Goal: Task Accomplishment & Management: Use online tool/utility

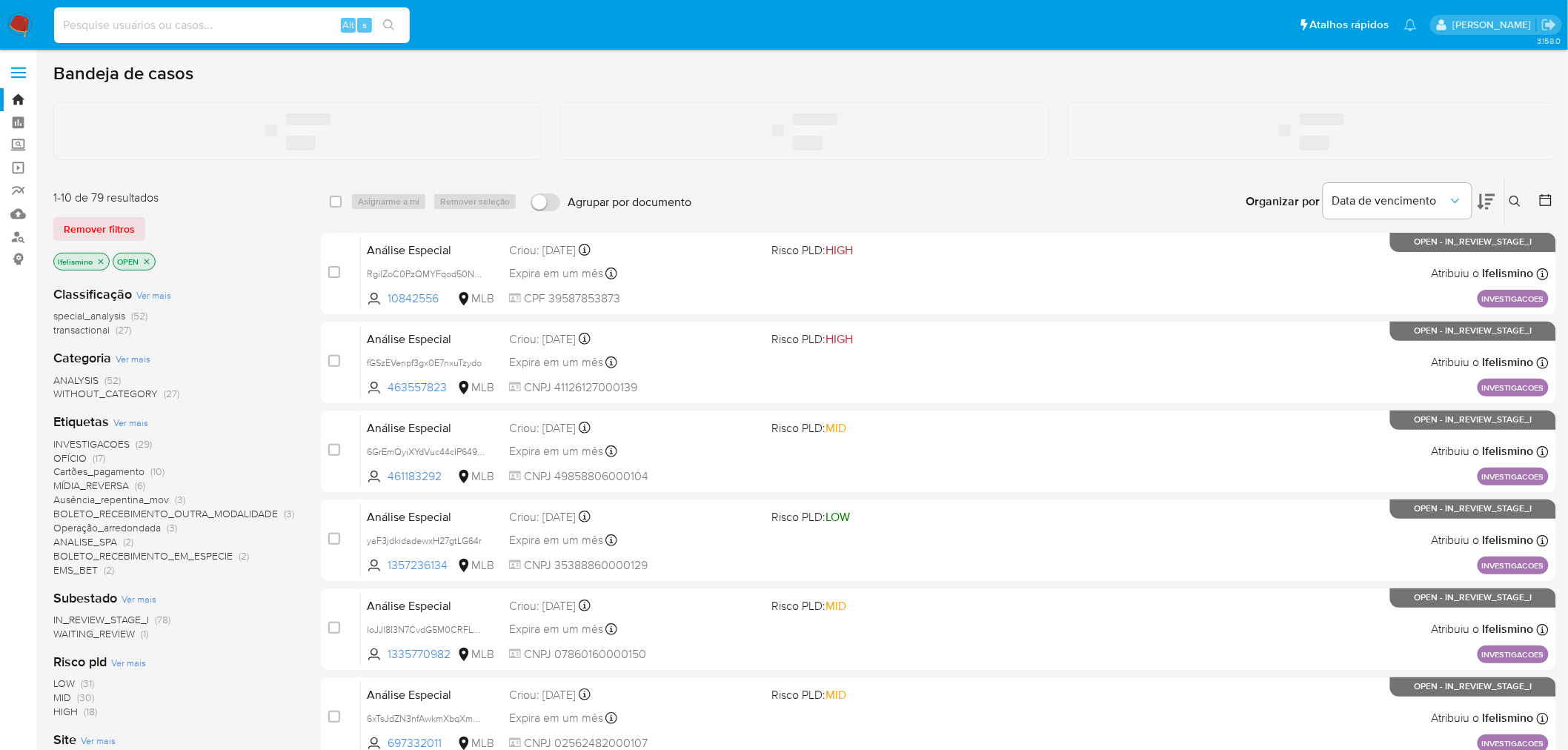
click at [232, 30] on input at bounding box center [232, 25] width 356 height 20
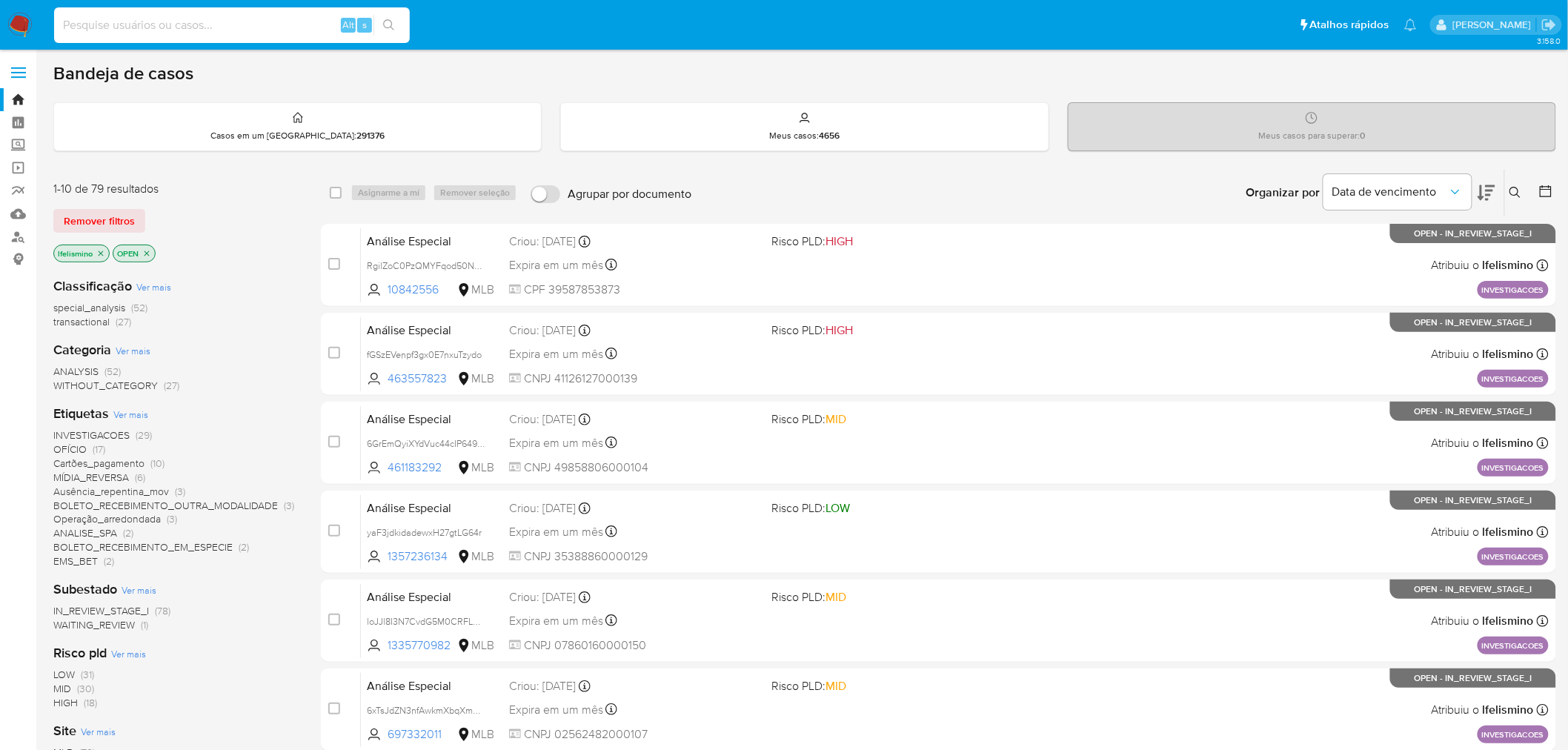
paste input "137059080"
type input "137059080"
click at [383, 26] on icon "search-icon" at bounding box center [388, 25] width 12 height 12
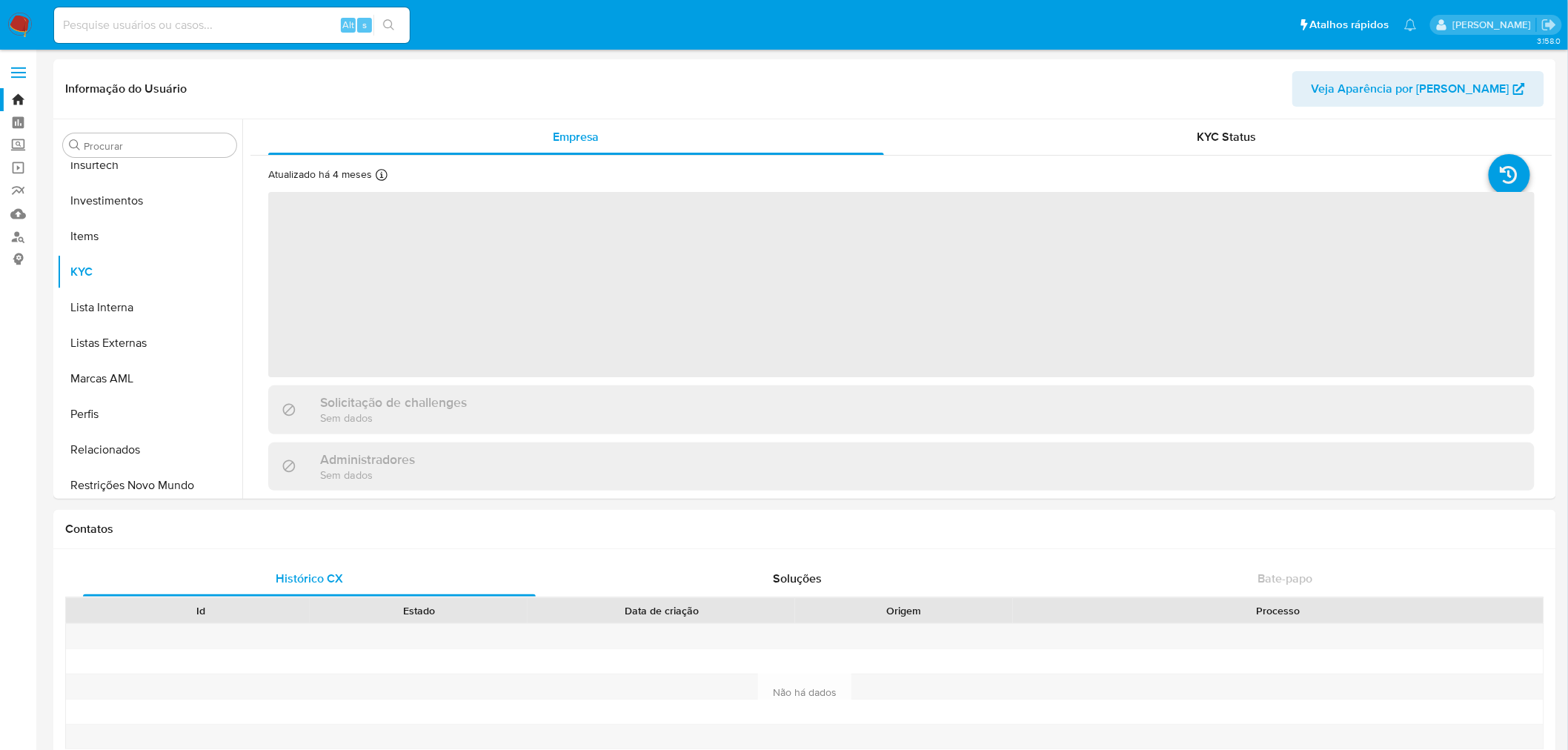
scroll to position [697, 0]
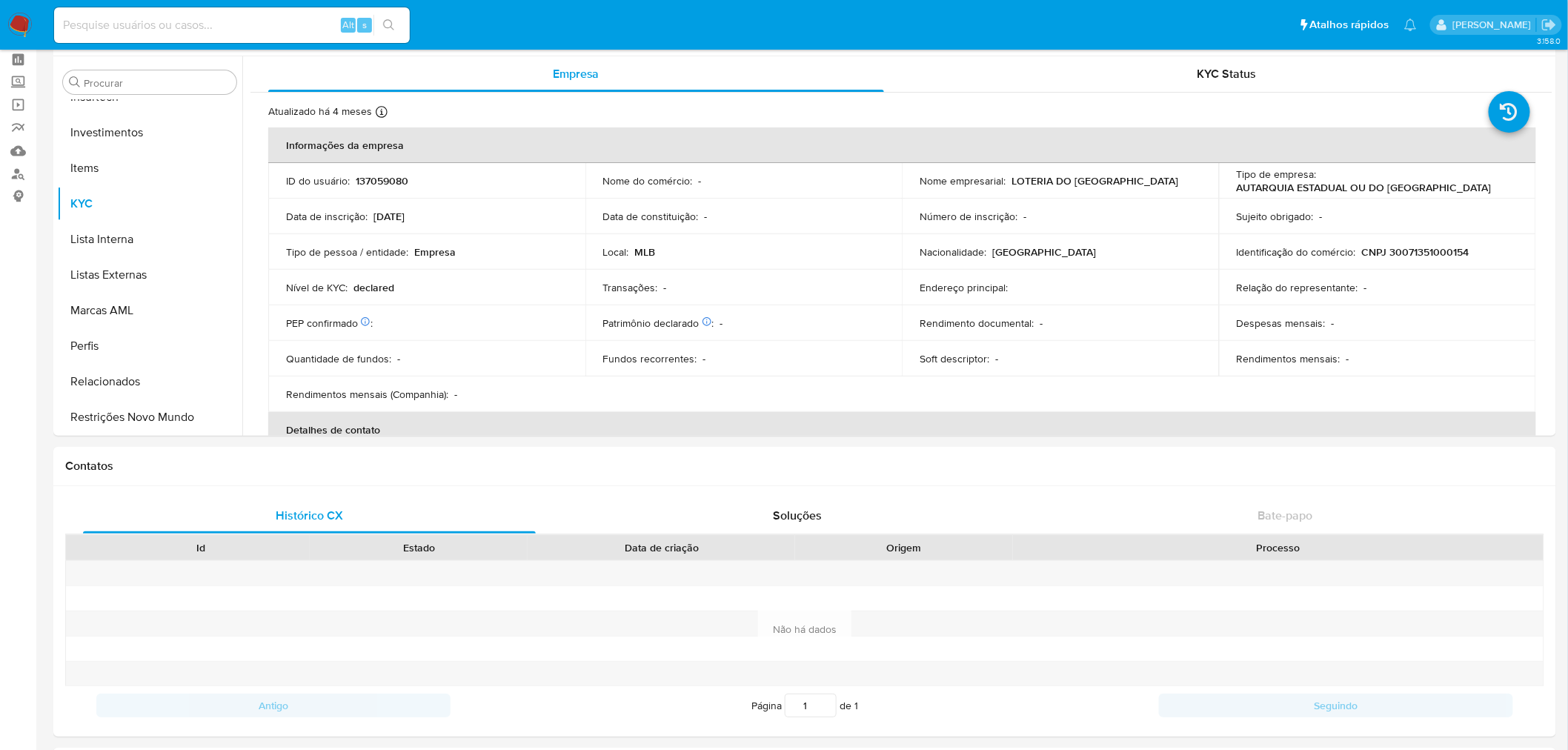
select select "10"
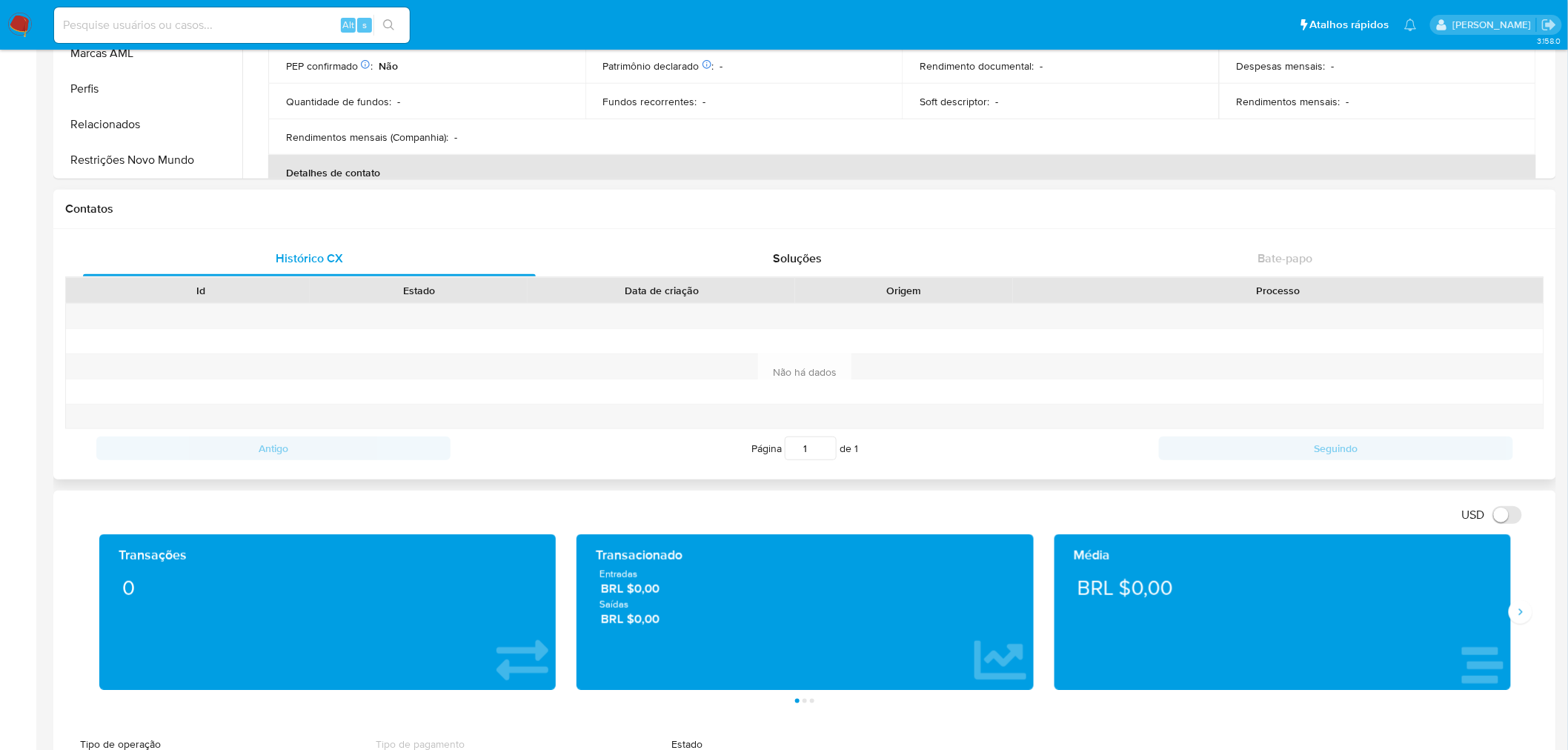
scroll to position [0, 0]
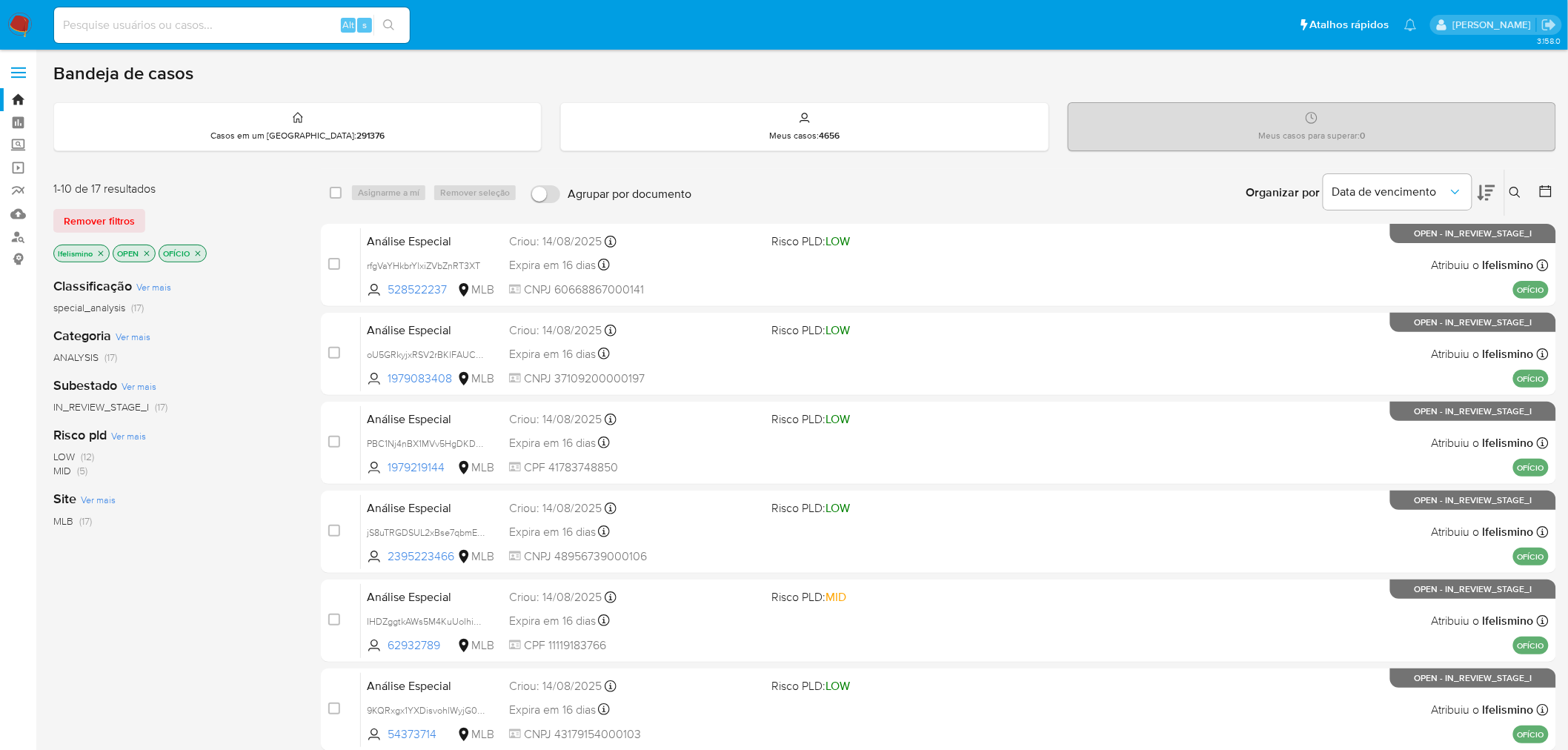
click at [205, 254] on p "OFÍCIO" at bounding box center [183, 253] width 47 height 16
click at [198, 253] on icon "close-filter" at bounding box center [198, 254] width 6 height 6
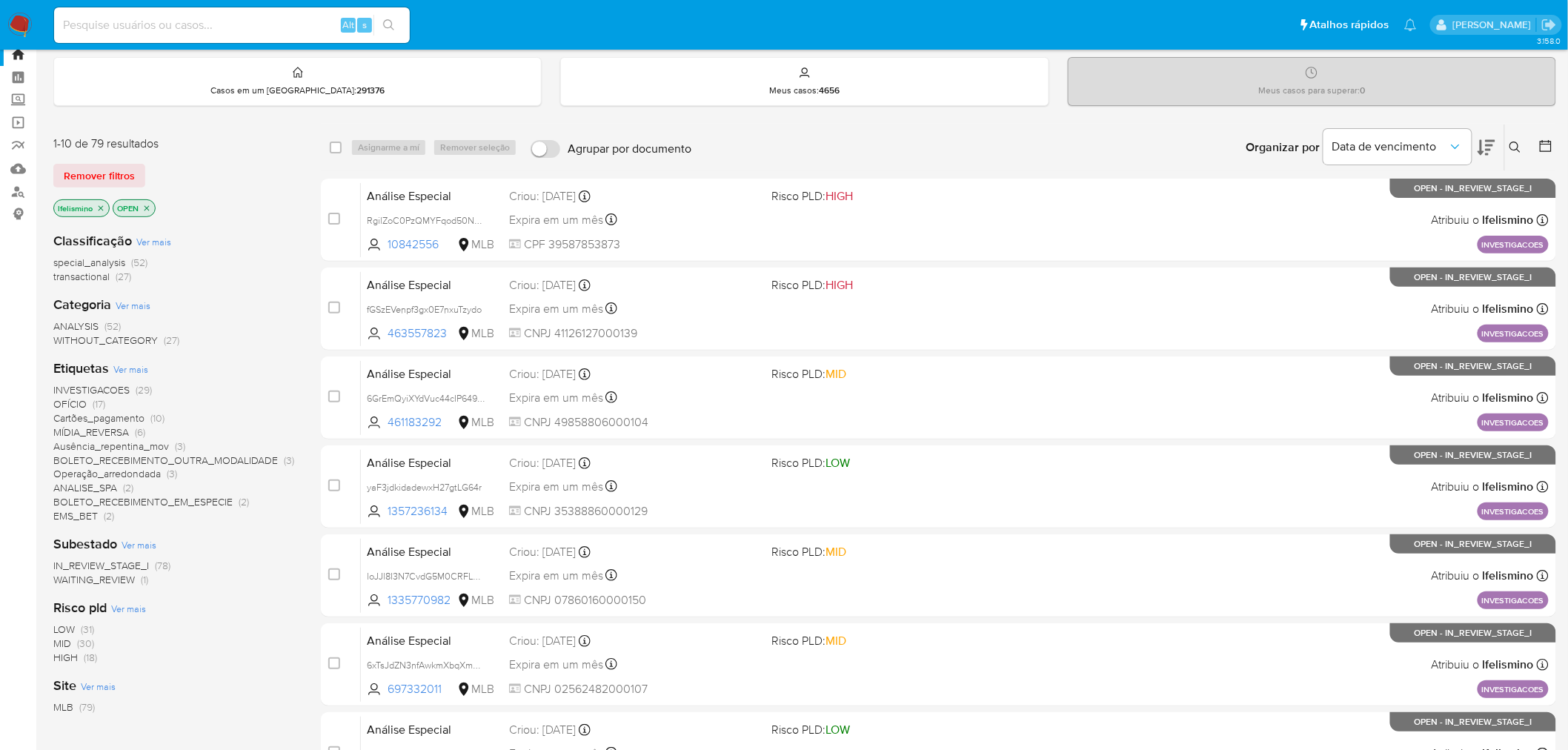
scroll to position [82, 0]
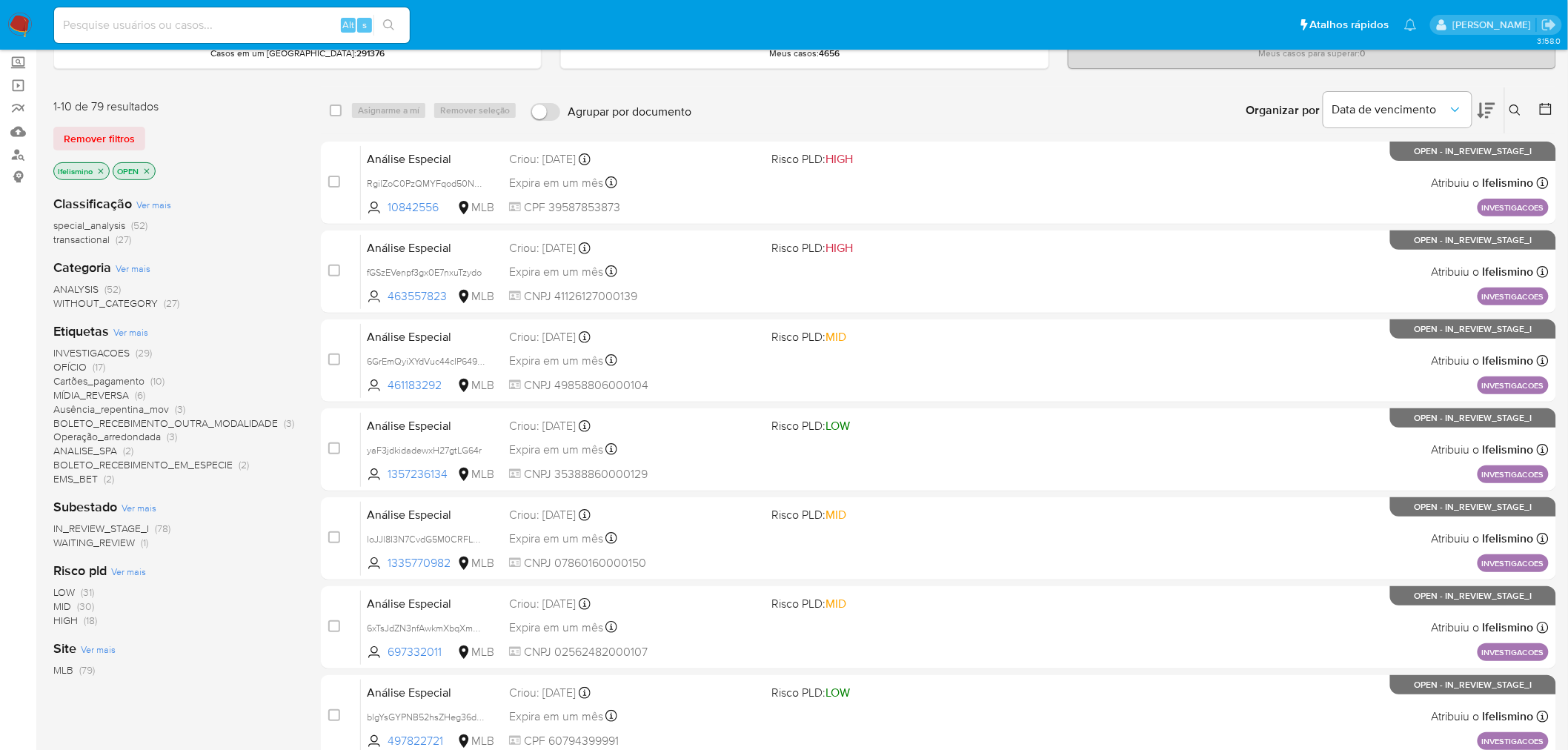
click at [99, 350] on span "INVESTIGACOES" at bounding box center [92, 353] width 77 height 15
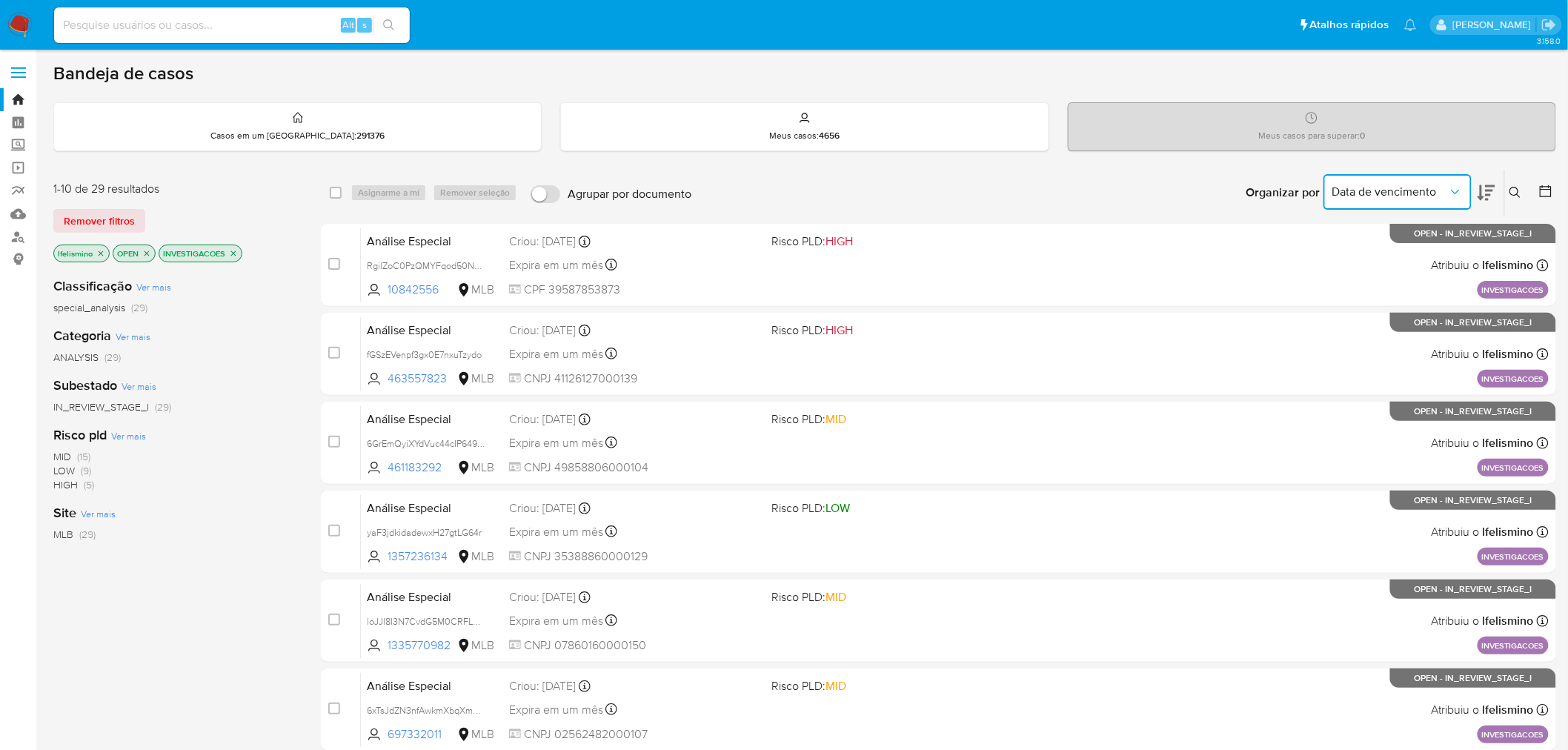
click at [1412, 176] on button "Data de vencimento" at bounding box center [1398, 192] width 148 height 36
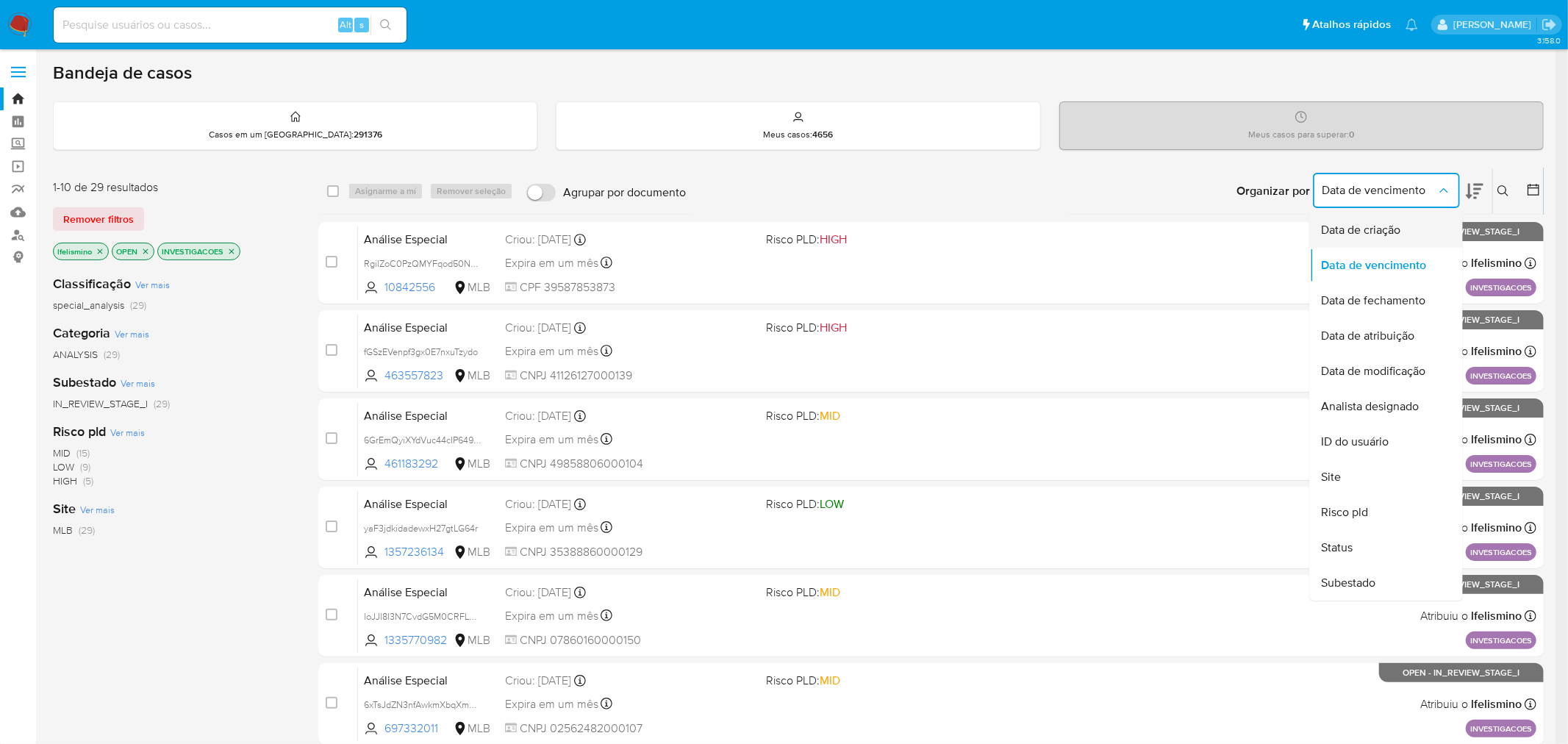
click at [1365, 216] on div "Data de criação" at bounding box center [1382, 230] width 121 height 35
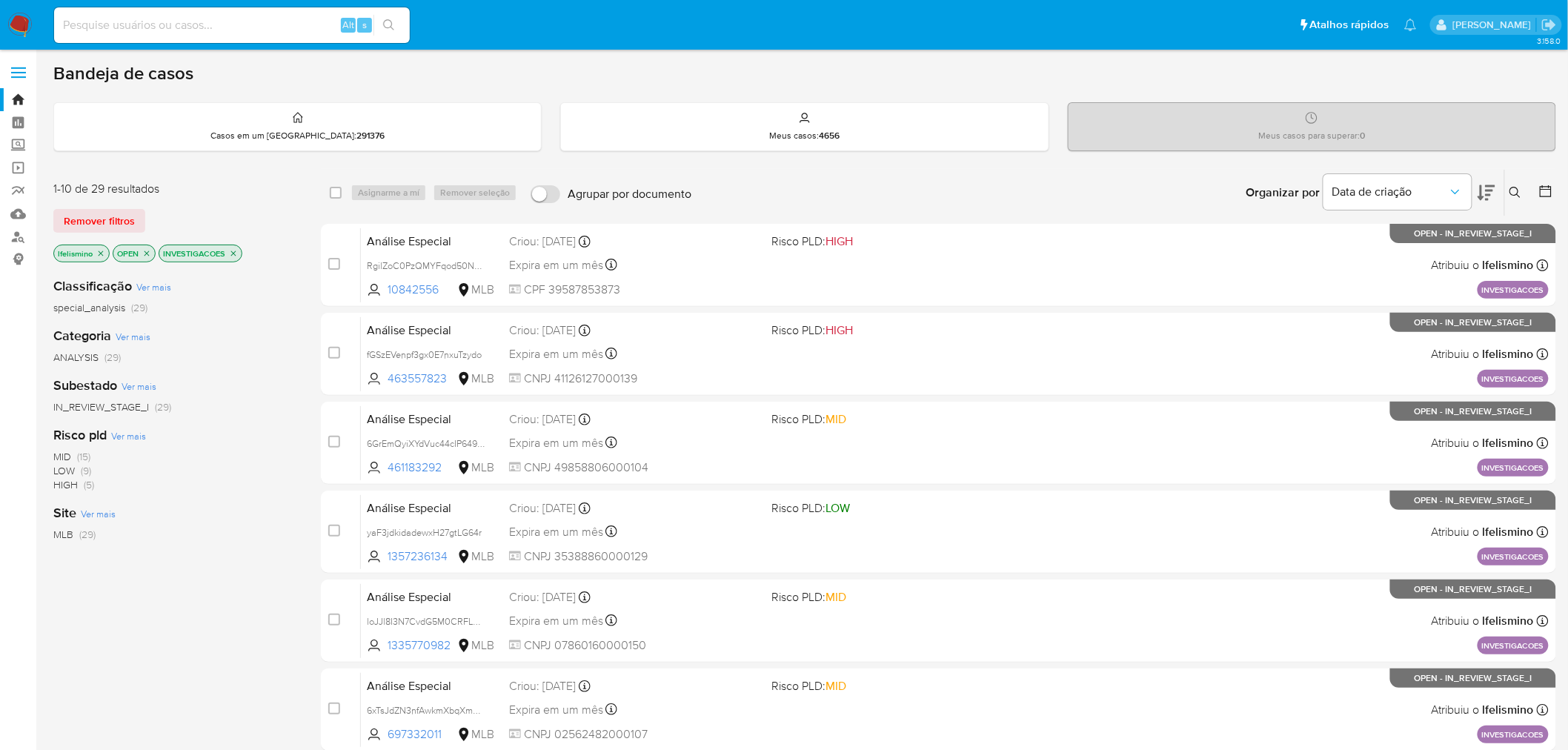
click at [1487, 190] on icon at bounding box center [1486, 192] width 18 height 18
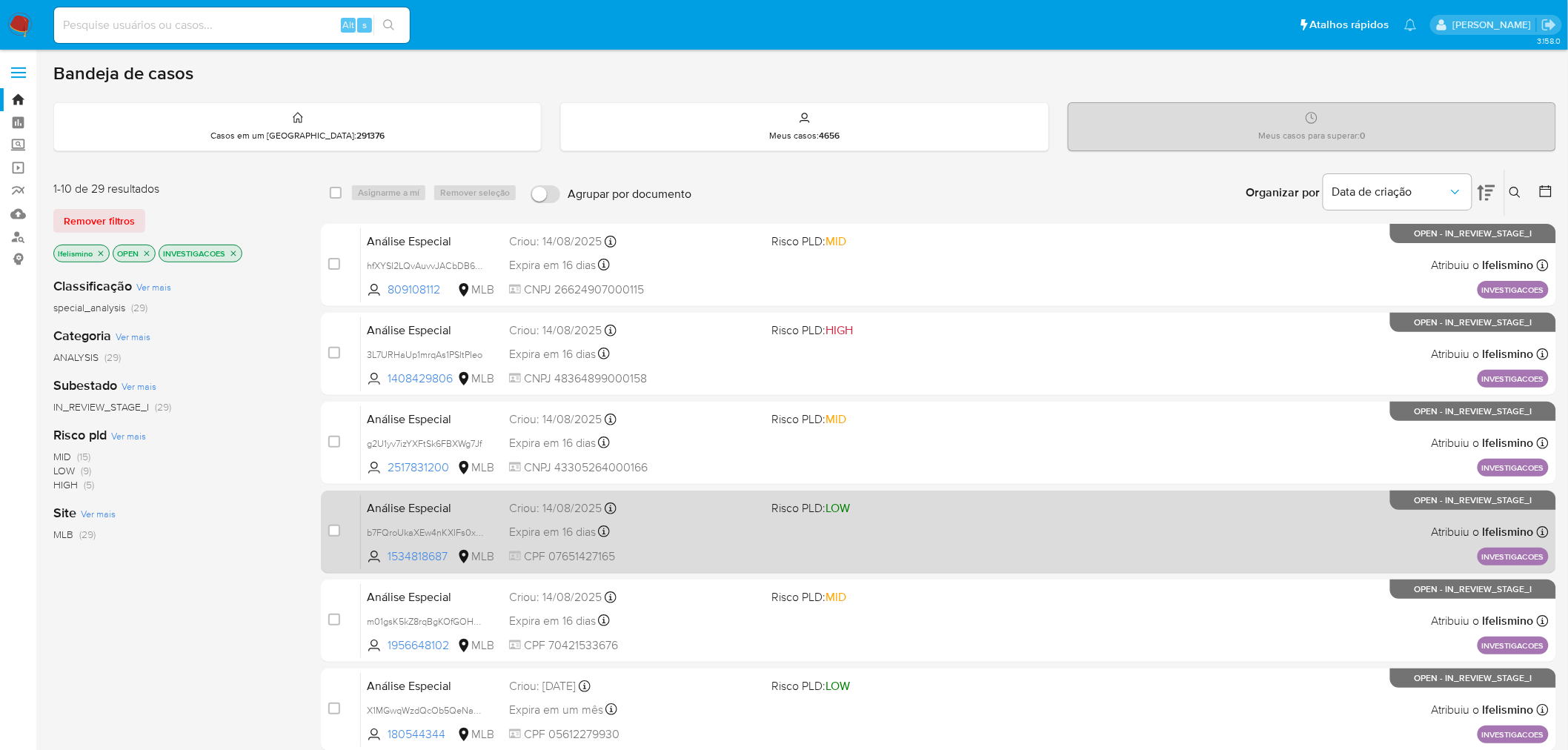
click at [693, 534] on div "Expira em 16 dias Expira em 28/09/2025 18:50:18" at bounding box center [635, 531] width 251 height 20
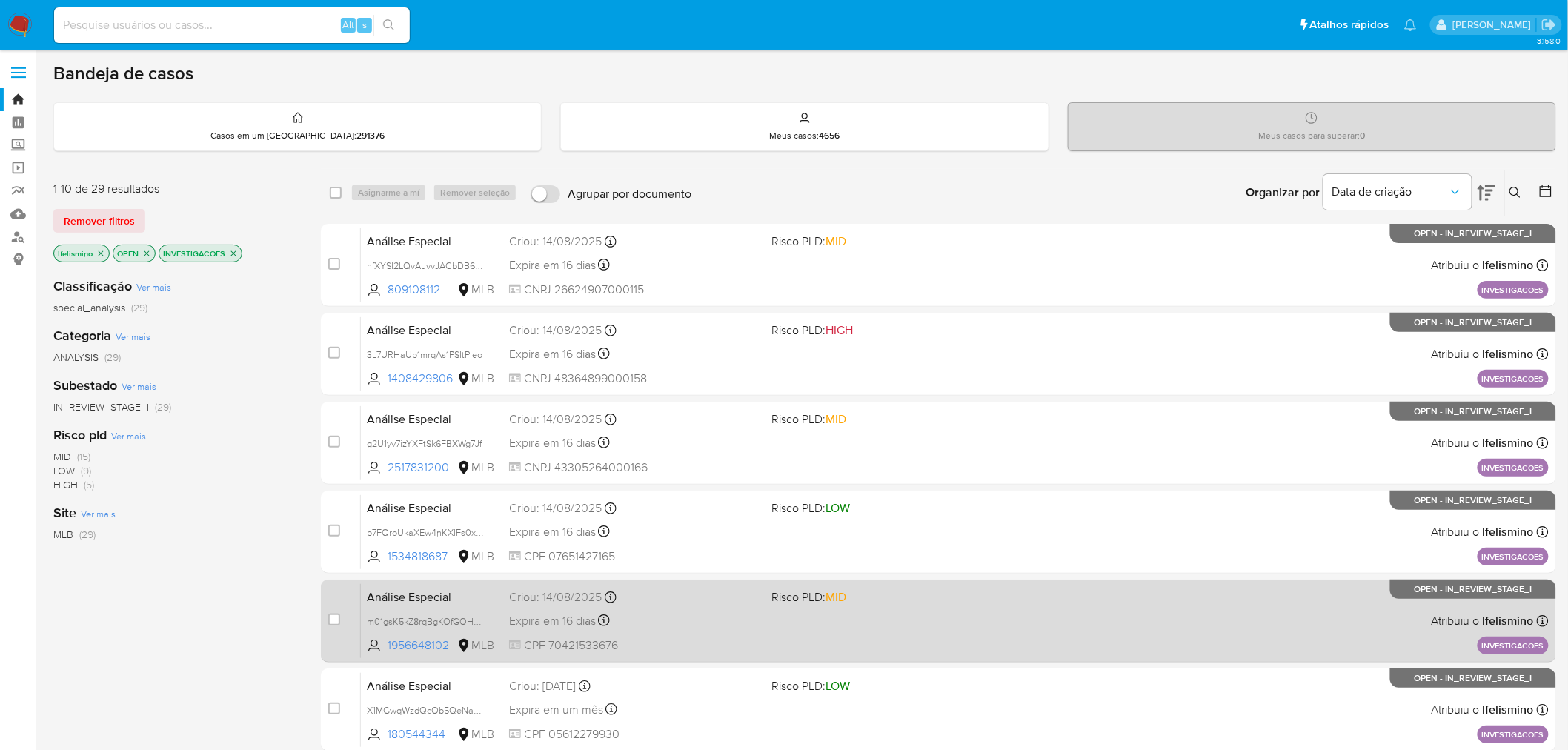
click at [641, 604] on div "Criou: 14/08/2025 Criou: 14/08/2025 18:50:27" at bounding box center [635, 596] width 251 height 16
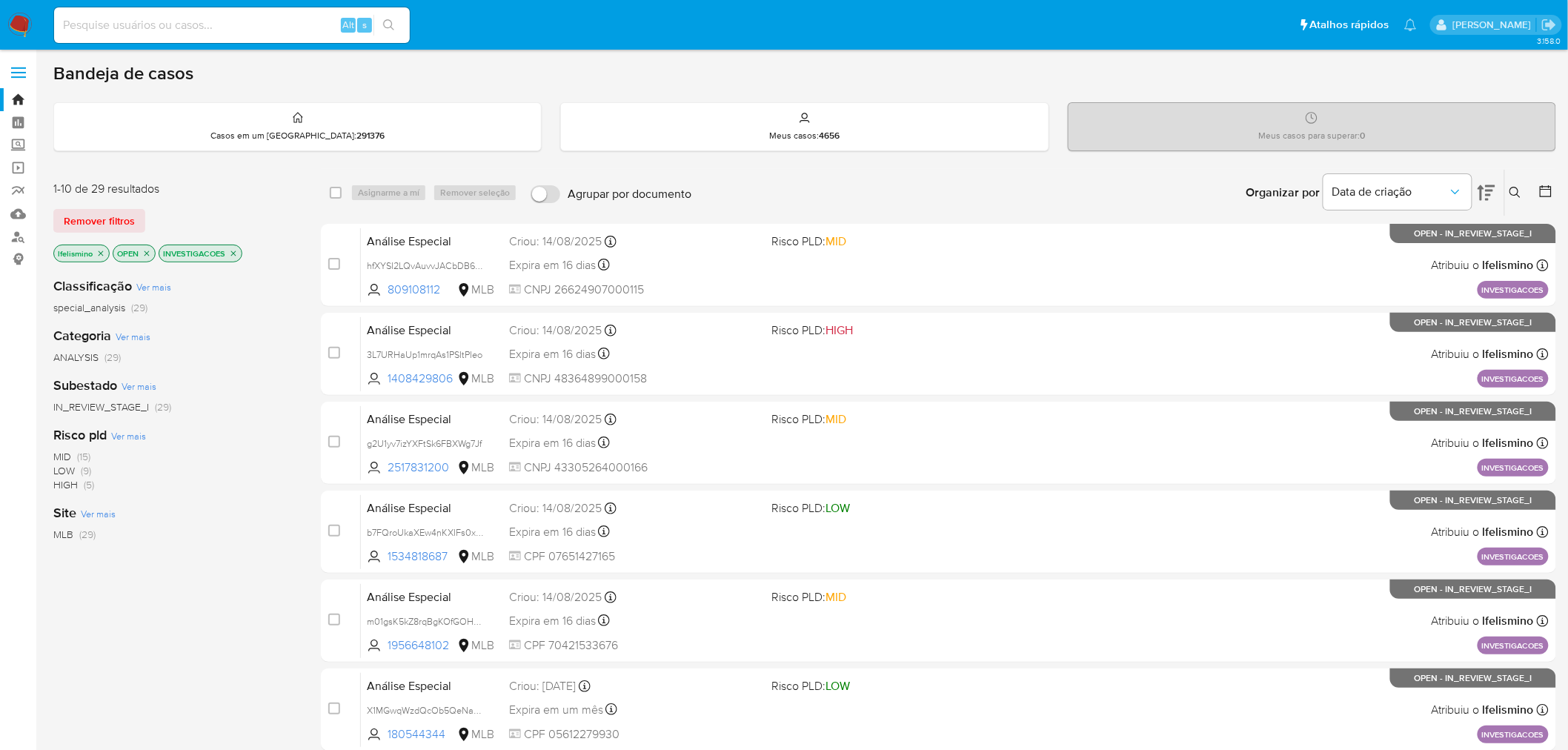
click at [233, 250] on icon "close-filter" at bounding box center [233, 253] width 8 height 8
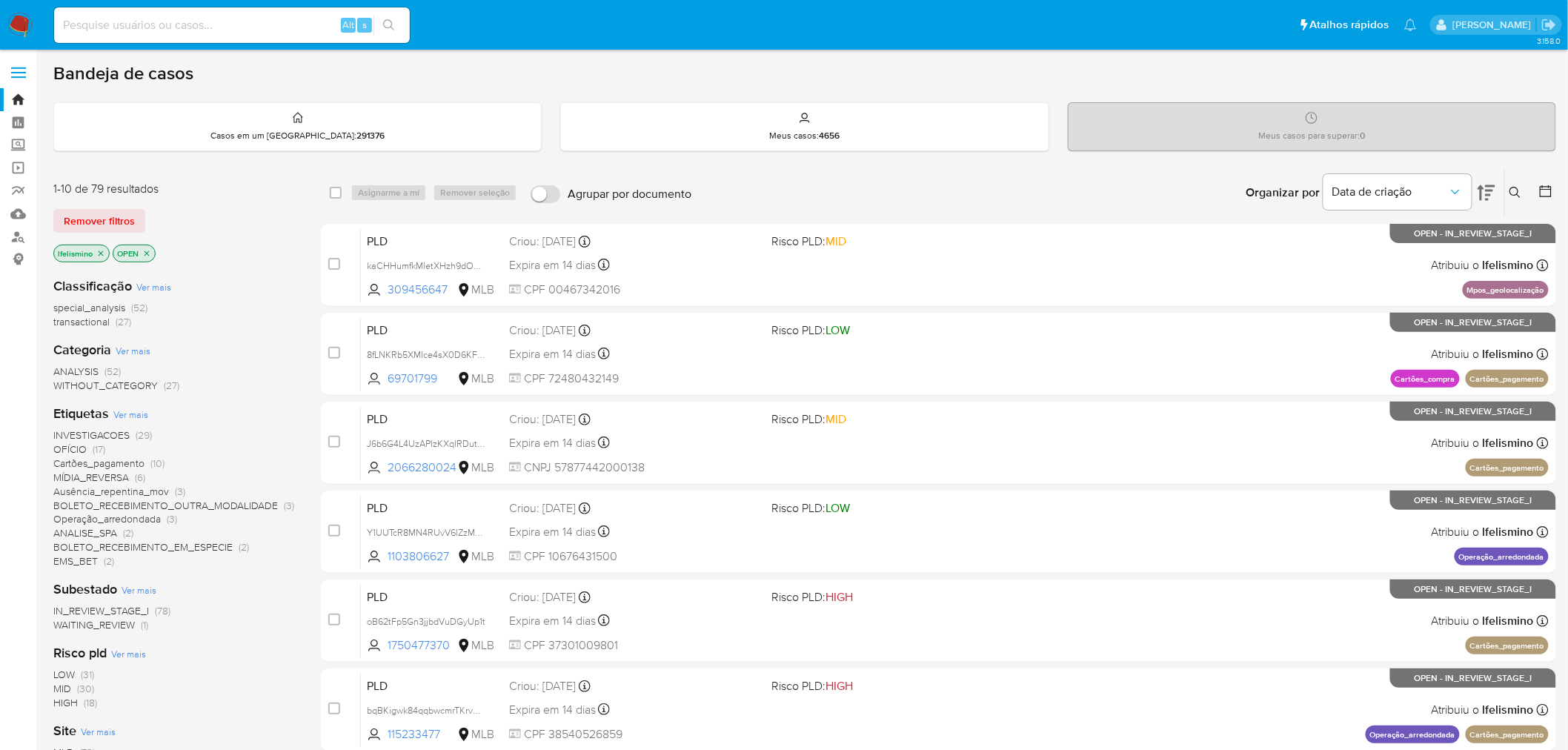
click at [83, 448] on span "OFÍCIO" at bounding box center [70, 449] width 34 height 15
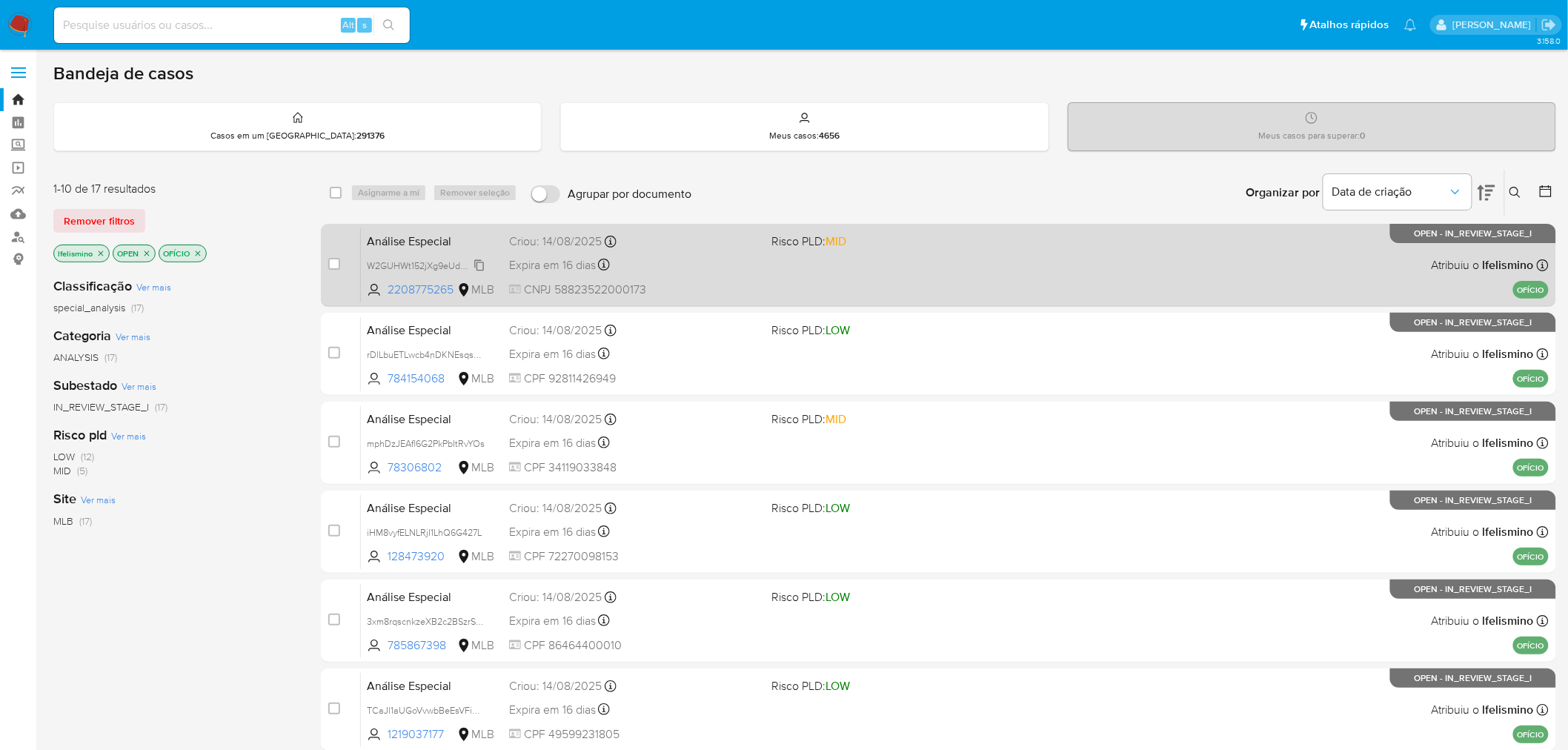
click at [426, 267] on span "W2GUHWt152jXg9eUdNNmjyrc" at bounding box center [431, 264] width 128 height 16
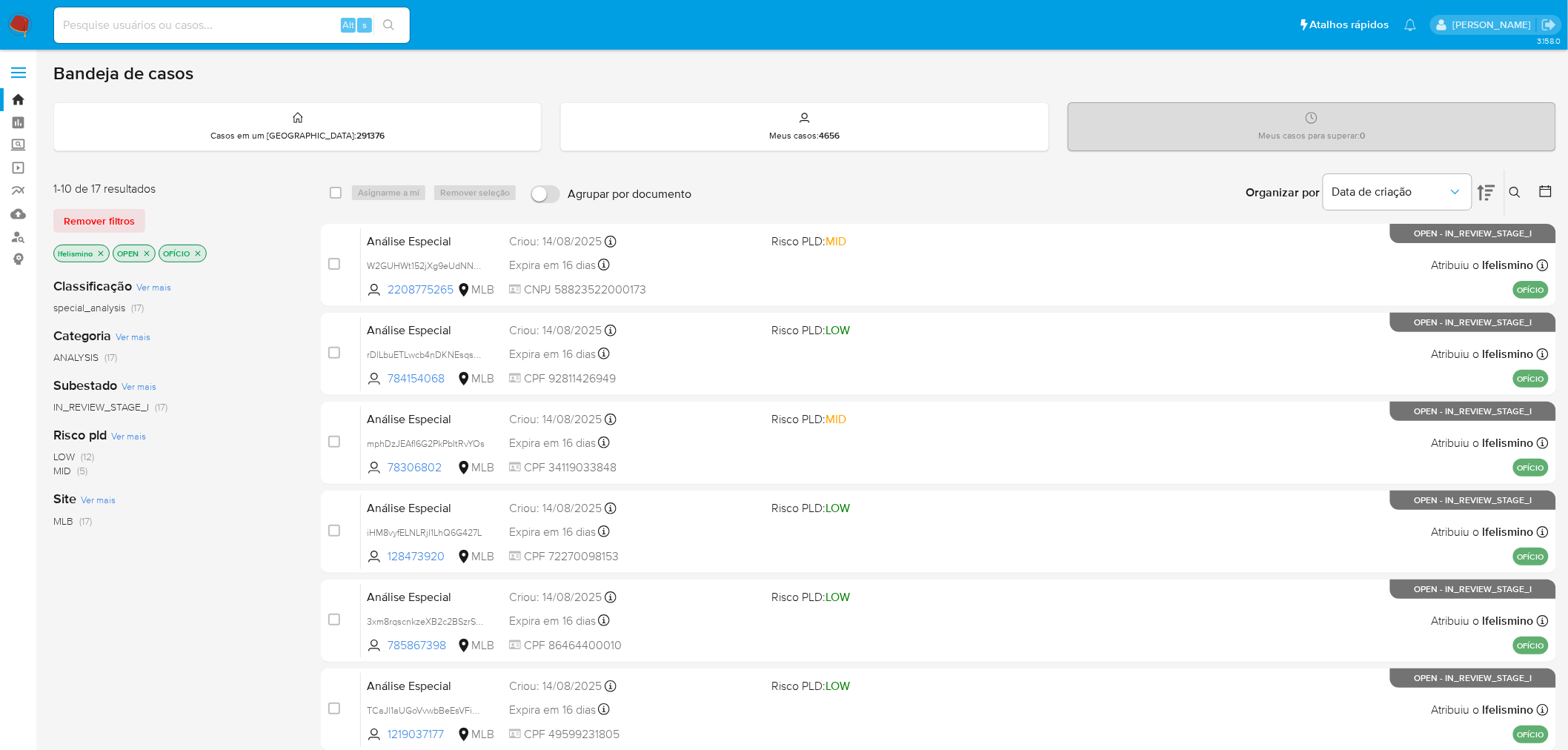
drag, startPoint x: 446, startPoint y: 353, endPoint x: 41, endPoint y: 364, distance: 405.1
click at [445, 352] on span "rDlLbuETLwcb4nDKNEsqsvmL" at bounding box center [428, 353] width 123 height 16
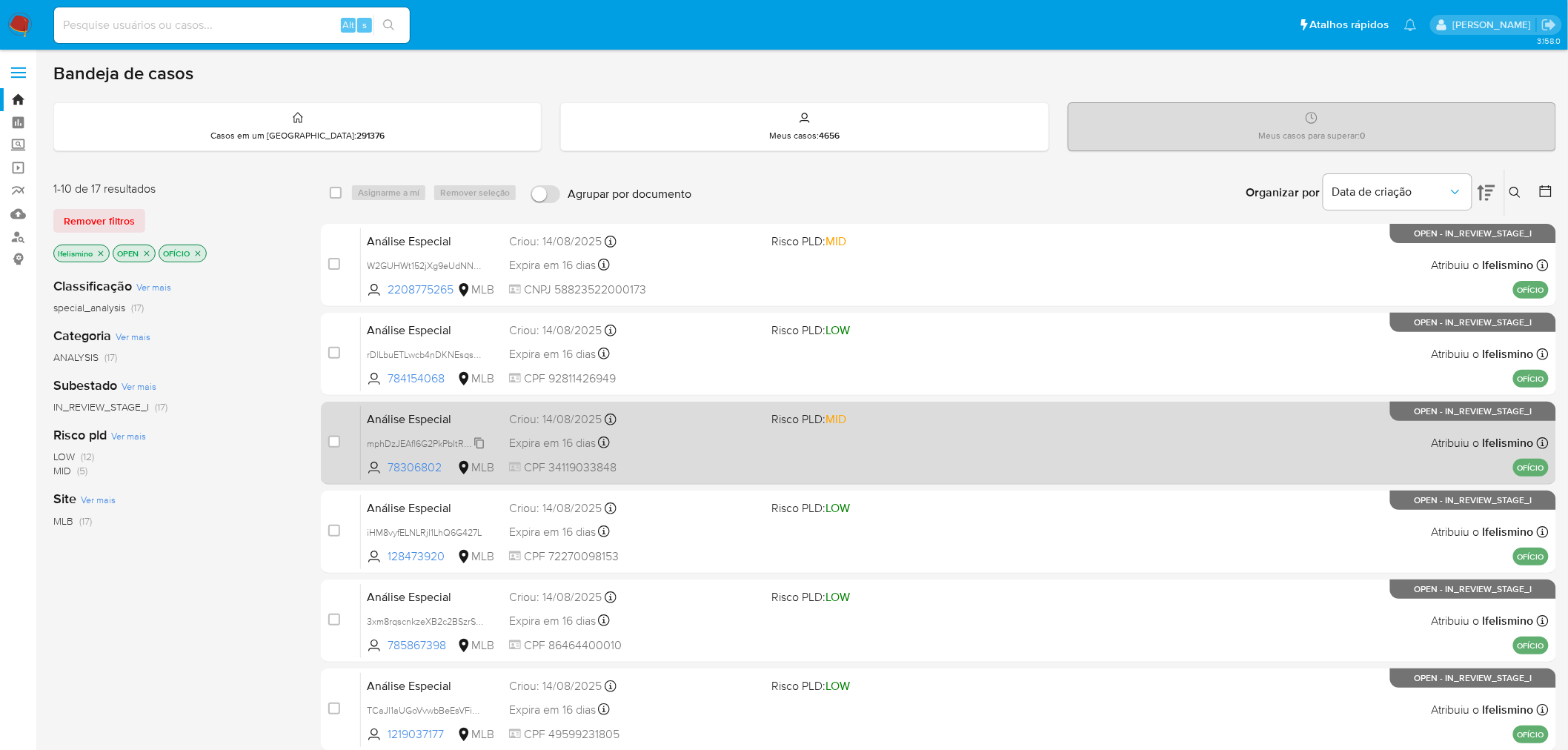
click at [428, 439] on span "mphDzJEAfl6G2PkPbItRvYOs" at bounding box center [426, 442] width 118 height 16
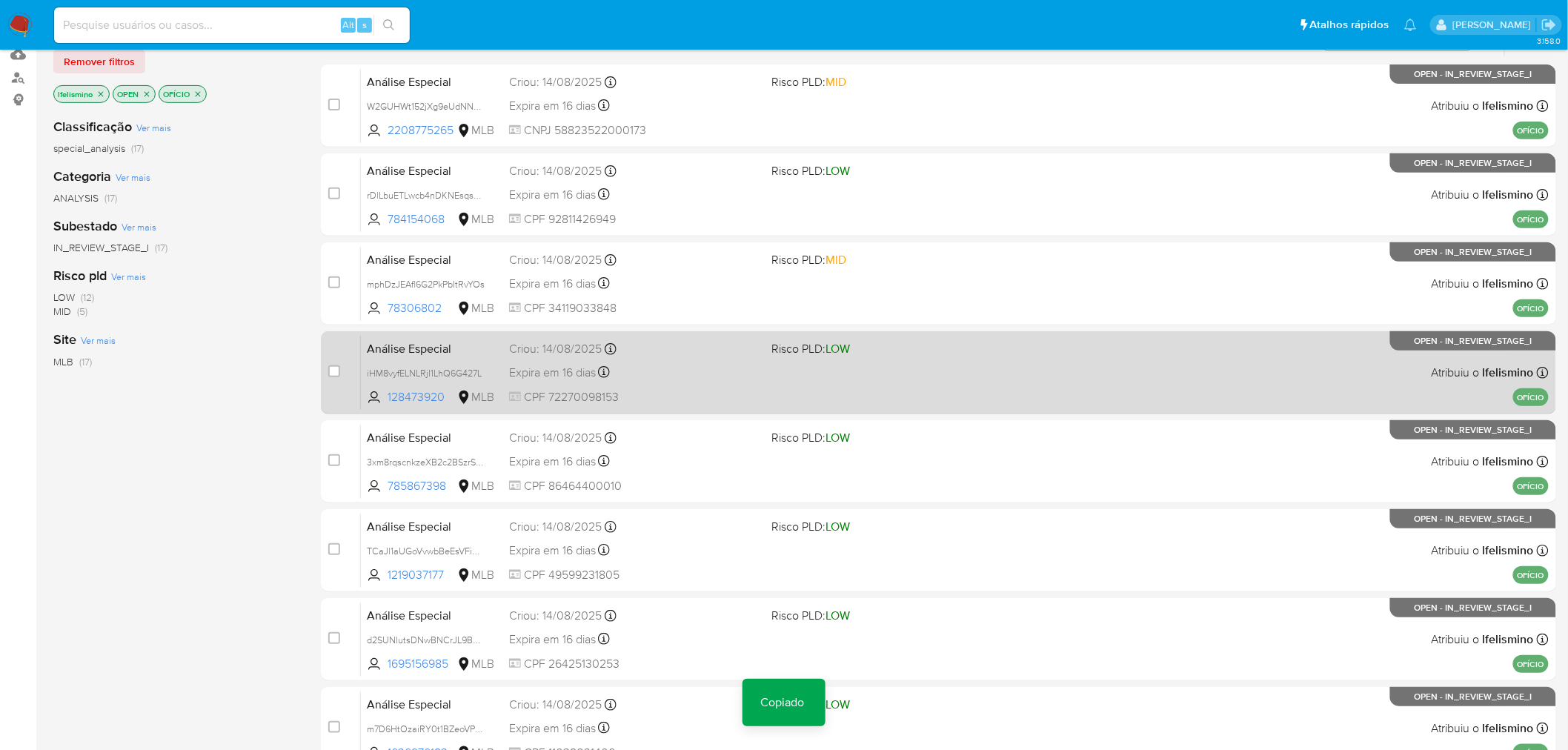
scroll to position [165, 0]
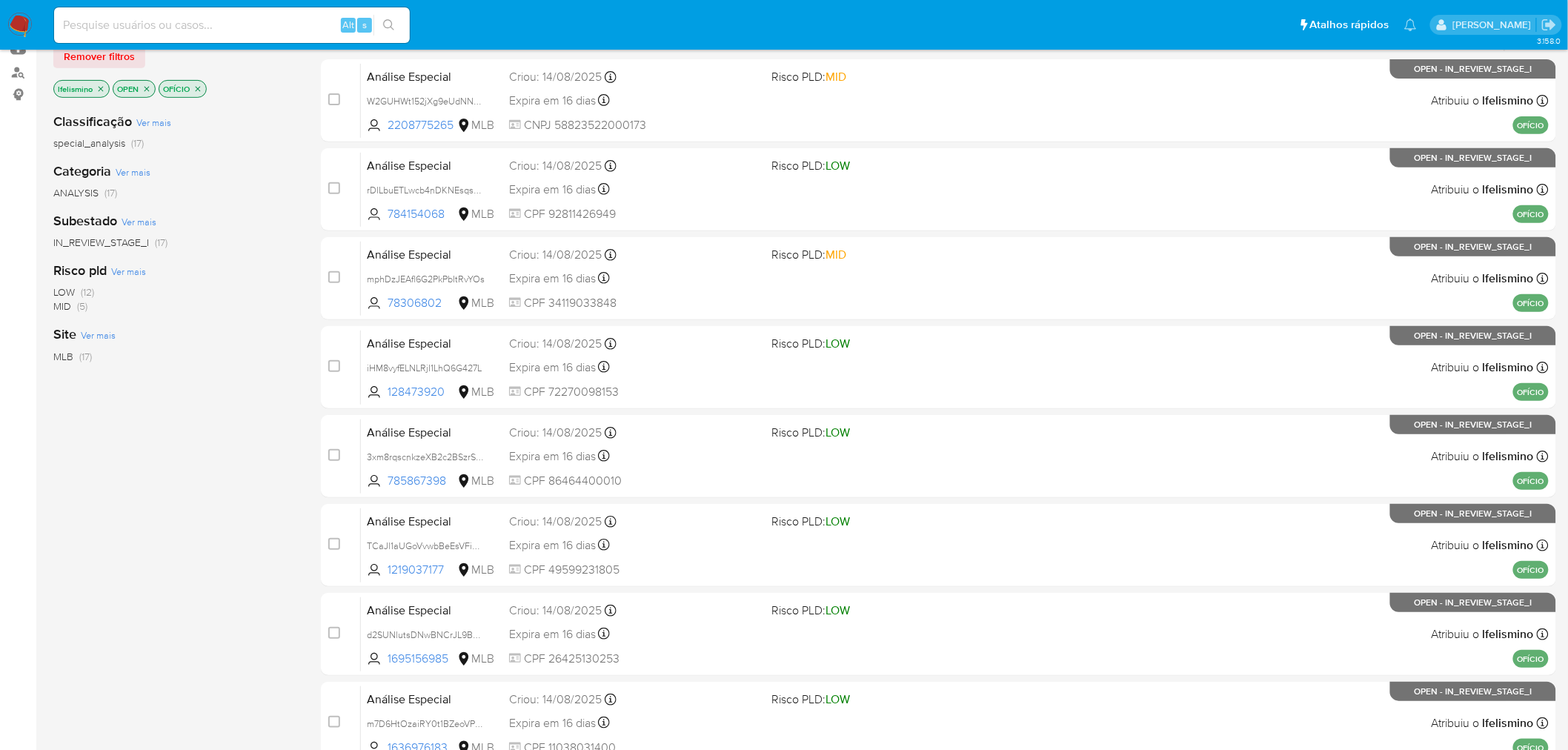
drag, startPoint x: 388, startPoint y: 361, endPoint x: 126, endPoint y: 401, distance: 265.0
click at [388, 361] on span "iHM8vyfELNLRjI1LhQ6G427L" at bounding box center [424, 367] width 115 height 13
drag, startPoint x: 432, startPoint y: 457, endPoint x: 62, endPoint y: 447, distance: 370.1
click at [432, 457] on span "3xm8rqscnkzeXB2c2BSzrSou" at bounding box center [426, 455] width 119 height 16
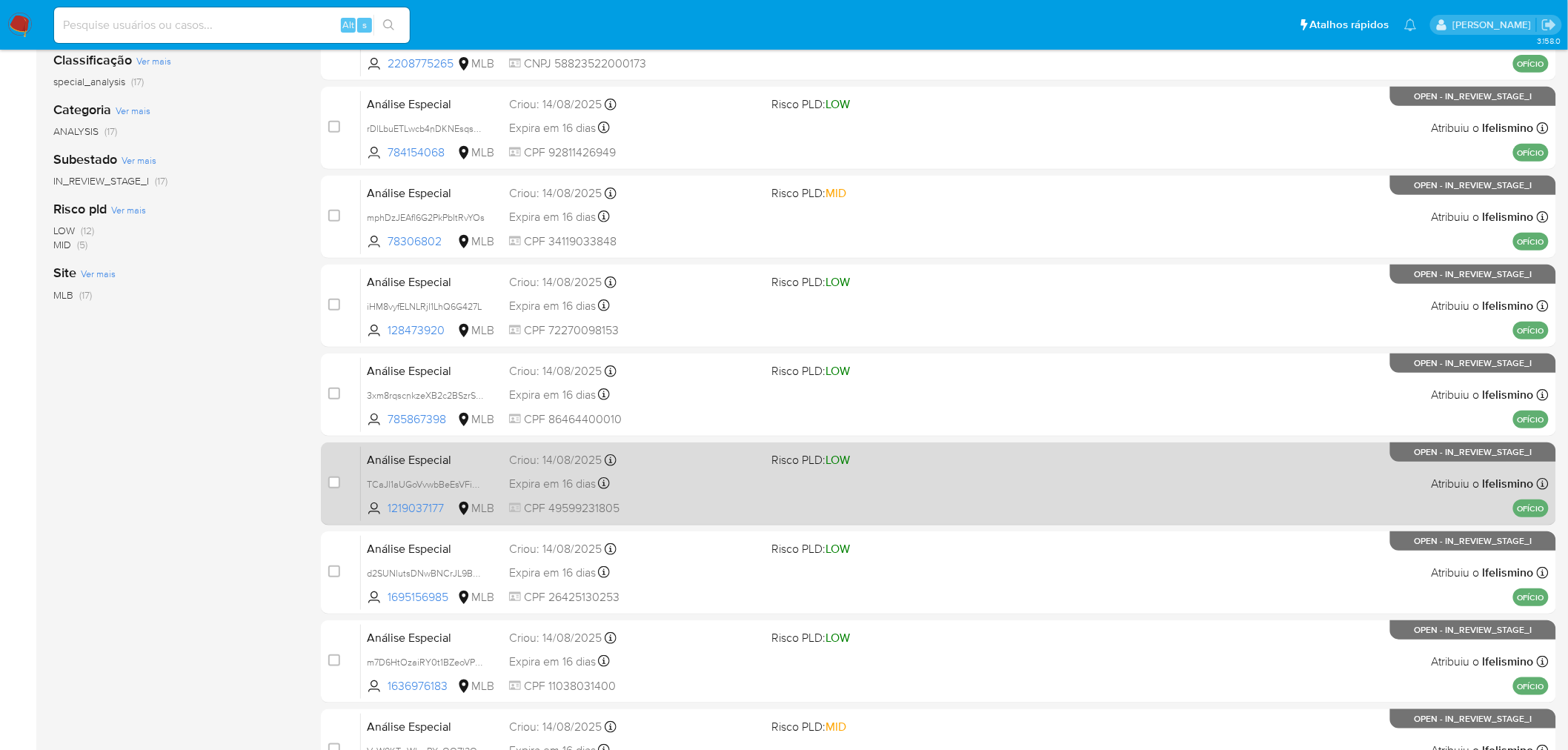
scroll to position [329, 0]
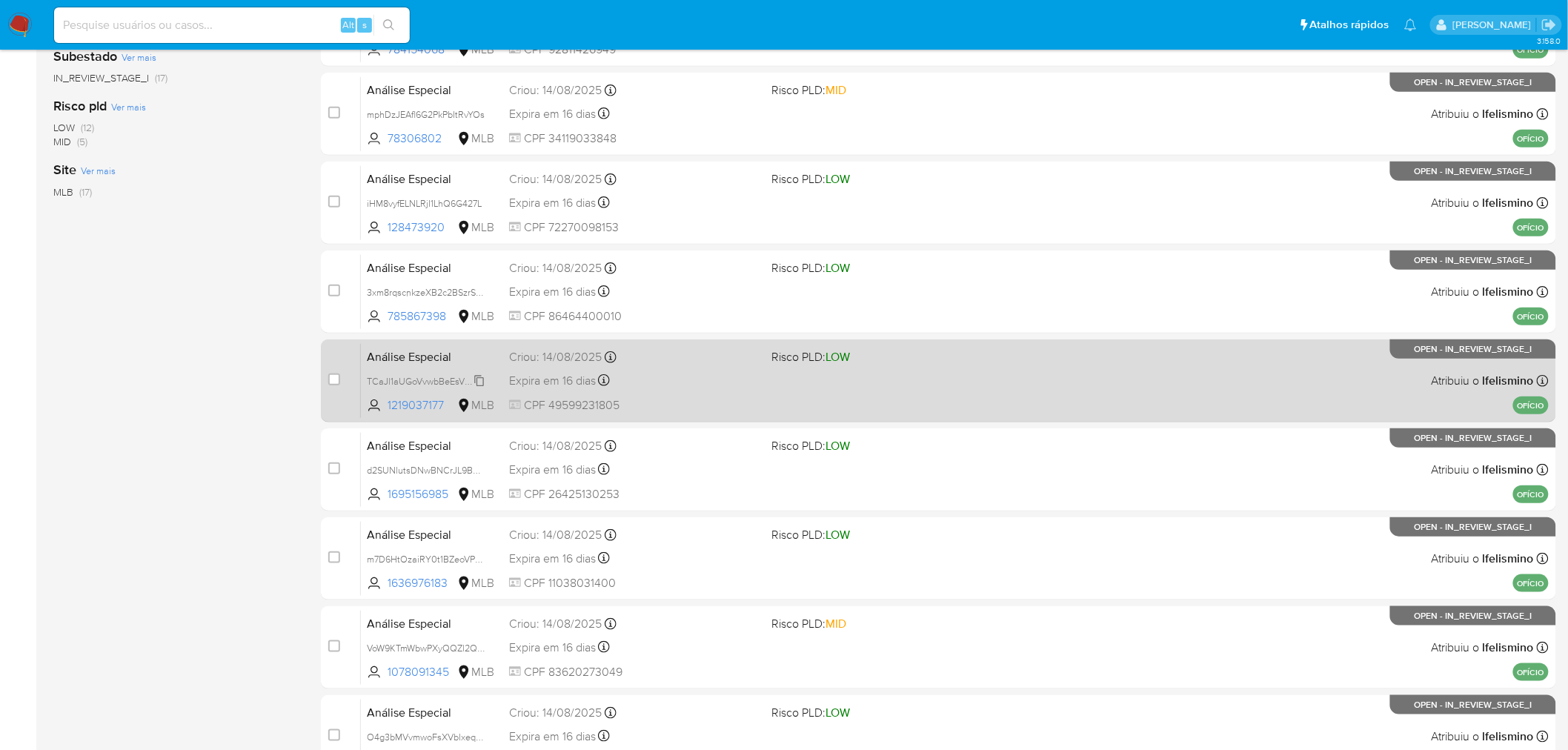
click at [435, 380] on span "TCaJl1aUGoVvwbBeEsVFiMz2" at bounding box center [428, 379] width 123 height 16
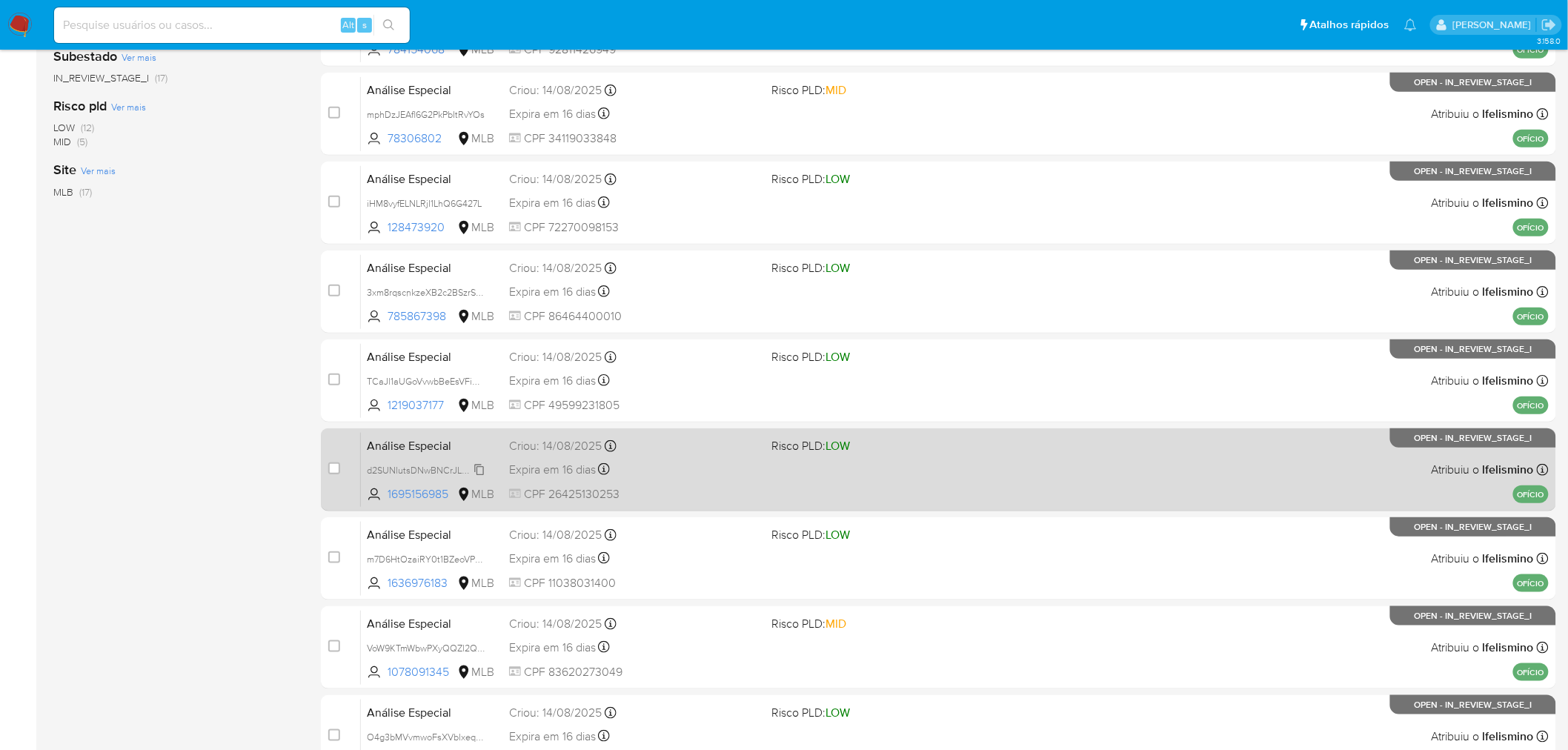
drag, startPoint x: 463, startPoint y: 471, endPoint x: 454, endPoint y: 471, distance: 9.0
click at [463, 471] on span "d2SUNlutsDNwBNCrJL9BugVT" at bounding box center [431, 468] width 127 height 16
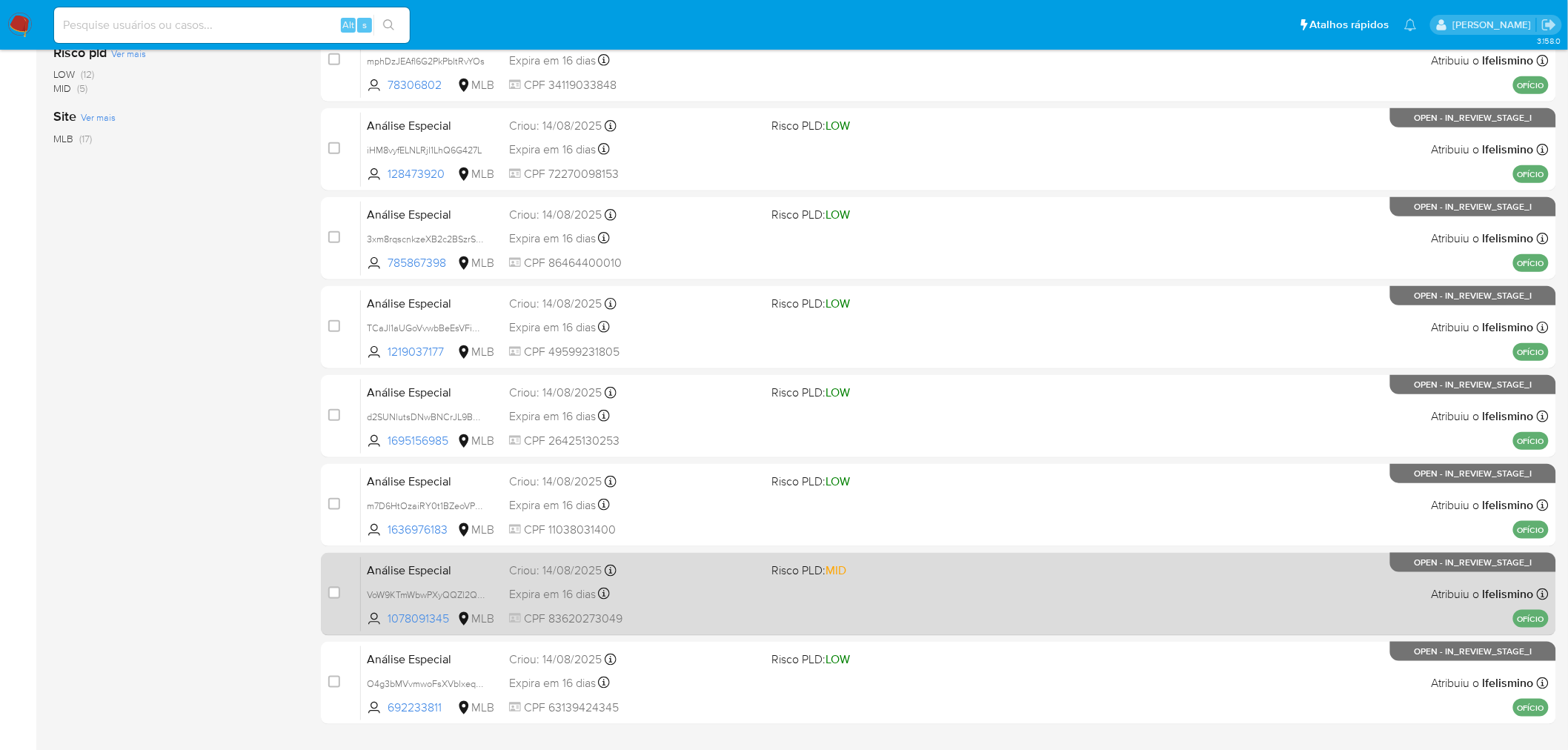
scroll to position [411, 0]
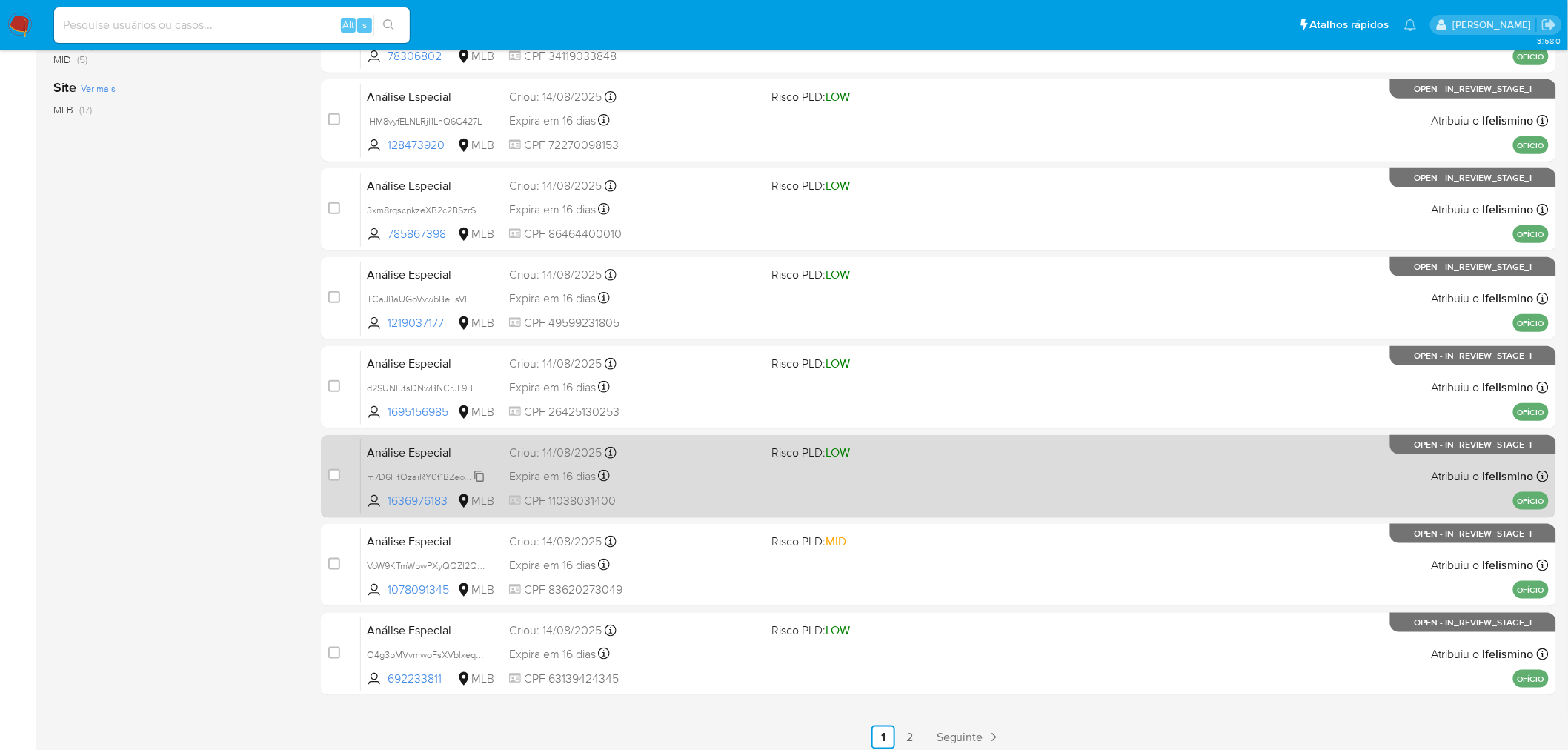
click at [427, 480] on span "m7D6HtOzaiRY0t1BZeoVPELm" at bounding box center [430, 475] width 125 height 16
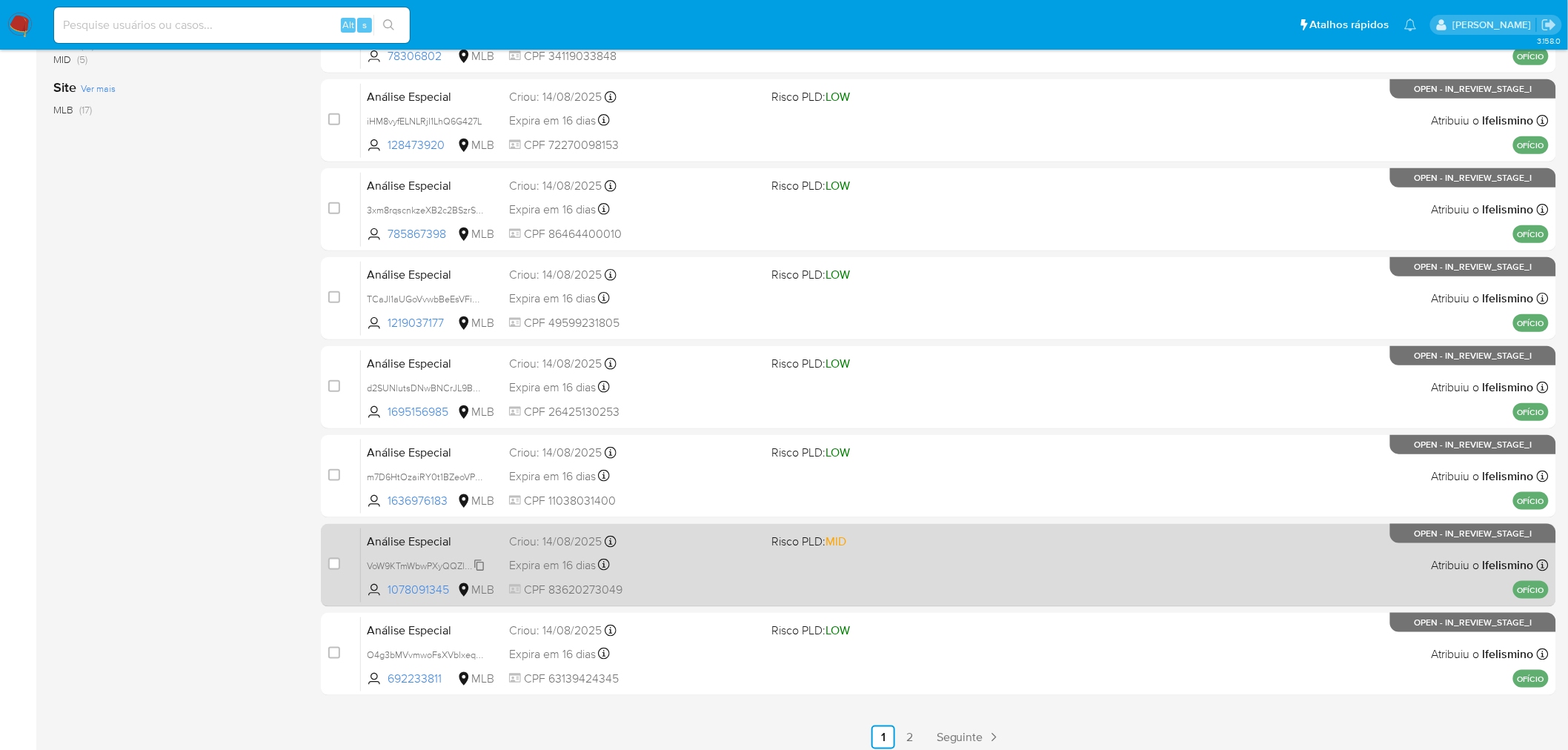
drag, startPoint x: 432, startPoint y: 566, endPoint x: 407, endPoint y: 567, distance: 25.0
click at [432, 566] on span "VoW9KTmWbwPXyQQZl2Q64Cby" at bounding box center [435, 564] width 137 height 16
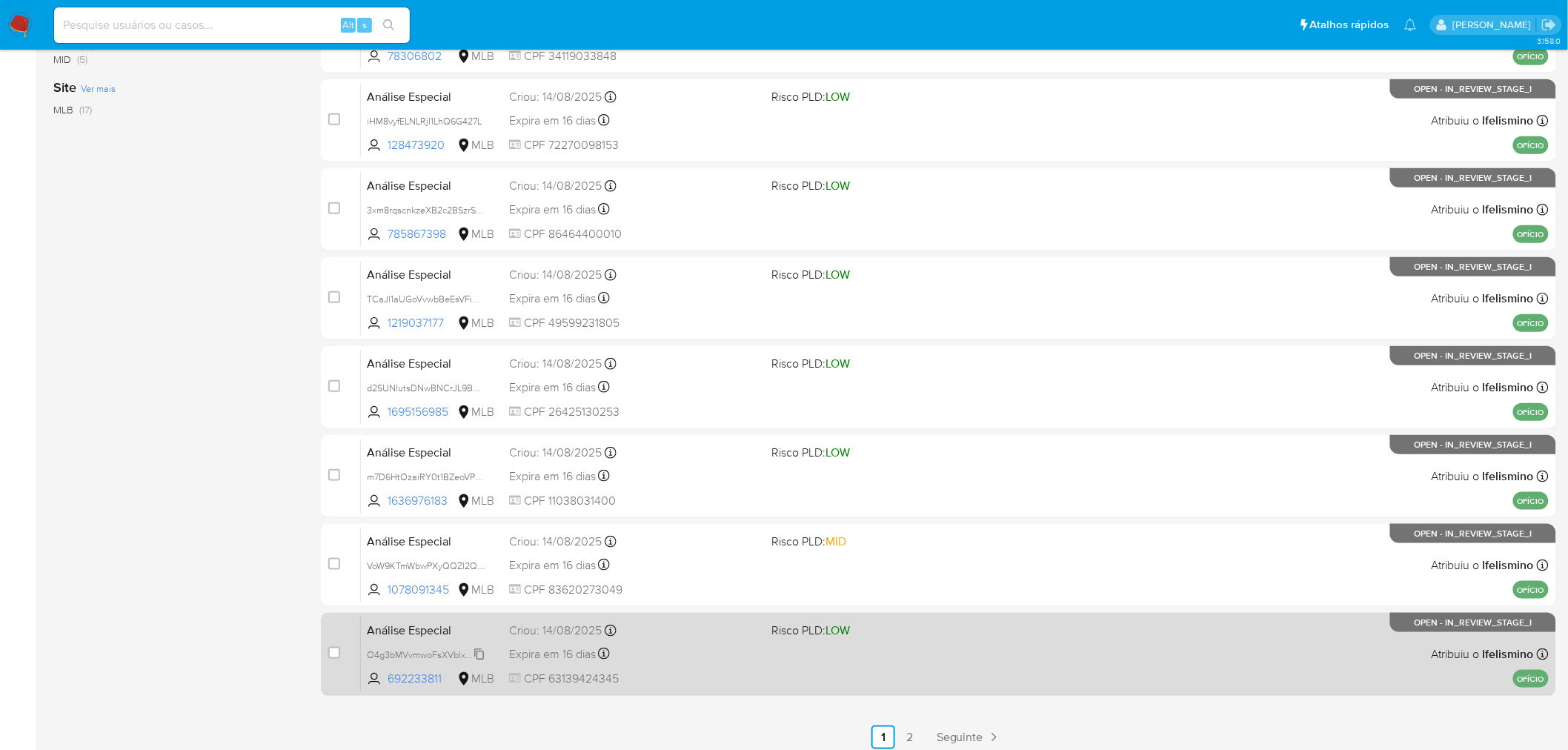
click at [387, 648] on span "O4g3bMVvmwoFsXVblxeq9DOD" at bounding box center [434, 653] width 135 height 16
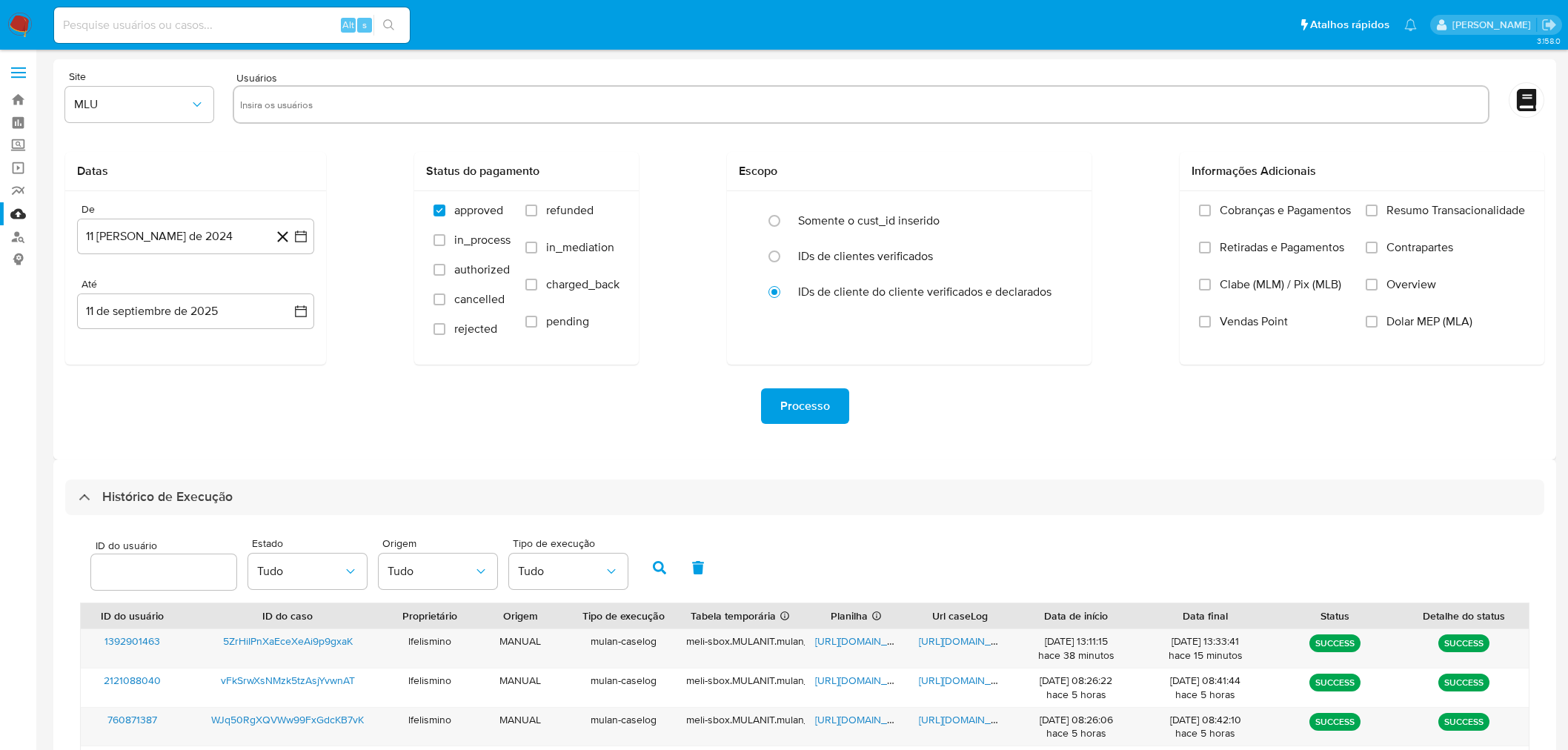
select select "10"
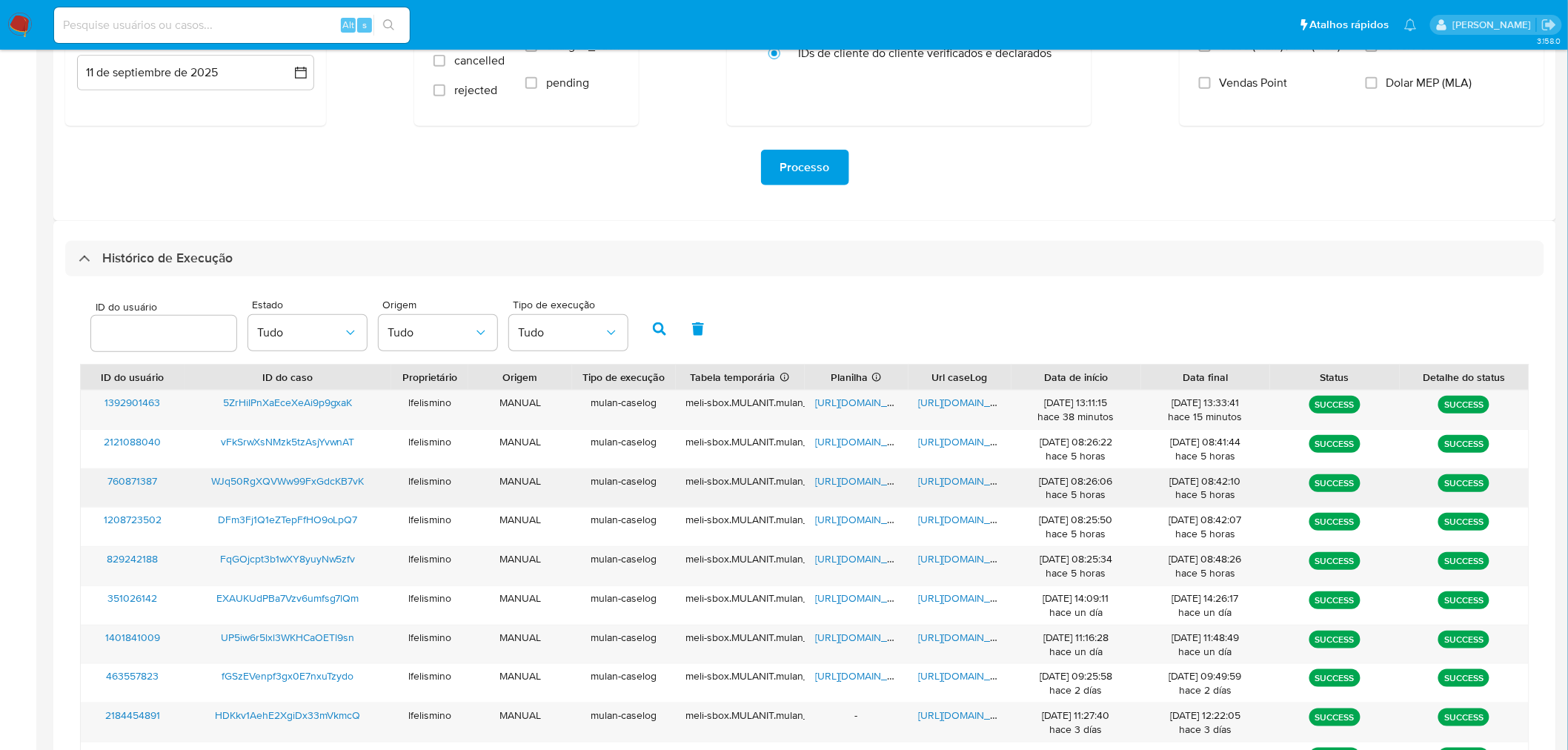
scroll to position [247, 0]
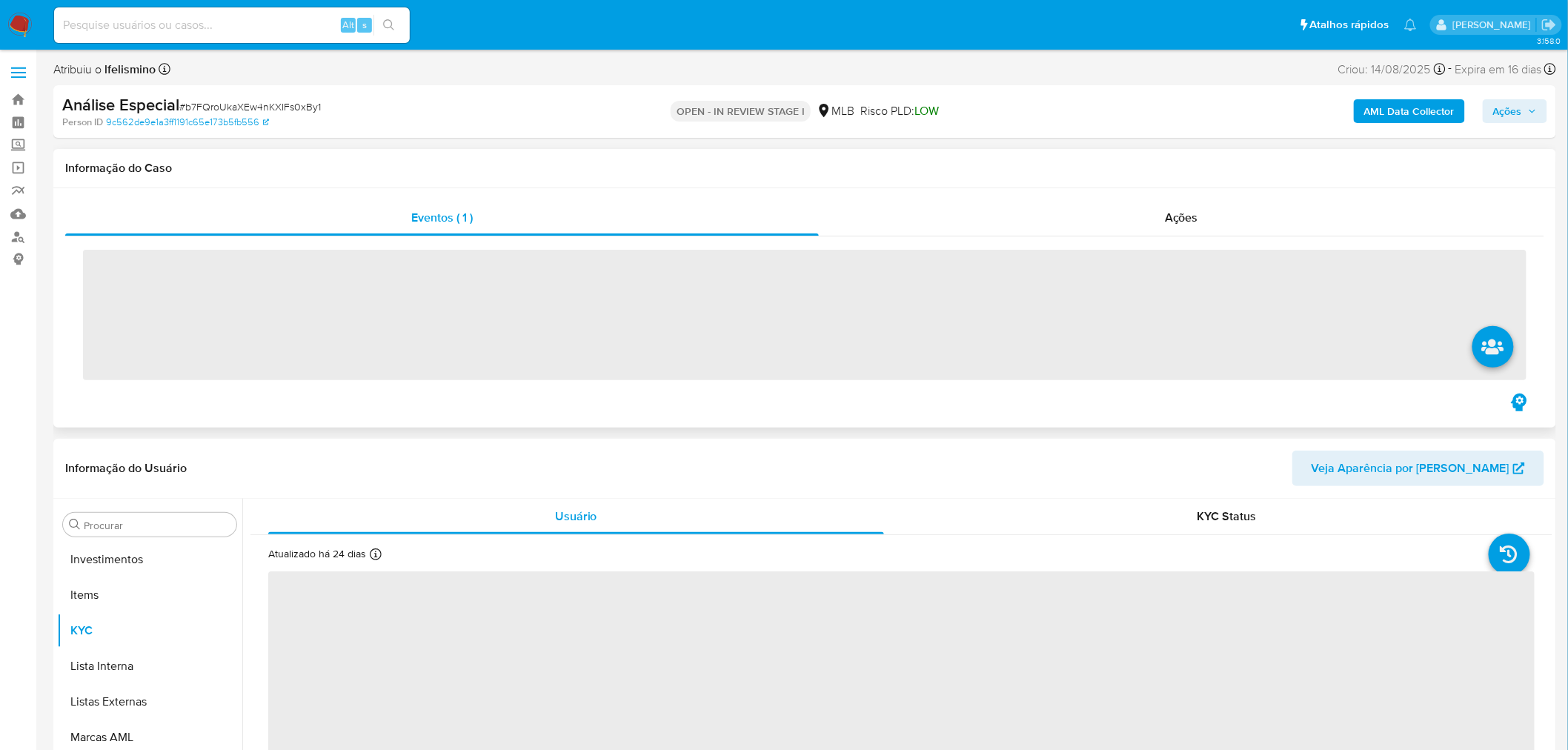
scroll to position [732, 0]
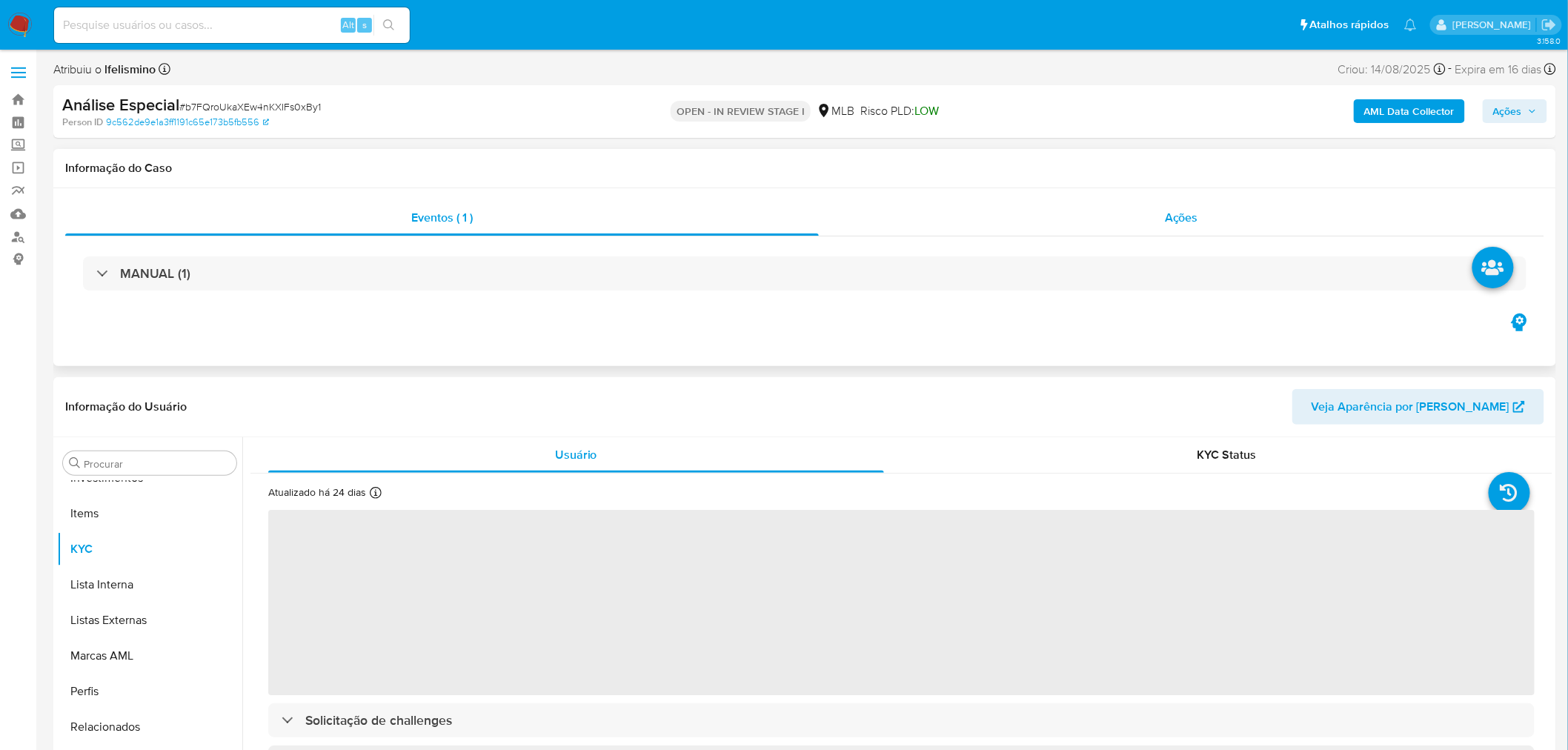
click at [1199, 222] on div "Ações" at bounding box center [1181, 218] width 725 height 36
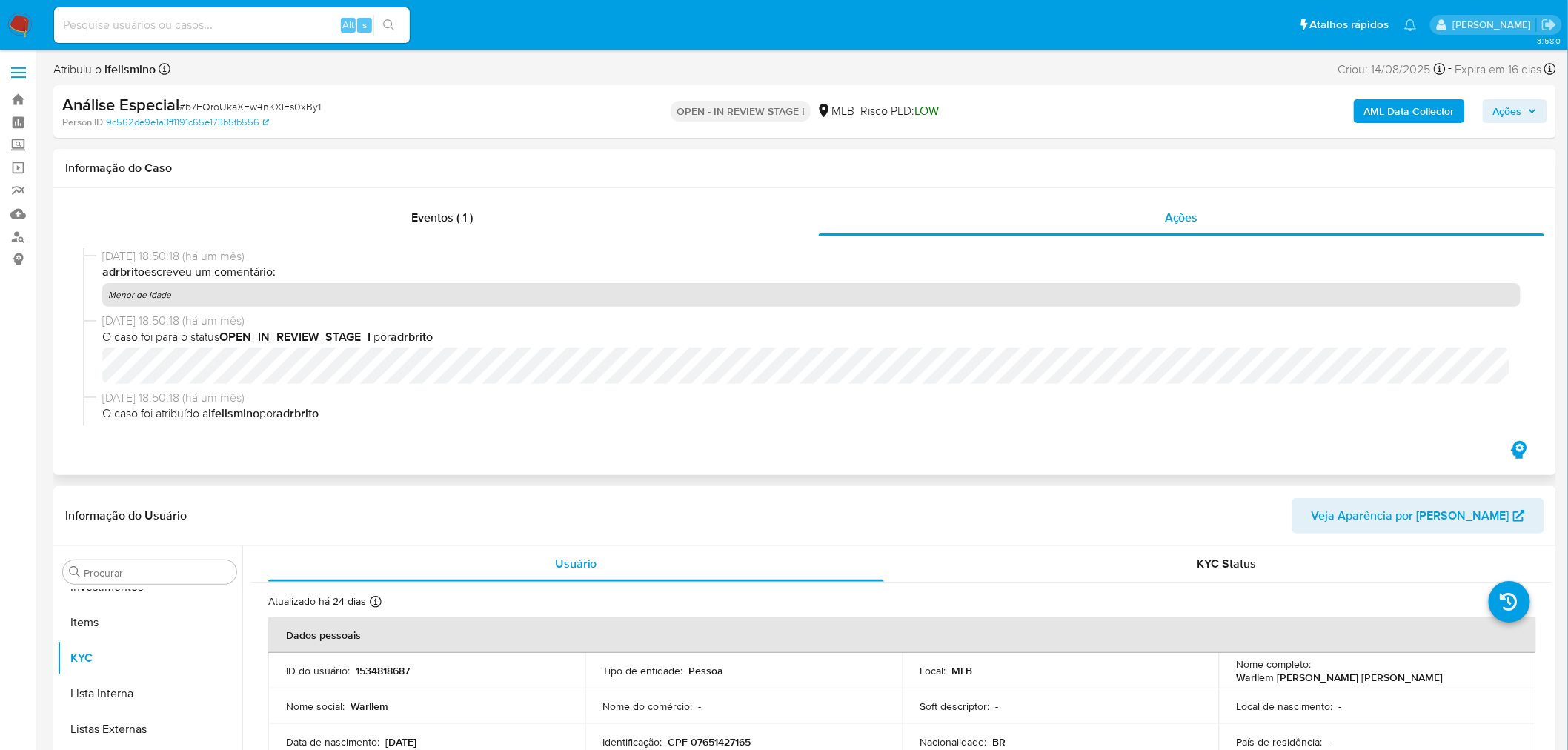
select select "10"
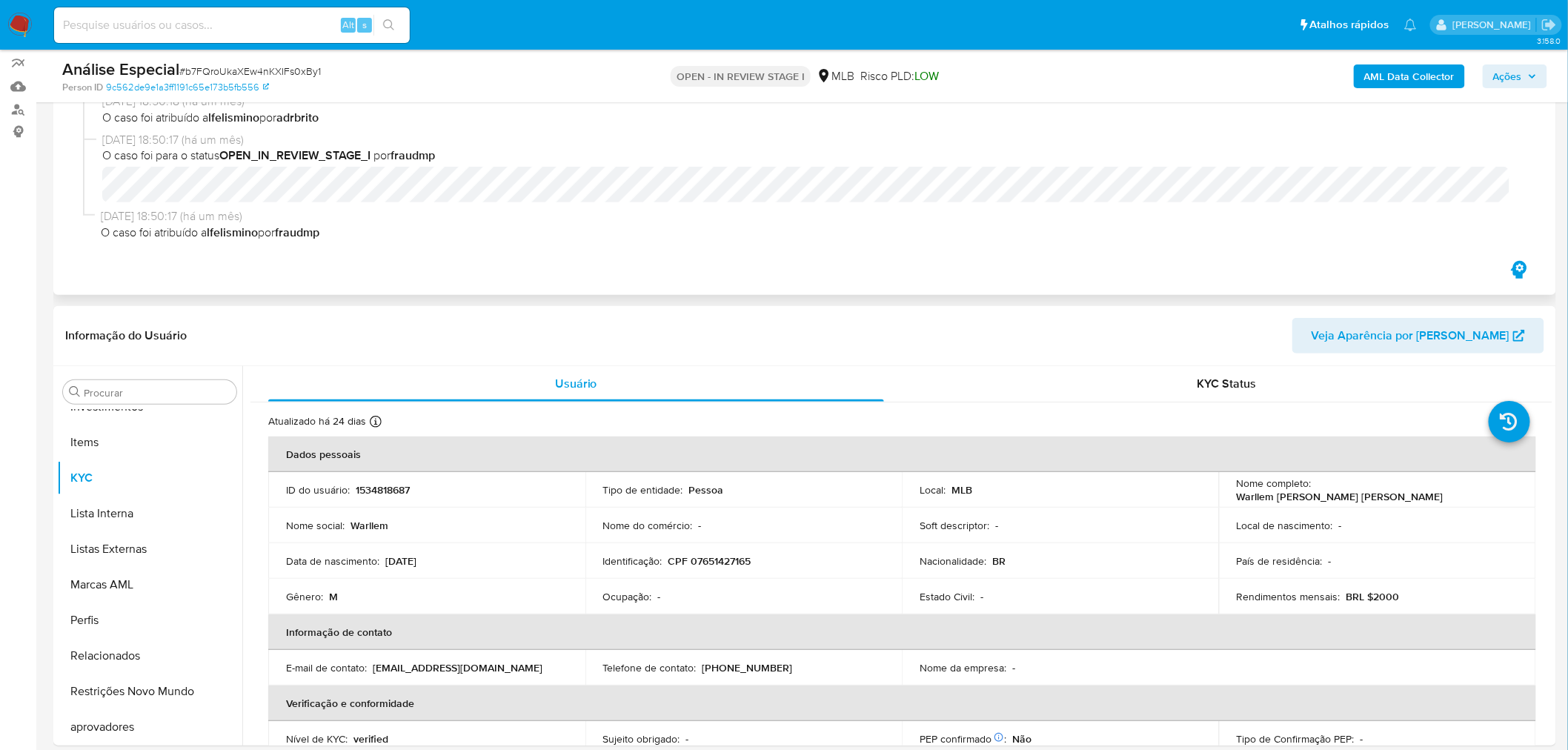
scroll to position [165, 0]
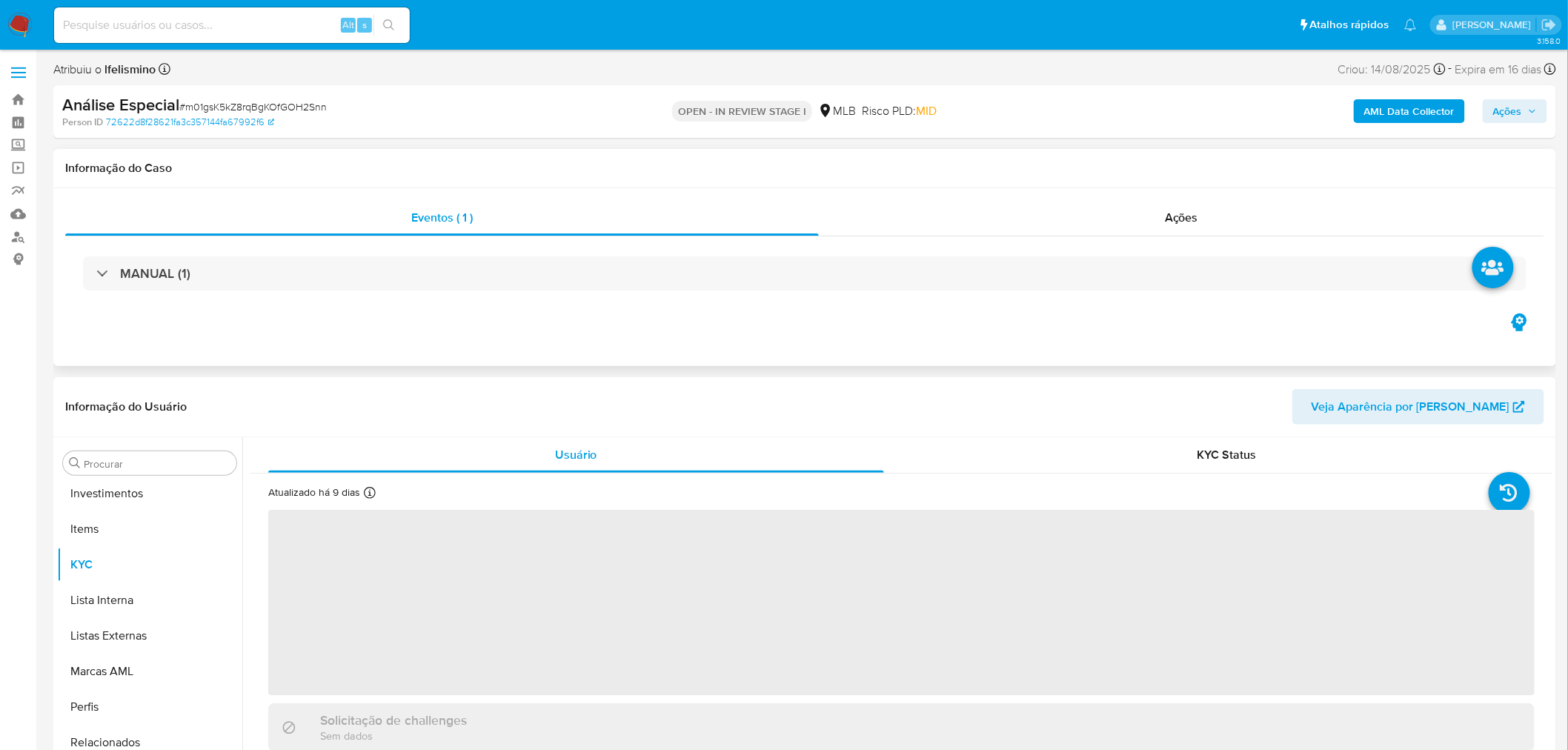
scroll to position [732, 0]
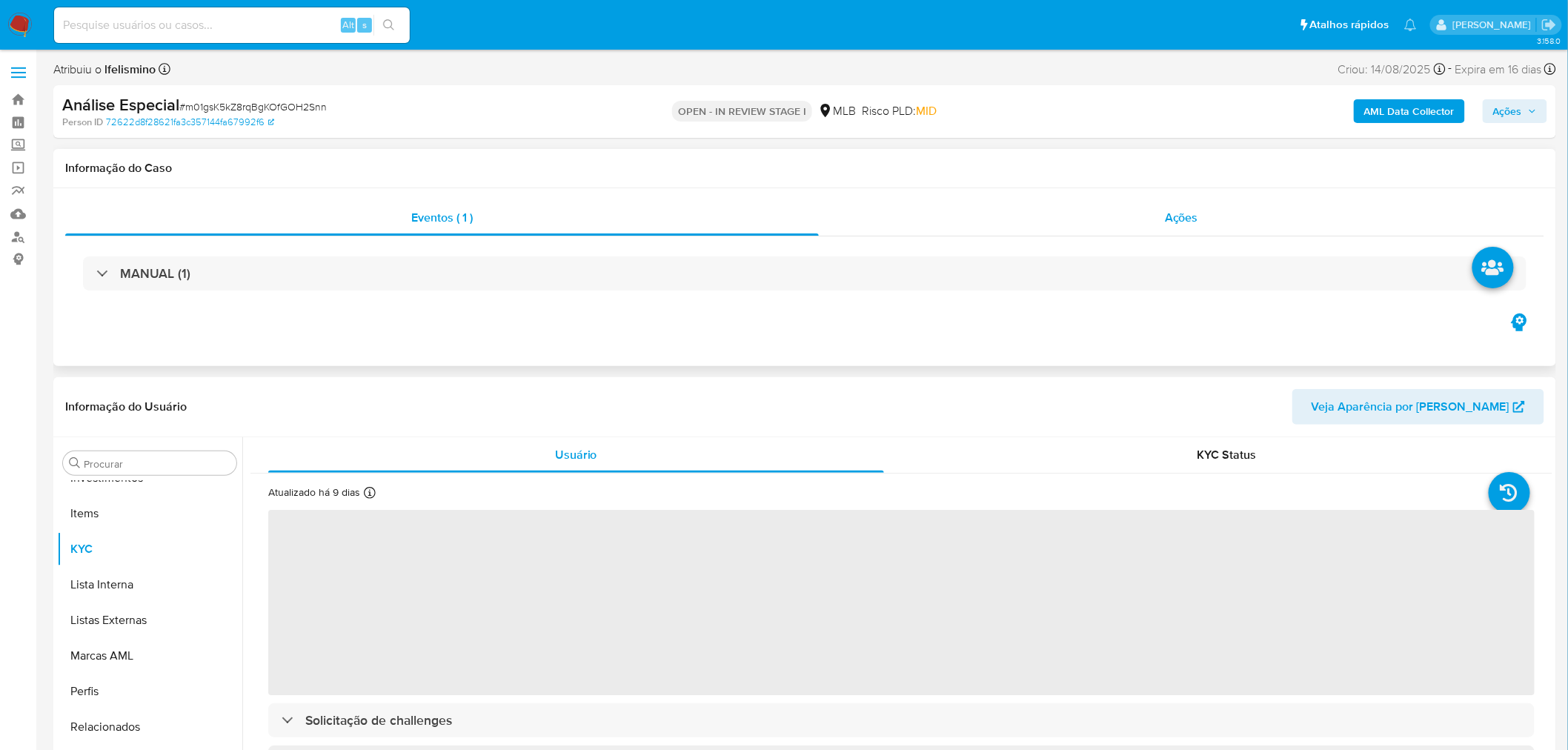
click at [1182, 210] on span "Ações" at bounding box center [1181, 217] width 34 height 17
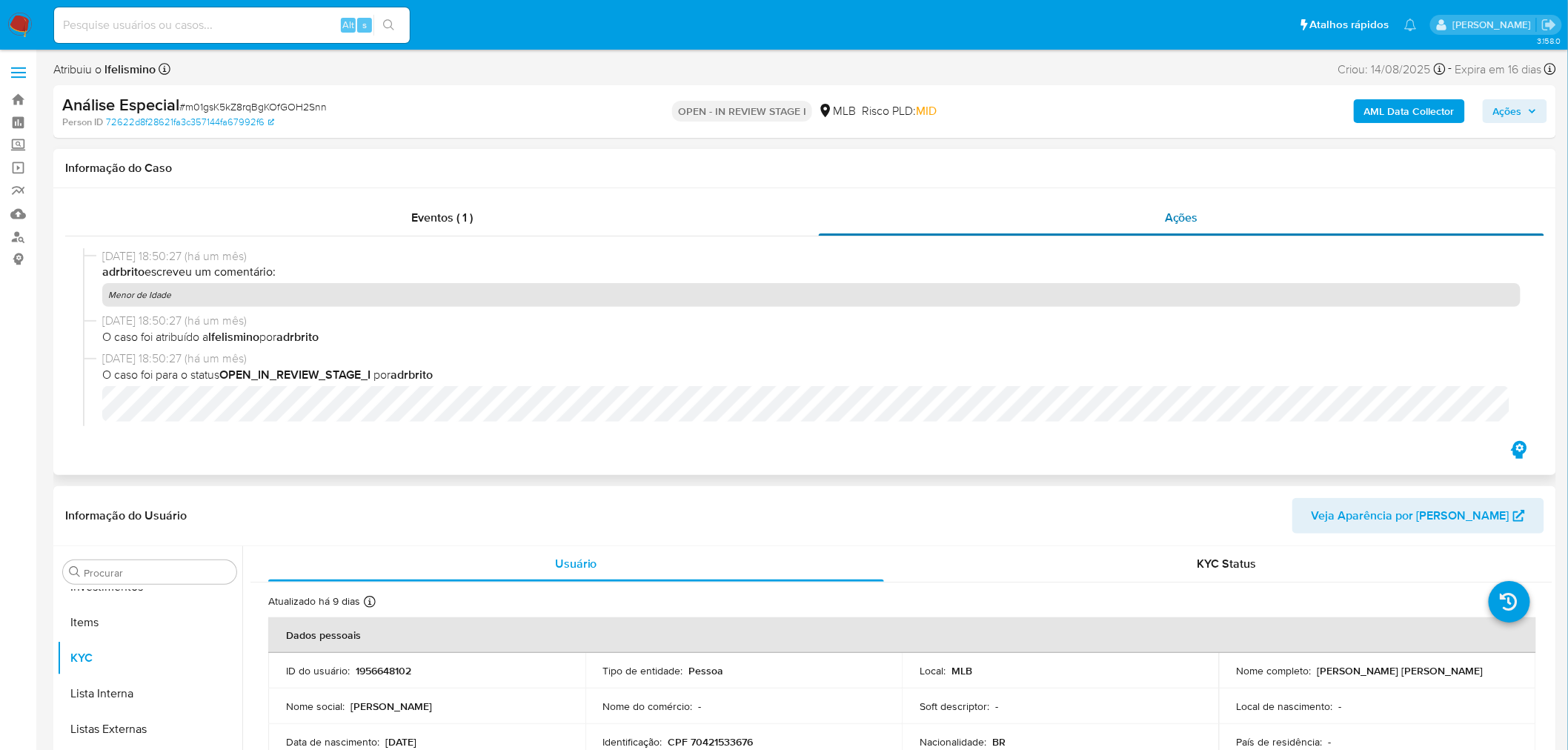
select select "10"
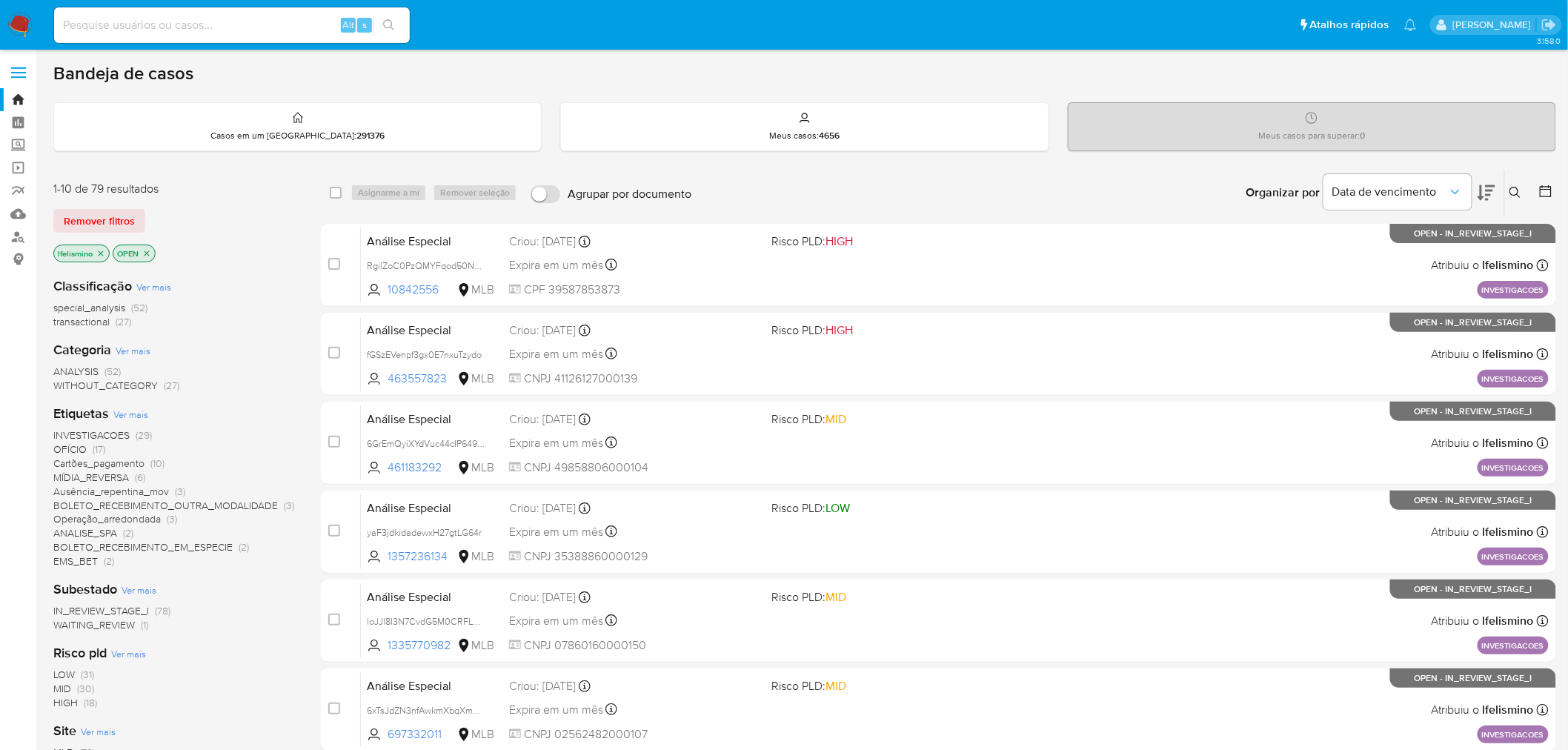
click at [218, 50] on main "3.158.0" at bounding box center [784, 611] width 1568 height 1224
click at [234, 25] on input at bounding box center [232, 25] width 356 height 20
paste input "W2GUHWt152jXg9eUdNNmjyrc"
type input "W2GUHWt152jXg9eUdNNmjyrc"
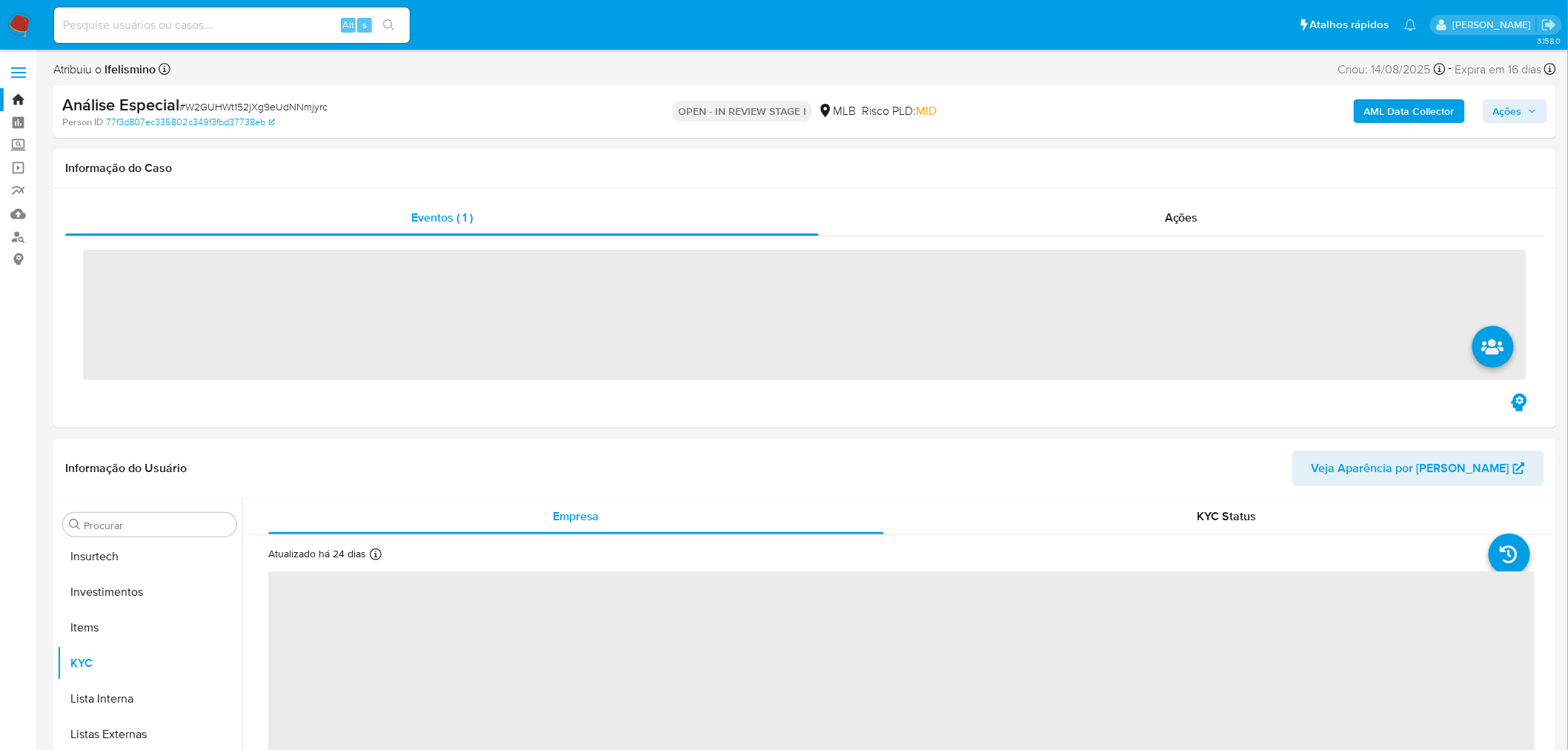
scroll to position [697, 0]
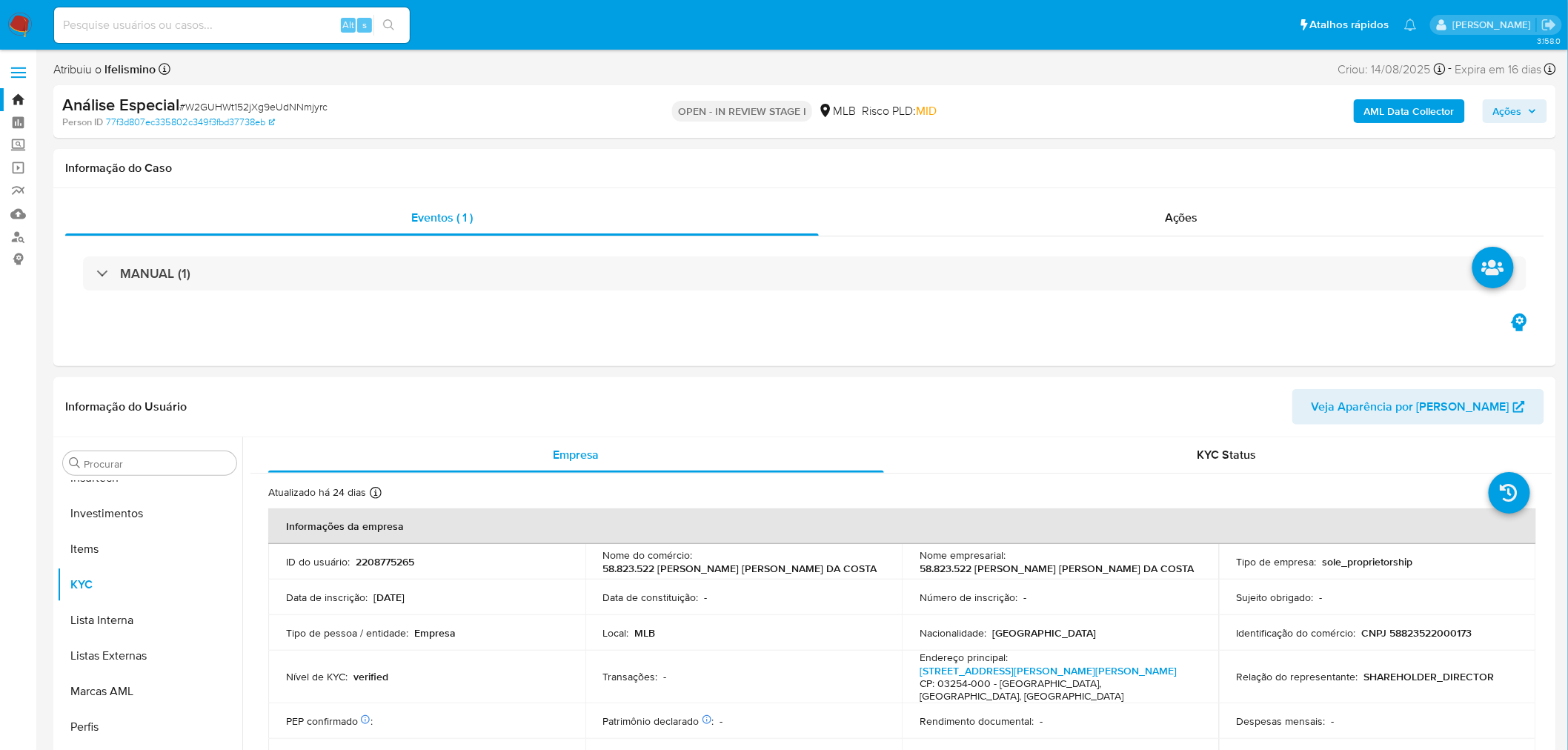
select select "10"
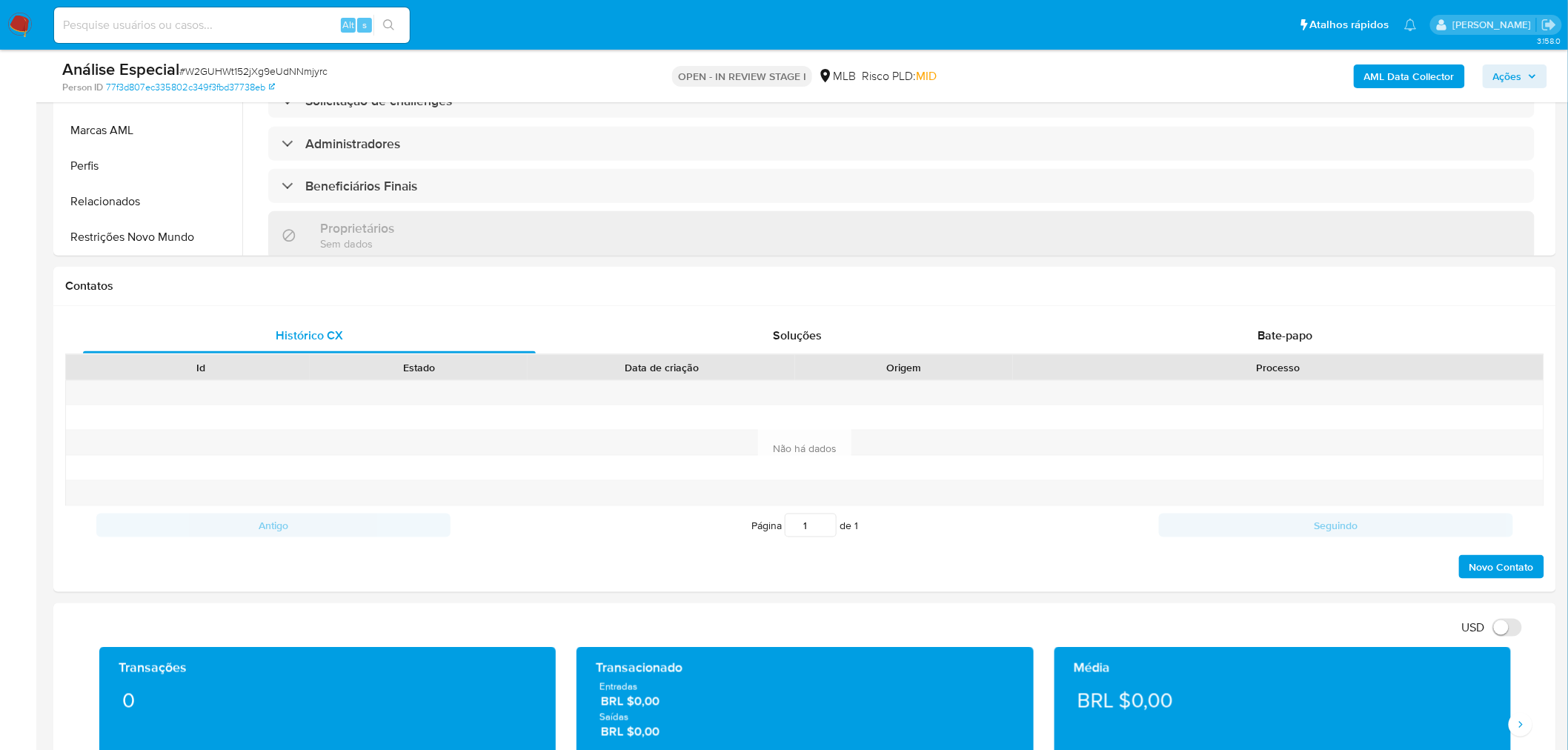
scroll to position [658, 0]
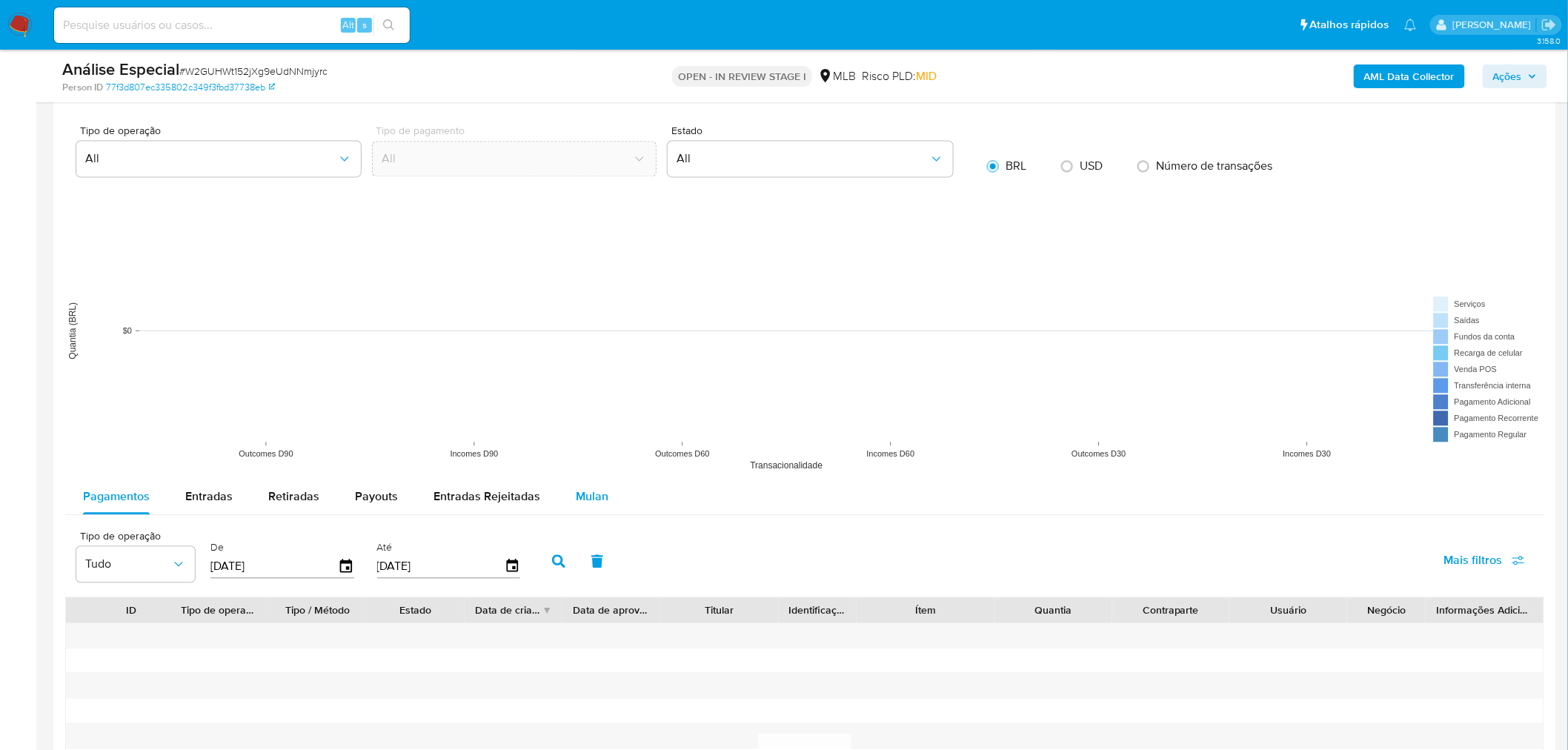
click at [588, 494] on span "Mulan" at bounding box center [592, 496] width 33 height 17
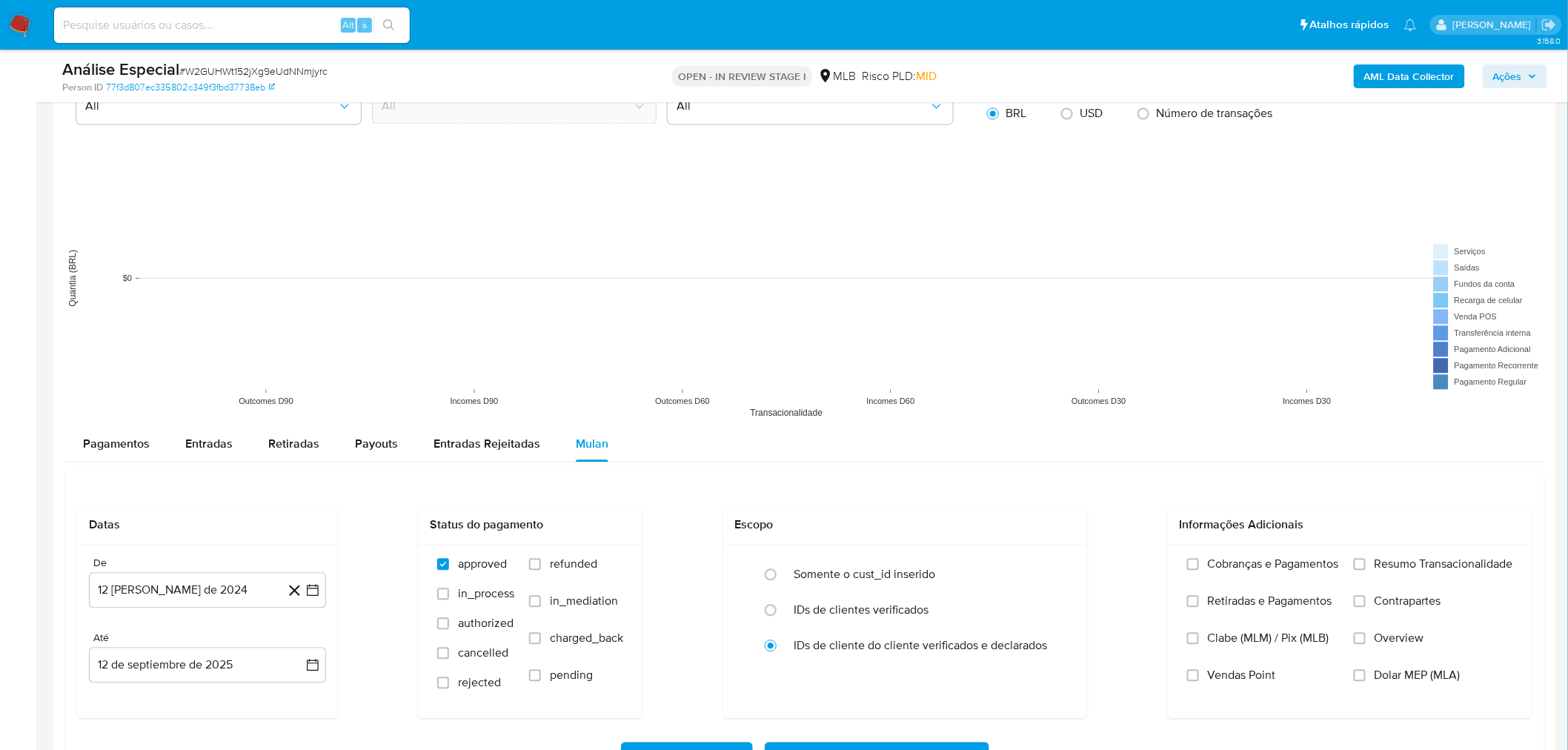
scroll to position [1317, 0]
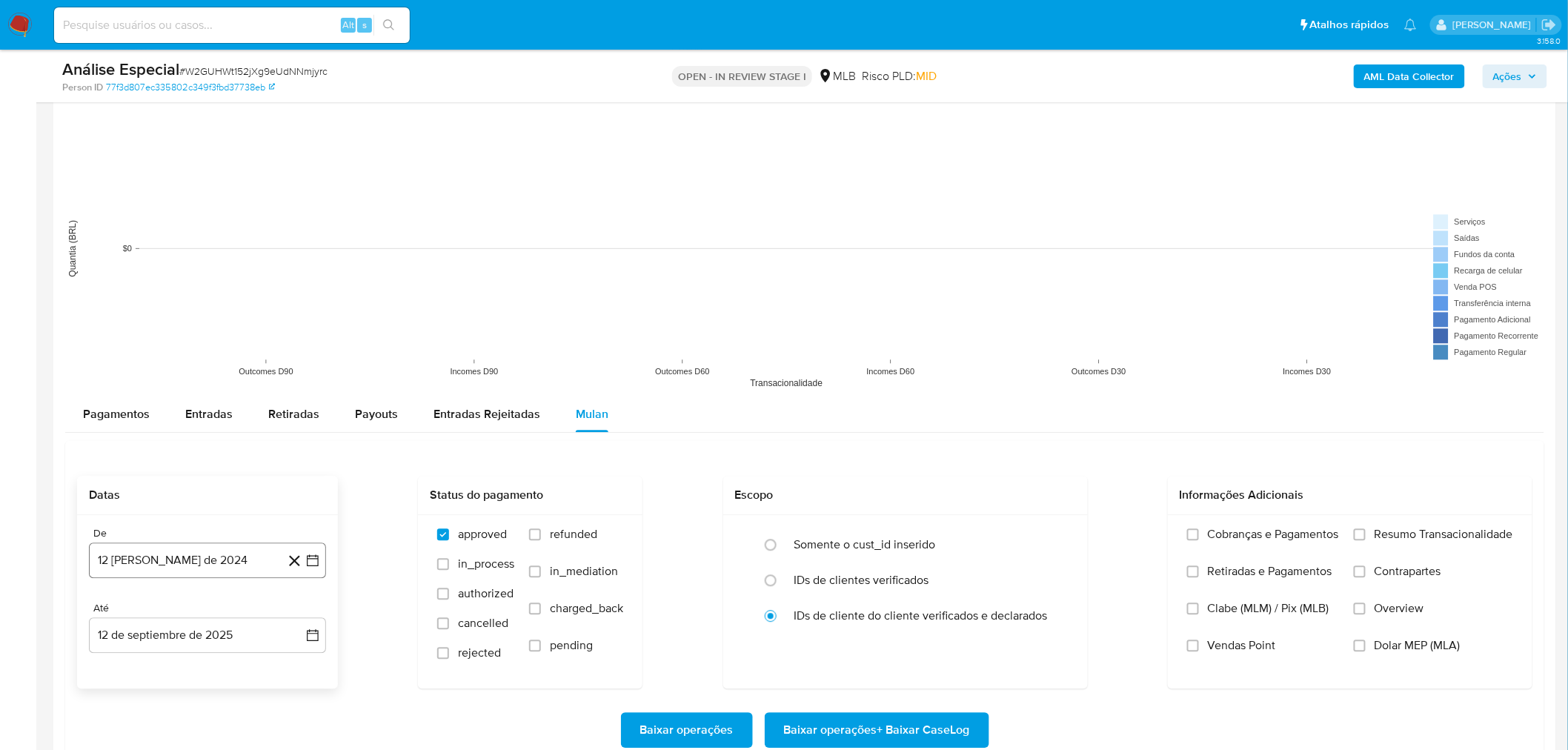
click at [191, 561] on button "12 [PERSON_NAME] de 2024" at bounding box center [207, 560] width 237 height 36
click at [197, 343] on div "agosto 2024" at bounding box center [207, 333] width 201 height 18
click at [204, 330] on span "agosto 2024" at bounding box center [200, 334] width 67 height 15
click at [297, 319] on icon "Año siguiente" at bounding box center [297, 316] width 6 height 10
click at [205, 374] on span "feb" at bounding box center [206, 371] width 18 height 12
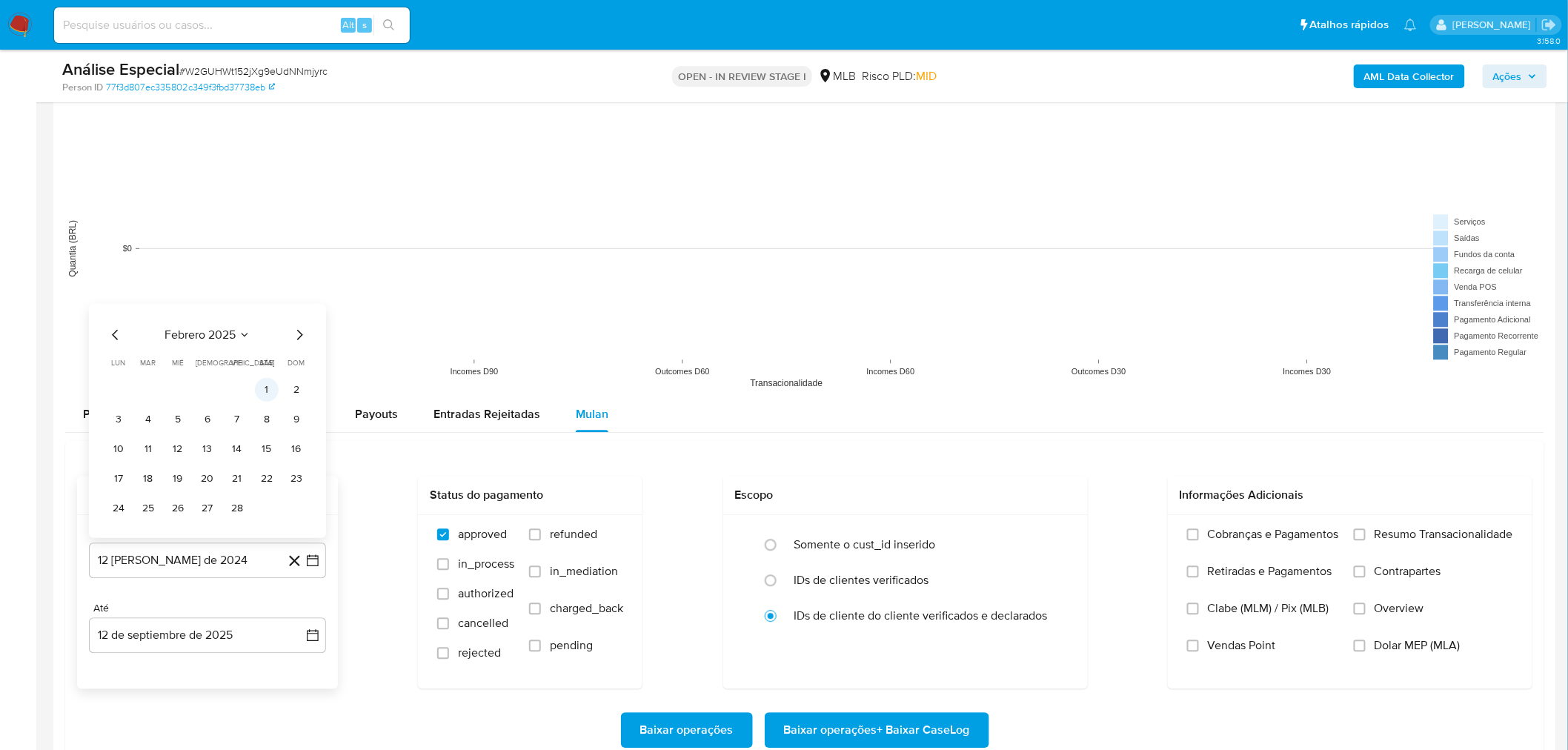
click at [263, 390] on button "1" at bounding box center [266, 389] width 23 height 23
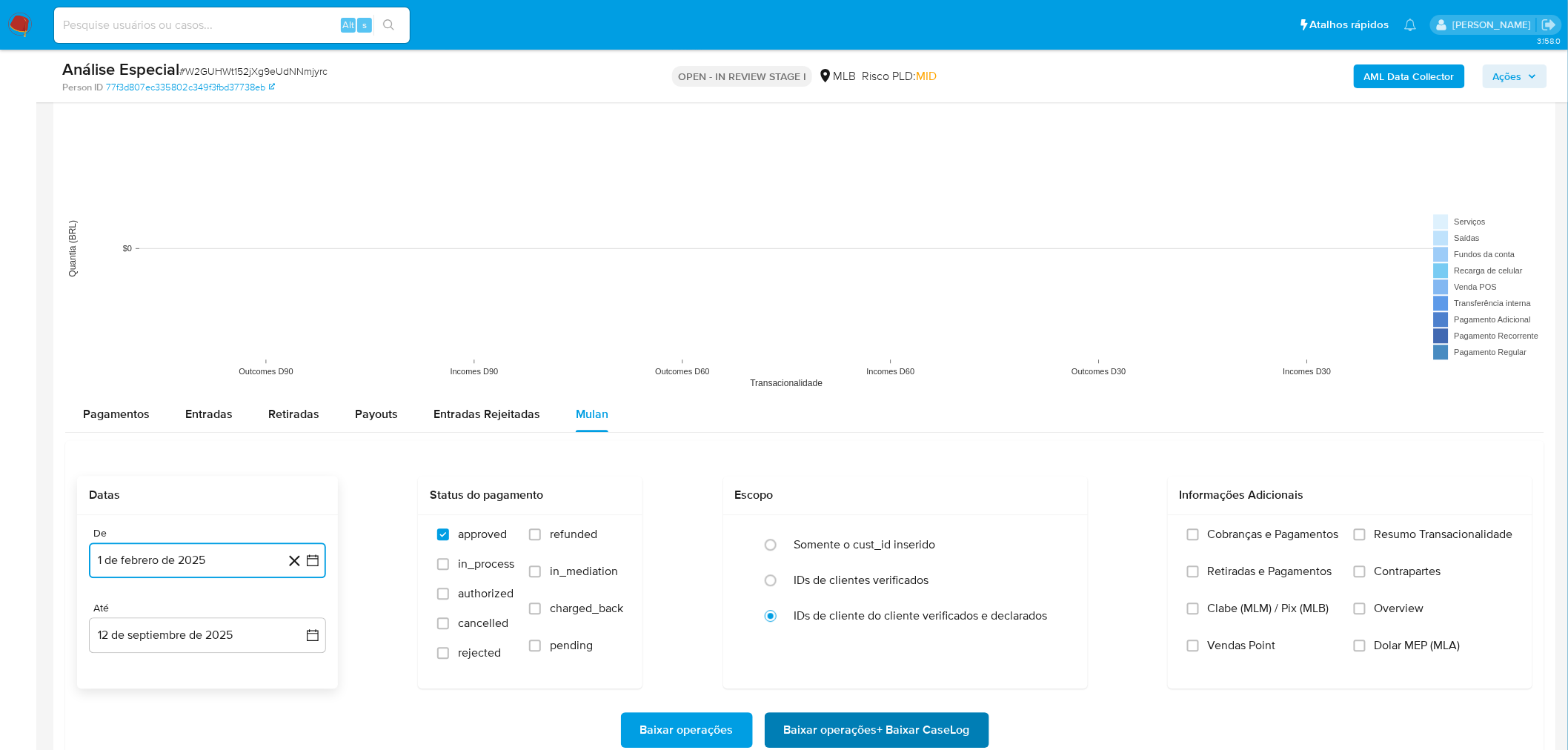
click at [899, 732] on span "Baixar operações + Baixar CaseLog" at bounding box center [876, 729] width 186 height 33
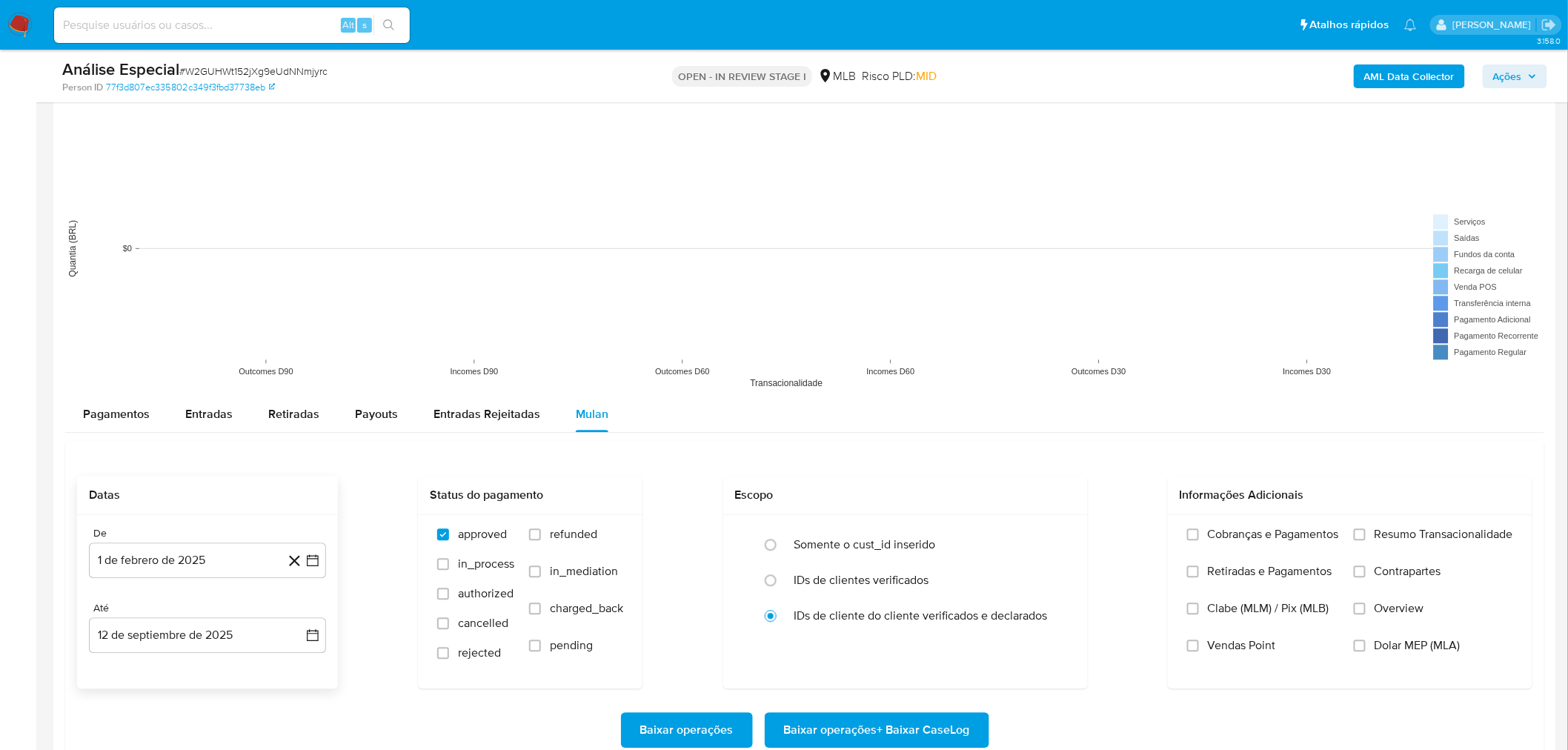
drag, startPoint x: 294, startPoint y: 31, endPoint x: 287, endPoint y: 25, distance: 9.2
click at [294, 31] on input at bounding box center [232, 25] width 356 height 20
paste input "rDlLbuETLwcb4nDKNEsqsvmL"
type input "rDlLbuETLwcb4nDKNEsqsvmL"
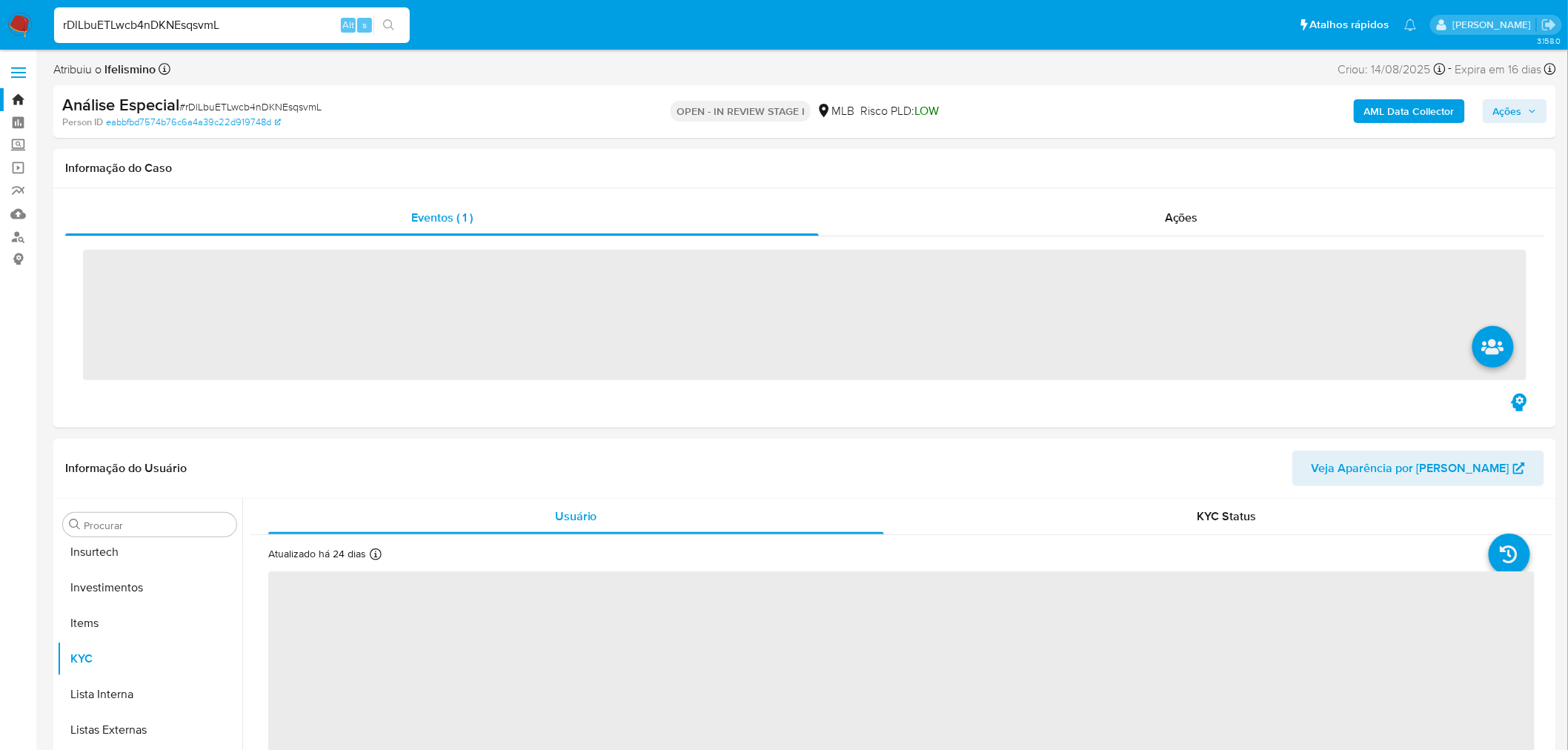
scroll to position [697, 0]
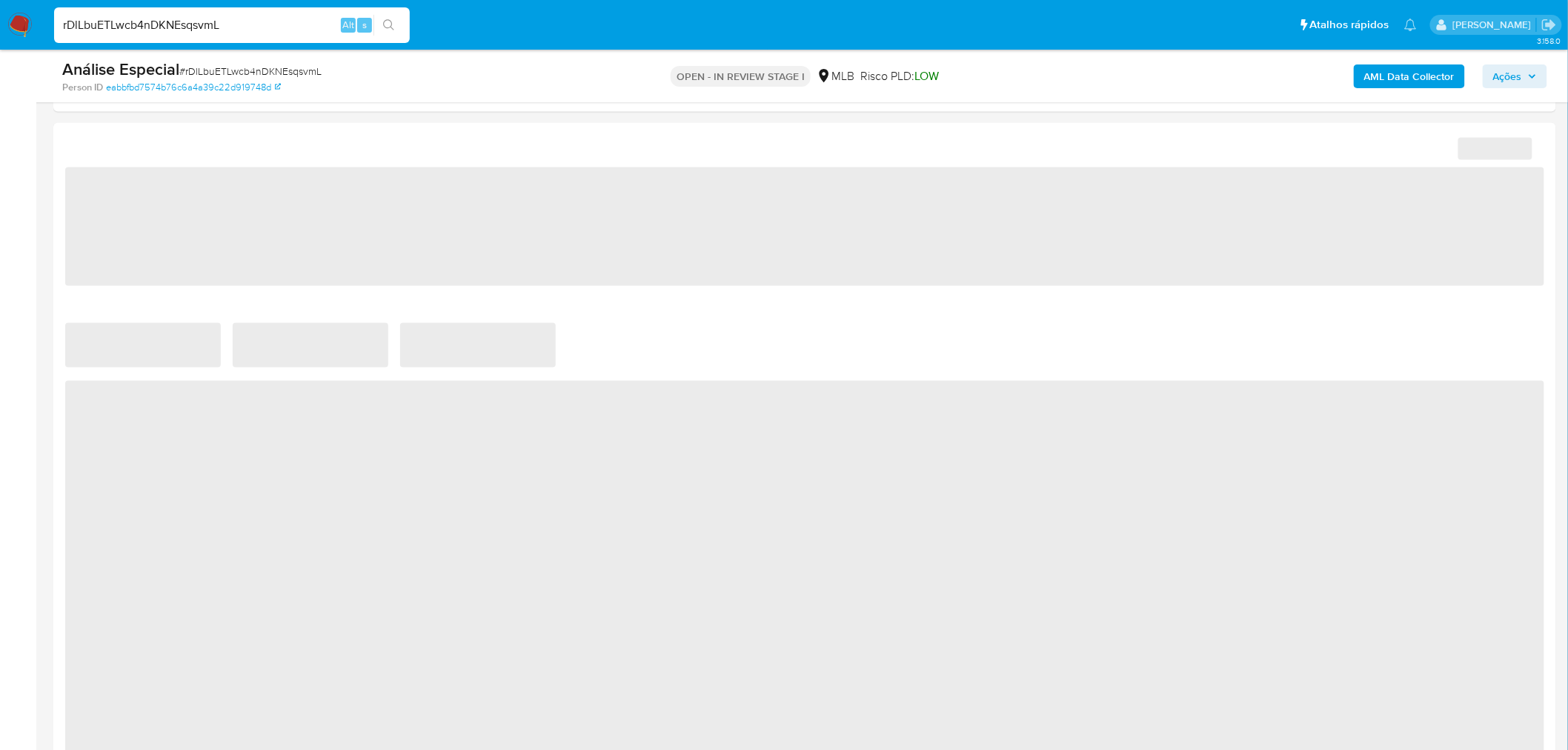
select select "10"
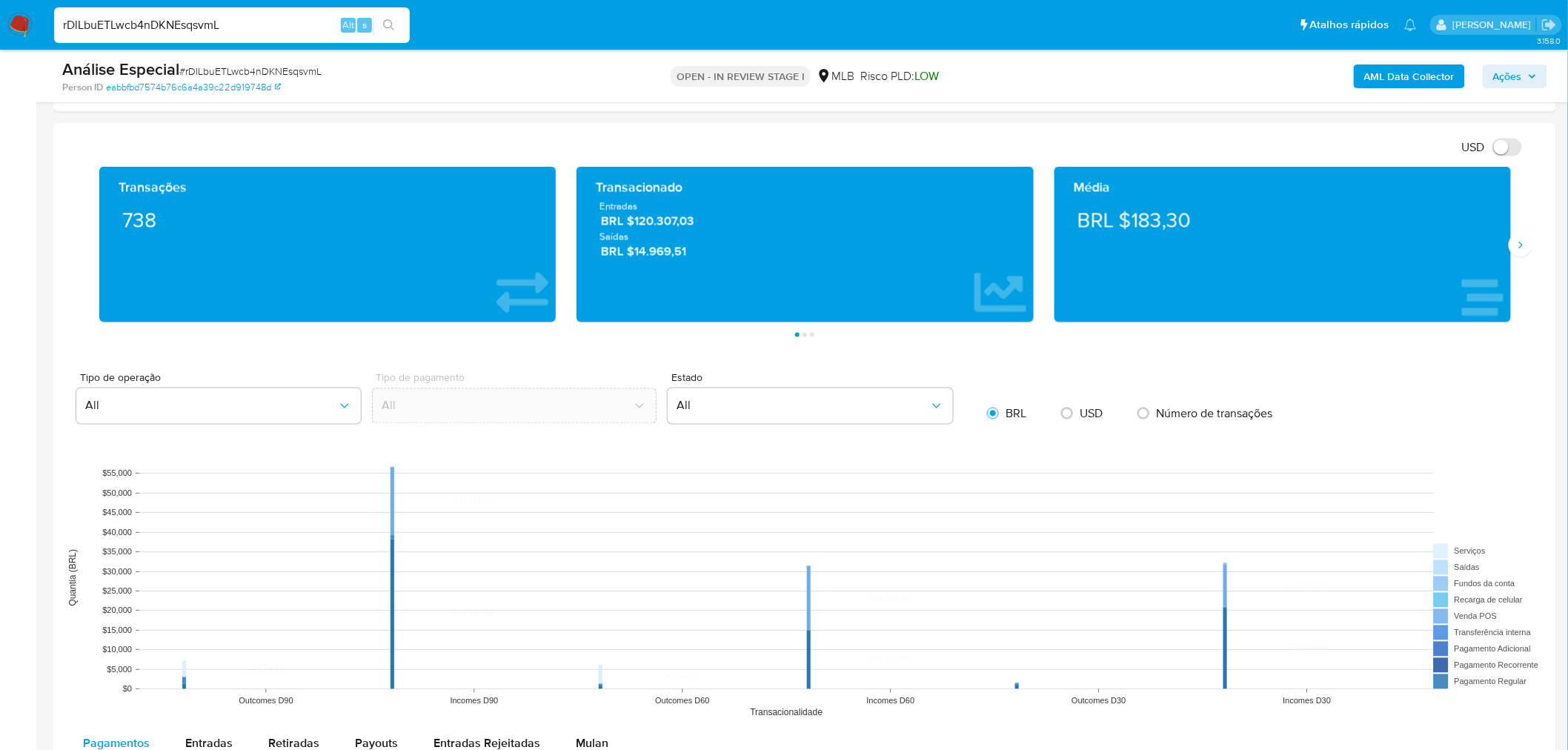
scroll to position [1235, 0]
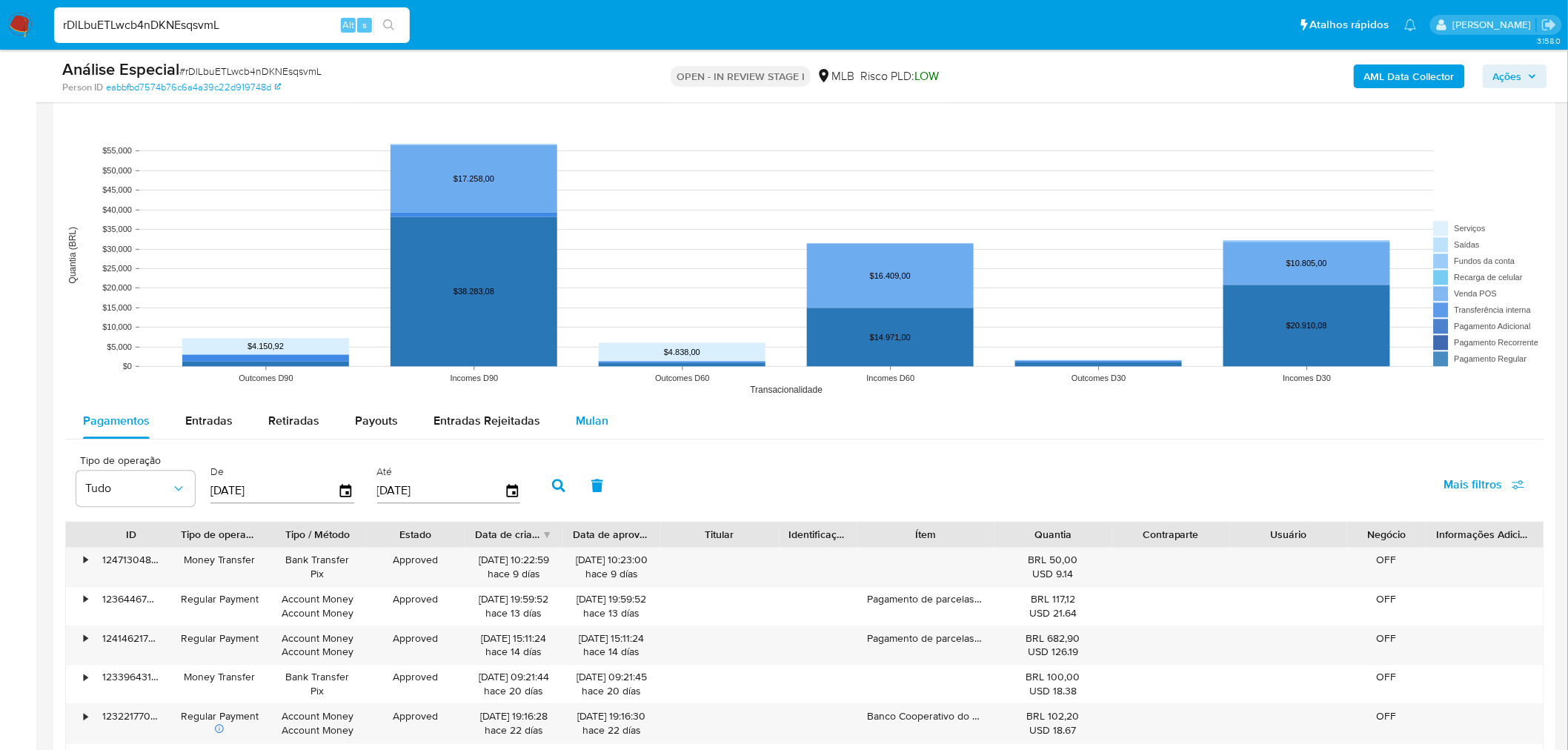
click at [603, 428] on button "Mulan" at bounding box center [592, 421] width 68 height 36
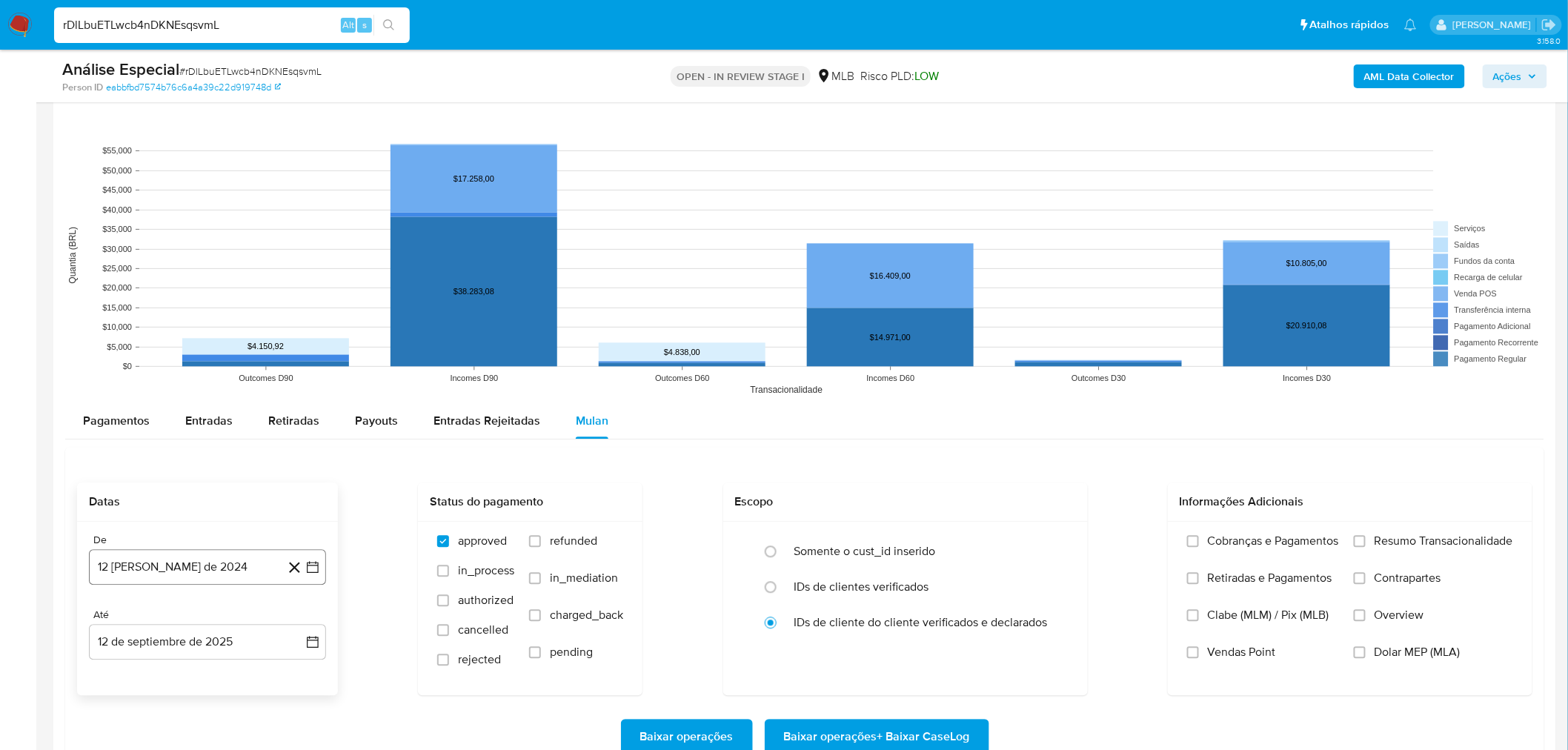
click at [201, 567] on button "12 de agosto de 2024" at bounding box center [207, 567] width 237 height 36
click at [212, 340] on span "agosto 2024" at bounding box center [200, 342] width 67 height 15
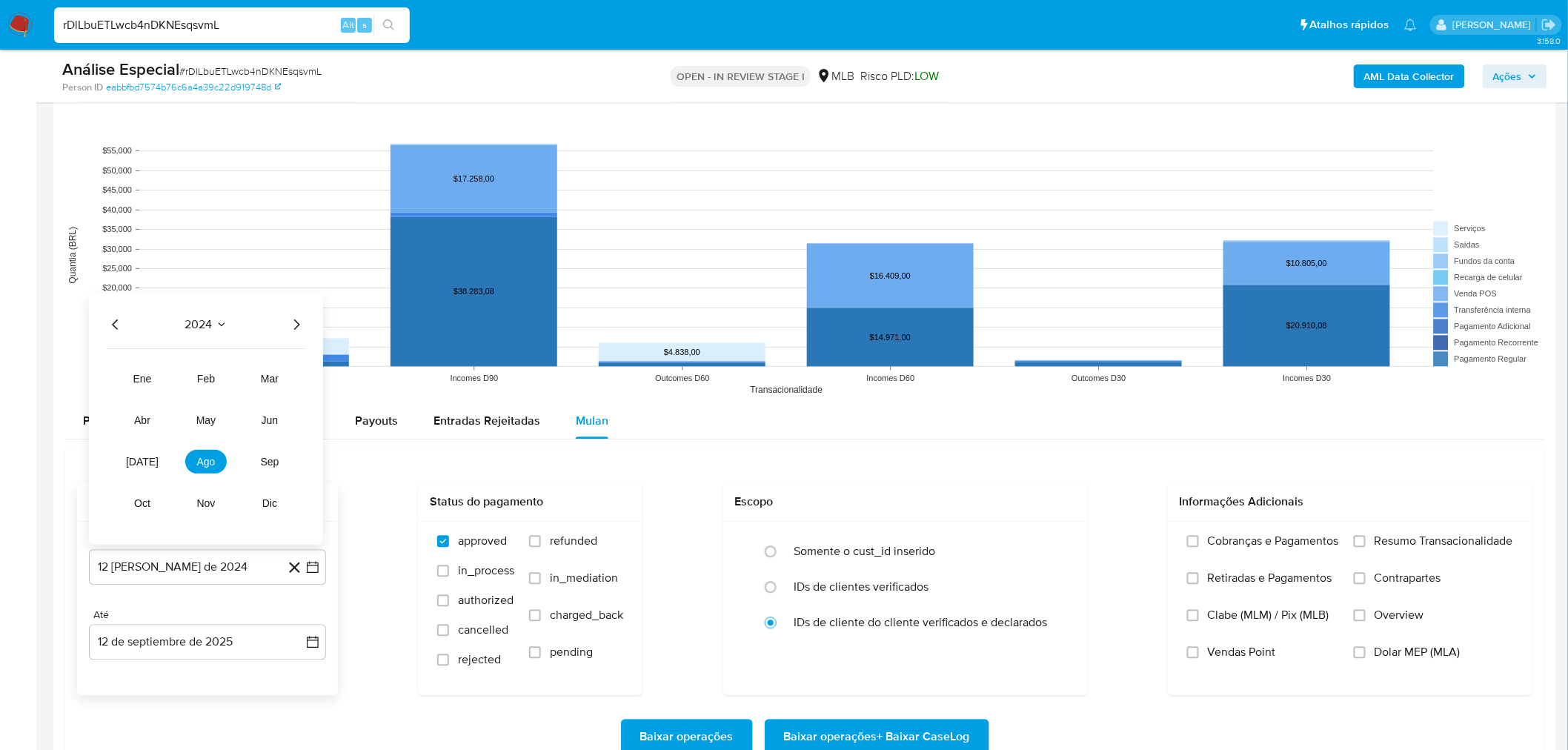
click at [293, 327] on icon "Año siguiente" at bounding box center [296, 324] width 18 height 18
click at [218, 368] on button "feb" at bounding box center [206, 378] width 41 height 23
click at [267, 389] on button "1" at bounding box center [266, 396] width 23 height 23
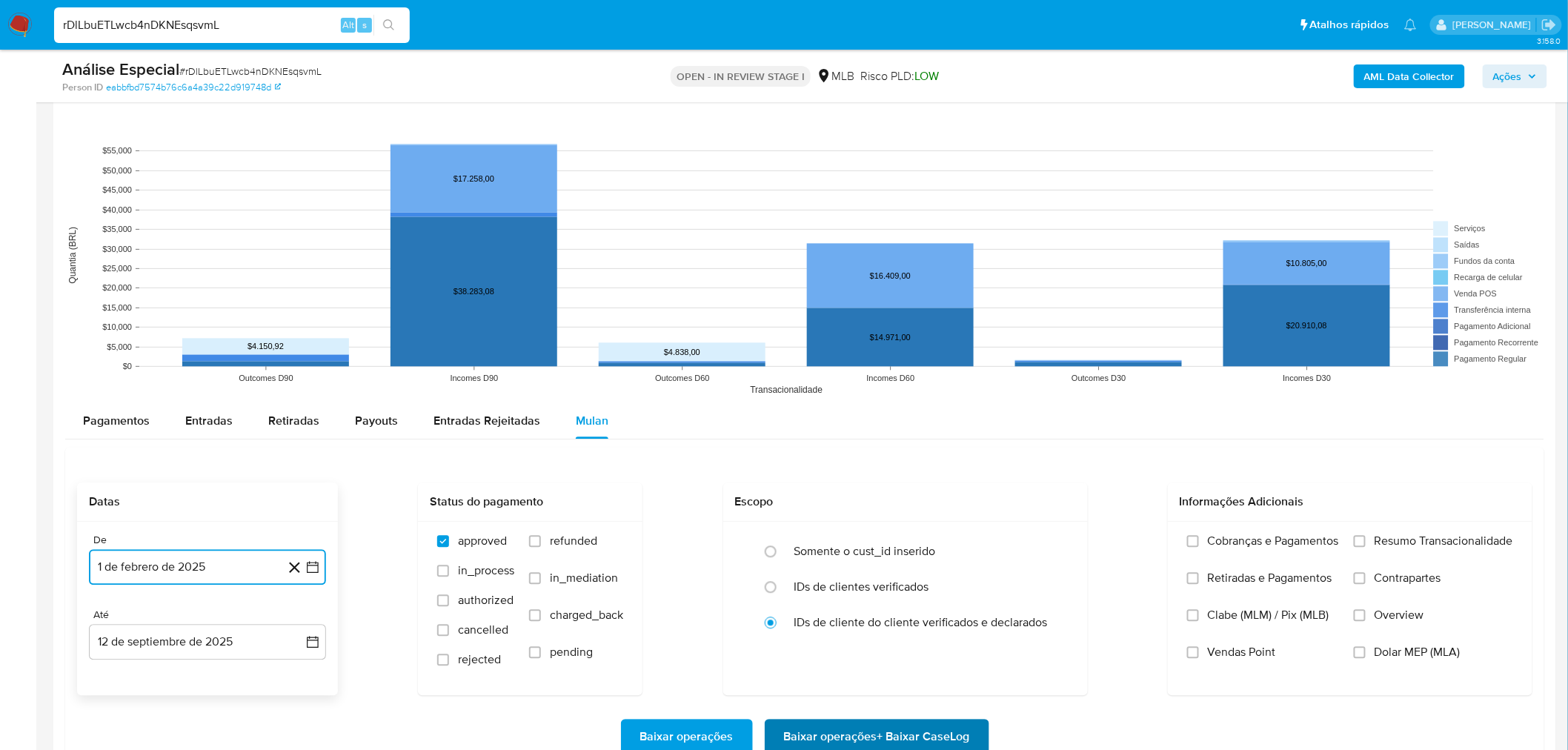
click at [857, 735] on span "Baixar operações + Baixar CaseLog" at bounding box center [876, 736] width 186 height 33
click at [170, 20] on input "rDlLbuETLwcb4nDKNEsqsvmL" at bounding box center [232, 25] width 356 height 20
paste input "mphDzJEAfl6G2PkPbItRvYOs"
type input "mphDzJEAfl6G2PkPbItRvYOs"
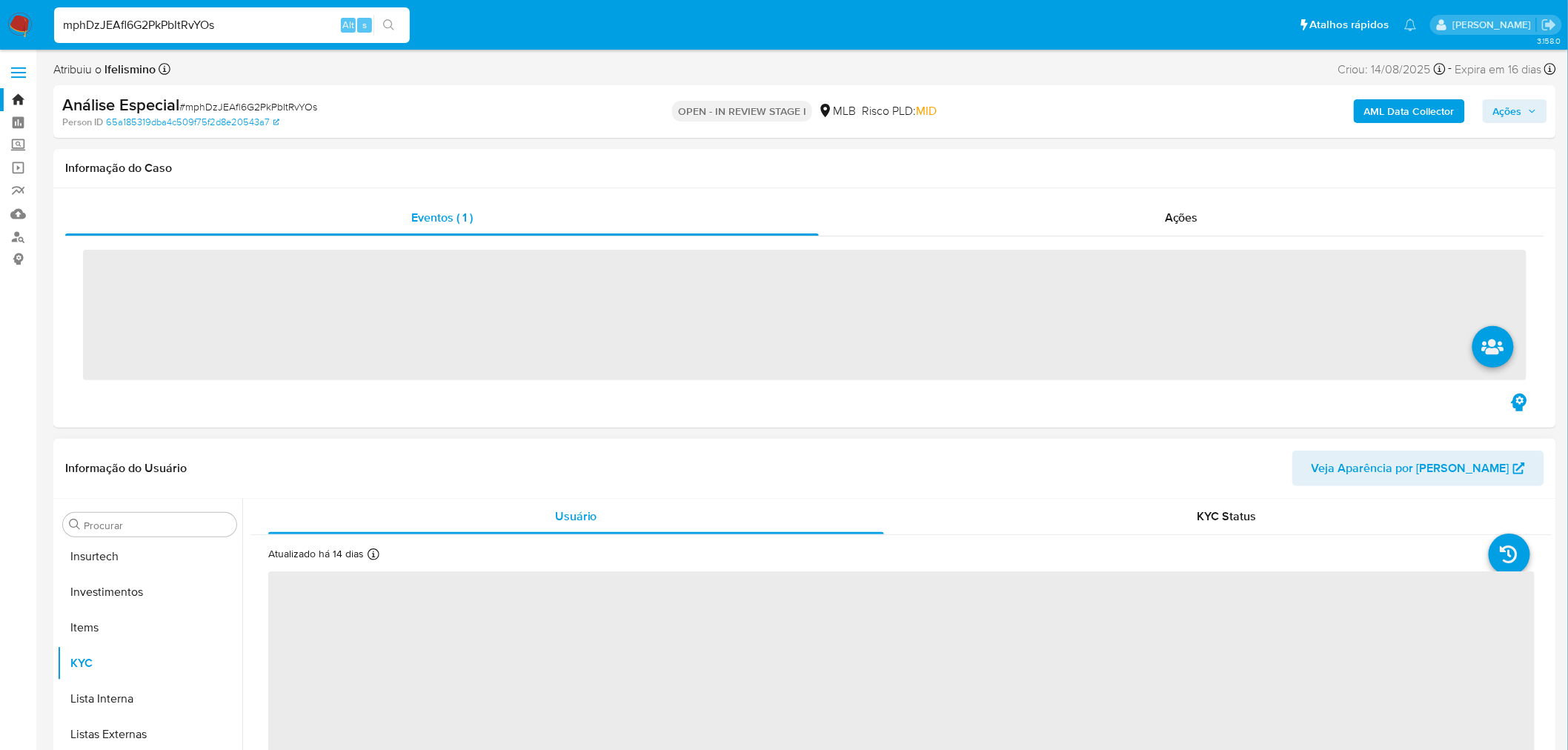
scroll to position [697, 0]
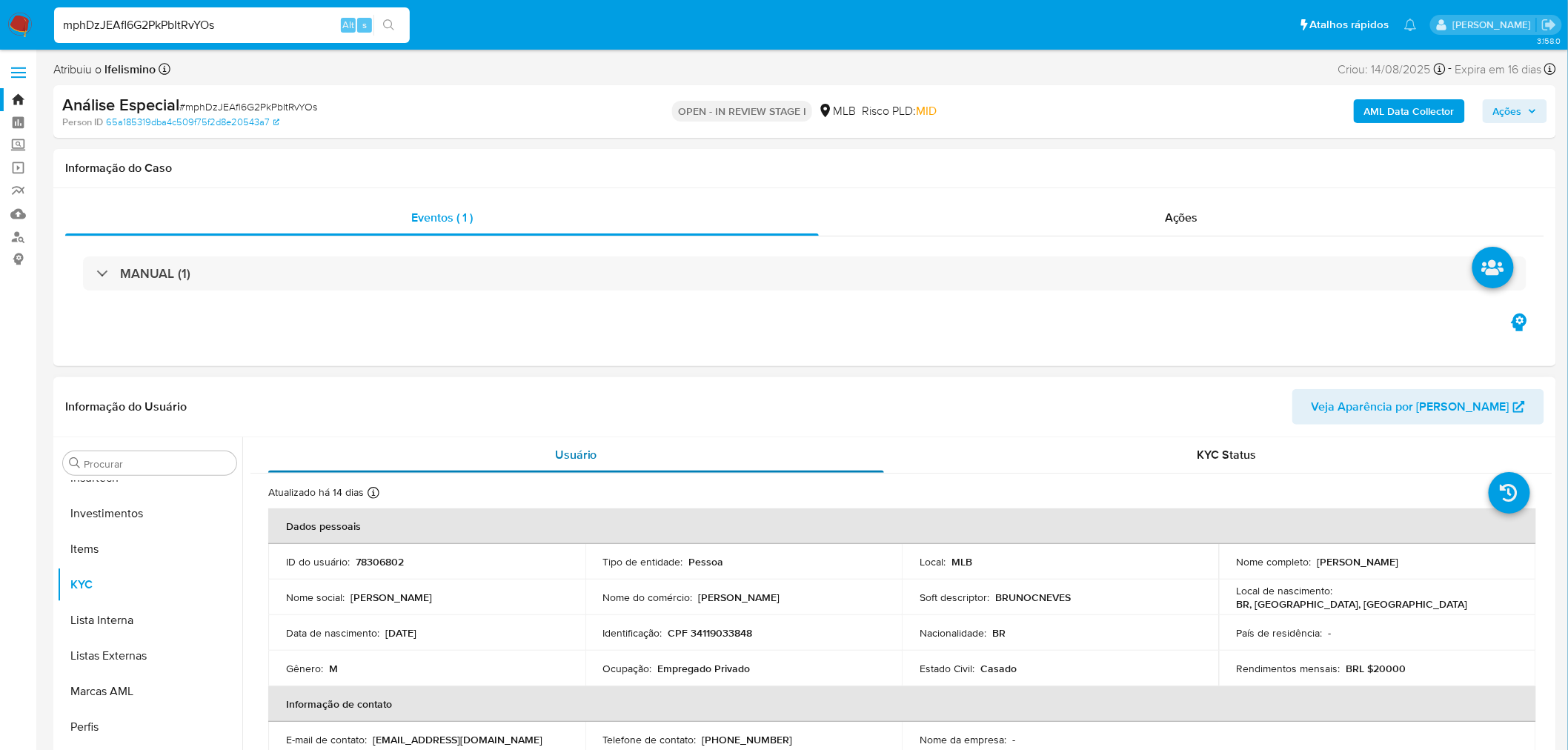
select select "10"
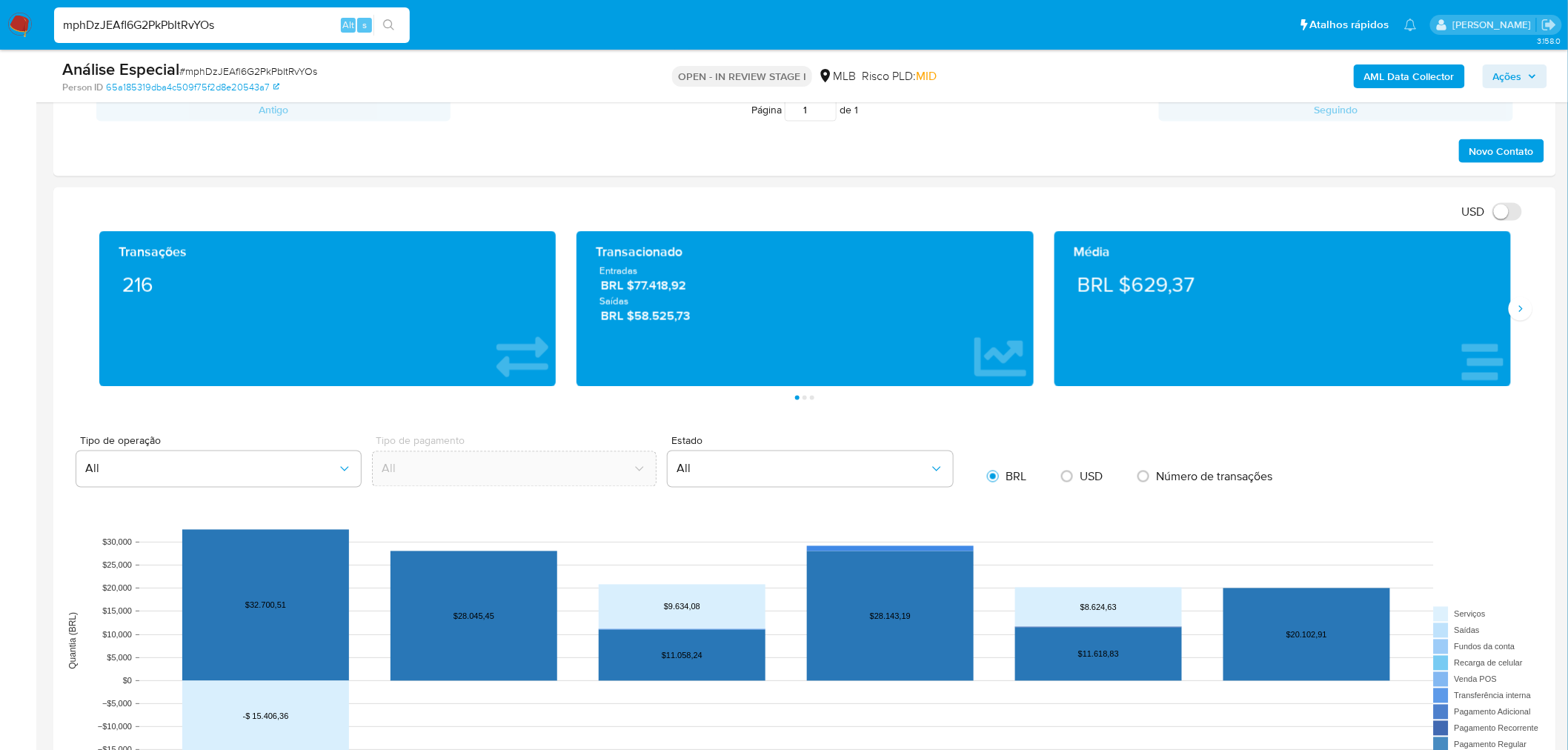
scroll to position [1153, 0]
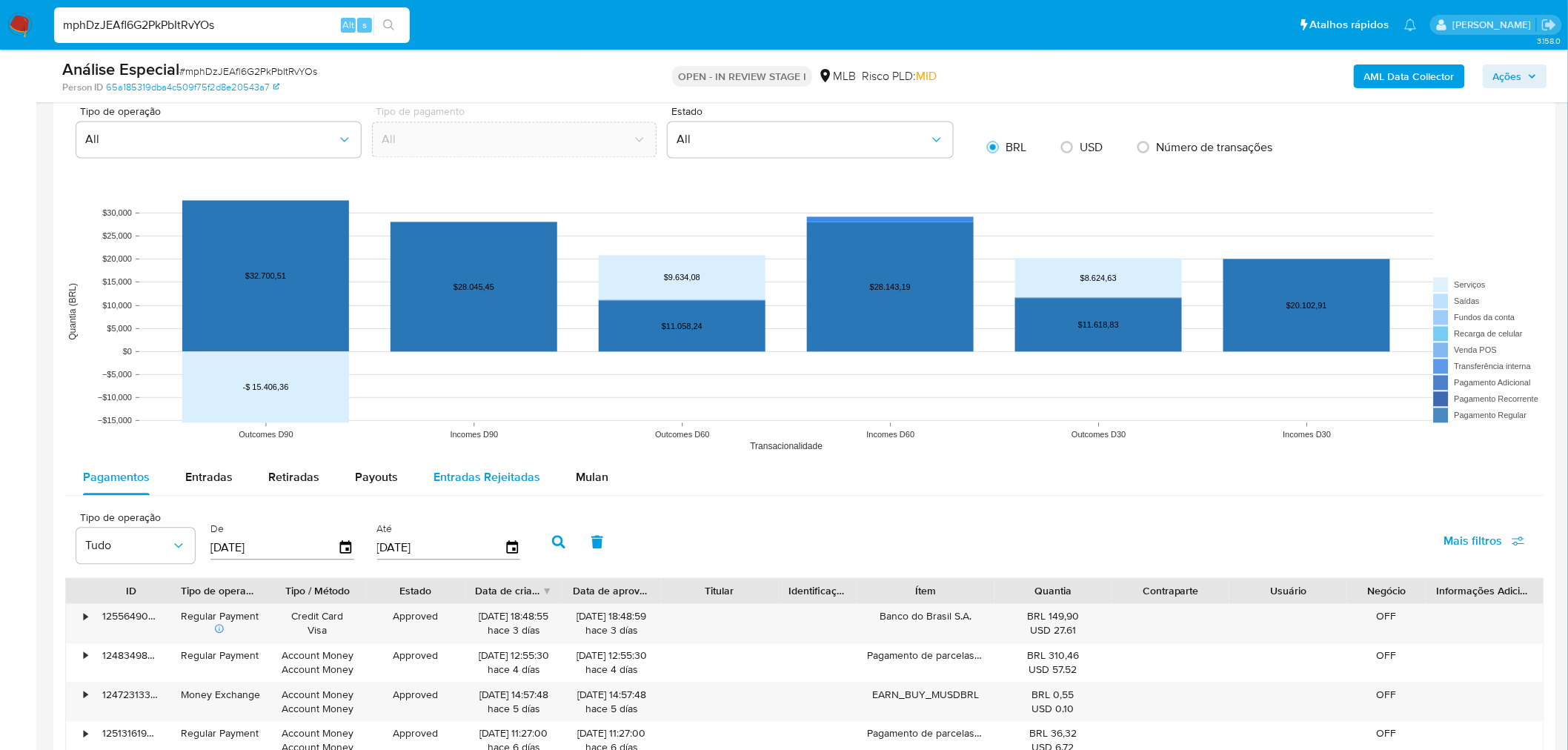
drag, startPoint x: 592, startPoint y: 475, endPoint x: 510, endPoint y: 492, distance: 83.7
click at [593, 473] on span "Mulan" at bounding box center [592, 478] width 33 height 17
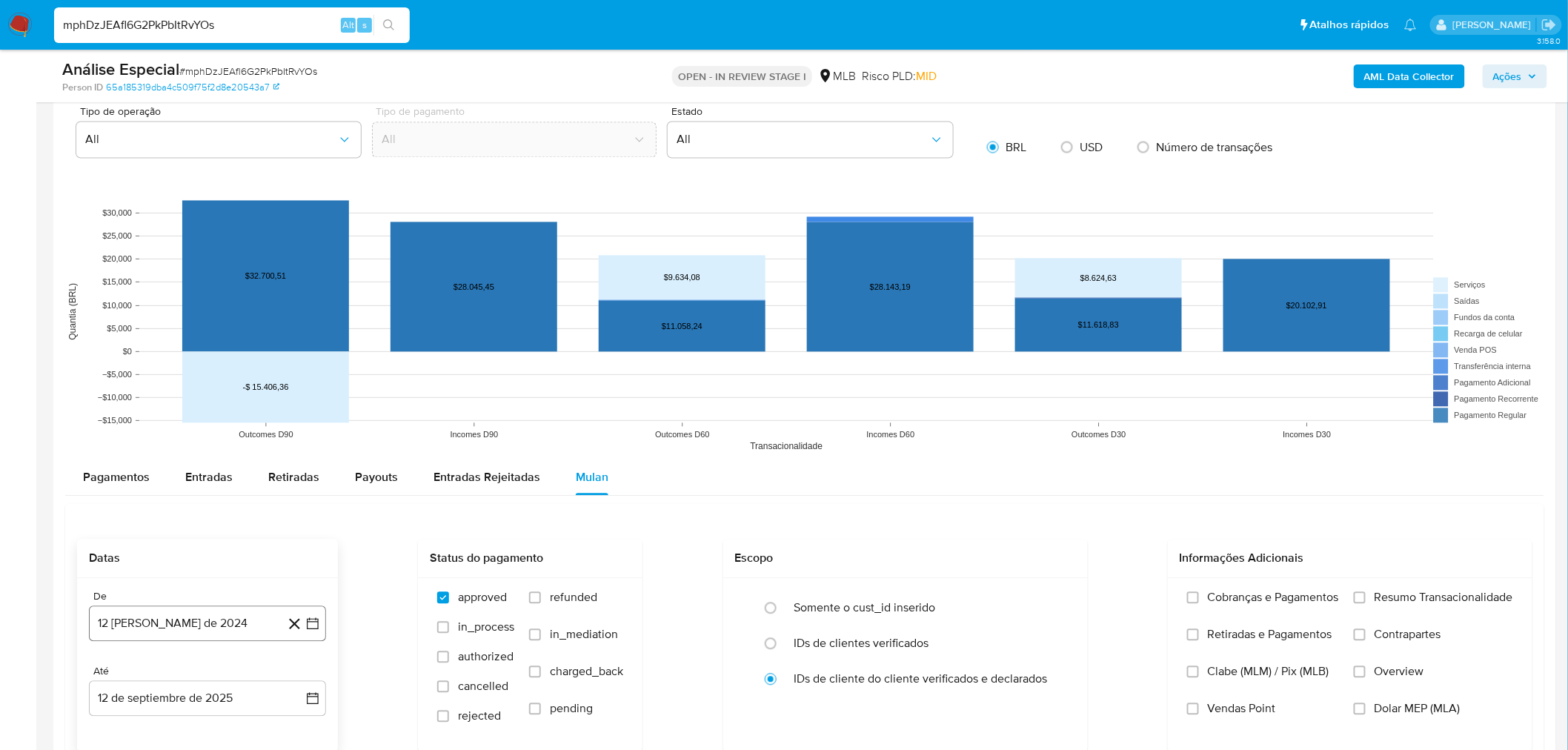
click at [146, 631] on button "[DATE]" at bounding box center [207, 624] width 237 height 36
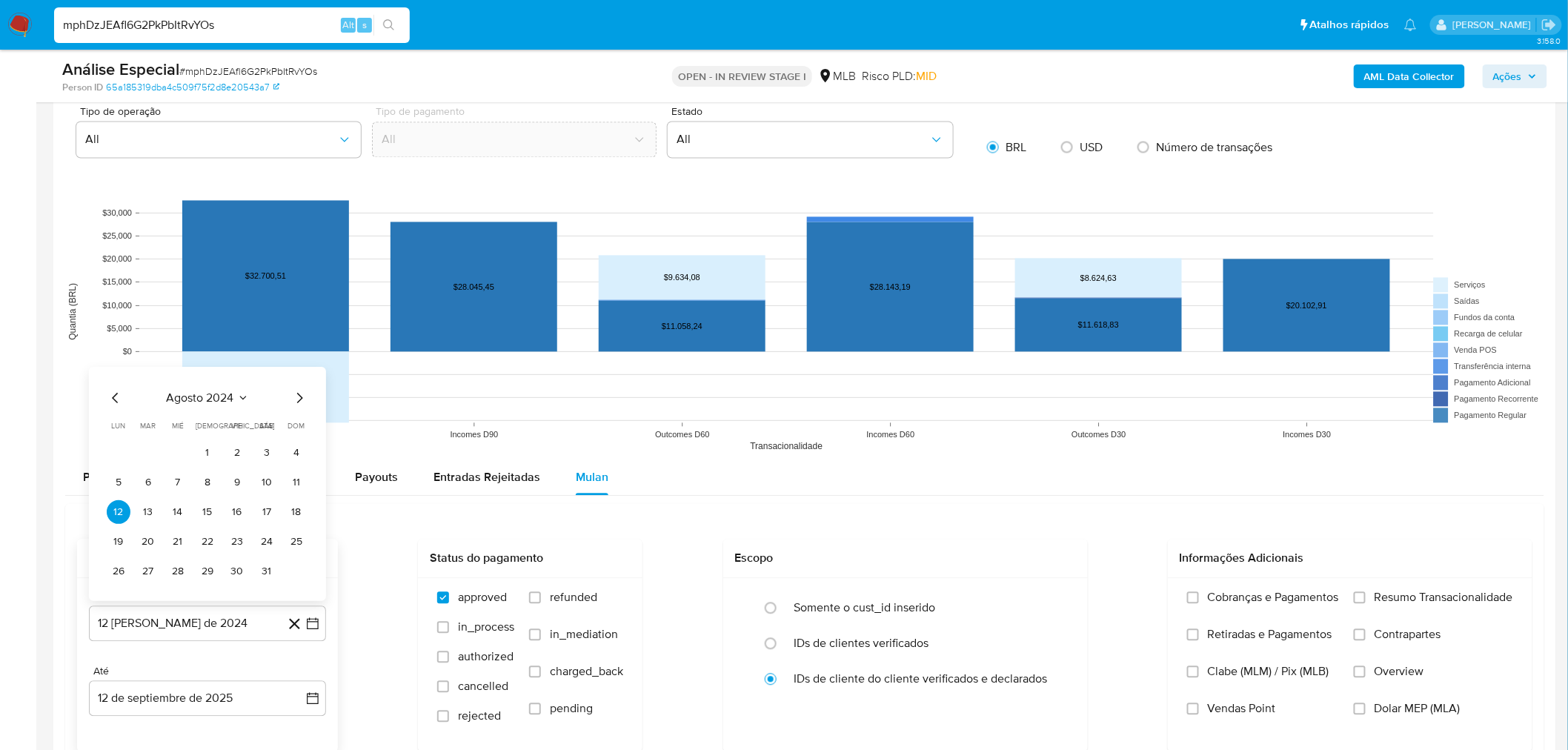
click at [205, 405] on span "agosto 2024" at bounding box center [200, 399] width 67 height 15
click at [289, 376] on icon "Año siguiente" at bounding box center [296, 381] width 18 height 18
click at [208, 437] on span "feb" at bounding box center [206, 435] width 18 height 12
click at [271, 457] on button "1" at bounding box center [266, 453] width 23 height 23
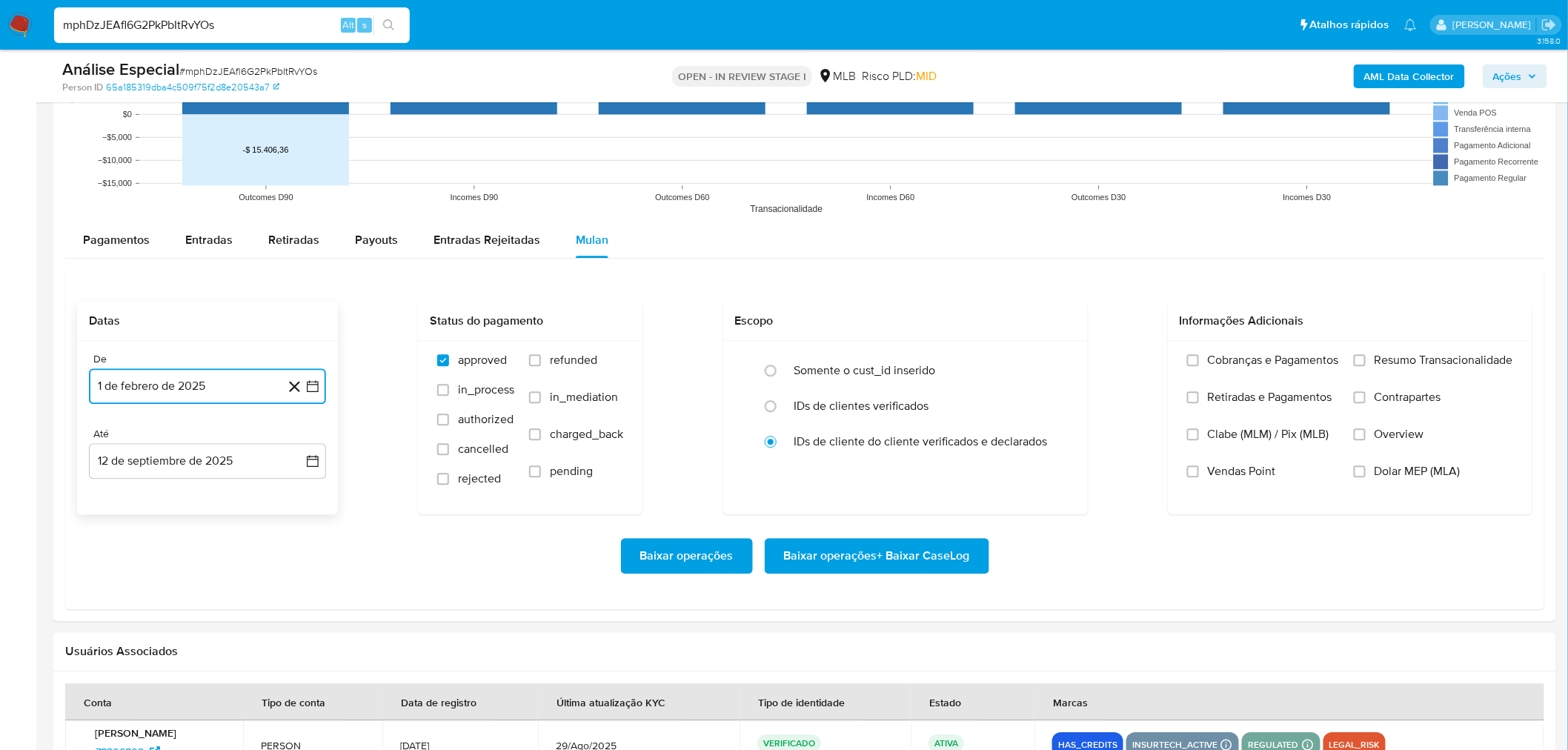
scroll to position [1399, 0]
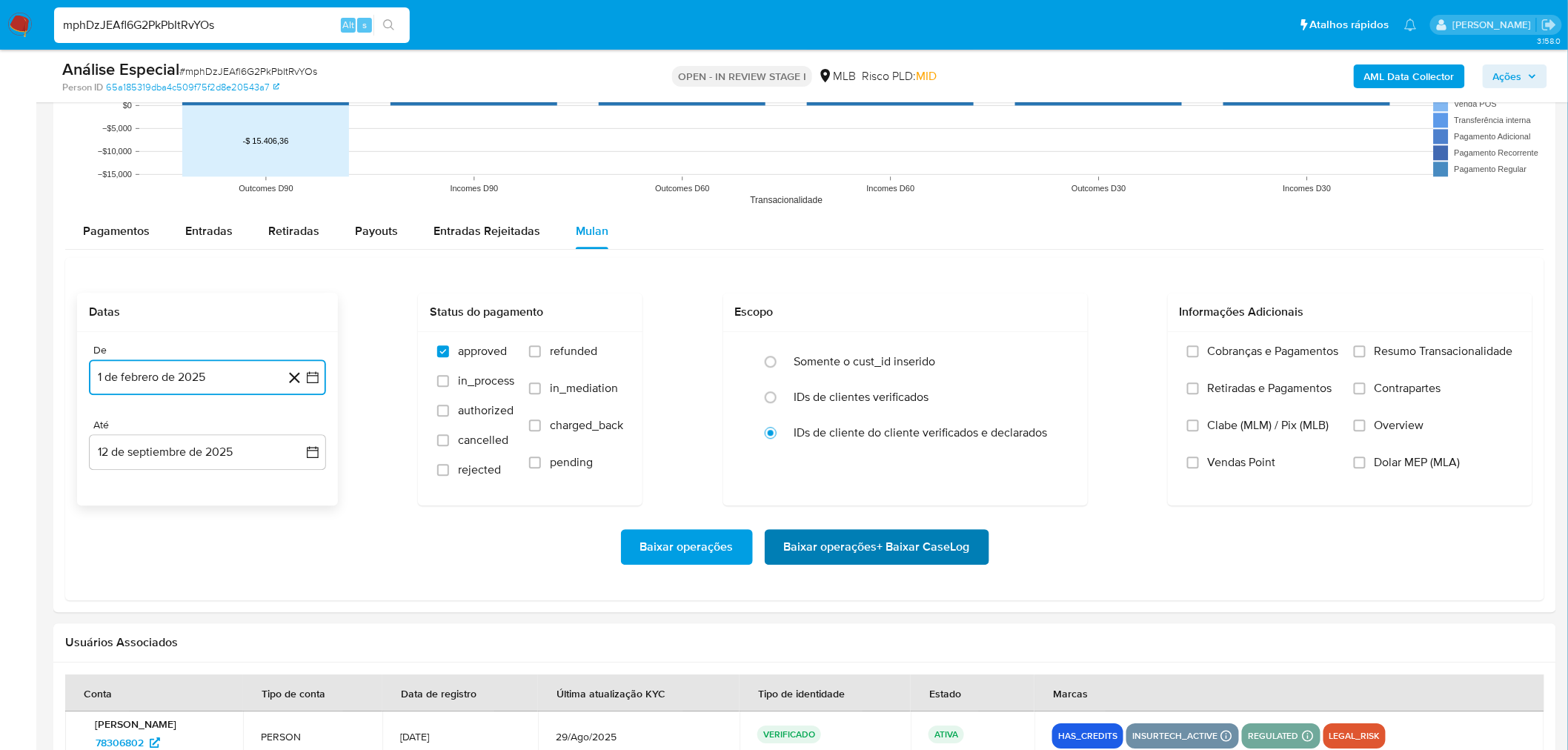
click at [876, 542] on span "Baixar operações + Baixar CaseLog" at bounding box center [876, 547] width 186 height 33
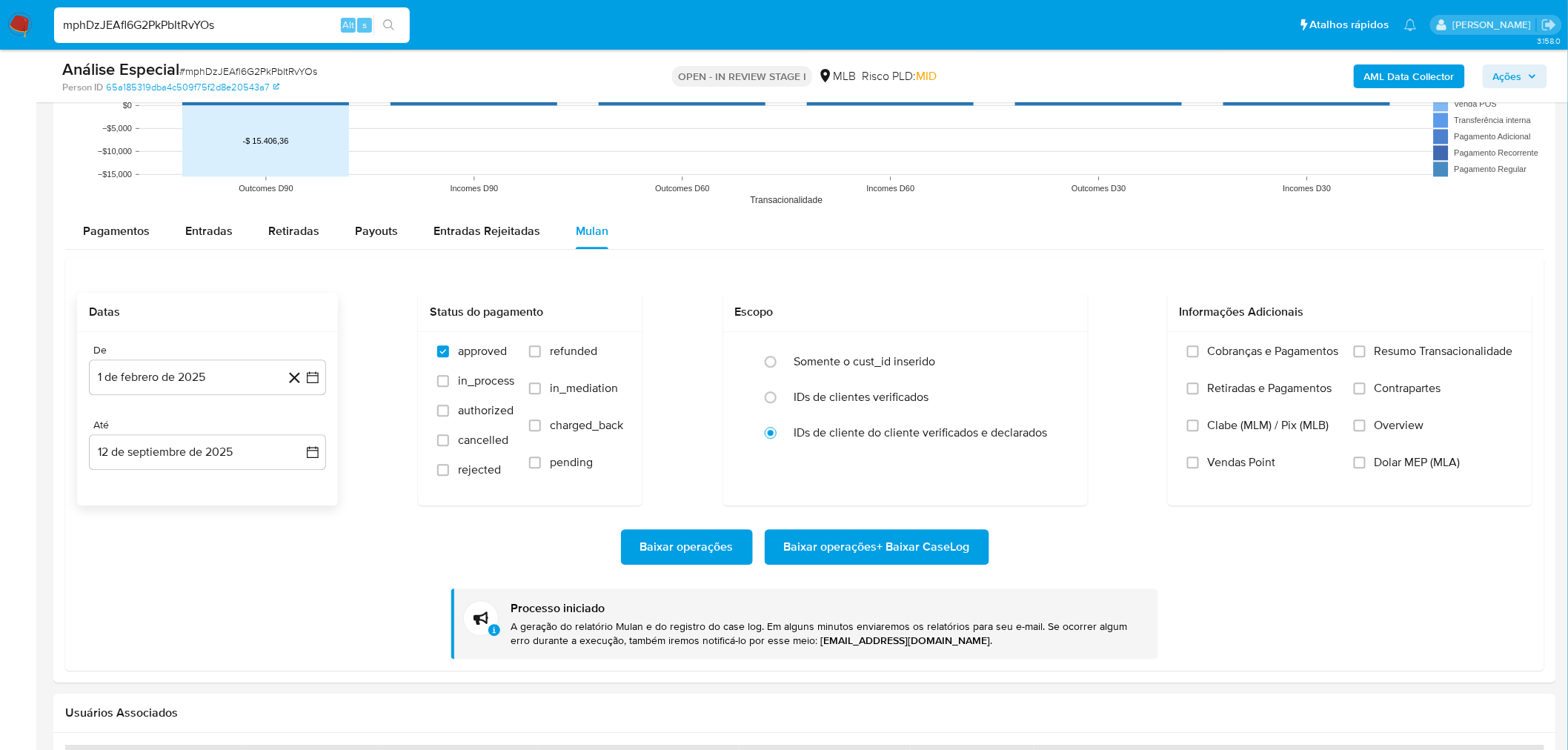
click at [200, 23] on input "mphDzJEAfl6G2PkPbItRvYOs" at bounding box center [232, 25] width 356 height 20
paste input "iHM8vyfELNLRjI1LhQ6G427L"
type input "iHM8vyfELNLRjI1LhQ6G427L"
click at [386, 18] on button "search-icon" at bounding box center [388, 25] width 30 height 21
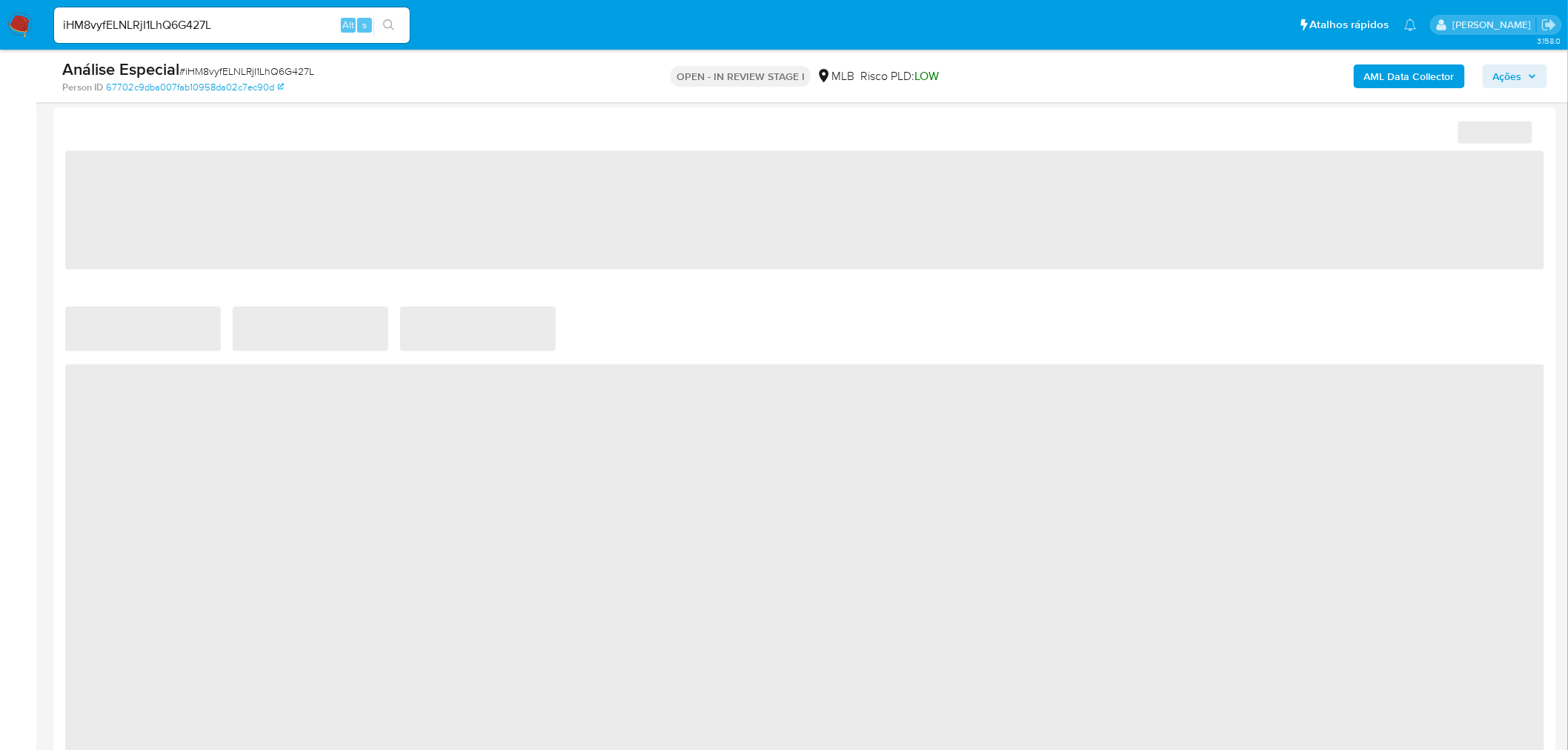
scroll to position [1153, 0]
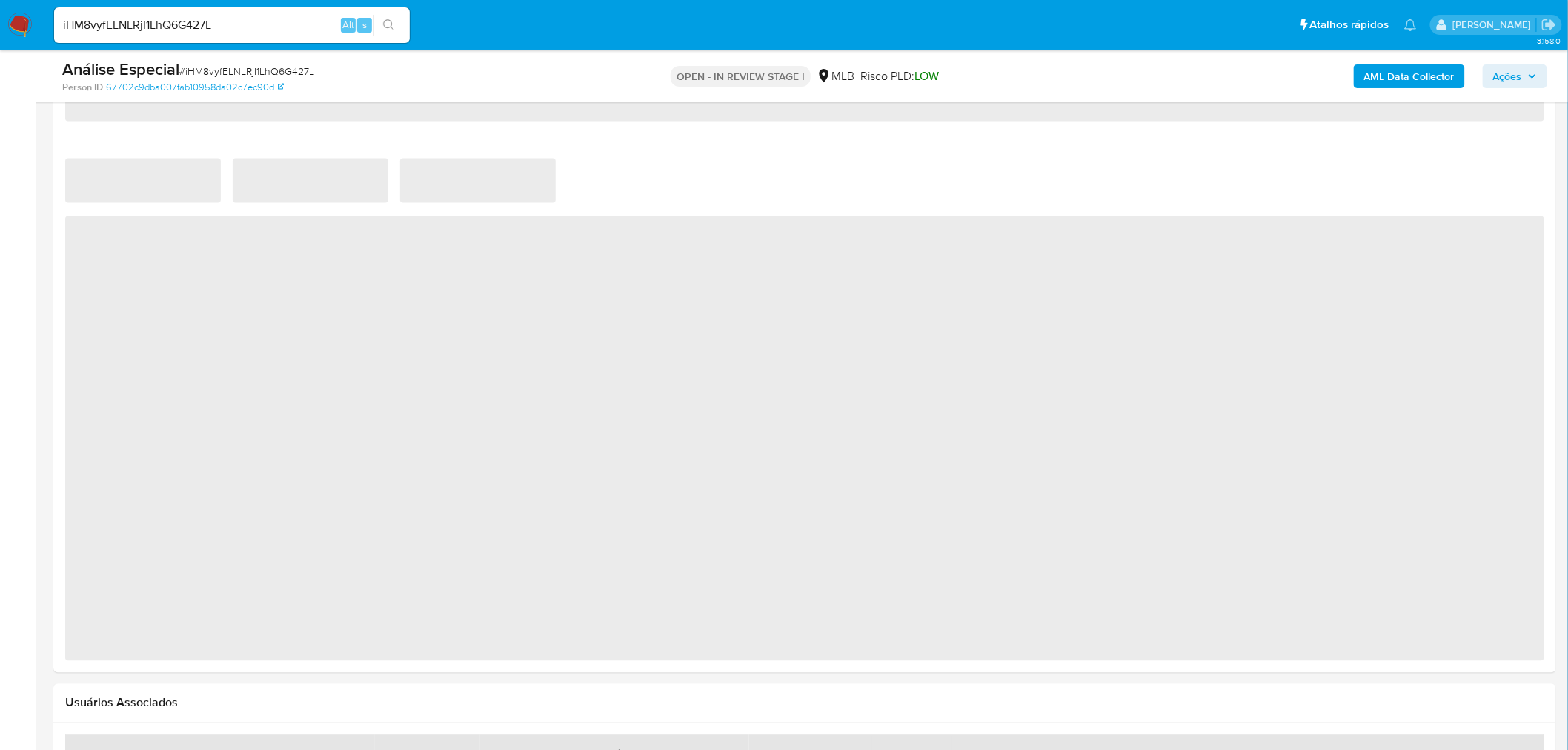
select select "10"
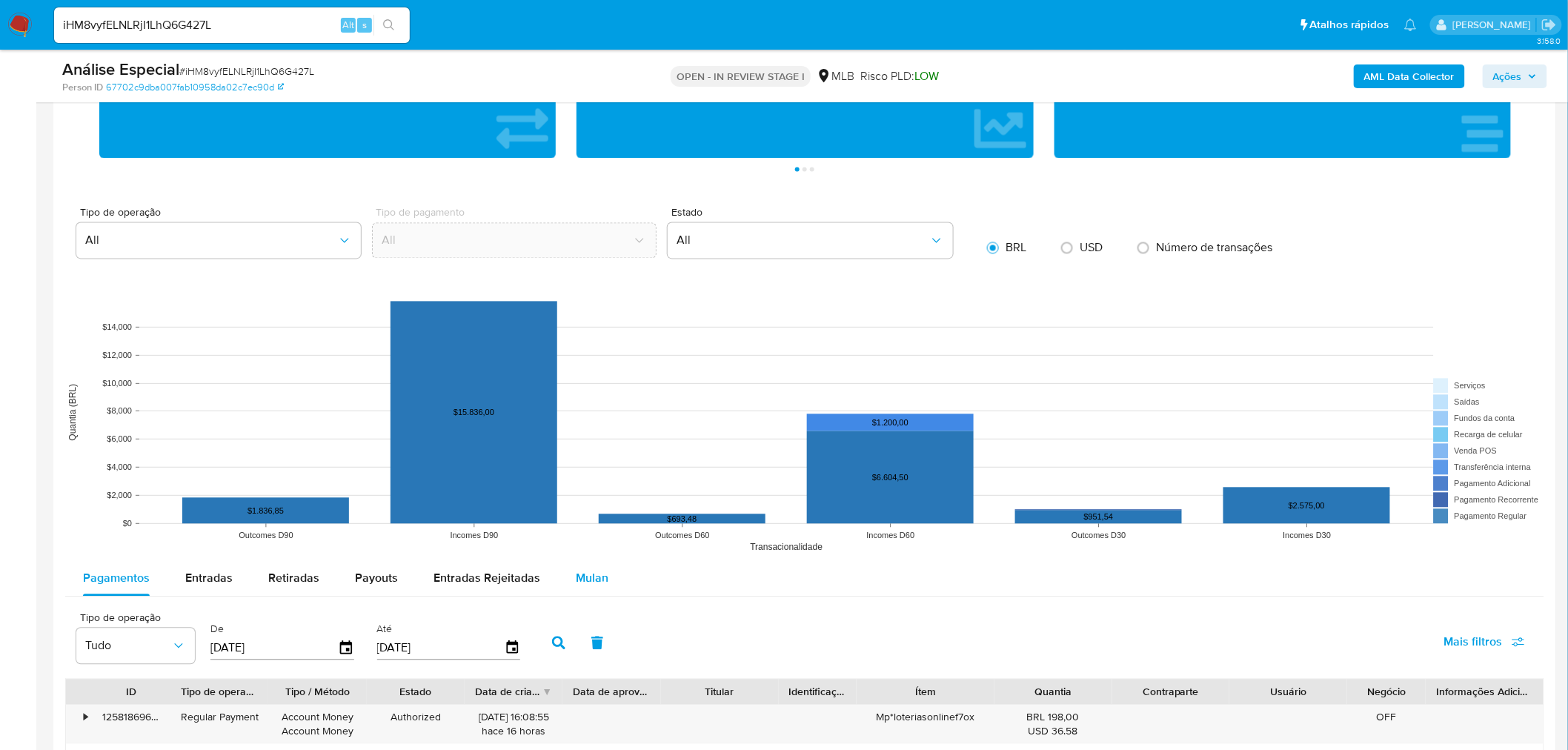
click at [582, 595] on div "Mulan" at bounding box center [592, 579] width 33 height 36
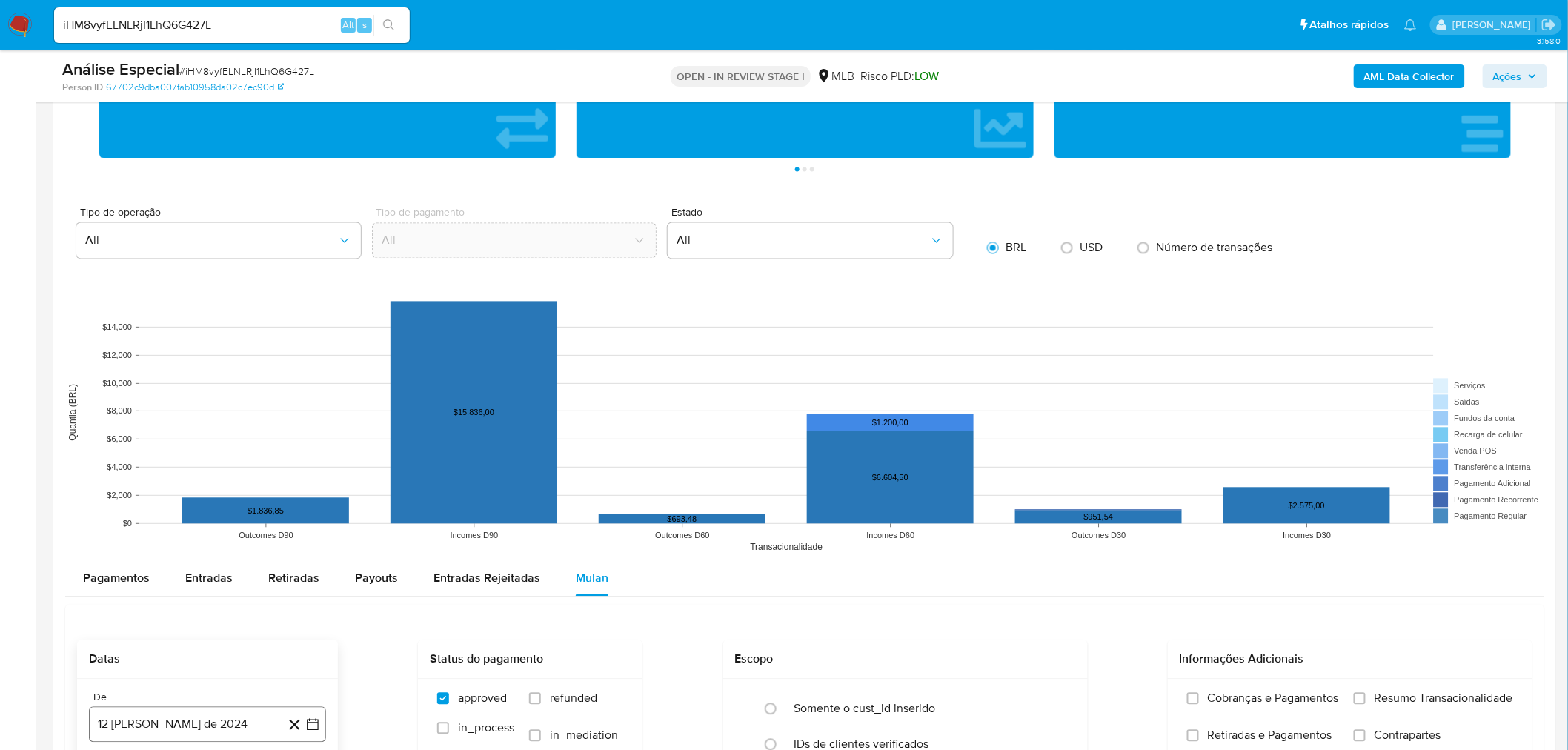
click at [186, 735] on button "12 de agosto de 2024" at bounding box center [207, 725] width 237 height 36
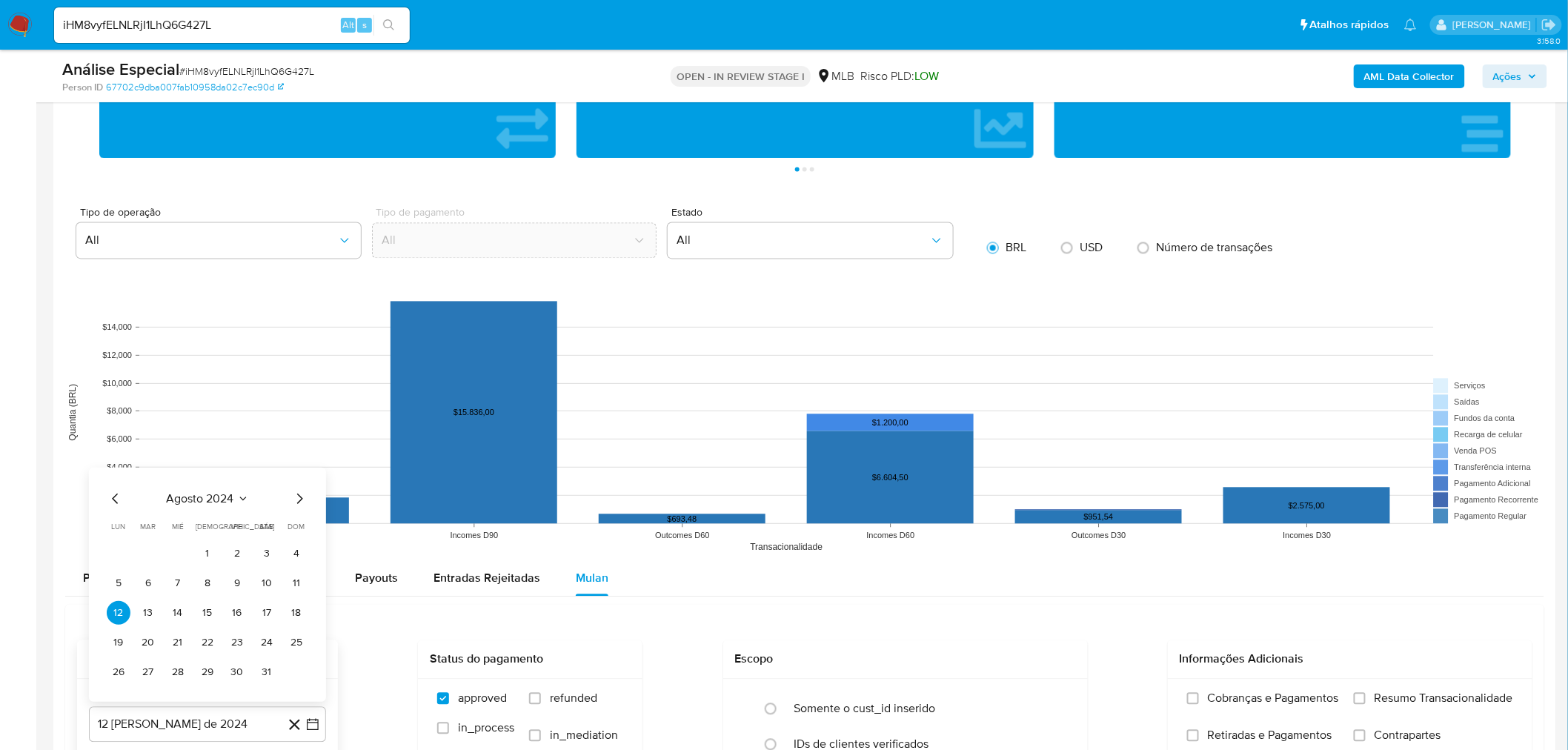
click at [205, 507] on div "agosto 2024" at bounding box center [207, 498] width 201 height 18
click at [222, 501] on span "agosto 2024" at bounding box center [200, 499] width 67 height 15
click at [292, 483] on icon "Año siguiente" at bounding box center [296, 481] width 18 height 18
click at [208, 530] on button "feb" at bounding box center [206, 536] width 41 height 23
click at [259, 550] on button "1" at bounding box center [266, 553] width 23 height 23
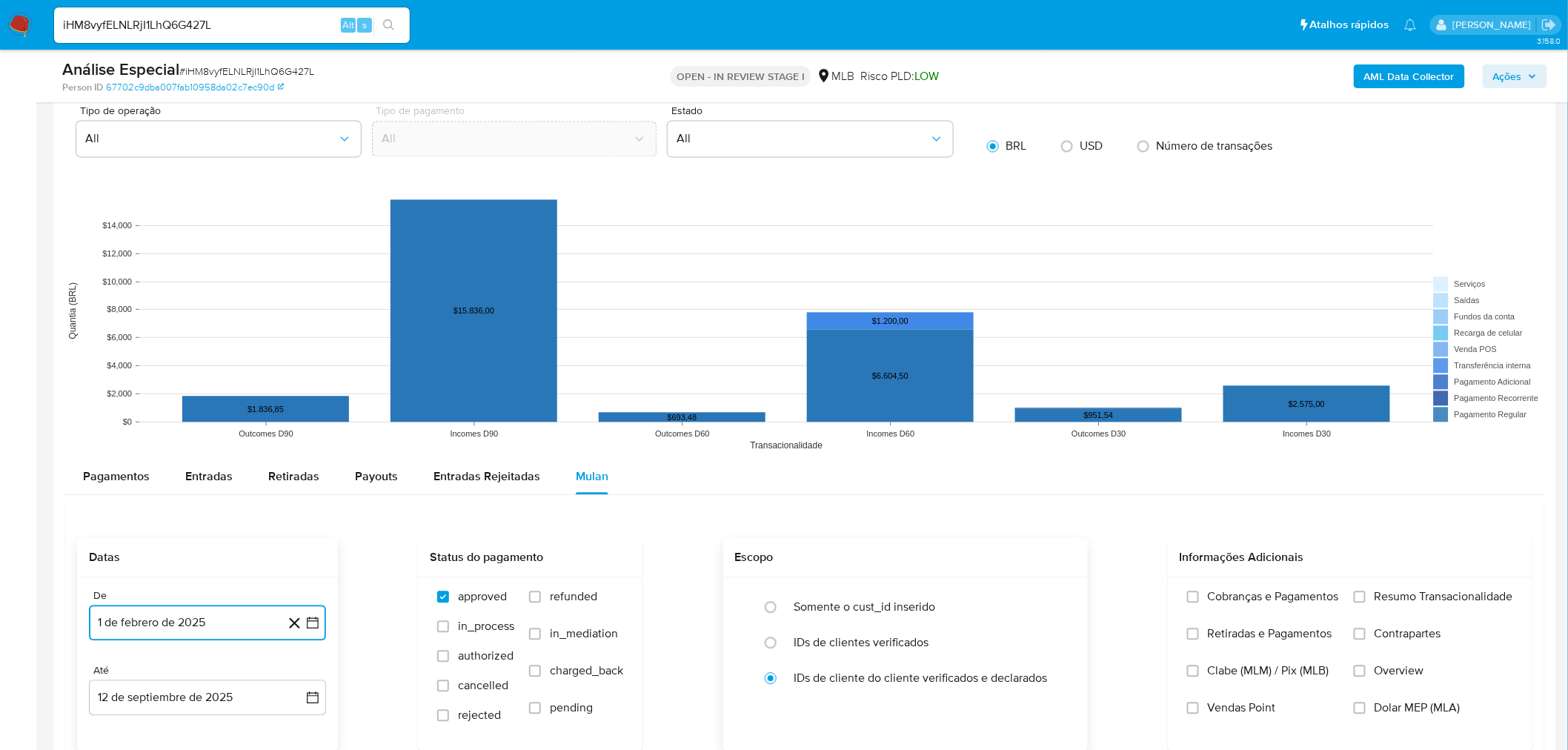
scroll to position [1399, 0]
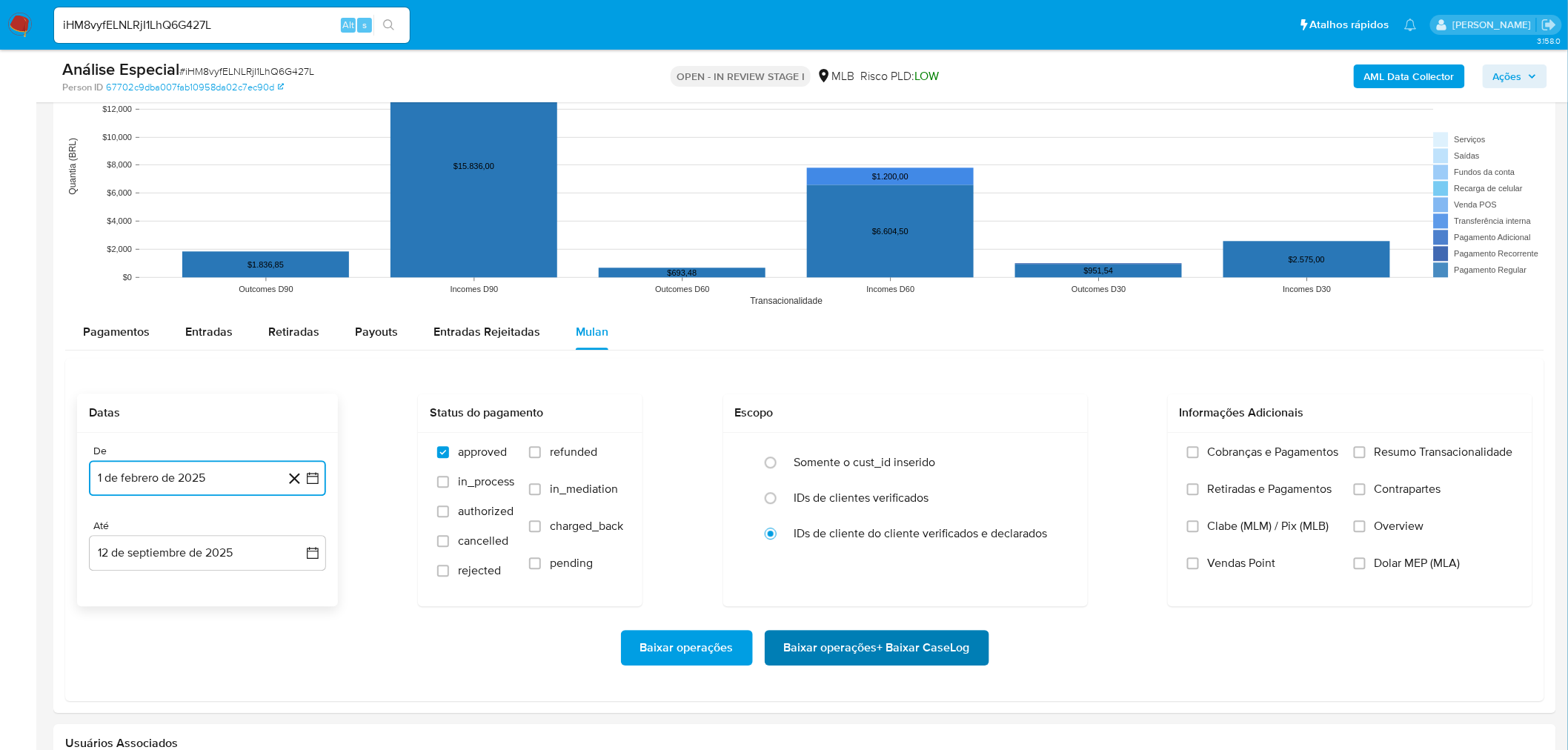
click at [894, 656] on span "Baixar operações + Baixar CaseLog" at bounding box center [876, 647] width 186 height 33
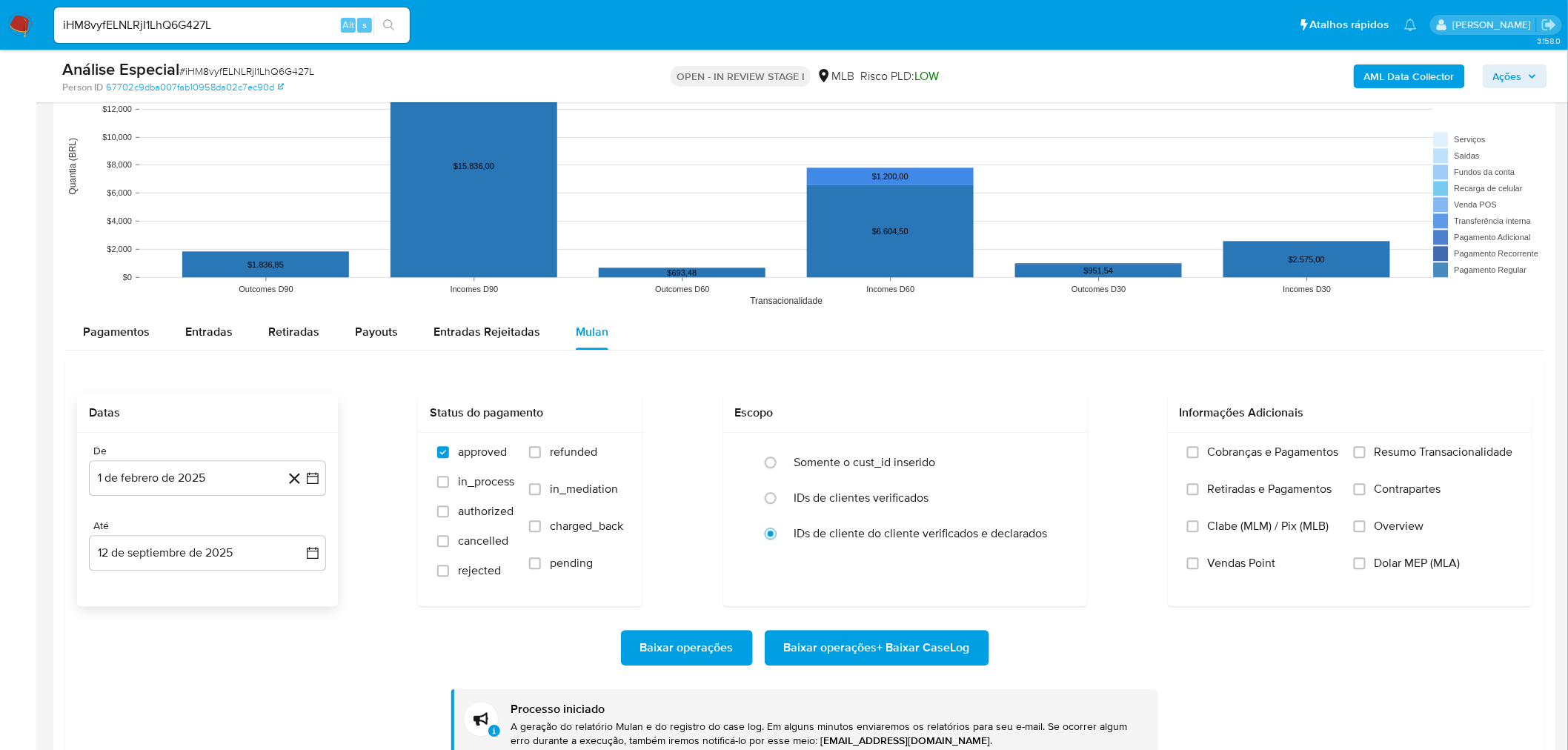
click at [194, 24] on input "iHM8vyfELNLRjI1LhQ6G427L" at bounding box center [232, 25] width 356 height 20
paste input "3xm8rqscnkzeXB2c2BSzrSou"
type input "3xm8rqscnkzeXB2c2BSzrSou"
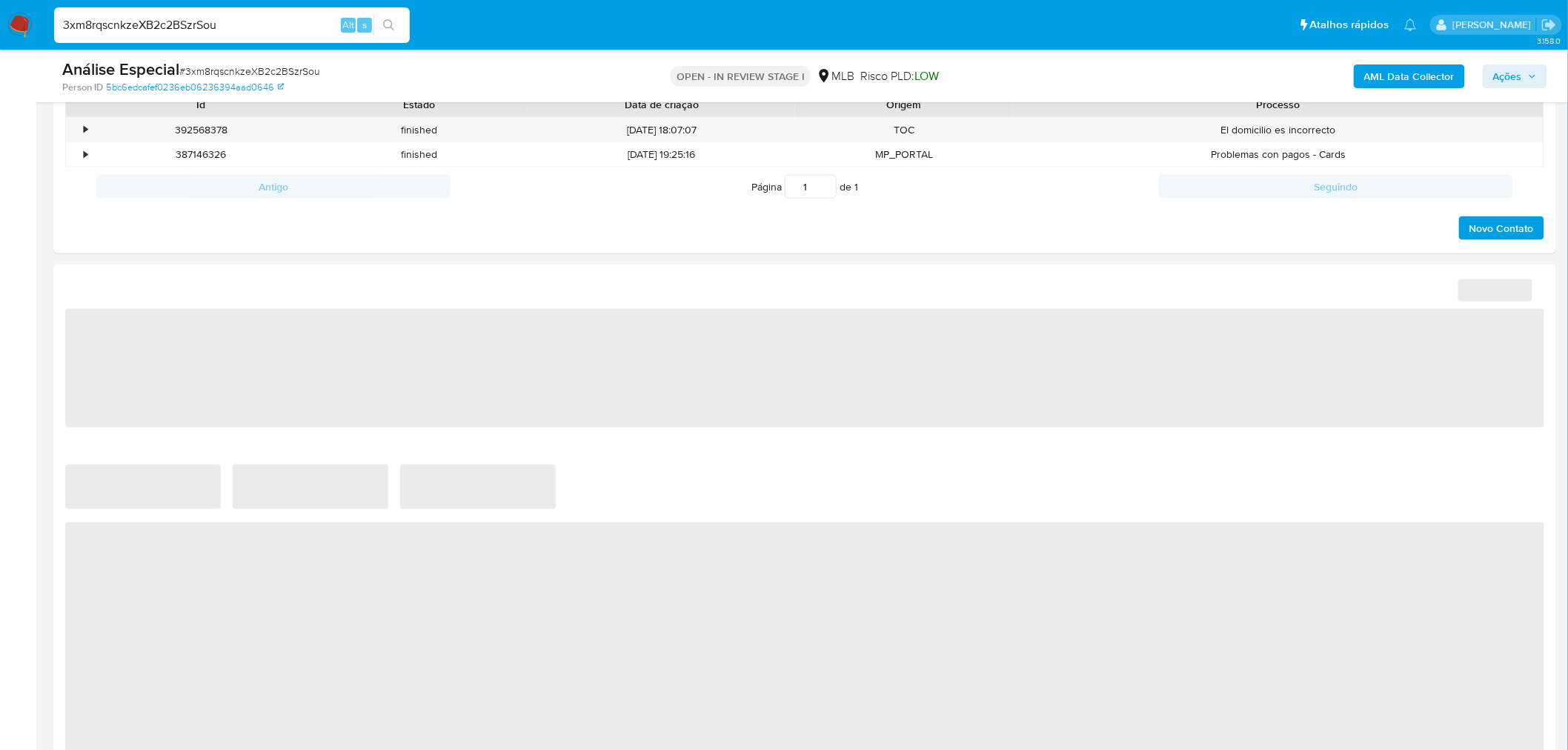
scroll to position [617, 0]
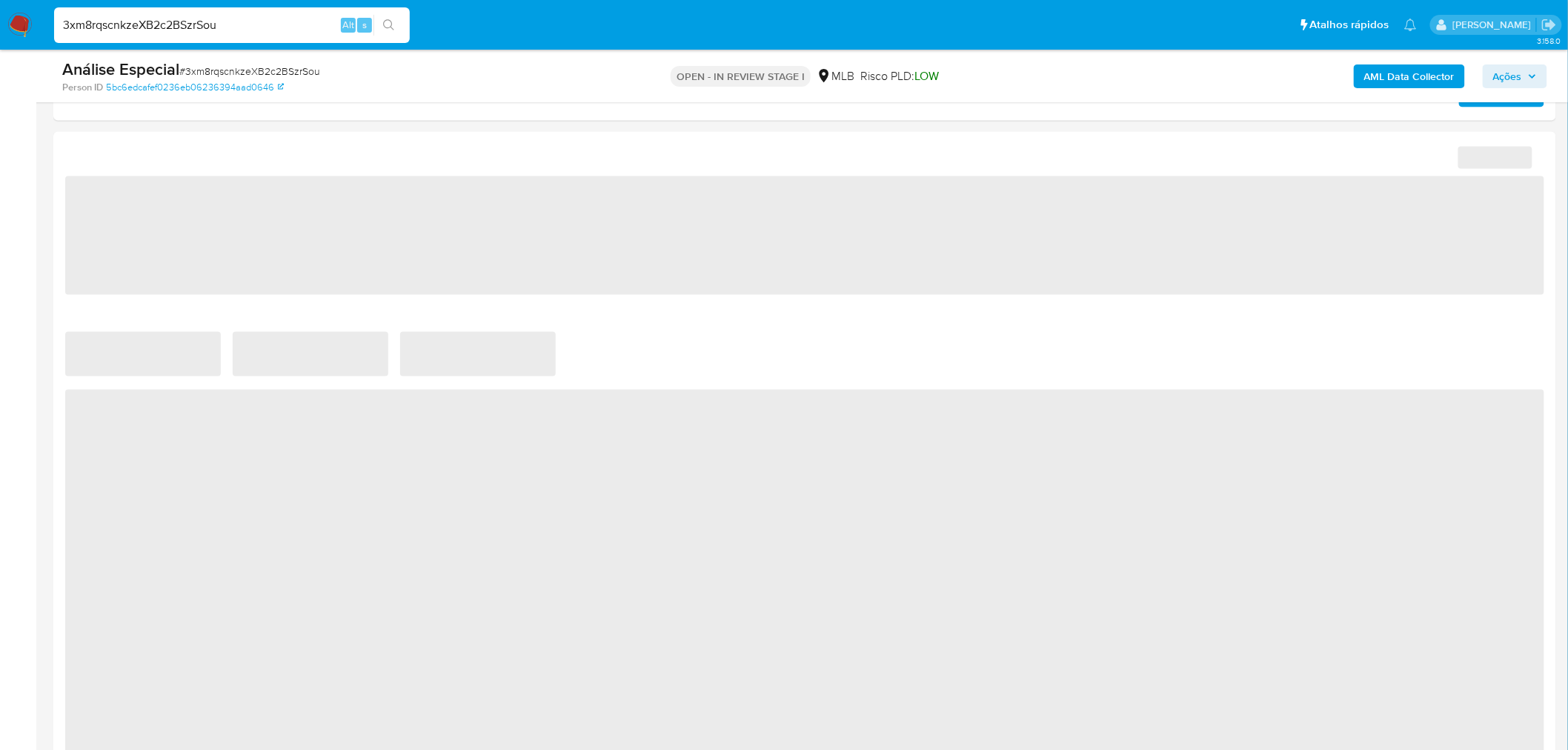
select select "10"
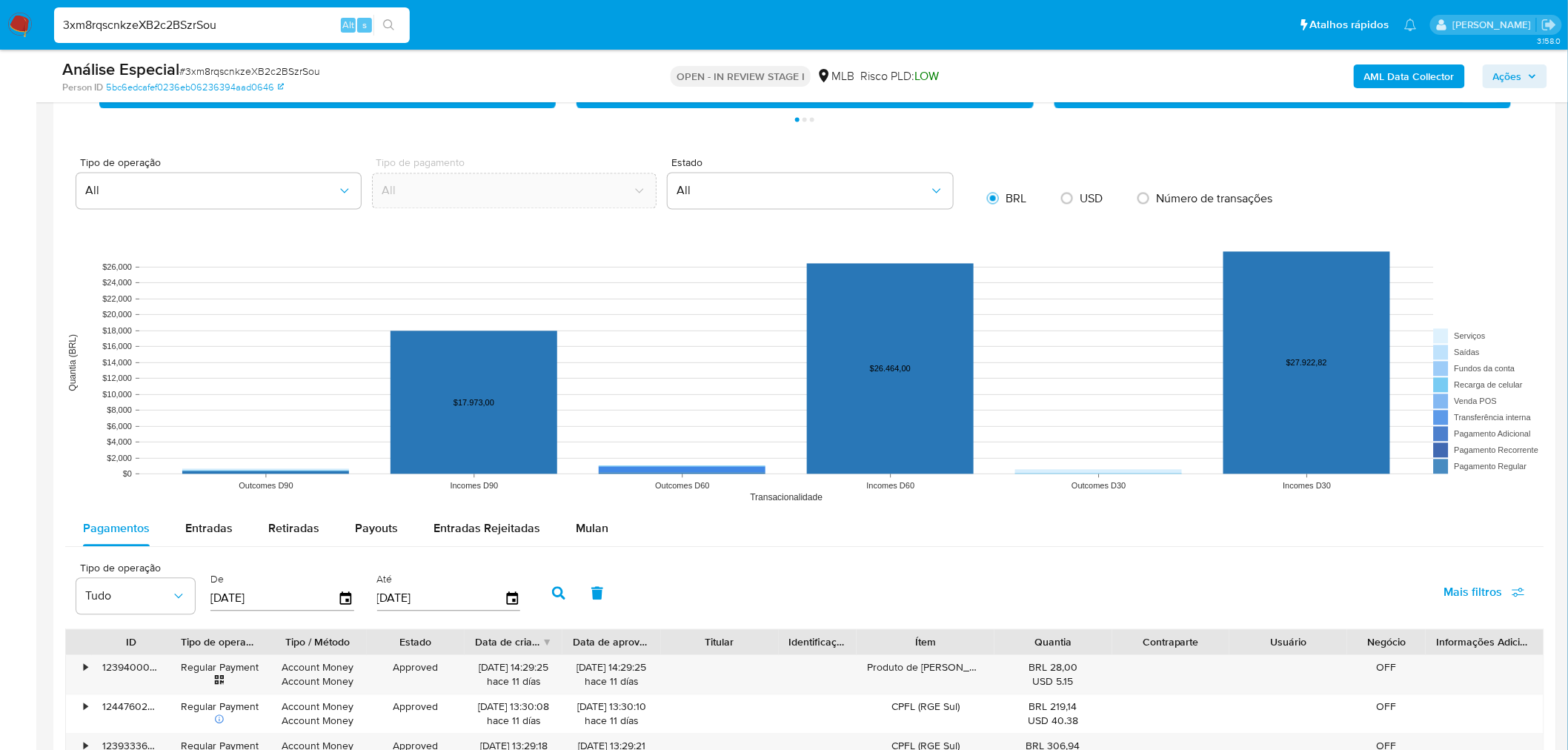
scroll to position [1235, 0]
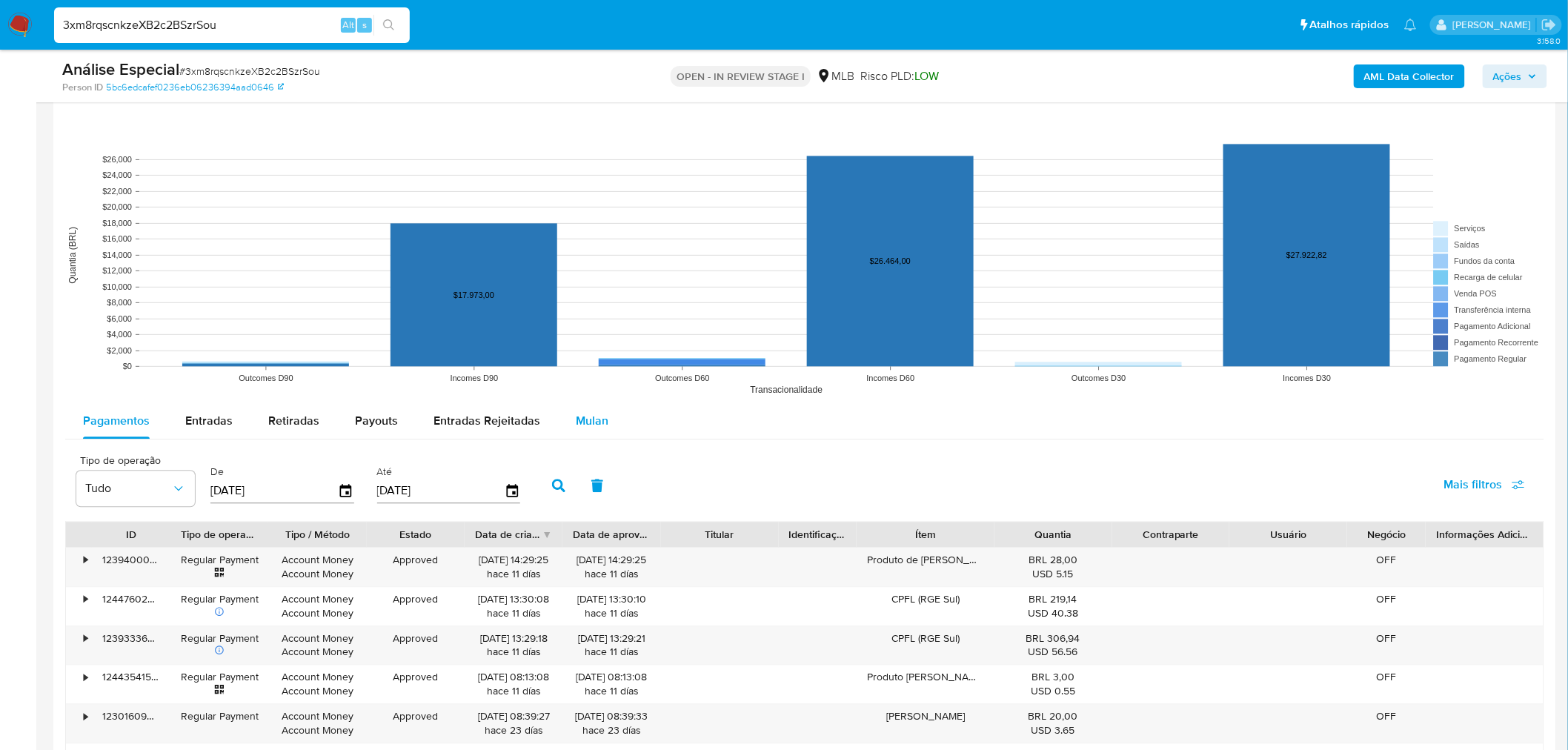
drag, startPoint x: 603, startPoint y: 428, endPoint x: 571, endPoint y: 432, distance: 32.2
click at [603, 427] on button "Mulan" at bounding box center [592, 421] width 68 height 36
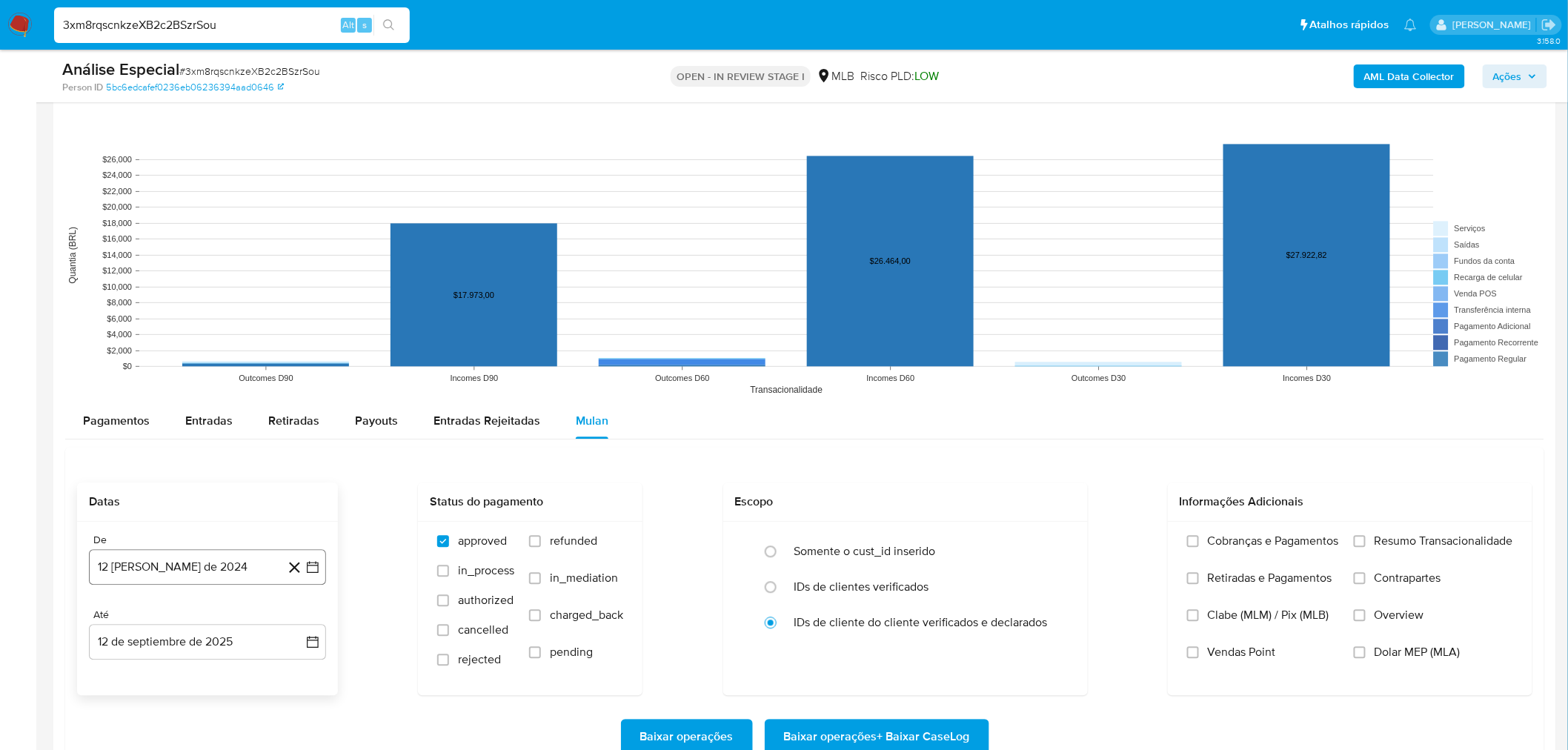
click at [226, 554] on button "12 de agosto de 2024" at bounding box center [207, 567] width 237 height 36
click at [204, 343] on span "agosto 2024" at bounding box center [200, 342] width 67 height 15
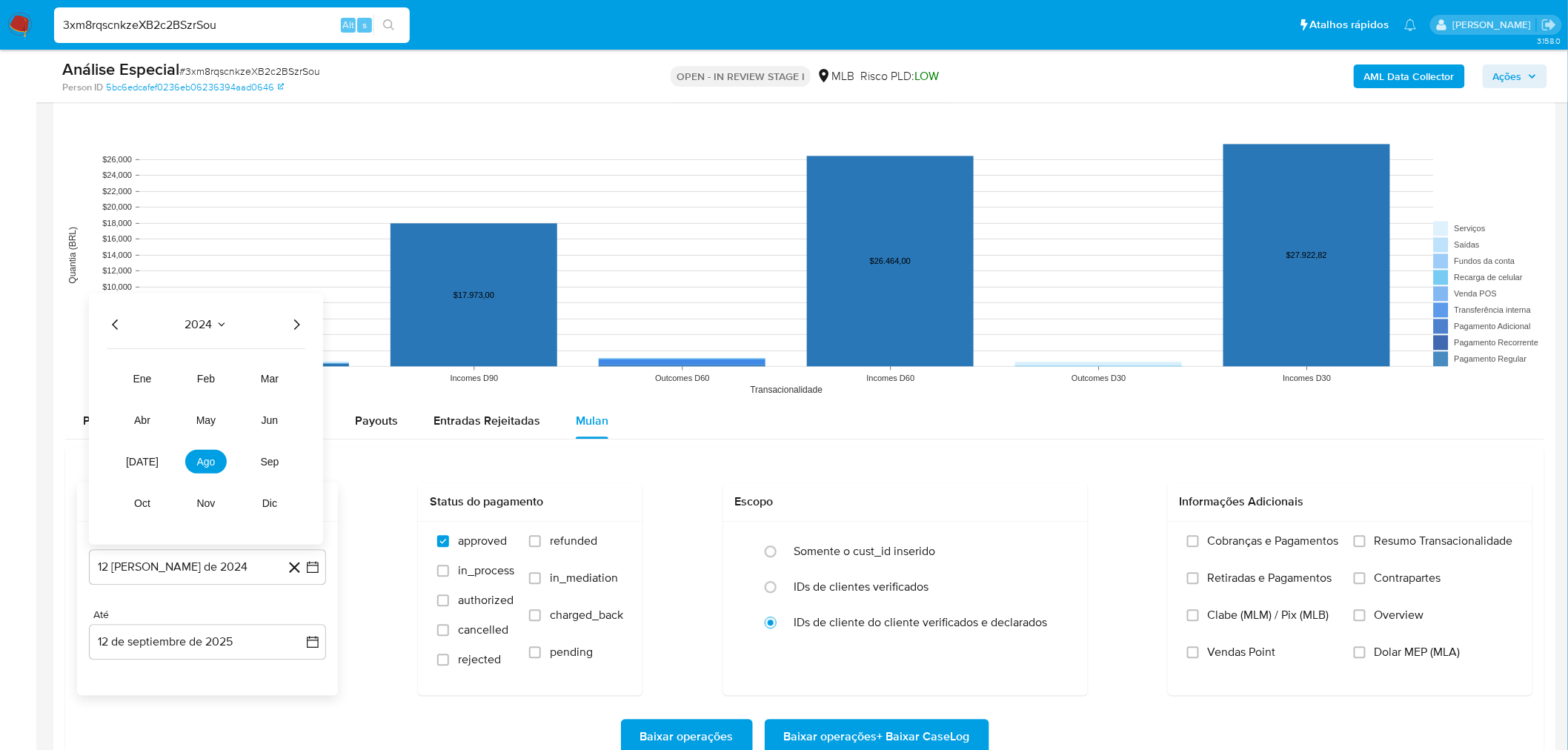
click at [289, 317] on icon "Año siguiente" at bounding box center [296, 324] width 18 height 18
click at [226, 378] on button "feb" at bounding box center [206, 378] width 41 height 23
click at [276, 399] on button "1" at bounding box center [266, 396] width 23 height 23
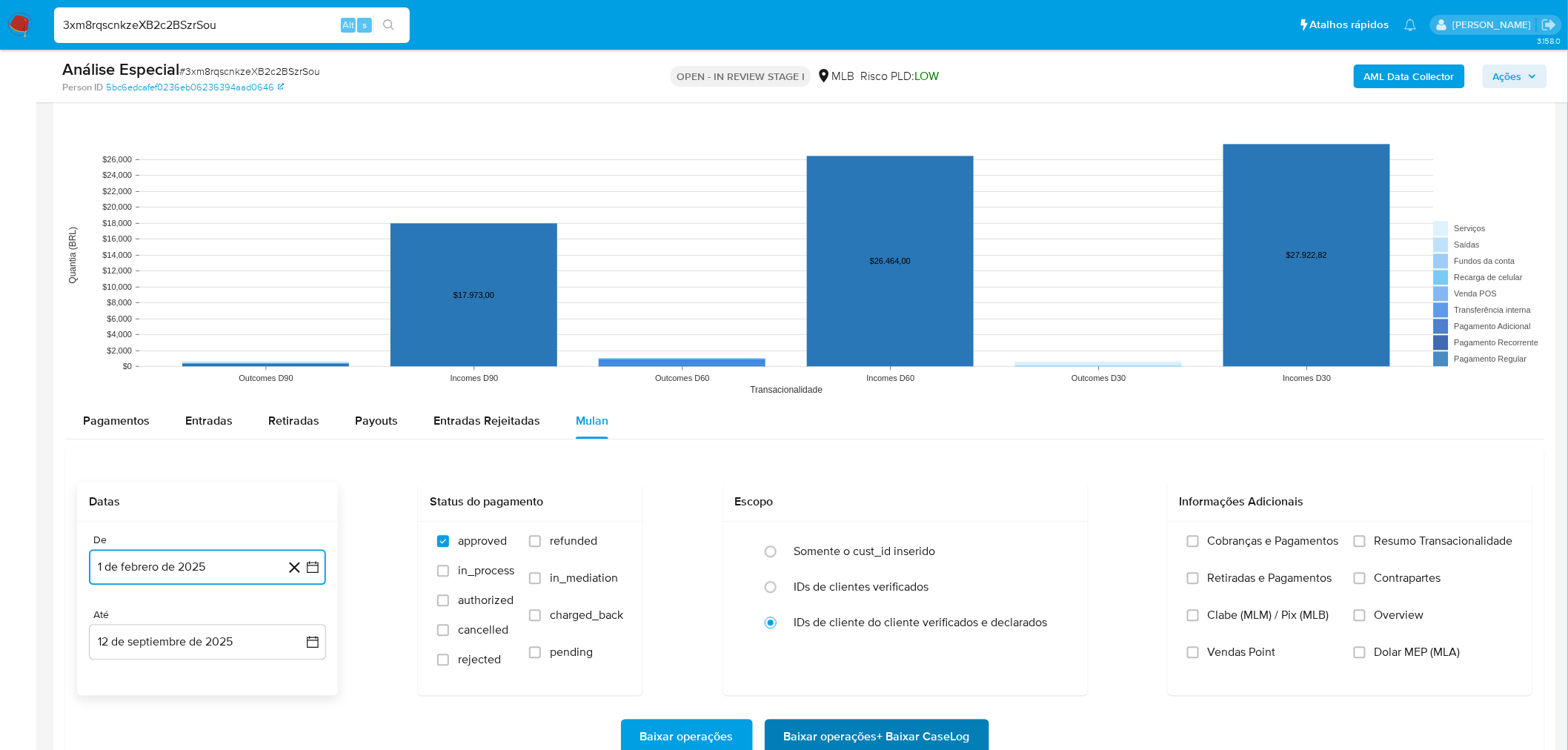
click at [901, 739] on span "Baixar operações + Baixar CaseLog" at bounding box center [876, 736] width 186 height 33
click at [145, 23] on input "3xm8rqscnkzeXB2c2BSzrSou" at bounding box center [232, 25] width 356 height 20
paste input "TCaJl1aUGoVvwbBeEsVFiMz2"
type input "TCaJl1aUGoVvwbBeEsVFiMz2"
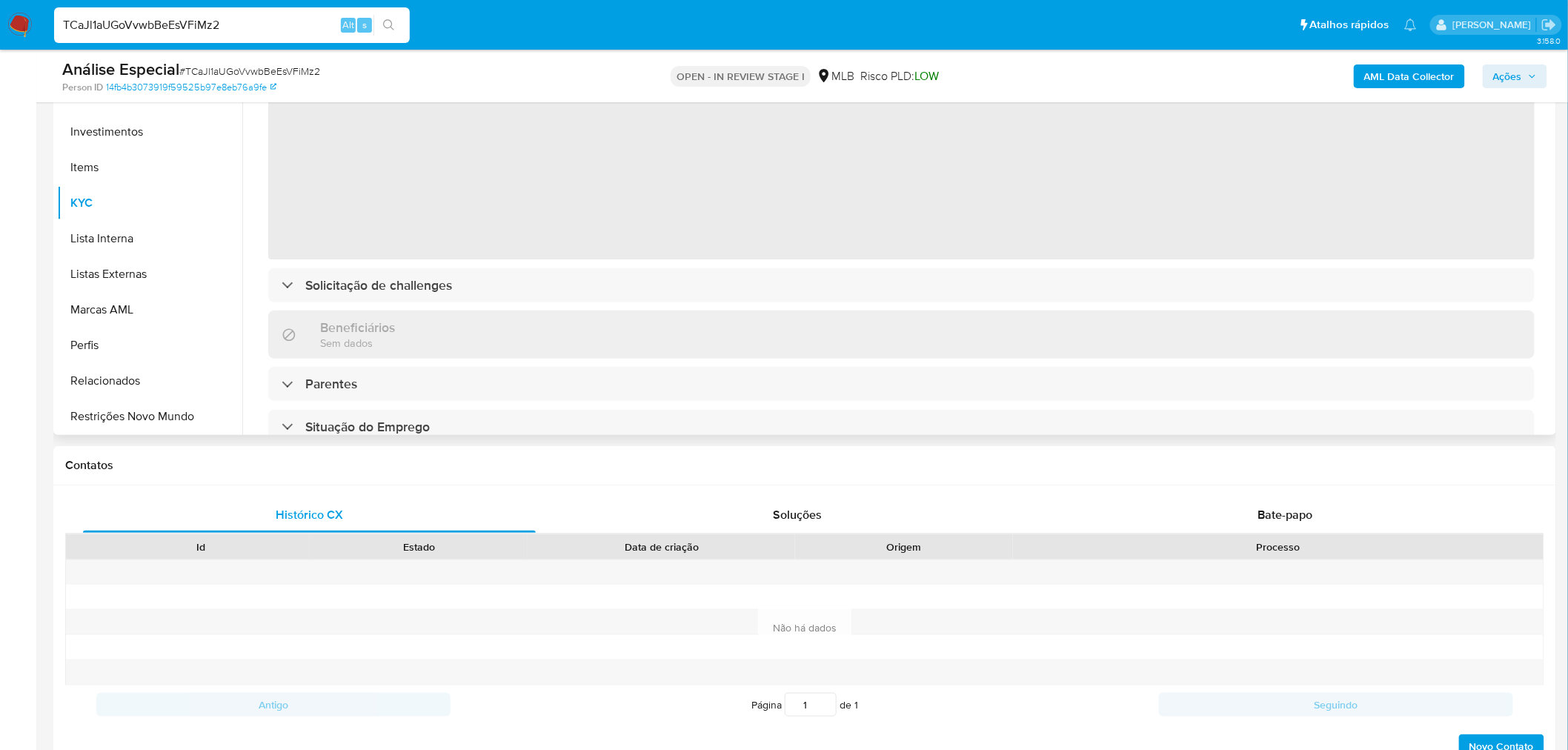
scroll to position [82, 0]
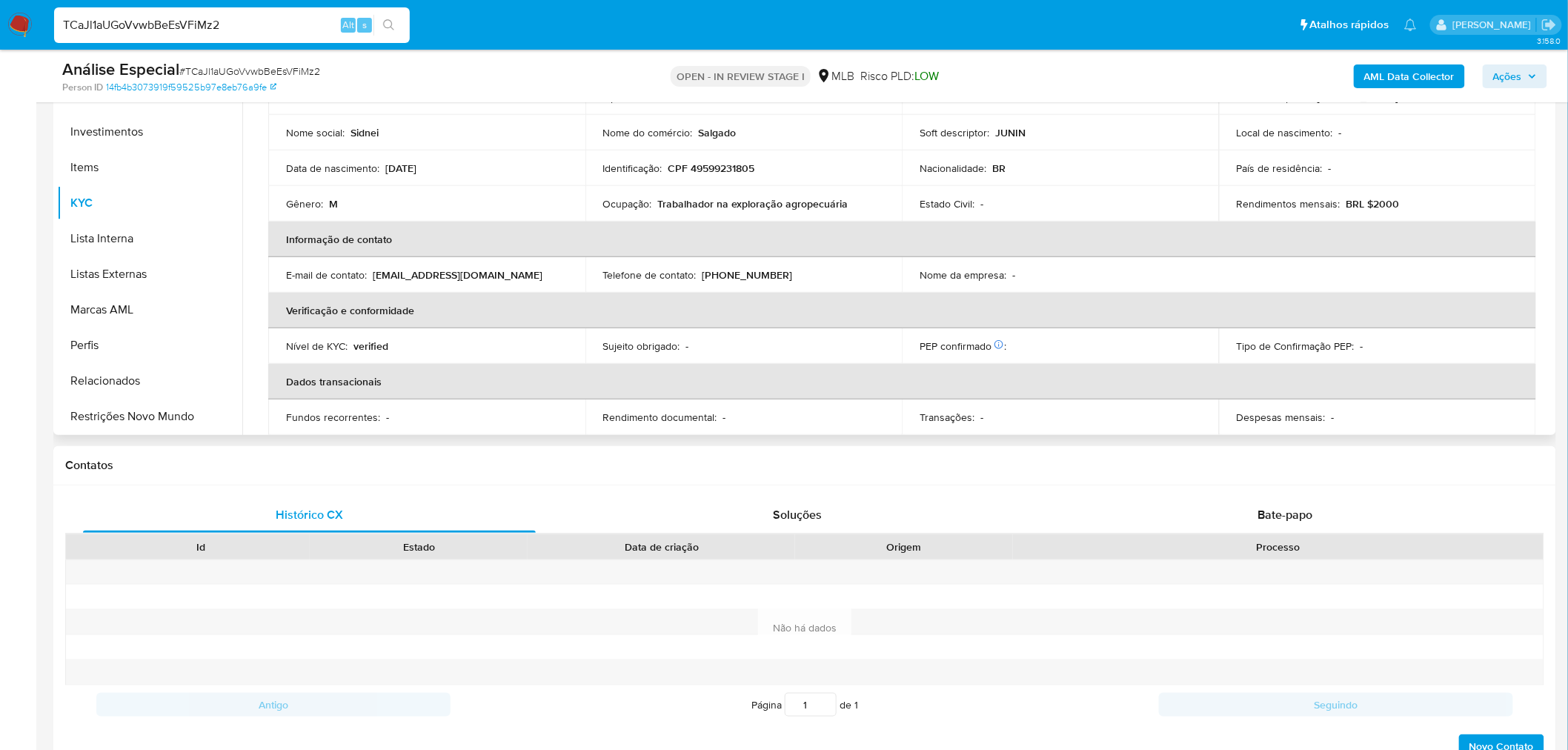
select select "10"
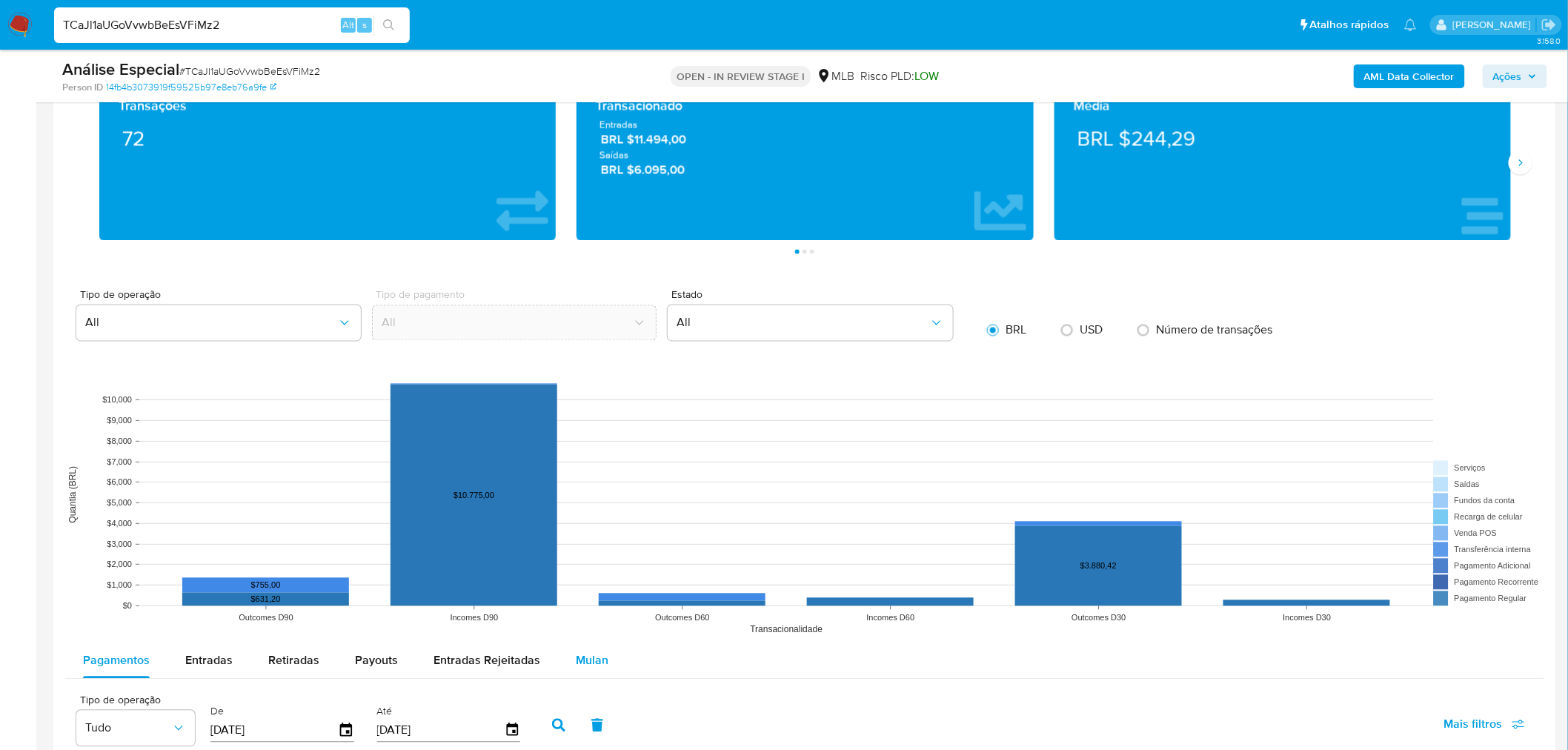
click at [593, 662] on span "Mulan" at bounding box center [592, 661] width 33 height 17
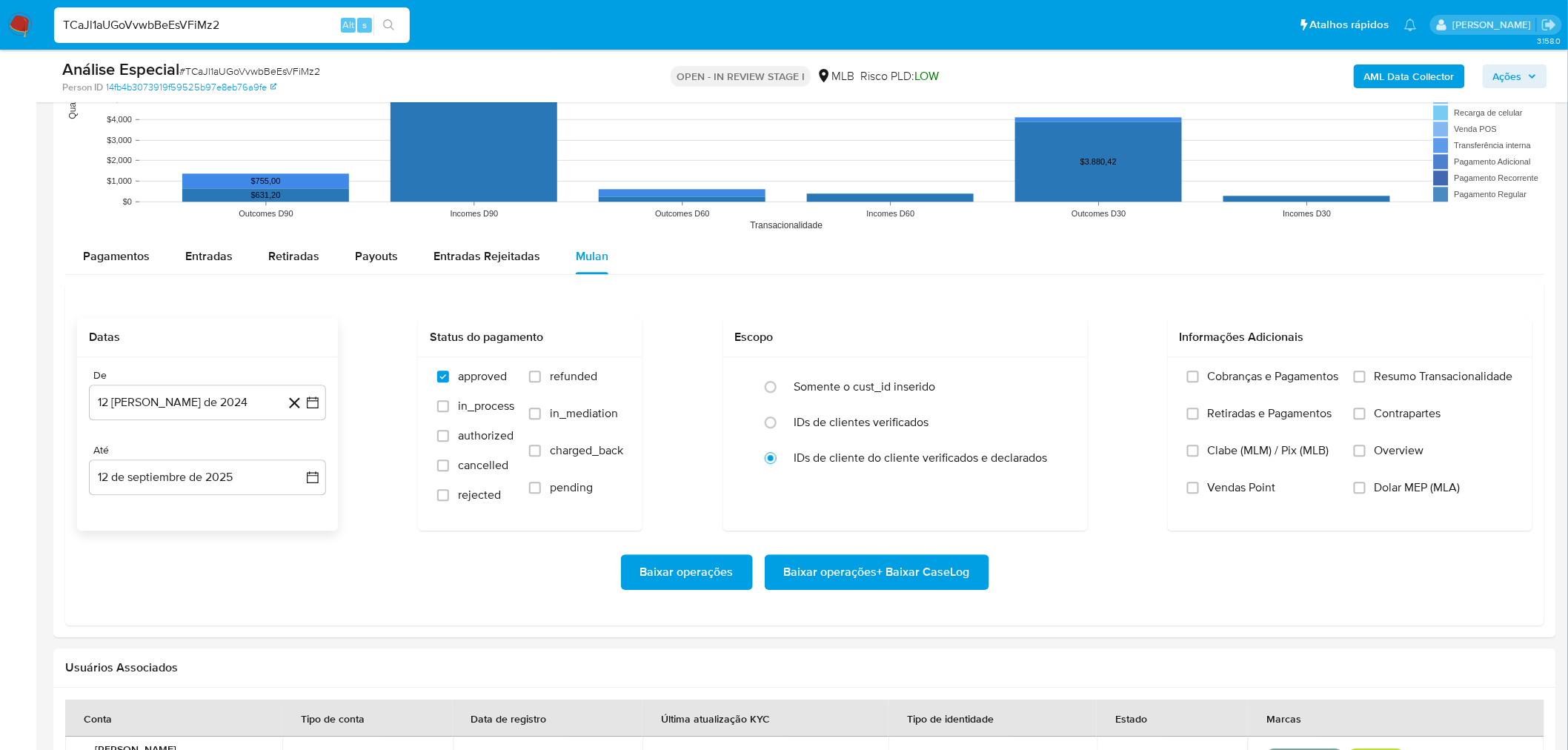
scroll to position [1482, 0]
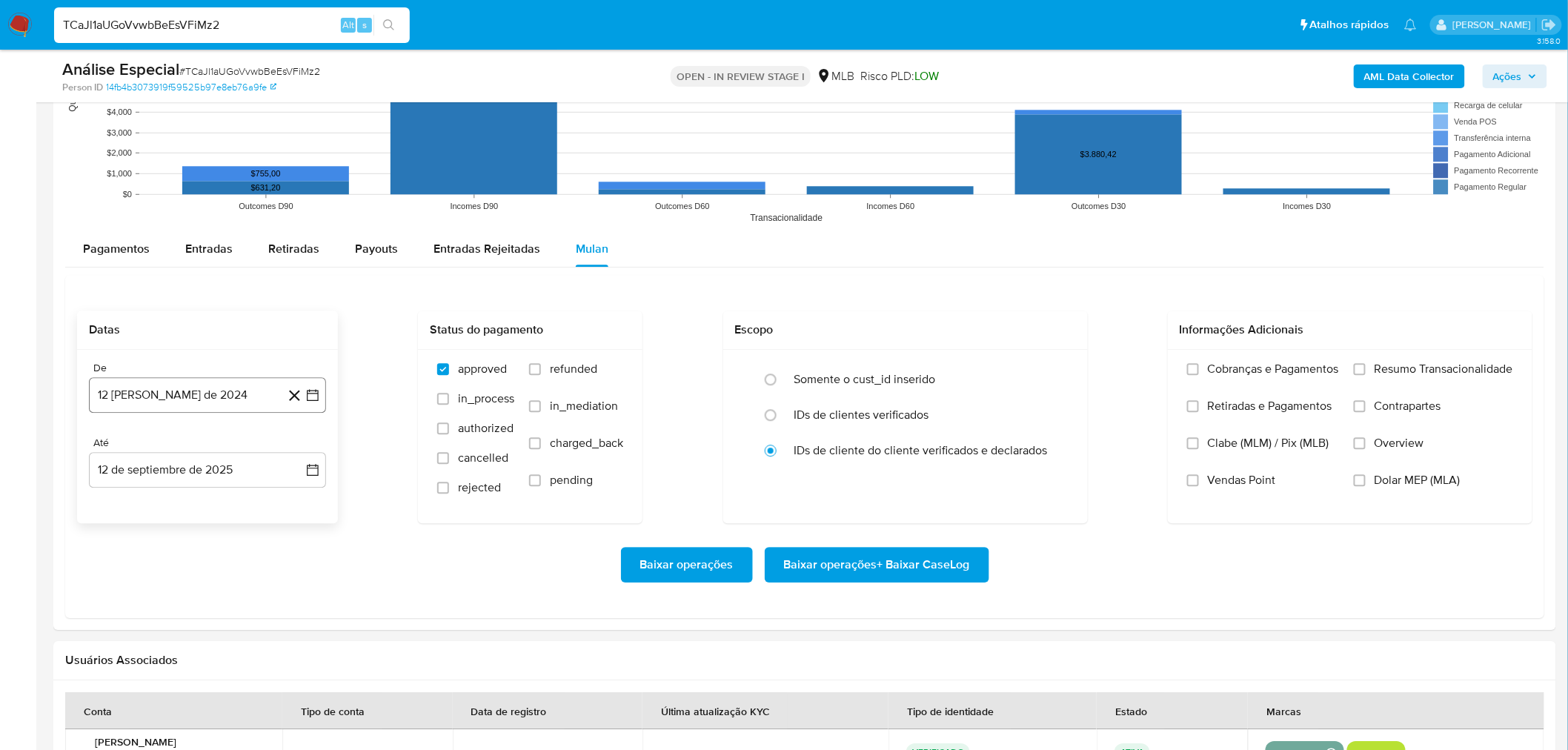
click at [128, 394] on button "12 de agosto de 2024" at bounding box center [207, 395] width 237 height 36
click at [180, 441] on span "agosto 2024" at bounding box center [200, 449] width 67 height 15
click at [289, 446] on icon "Año siguiente" at bounding box center [296, 448] width 18 height 18
click at [210, 504] on span "feb" at bounding box center [206, 502] width 18 height 12
click at [282, 503] on tr "1 2" at bounding box center [207, 503] width 201 height 23
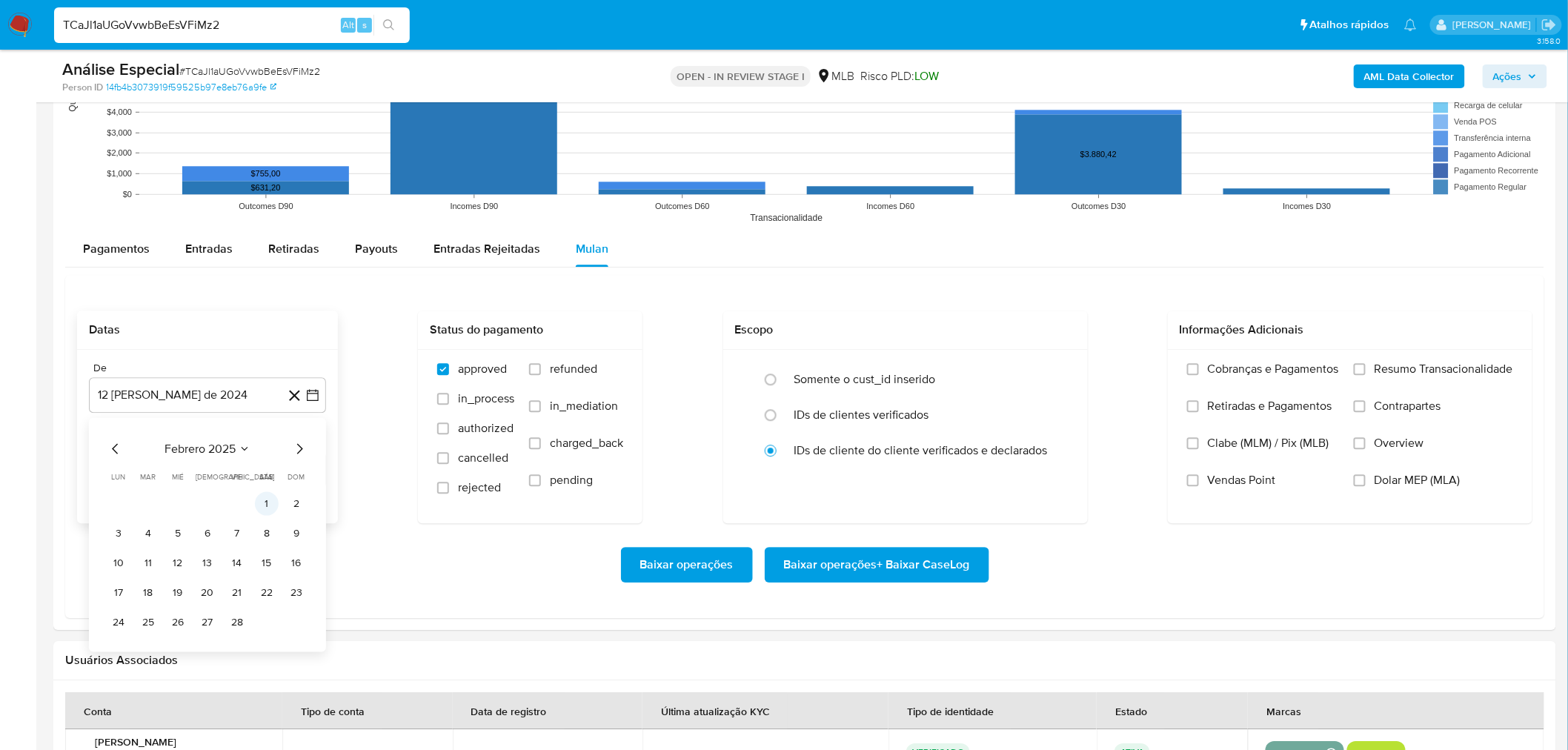
click at [265, 502] on button "1" at bounding box center [266, 503] width 23 height 23
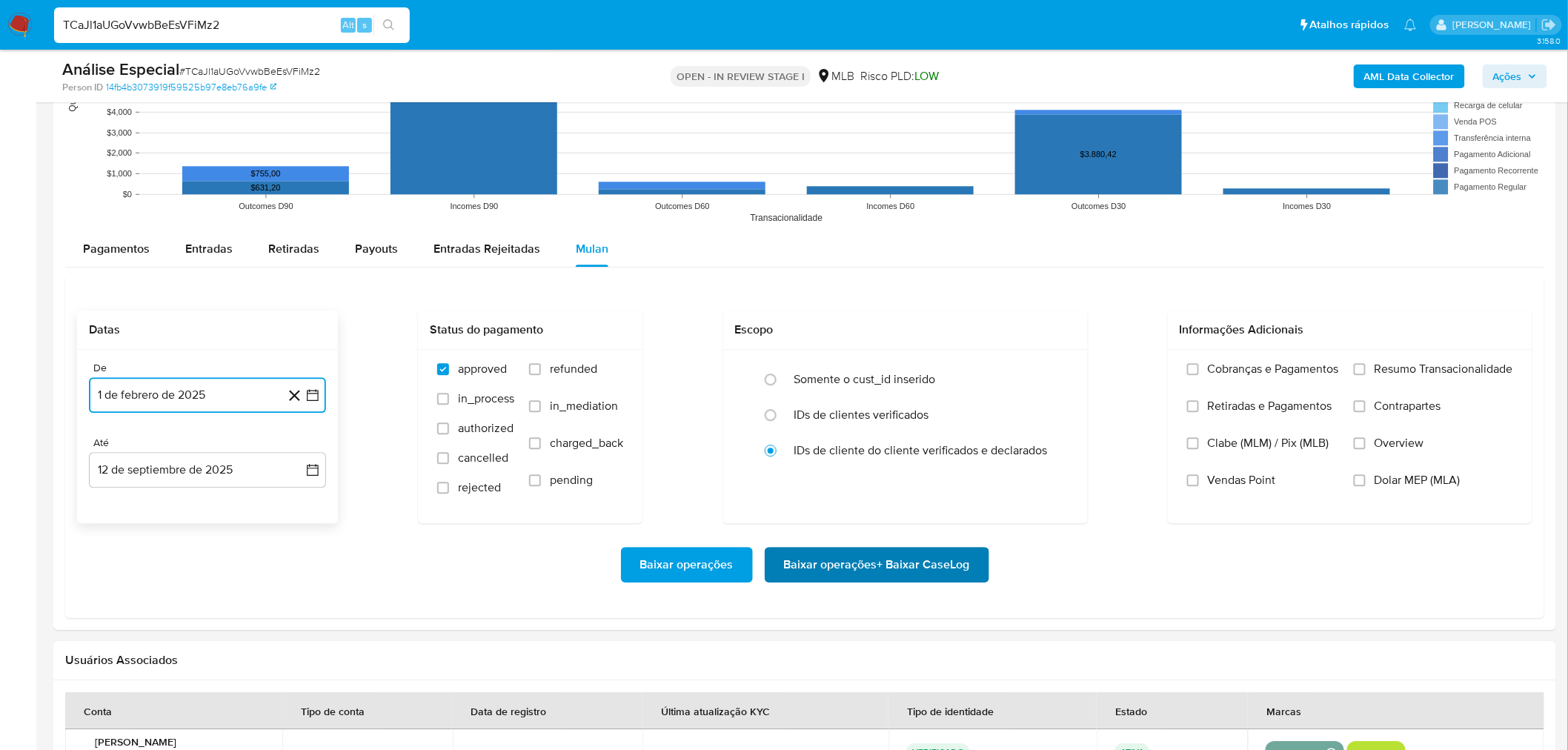
click at [806, 551] on span "Baixar operações + Baixar CaseLog" at bounding box center [876, 565] width 186 height 33
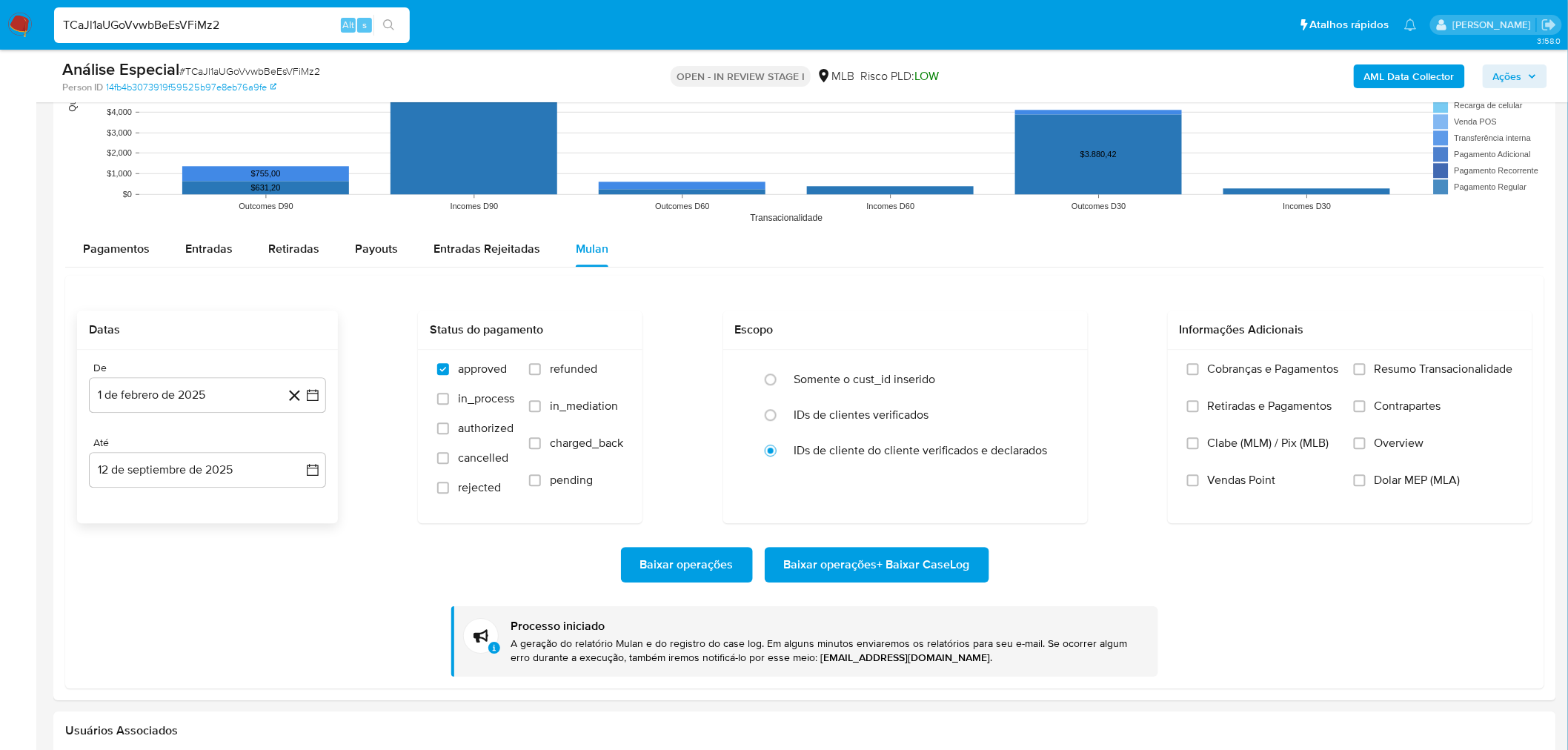
click at [172, 28] on input "TCaJl1aUGoVvwbBeEsVFiMz2" at bounding box center [232, 25] width 356 height 20
paste input "d2SUNlutsDNwBNCrJL9BugVT"
type input "d2SUNlutsDNwBNCrJL9BugVT"
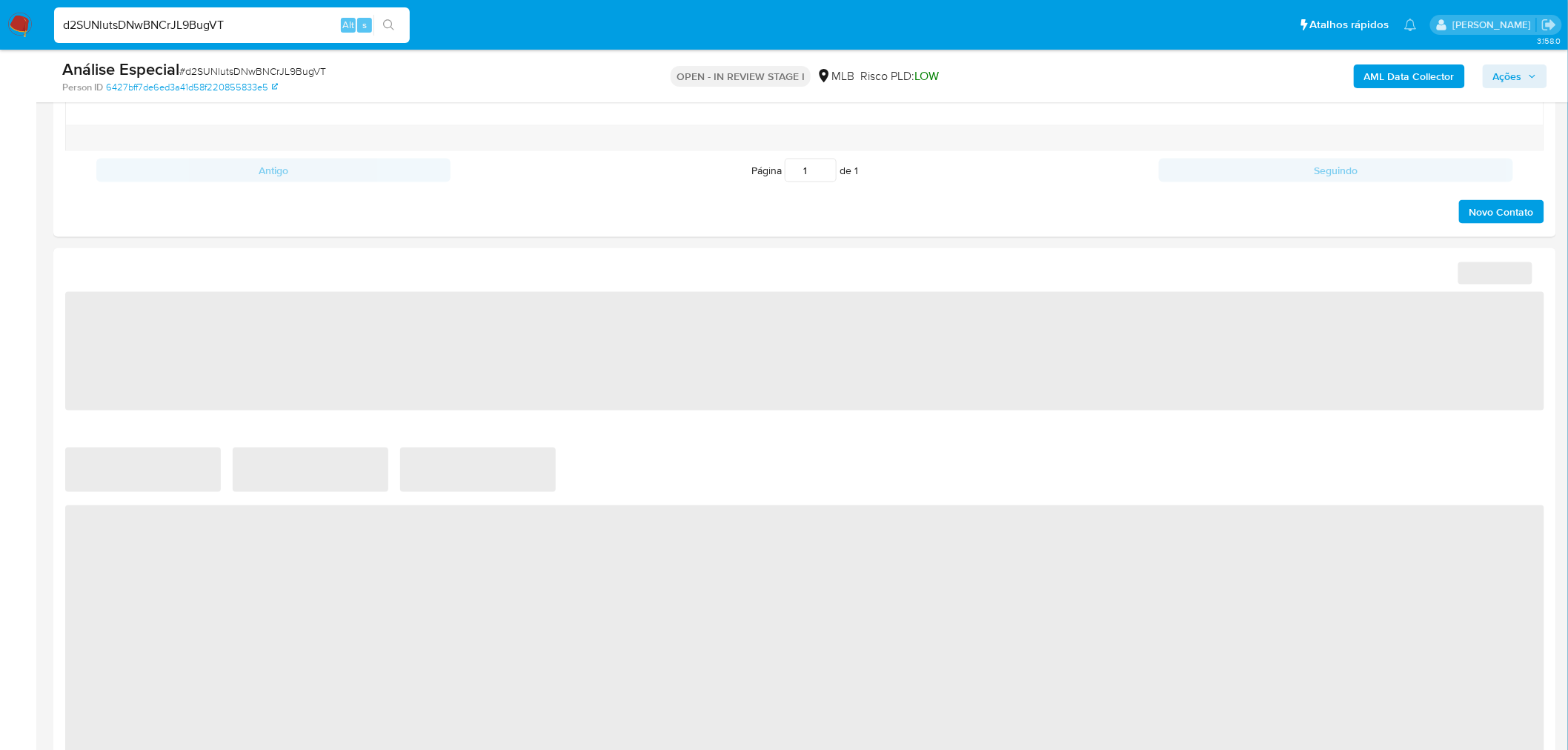
scroll to position [988, 0]
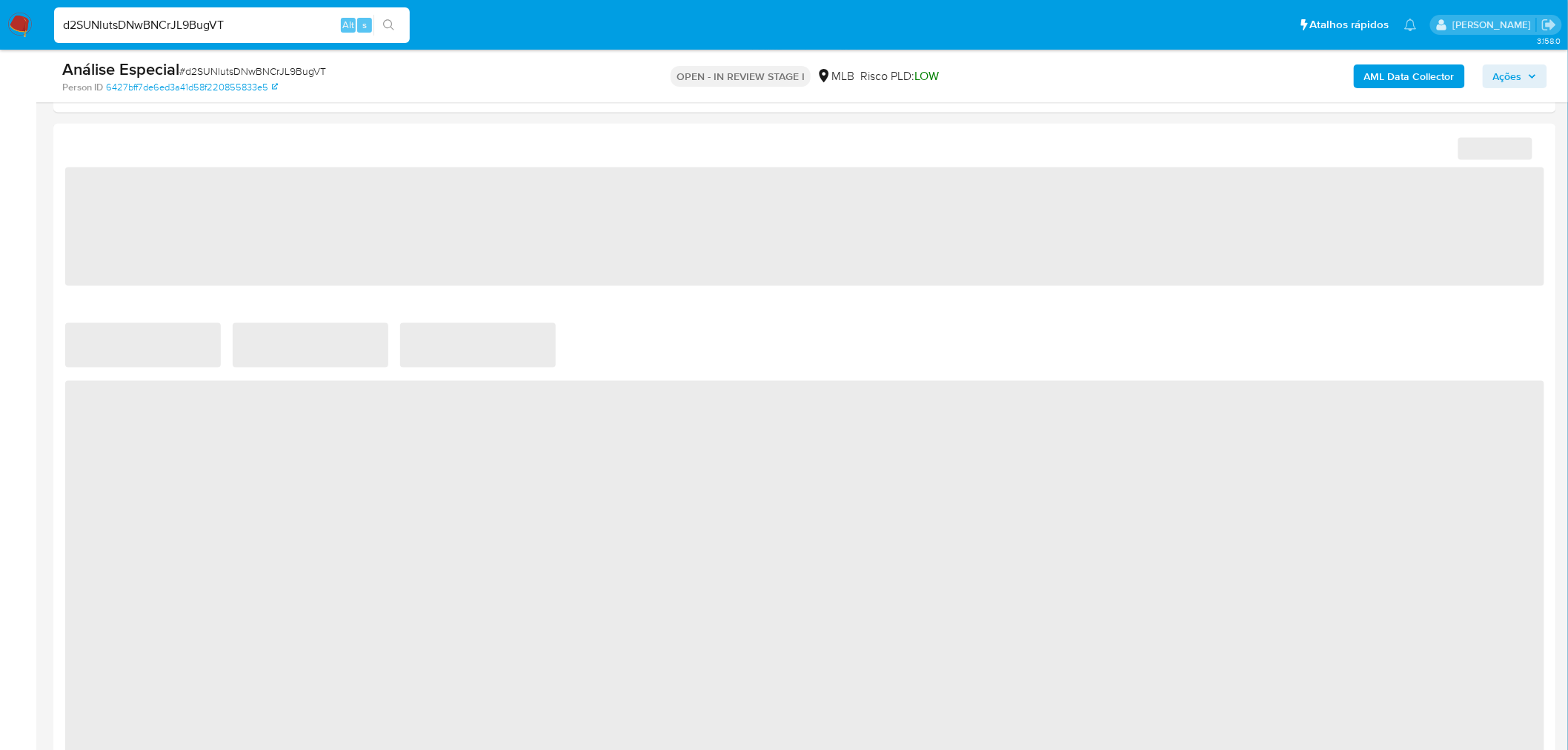
select select "10"
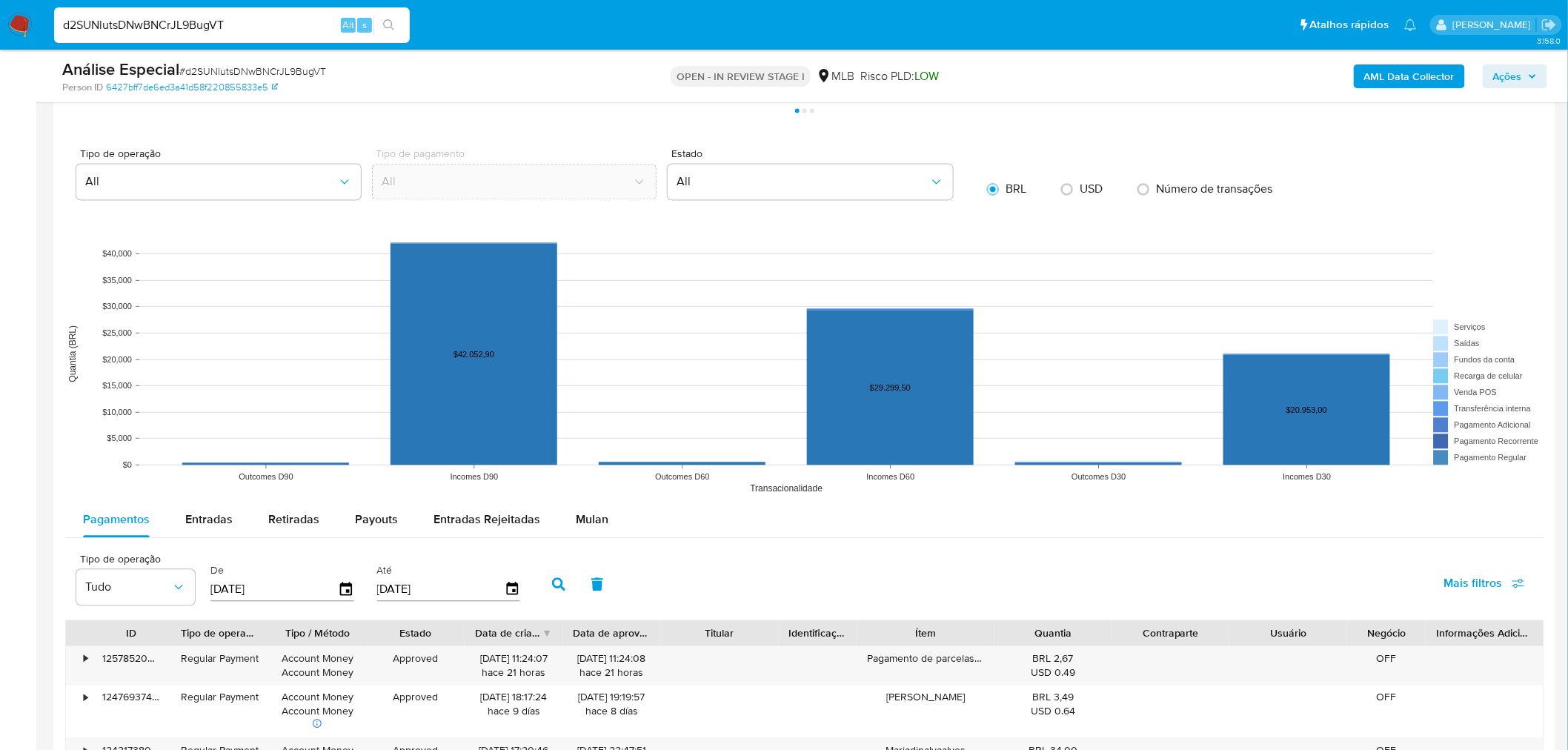
scroll to position [0, 0]
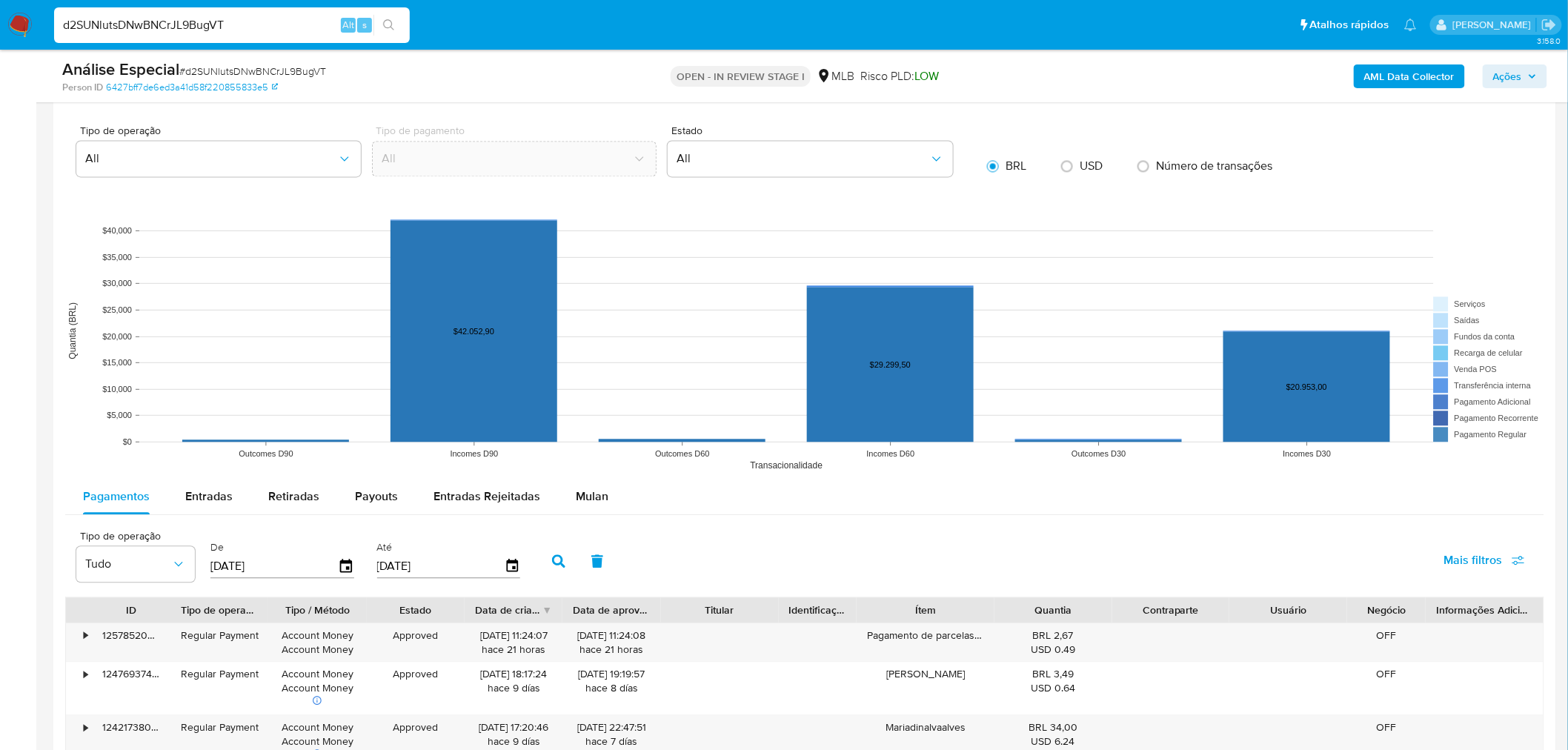
drag, startPoint x: 596, startPoint y: 507, endPoint x: 547, endPoint y: 515, distance: 49.6
click at [595, 507] on div "Mulan" at bounding box center [592, 496] width 33 height 36
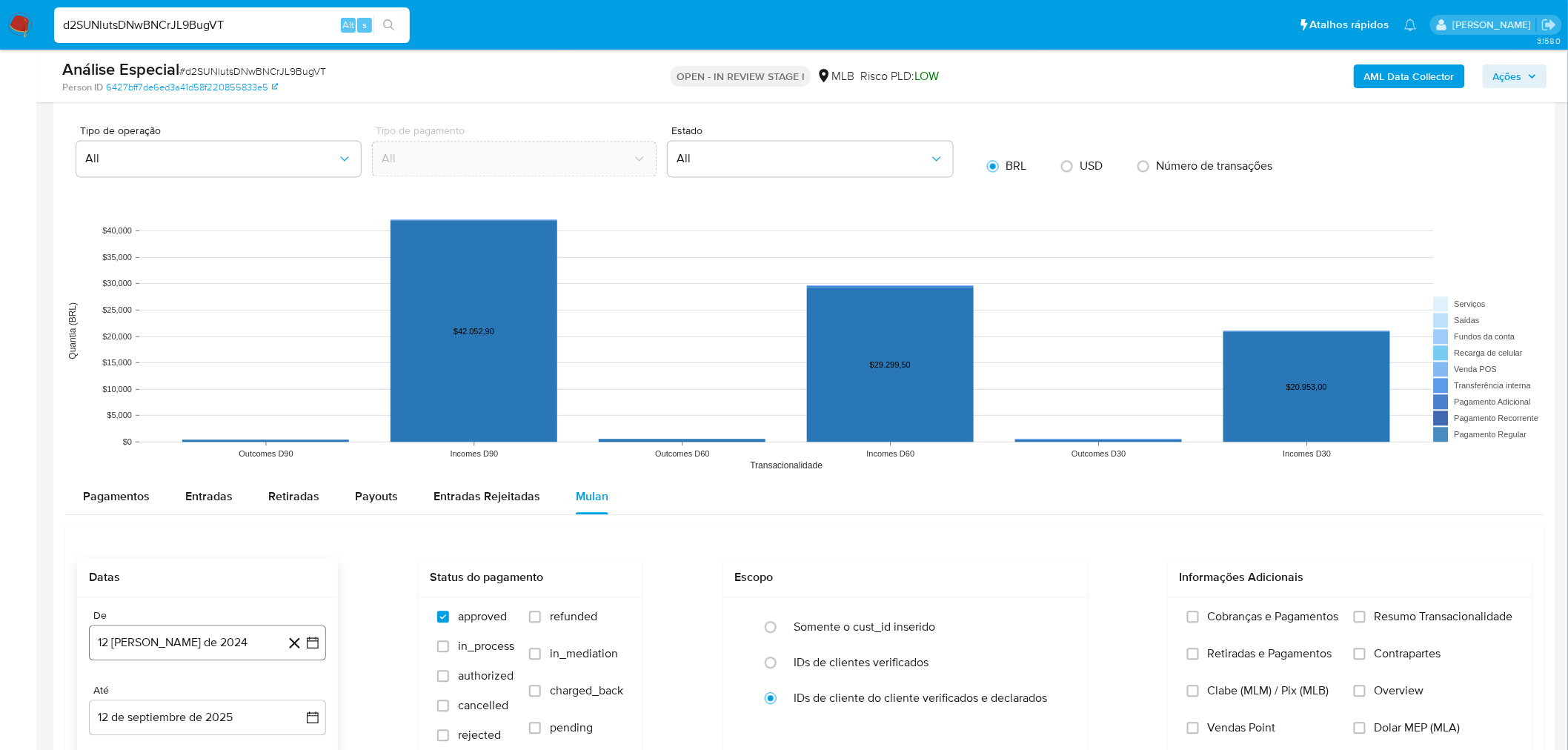
click at [208, 647] on button "12 de agosto de 2024" at bounding box center [207, 642] width 237 height 36
click at [213, 421] on span "agosto 2024" at bounding box center [200, 417] width 67 height 15
click at [293, 402] on icon "Año siguiente" at bounding box center [296, 399] width 18 height 18
click at [206, 455] on span "feb" at bounding box center [206, 453] width 18 height 12
click at [264, 468] on button "1" at bounding box center [266, 471] width 23 height 23
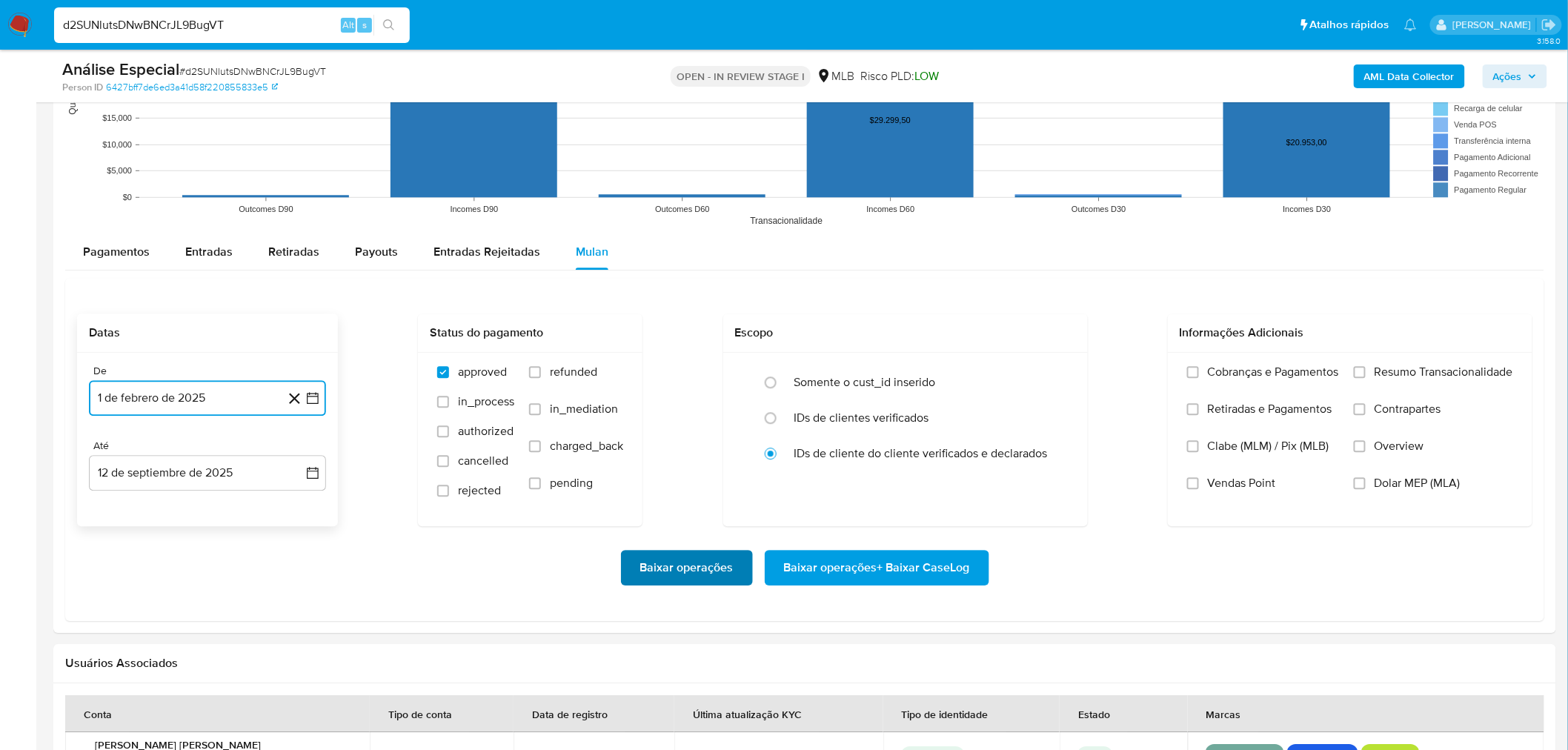
scroll to position [1482, 0]
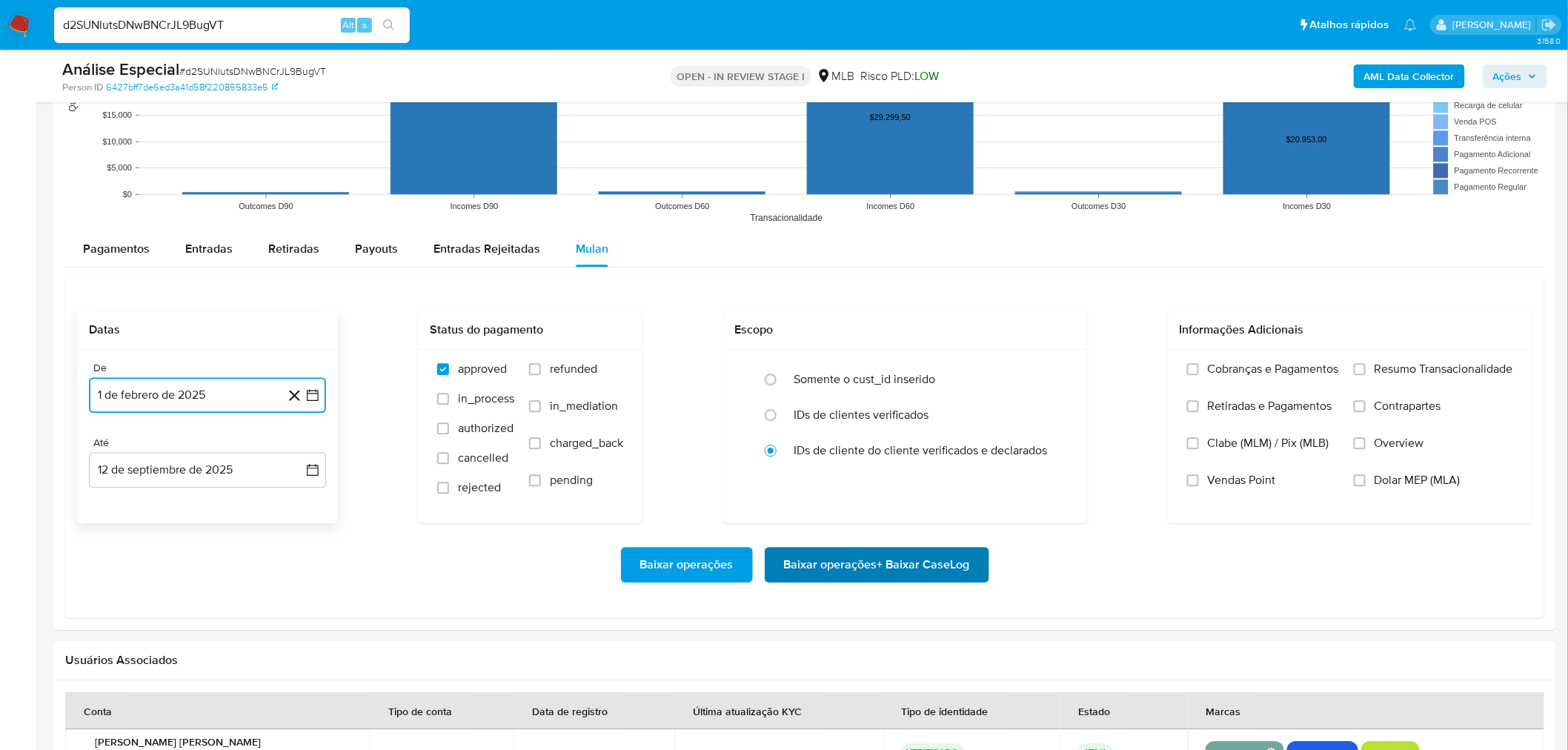
click at [827, 560] on span "Baixar operações + Baixar CaseLog" at bounding box center [876, 565] width 186 height 33
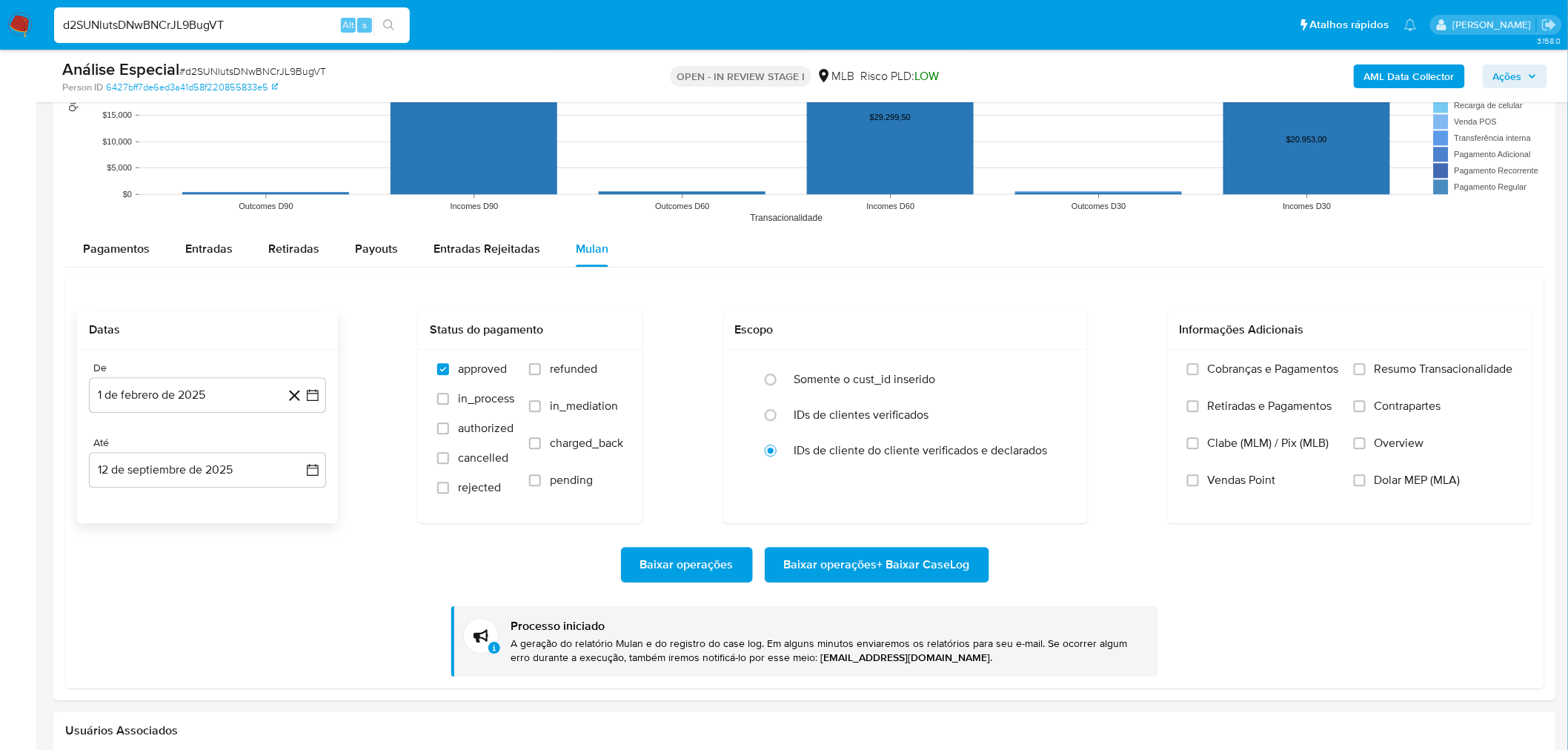
click at [145, 23] on input "d2SUNlutsDNwBNCrJL9BugVT" at bounding box center [232, 25] width 356 height 20
paste input "m7D6HtOzaiRY0t1BZeoVPELm"
type input "m7D6HtOzaiRY0t1BZeoVPELm"
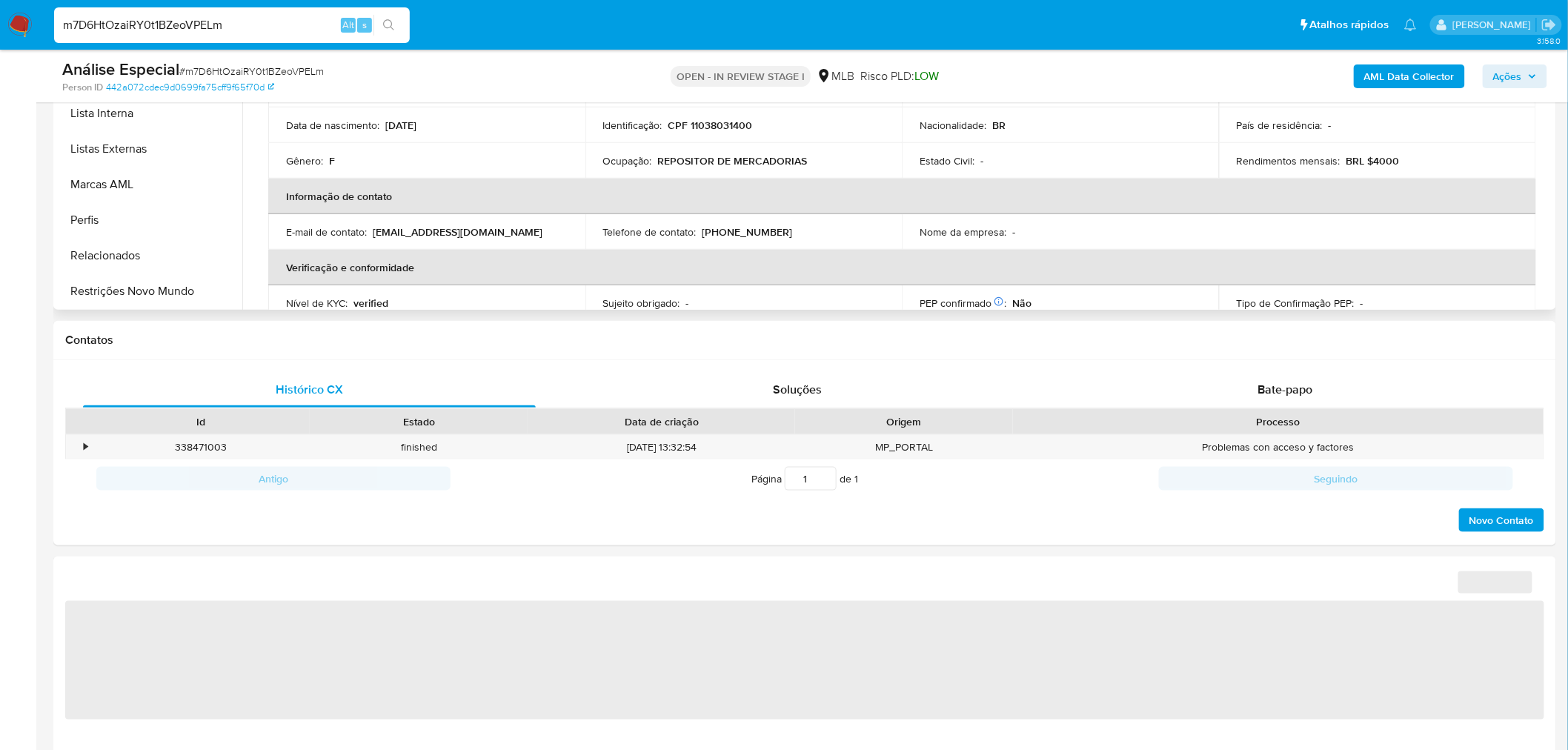
scroll to position [493, 0]
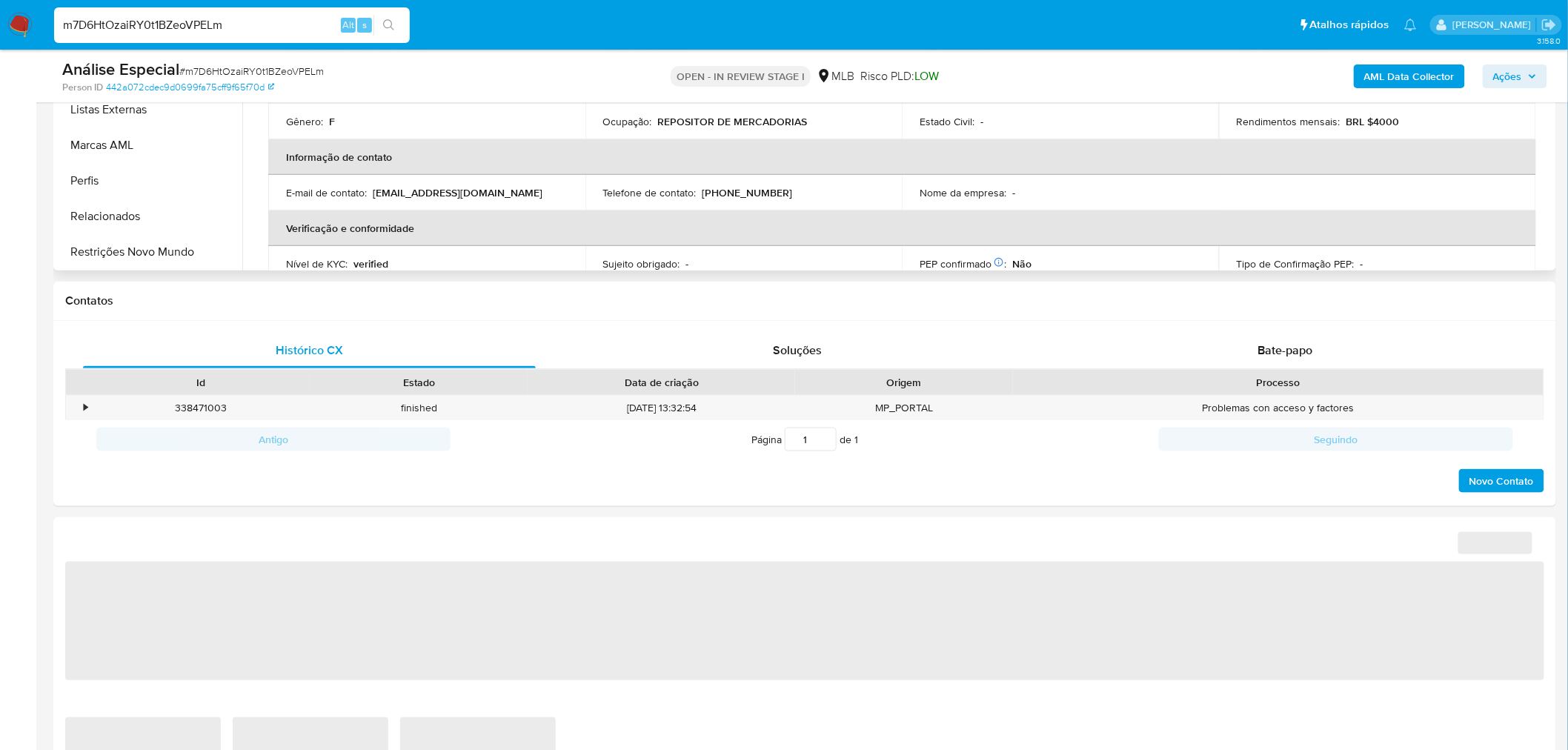
select select "10"
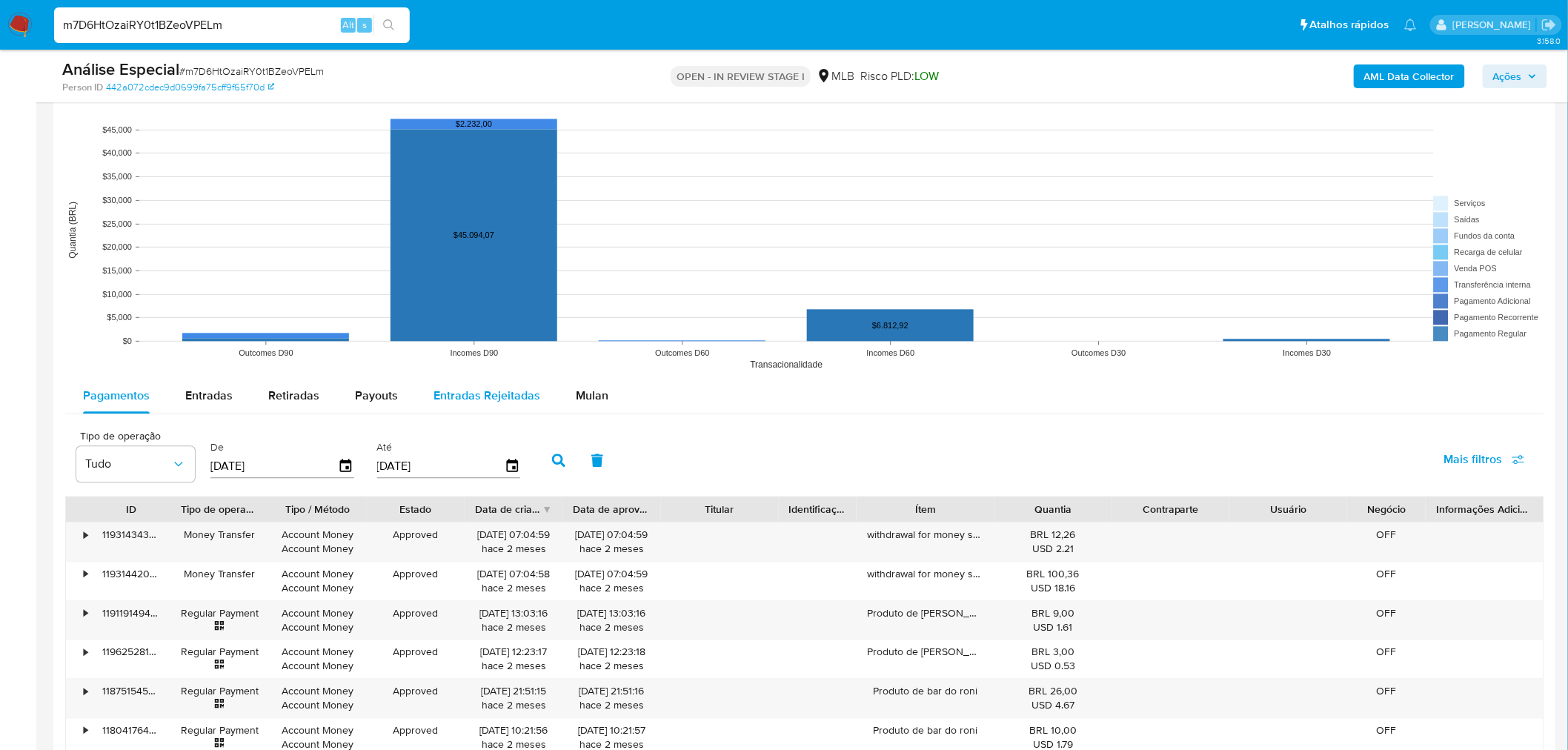
drag, startPoint x: 577, startPoint y: 395, endPoint x: 544, endPoint y: 412, distance: 37.1
click at [576, 396] on span "Mulan" at bounding box center [592, 395] width 33 height 17
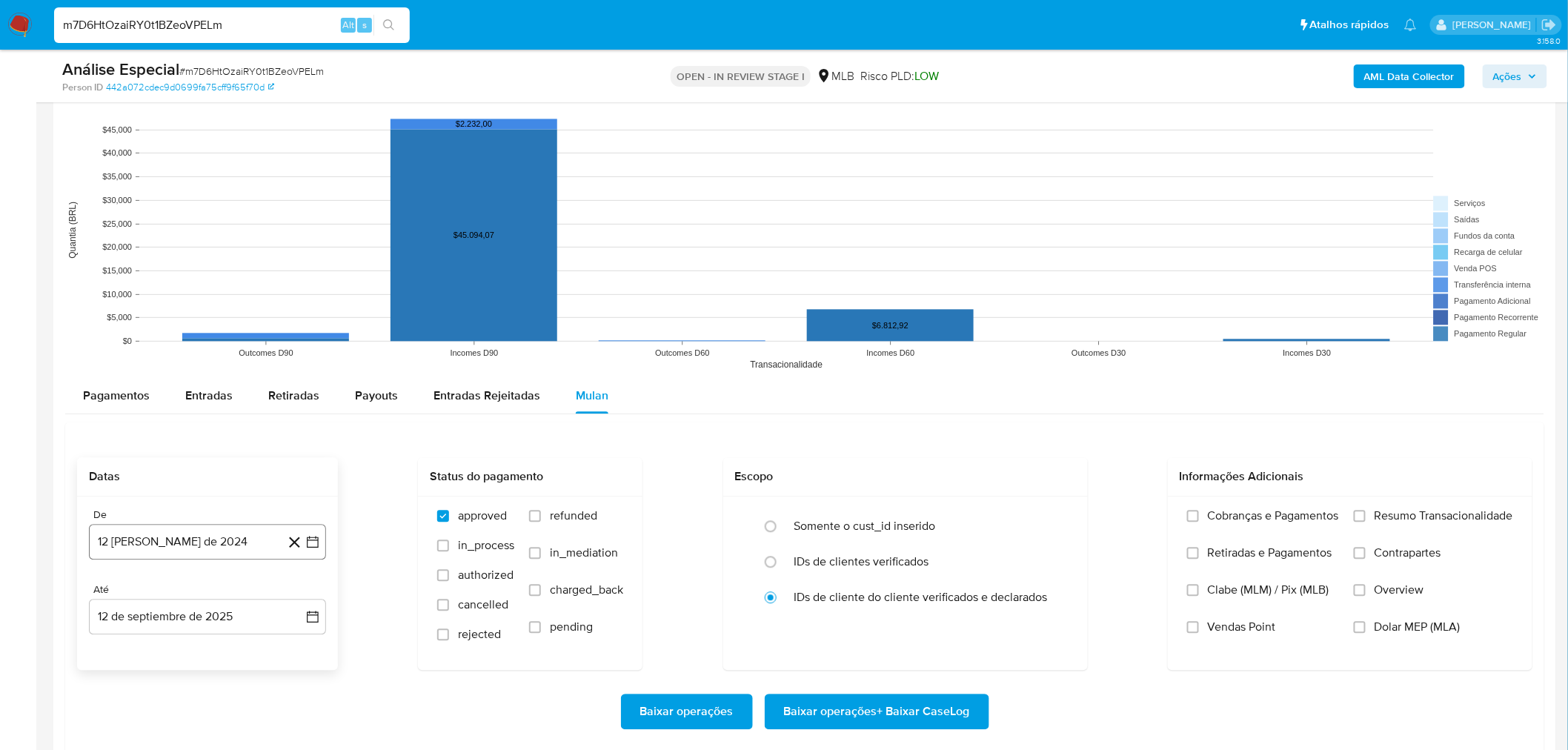
drag, startPoint x: 169, startPoint y: 538, endPoint x: 180, endPoint y: 537, distance: 11.0
click at [169, 541] on button "12 de agosto de 2024" at bounding box center [207, 542] width 237 height 36
click at [208, 321] on span "agosto 2024" at bounding box center [200, 316] width 67 height 15
click at [289, 299] on icon "Año siguiente" at bounding box center [296, 299] width 18 height 18
click at [220, 358] on button "feb" at bounding box center [206, 353] width 41 height 23
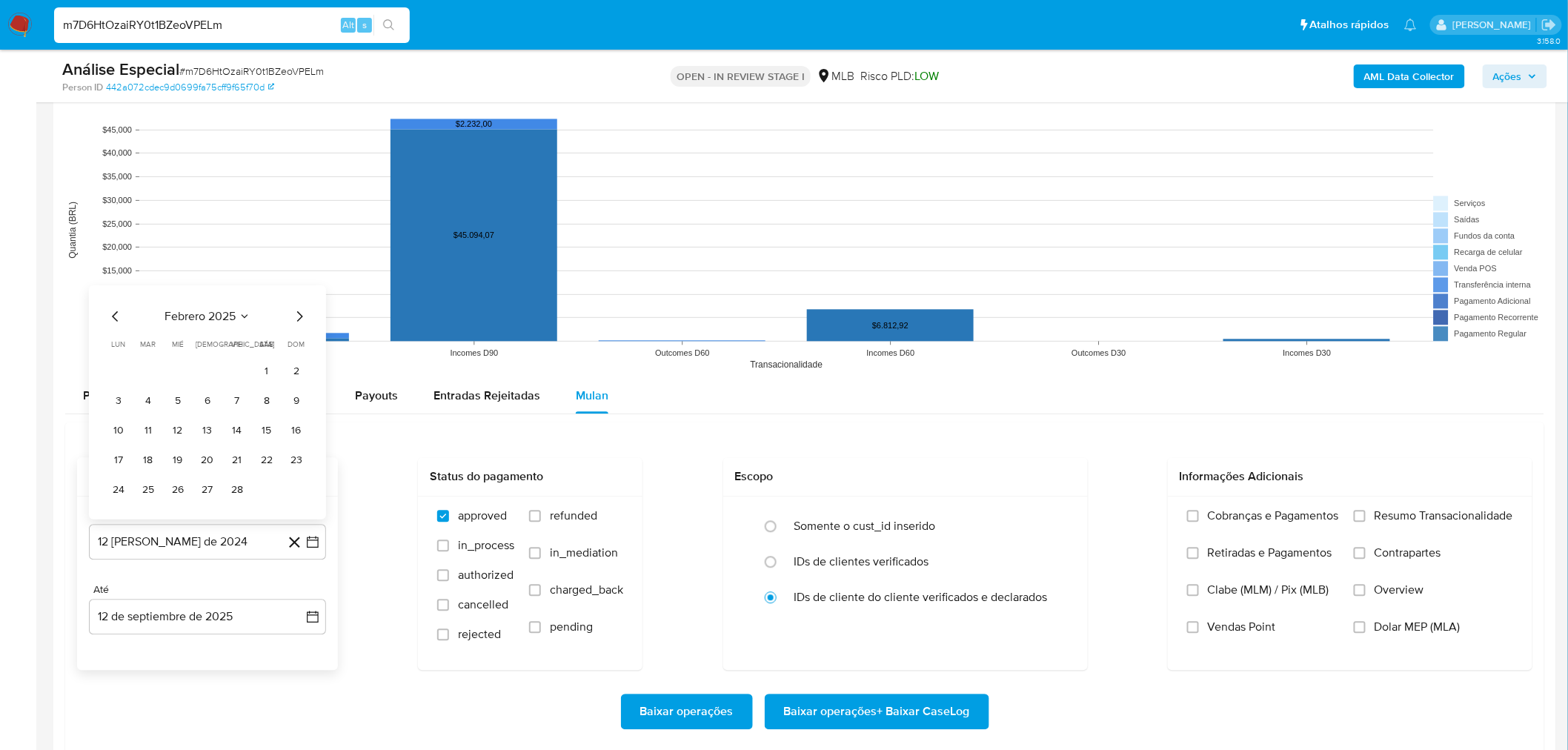
click at [264, 374] on button "1" at bounding box center [266, 371] width 23 height 23
click at [857, 734] on div "Baixar operações Baixar operações + Baixar CaseLog" at bounding box center [804, 712] width 1456 height 83
click at [813, 709] on span "Baixar operações + Baixar CaseLog" at bounding box center [876, 711] width 186 height 33
click at [166, 22] on input "m7D6HtOzaiRY0t1BZeoVPELm" at bounding box center [232, 25] width 356 height 20
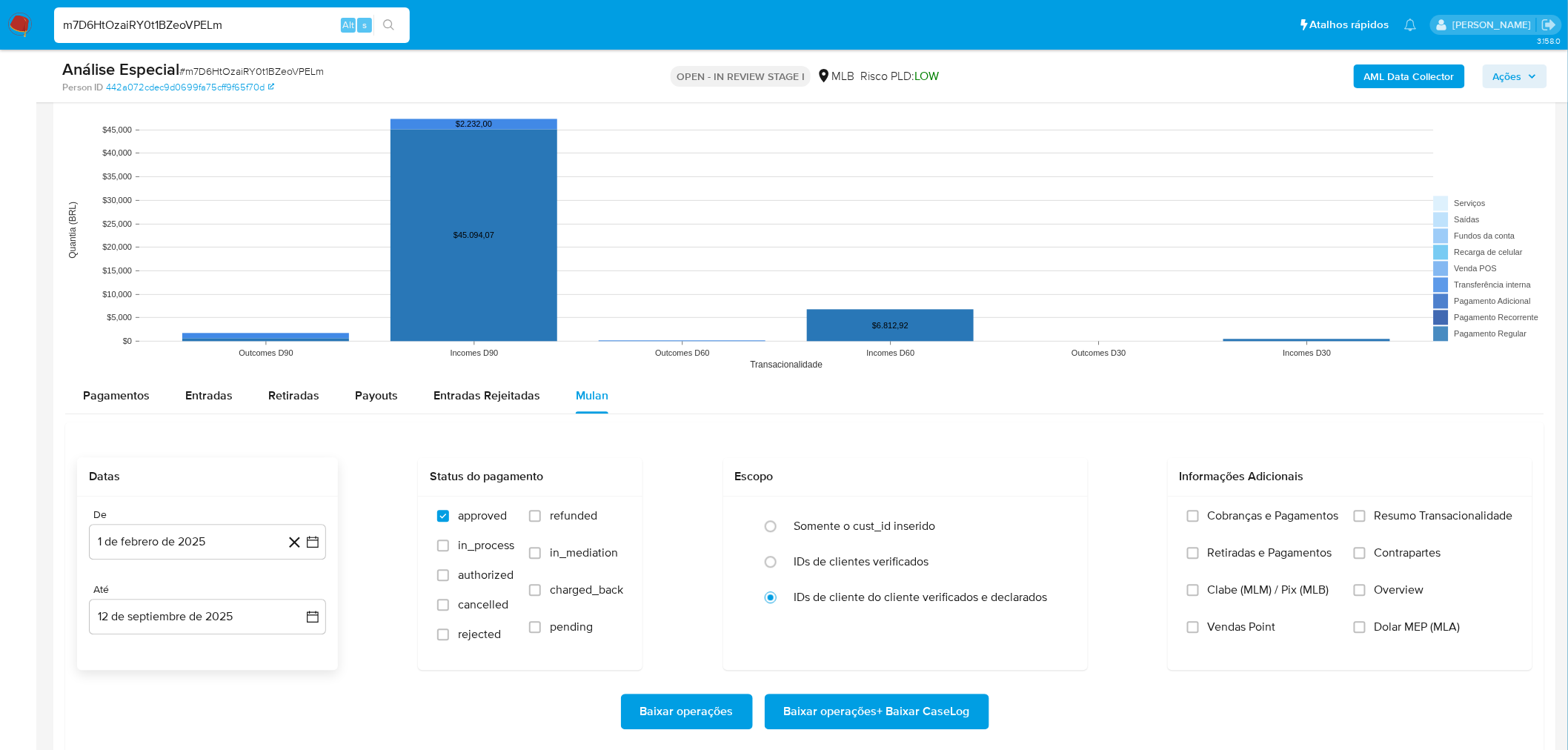
paste input "VoW9KTmWbwPXyQQZl2Q64Cby"
type input "VoW9KTmWbwPXyQQZl2Q64Cby"
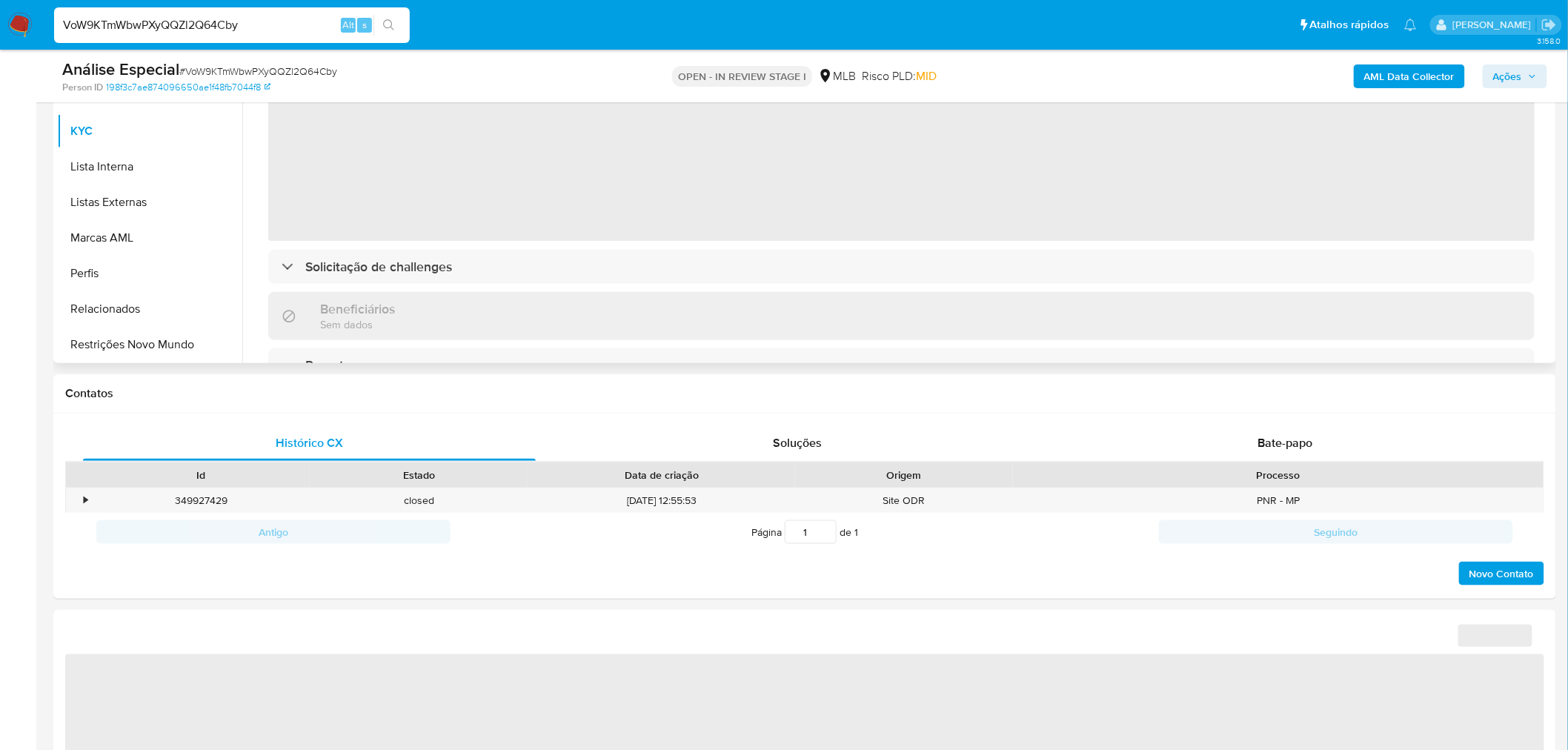
scroll to position [411, 0]
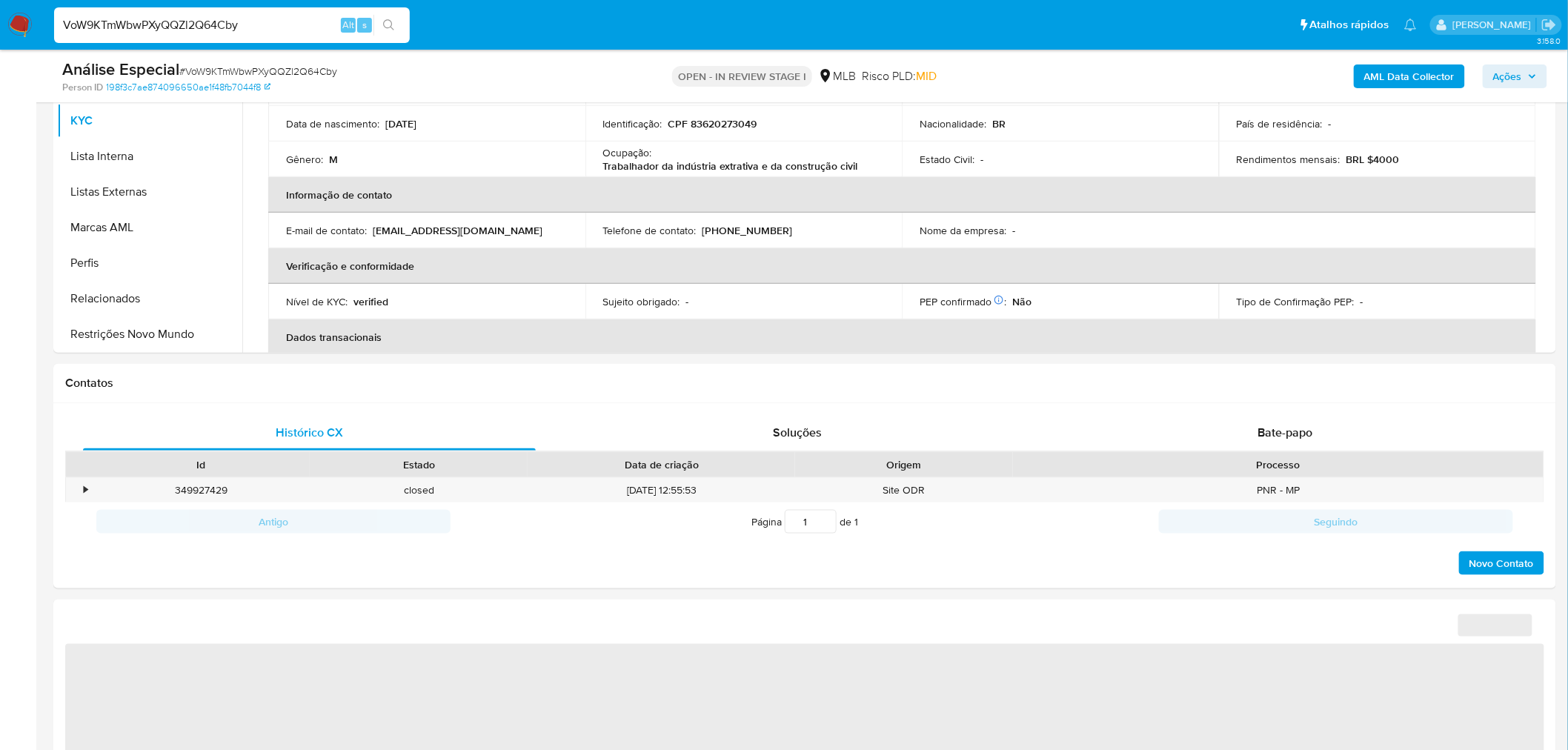
select select "10"
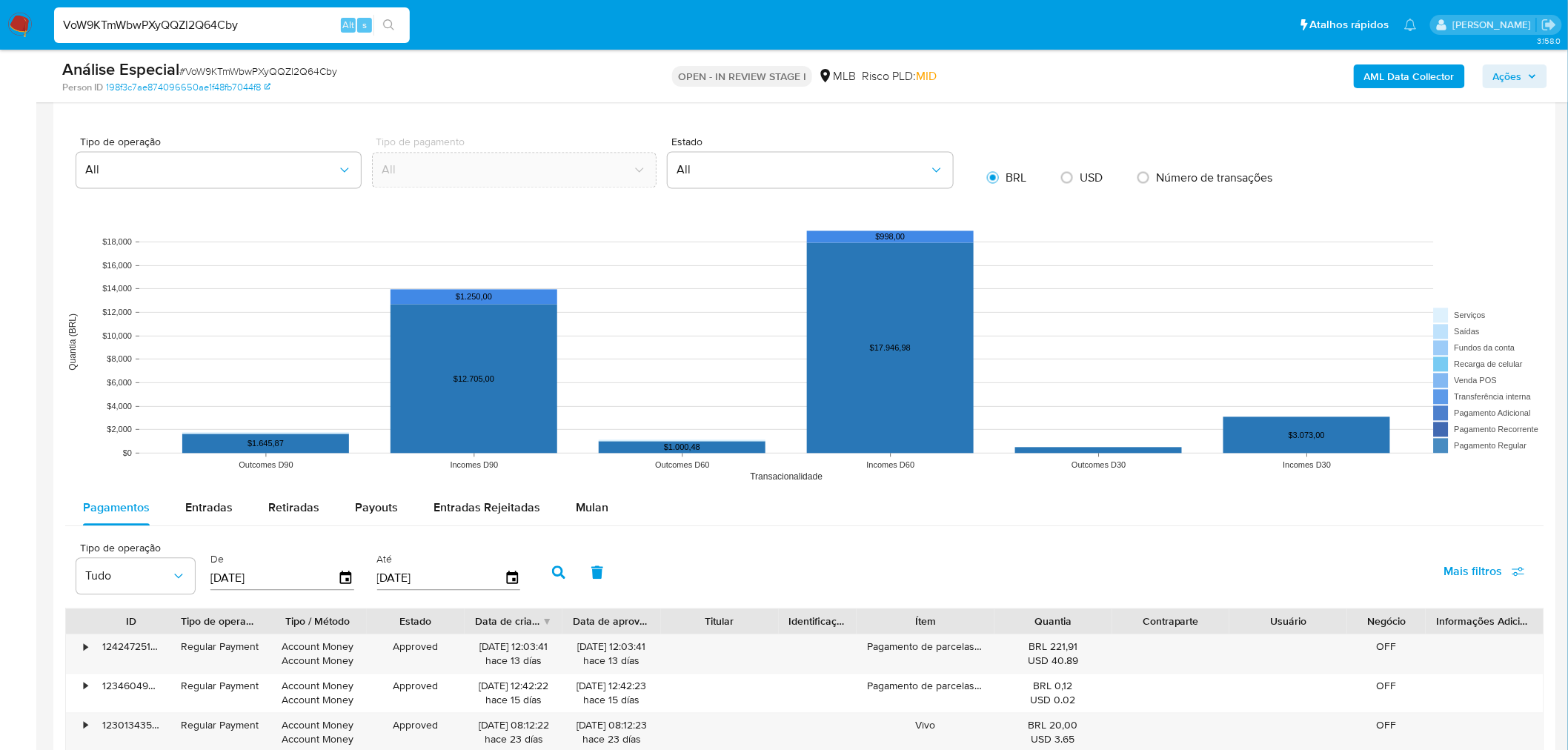
scroll to position [1235, 0]
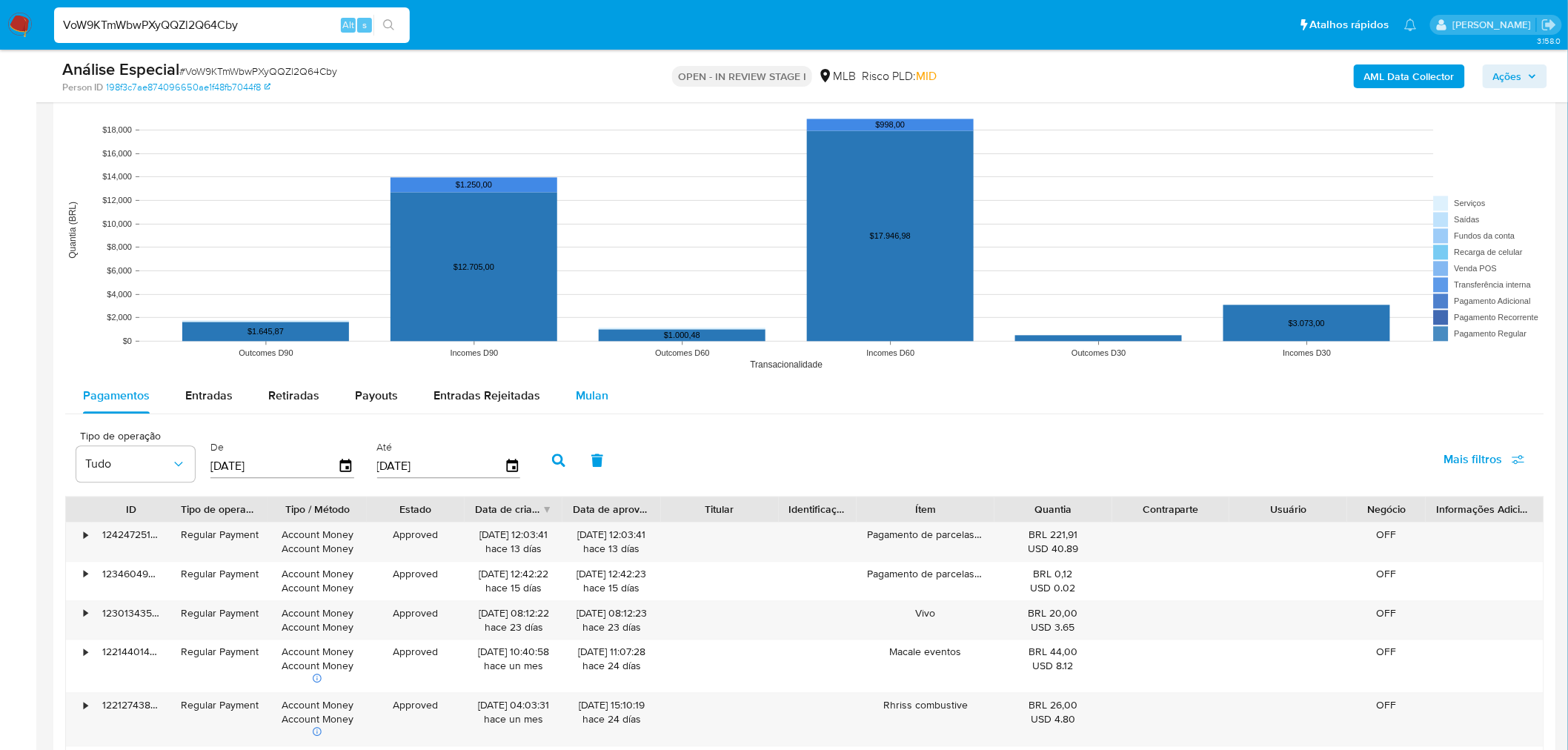
click at [592, 413] on div "Mulan" at bounding box center [592, 396] width 33 height 36
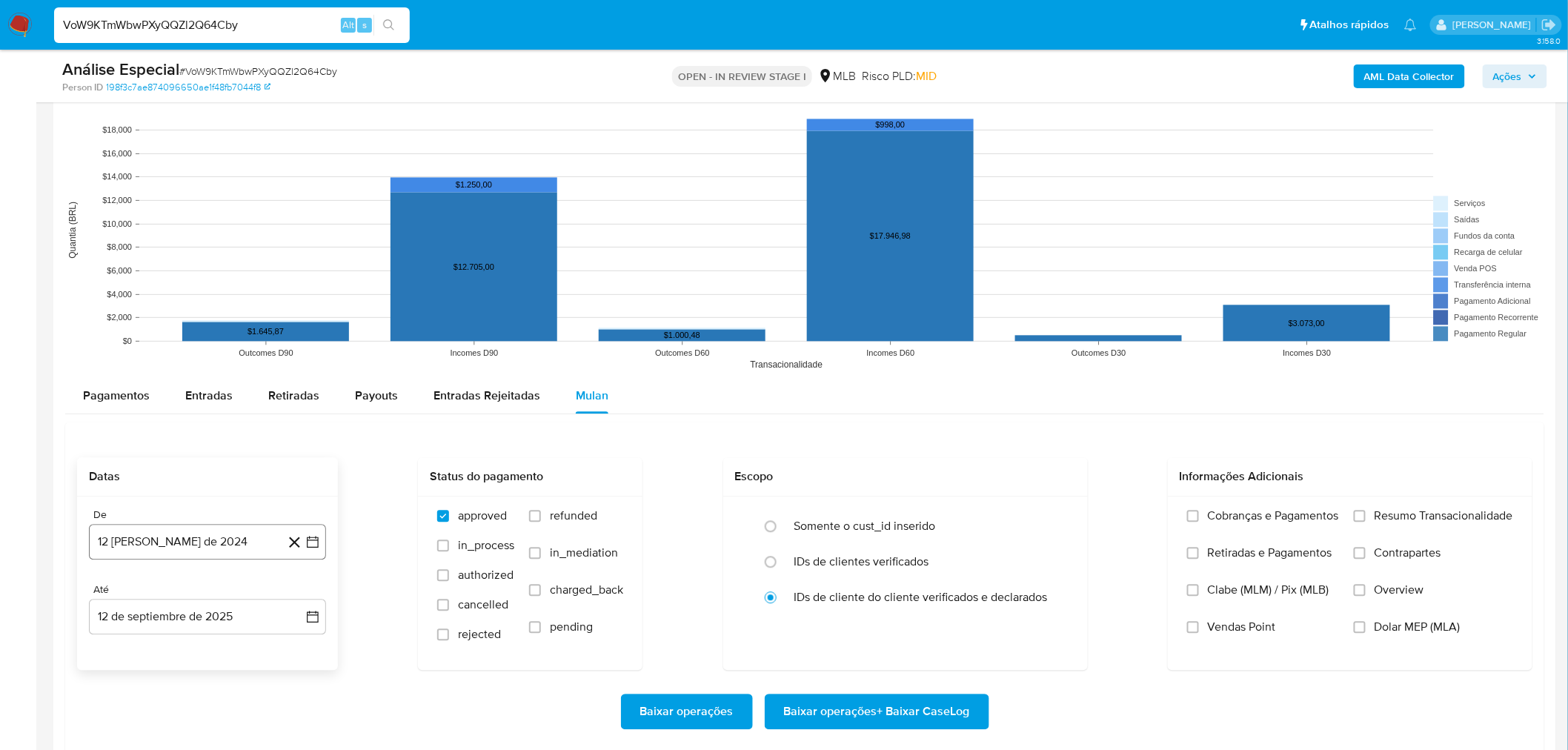
click at [219, 546] on button "12 de agosto de 2024" at bounding box center [207, 542] width 237 height 36
click at [223, 328] on div "agosto 2024 agosto 2024 lun lunes mar martes mié miércoles jue jueves vie viern…" at bounding box center [207, 404] width 201 height 194
click at [230, 316] on span "agosto 2024" at bounding box center [200, 316] width 67 height 15
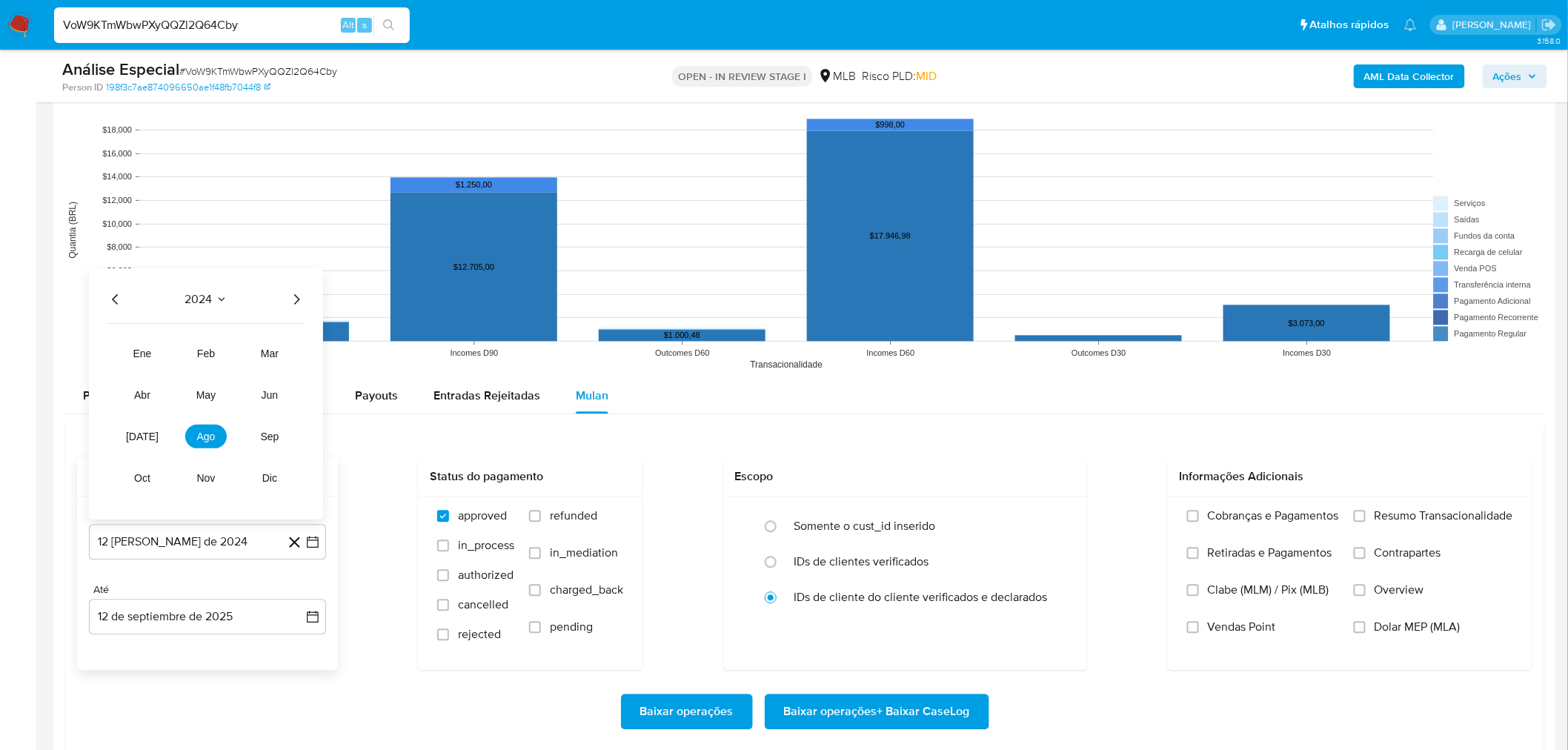
click at [300, 310] on div "2024 2024 ene feb mar abr may jun jul ago sep oct nov dic" at bounding box center [206, 394] width 234 height 251
click at [297, 300] on icon "Año siguiente" at bounding box center [296, 299] width 18 height 18
click at [219, 358] on button "feb" at bounding box center [206, 353] width 41 height 23
click at [259, 367] on button "1" at bounding box center [266, 371] width 23 height 23
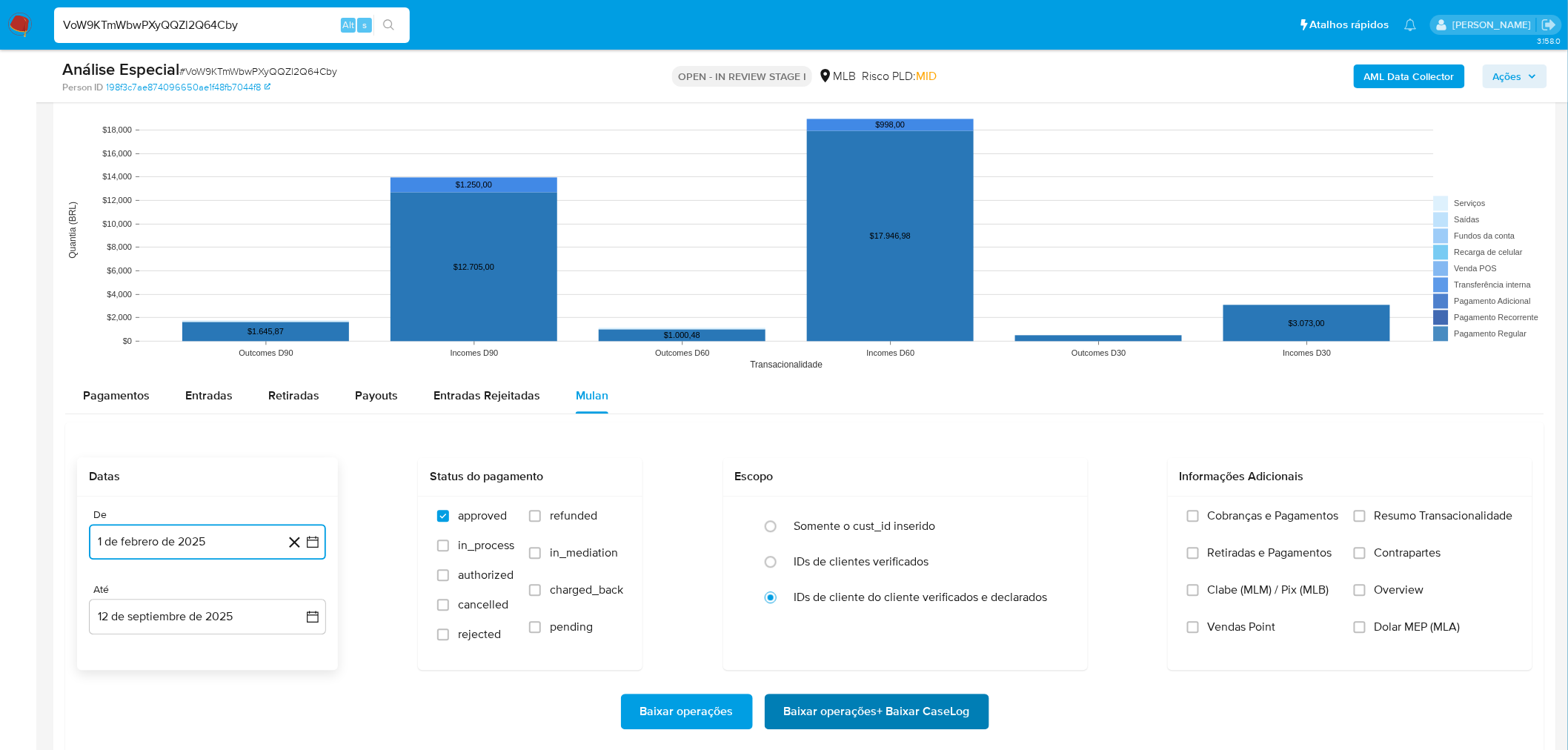
click at [823, 724] on span "Baixar operações + Baixar CaseLog" at bounding box center [876, 711] width 186 height 33
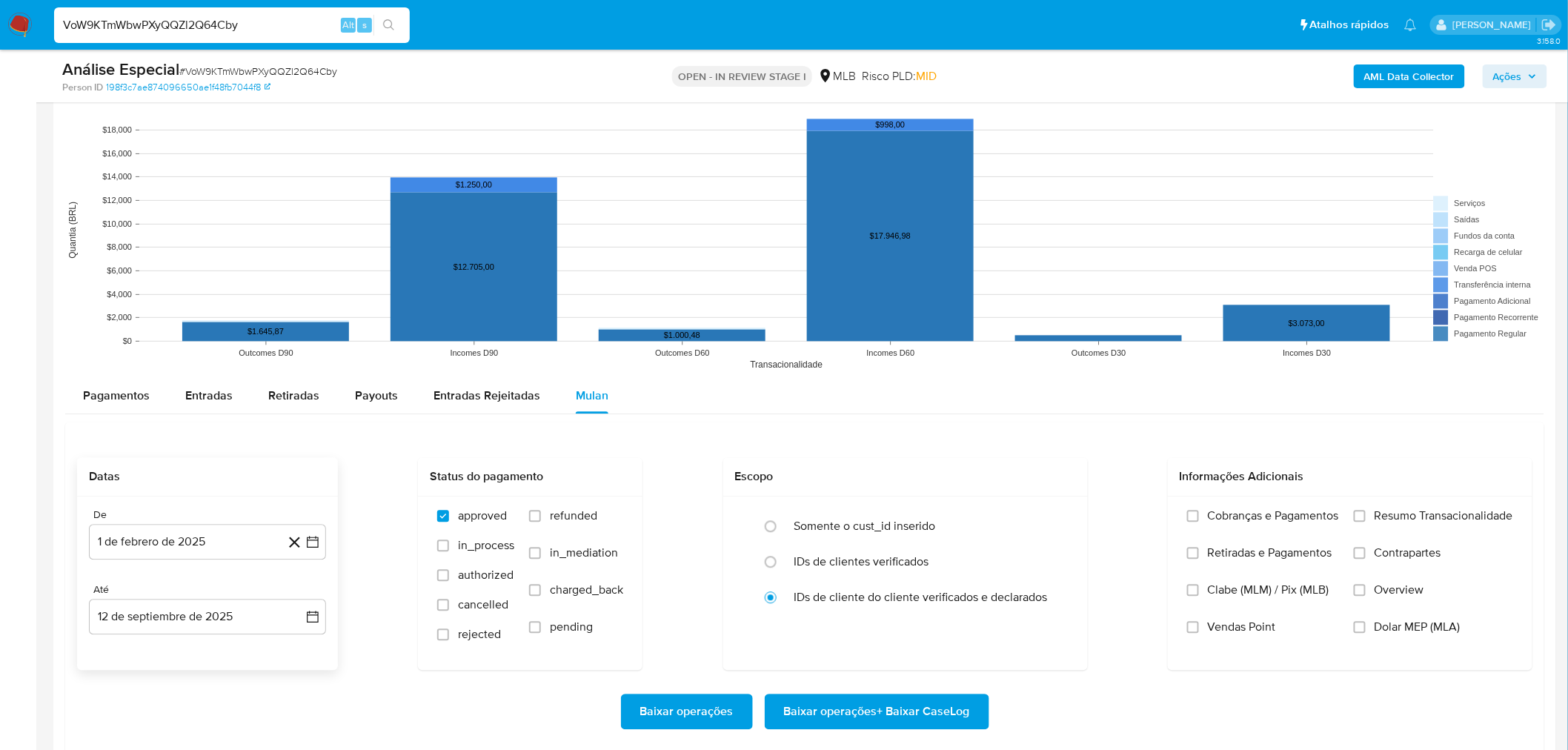
click at [149, 12] on div "VoW9KTmWbwPXyQQZl2Q64Cby Alt s" at bounding box center [232, 25] width 356 height 36
click at [147, 18] on input "VoW9KTmWbwPXyQQZl2Q64Cby" at bounding box center [232, 25] width 356 height 20
paste input "O4g3bMVvmwoFsXVblxeq9DOD"
type input "O4g3bMVvmwoFsXVblxeq9DOD"
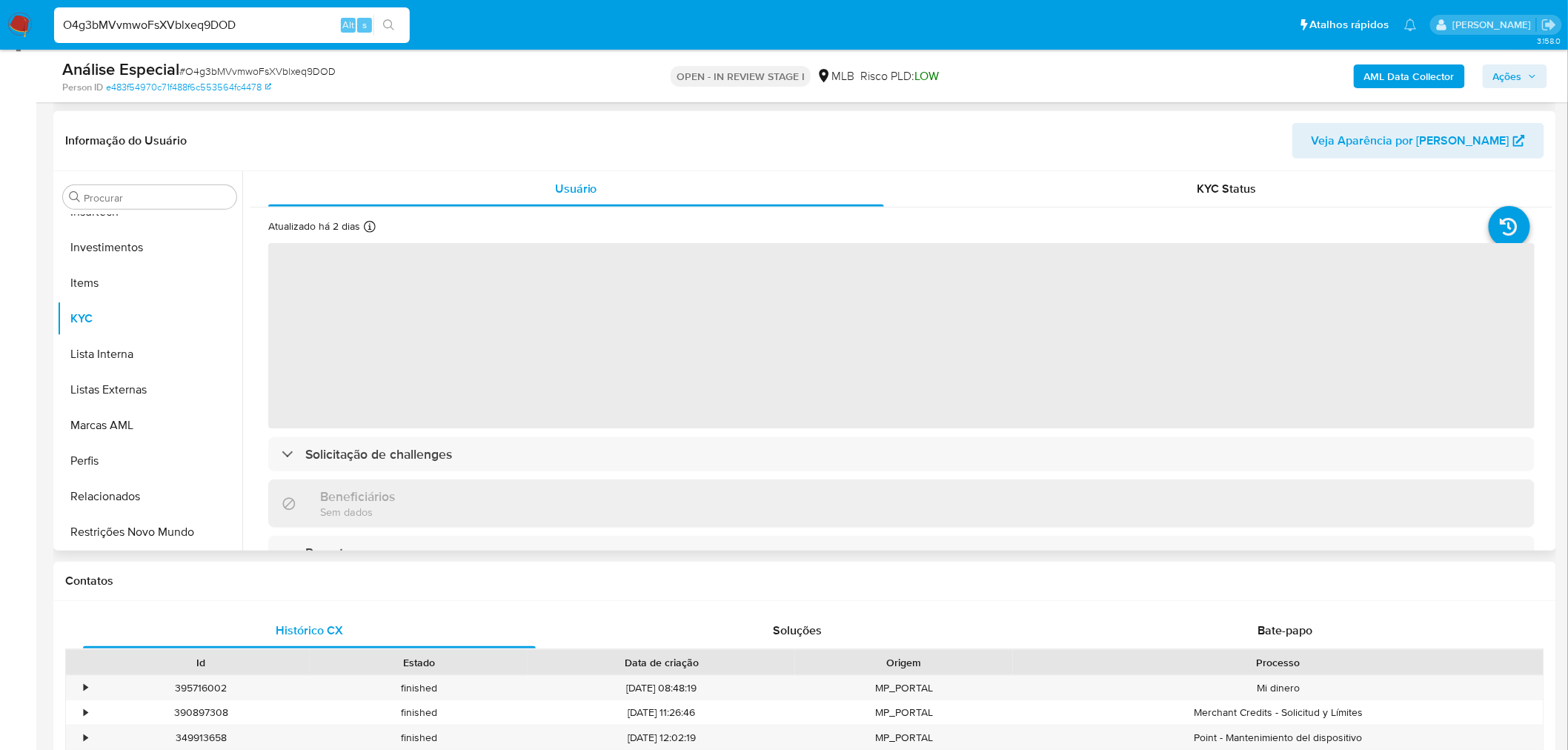
scroll to position [247, 0]
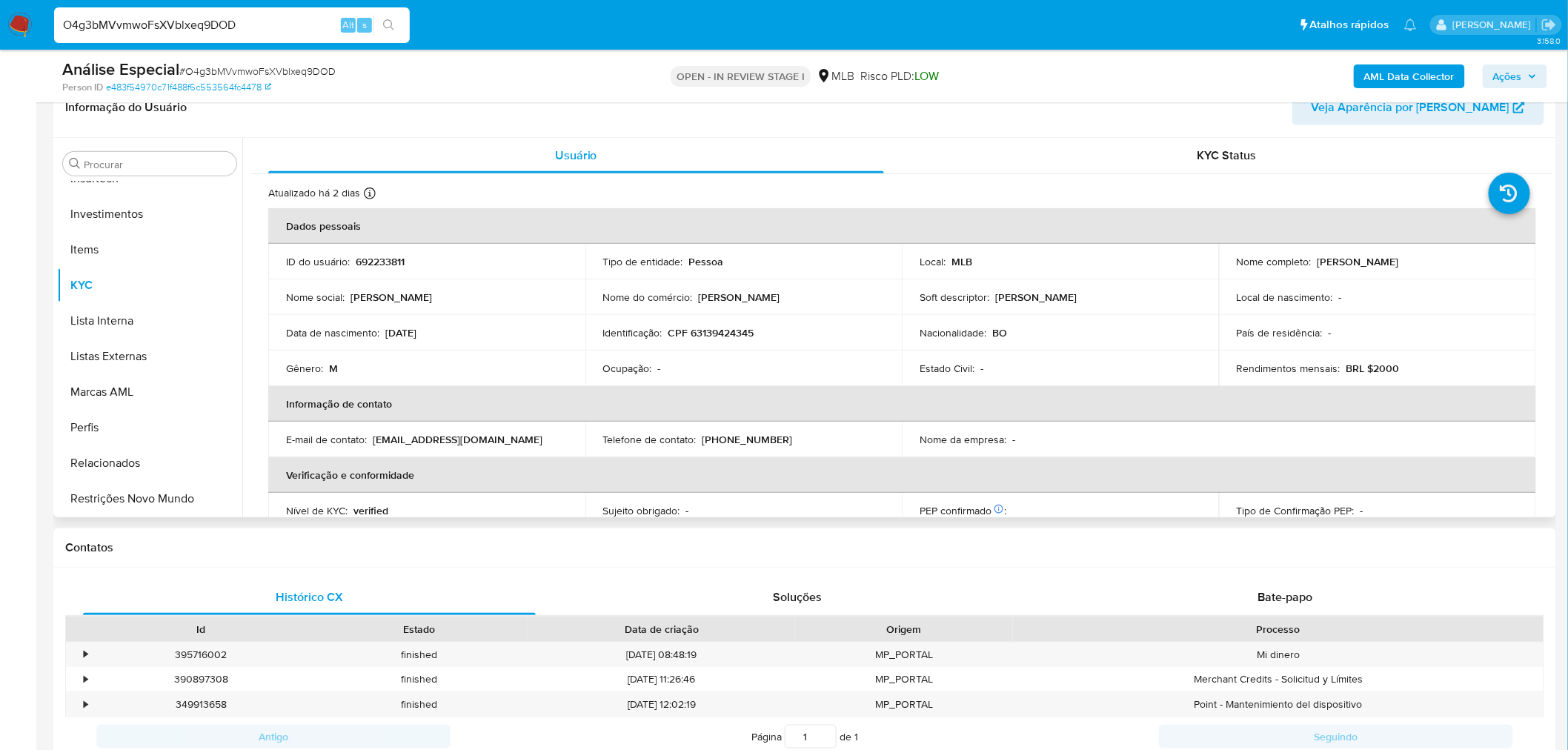
select select "10"
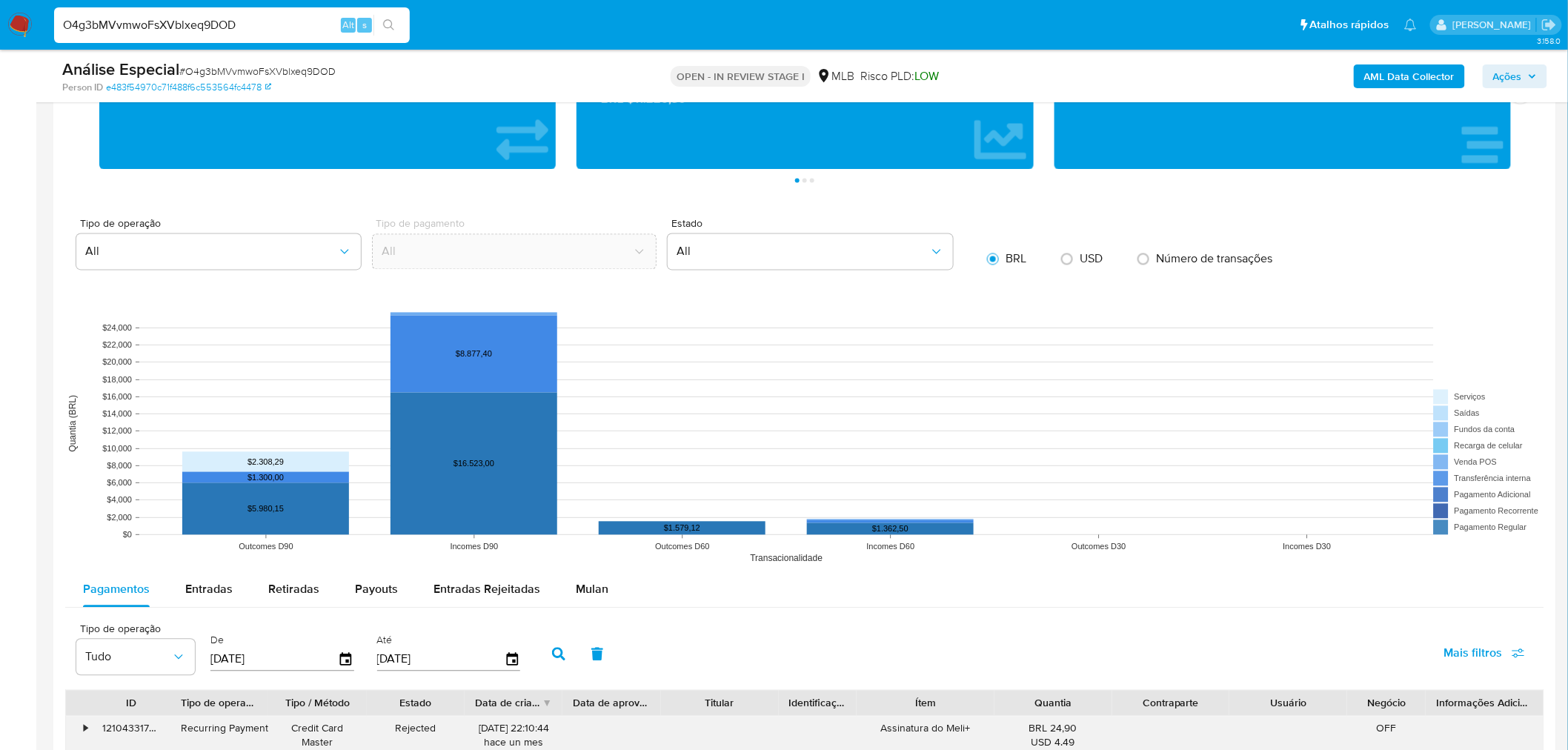
scroll to position [1399, 0]
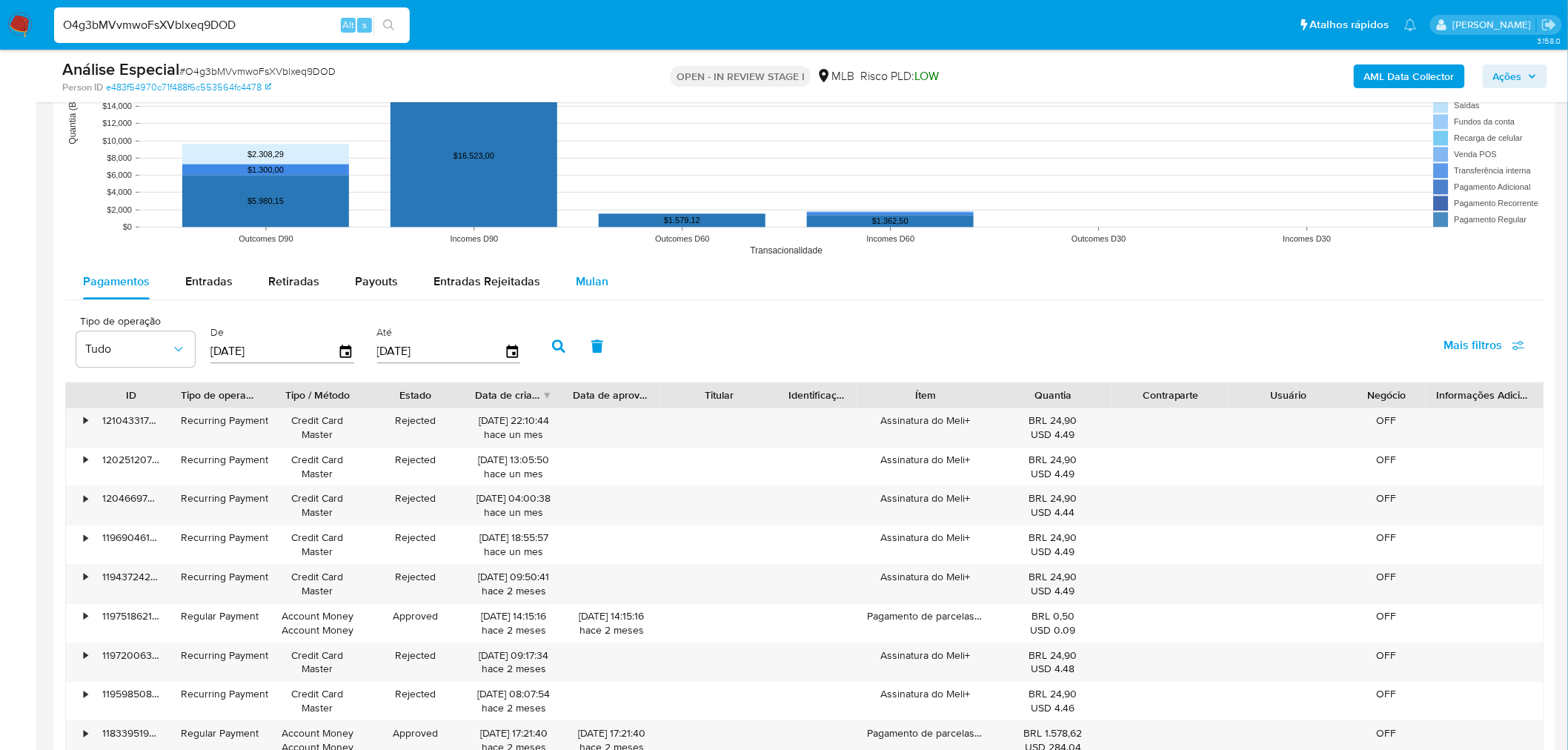
click at [600, 289] on span "Mulan" at bounding box center [592, 281] width 33 height 17
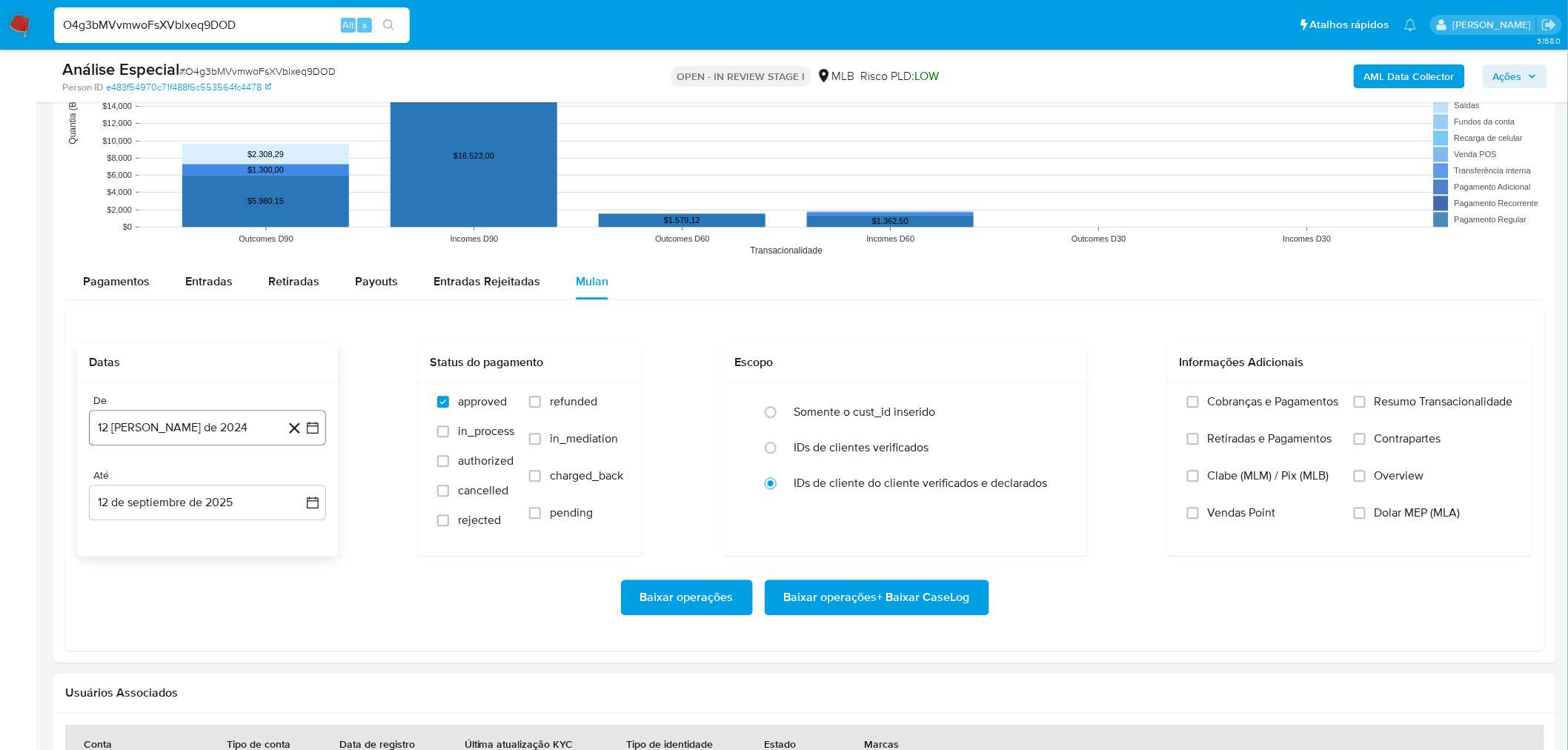
click at [186, 420] on button "12 de agosto de 2024" at bounding box center [207, 428] width 237 height 36
click at [206, 495] on div "agosto 2024 agosto 2024 lun lunes mar martes mié miércoles jue jueves vie viern…" at bounding box center [207, 568] width 201 height 194
click at [208, 485] on span "agosto 2024" at bounding box center [200, 481] width 67 height 15
click at [298, 488] on icon "Año siguiente" at bounding box center [296, 480] width 18 height 18
click at [212, 531] on span "feb" at bounding box center [206, 535] width 18 height 12
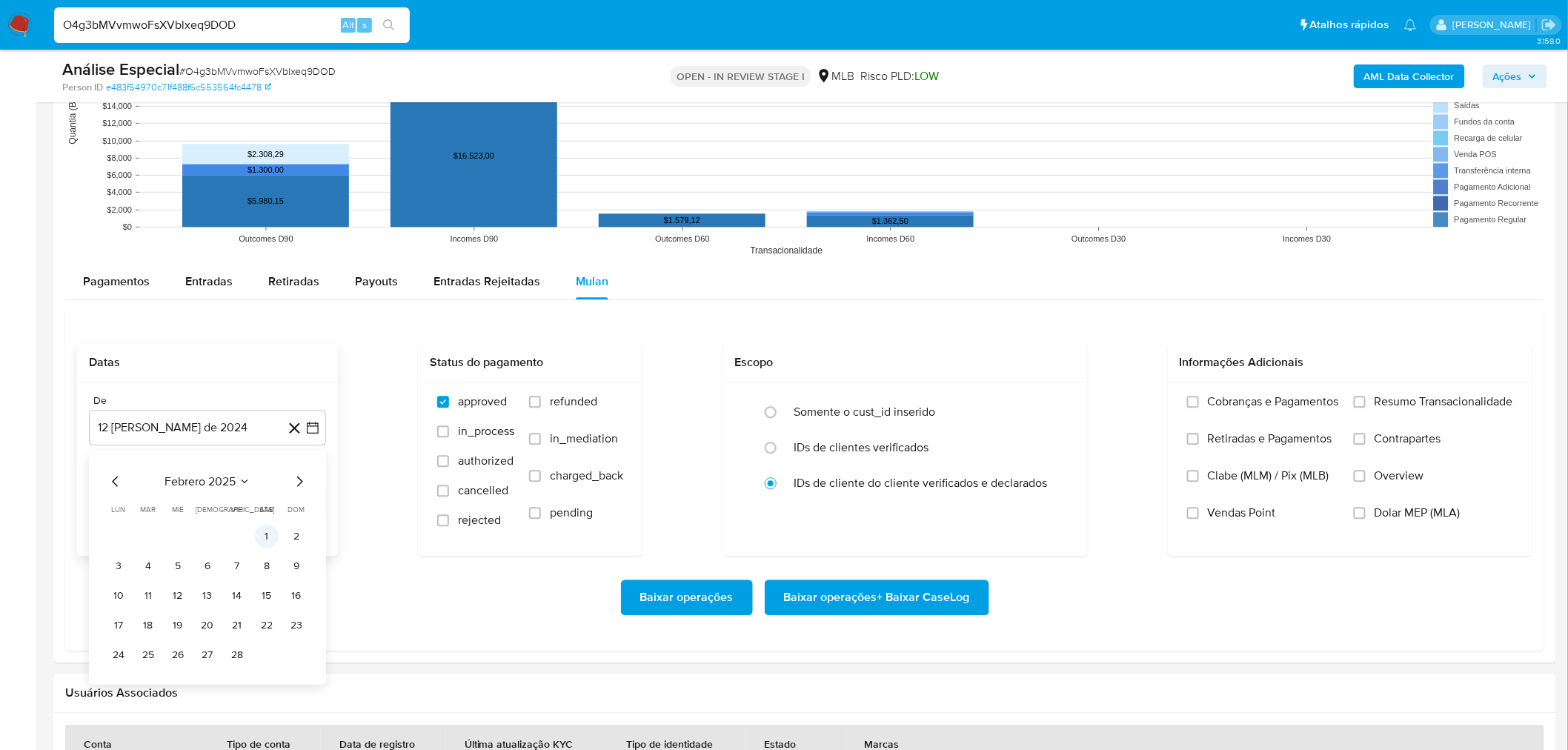
click at [255, 531] on td "1" at bounding box center [266, 536] width 23 height 23
click at [272, 542] on button "1" at bounding box center [266, 536] width 23 height 23
click at [859, 623] on div "Baixar operações Baixar operações + Baixar CaseLog" at bounding box center [804, 597] width 1456 height 83
click at [868, 597] on span "Baixar operações + Baixar CaseLog" at bounding box center [876, 597] width 186 height 33
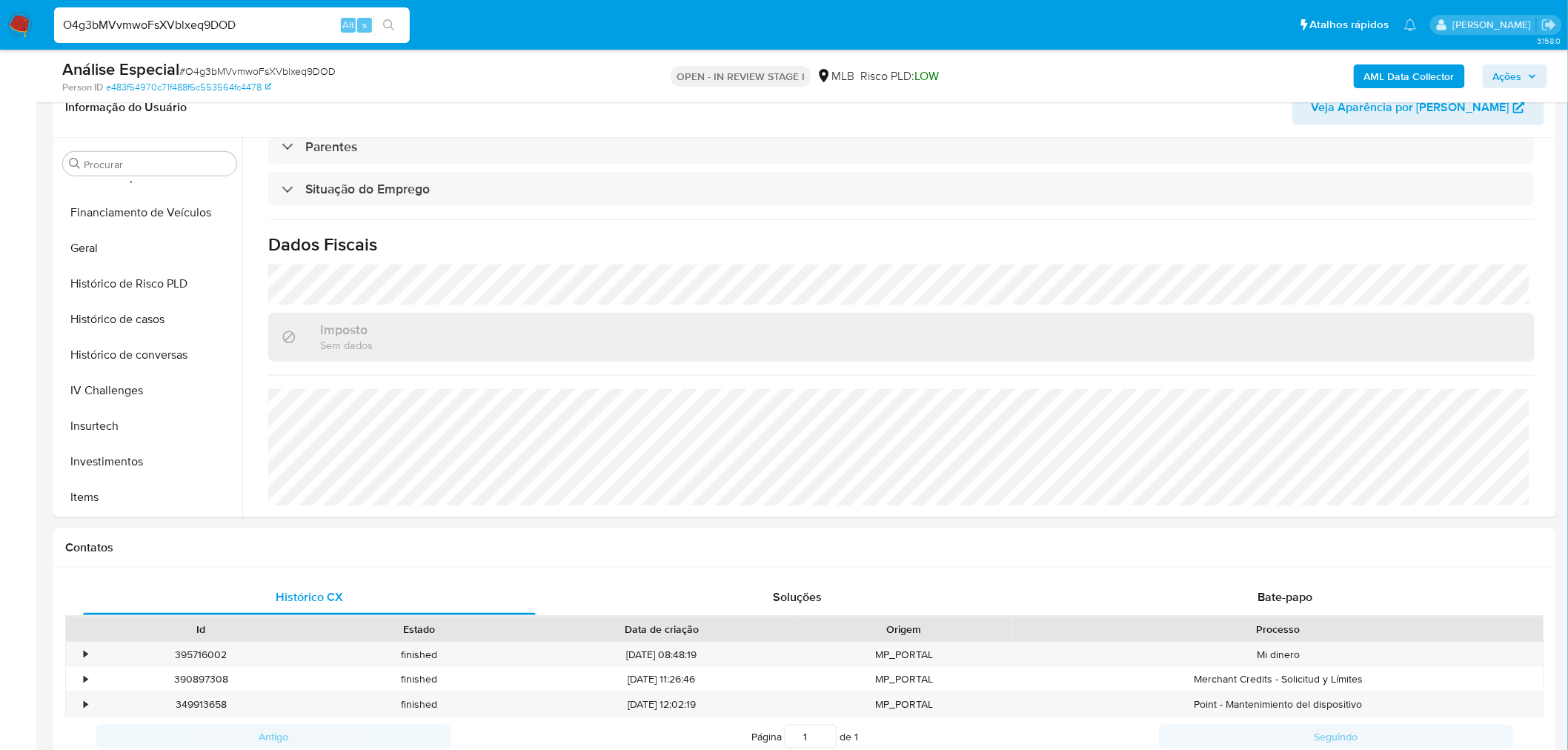
scroll to position [0, 0]
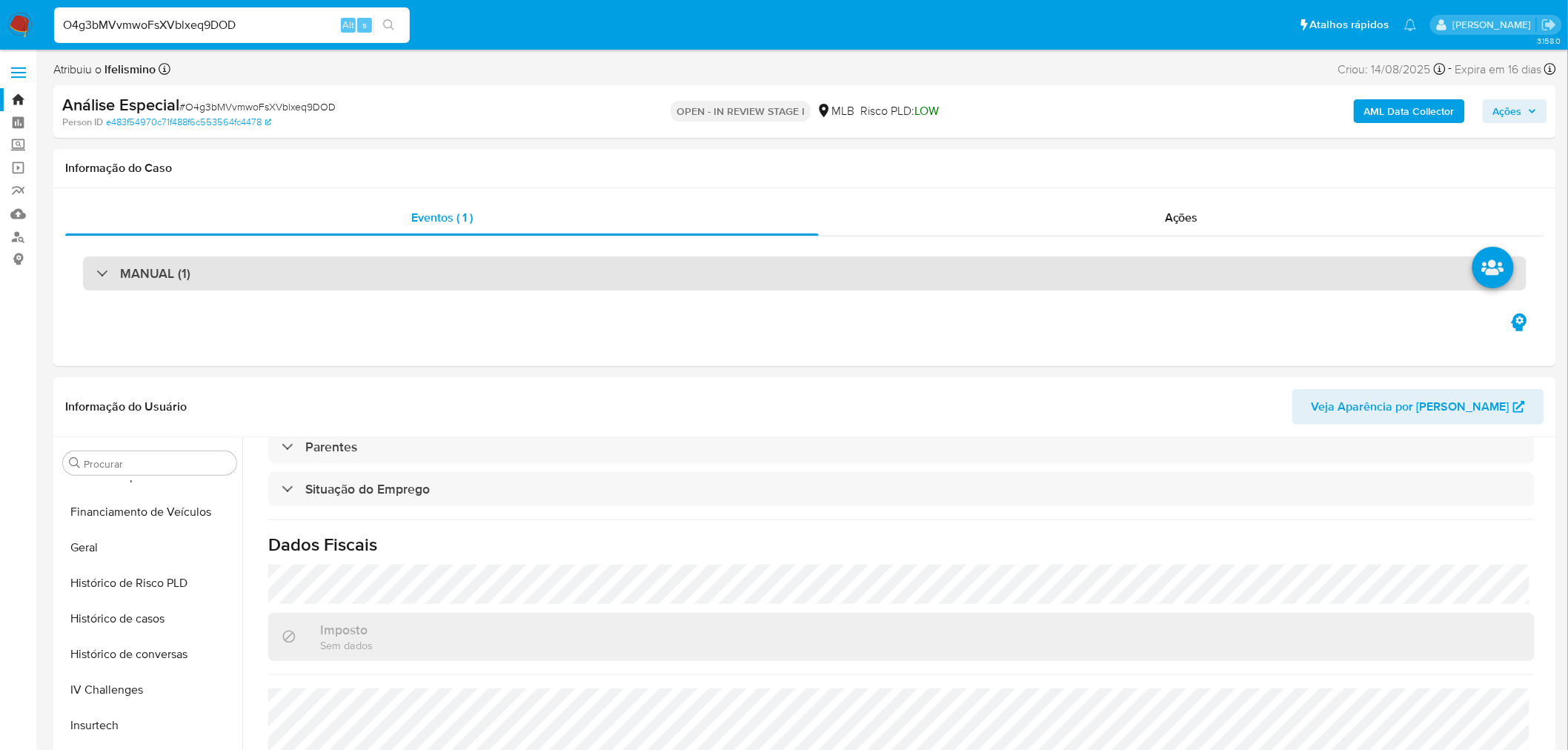
click at [315, 289] on div "MANUAL (1)" at bounding box center [805, 273] width 1443 height 34
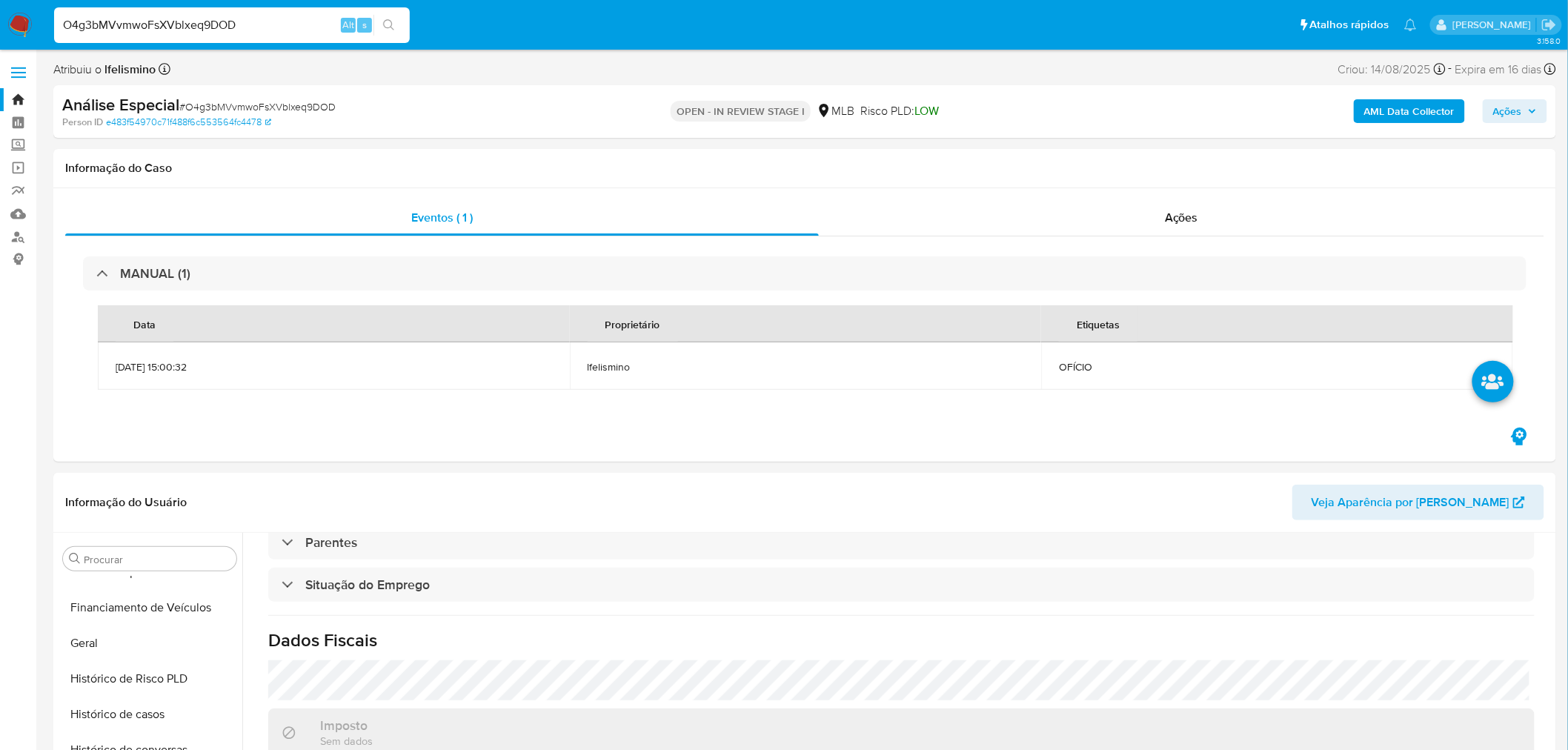
click at [97, 20] on input "O4g3bMVvmwoFsXVblxeq9DOD" at bounding box center [232, 25] width 356 height 20
paste input "665810128"
type input "665810128"
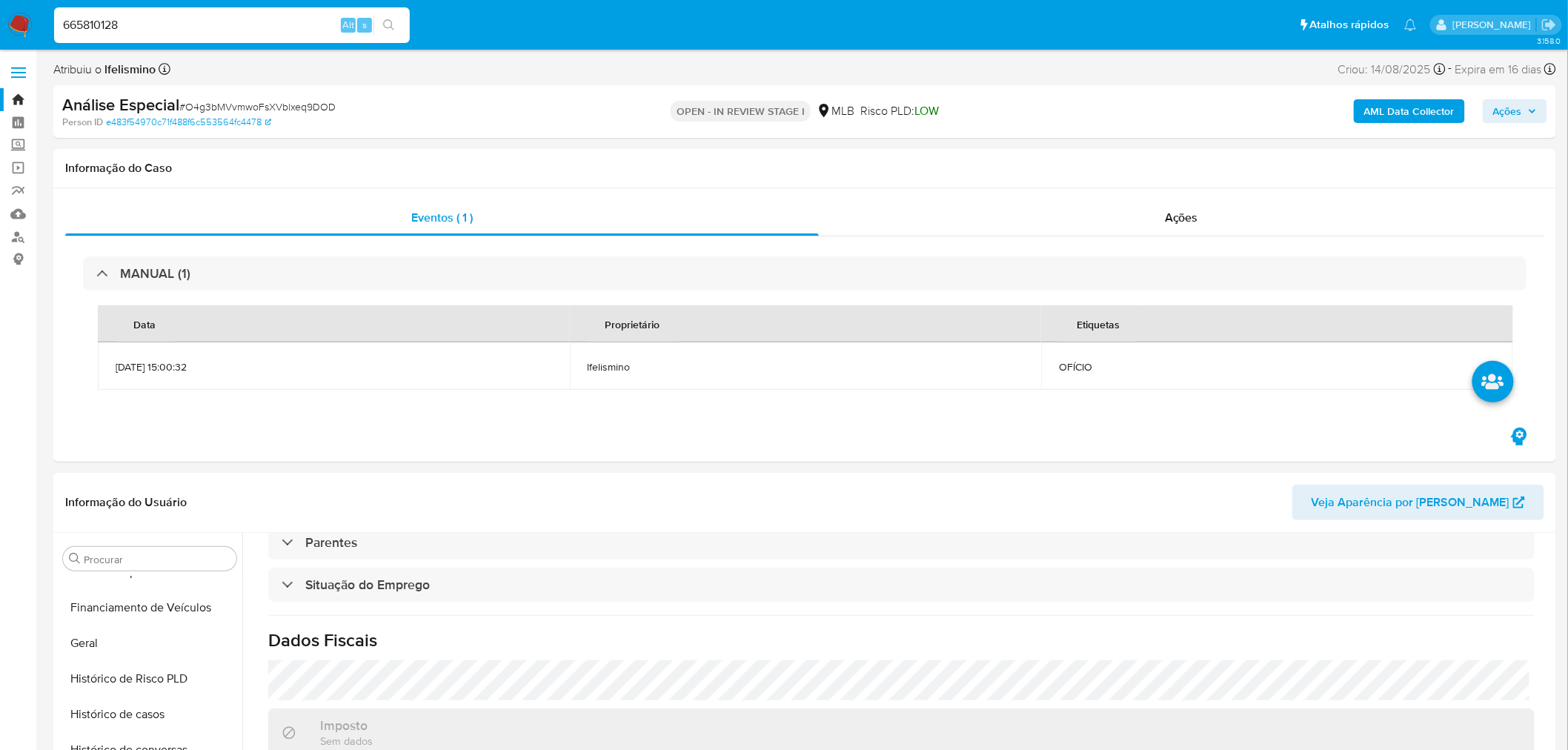
click at [395, 20] on button "search-icon" at bounding box center [388, 25] width 30 height 21
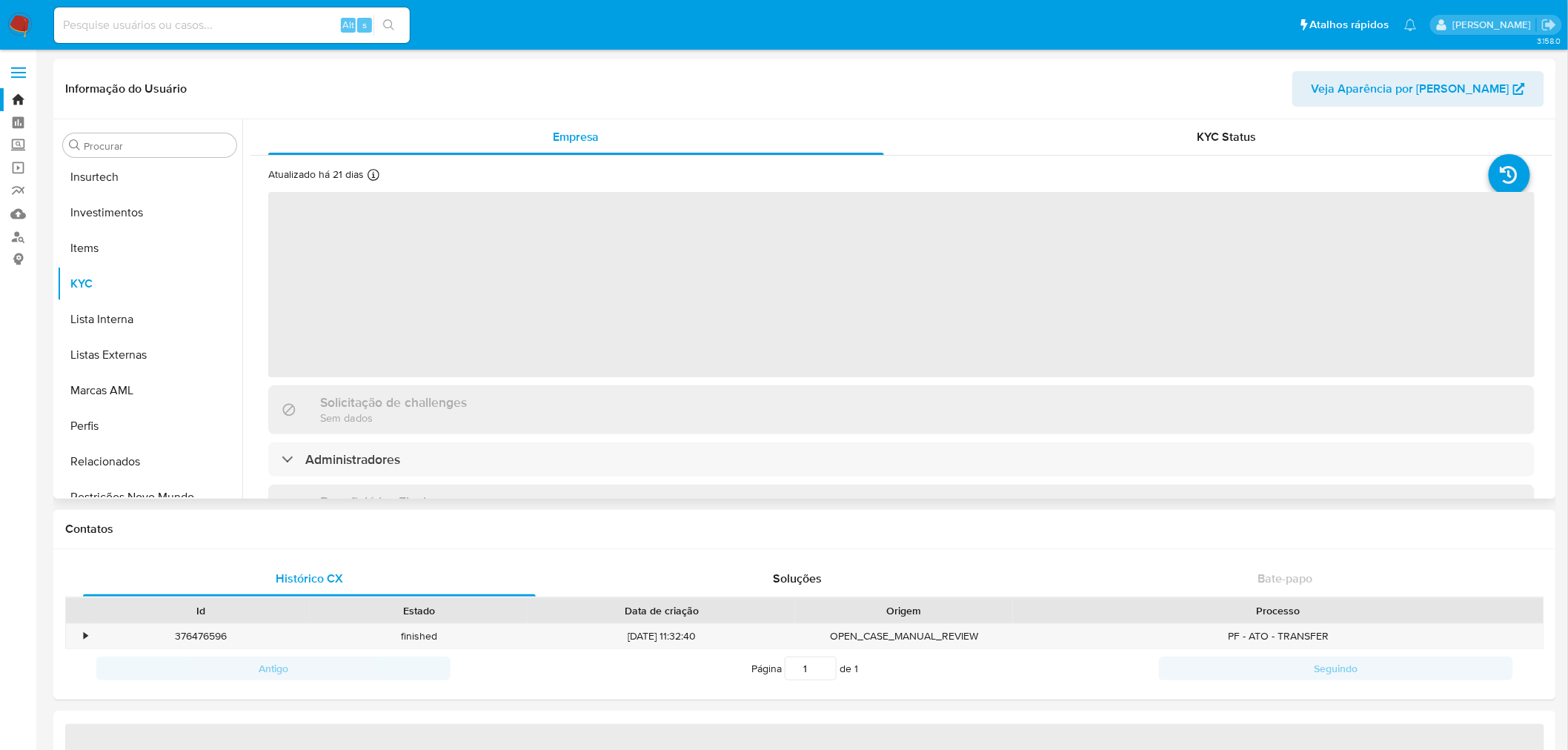
scroll to position [697, 0]
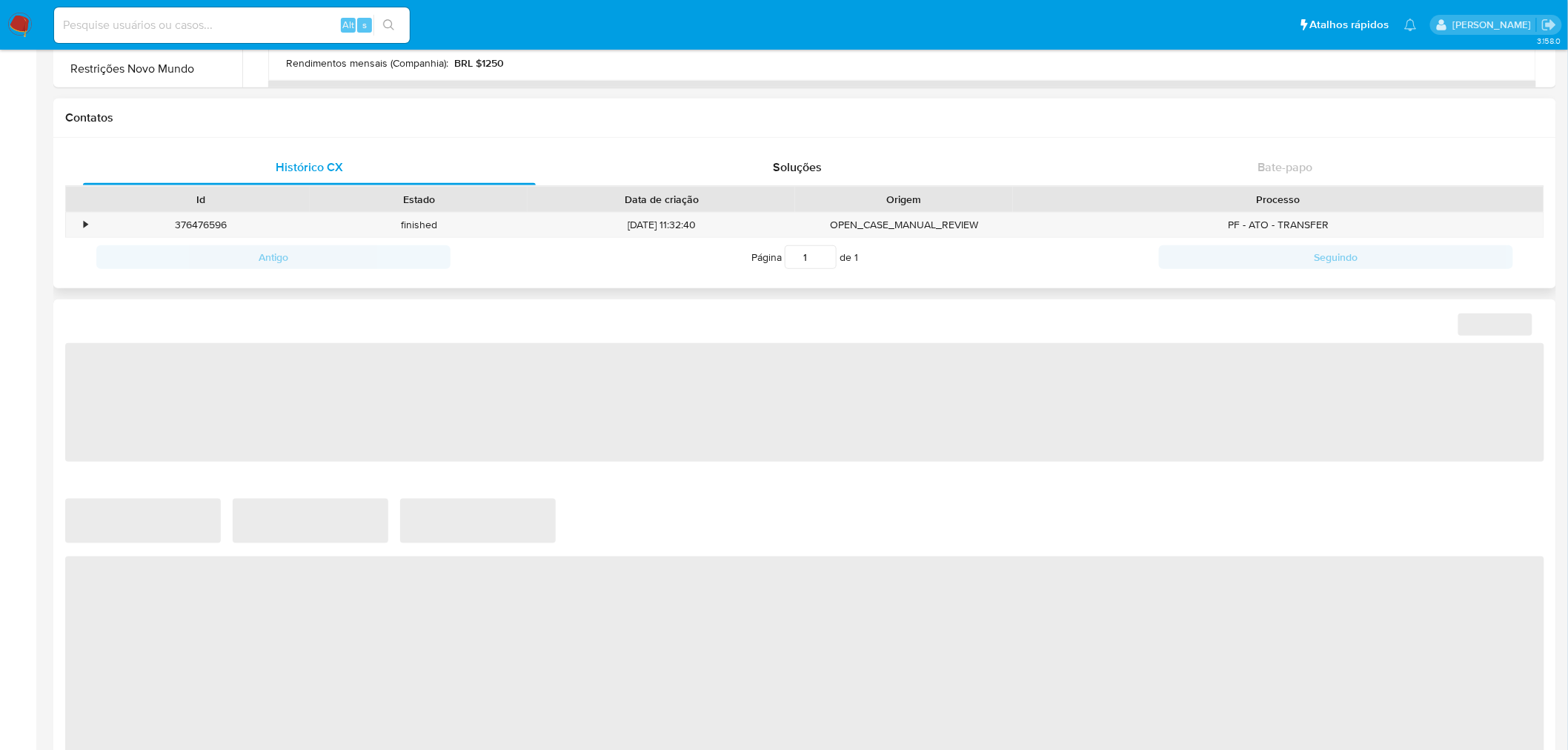
select select "10"
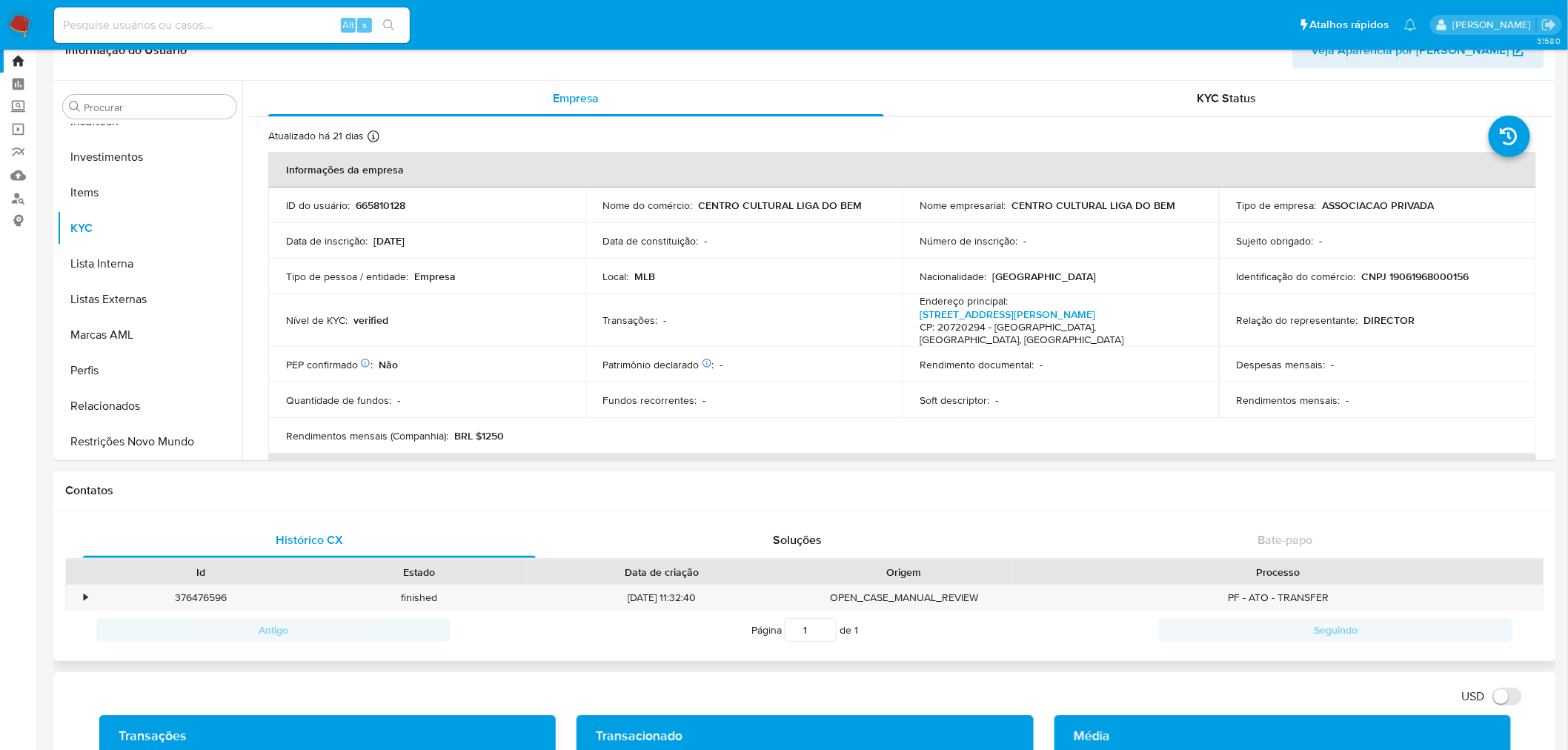
scroll to position [0, 0]
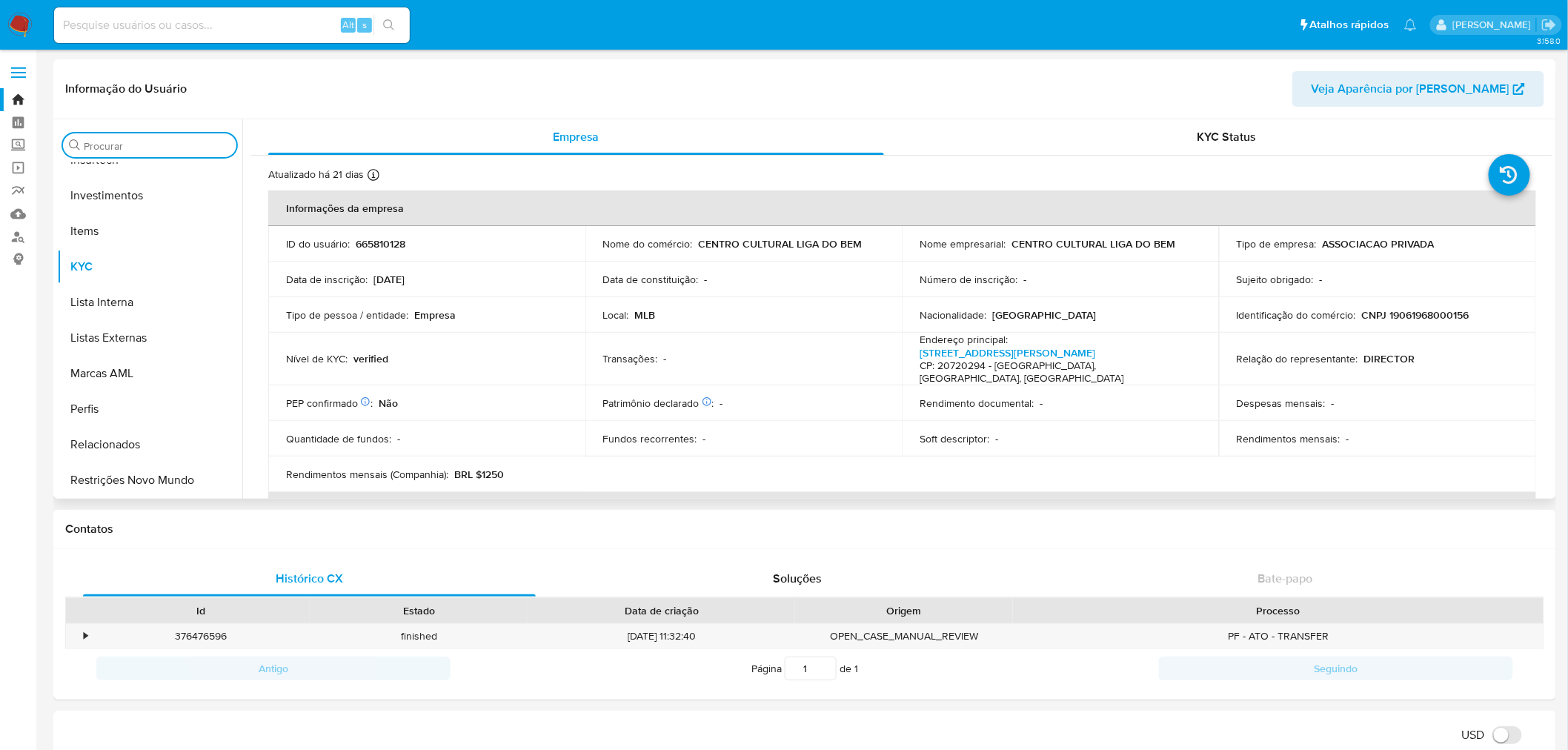
click at [169, 142] on input "Procurar" at bounding box center [156, 146] width 147 height 13
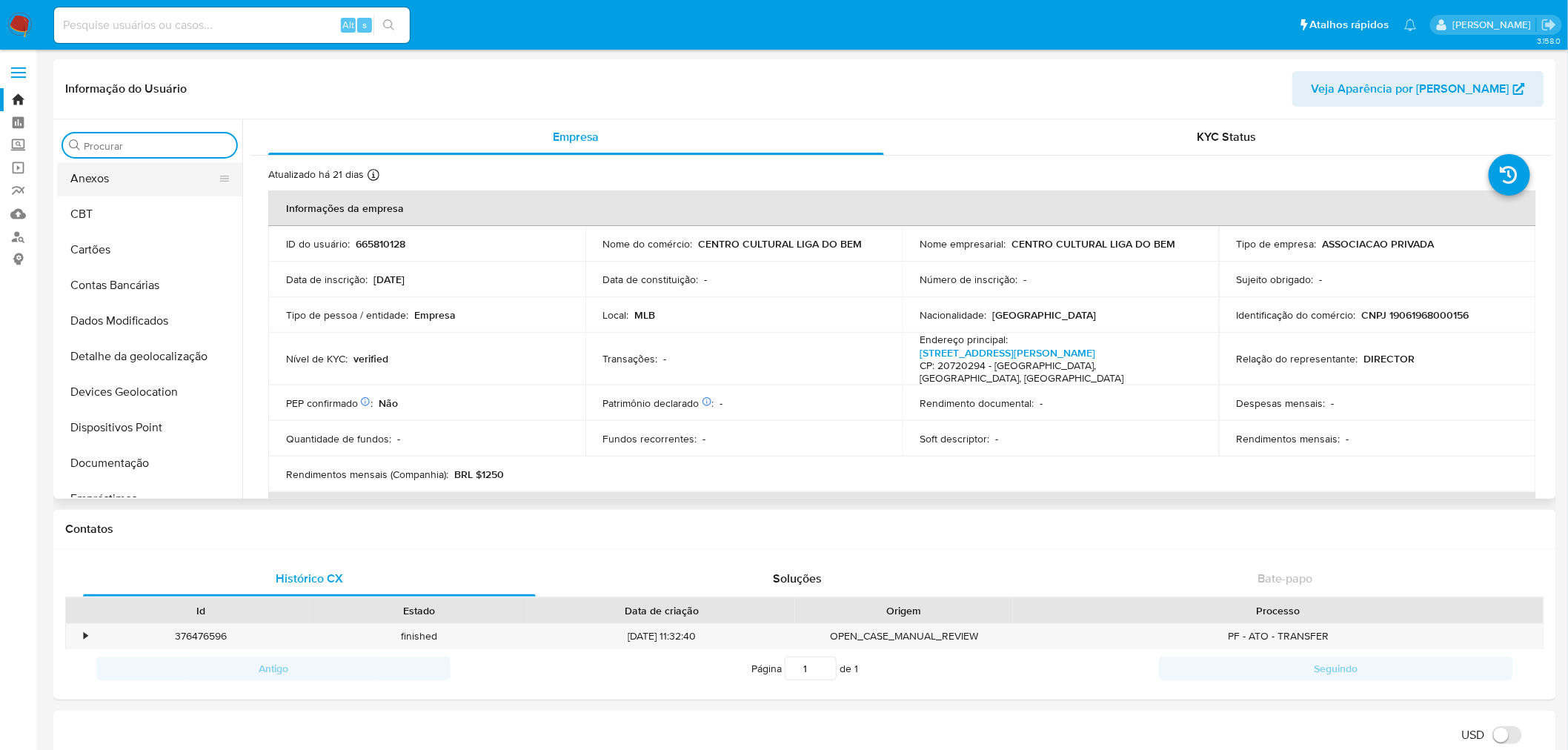
click at [134, 169] on button "Anexos" at bounding box center [143, 179] width 173 height 36
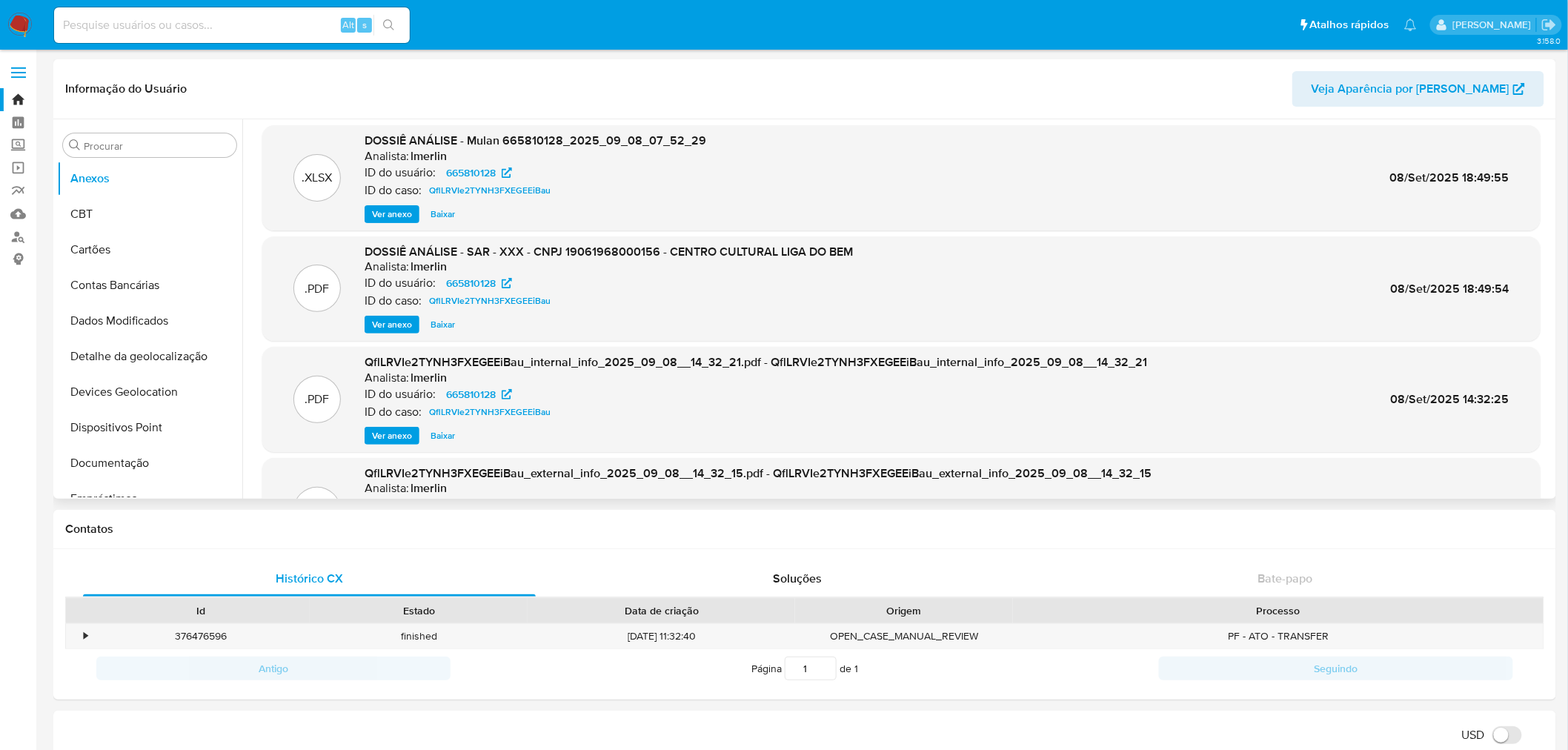
scroll to position [0, 0]
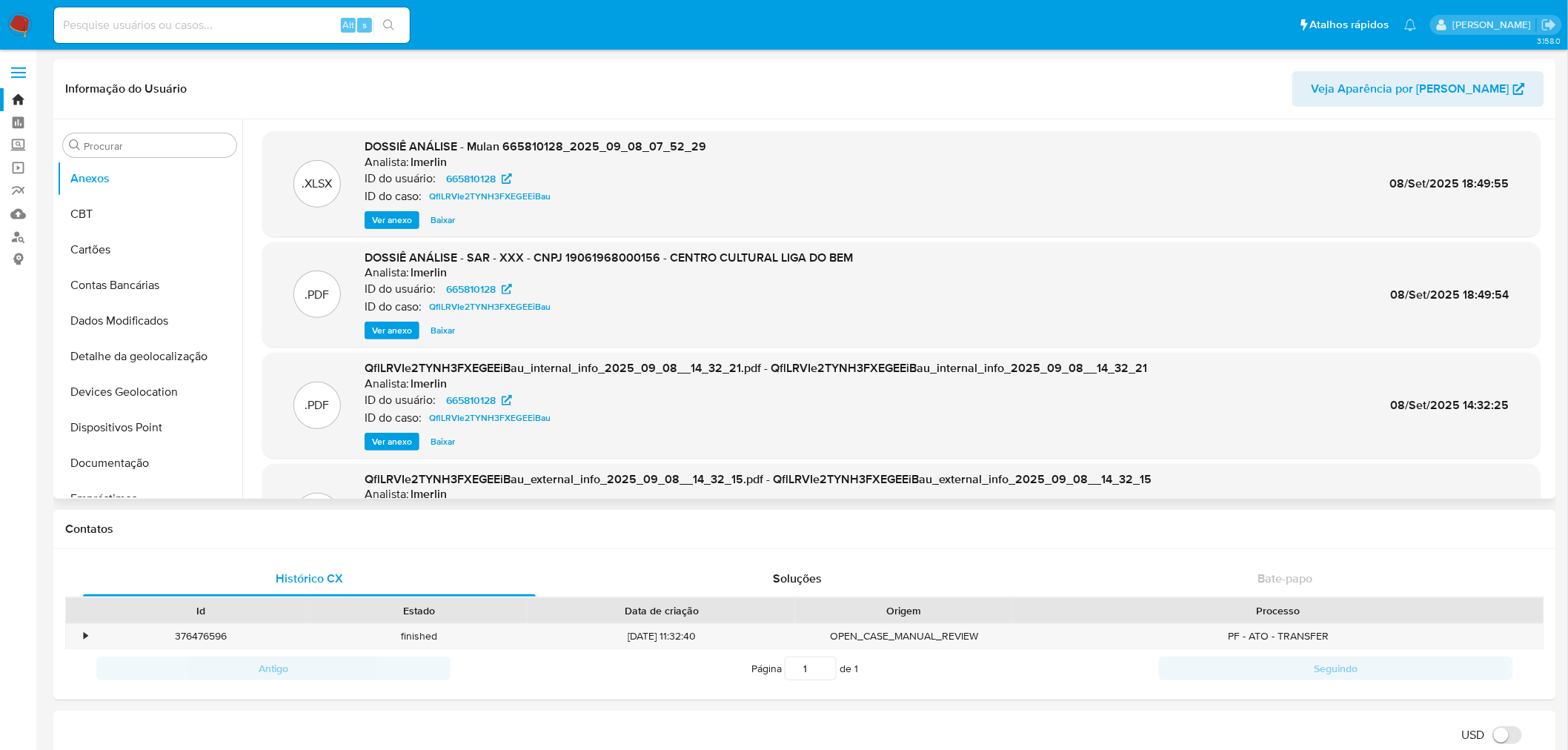
click at [872, 197] on div ".XLSX DOSSIÊ ANÁLISE - Mulan 665810128_2025_09_08_07_52_29 Analista: lmerlin ID…" at bounding box center [901, 184] width 1264 height 91
click at [378, 222] on span "Ver anexo" at bounding box center [391, 220] width 40 height 15
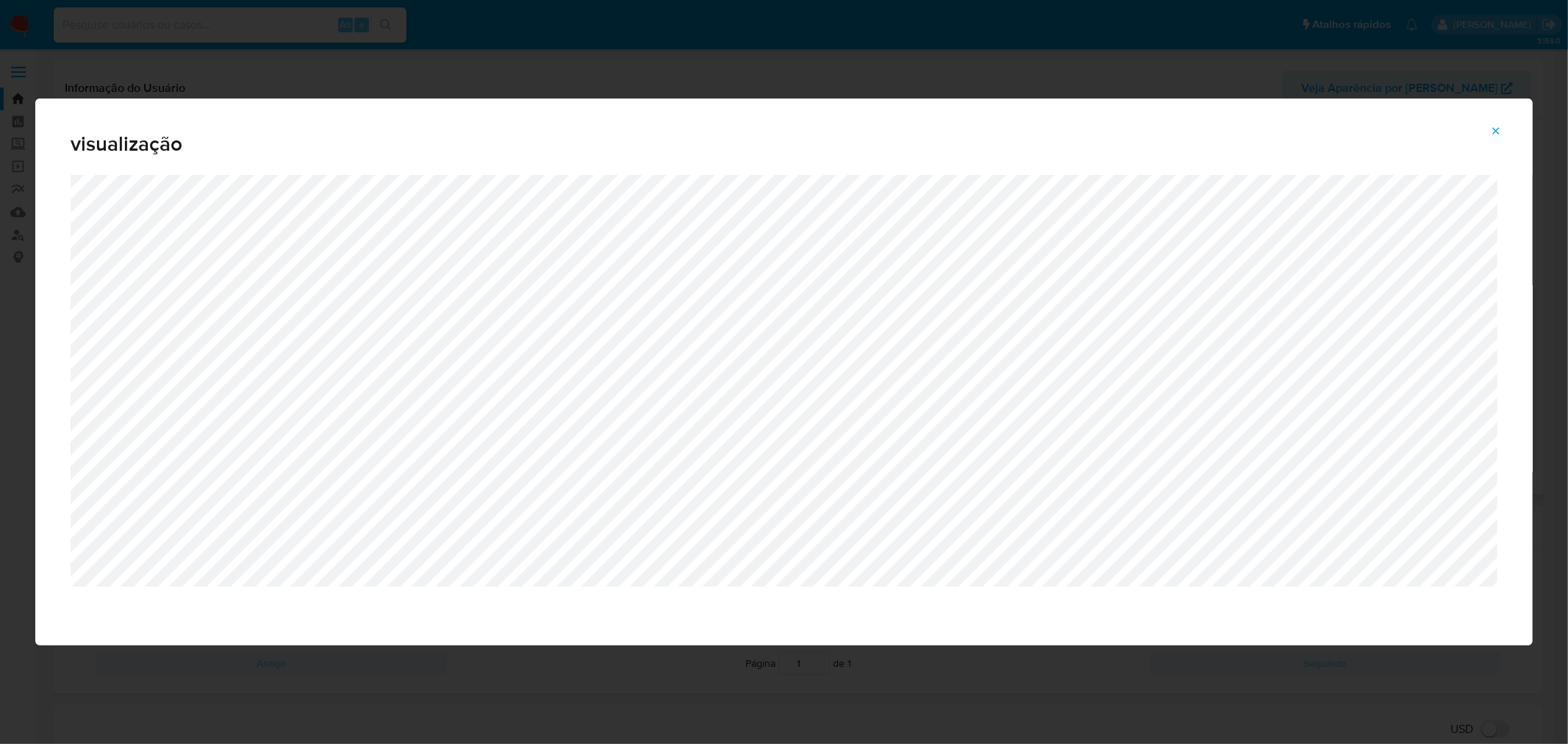
click at [481, 64] on div "visualização" at bounding box center [784, 372] width 1568 height 744
drag, startPoint x: 880, startPoint y: 118, endPoint x: 1216, endPoint y: 130, distance: 336.2
click at [956, 118] on div "visualização" at bounding box center [784, 137] width 1497 height 76
click at [1501, 135] on icon "Attachment preview" at bounding box center [1496, 131] width 12 height 12
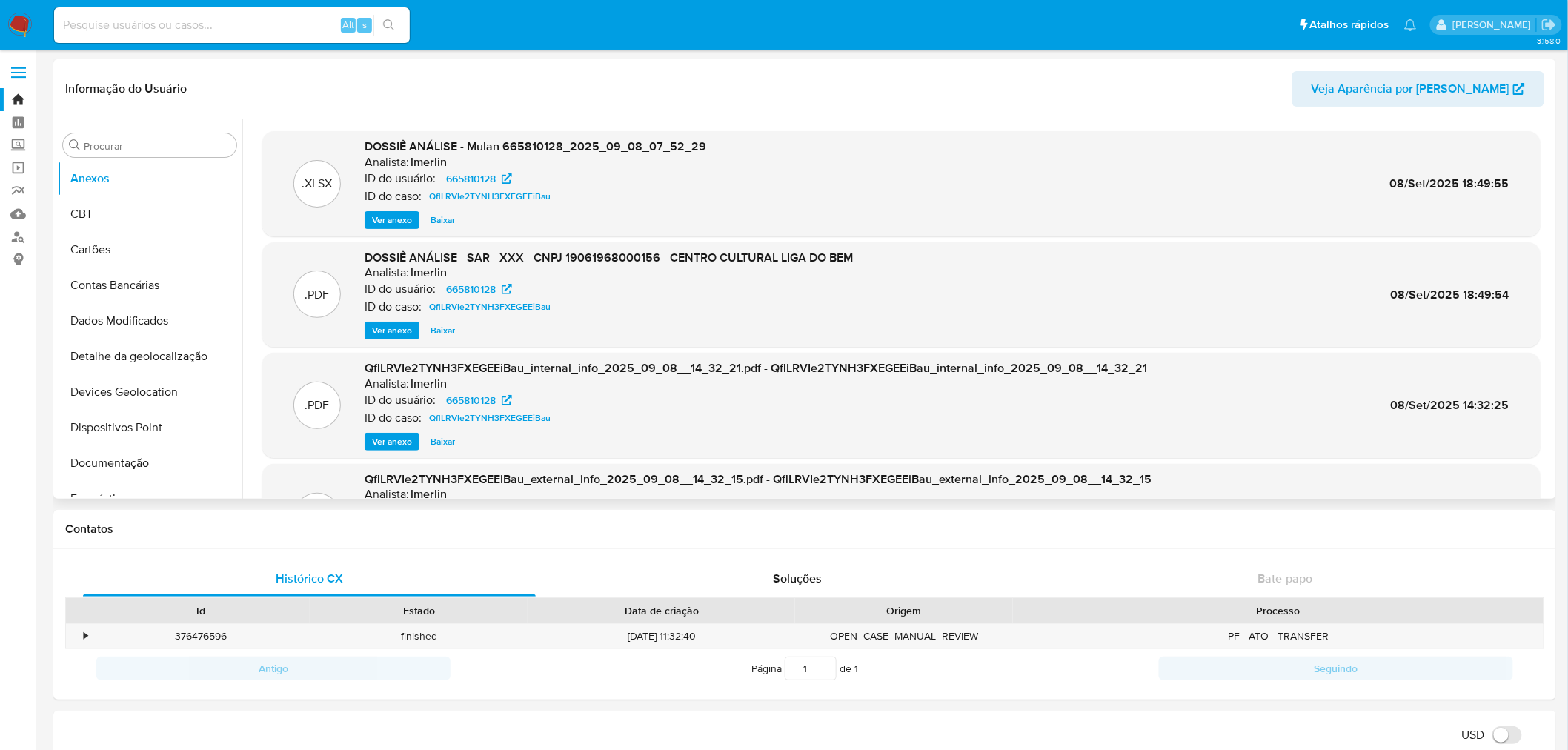
click at [368, 322] on button "Ver anexo" at bounding box center [391, 331] width 55 height 18
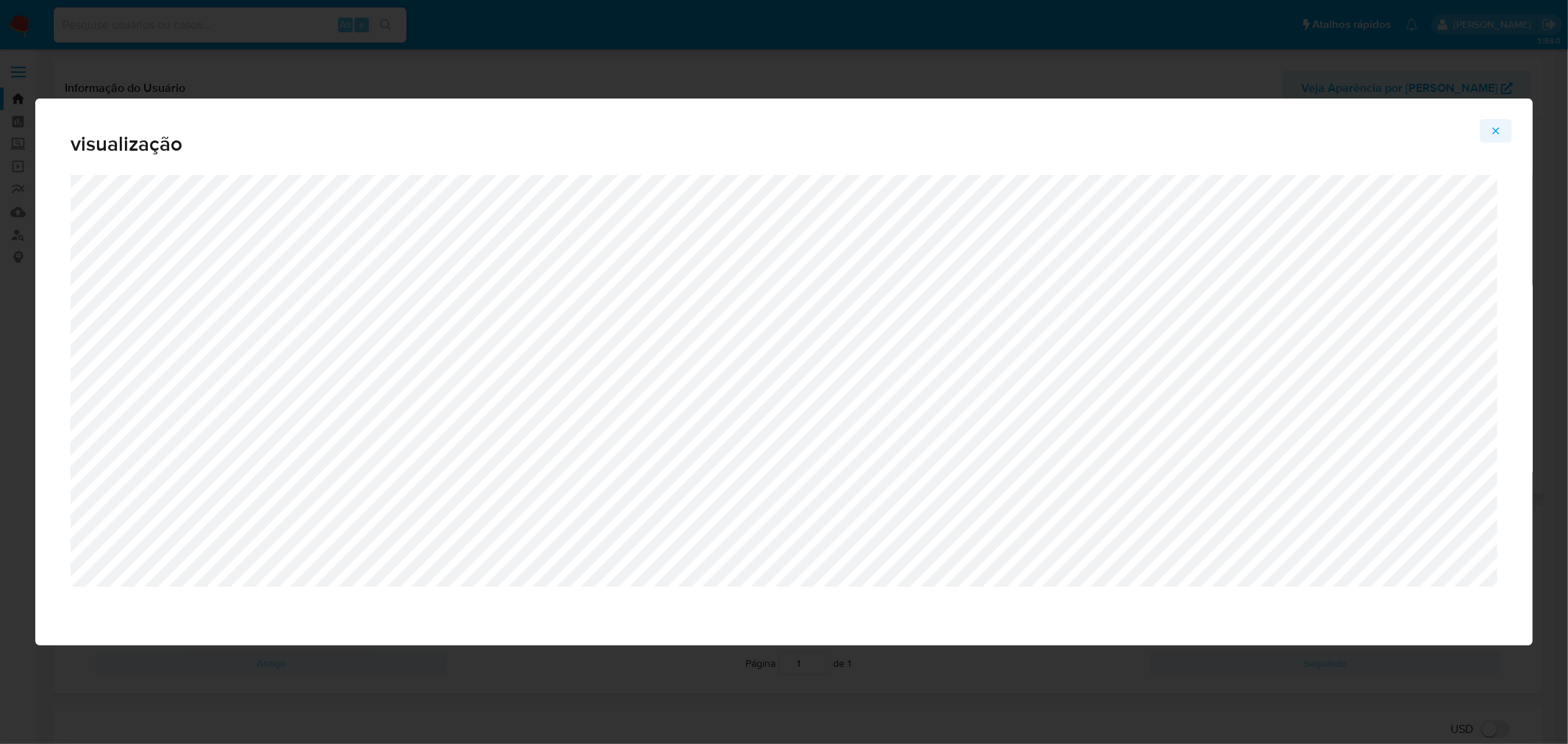
click at [1487, 127] on button "Attachment preview" at bounding box center [1496, 130] width 33 height 23
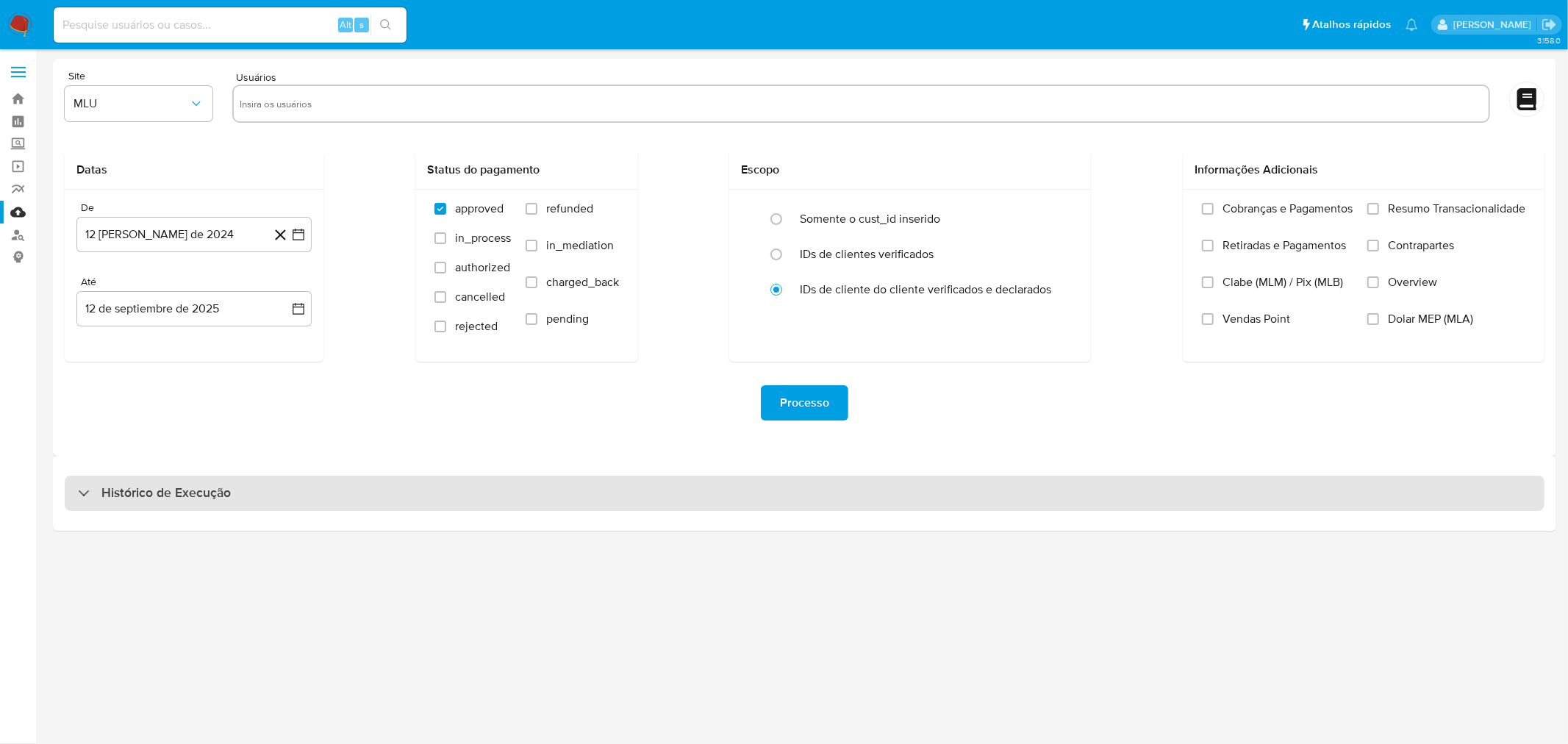
click at [412, 495] on div "Histórico de Execução" at bounding box center [804, 493] width 1480 height 35
select select "10"
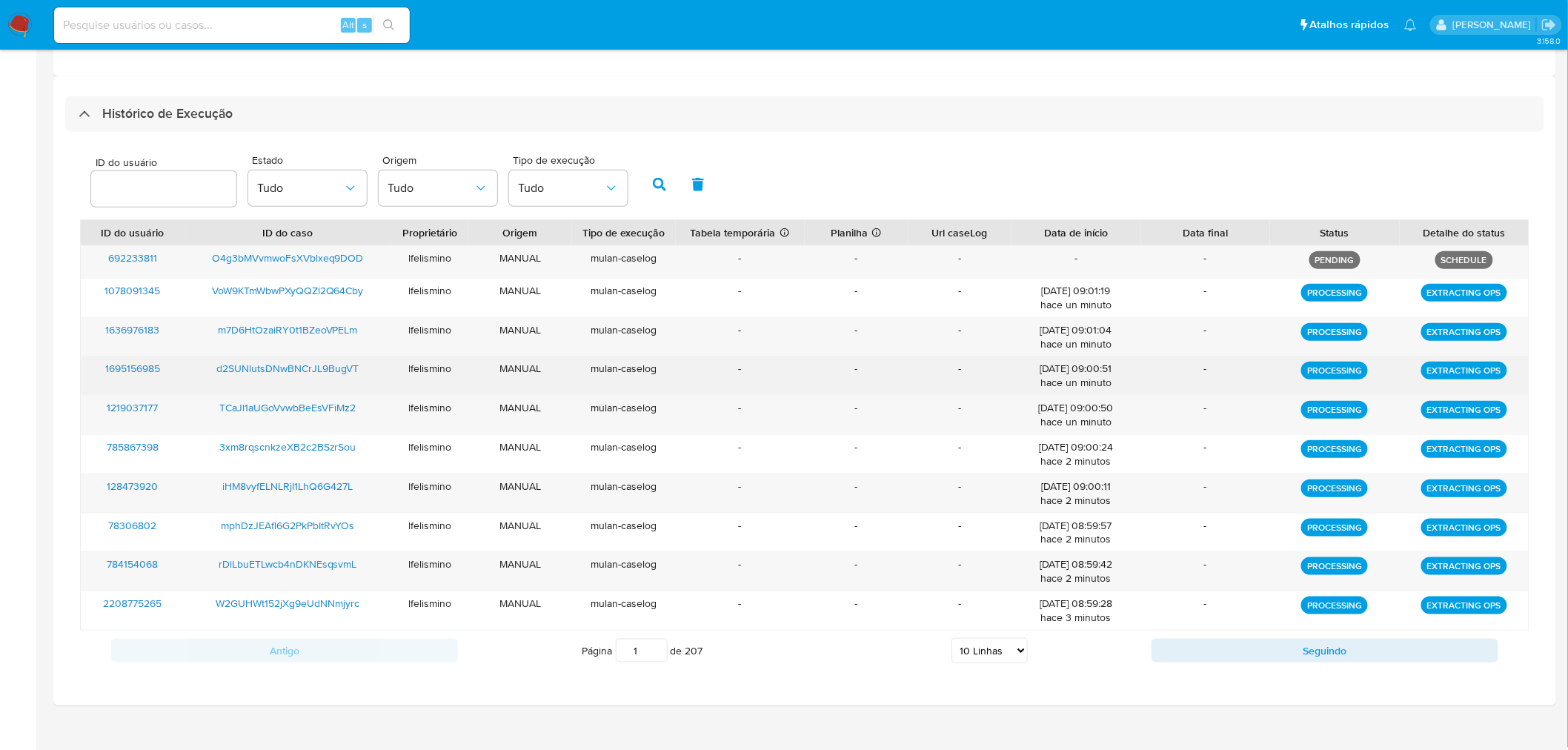
scroll to position [402, 0]
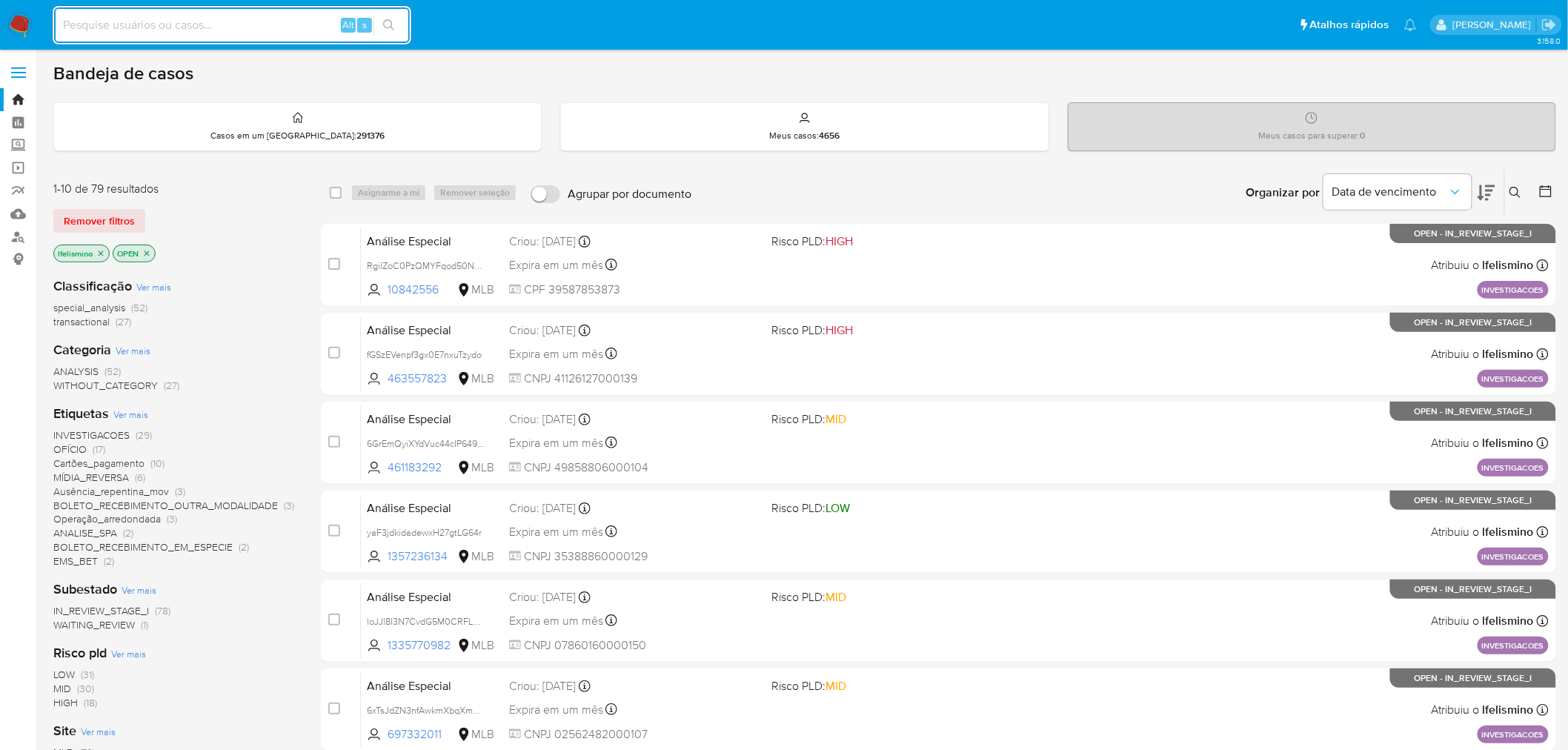
paste input "W2GUHWt152jXg9eUdNNmjyrc"
type input "W2GUHWt152jXg9eUdNNmjyrc"
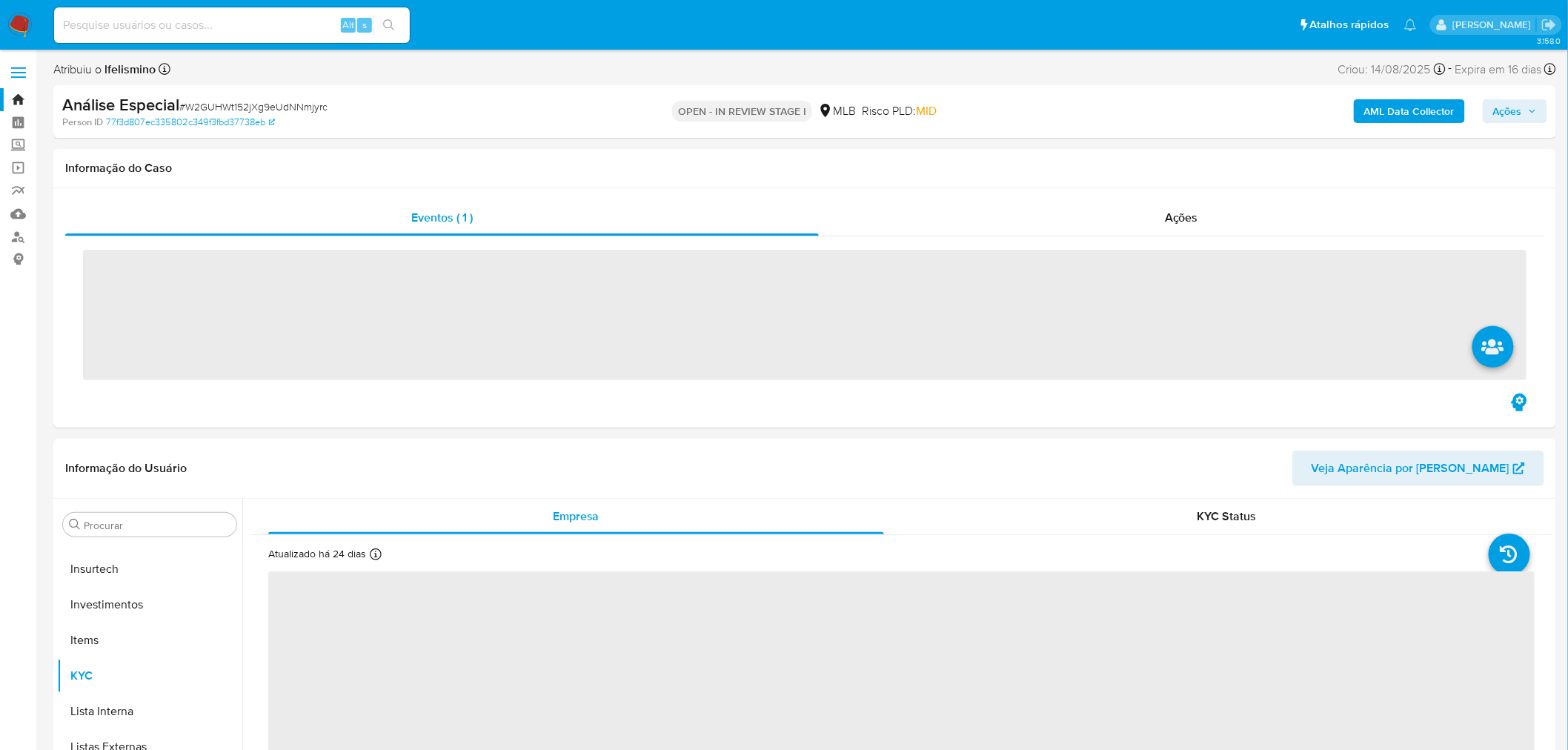
scroll to position [697, 0]
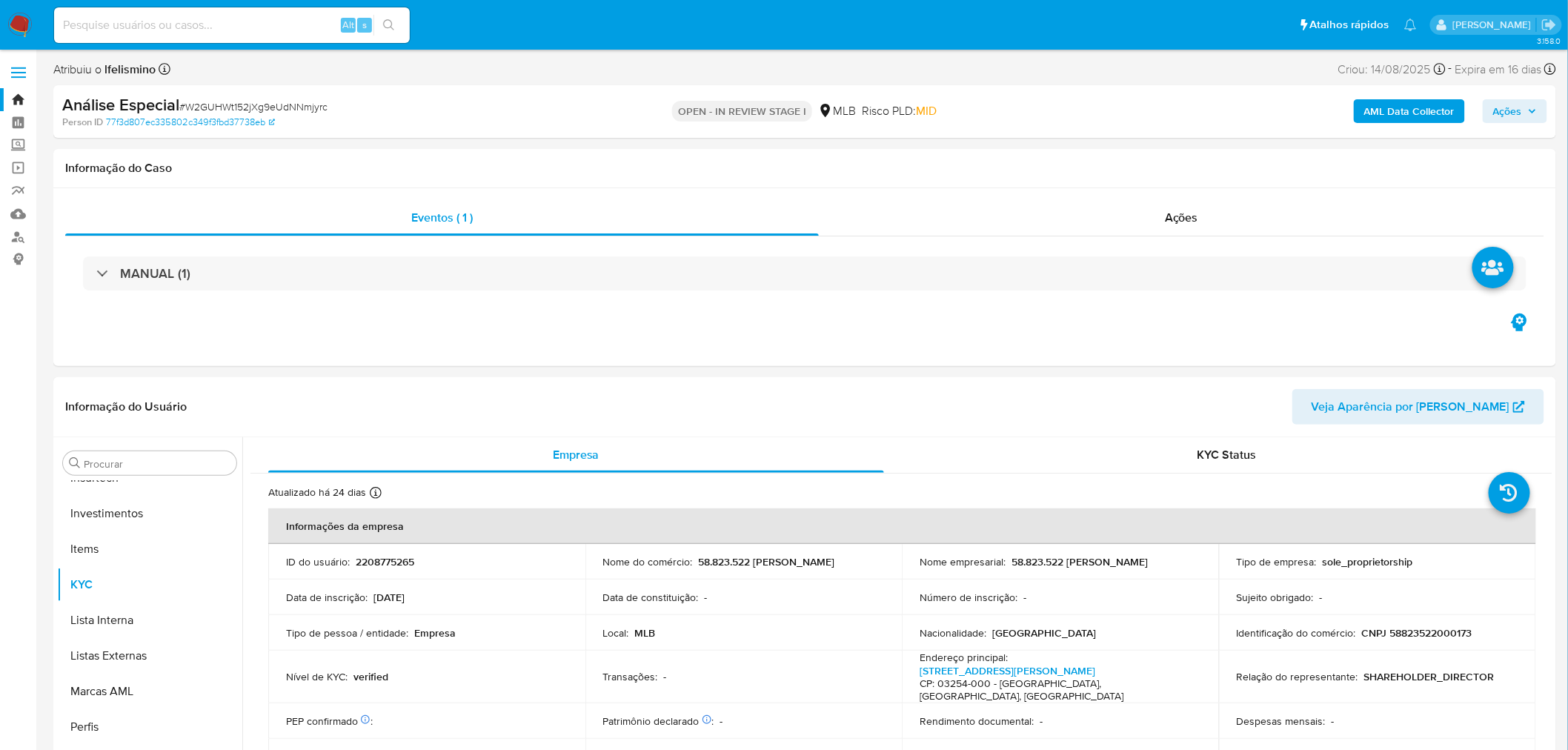
select select "10"
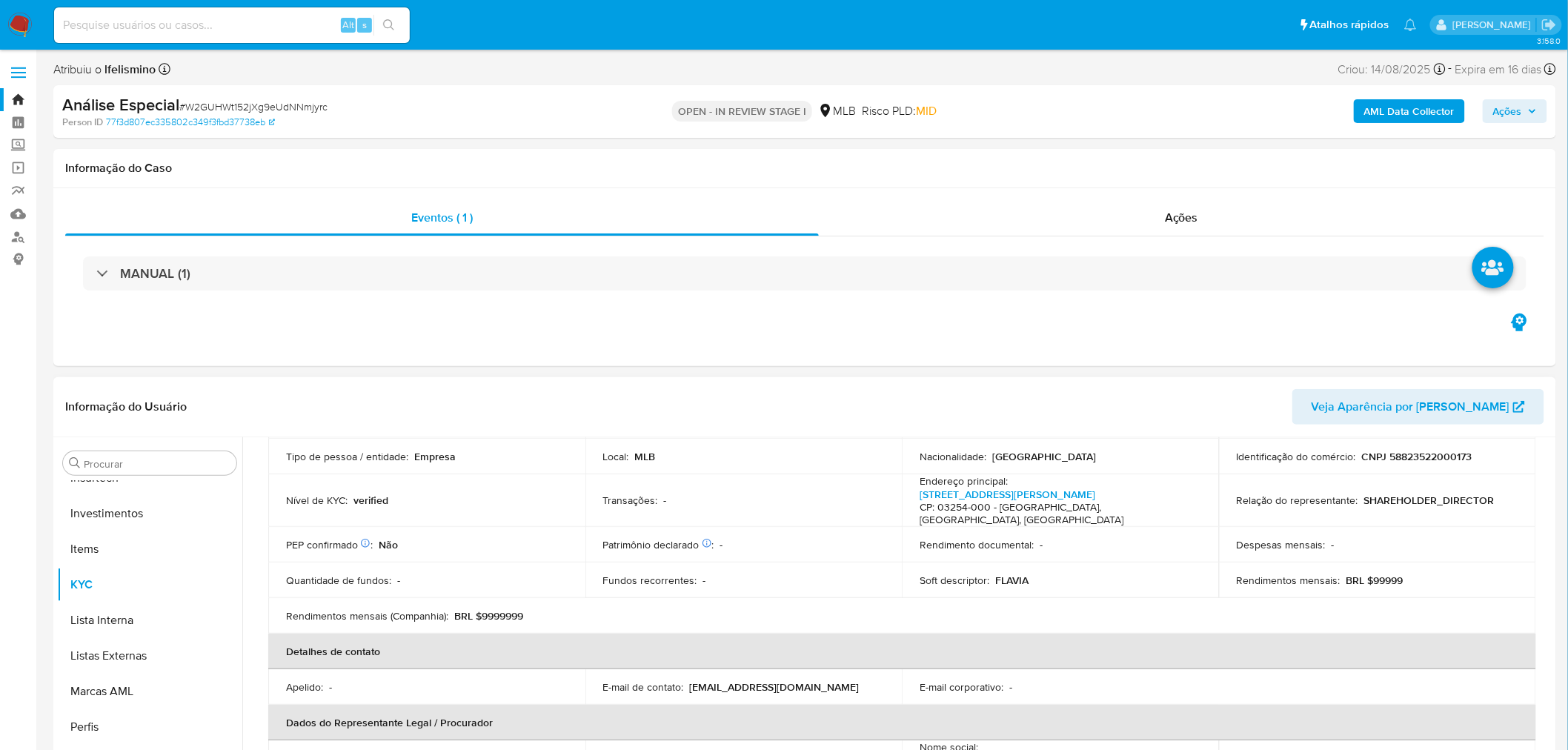
scroll to position [0, 0]
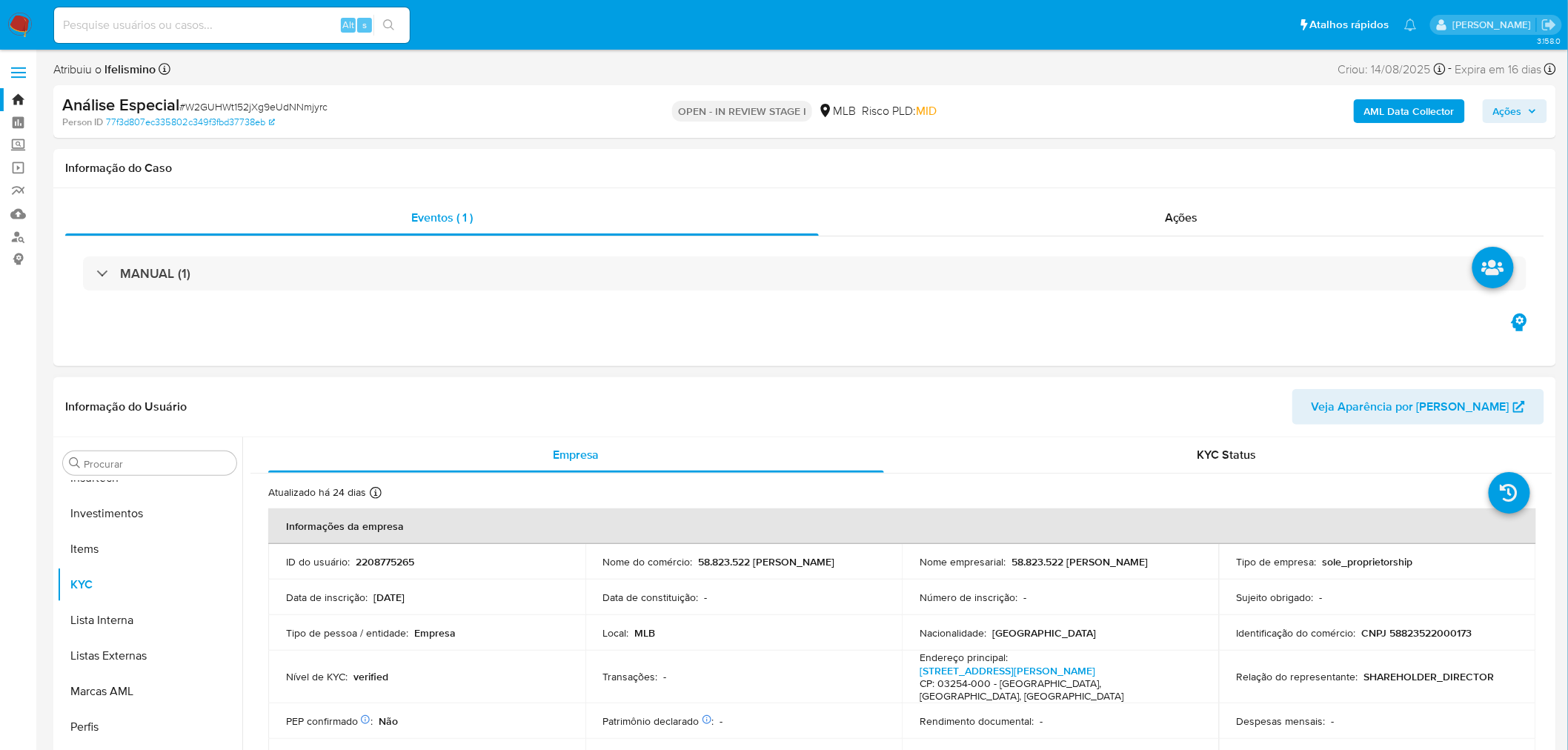
click at [1423, 631] on p "CNPJ 58823522000173" at bounding box center [1417, 633] width 110 height 13
copy p "58823522000173"
drag, startPoint x: 1399, startPoint y: 624, endPoint x: 1404, endPoint y: 631, distance: 8.6
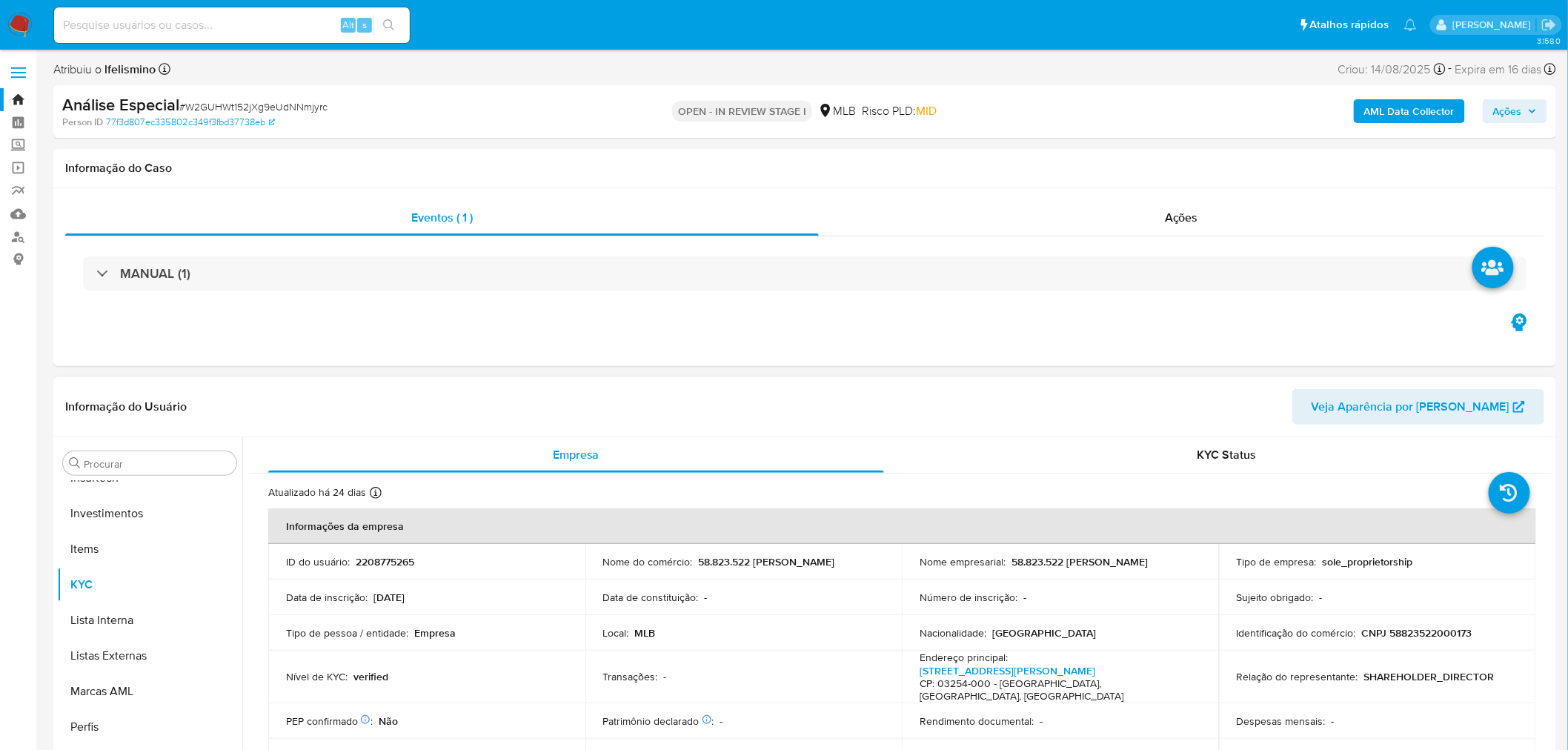
click at [1404, 631] on p "CNPJ 58823522000173" at bounding box center [1417, 633] width 110 height 13
copy p "58823522000173"
click at [240, 101] on span "# W2GUHWt152jXg9eUdNNmjyrc" at bounding box center [254, 107] width 148 height 15
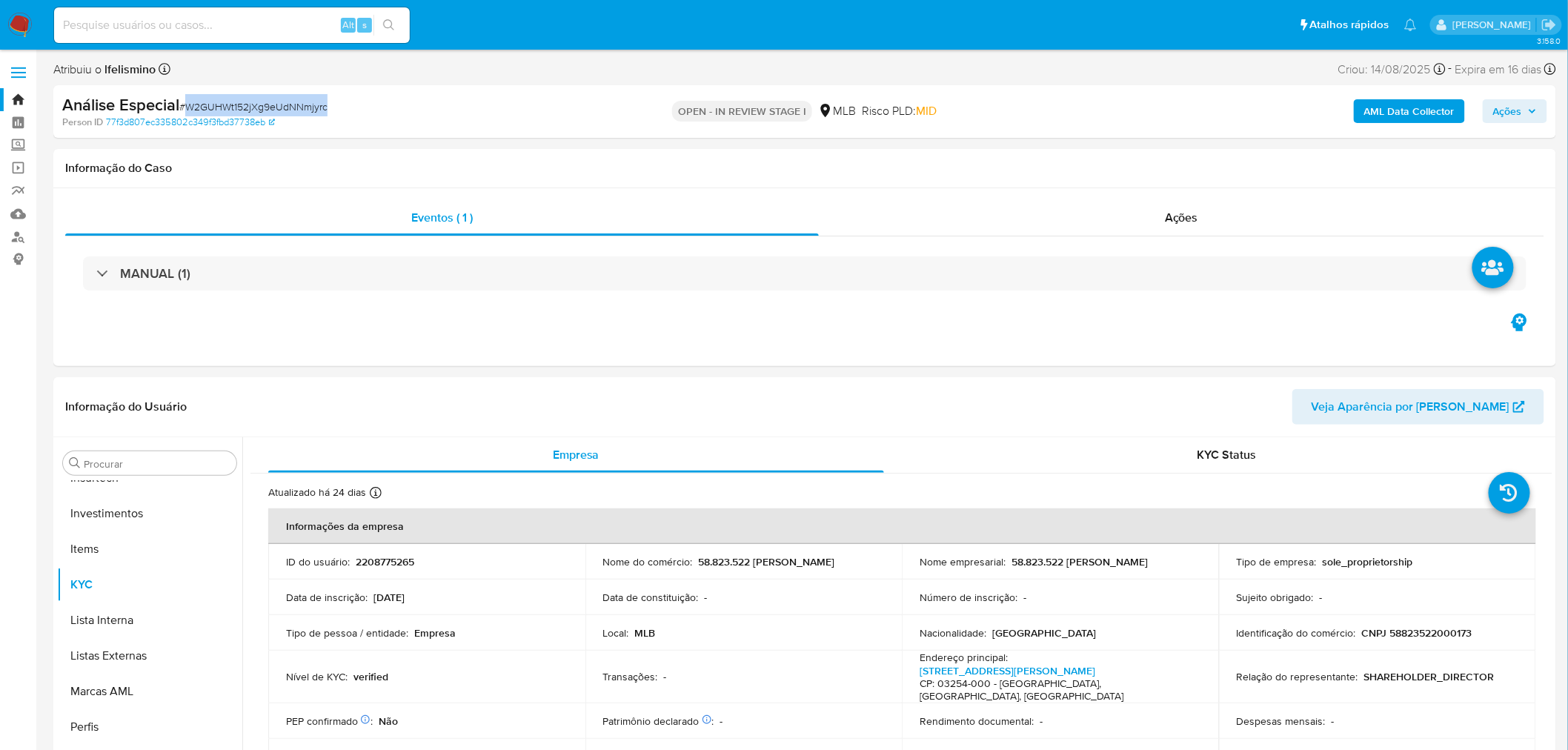
copy span "W2GUHWt152jXg9eUdNNmjyrc"
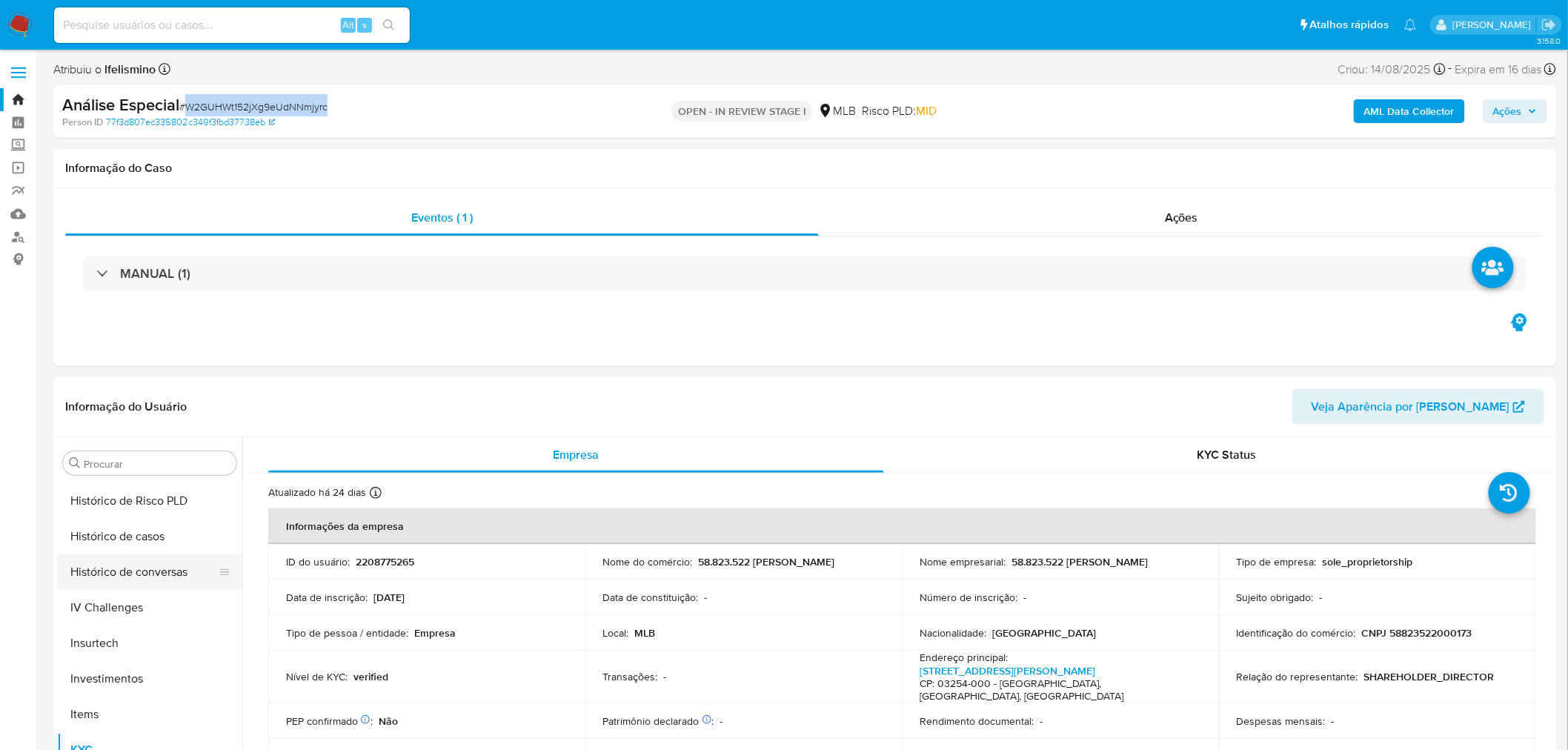
click at [152, 567] on button "Histórico de conversas" at bounding box center [143, 572] width 173 height 36
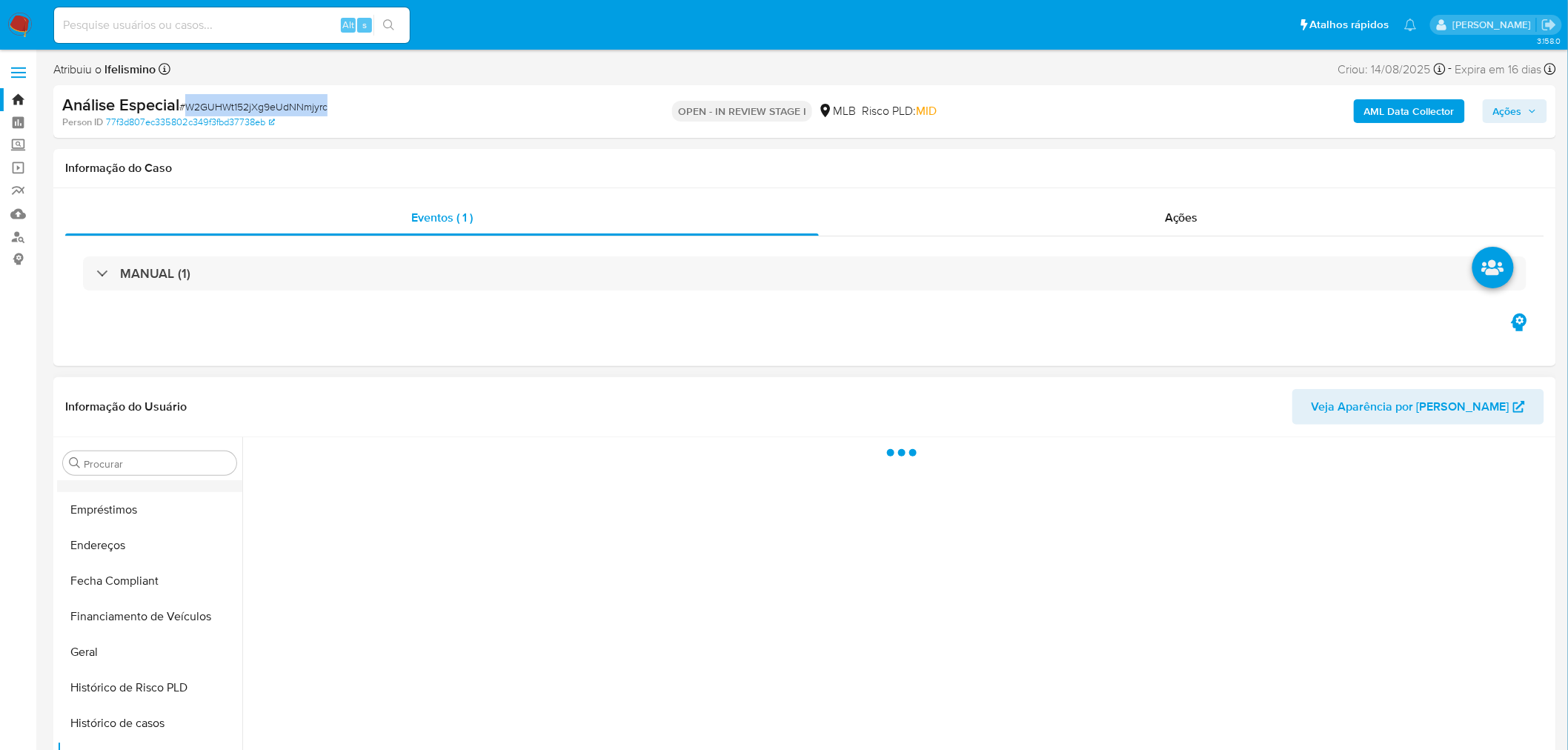
scroll to position [285, 0]
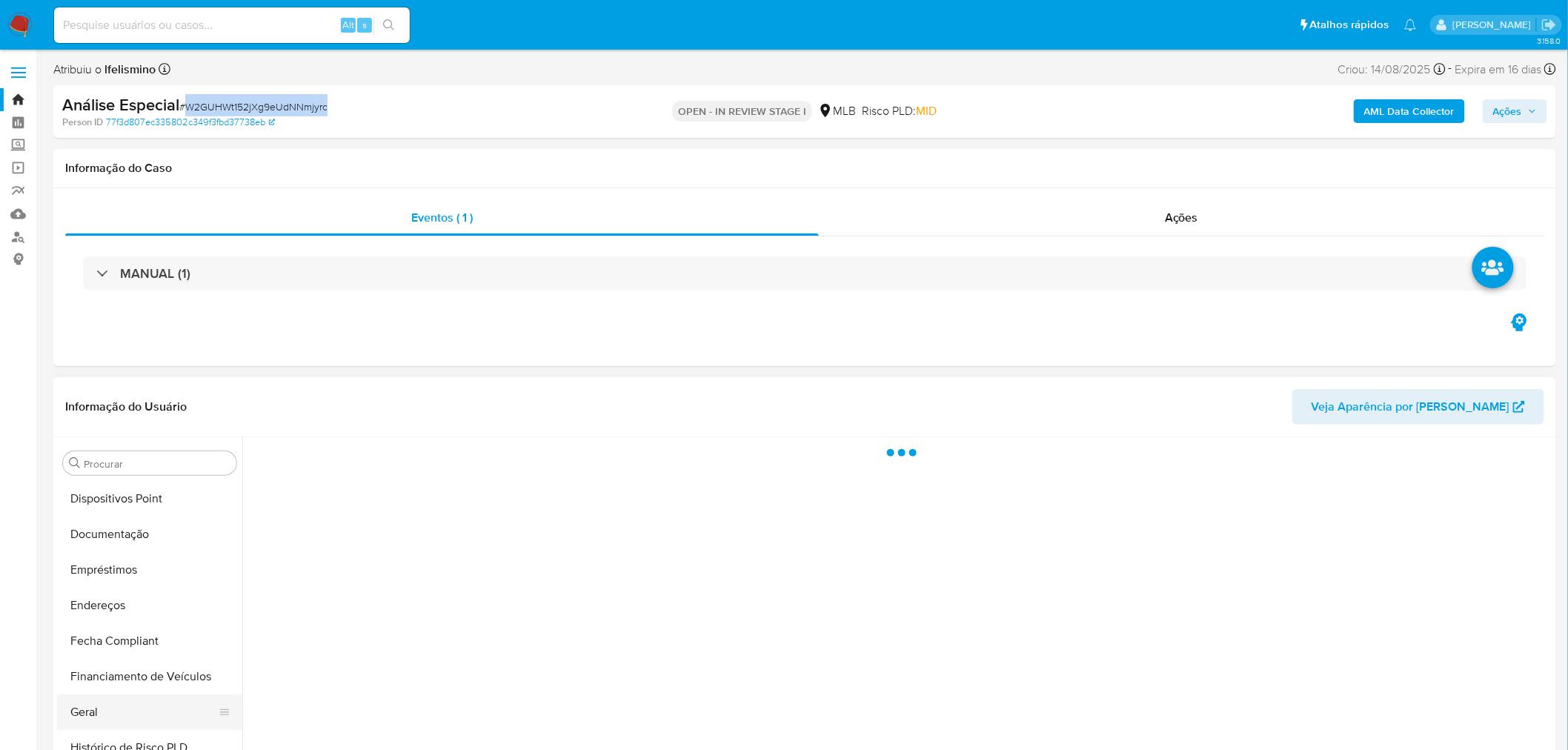
drag, startPoint x: 116, startPoint y: 697, endPoint x: 137, endPoint y: 694, distance: 21.2
click at [116, 708] on ul "Adiantamentos de Dinheiro Anexos CBT Cartões Contas Bancárias Dados Modificados…" at bounding box center [150, 648] width 185 height 334
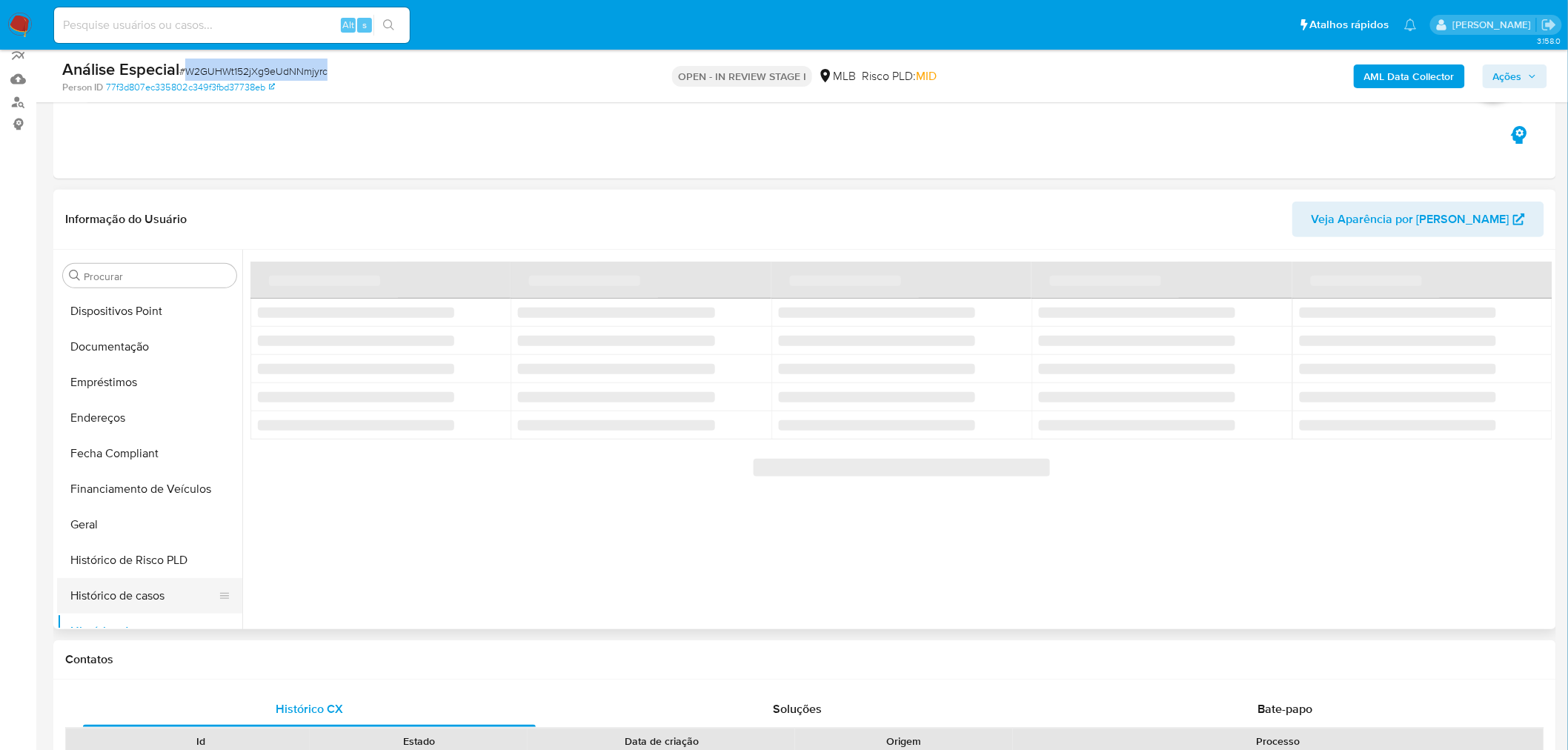
scroll to position [165, 0]
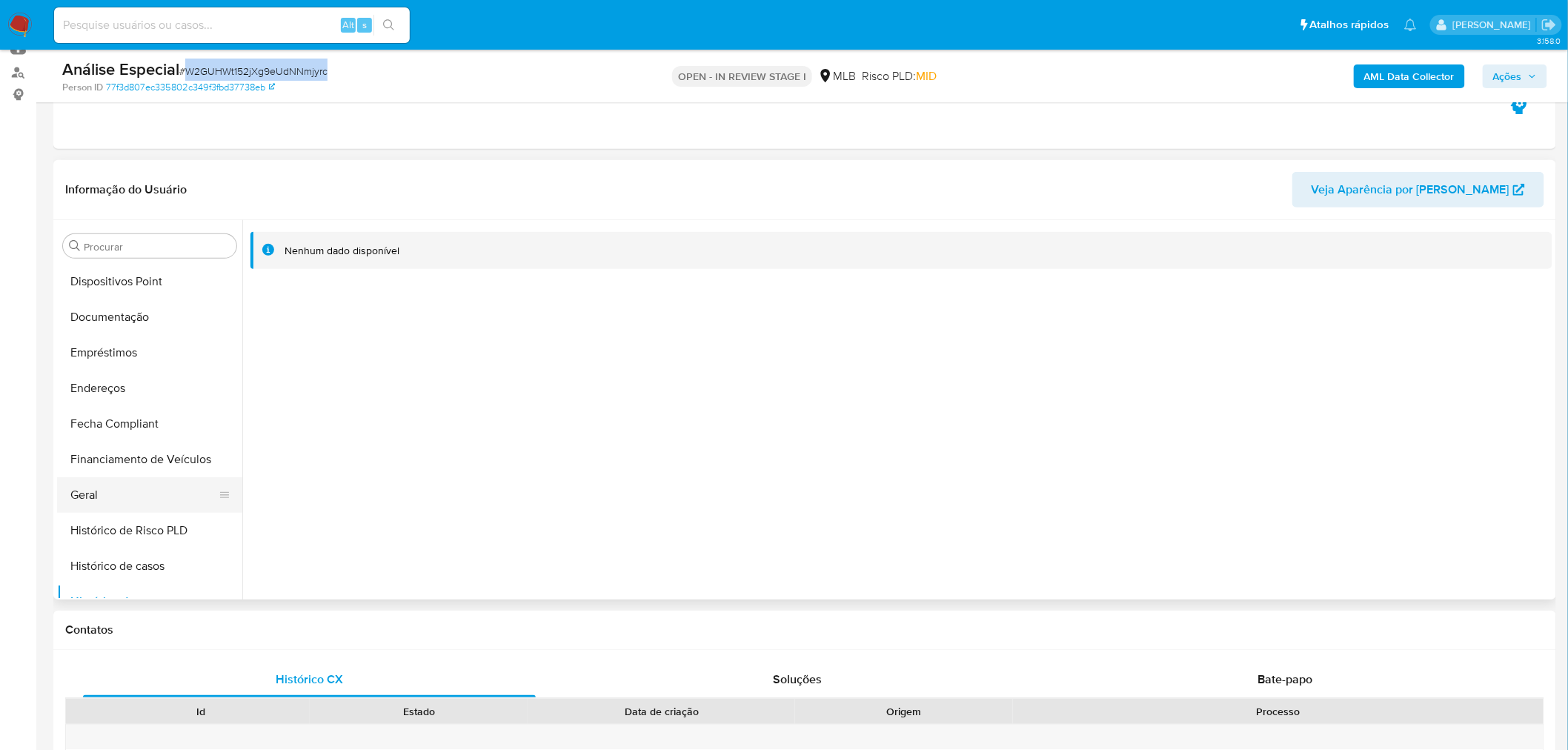
click at [74, 486] on button "Geral" at bounding box center [143, 495] width 173 height 36
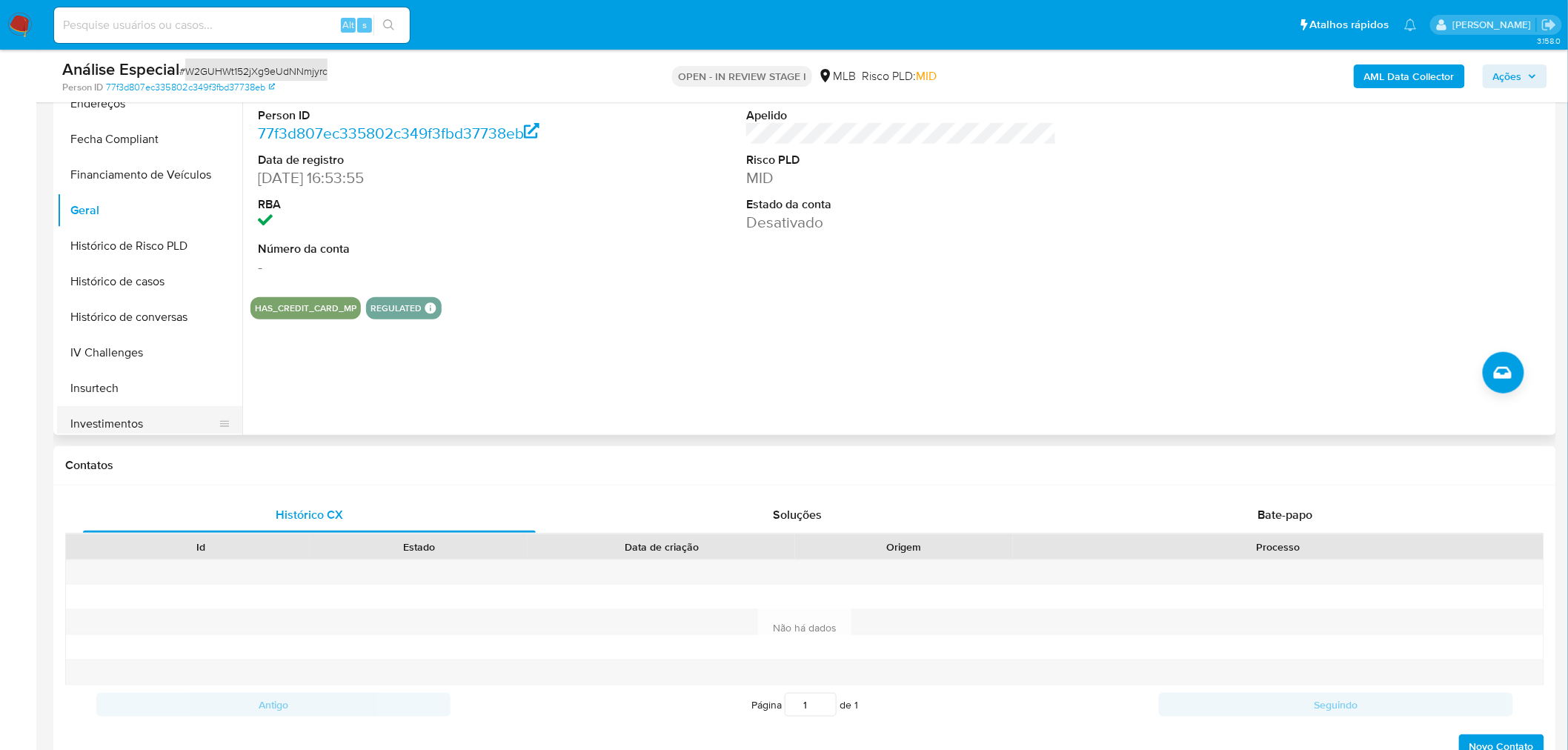
scroll to position [532, 0]
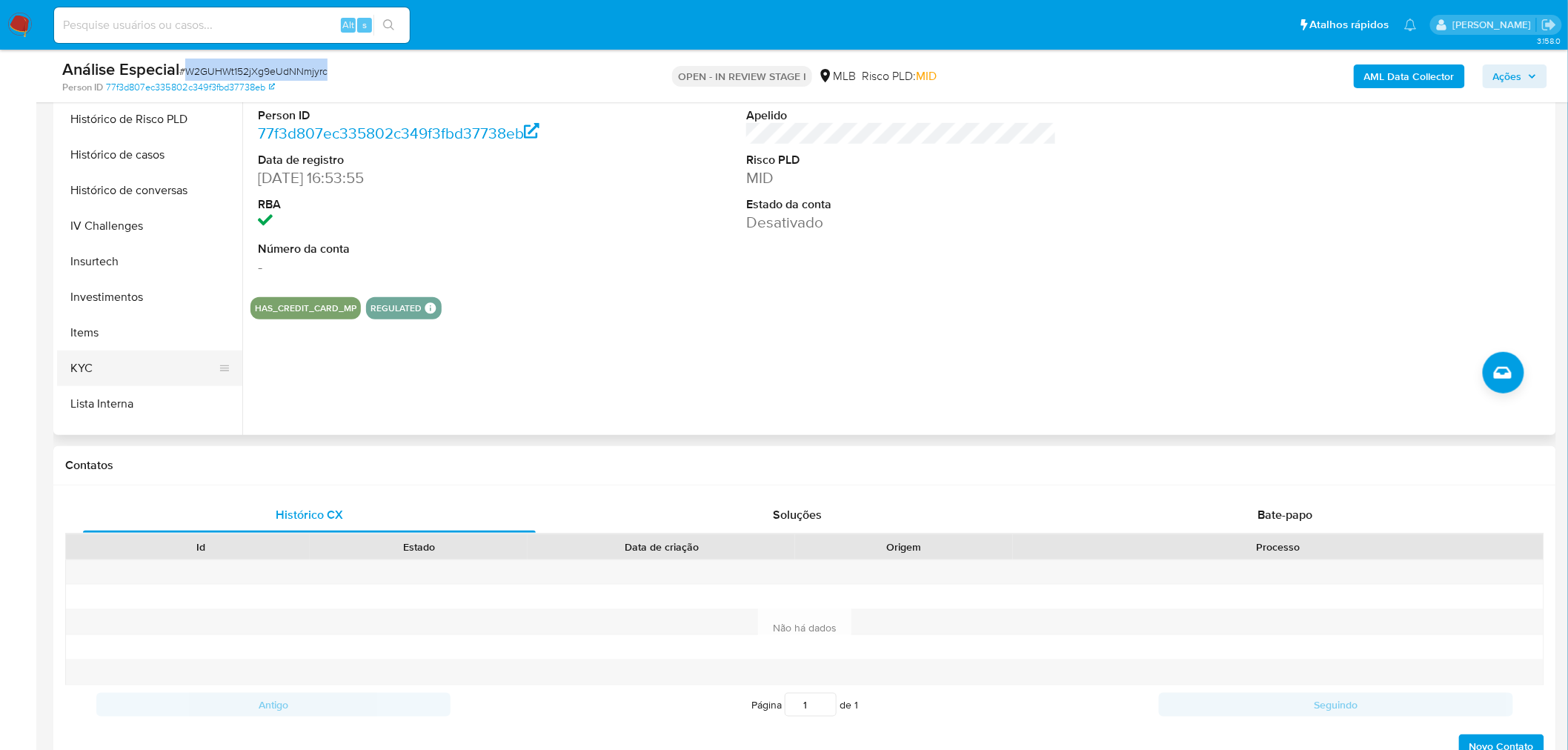
click at [123, 330] on button "Items" at bounding box center [150, 332] width 185 height 36
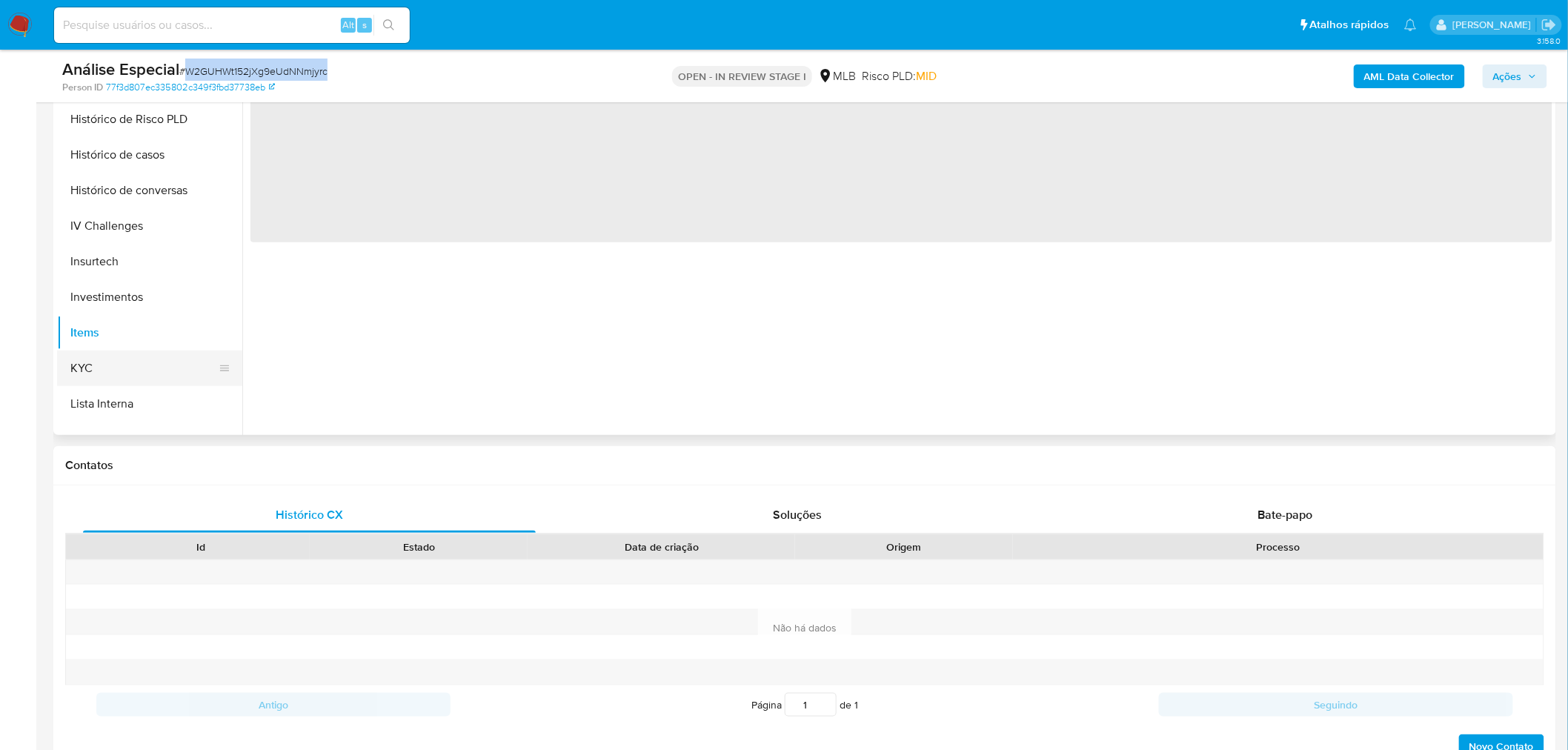
click at [101, 369] on button "KYC" at bounding box center [143, 368] width 173 height 36
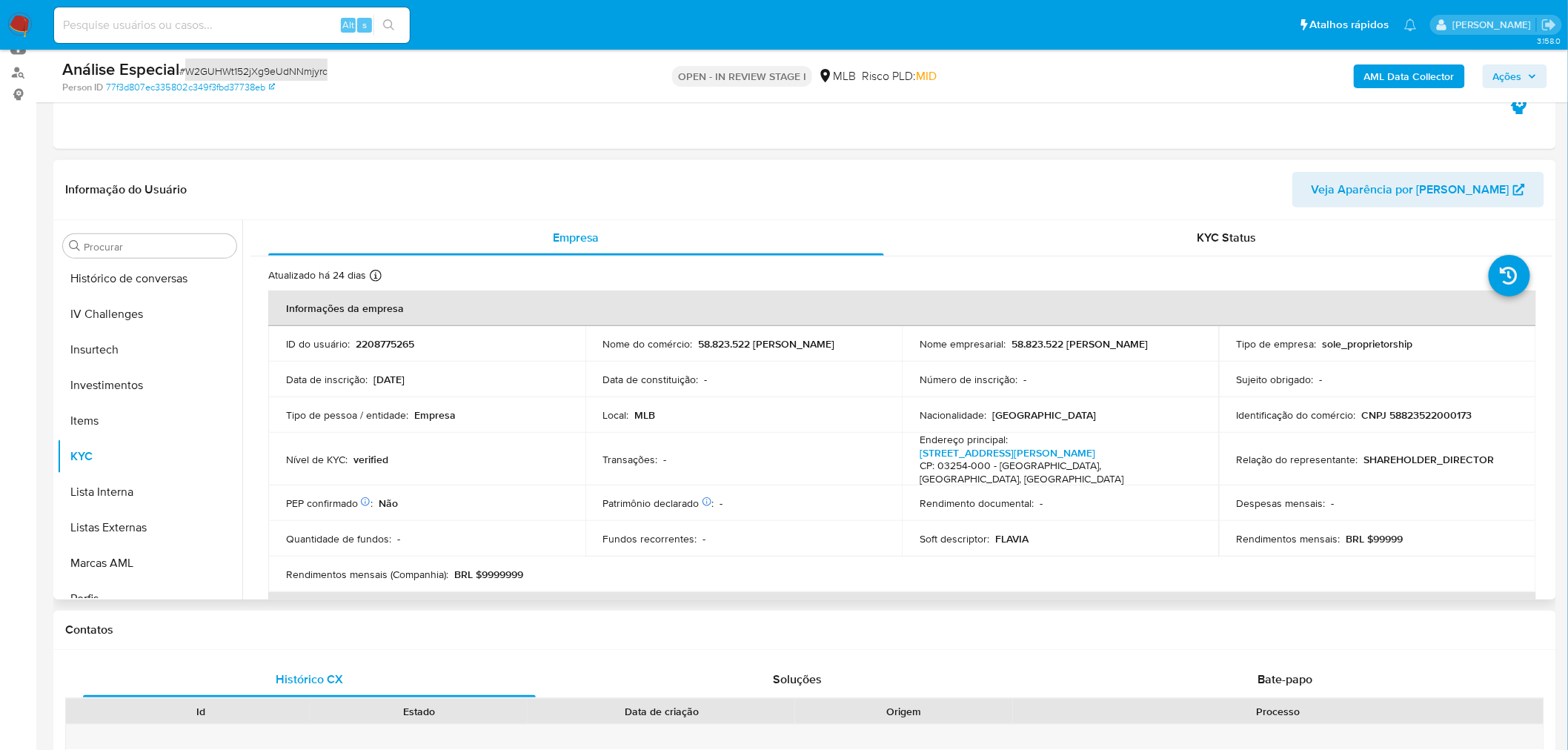
scroll to position [698, 0]
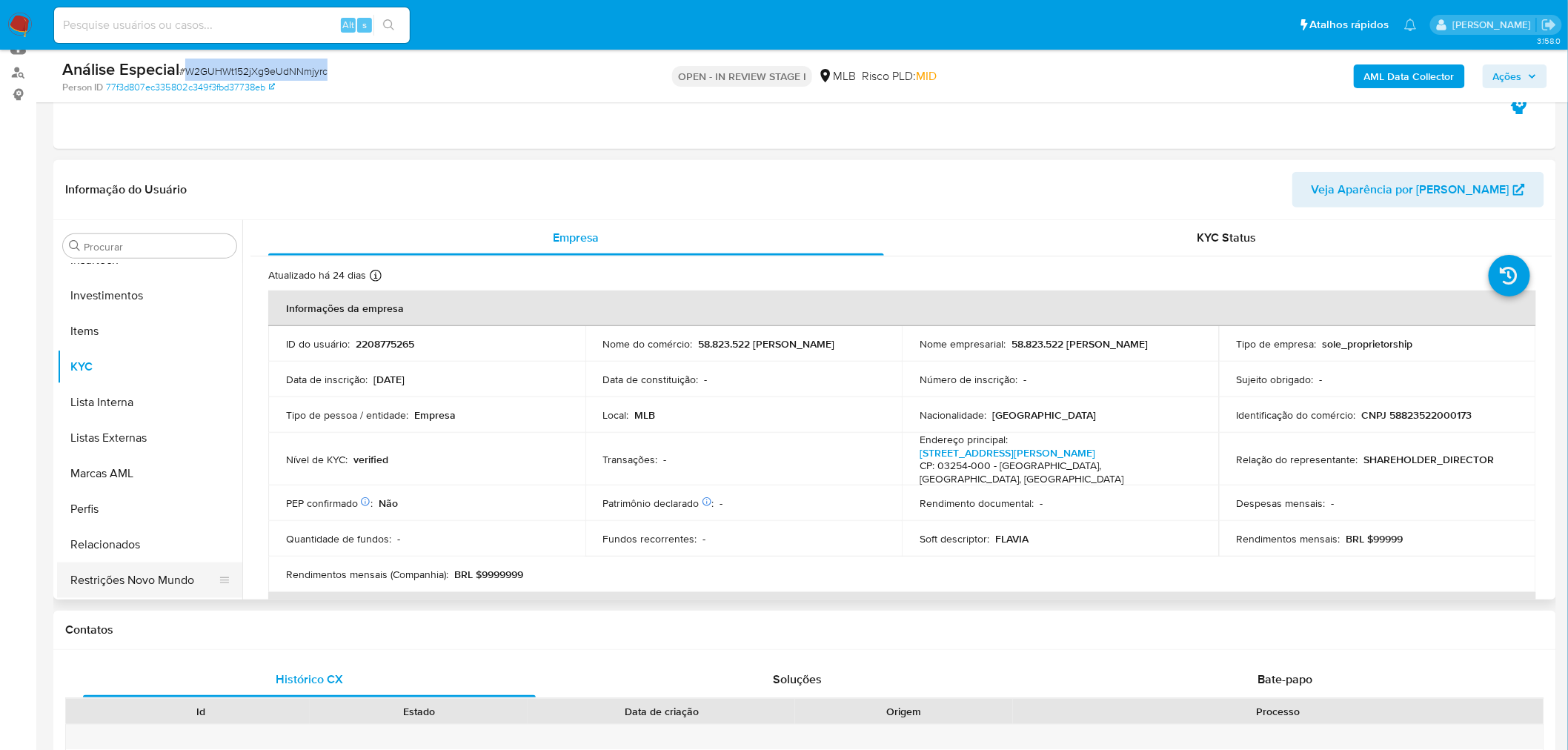
click at [131, 571] on button "Restrições Novo Mundo" at bounding box center [143, 581] width 173 height 36
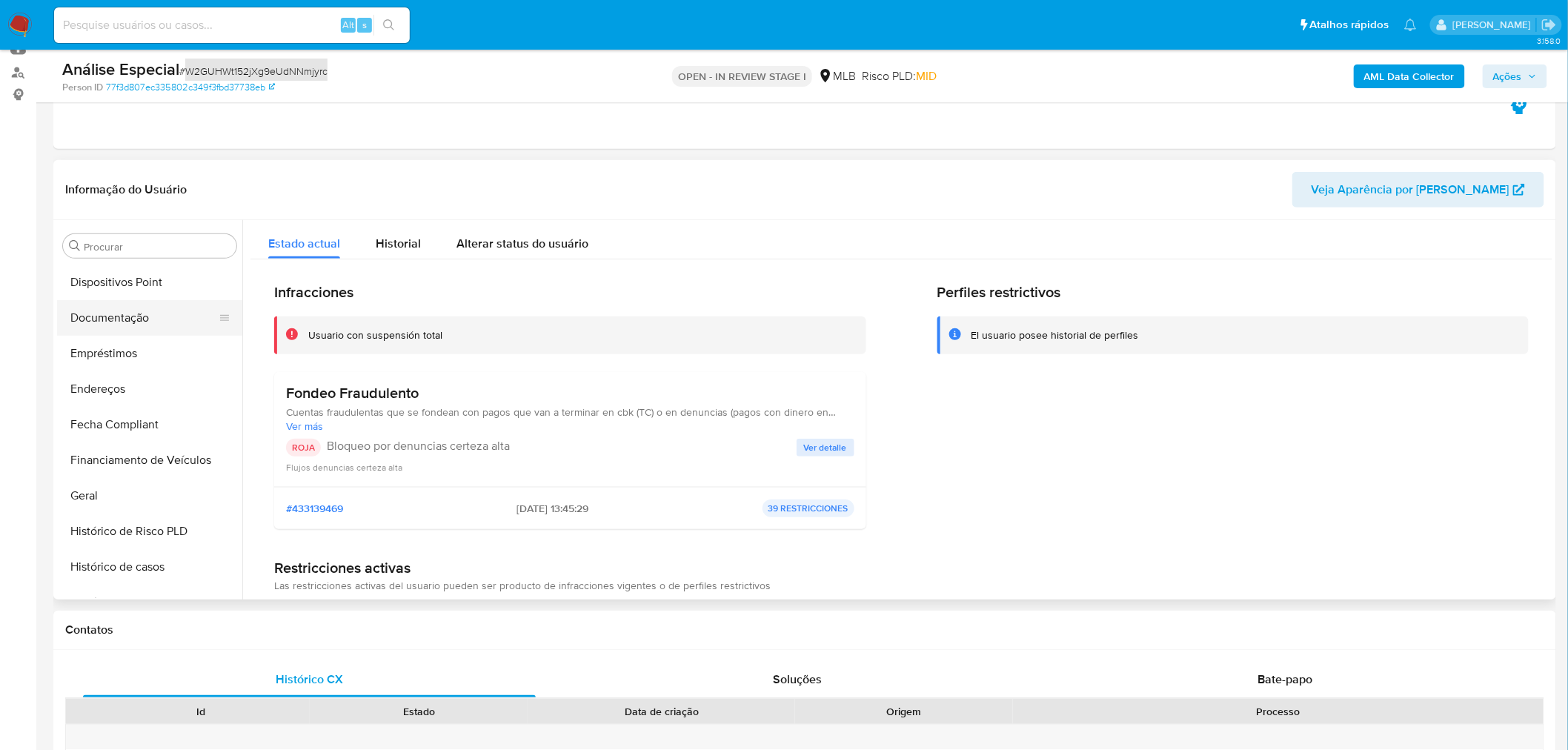
scroll to position [203, 0]
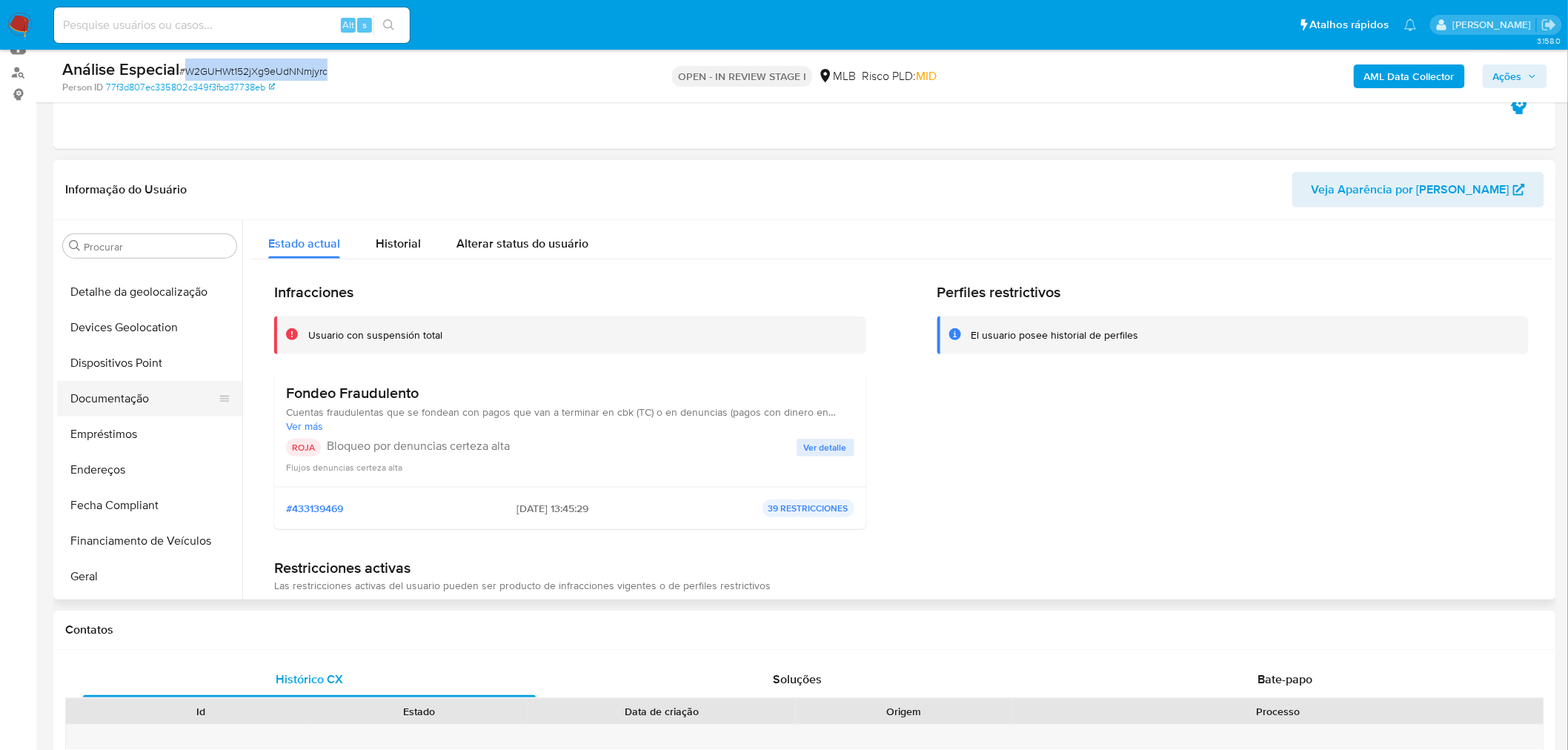
click at [169, 408] on button "Documentação" at bounding box center [143, 399] width 173 height 36
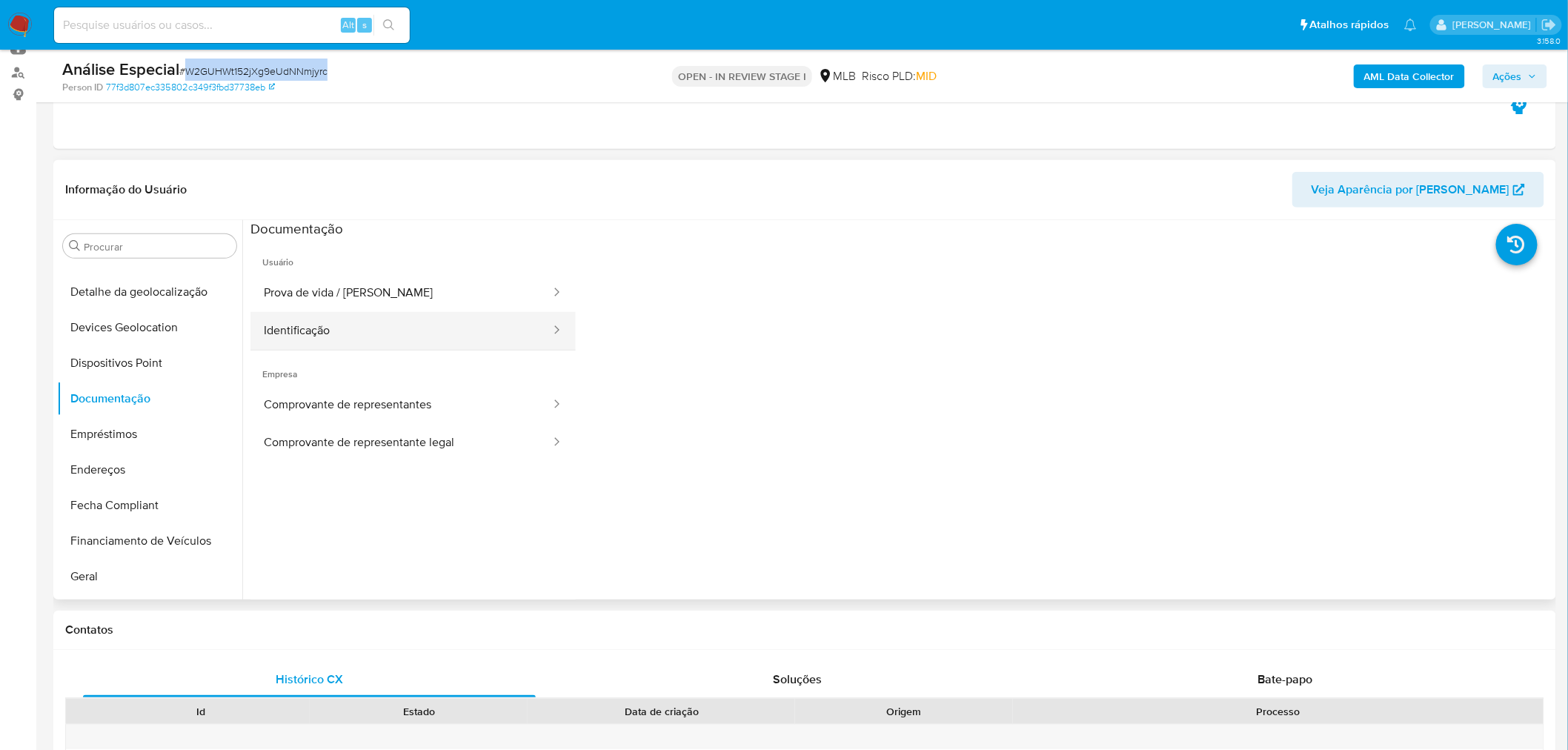
drag, startPoint x: 320, startPoint y: 293, endPoint x: 255, endPoint y: 317, distance: 69.3
click at [320, 292] on button "Prova de vida / Selfie" at bounding box center [402, 293] width 301 height 37
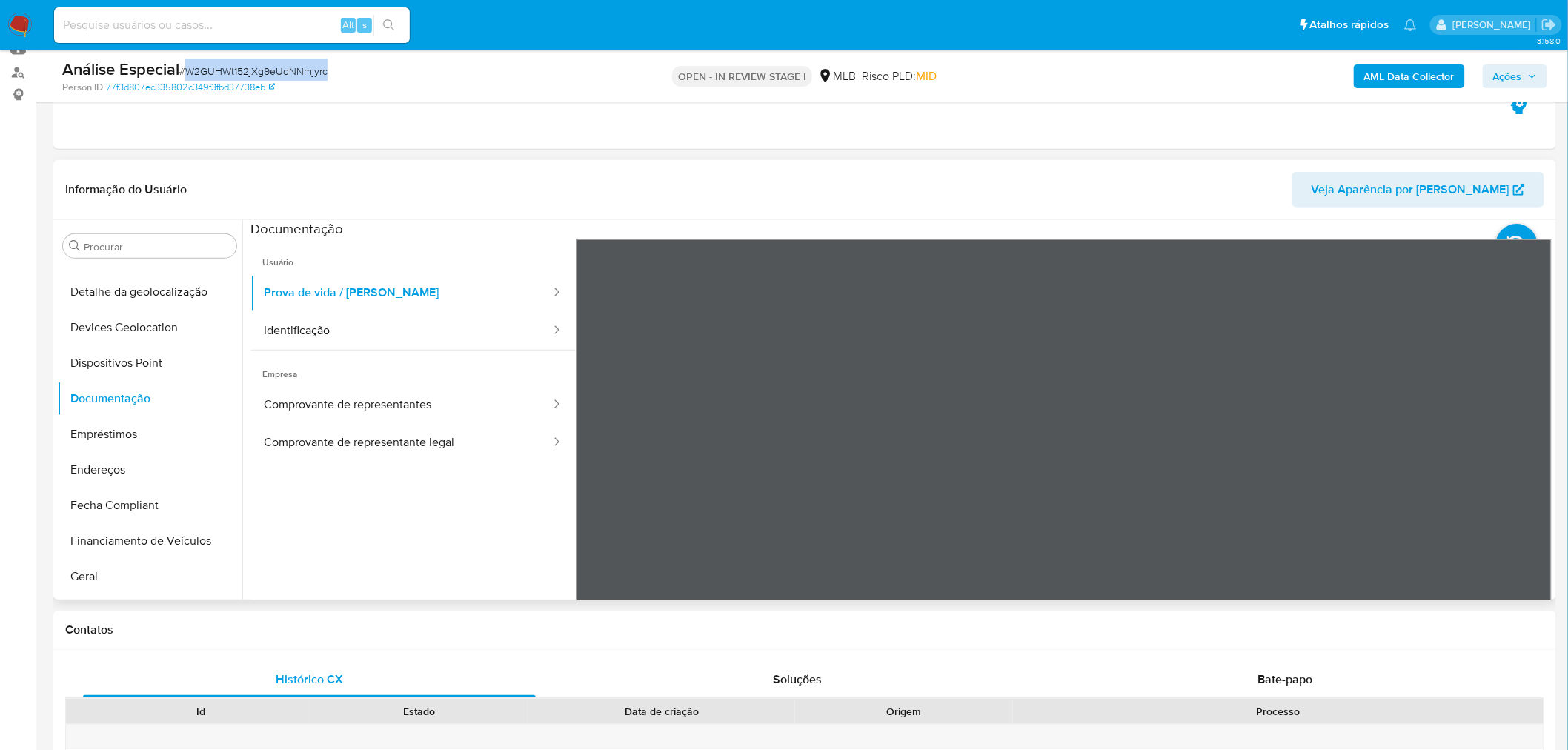
click at [360, 346] on button "Identificação" at bounding box center [402, 331] width 301 height 37
click at [135, 364] on button "Dispositivos Point" at bounding box center [143, 363] width 173 height 36
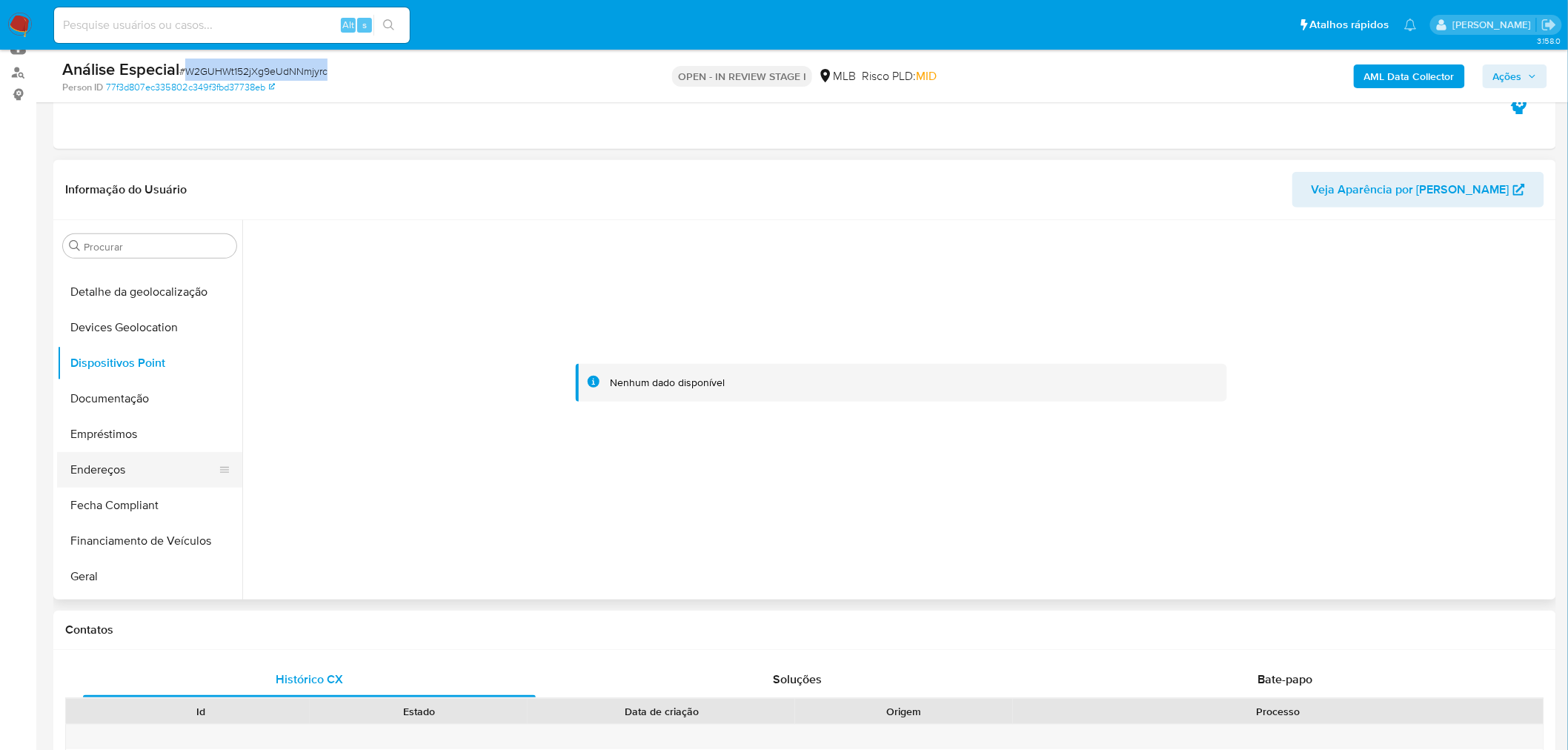
click at [71, 453] on button "Endereços" at bounding box center [143, 470] width 173 height 36
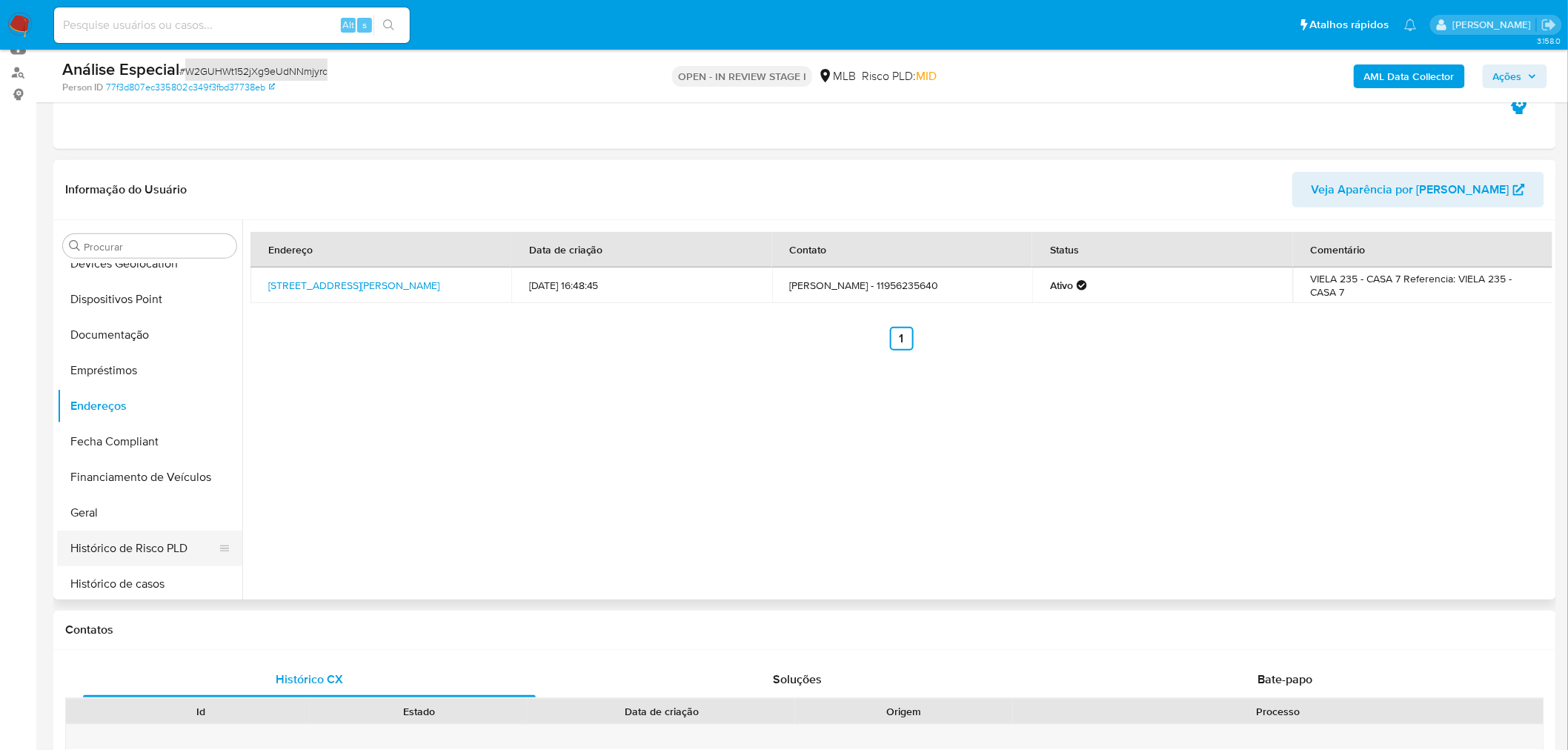
scroll to position [286, 0]
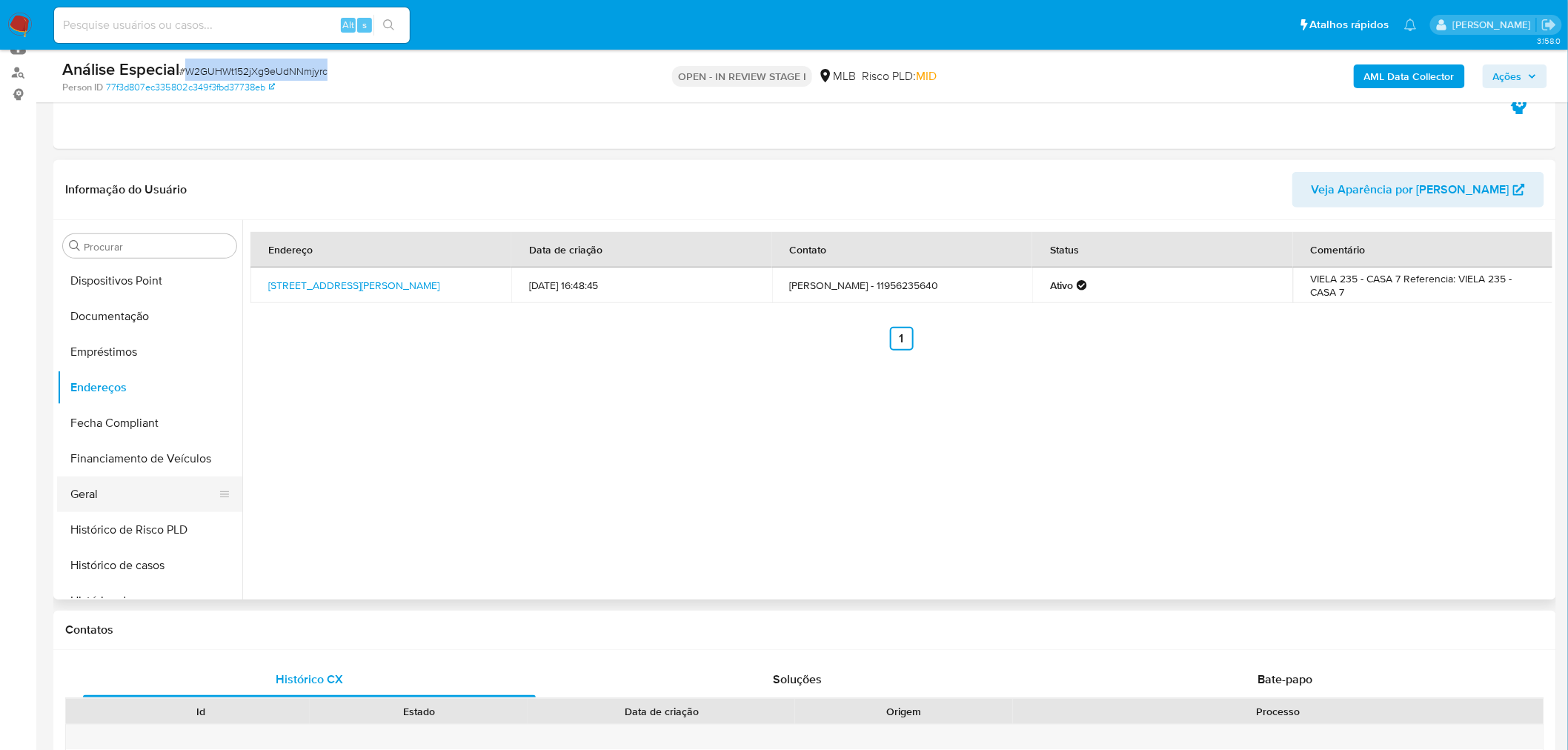
click at [150, 504] on button "Geral" at bounding box center [143, 494] width 173 height 36
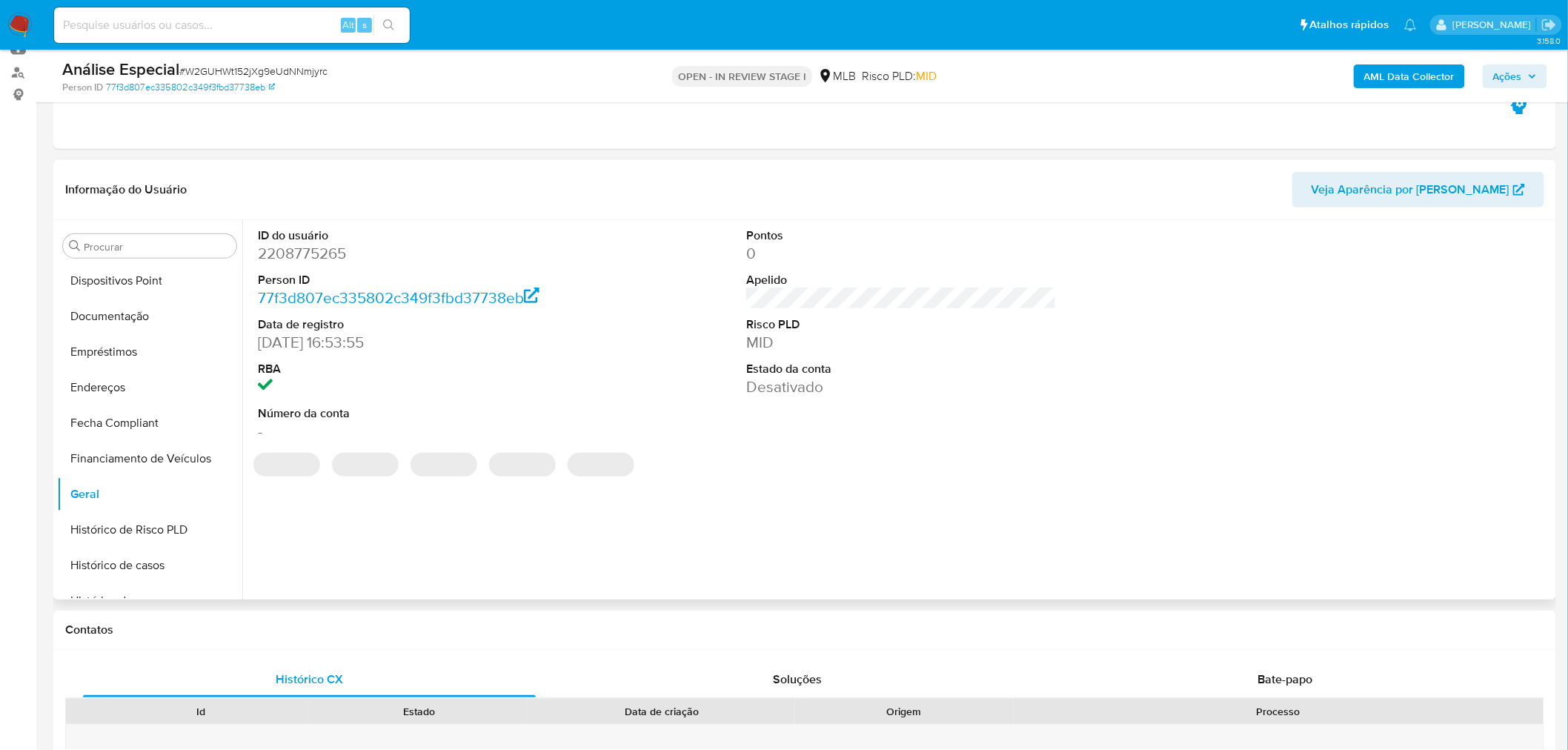
click at [318, 251] on dd "2208775265" at bounding box center [413, 254] width 311 height 21
click at [318, 250] on dd "2208775265" at bounding box center [413, 254] width 311 height 21
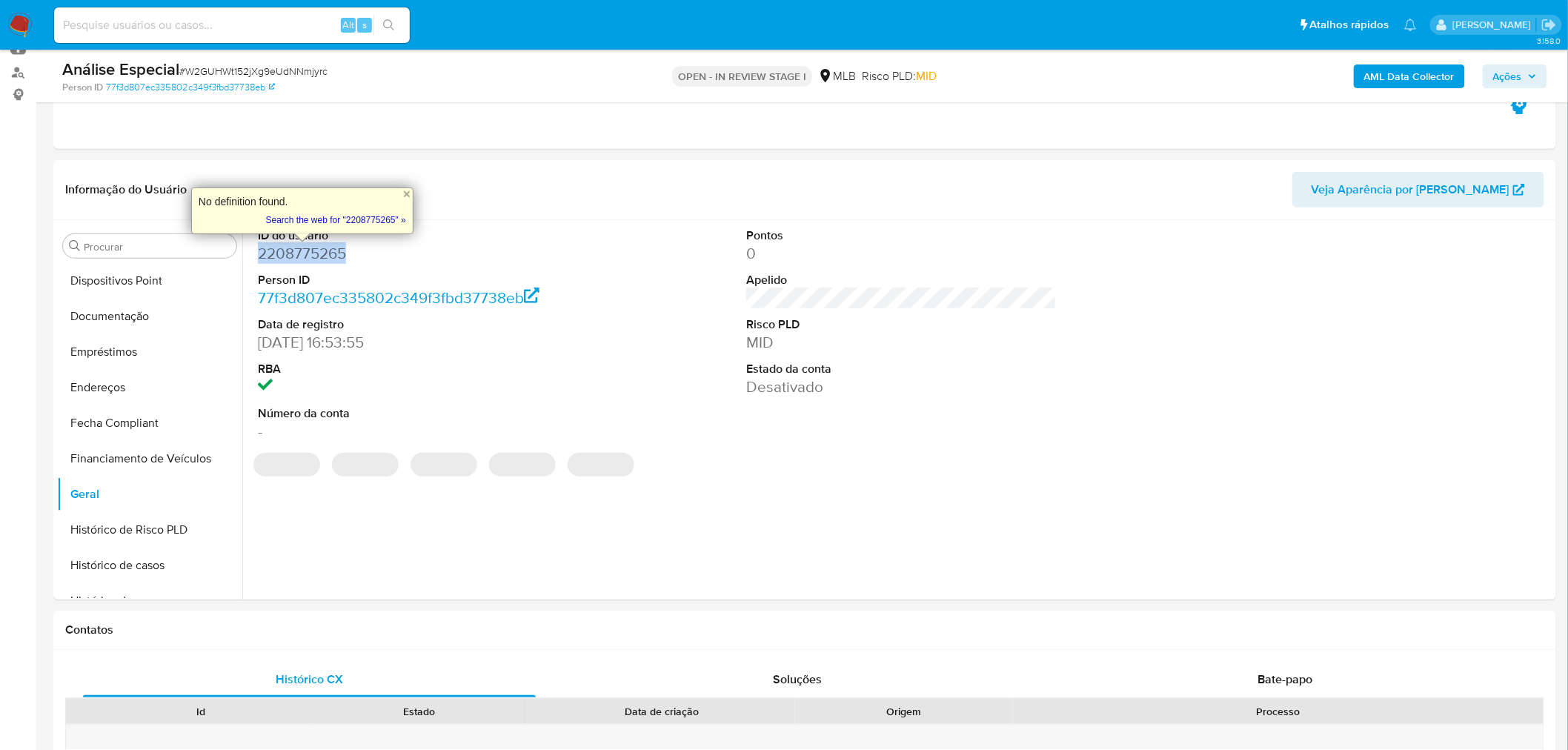
copy dd "2208775265"
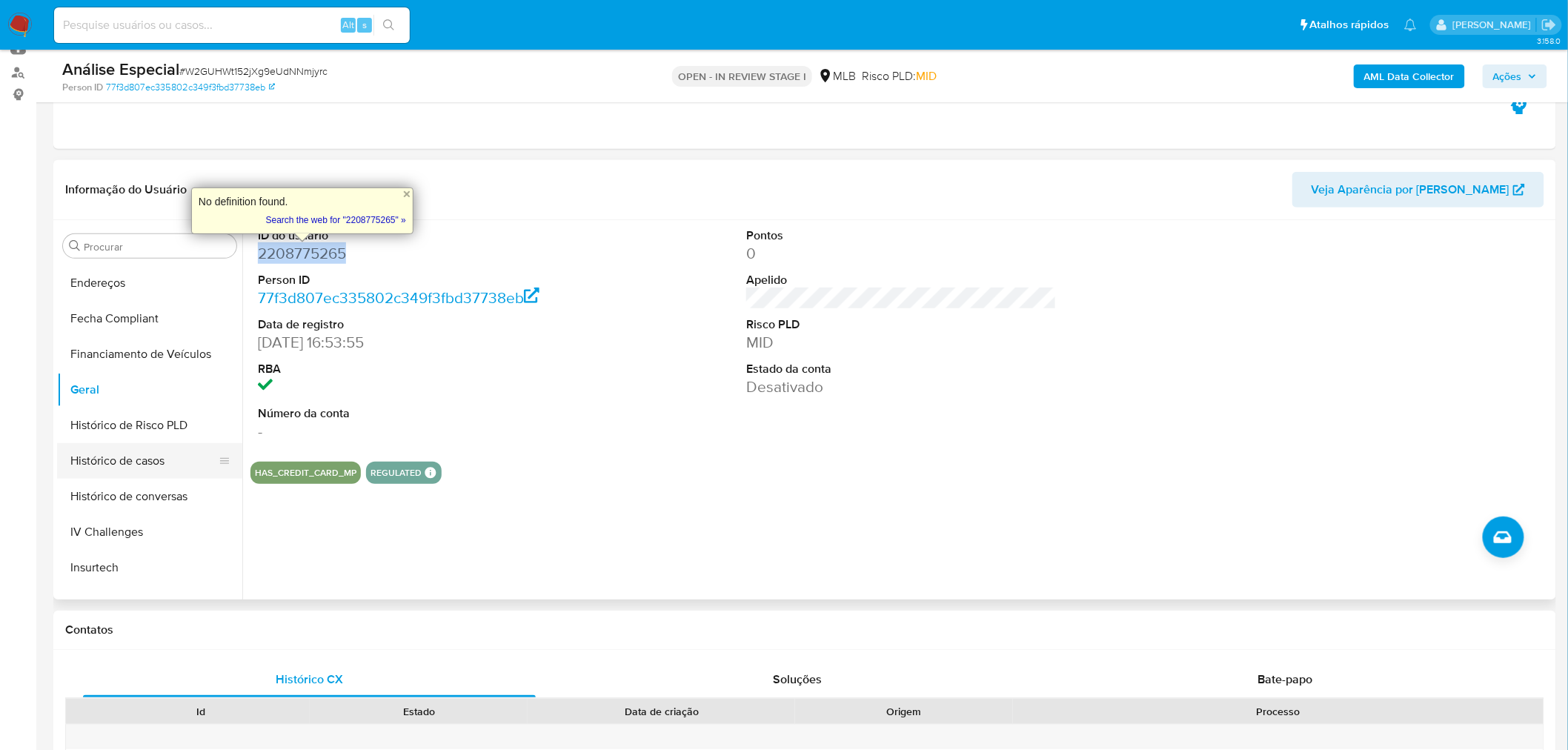
scroll to position [449, 0]
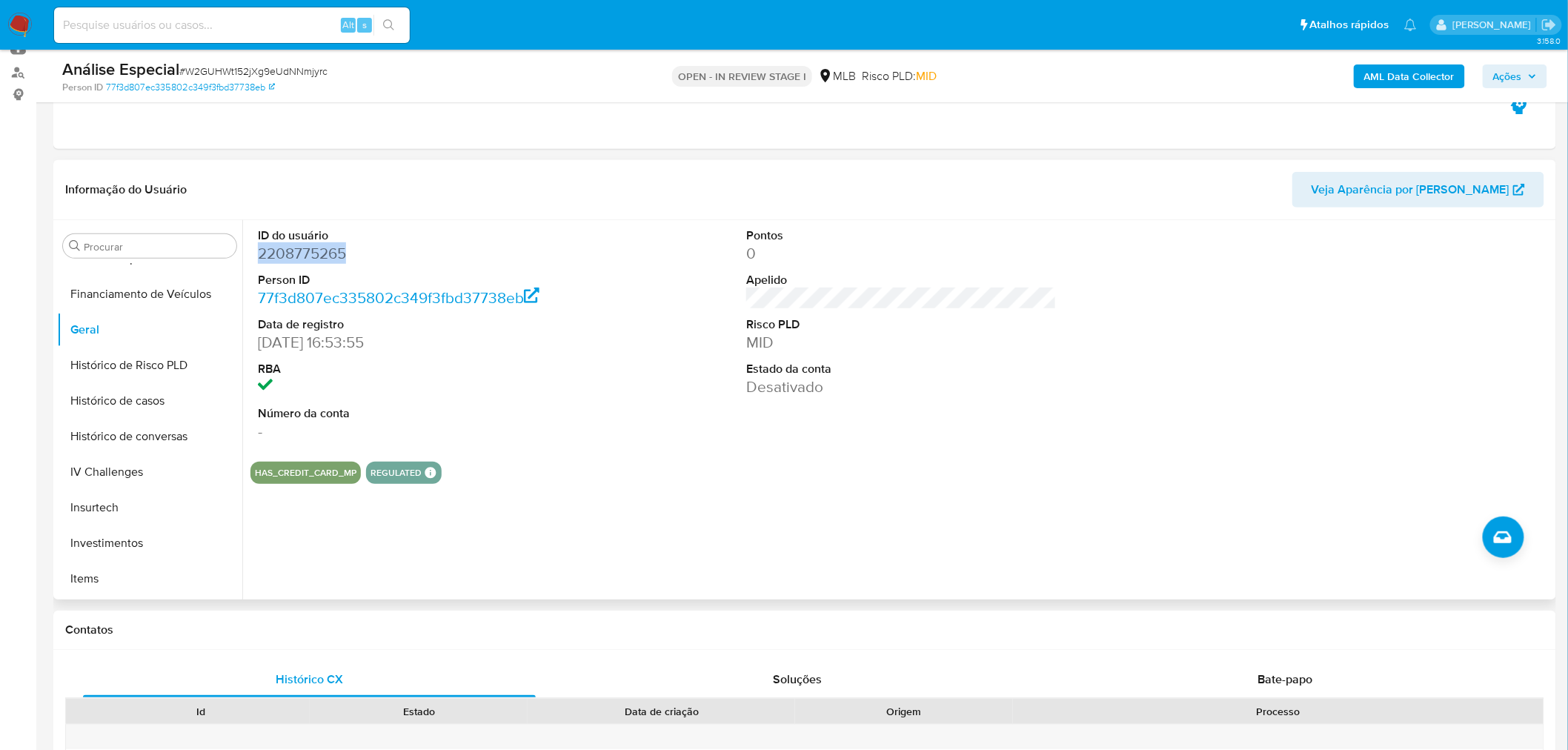
copy dd "2208775265"
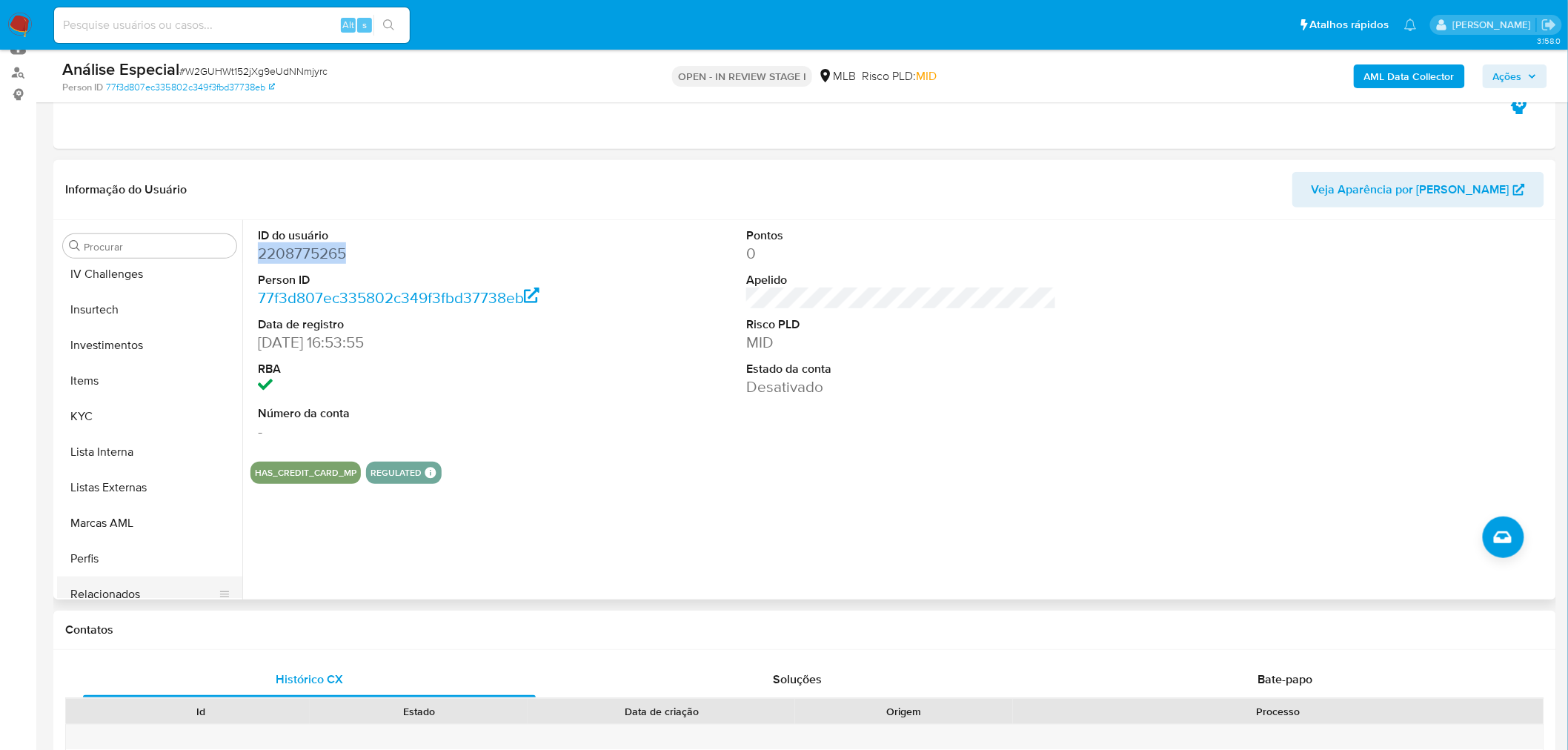
scroll to position [698, 0]
click at [164, 583] on button "Restrições Novo Mundo" at bounding box center [143, 581] width 173 height 36
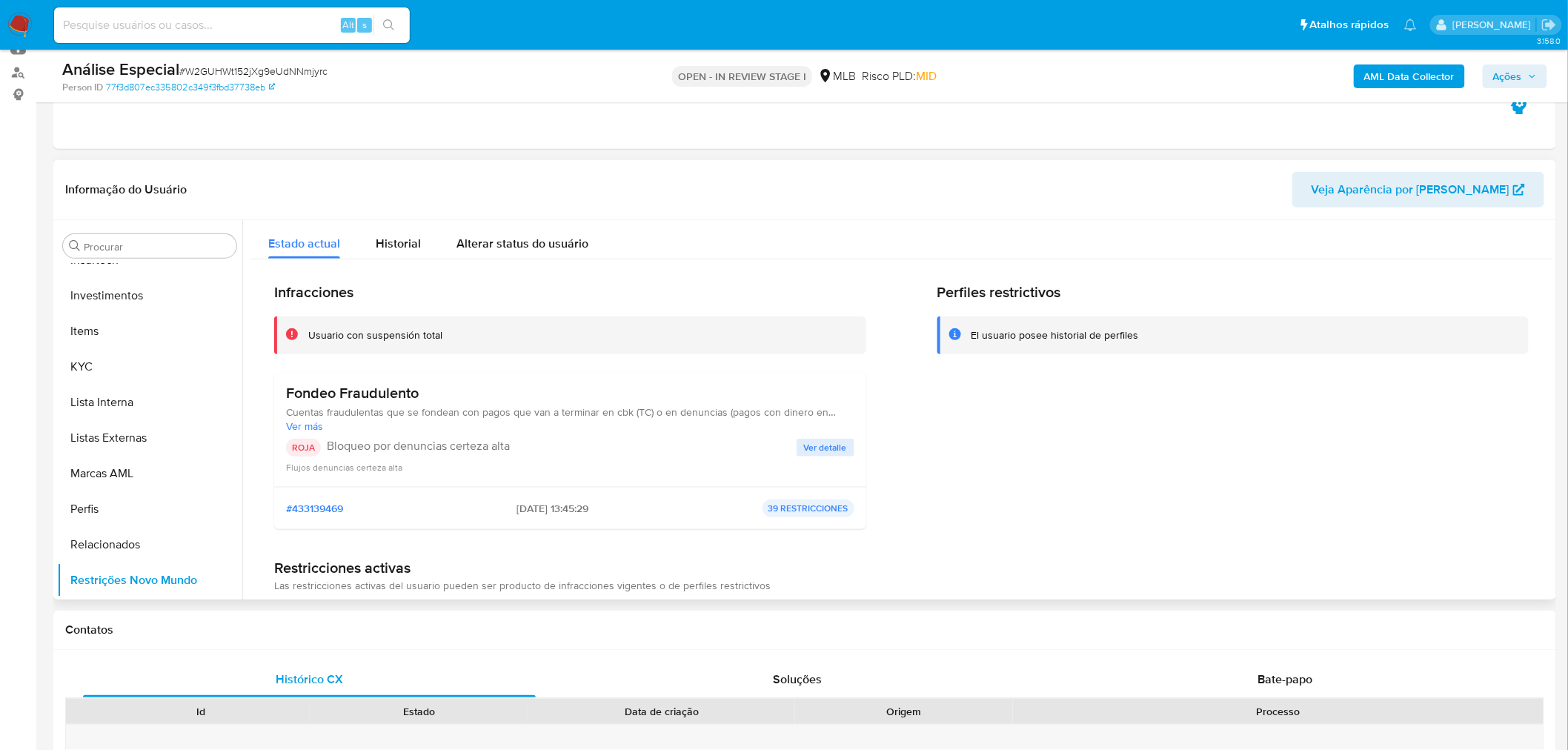
scroll to position [697, 0]
click at [828, 449] on span "Ver detalle" at bounding box center [826, 448] width 43 height 15
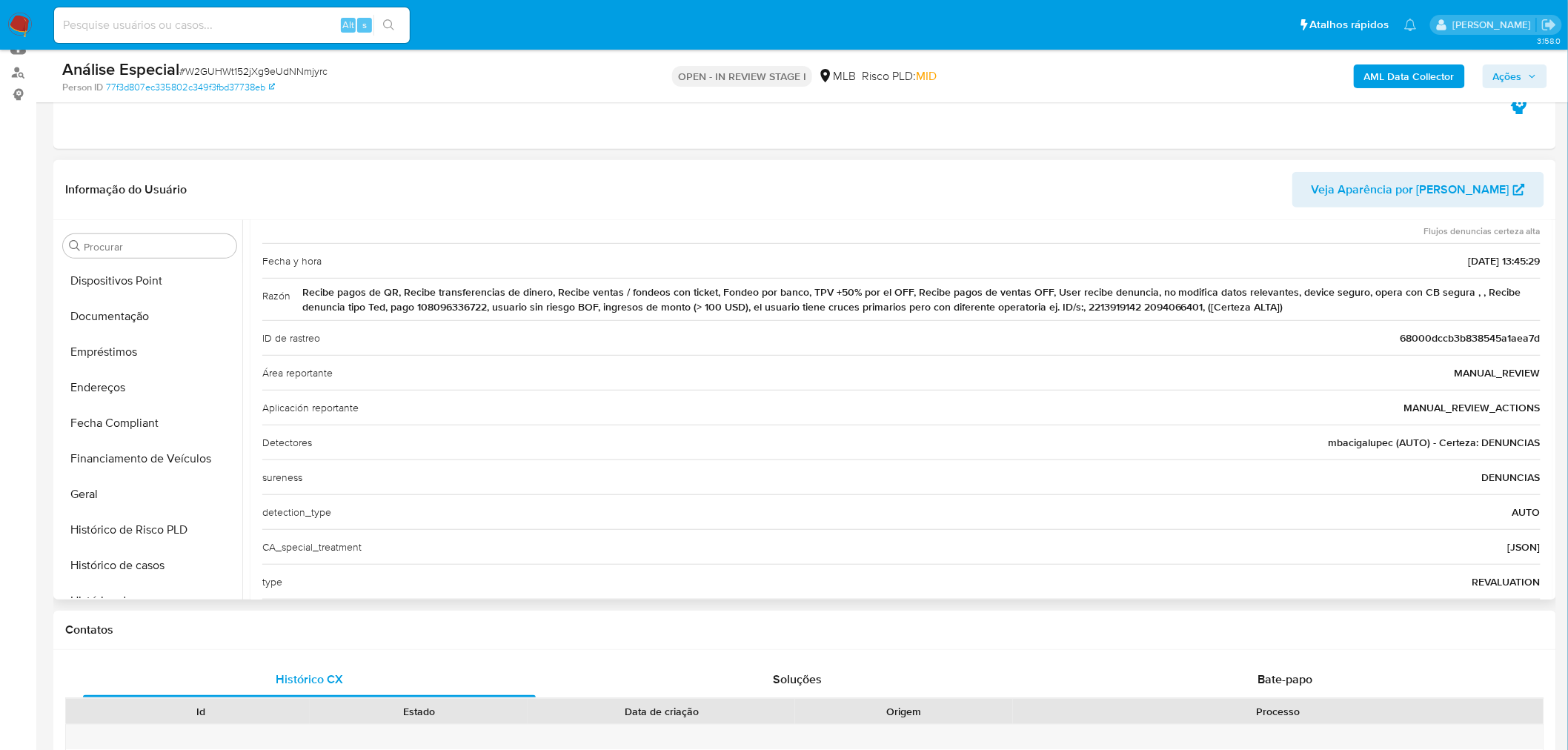
scroll to position [0, 0]
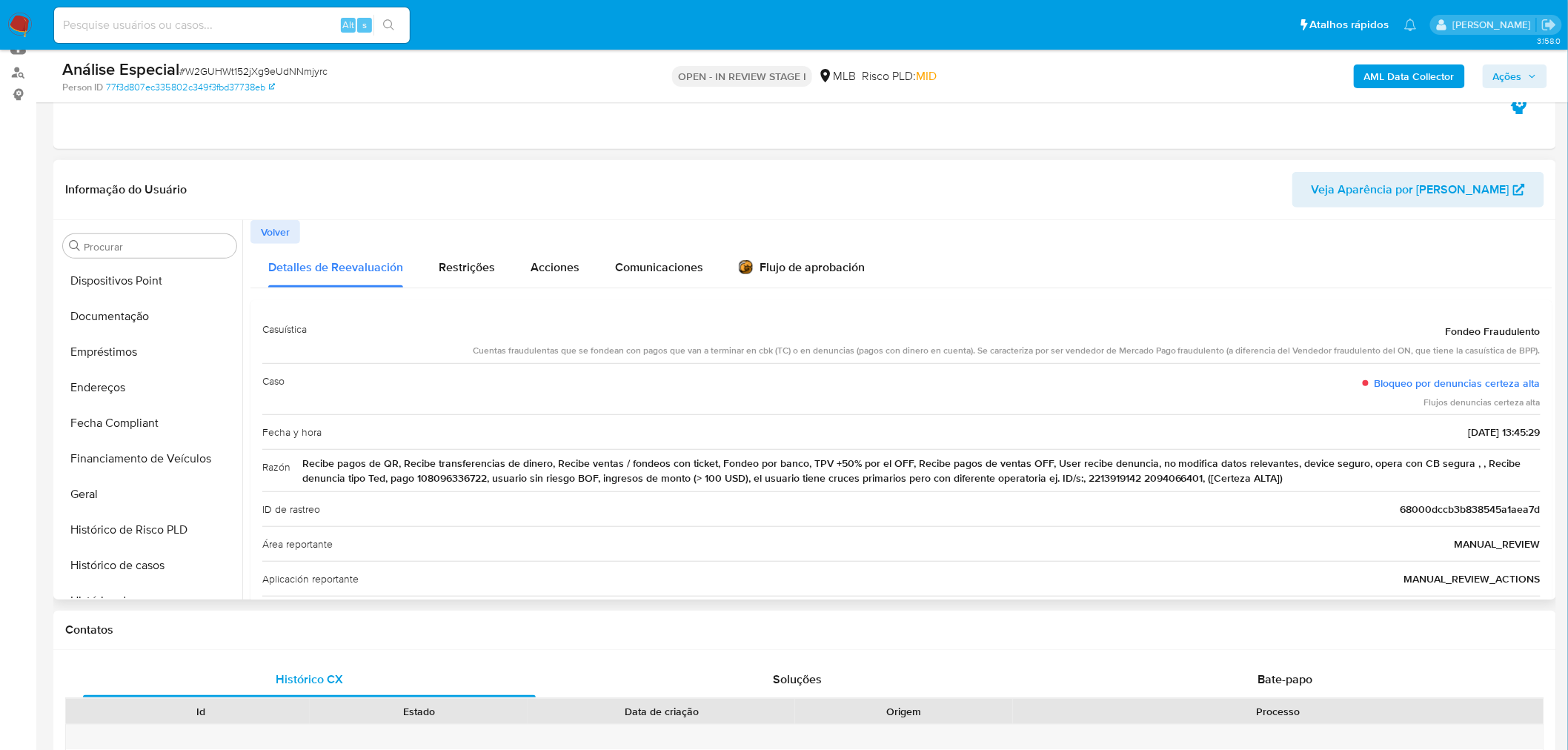
click at [293, 232] on button "Volver" at bounding box center [275, 231] width 50 height 23
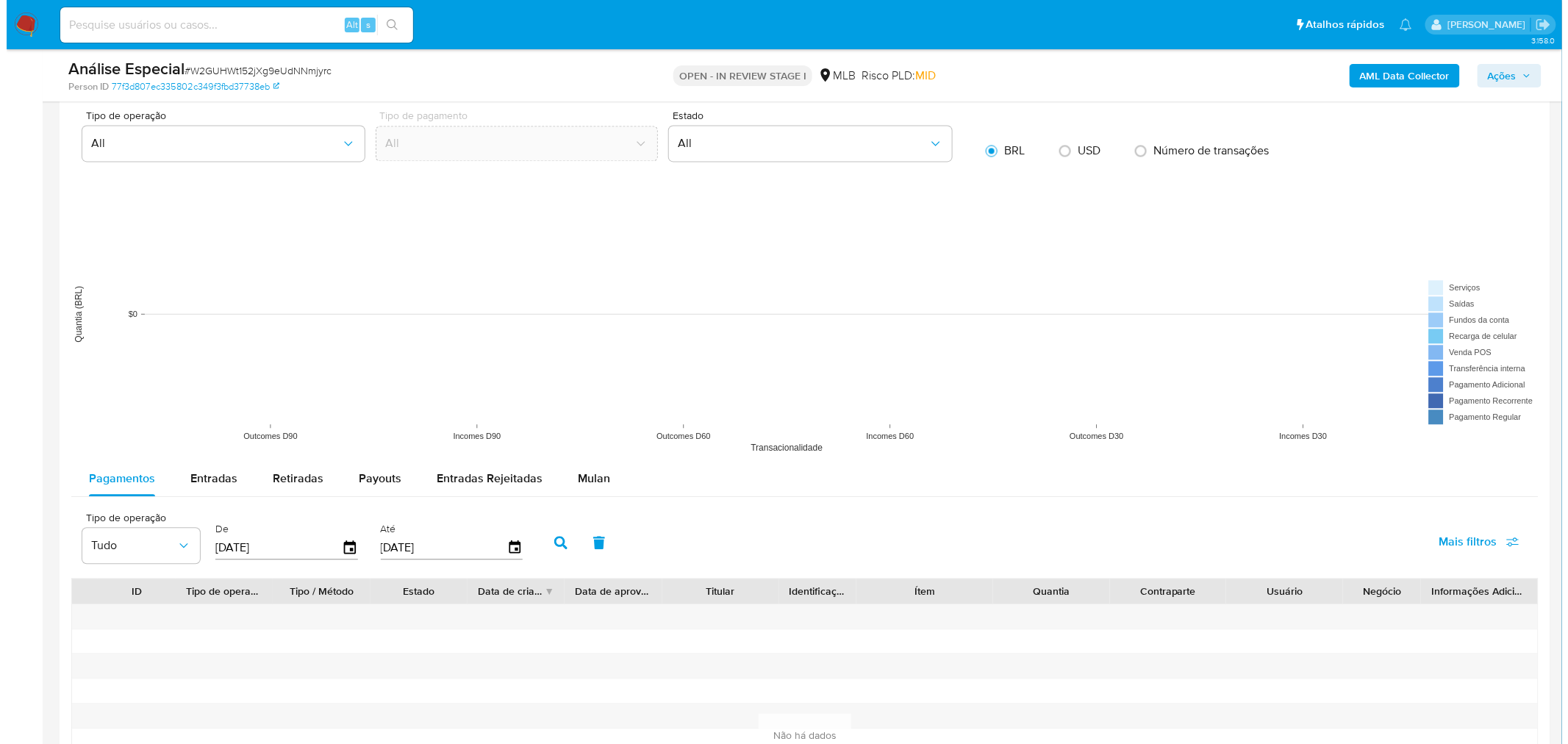
scroll to position [1470, 0]
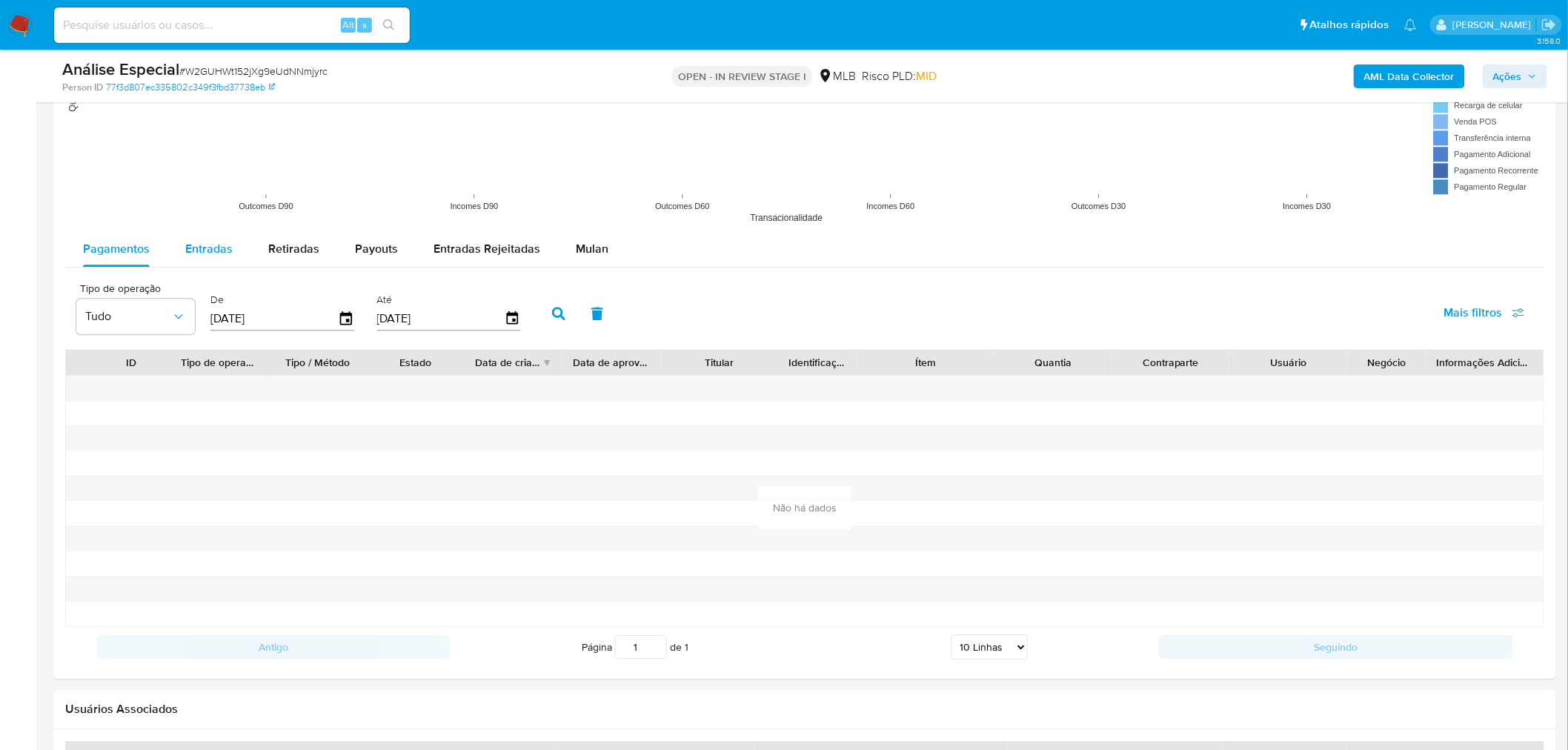
click at [212, 235] on div "Entradas" at bounding box center [209, 249] width 48 height 36
select select "10"
click at [343, 312] on icon "button" at bounding box center [346, 319] width 26 height 26
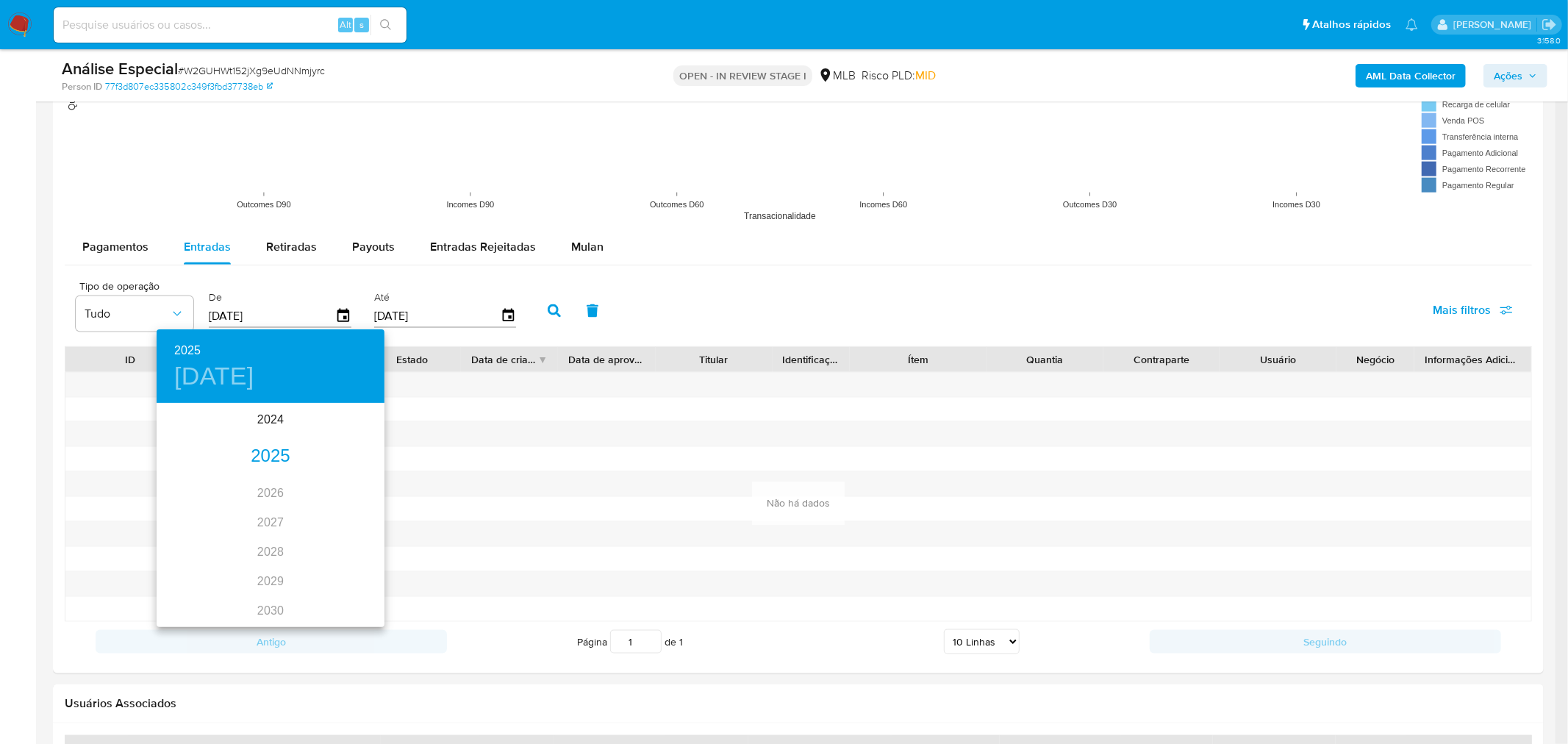
click at [258, 451] on div "2025" at bounding box center [270, 457] width 228 height 30
click at [319, 166] on div at bounding box center [784, 372] width 1568 height 744
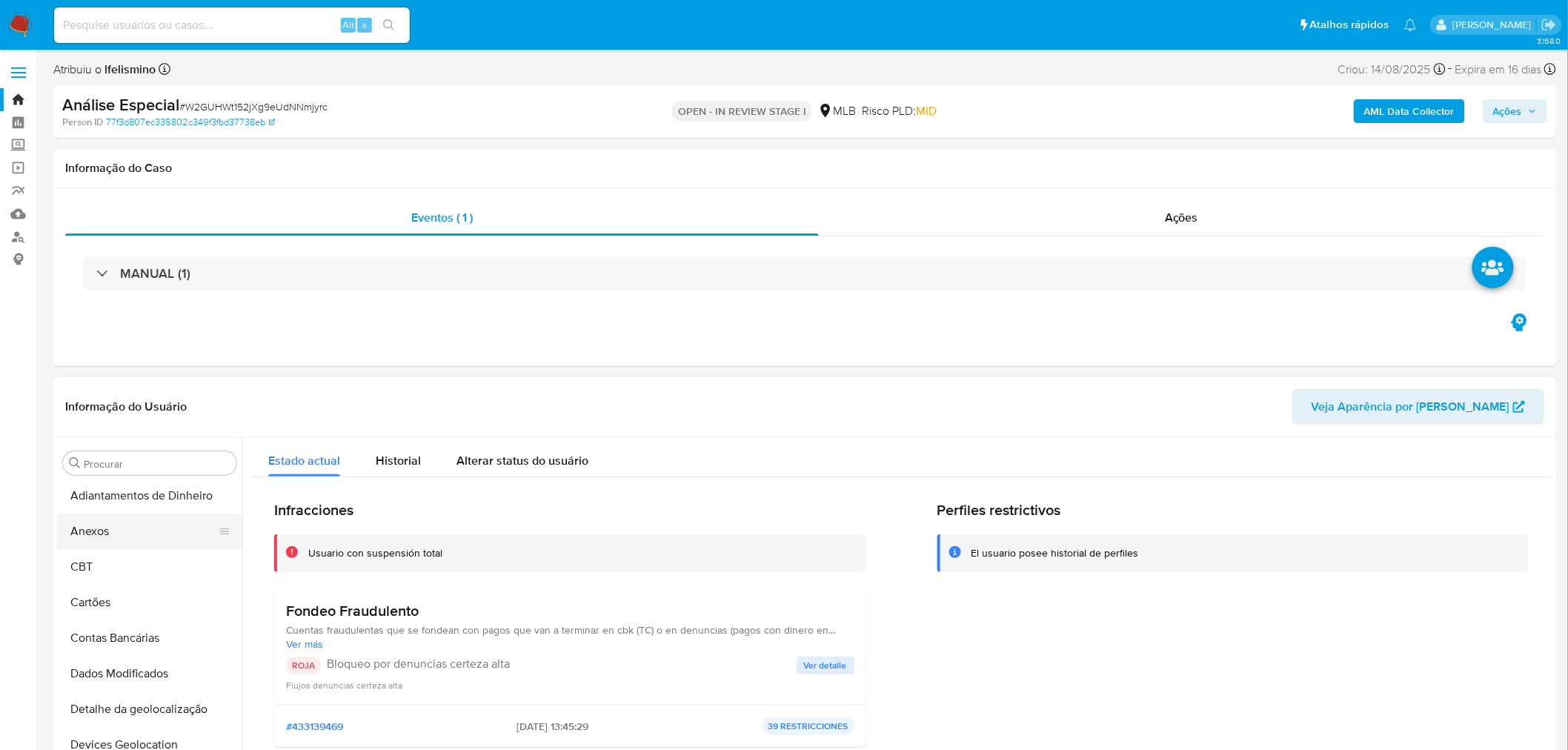
scroll to position [0, 0]
click at [131, 522] on button "Anexos" at bounding box center [143, 535] width 173 height 36
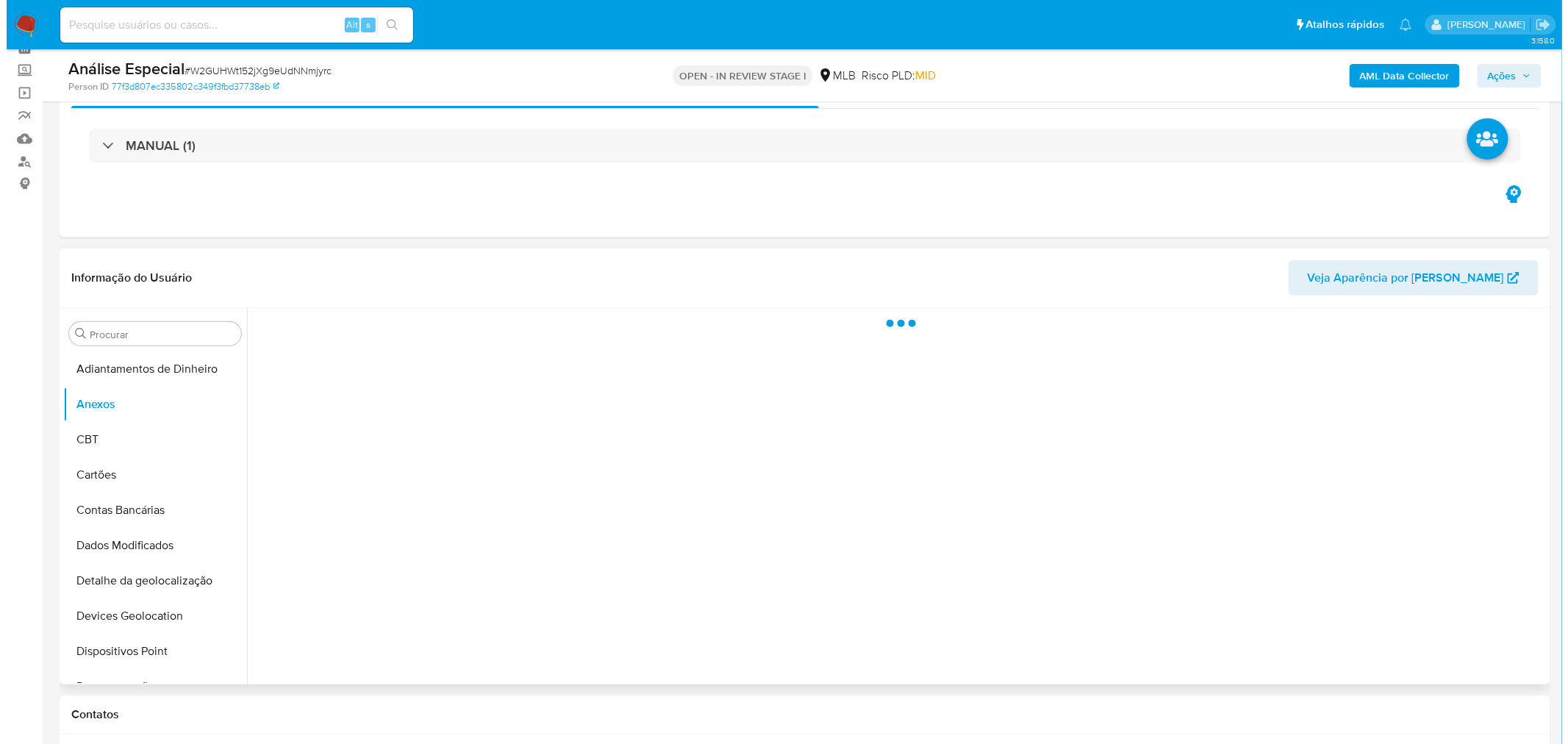
scroll to position [163, 0]
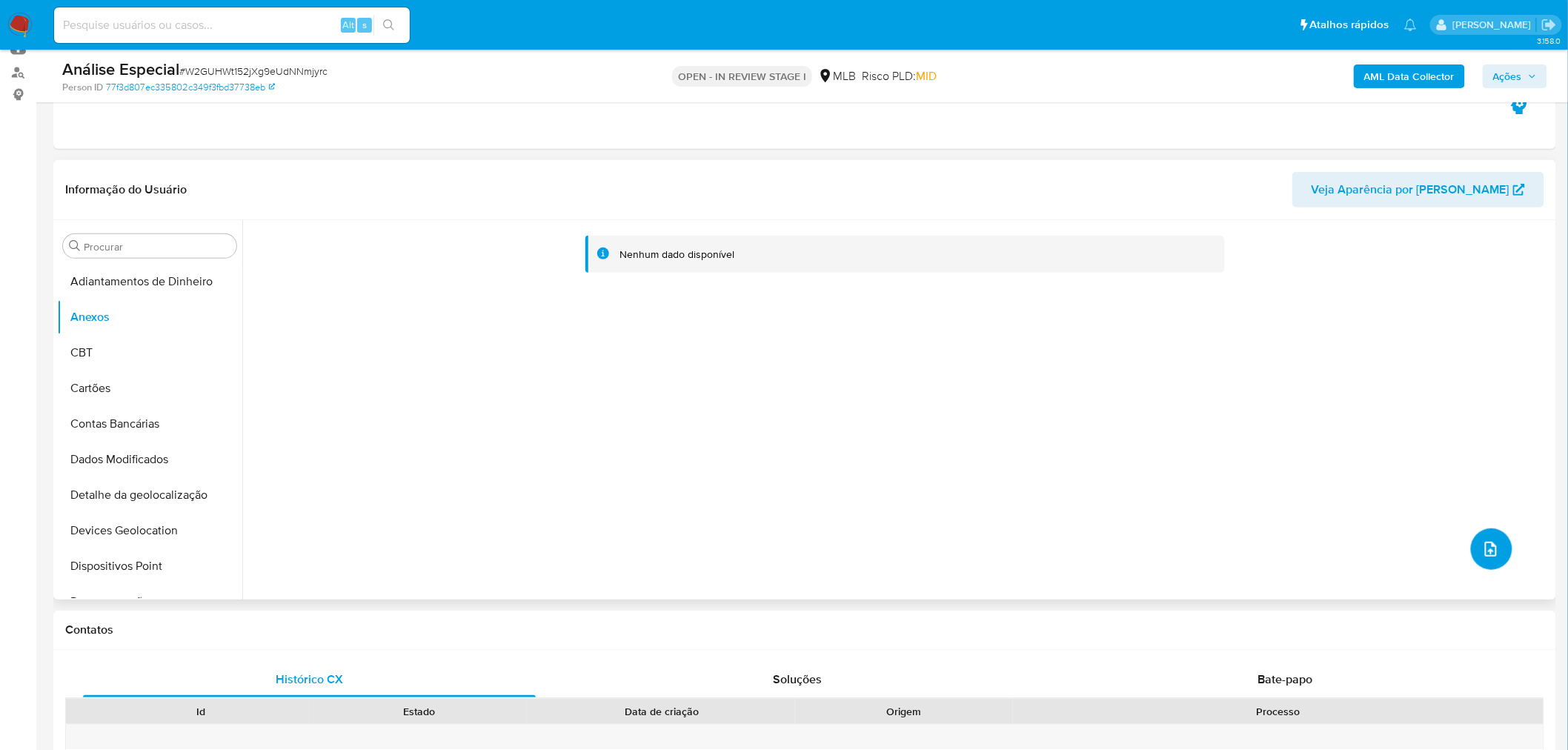
click at [1473, 538] on button "upload-file" at bounding box center [1491, 549] width 41 height 41
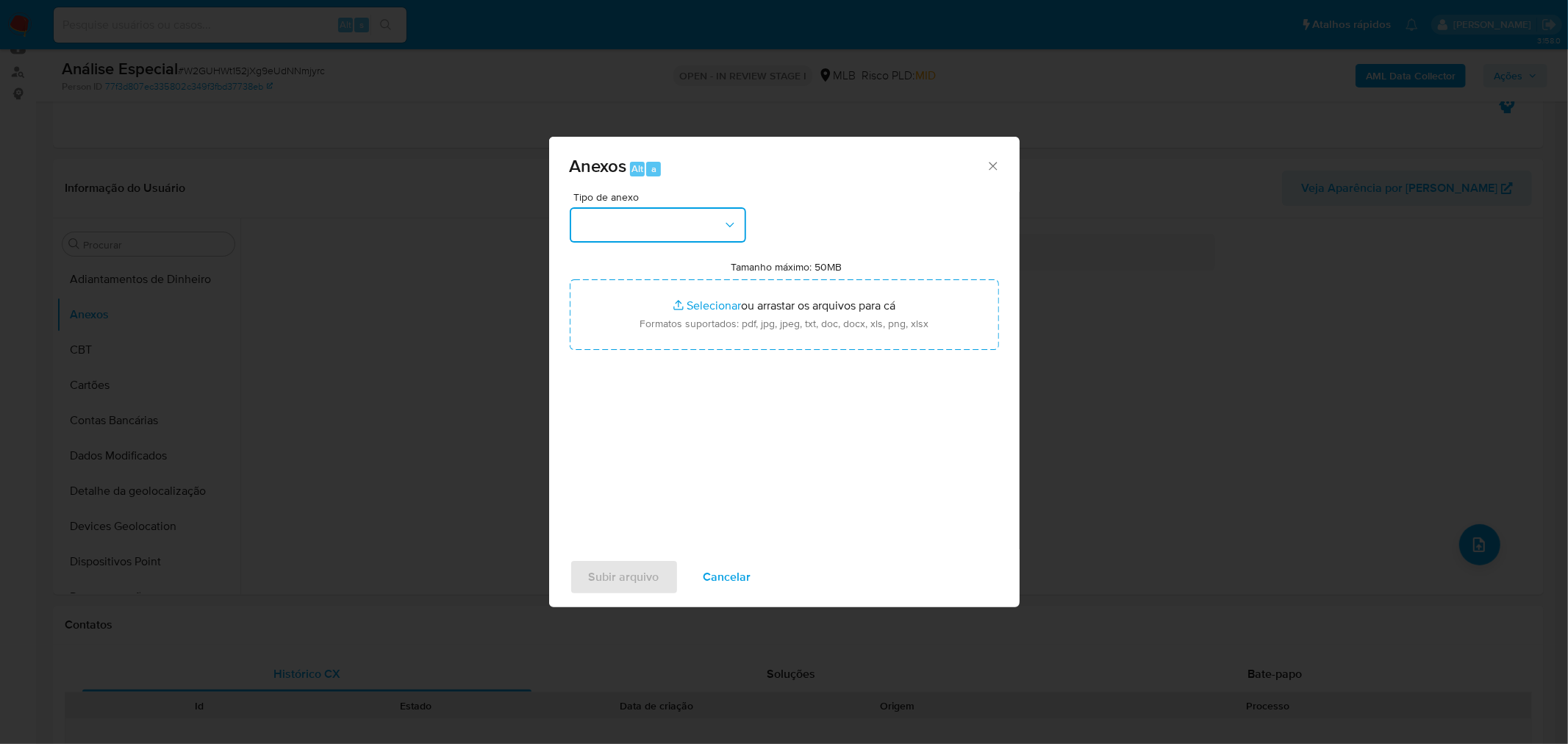
click at [664, 238] on button "button" at bounding box center [658, 225] width 176 height 35
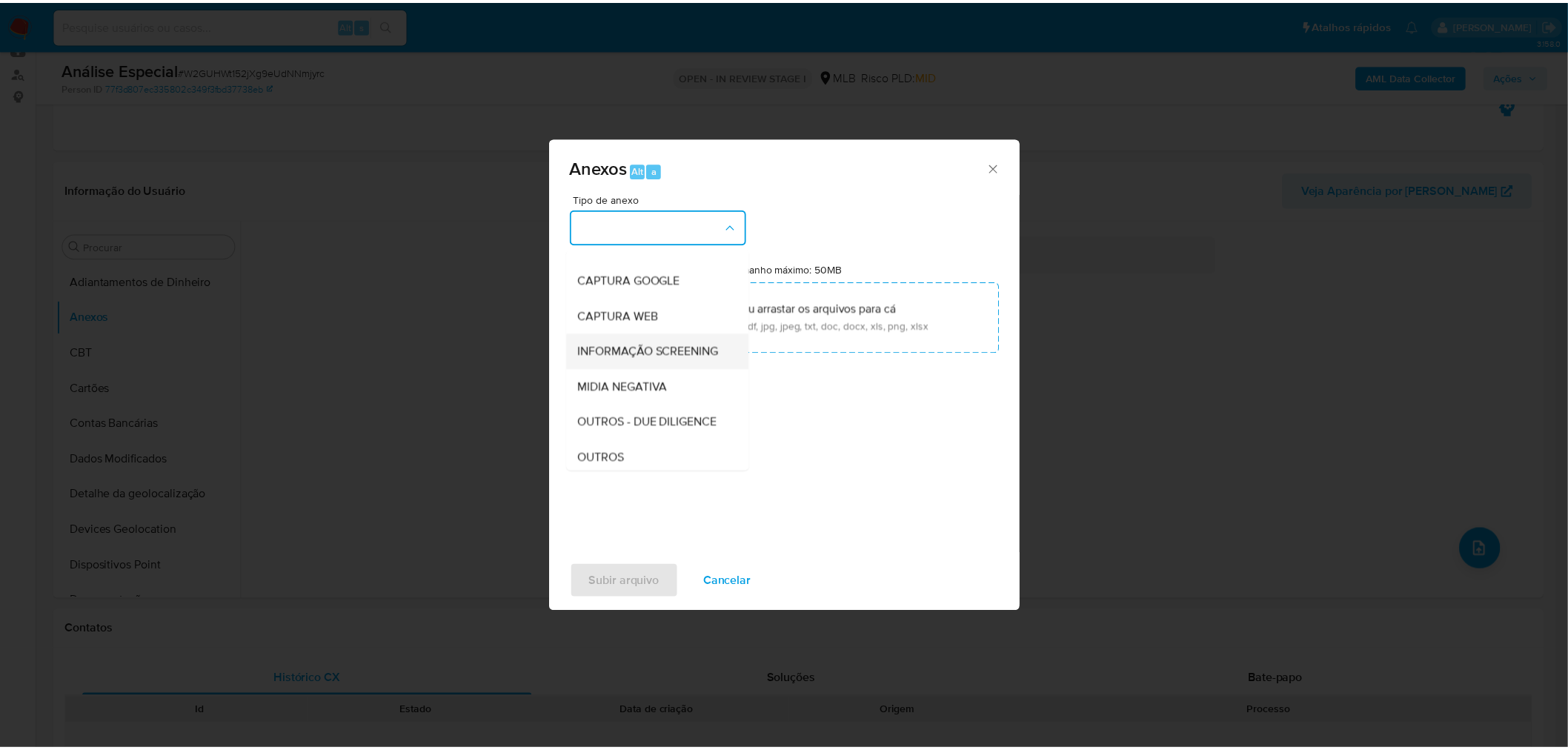
scroll to position [82, 0]
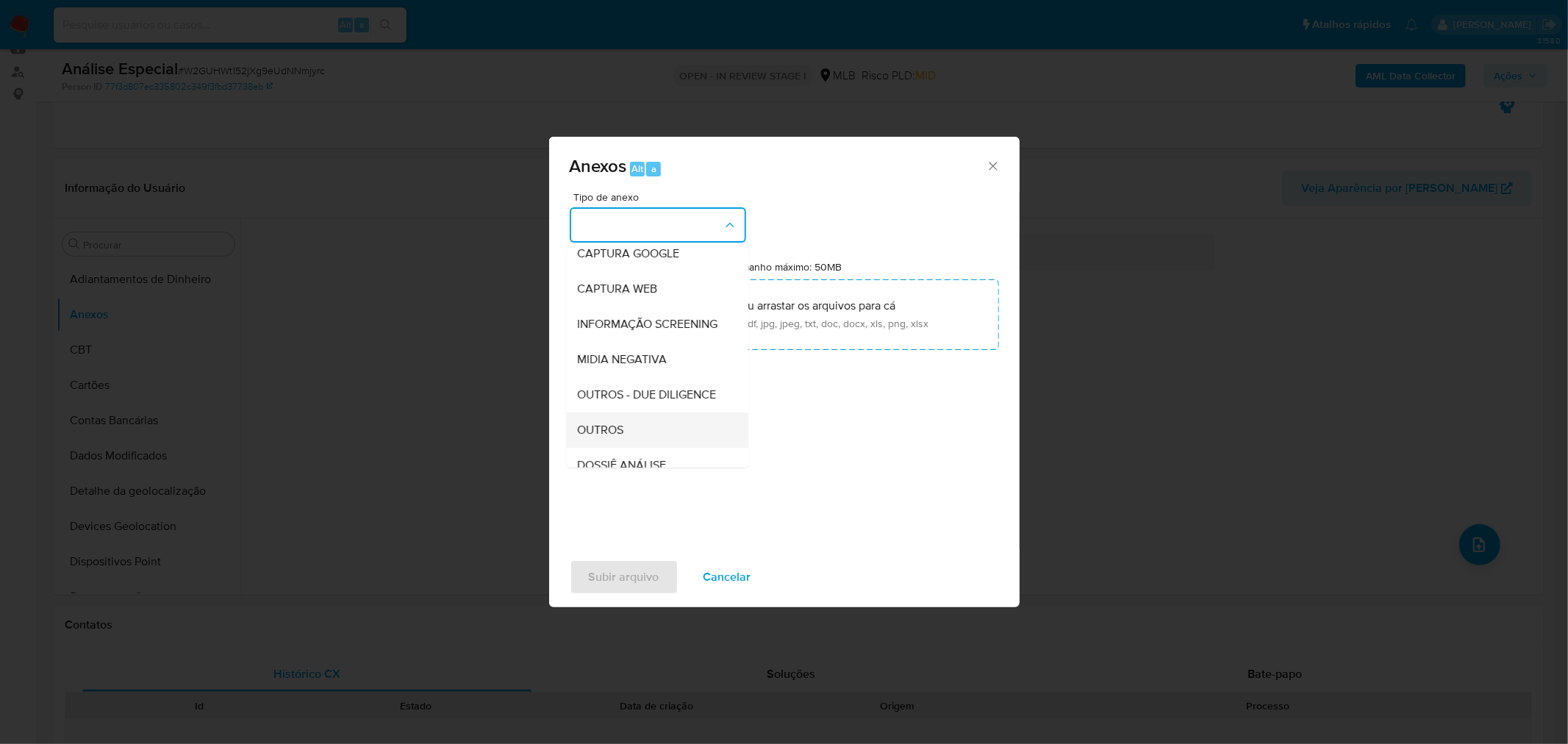
click at [605, 443] on div "OUTROS" at bounding box center [652, 429] width 150 height 35
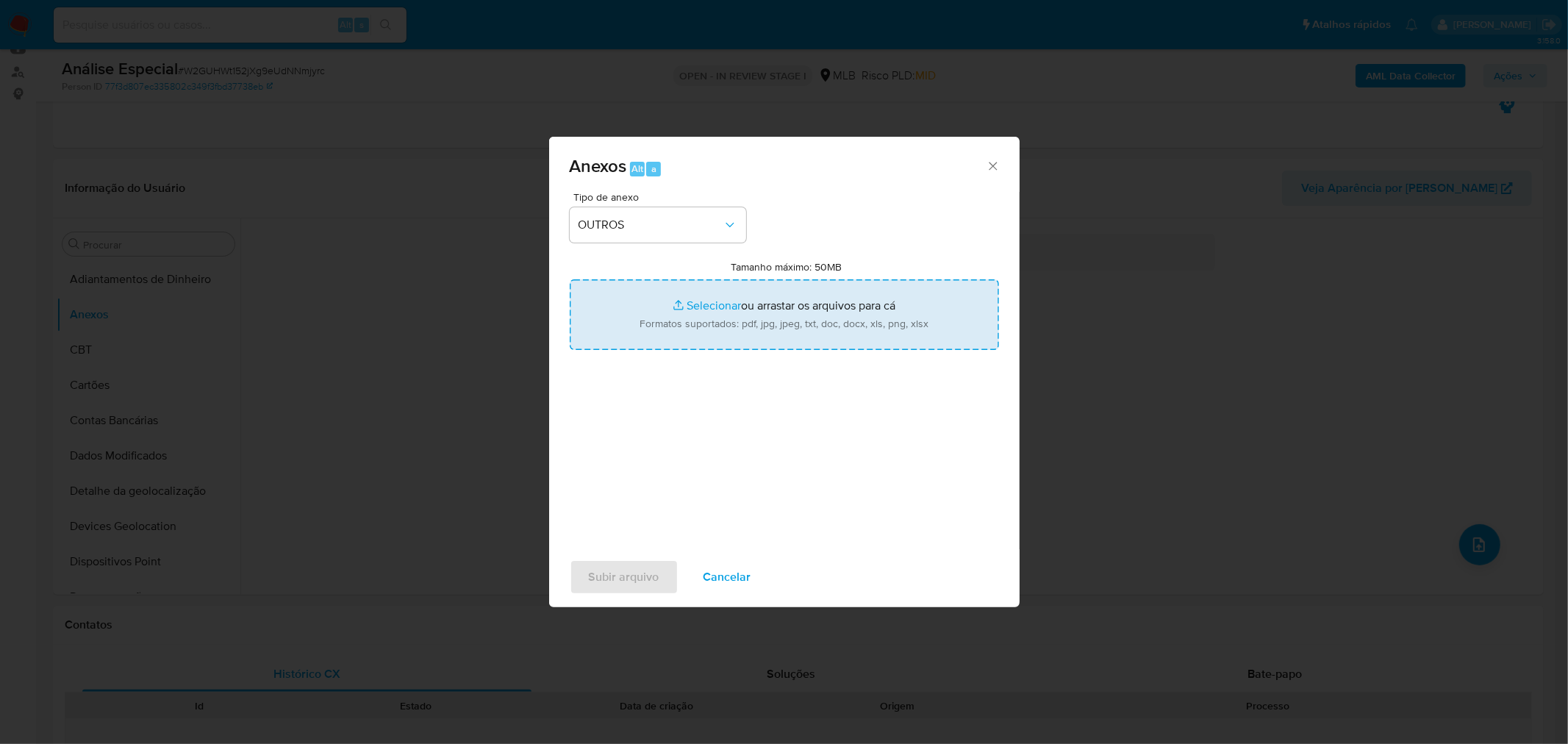
type input "C:\fakepath\Mulan 2208775265_2025_09_12_08_16_12 58.823.522 FLAVIA CAROLINE DOM…"
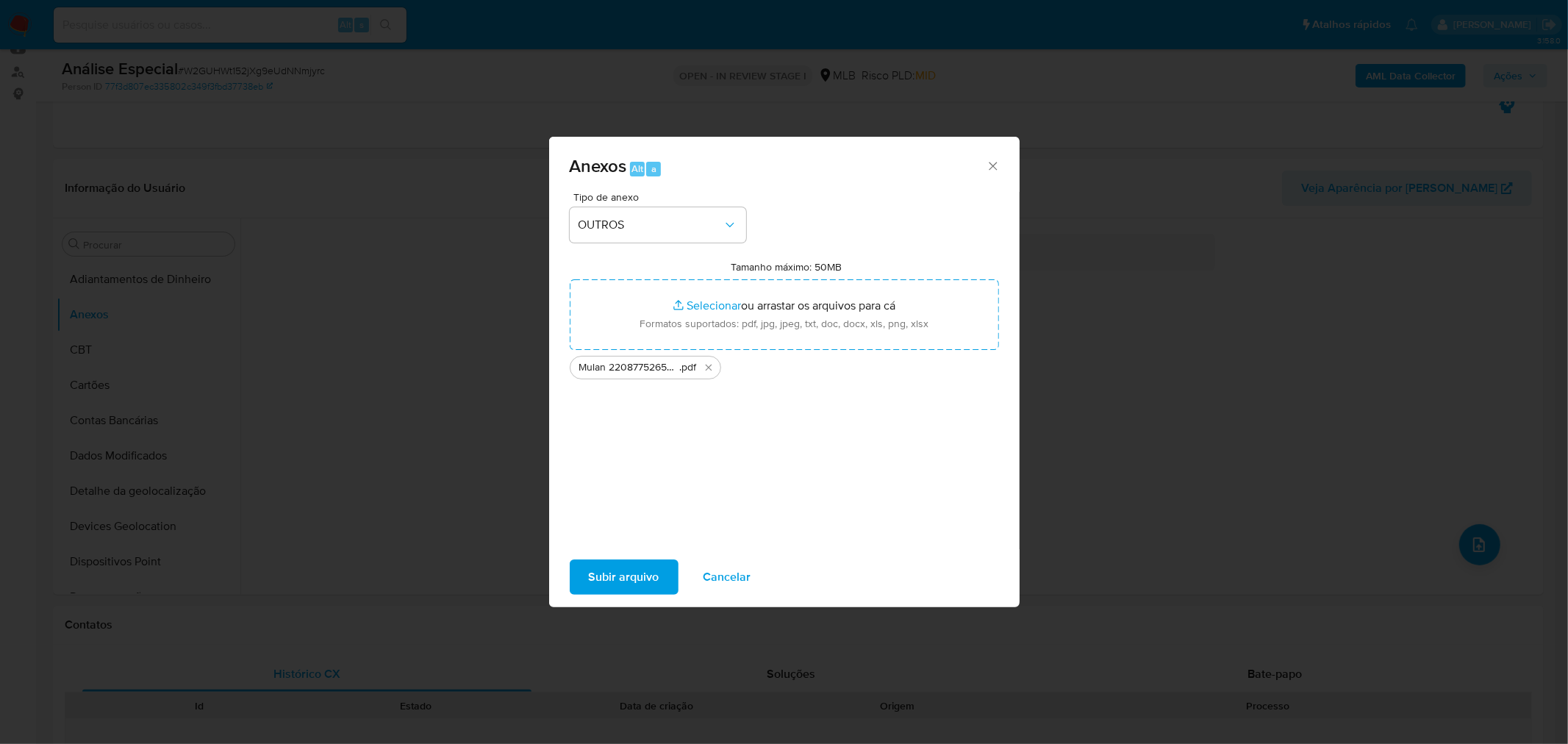
click at [599, 590] on span "Subir arquivo" at bounding box center [624, 577] width 71 height 33
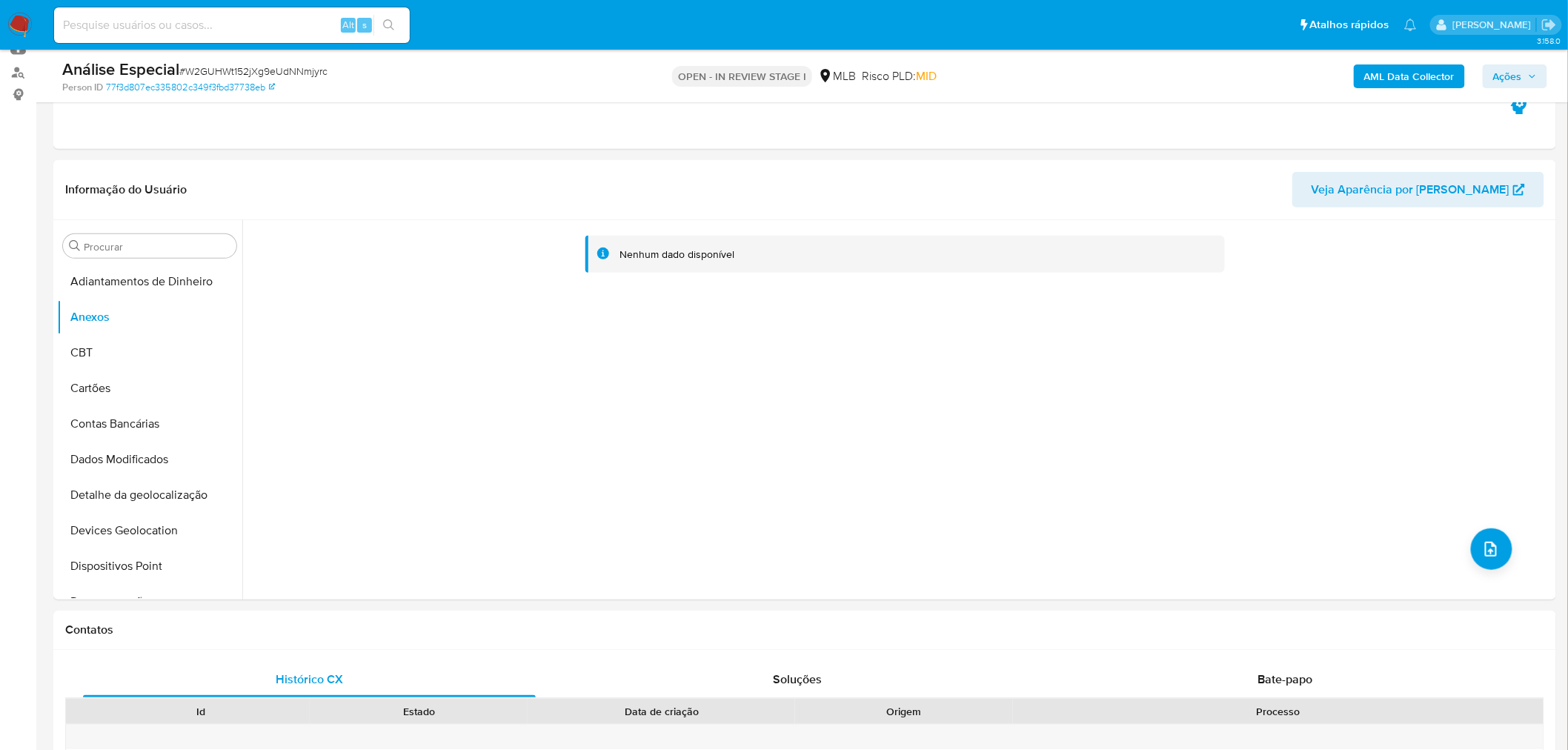
click at [1441, 80] on b "AML Data Collector" at bounding box center [1409, 76] width 91 height 23
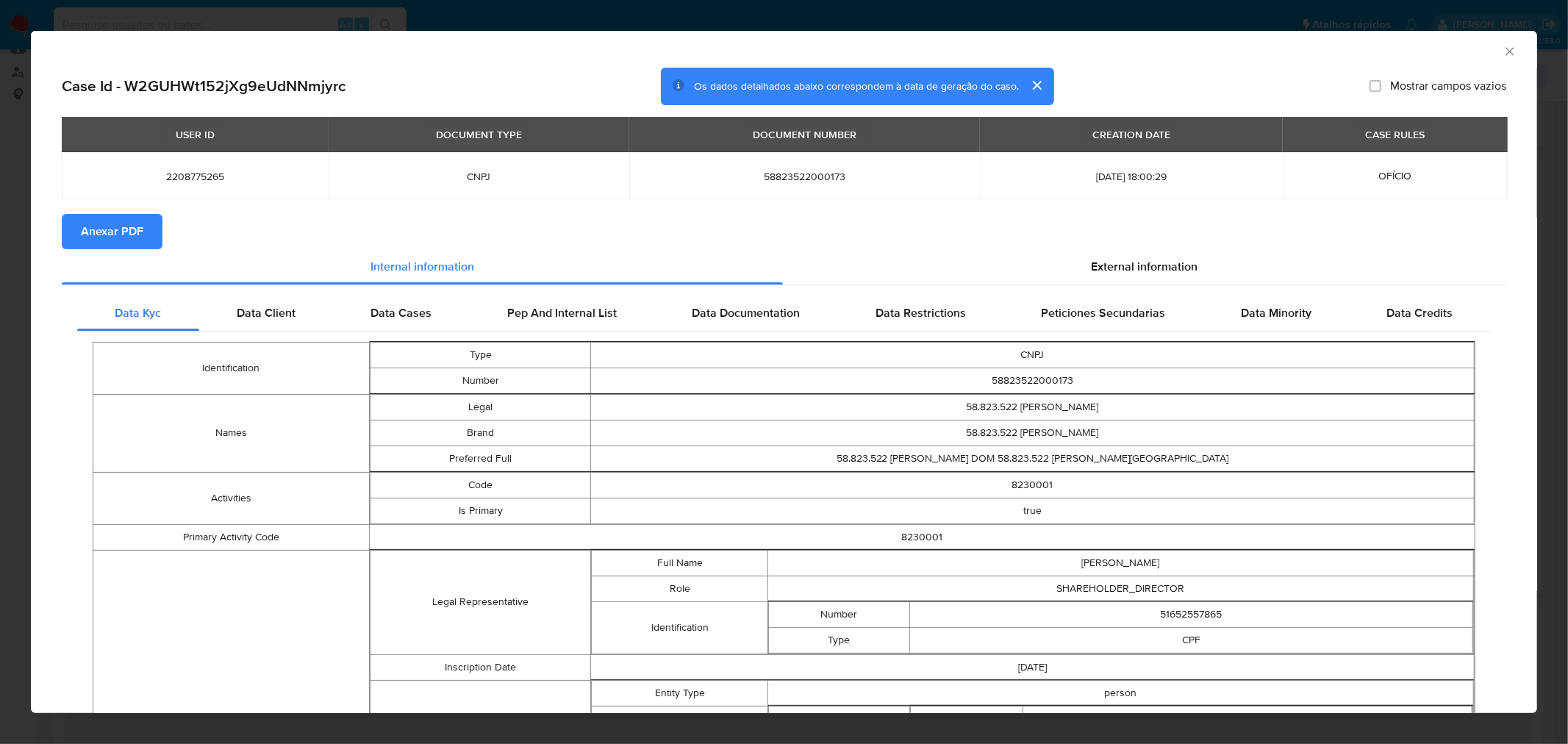
click at [136, 222] on span "Anexar PDF" at bounding box center [111, 231] width 62 height 33
click at [605, 20] on div "AML Data Collector Case Id - W2GUHWt152jXg9eUdNNmjyrc Os dados detalhados abaix…" at bounding box center [784, 372] width 1568 height 744
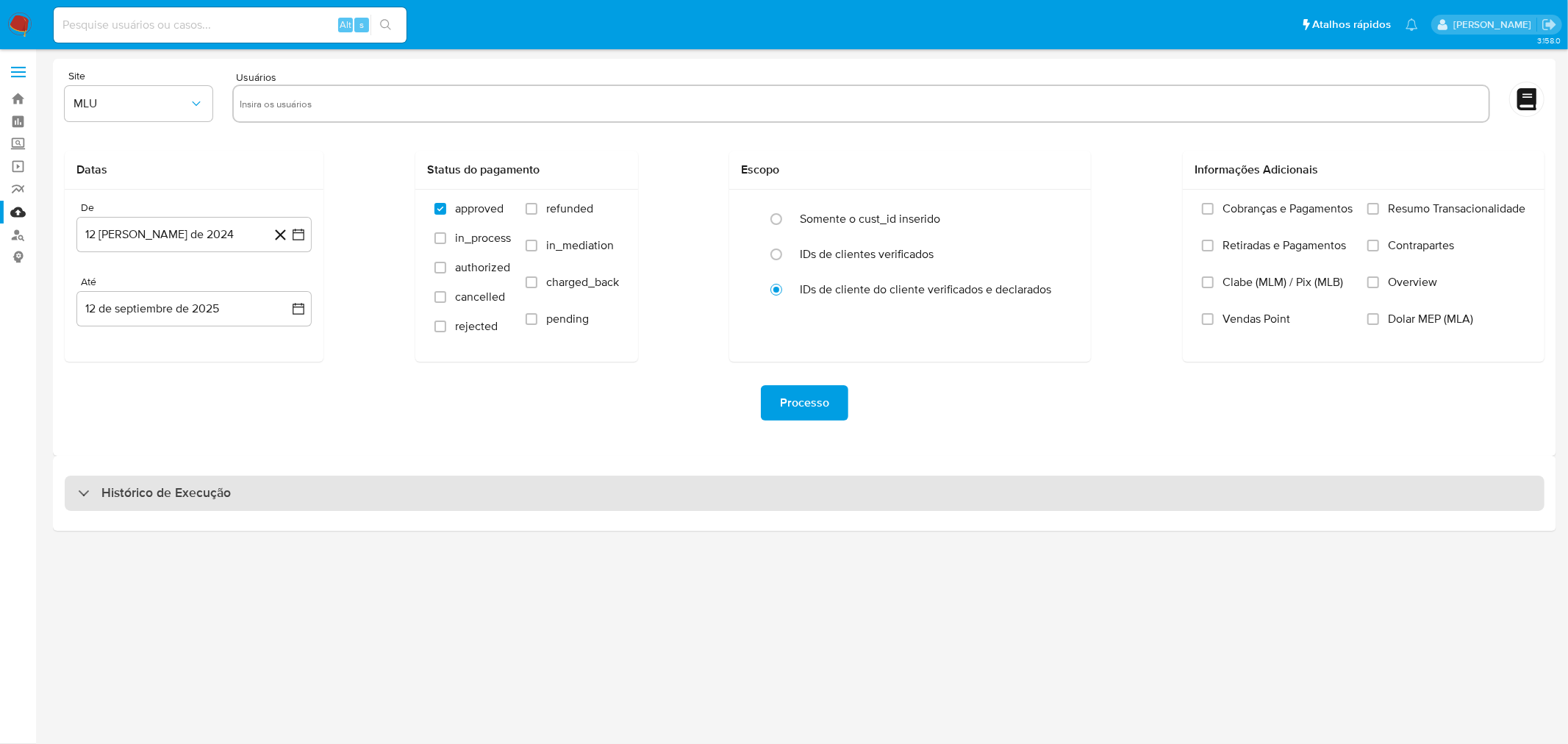
click at [685, 498] on div "Histórico de Execução" at bounding box center [804, 493] width 1480 height 35
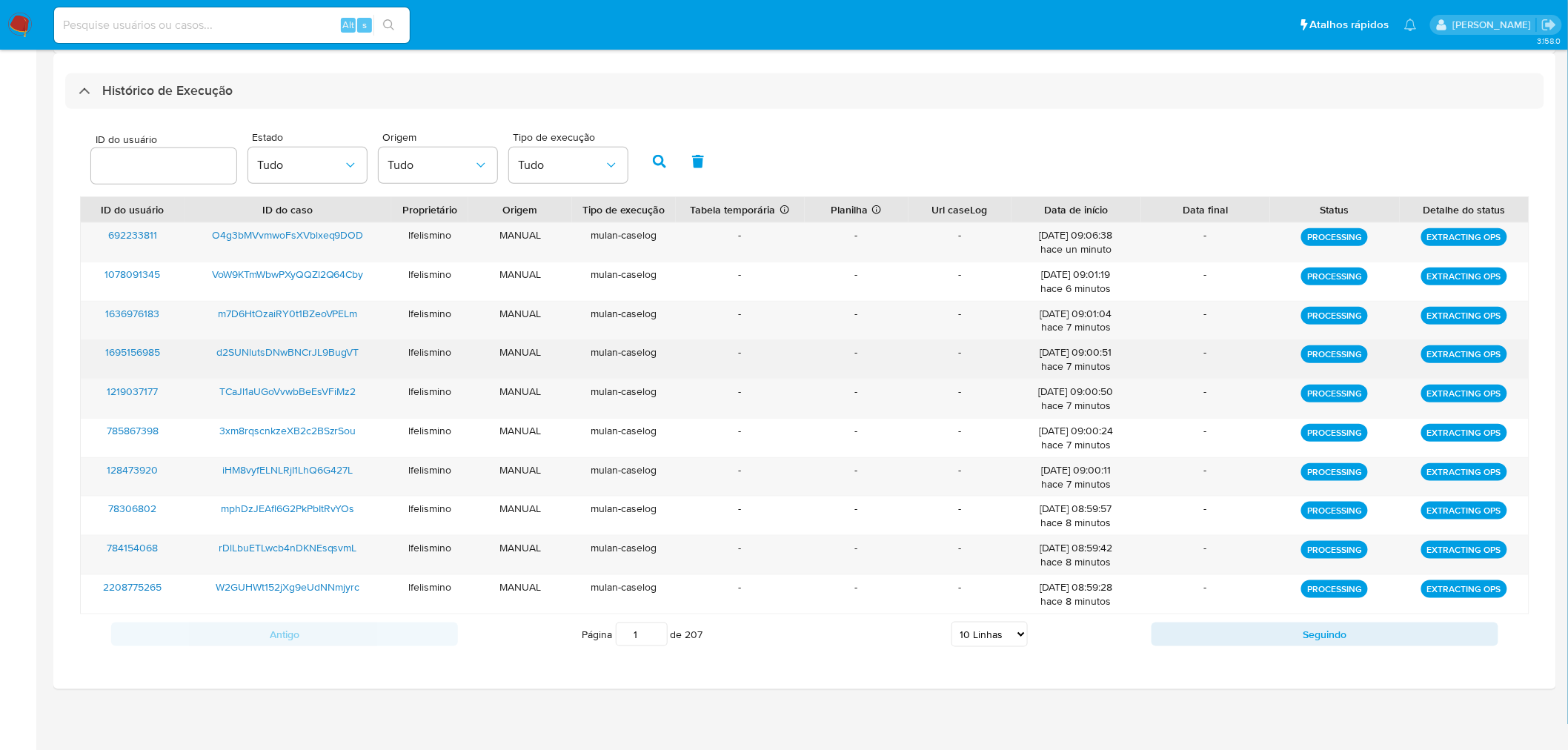
scroll to position [408, 0]
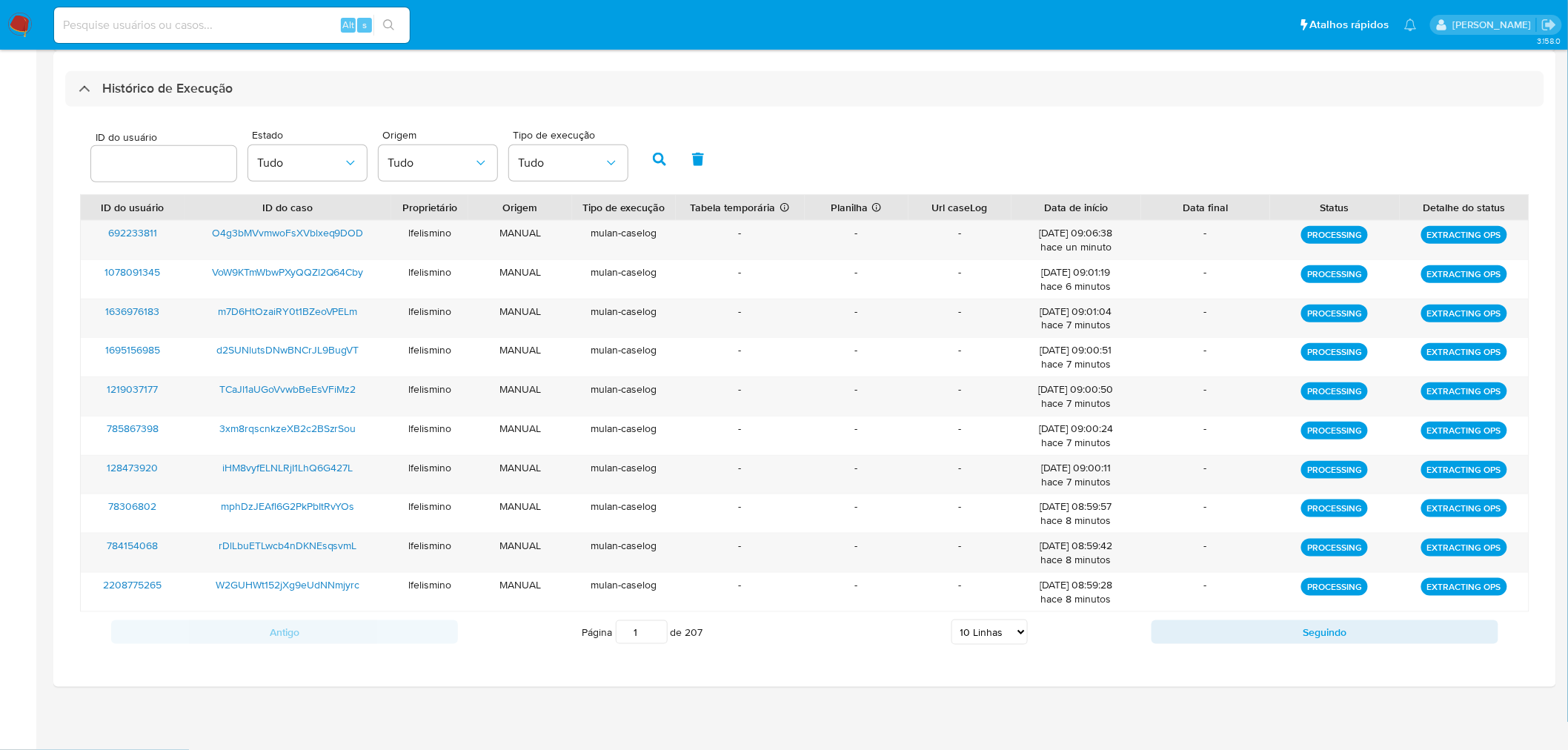
click at [960, 638] on select "5 Linhas 10 Linhas 20 Linhas 25 Linhas 50 Linhas 100 Linhas" at bounding box center [989, 632] width 77 height 25
select select "25"
click at [951, 621] on select "5 Linhas 10 Linhas 20 Linhas 25 Linhas 50 Linhas 100 Linhas" at bounding box center [989, 632] width 77 height 25
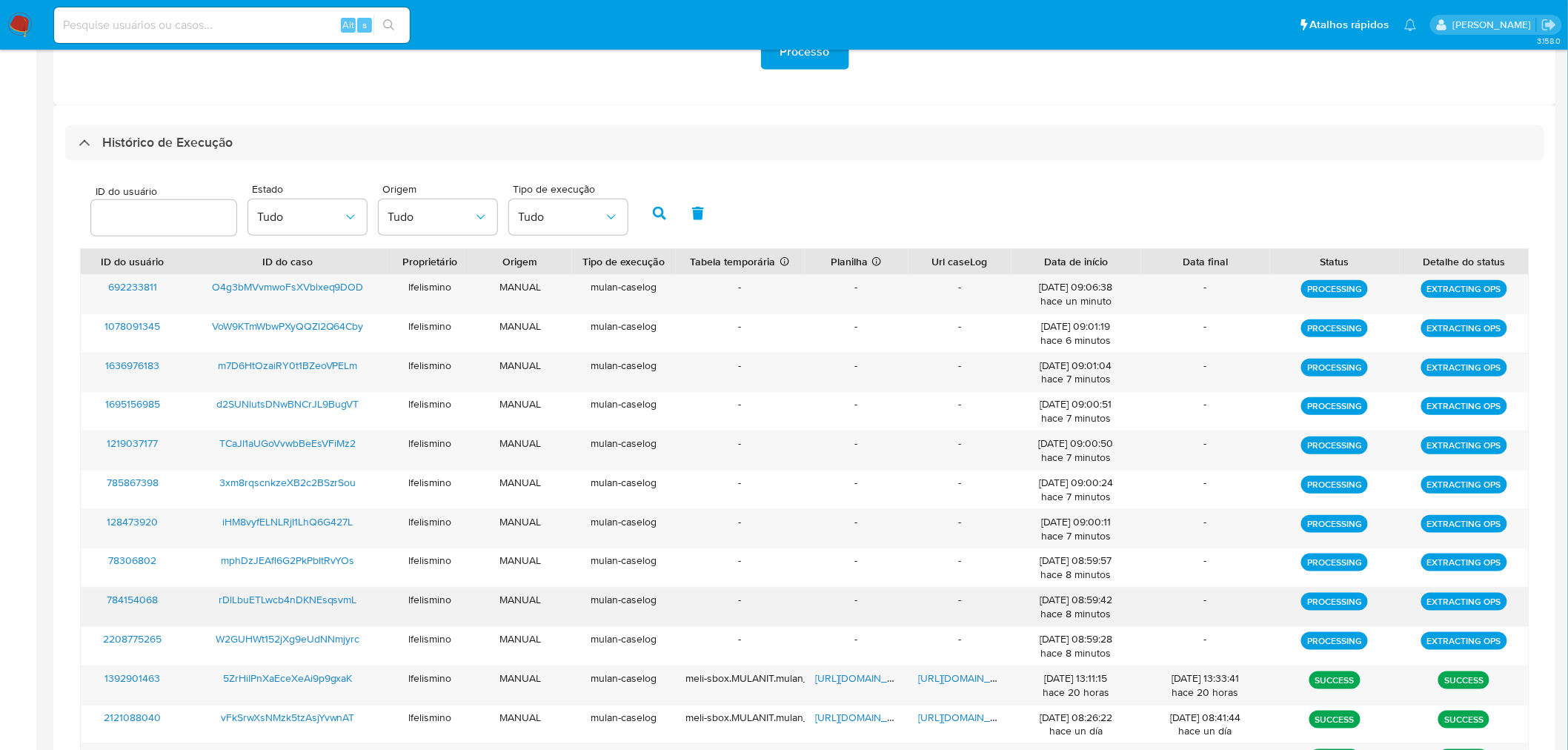
scroll to position [326, 0]
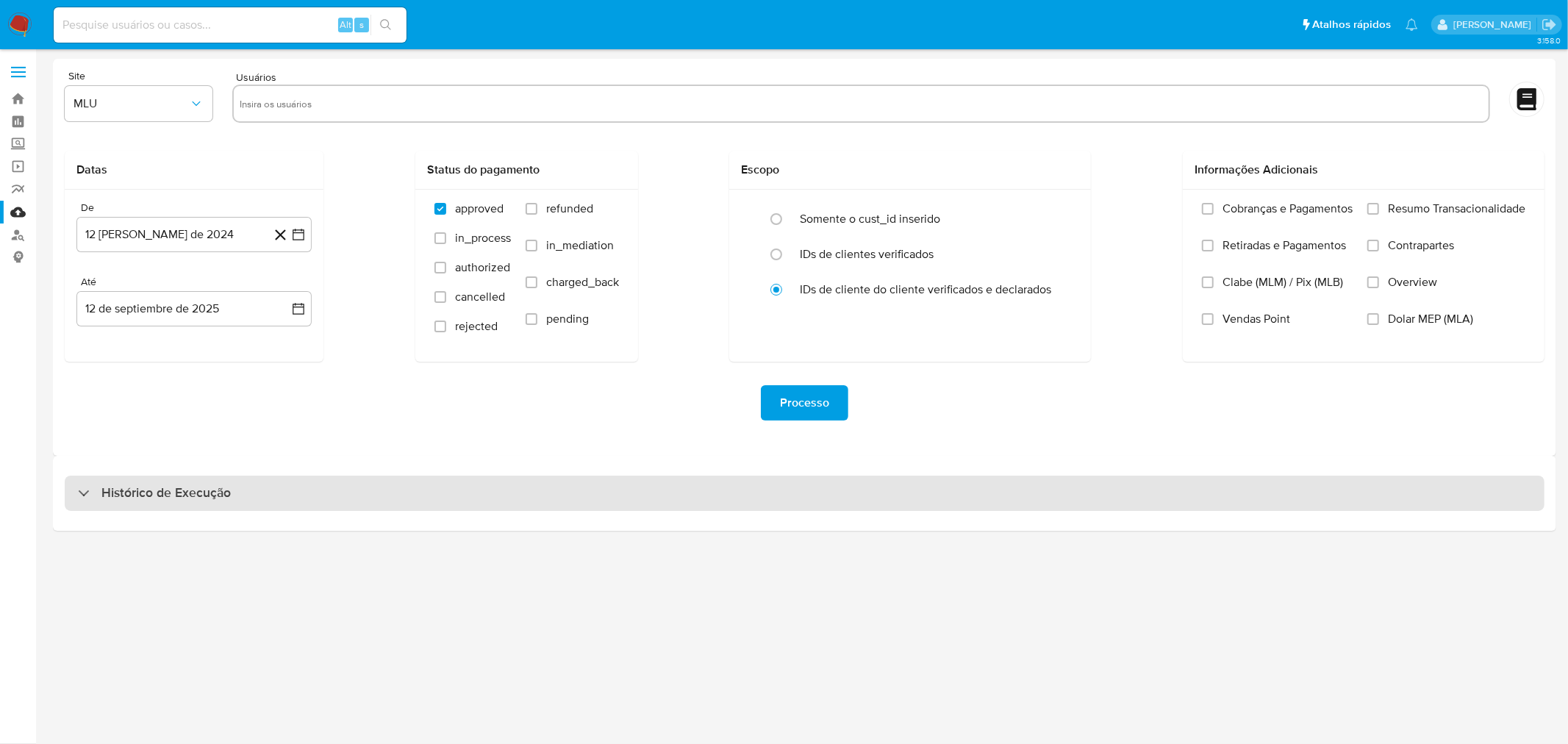
click at [530, 501] on div "Histórico de Execução" at bounding box center [804, 493] width 1480 height 35
select select "10"
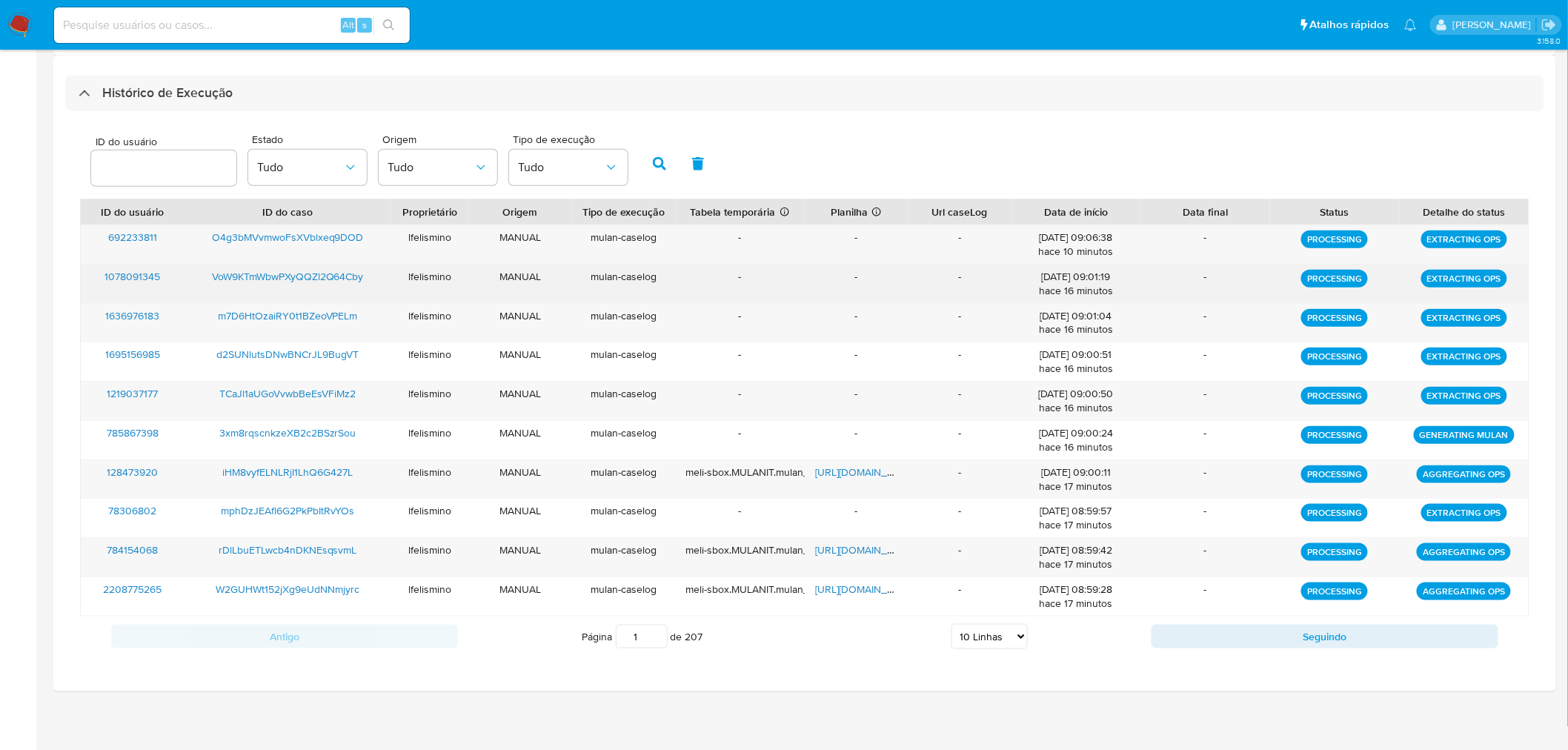
scroll to position [408, 0]
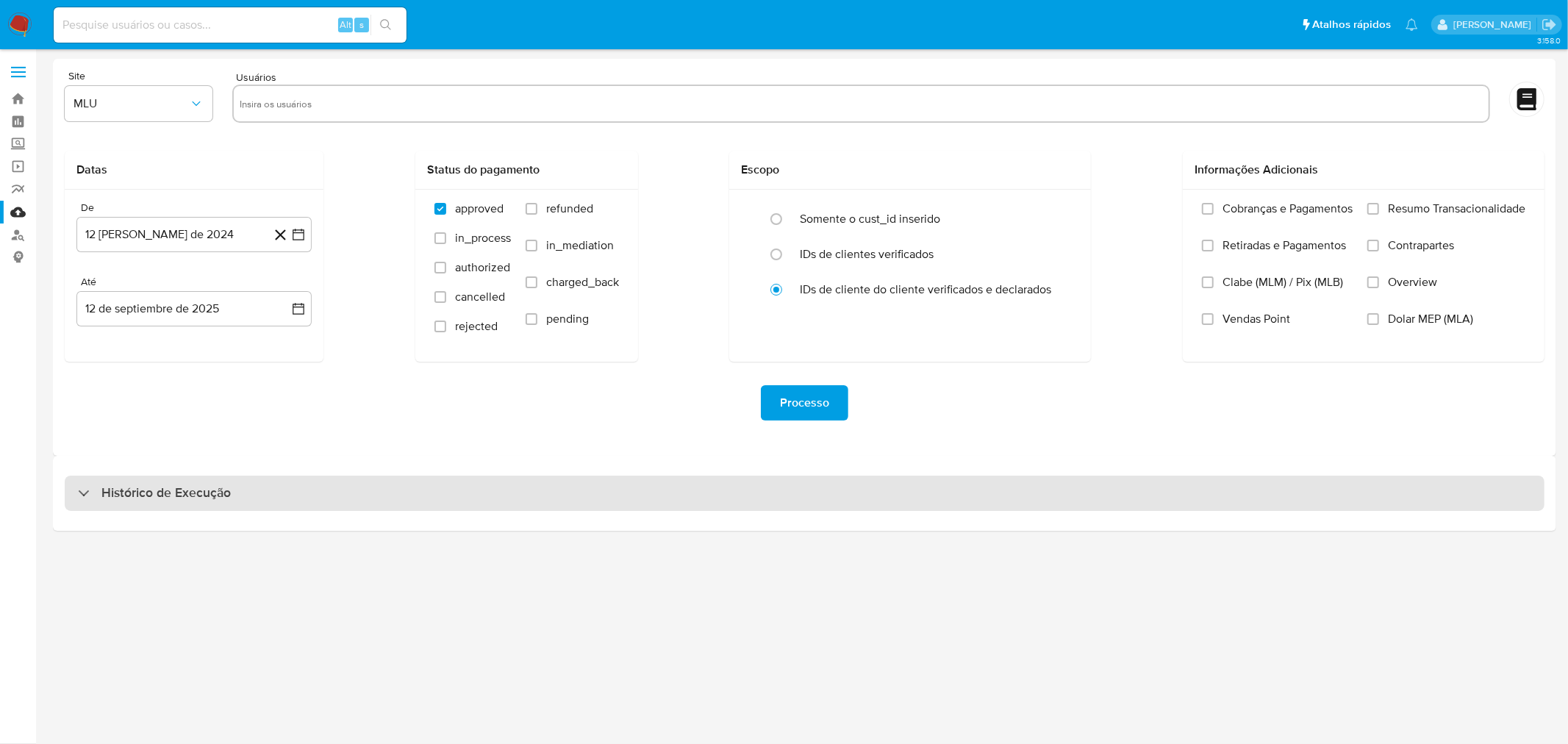
click at [302, 494] on div "Histórico de Execução" at bounding box center [804, 493] width 1480 height 35
select select "10"
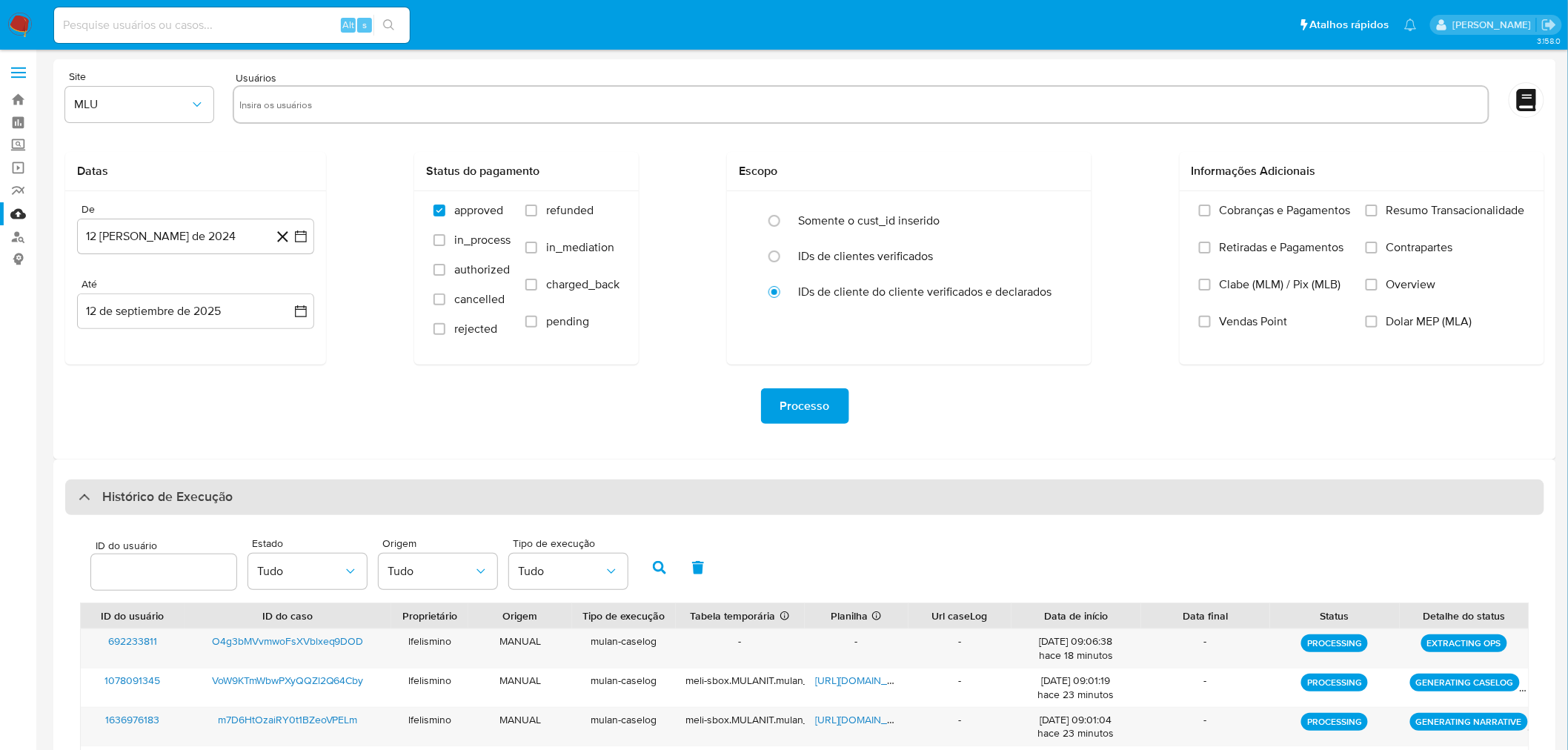
scroll to position [408, 0]
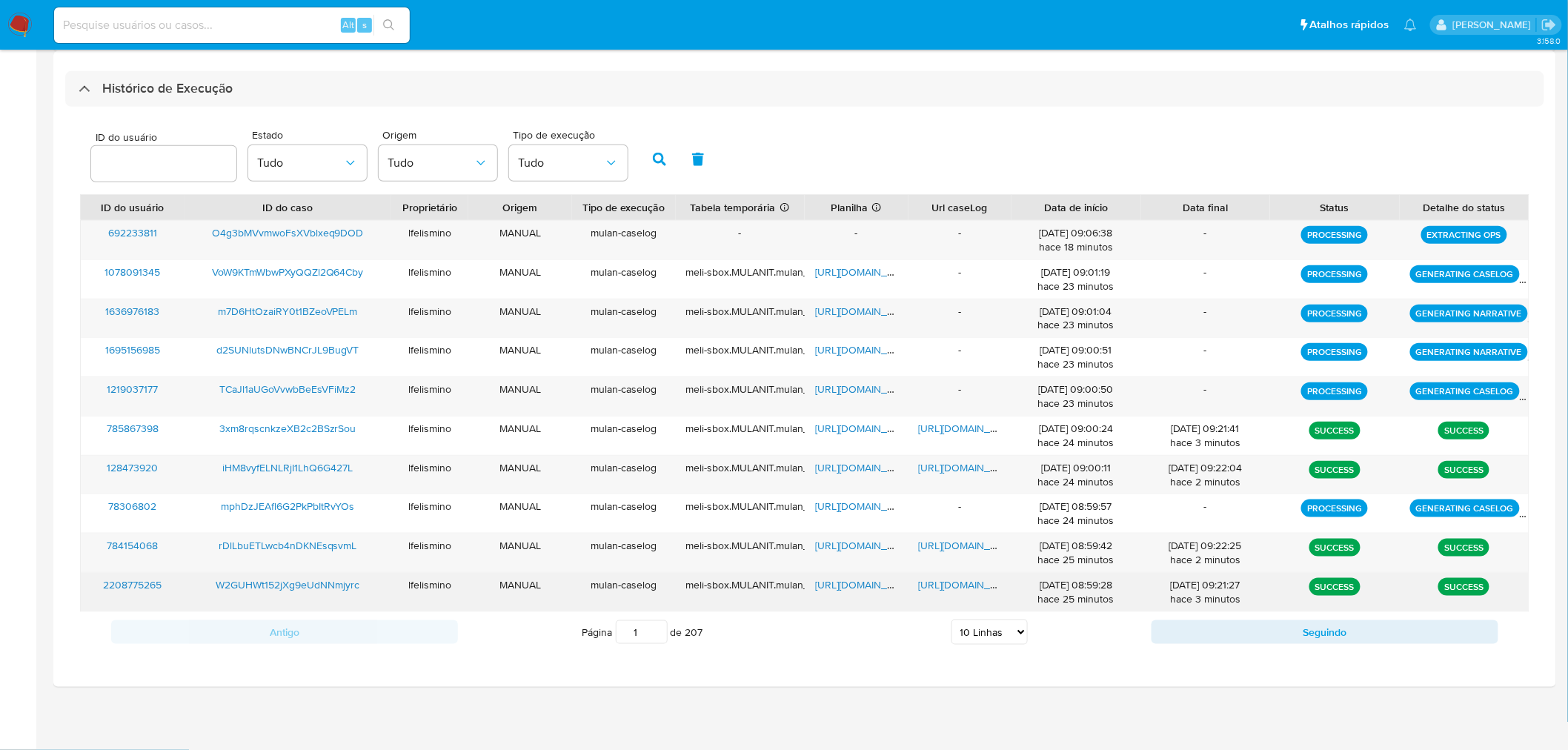
click at [987, 590] on span "[URL][DOMAIN_NAME]" at bounding box center [969, 585] width 102 height 15
click at [841, 590] on span "[URL][DOMAIN_NAME]" at bounding box center [866, 585] width 102 height 15
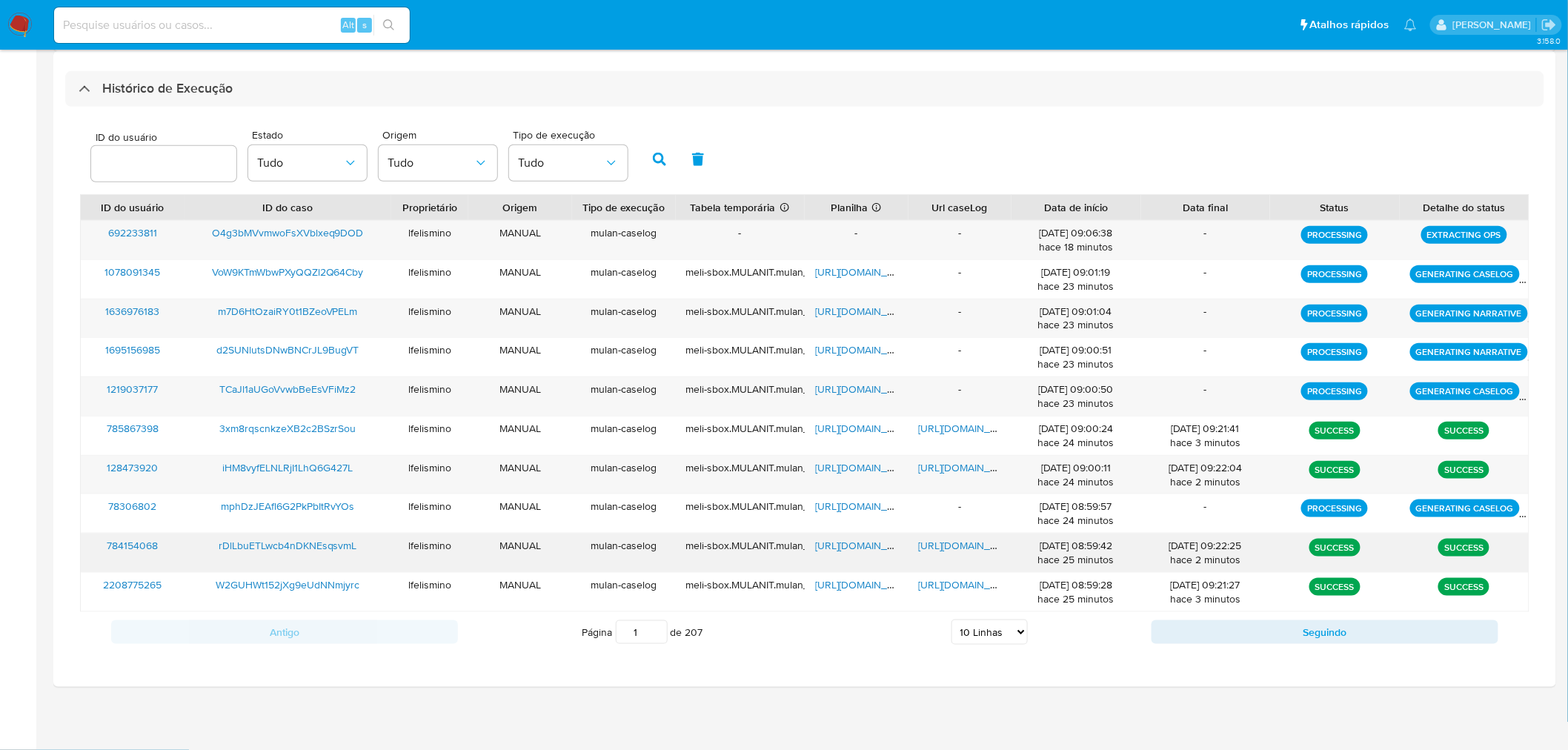
click at [958, 552] on span "[URL][DOMAIN_NAME]" at bounding box center [969, 546] width 102 height 15
click at [838, 544] on span "[URL][DOMAIN_NAME]" at bounding box center [866, 546] width 102 height 15
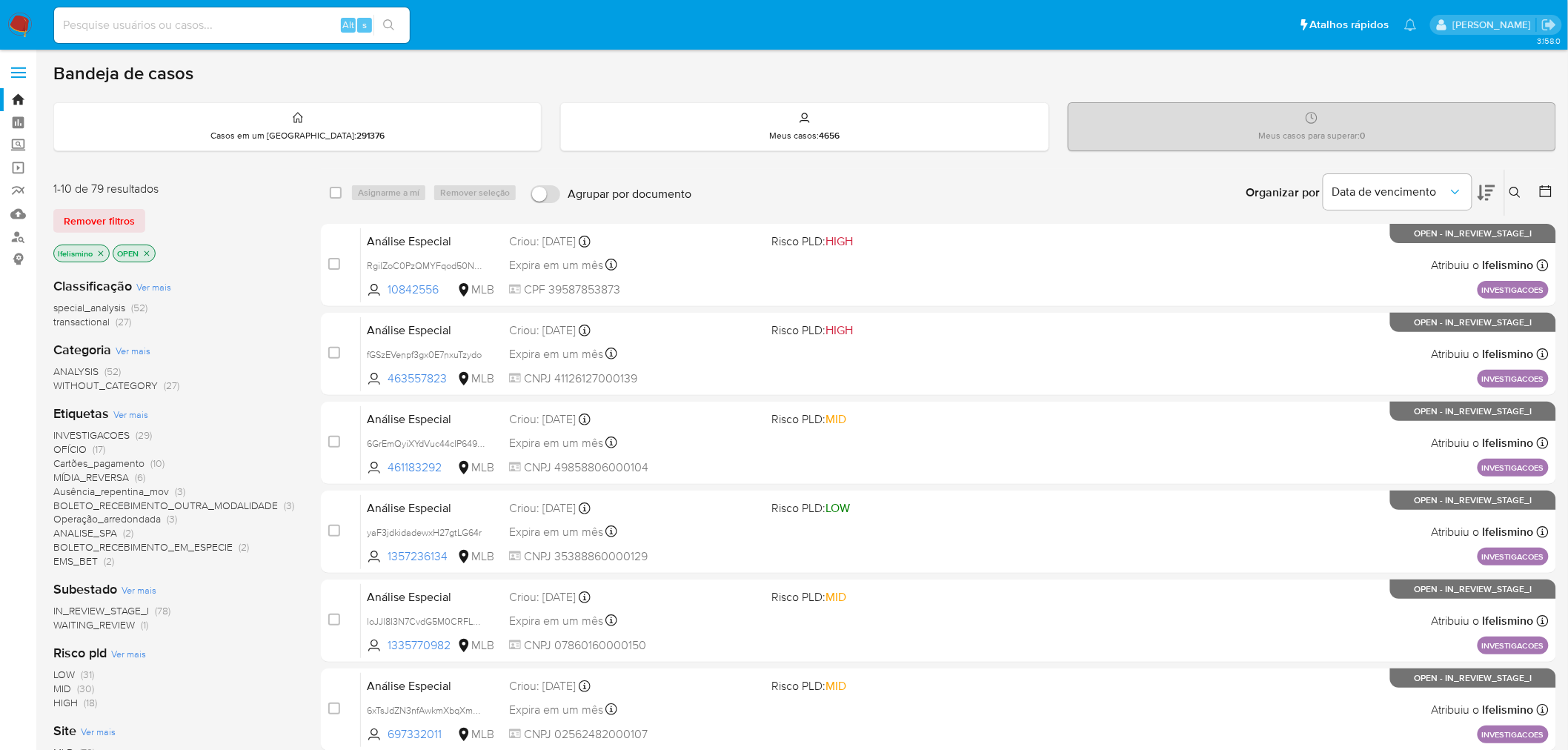
click at [151, 24] on input at bounding box center [232, 25] width 356 height 20
paste input "1360267505"
type input "1360267505"
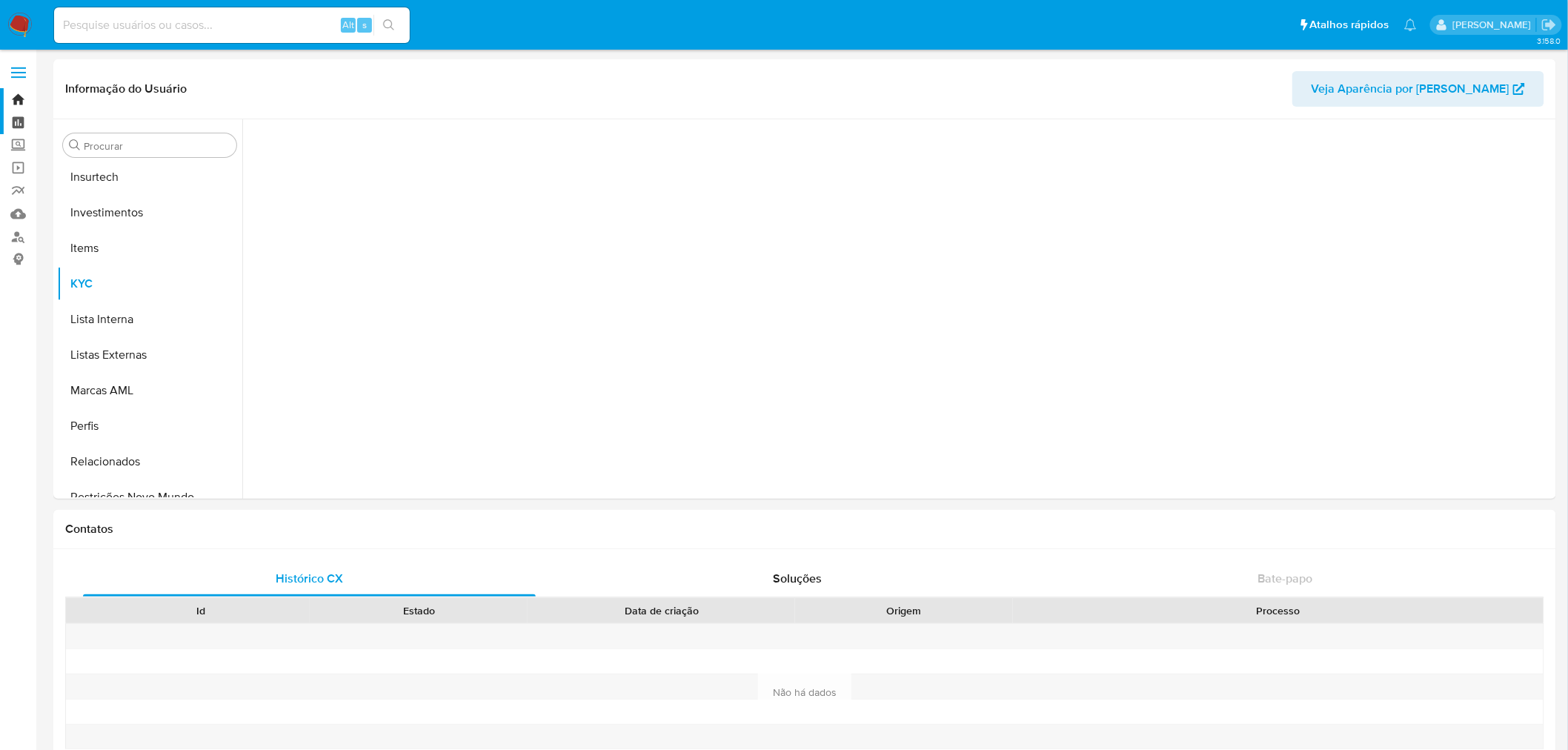
scroll to position [697, 0]
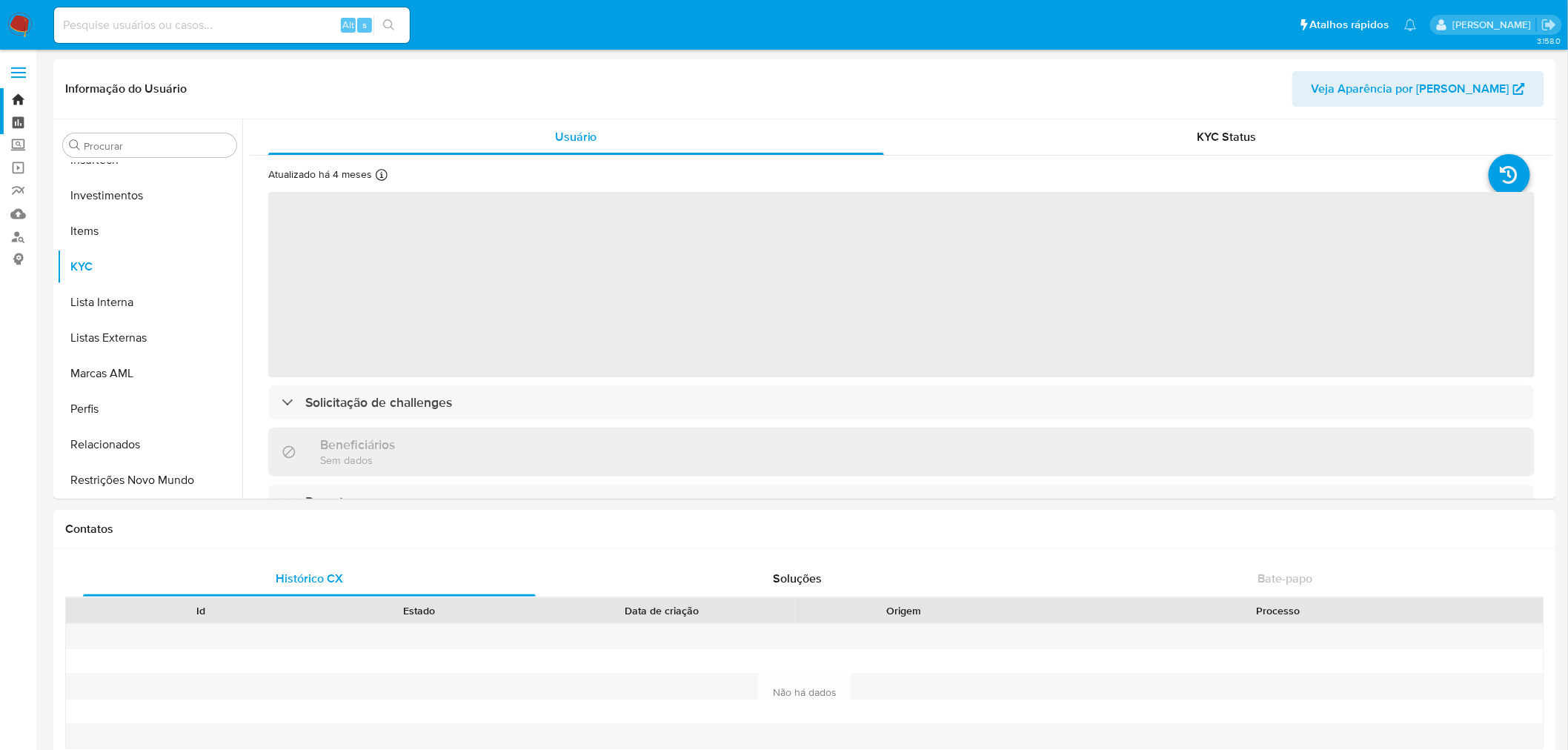
select select "10"
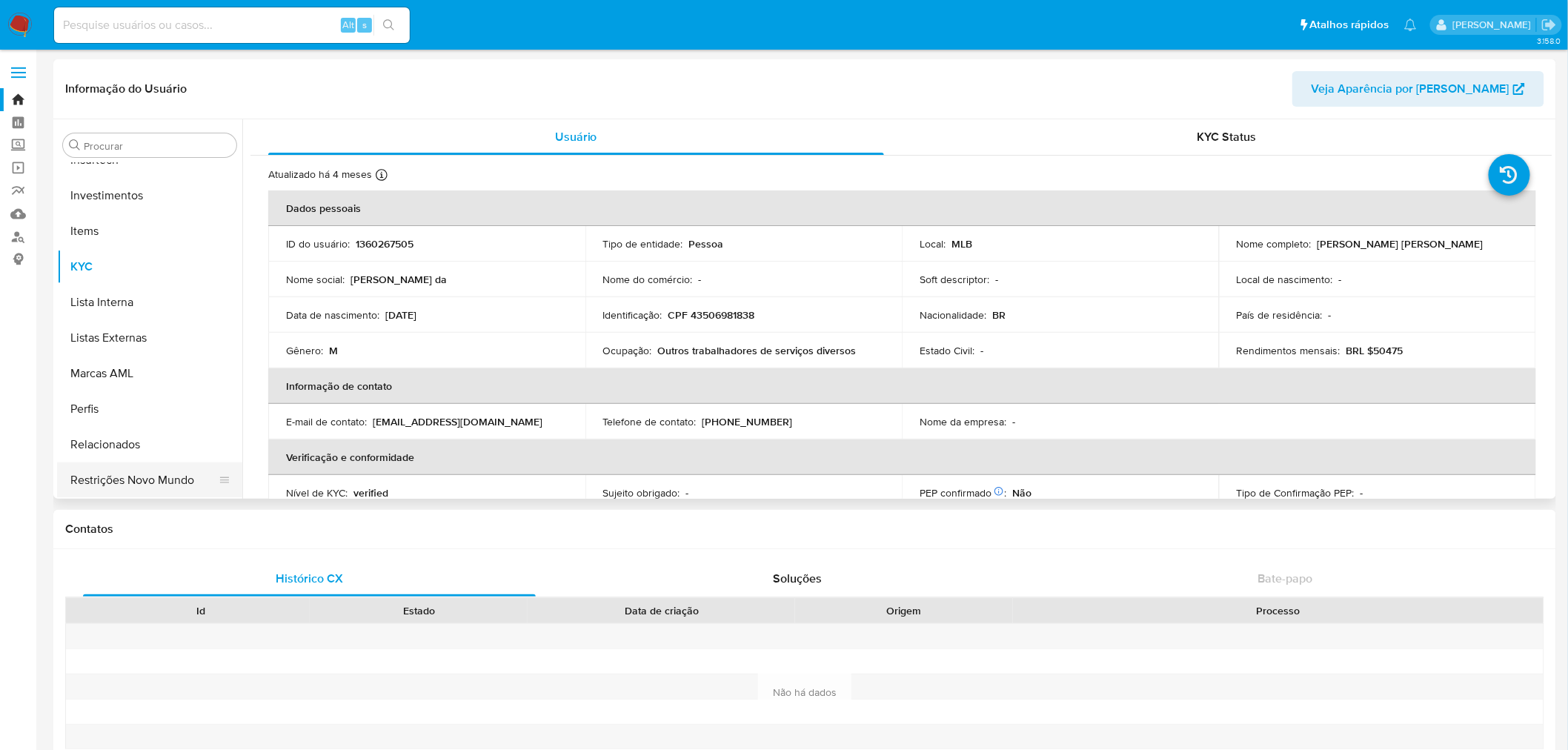
click at [123, 478] on button "Restrições Novo Mundo" at bounding box center [143, 480] width 173 height 36
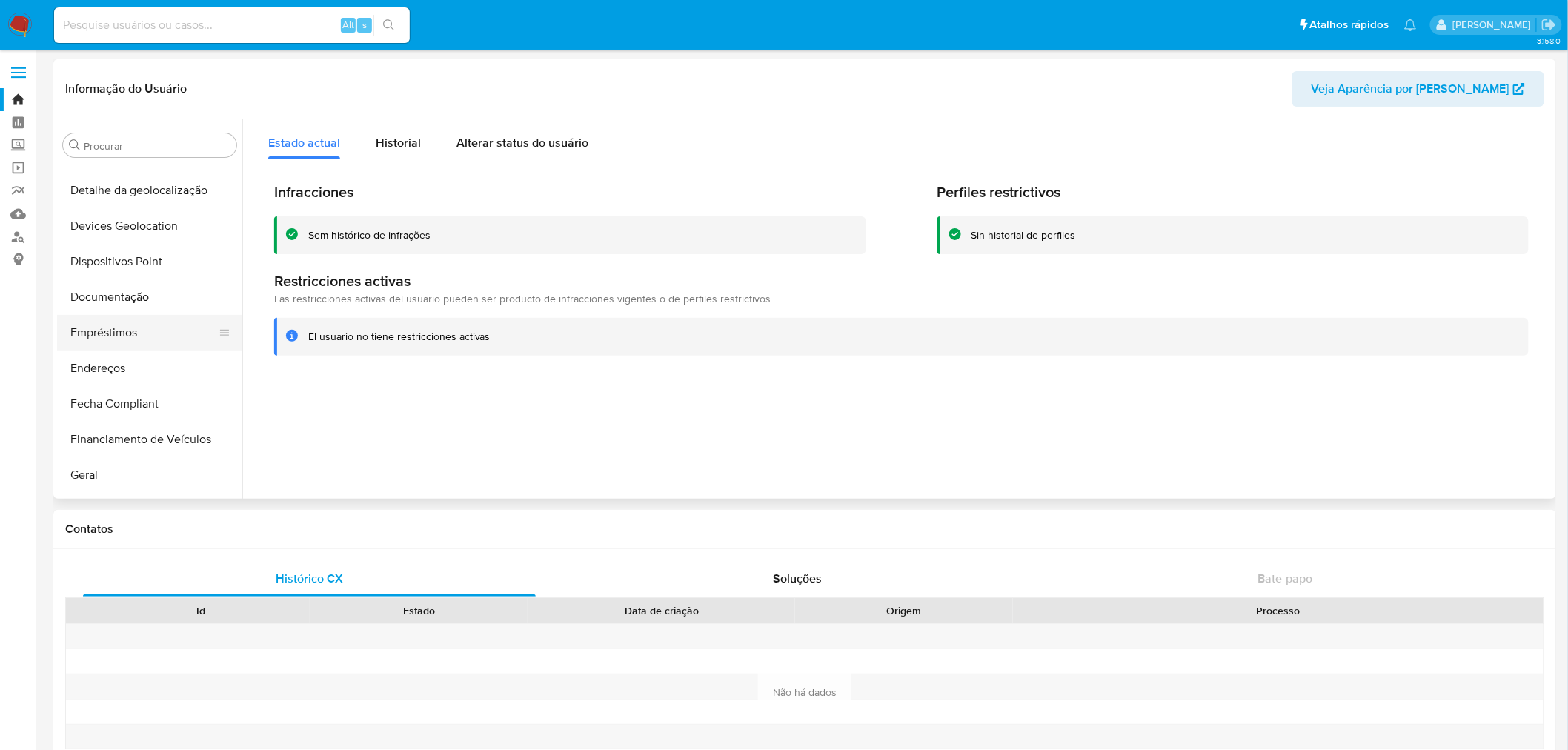
scroll to position [202, 0]
click at [168, 305] on button "Documentação" at bounding box center [143, 299] width 173 height 36
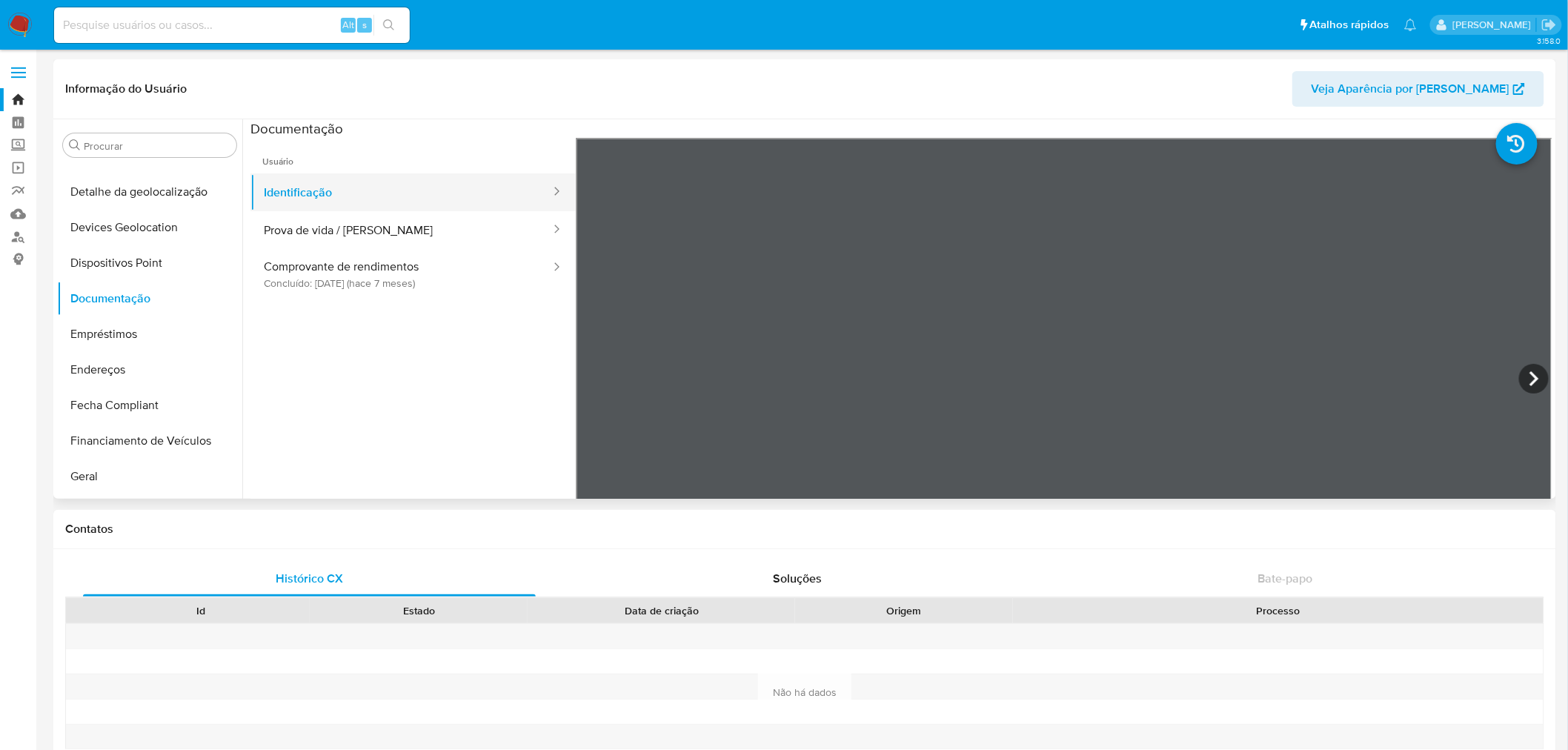
click at [336, 195] on button "Identificação" at bounding box center [402, 192] width 301 height 37
click at [441, 241] on button "Prova de vida / [PERSON_NAME]" at bounding box center [402, 230] width 301 height 37
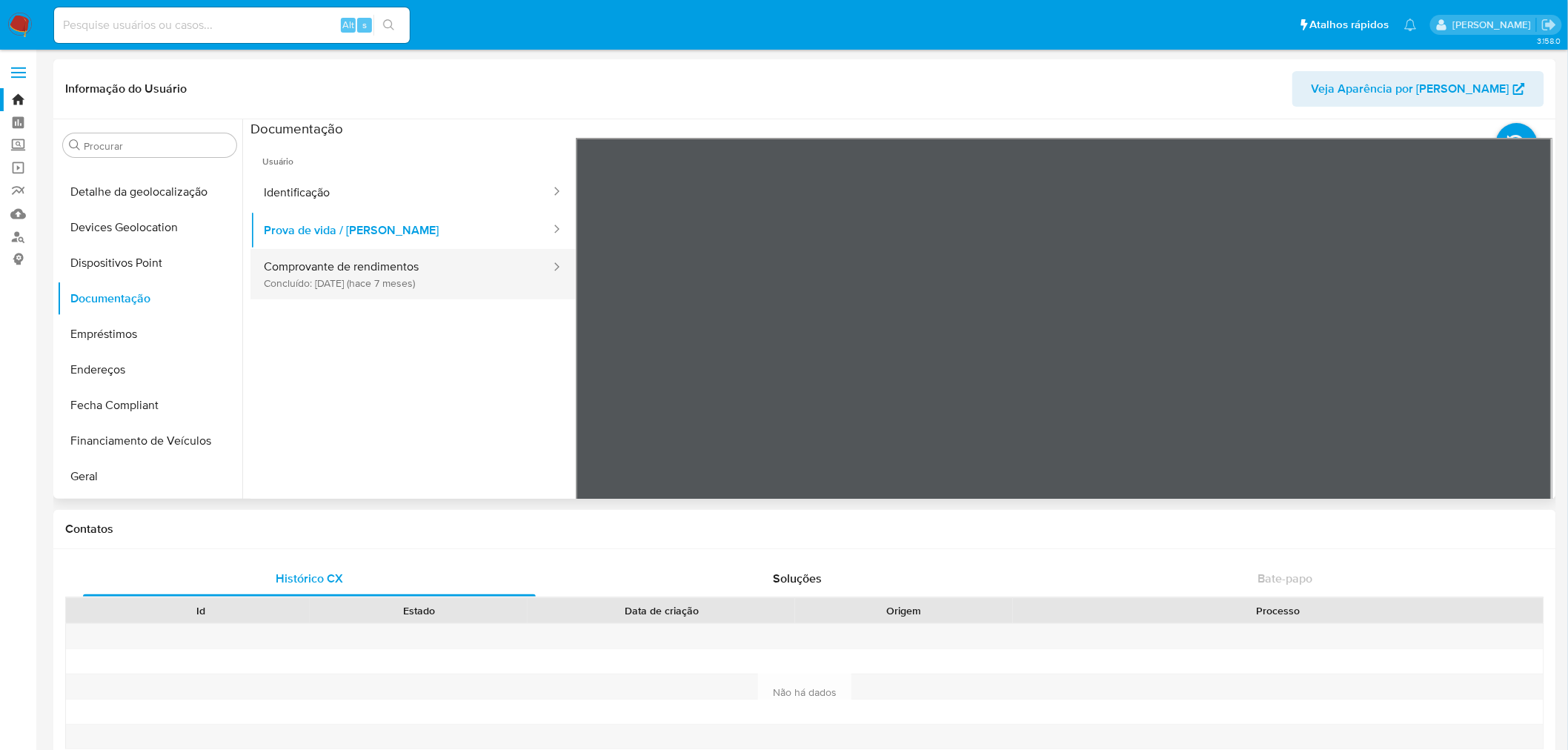
click at [421, 298] on button "Comprovante de rendimentos Concluído: [DATE] (hace 7 meses)" at bounding box center [402, 274] width 301 height 51
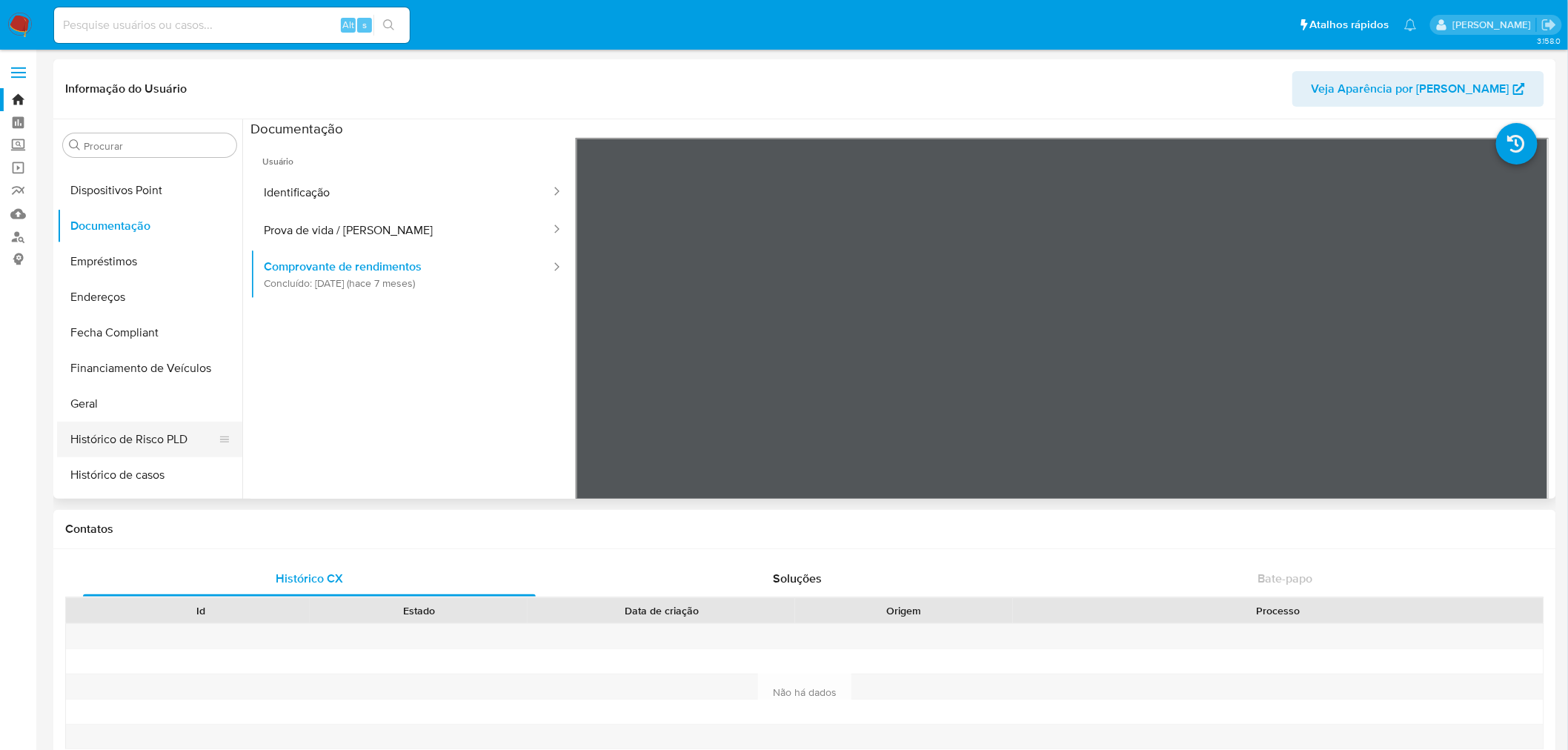
scroll to position [449, 0]
click at [162, 243] on button "Geral" at bounding box center [143, 229] width 173 height 36
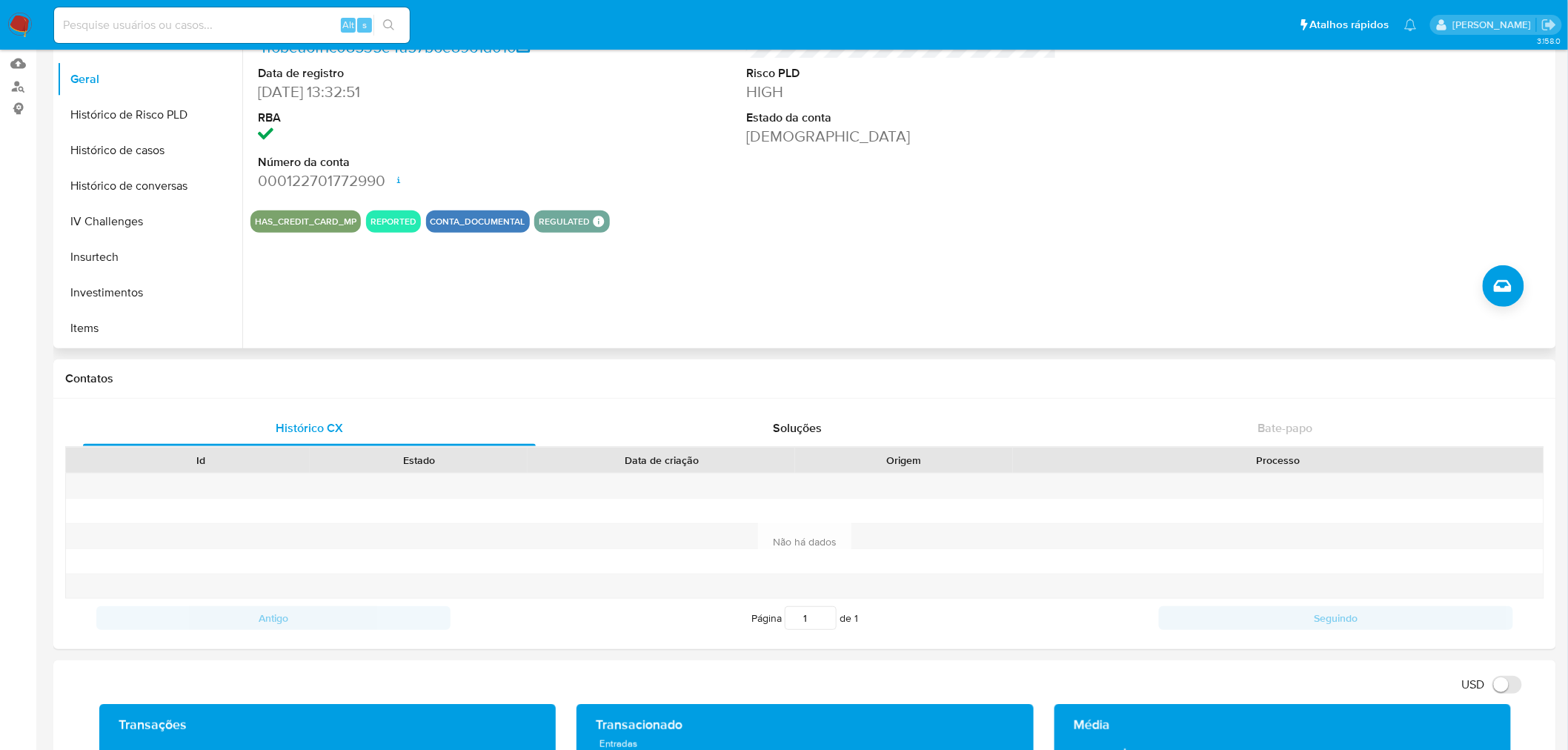
scroll to position [0, 0]
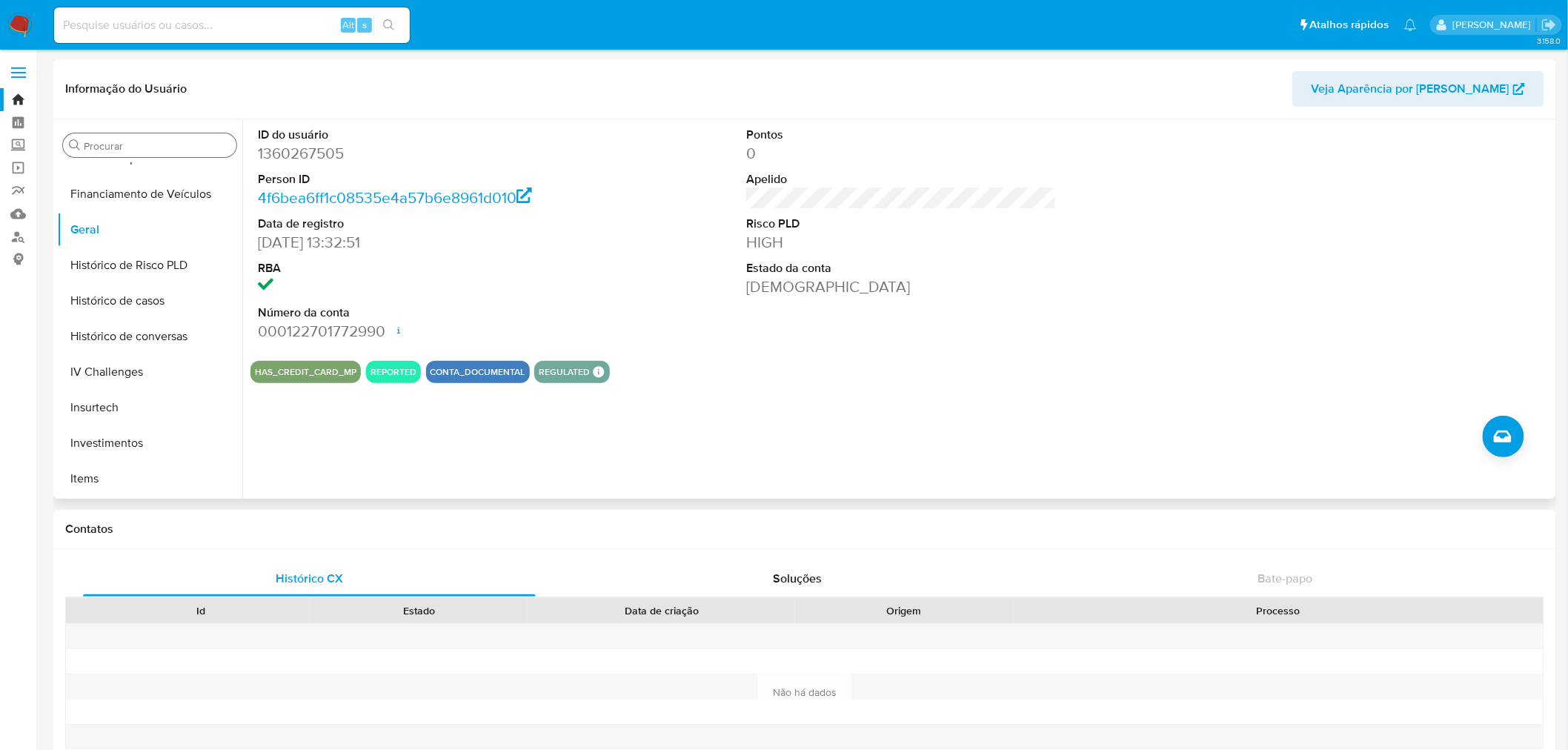
click at [116, 144] on input "Procurar" at bounding box center [156, 146] width 147 height 13
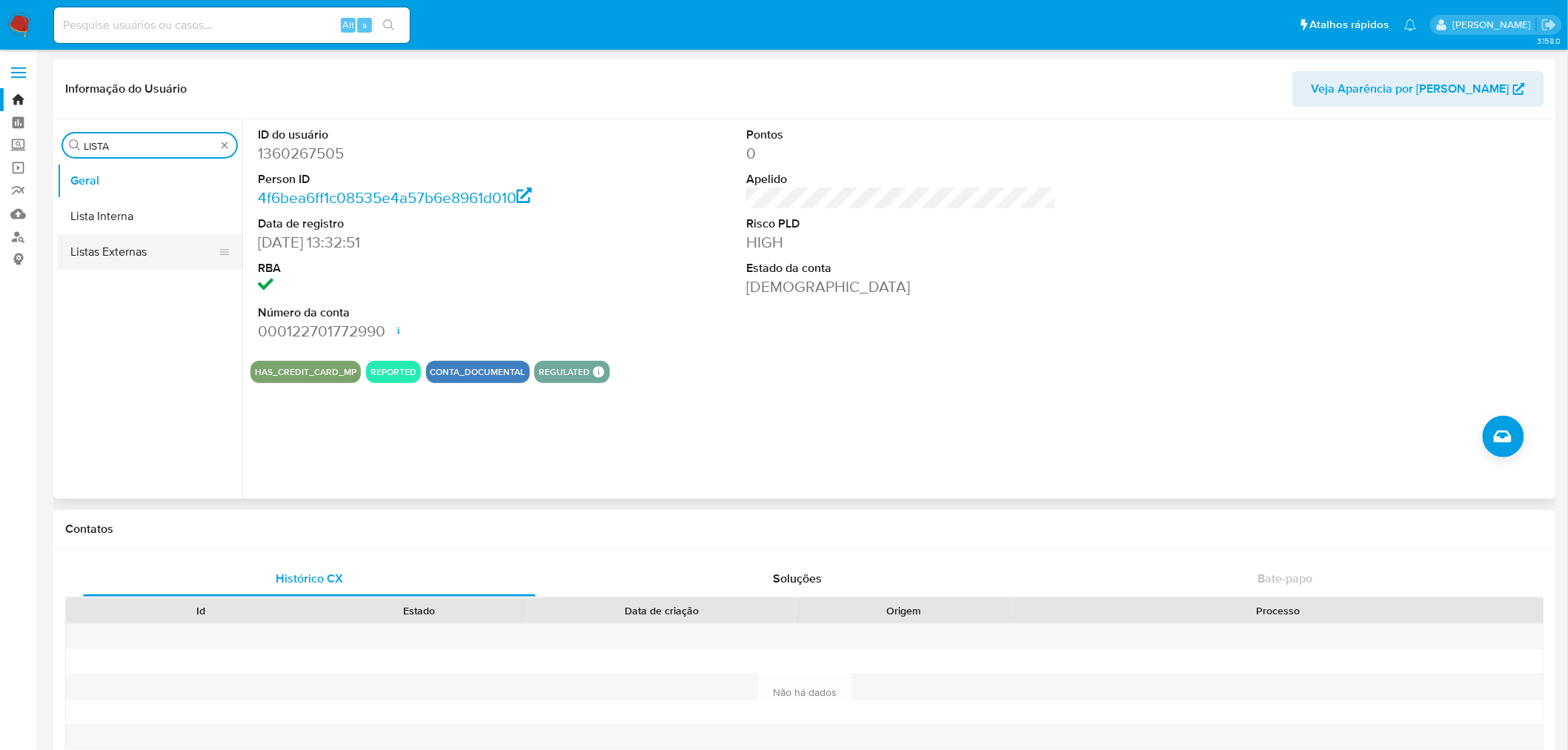
type input "LISTA"
click at [168, 234] on button "Listas Externas" at bounding box center [143, 252] width 173 height 36
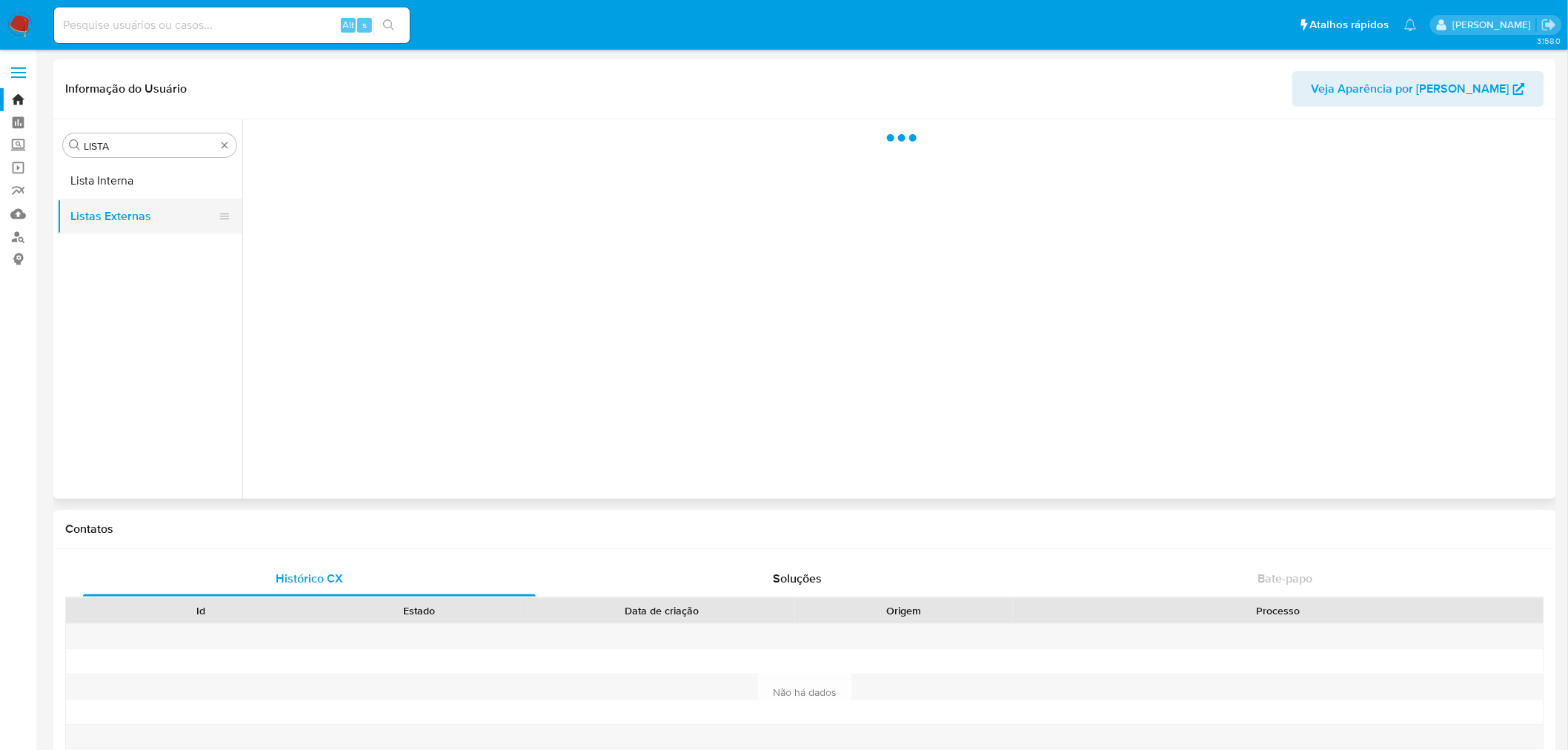
click at [175, 220] on button "Listas Externas" at bounding box center [143, 216] width 173 height 36
click at [169, 184] on button "Lista Interna" at bounding box center [143, 181] width 173 height 36
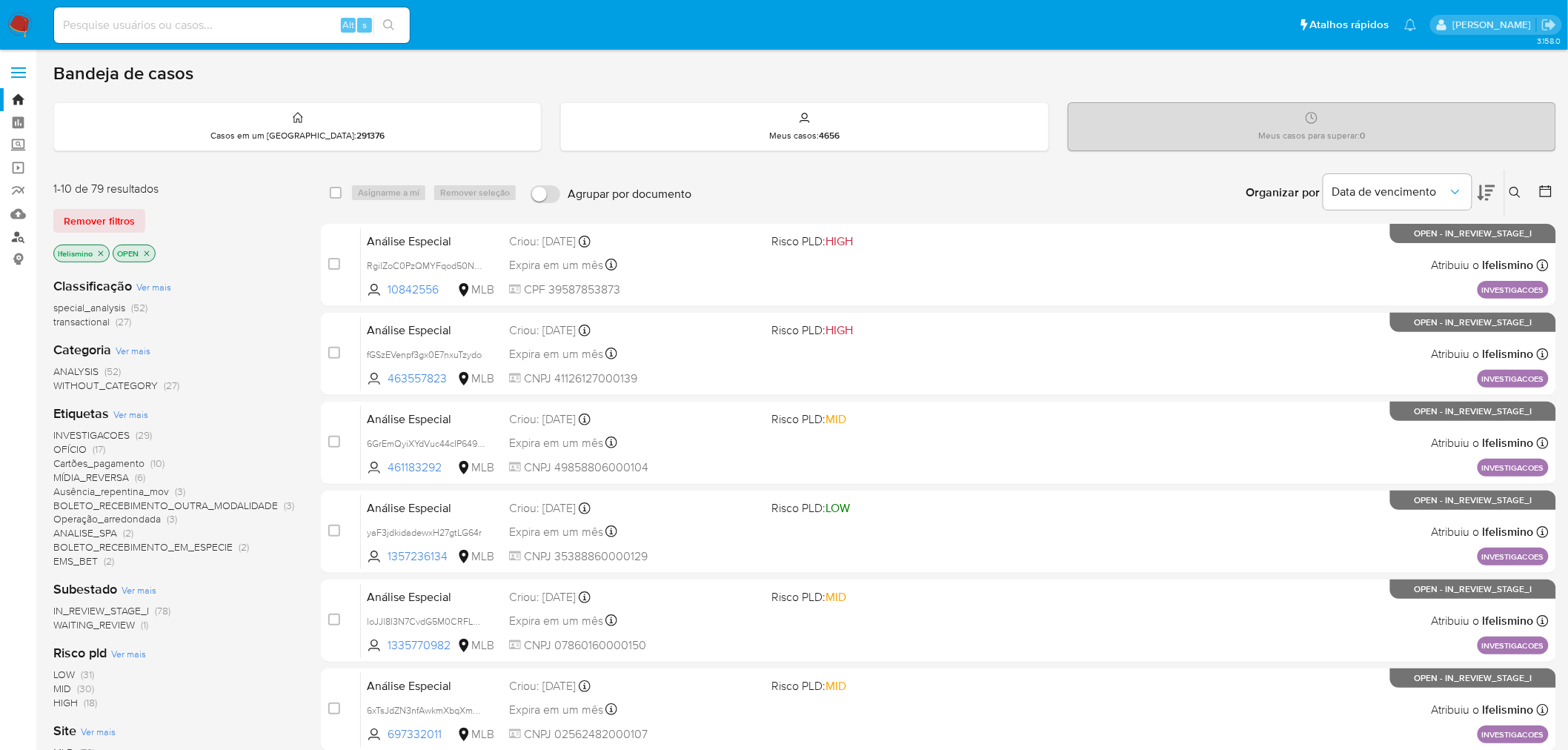
click at [7, 239] on link "Localizador de pessoas" at bounding box center [88, 237] width 176 height 23
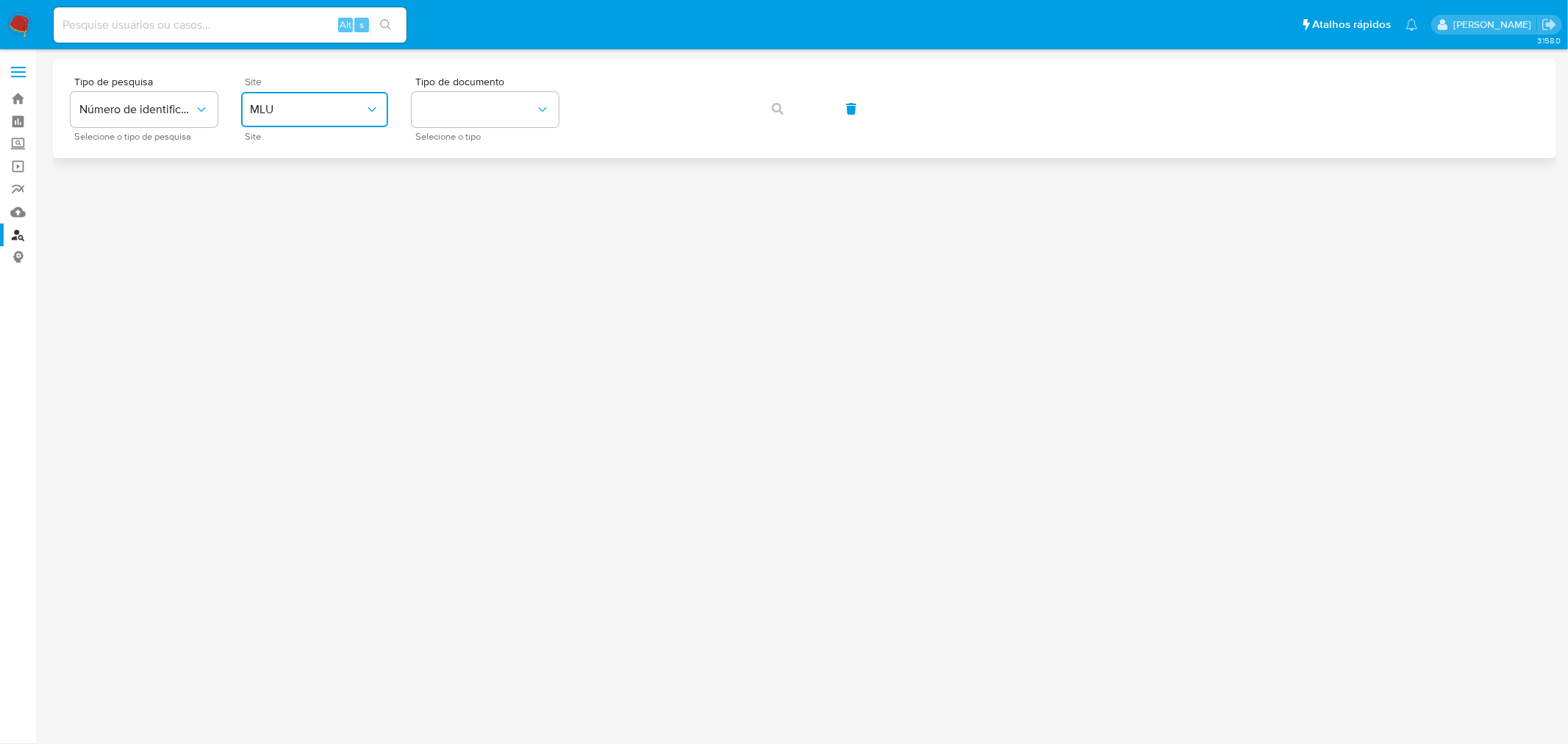
click at [335, 112] on span "MLU" at bounding box center [307, 110] width 114 height 15
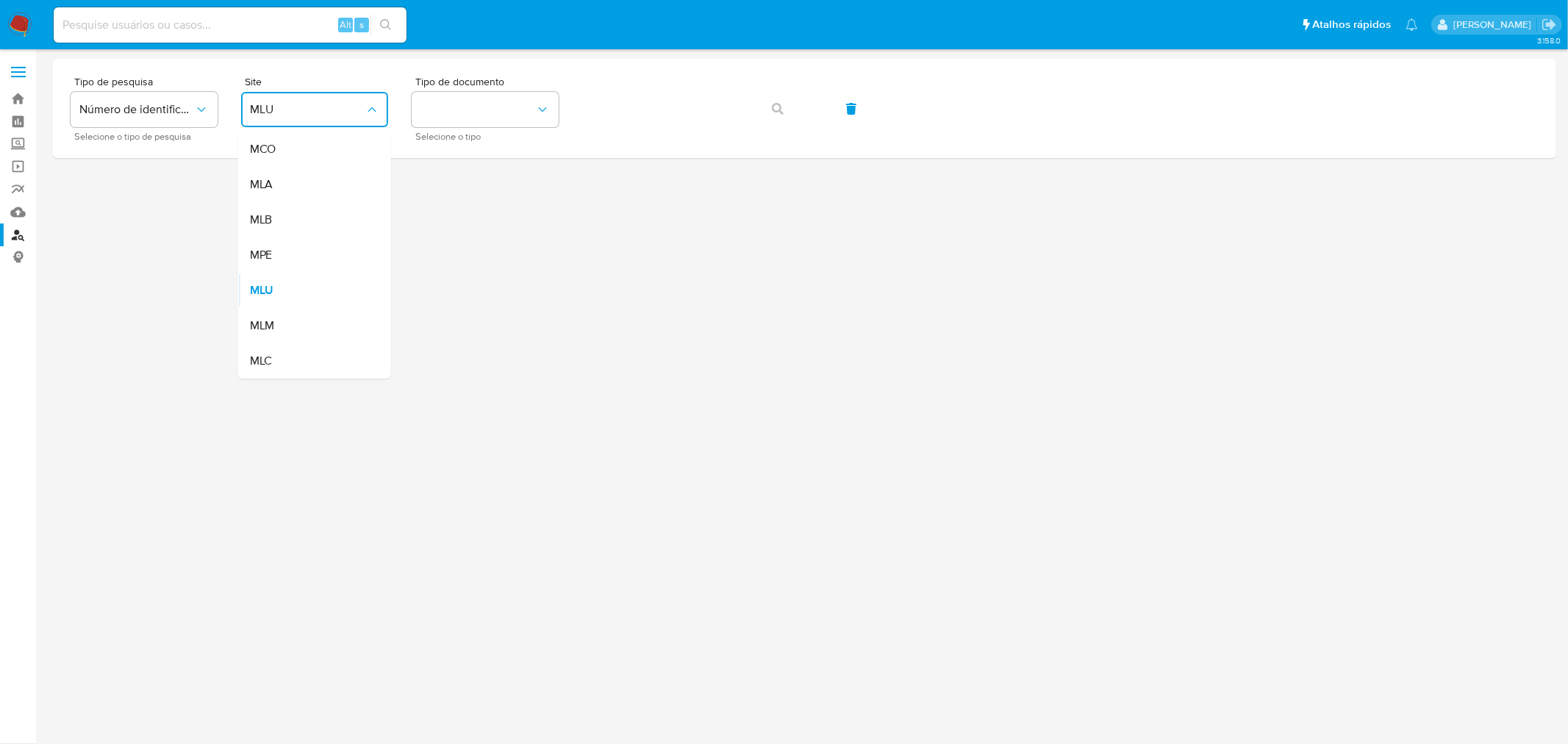
drag, startPoint x: 306, startPoint y: 215, endPoint x: 378, endPoint y: 165, distance: 87.7
click at [306, 216] on div "MLB" at bounding box center [310, 220] width 121 height 35
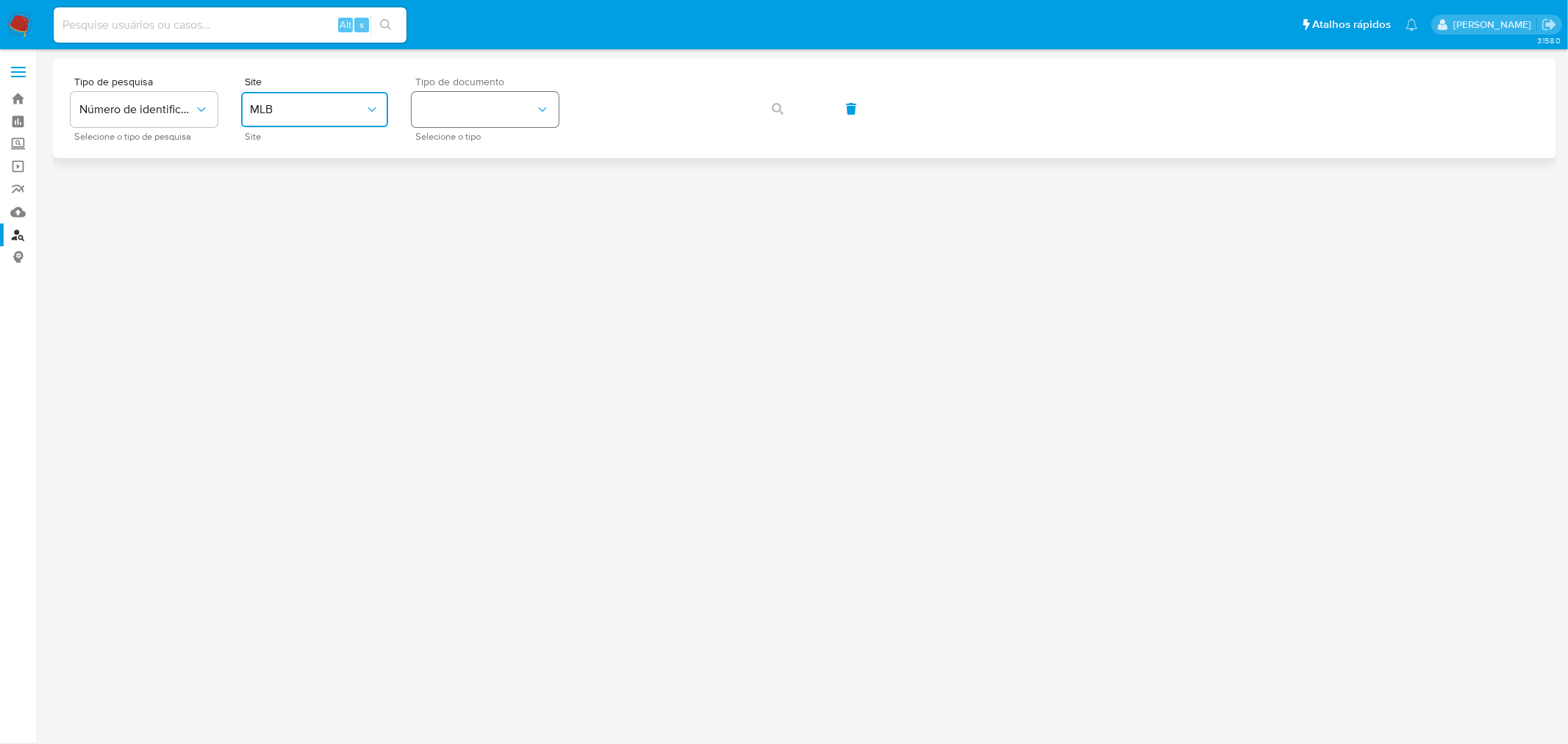
click at [434, 106] on button "identificationType" at bounding box center [485, 110] width 147 height 35
drag, startPoint x: 434, startPoint y: 112, endPoint x: 627, endPoint y: 139, distance: 194.9
click at [446, 201] on div "CPF CPF" at bounding box center [481, 207] width 121 height 50
click at [767, 104] on button "button" at bounding box center [778, 109] width 50 height 35
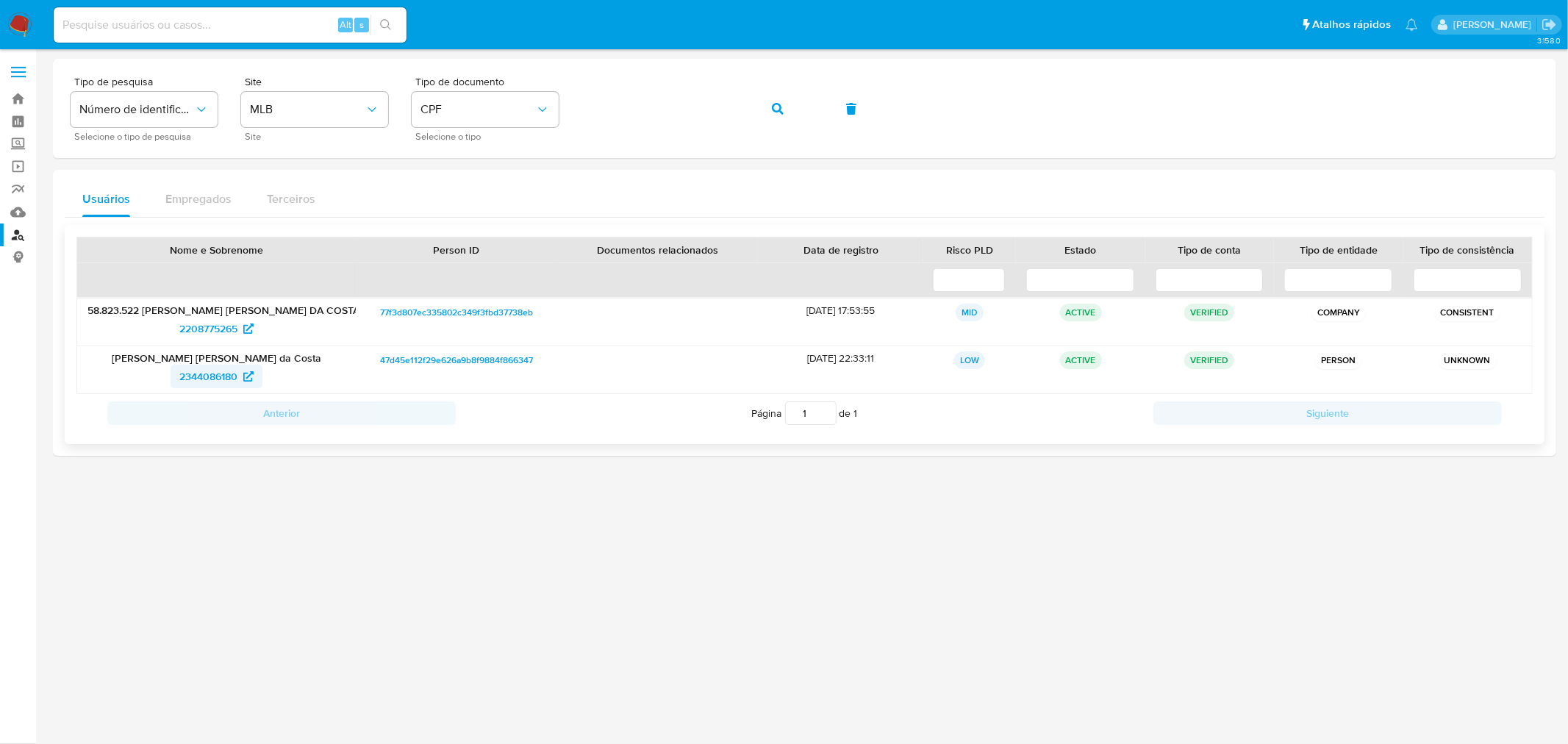
click at [191, 375] on span "2344086180" at bounding box center [208, 376] width 59 height 23
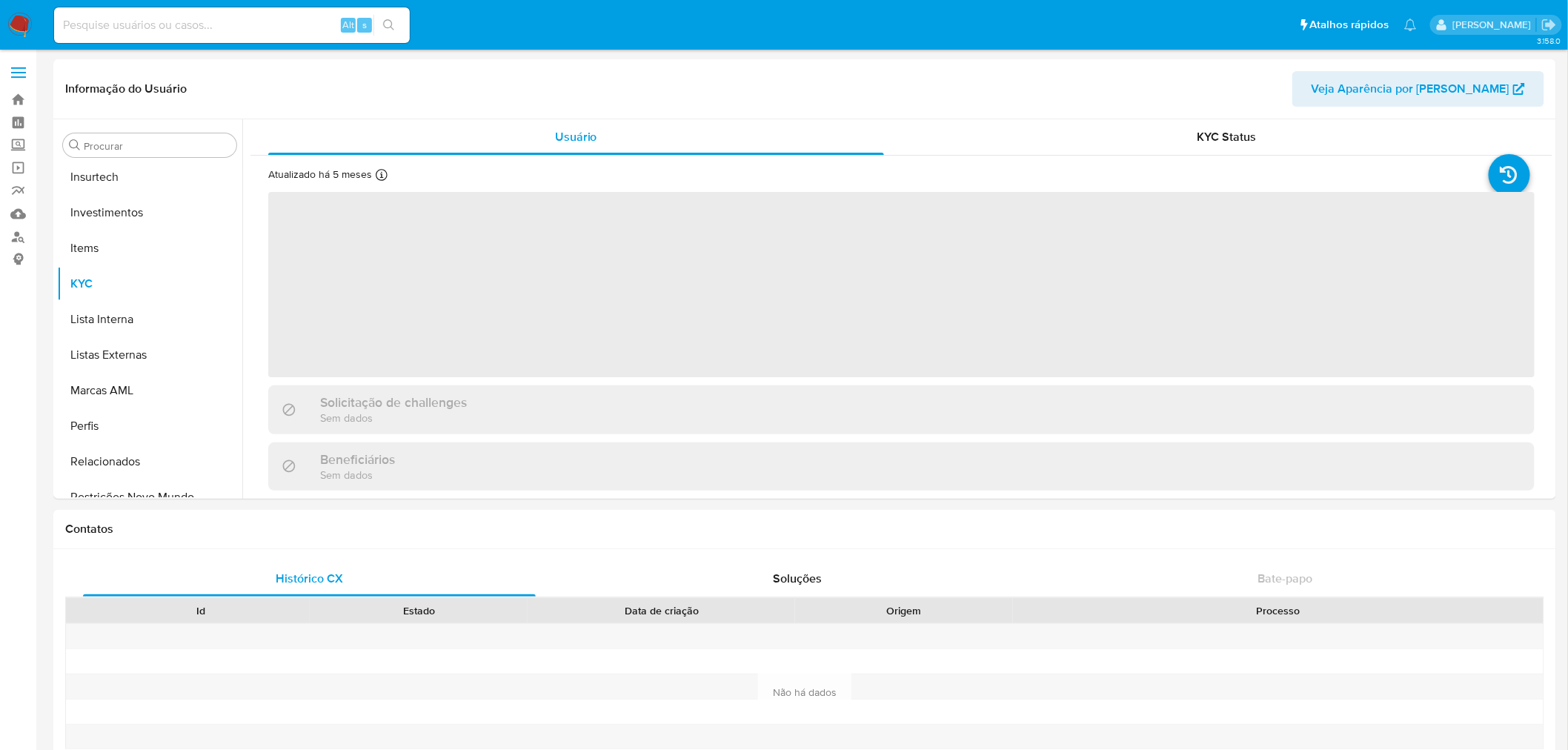
scroll to position [697, 0]
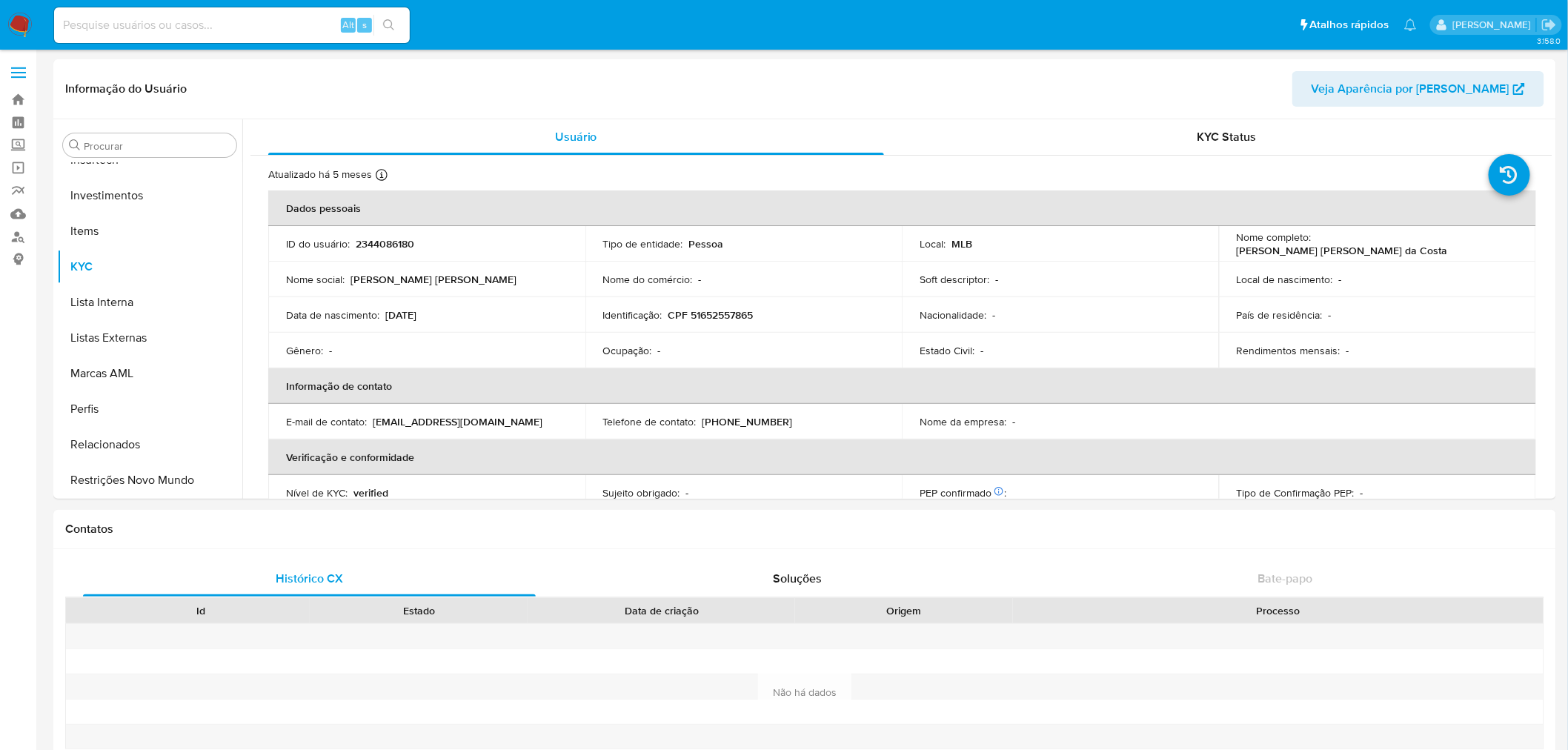
select select "10"
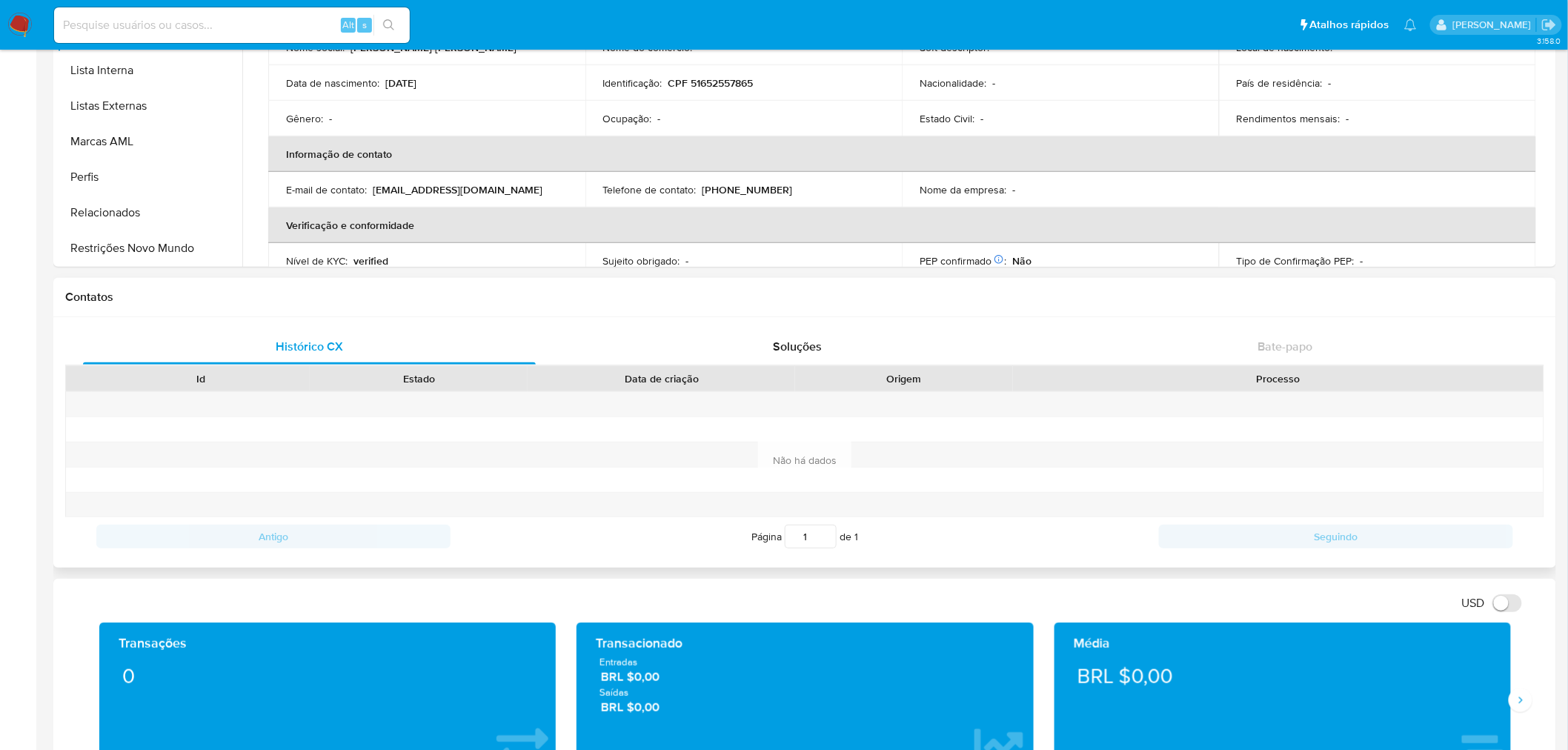
scroll to position [0, 0]
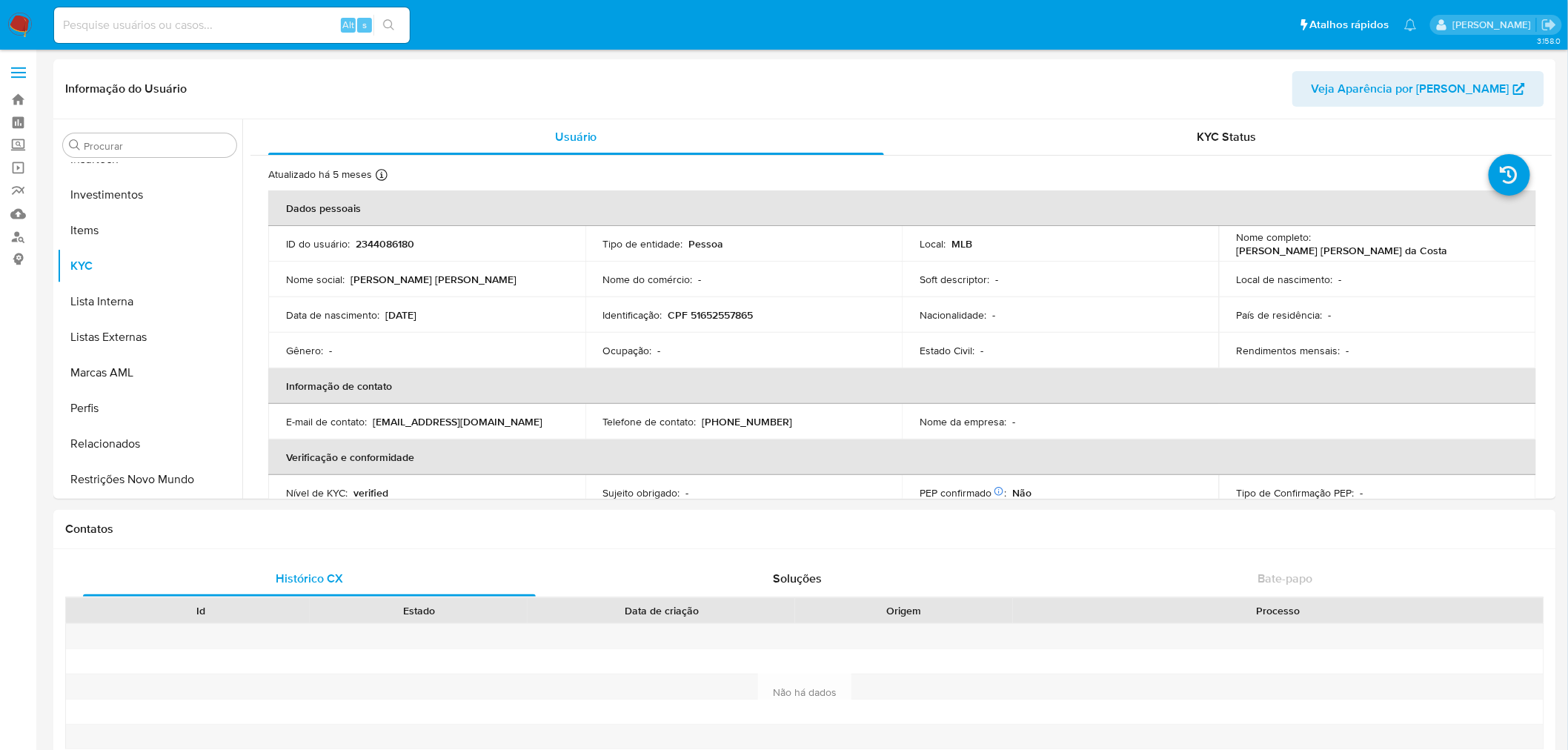
drag, startPoint x: 104, startPoint y: 475, endPoint x: 32, endPoint y: 477, distance: 72.0
click at [104, 475] on button "Restrições Novo Mundo" at bounding box center [150, 479] width 185 height 36
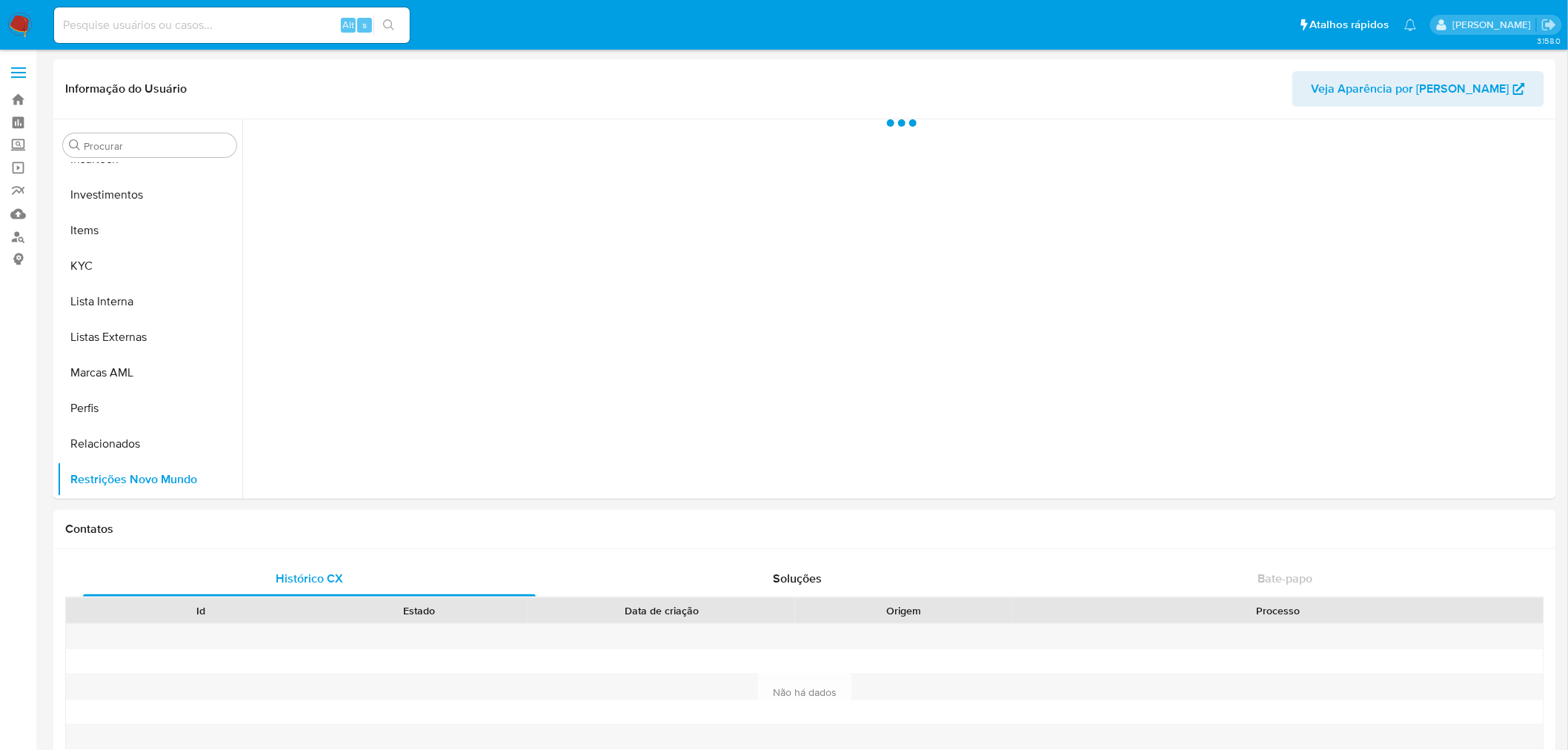
scroll to position [697, 0]
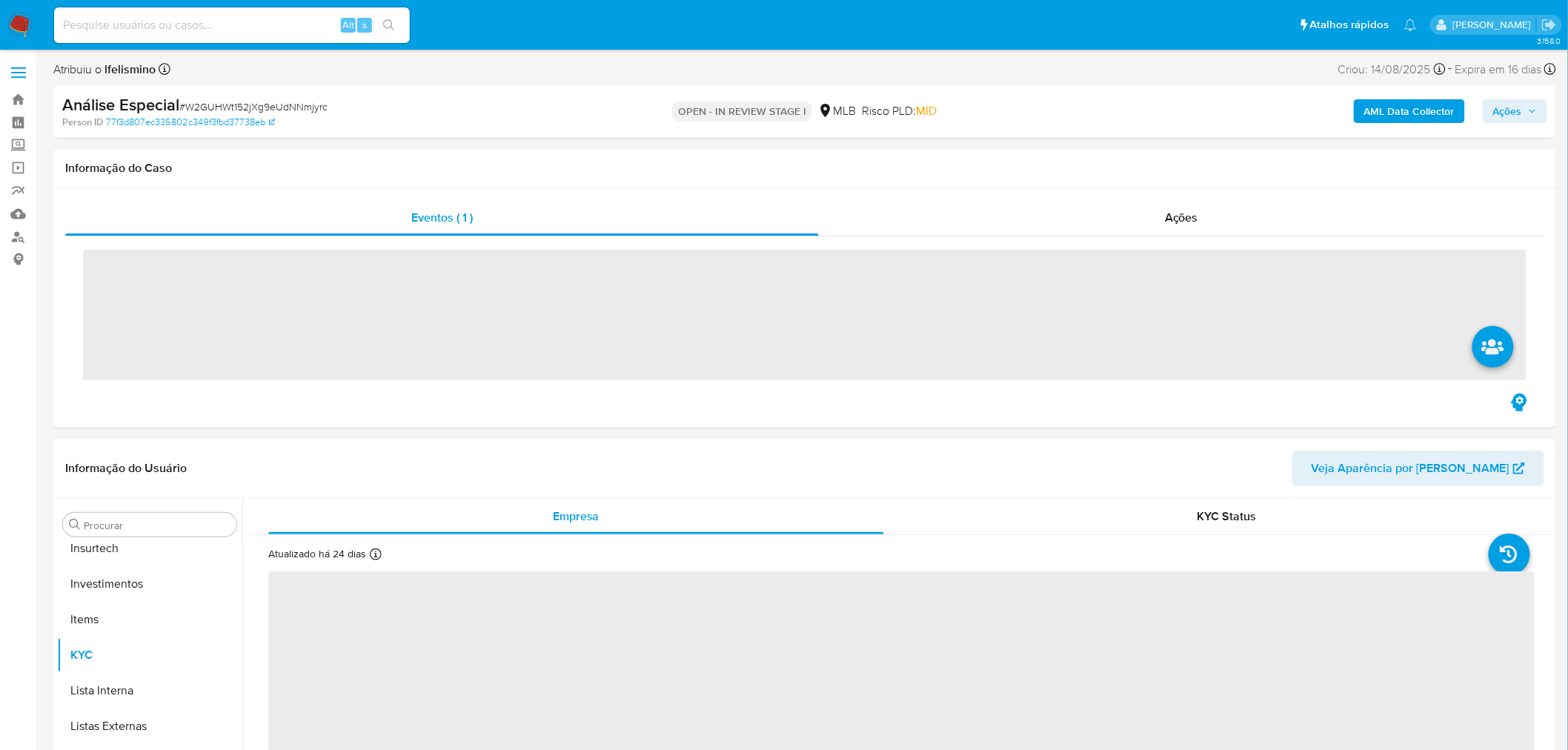
scroll to position [697, 0]
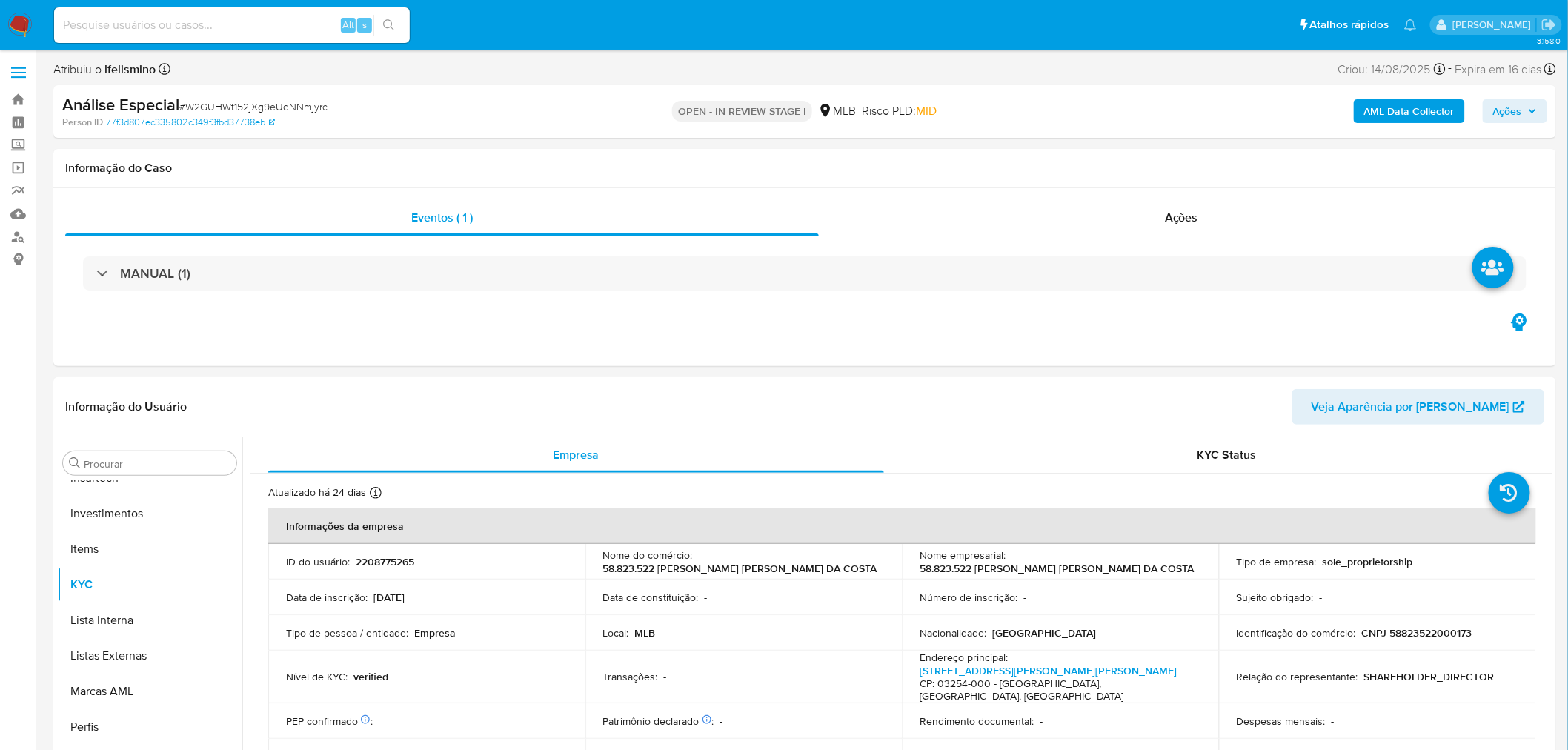
select select "10"
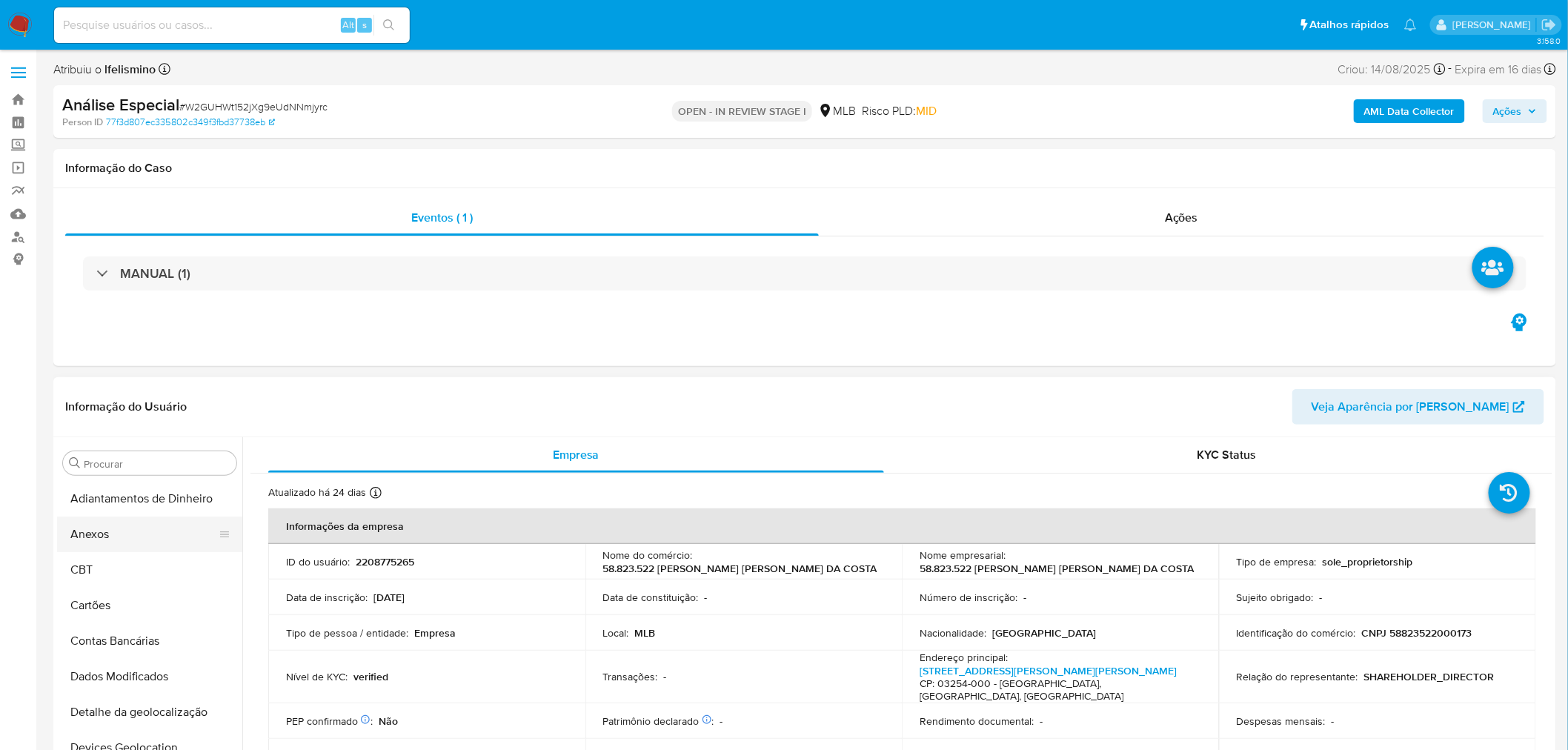
click at [130, 542] on button "Anexos" at bounding box center [143, 535] width 173 height 36
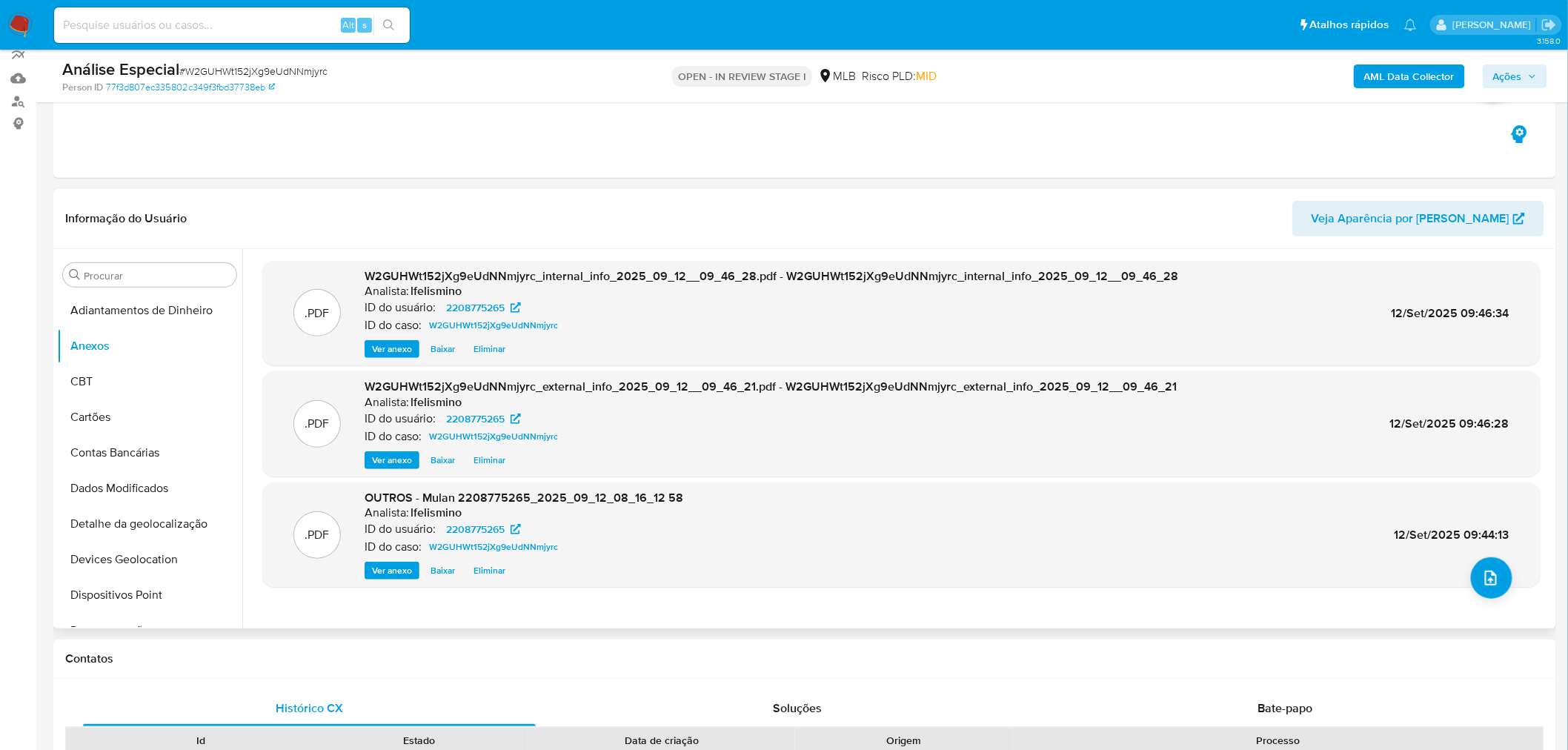
scroll to position [165, 0]
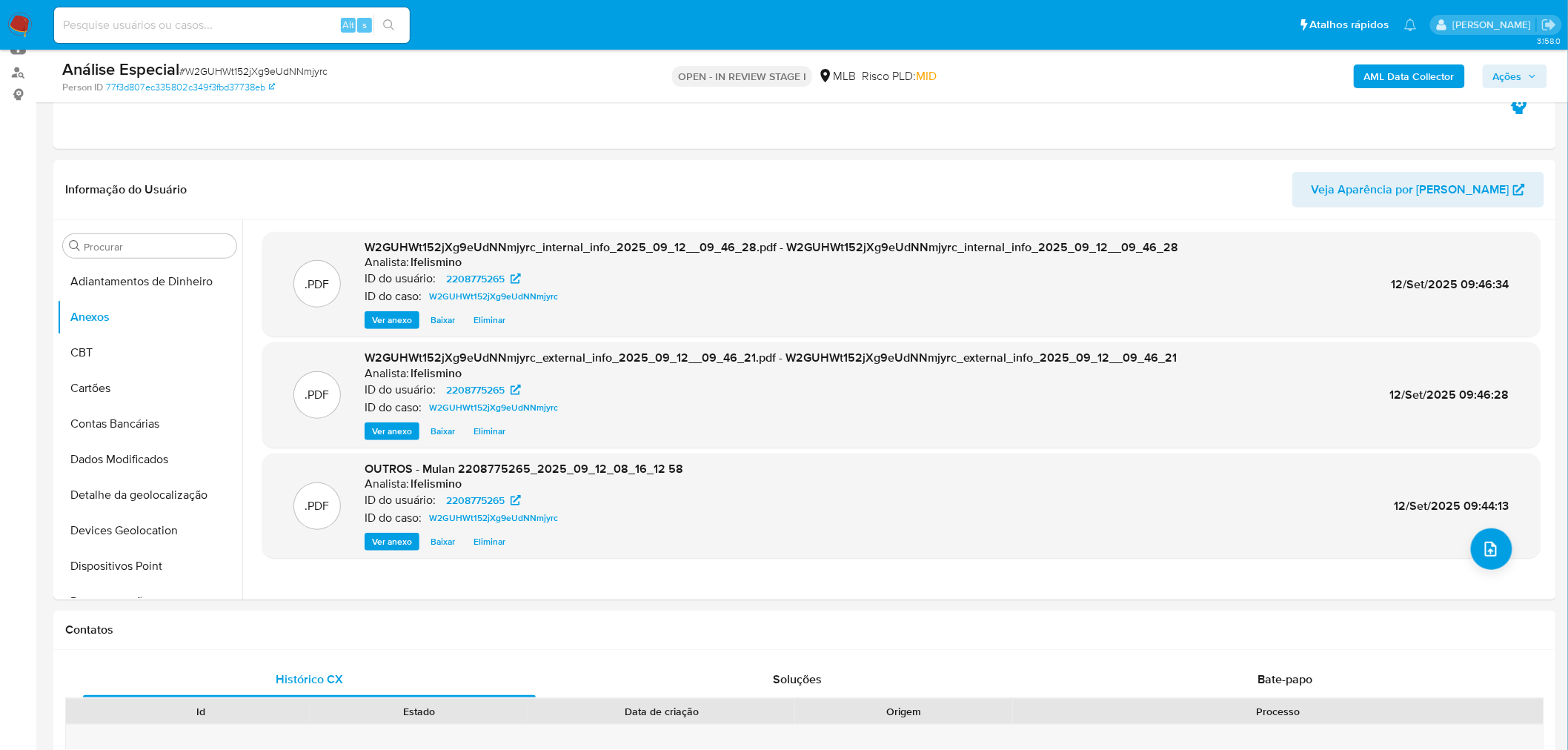
click at [254, 39] on div "Alt s" at bounding box center [232, 25] width 356 height 36
paste input "rDlLbuETLwcb4nDKNEsqsvmL"
click at [261, 30] on input "rDlLbuETLwcb4nDKNEsqsvmL" at bounding box center [232, 25] width 356 height 20
type input "rDlLbuETLwcb4nDKNEsqsvmL"
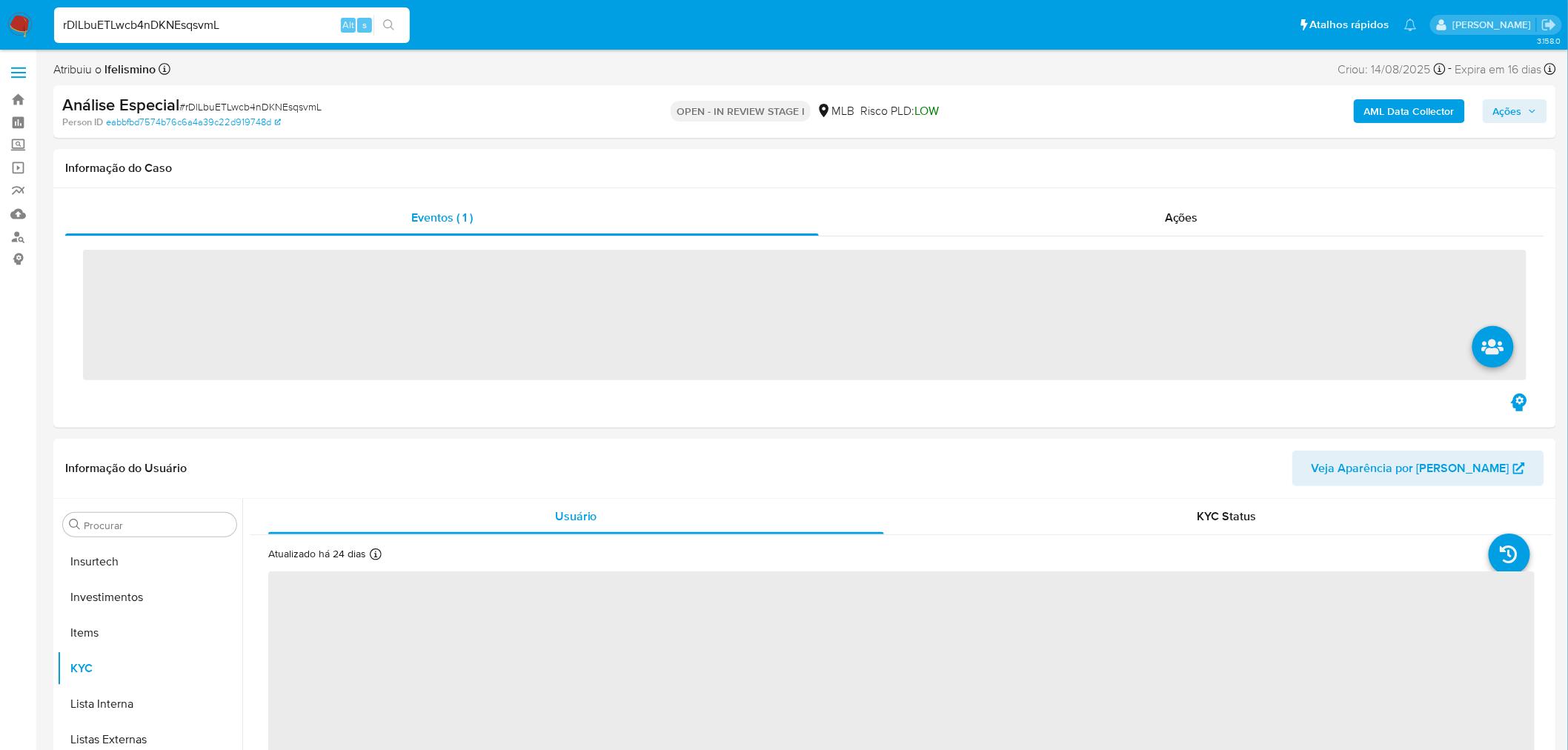
scroll to position [697, 0]
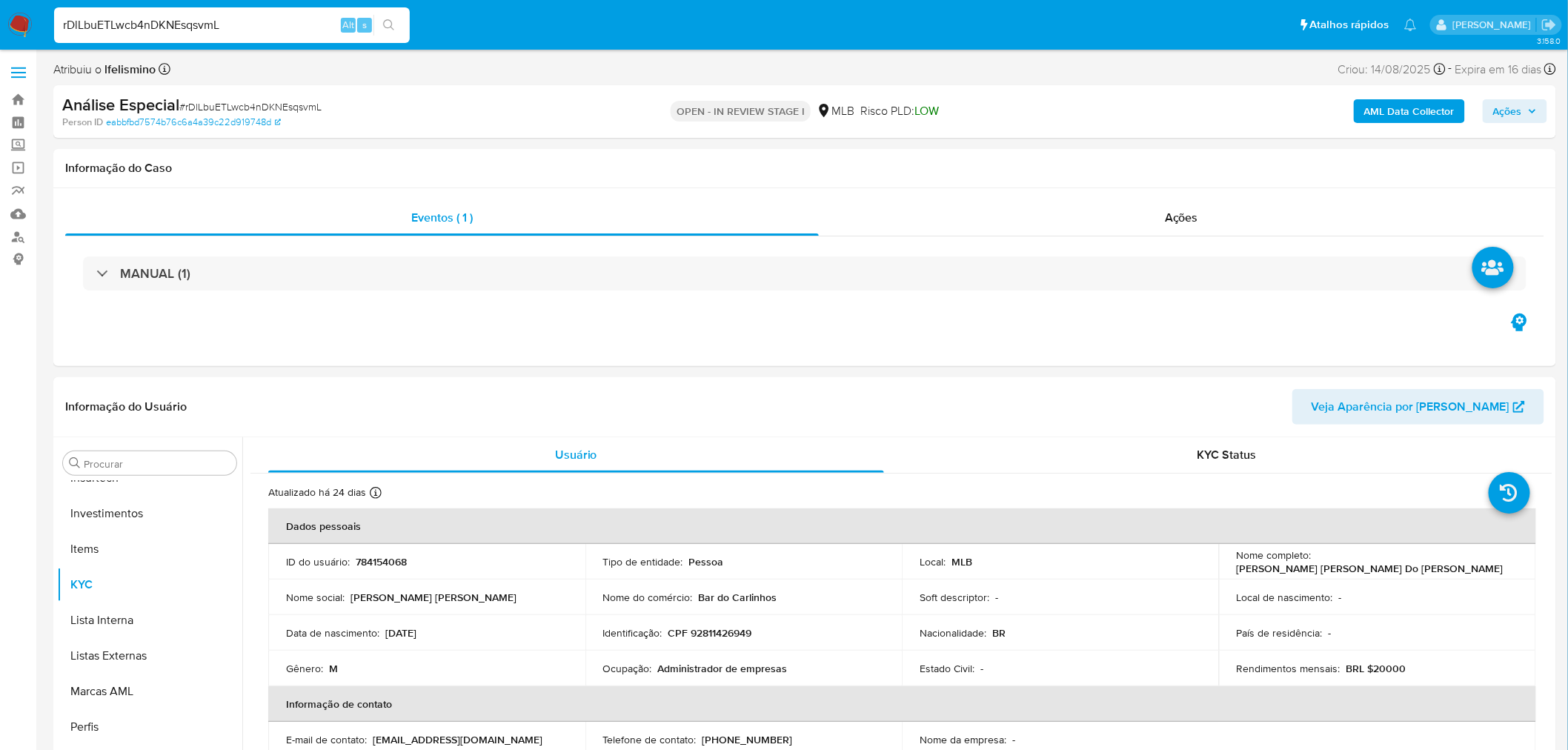
select select "10"
click at [120, 618] on button "Geral" at bounding box center [143, 630] width 173 height 36
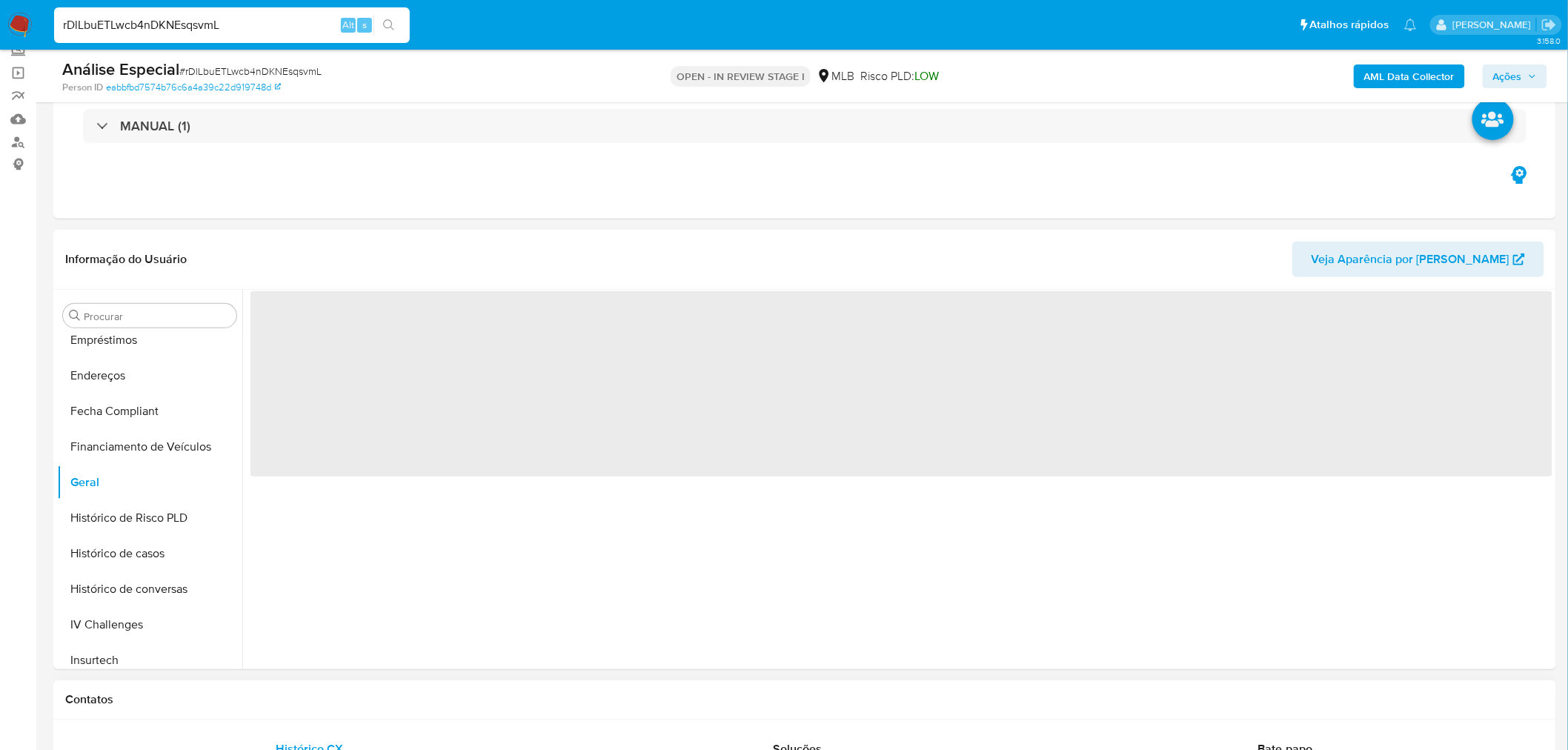
scroll to position [165, 0]
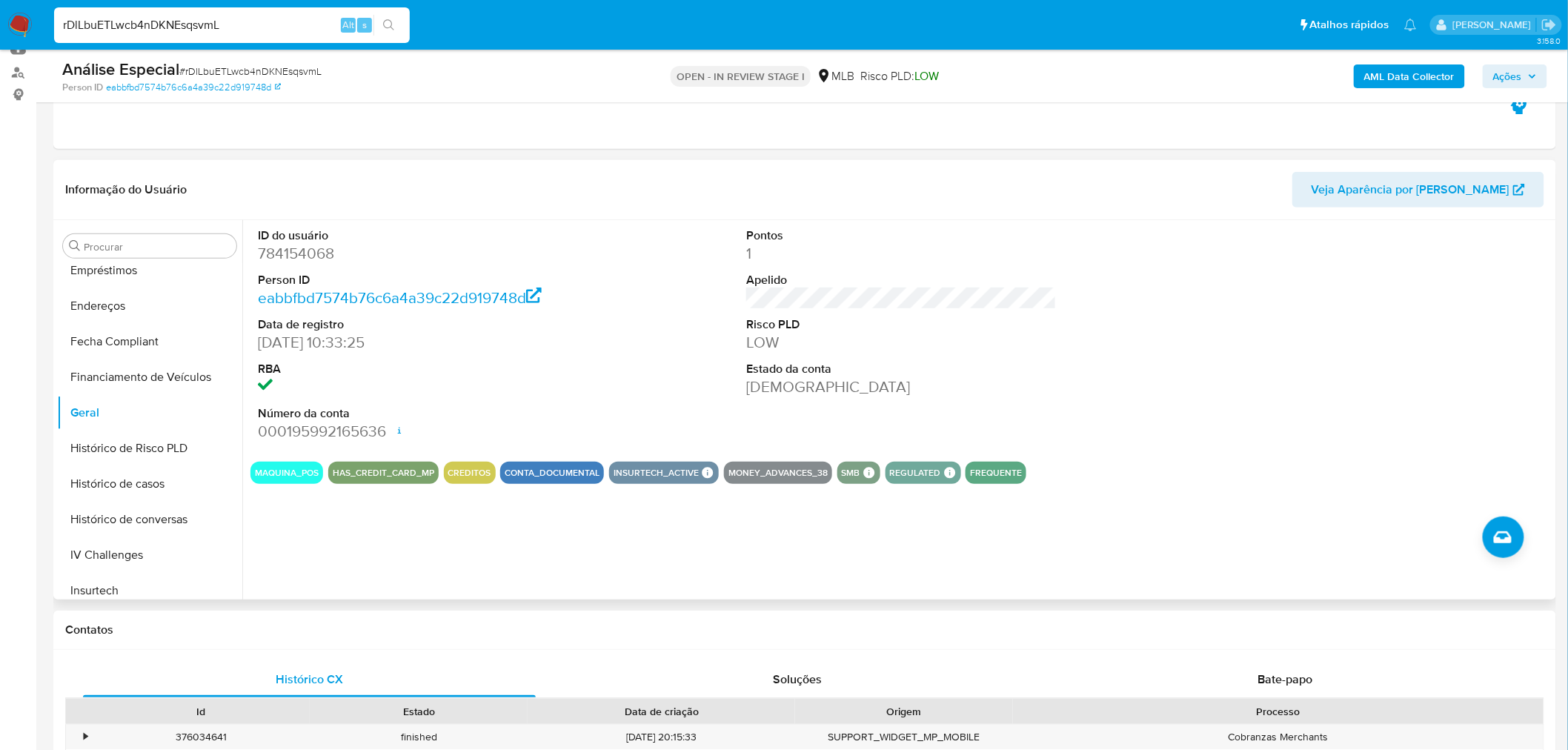
click at [389, 566] on div "ID do usuário 784154068 Person ID eabbfbd7574b76c6a4a39c22d919748d Data de regi…" at bounding box center [897, 409] width 1310 height 379
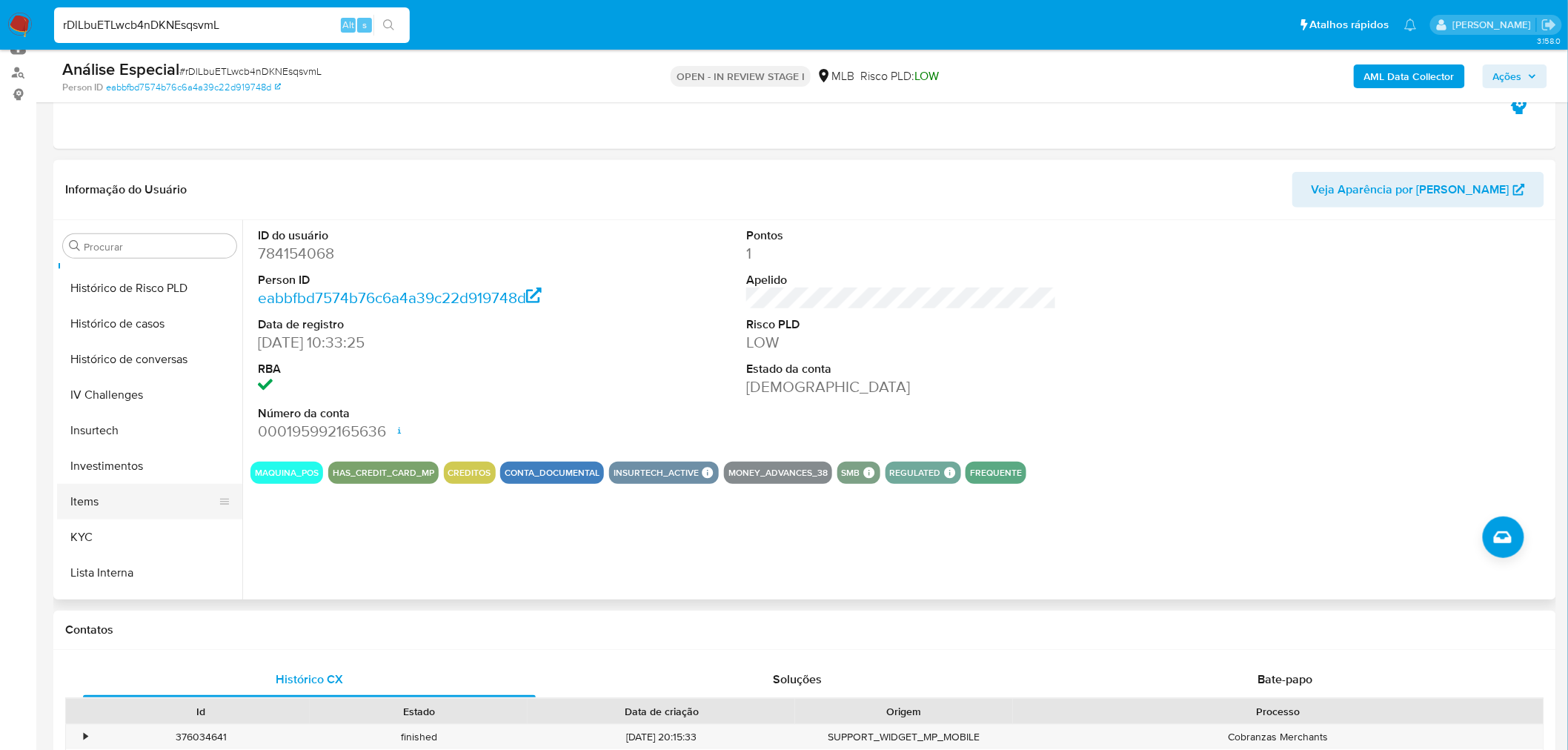
scroll to position [532, 0]
click at [95, 538] on button "KYC" at bounding box center [143, 533] width 173 height 36
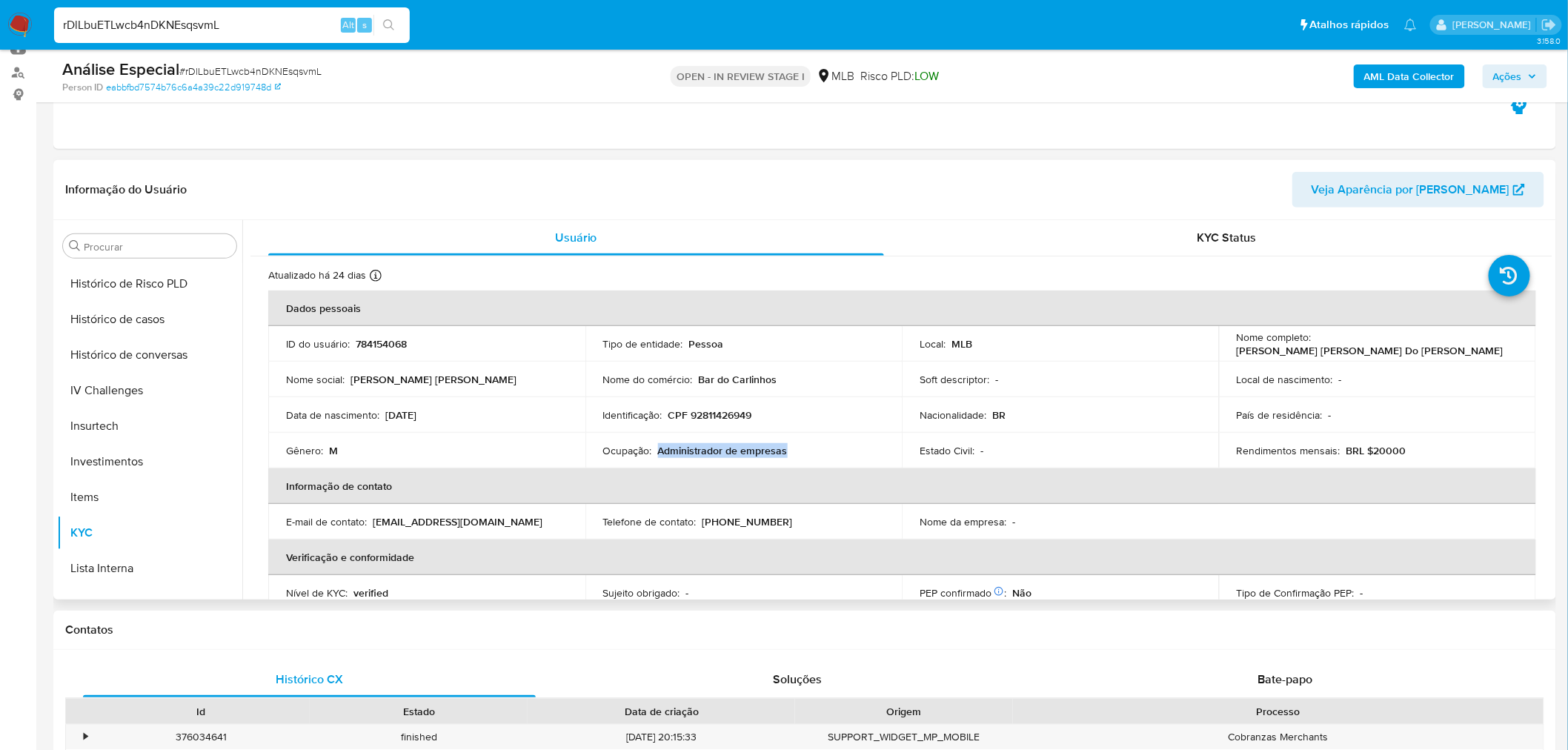
drag, startPoint x: 719, startPoint y: 450, endPoint x: 658, endPoint y: 454, distance: 61.1
click at [658, 453] on div "Ocupação : Administrador de empresas" at bounding box center [743, 450] width 282 height 13
copy p "Administrador de empresas"
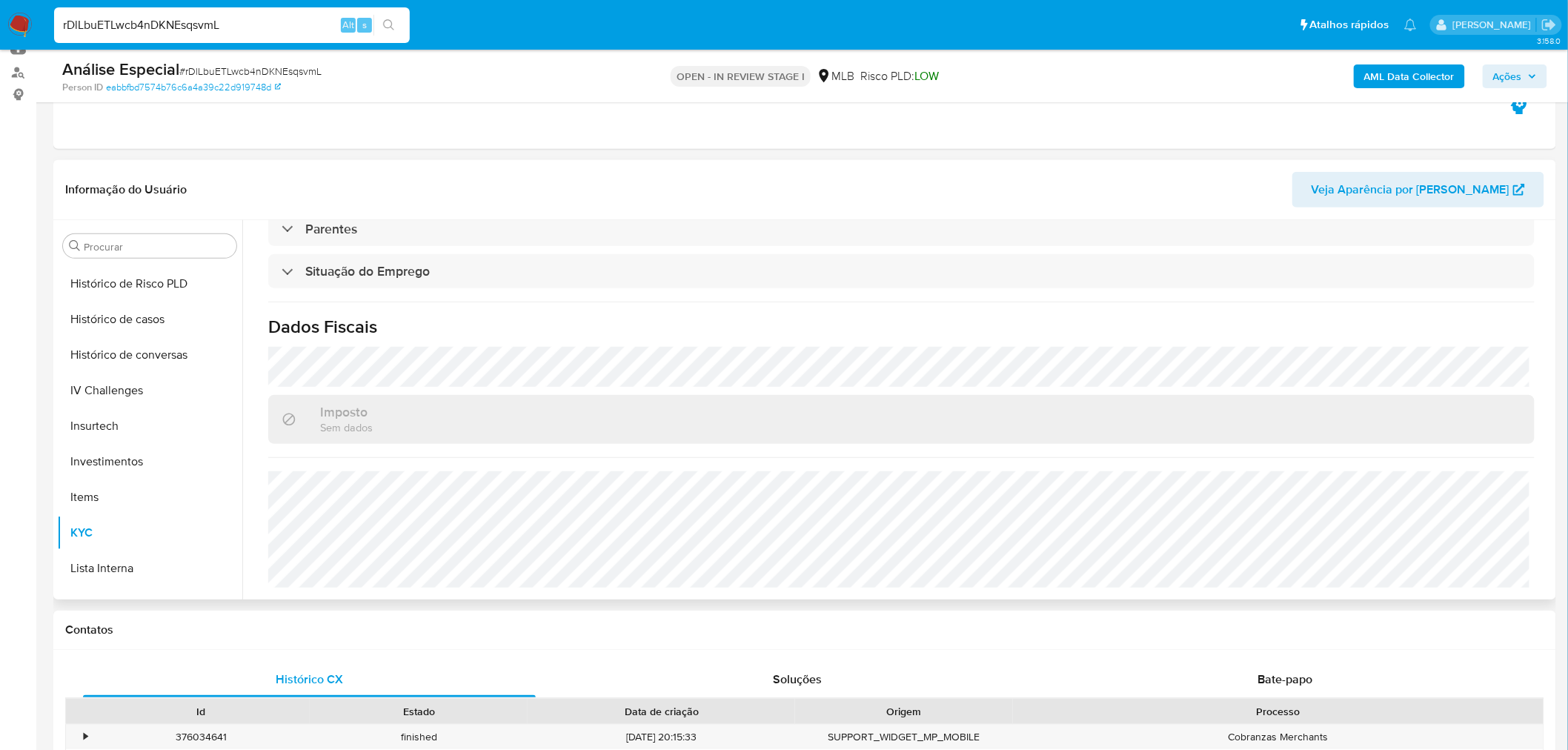
scroll to position [120, 0]
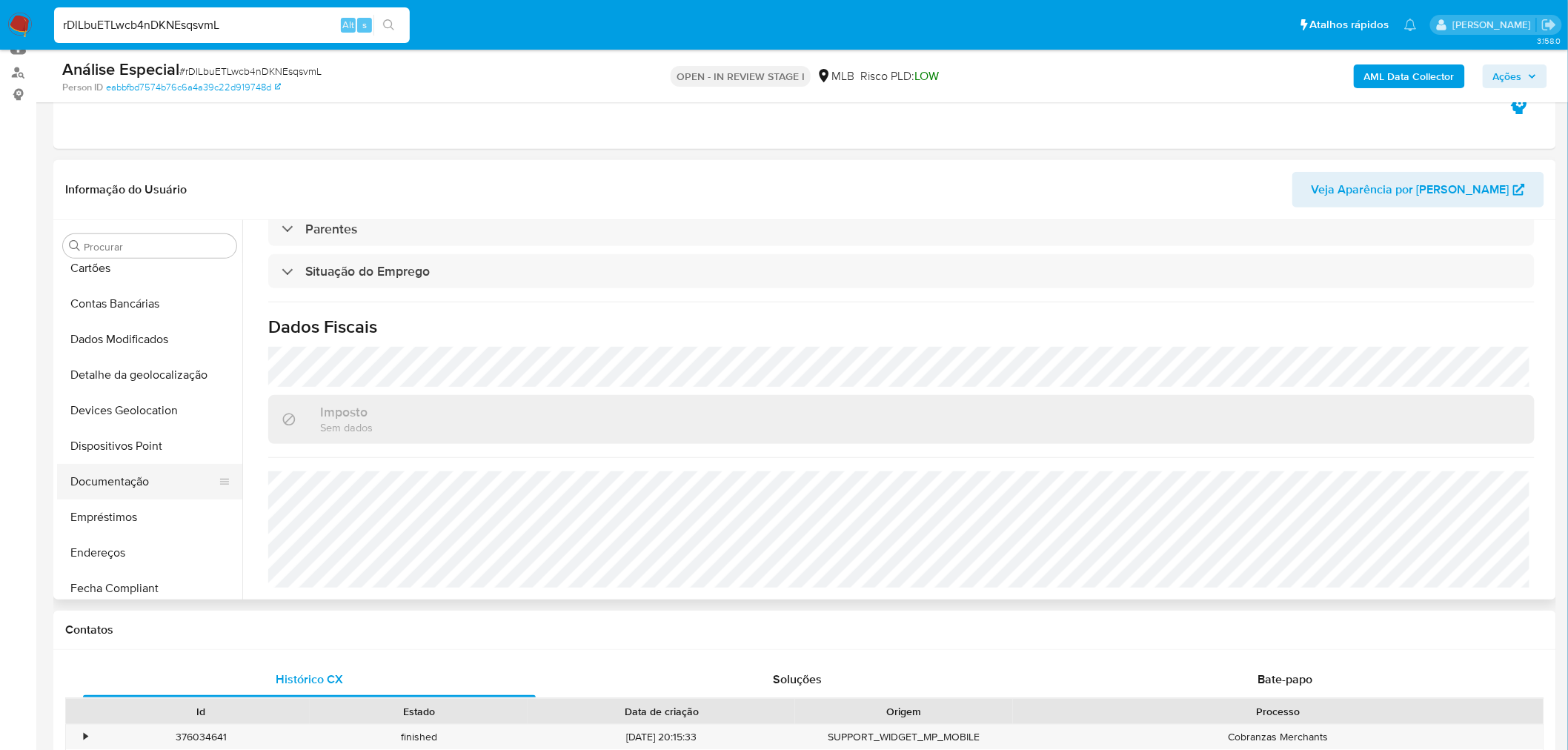
click at [154, 484] on button "Documentação" at bounding box center [143, 481] width 173 height 36
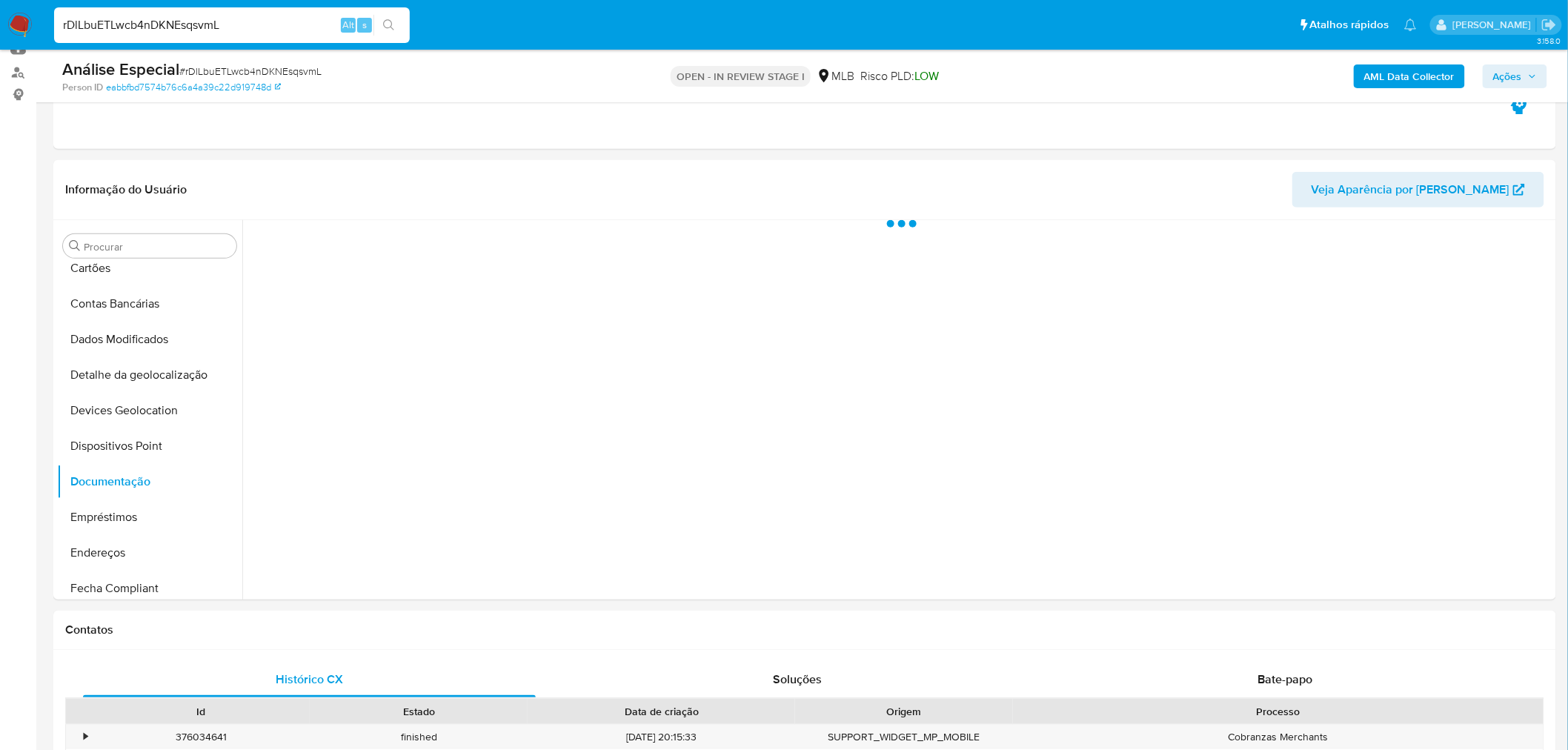
scroll to position [0, 0]
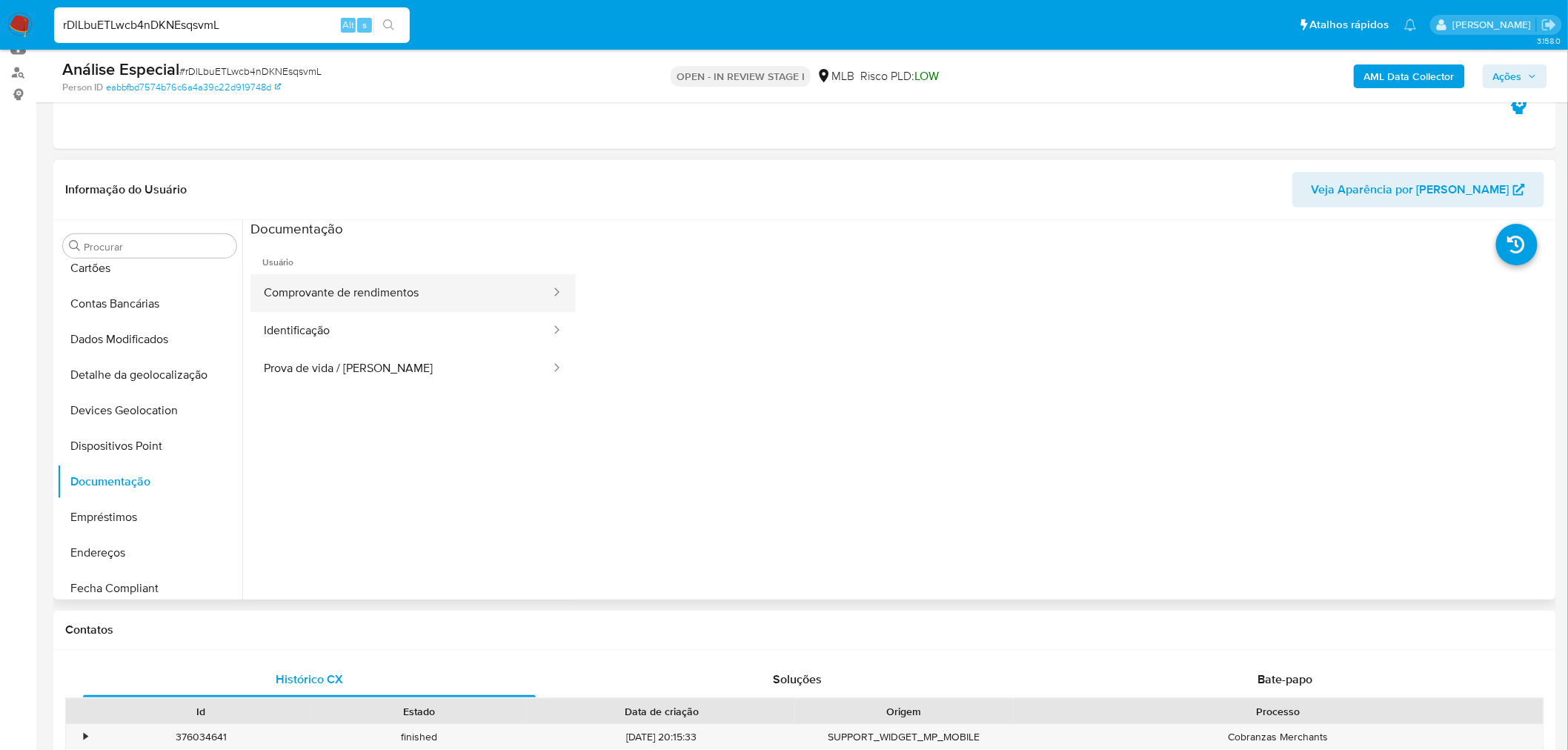
click at [374, 277] on button "Comprovante de rendimentos" at bounding box center [402, 293] width 301 height 37
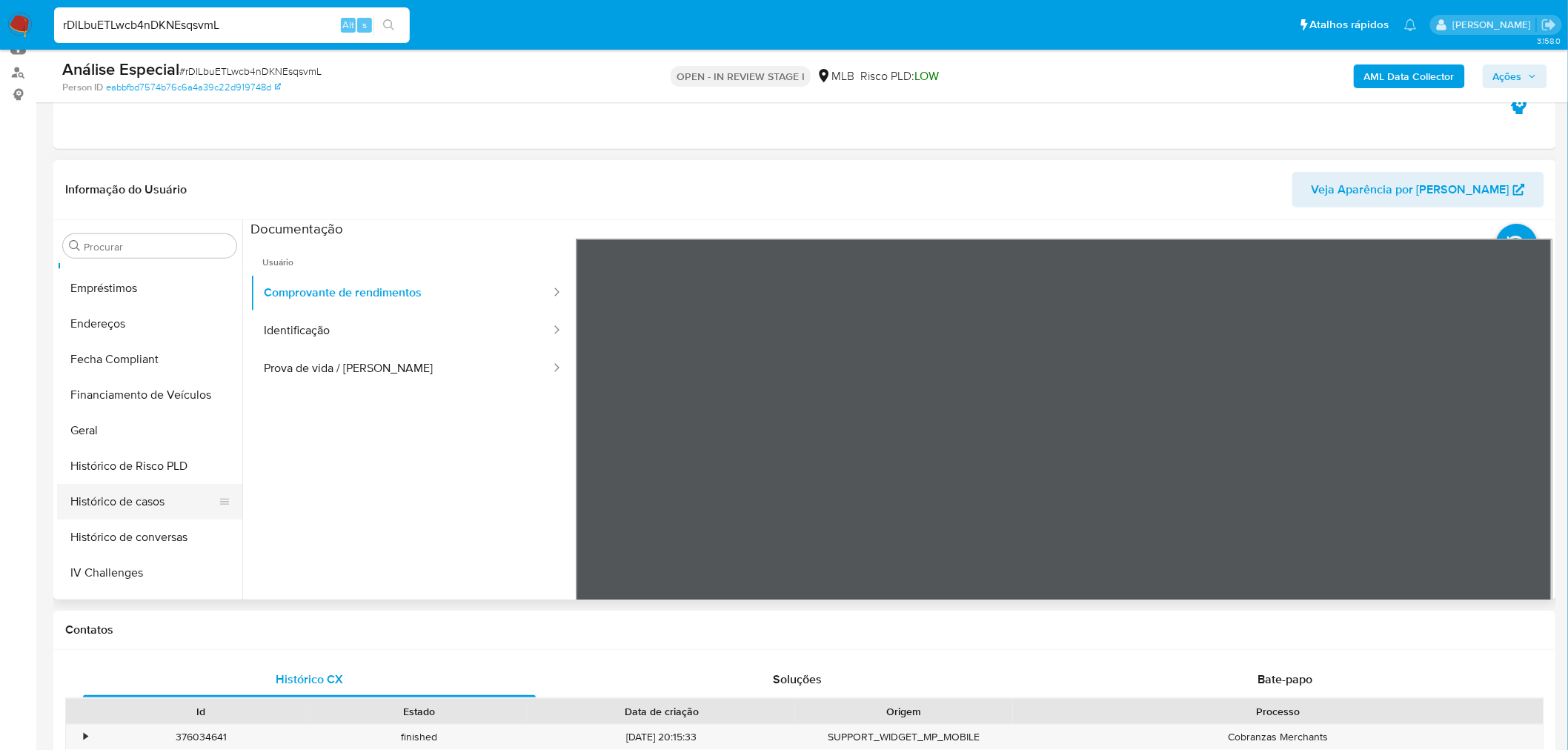
scroll to position [367, 0]
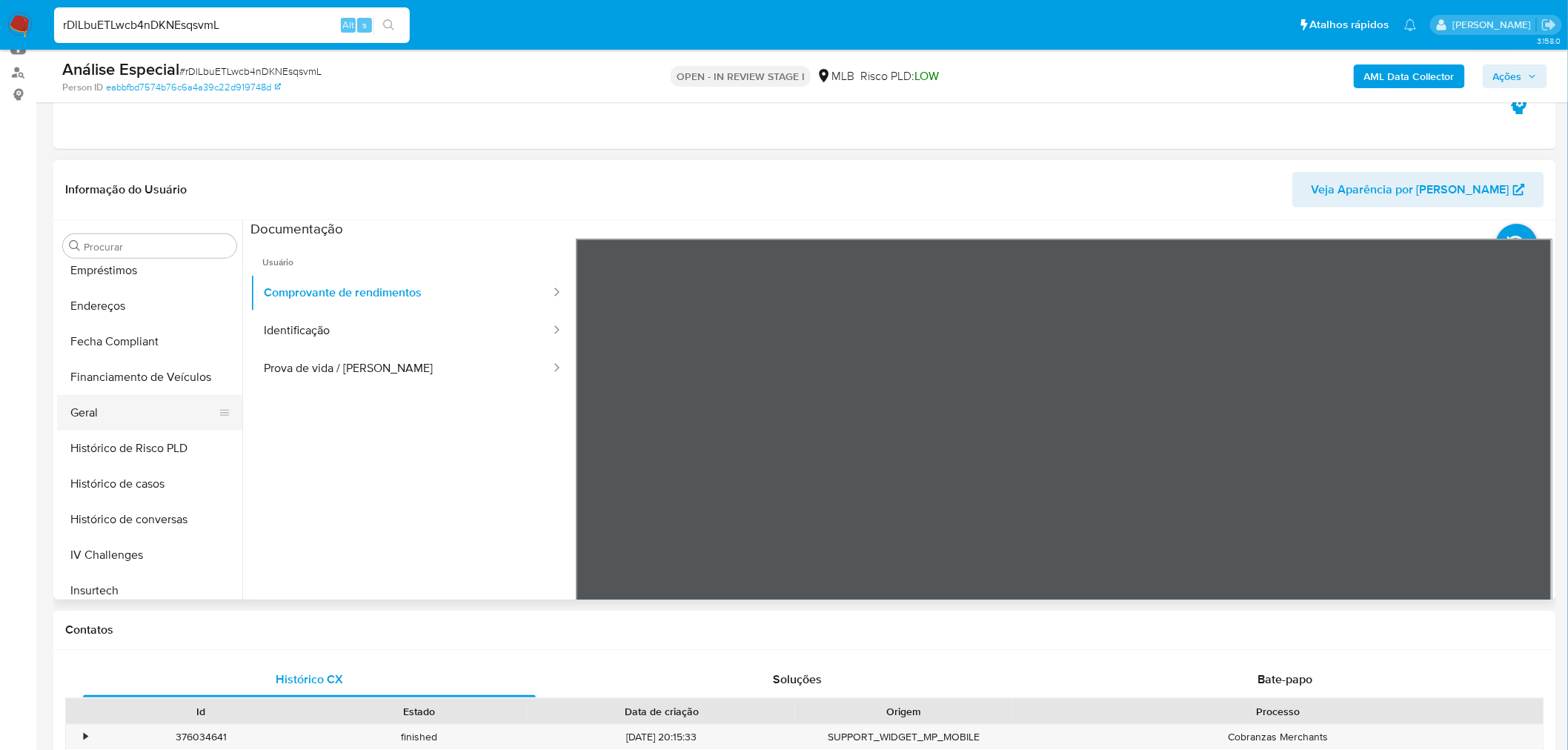
click at [130, 415] on button "Geral" at bounding box center [143, 413] width 173 height 36
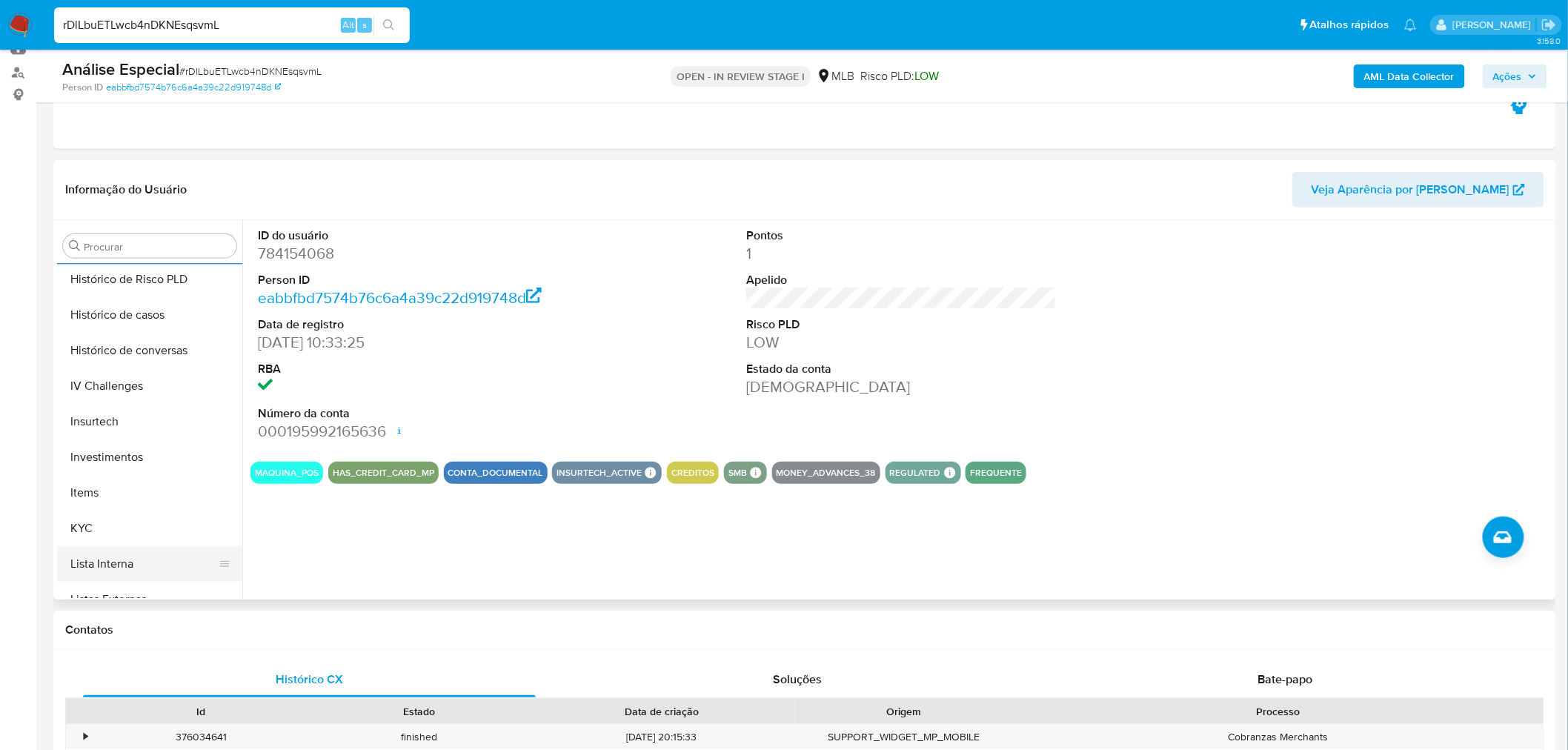
scroll to position [613, 0]
click at [91, 449] on button "KYC" at bounding box center [143, 450] width 173 height 36
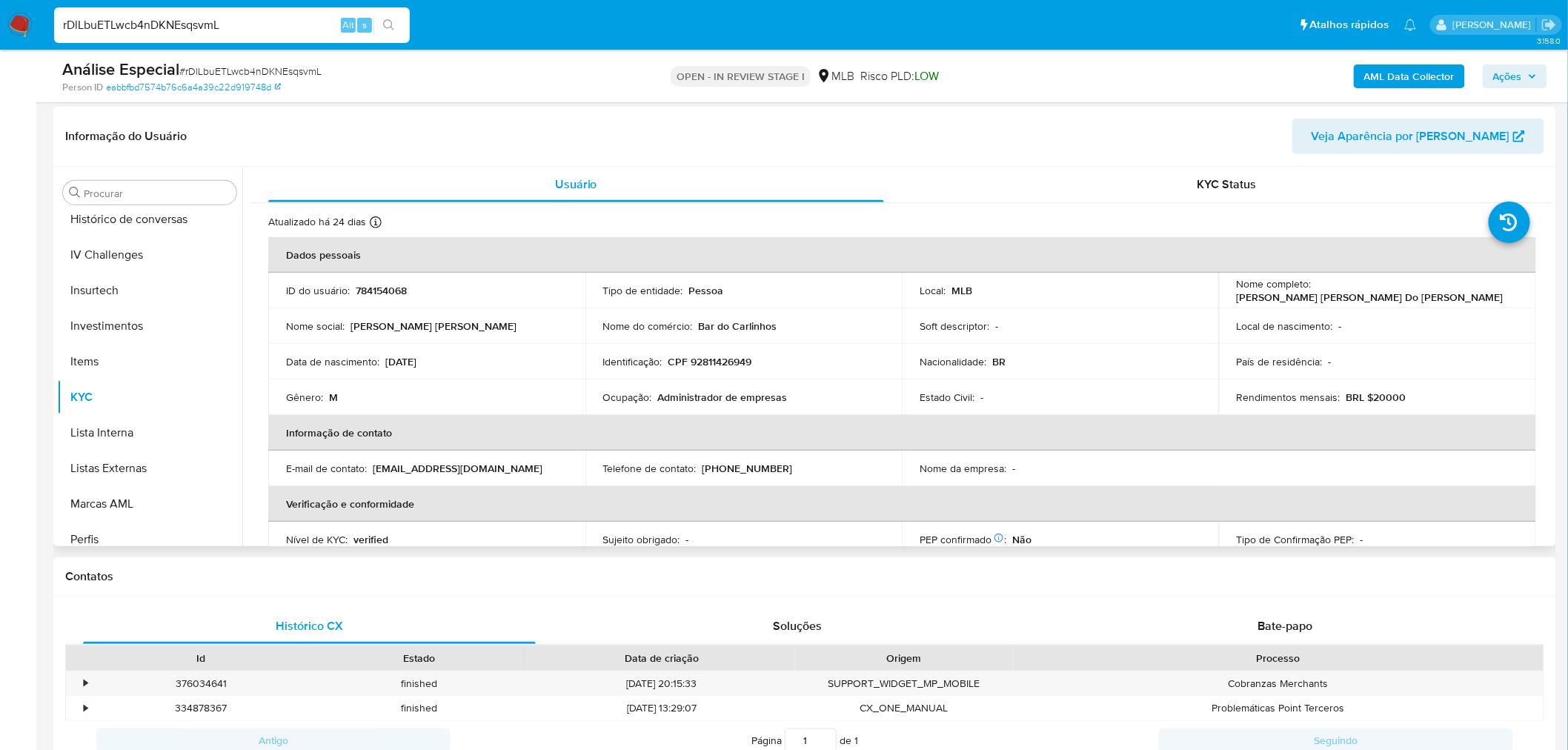
scroll to position [247, 0]
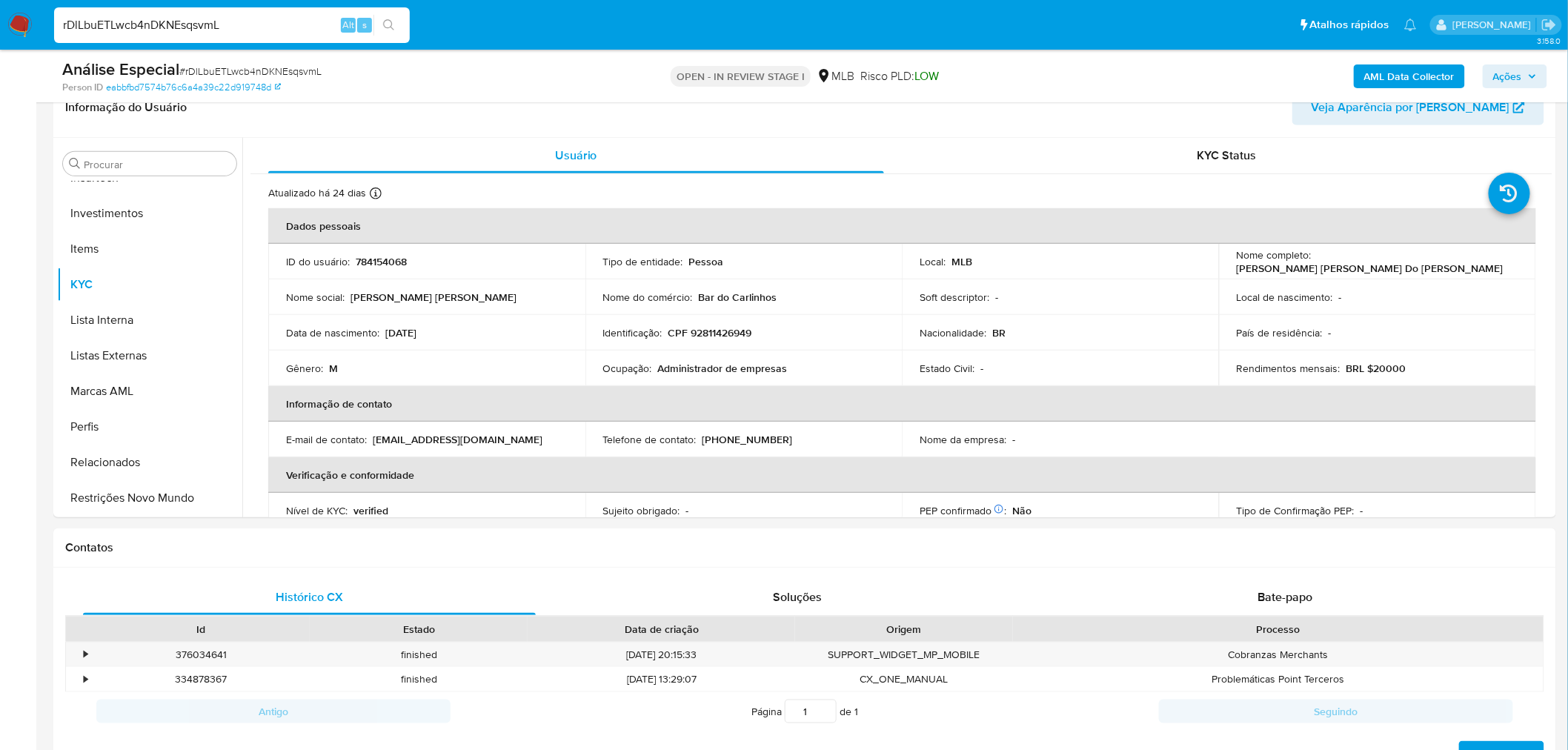
click at [162, 503] on button "Restrições Novo Mundo" at bounding box center [150, 498] width 185 height 36
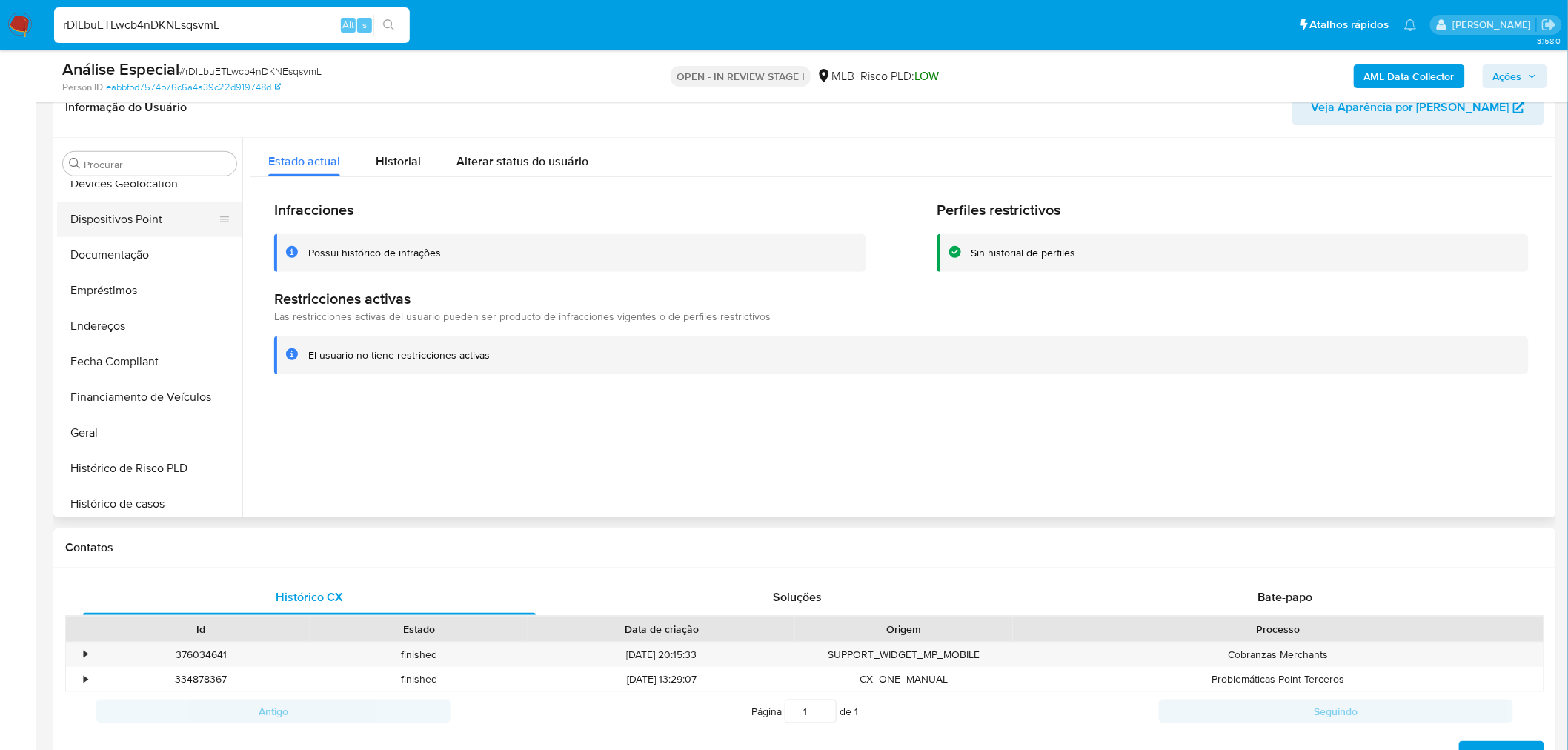
scroll to position [203, 0]
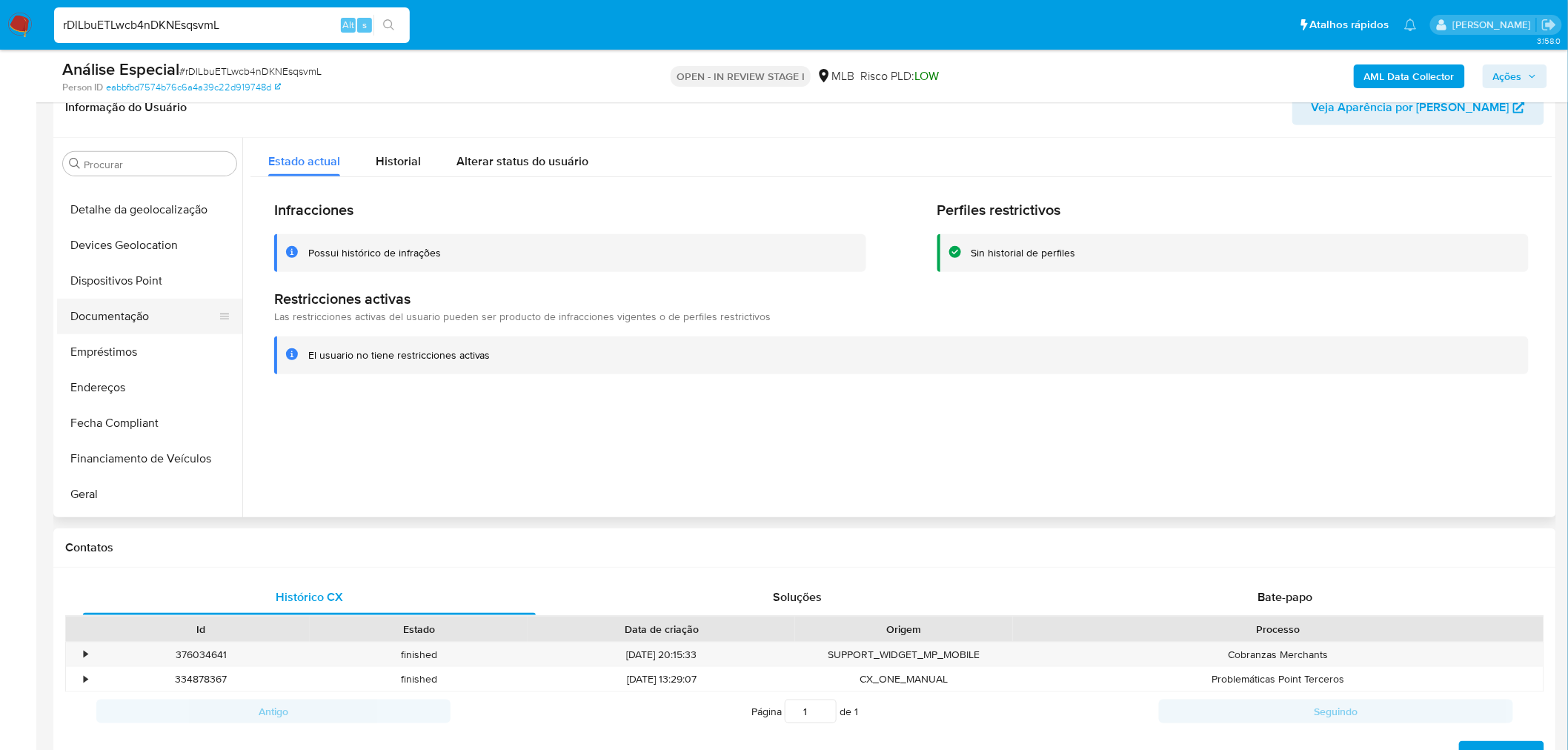
click at [150, 318] on button "Documentação" at bounding box center [143, 316] width 173 height 36
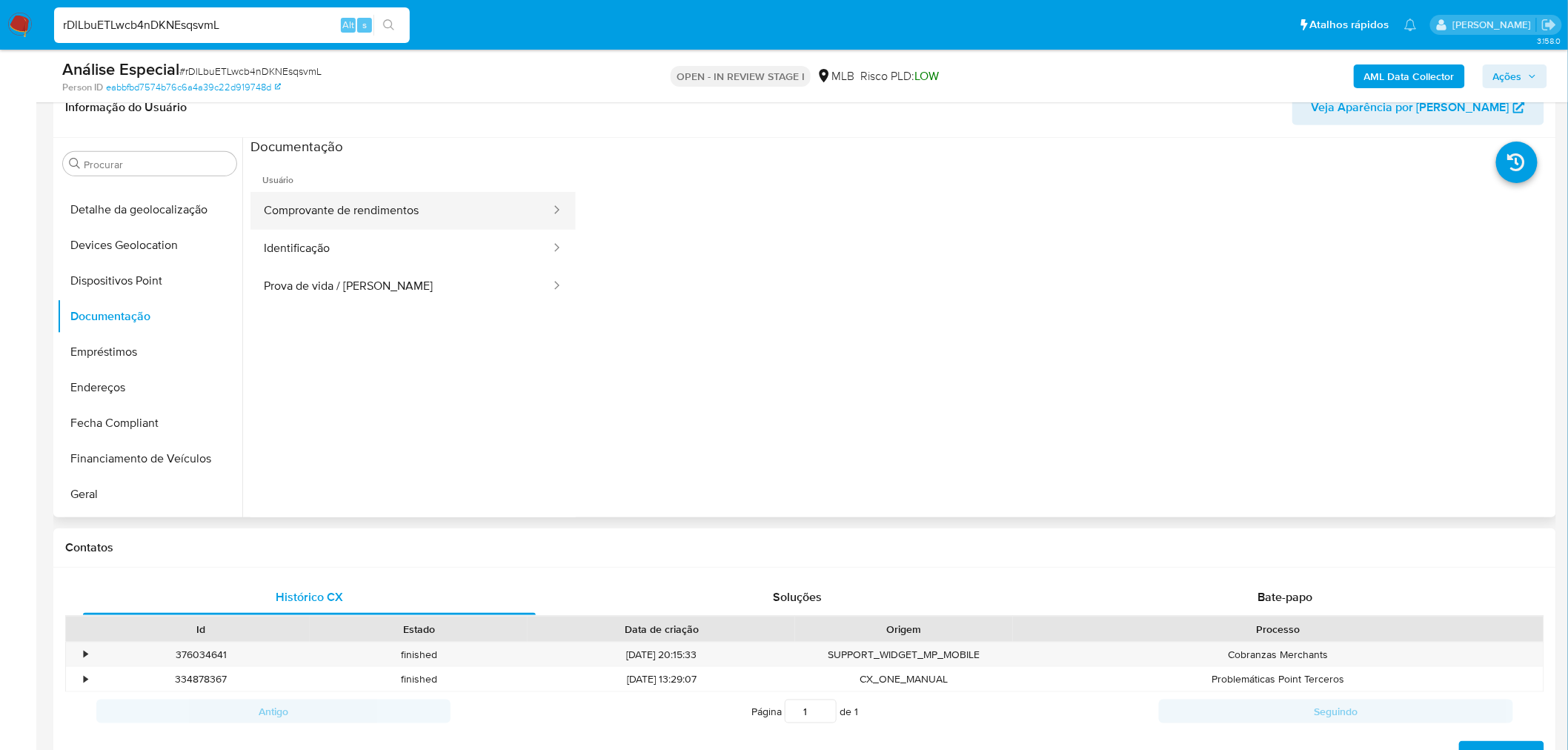
click at [310, 212] on button "Comprovante de rendimentos" at bounding box center [402, 211] width 301 height 37
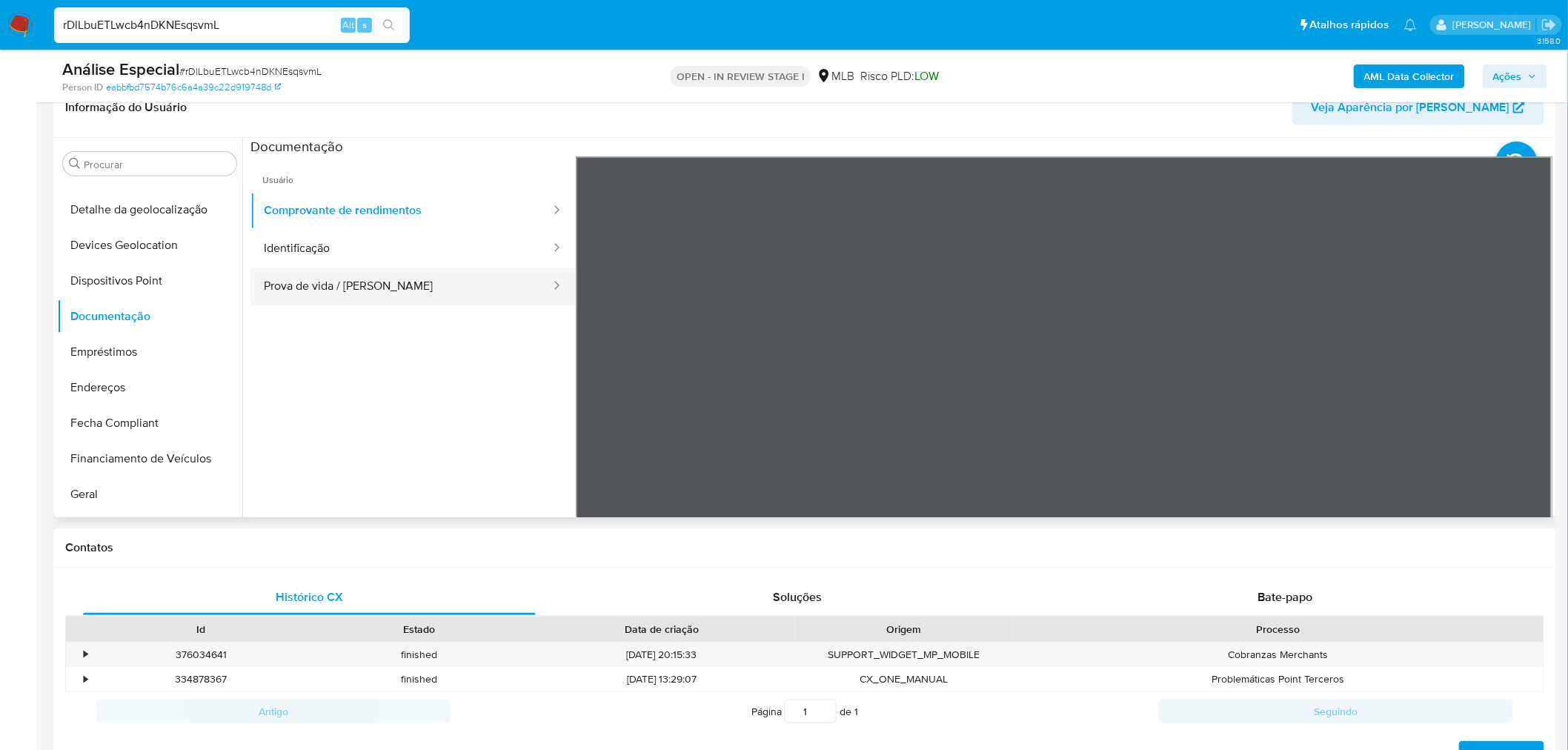
drag, startPoint x: 426, startPoint y: 261, endPoint x: 313, endPoint y: 274, distance: 113.7
click at [420, 261] on button "Identificação" at bounding box center [402, 248] width 301 height 37
click at [404, 293] on button "Prova de vida / Selfie" at bounding box center [402, 287] width 301 height 37
drag, startPoint x: 175, startPoint y: 287, endPoint x: 66, endPoint y: 304, distance: 110.3
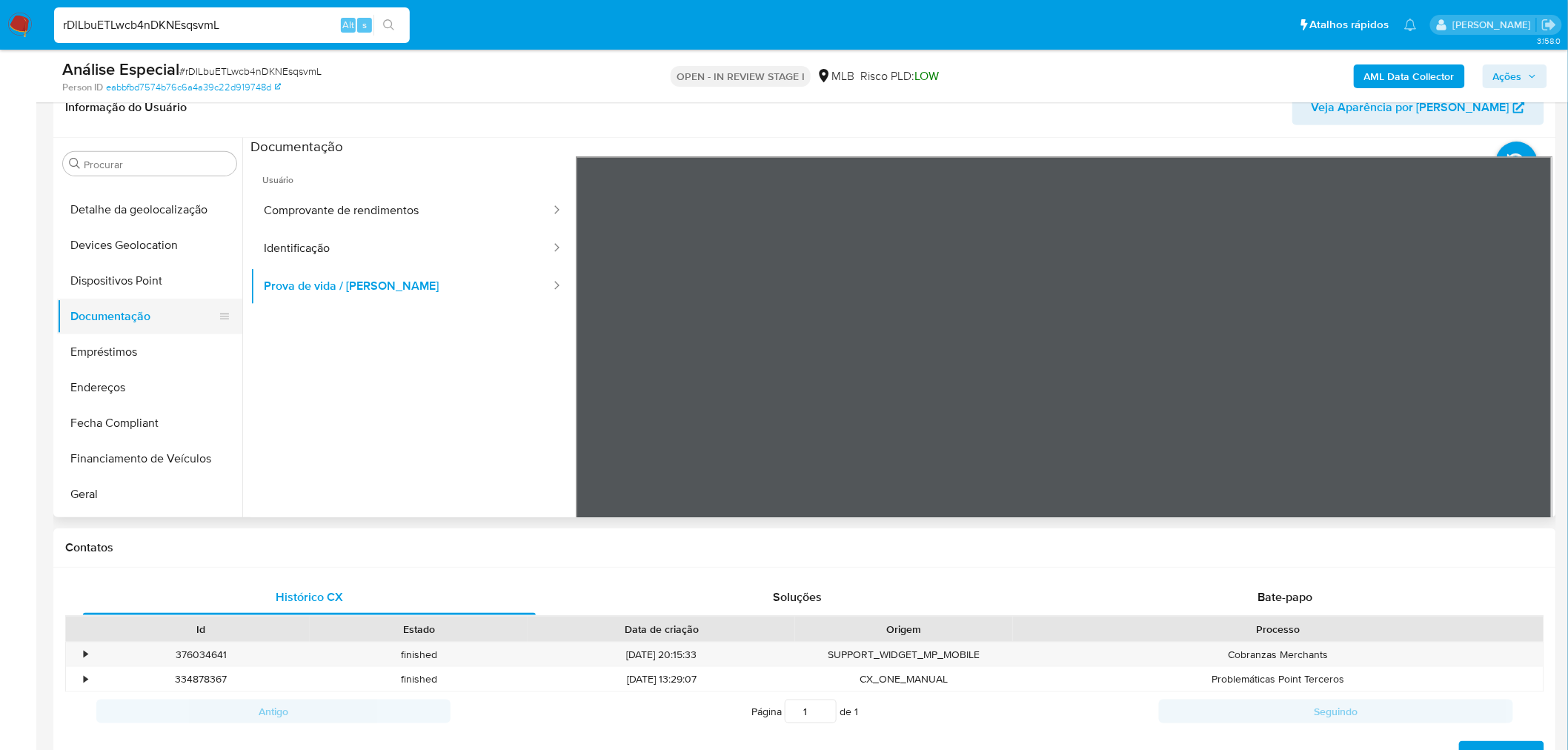
click at [175, 287] on button "Dispositivos Point" at bounding box center [150, 281] width 185 height 36
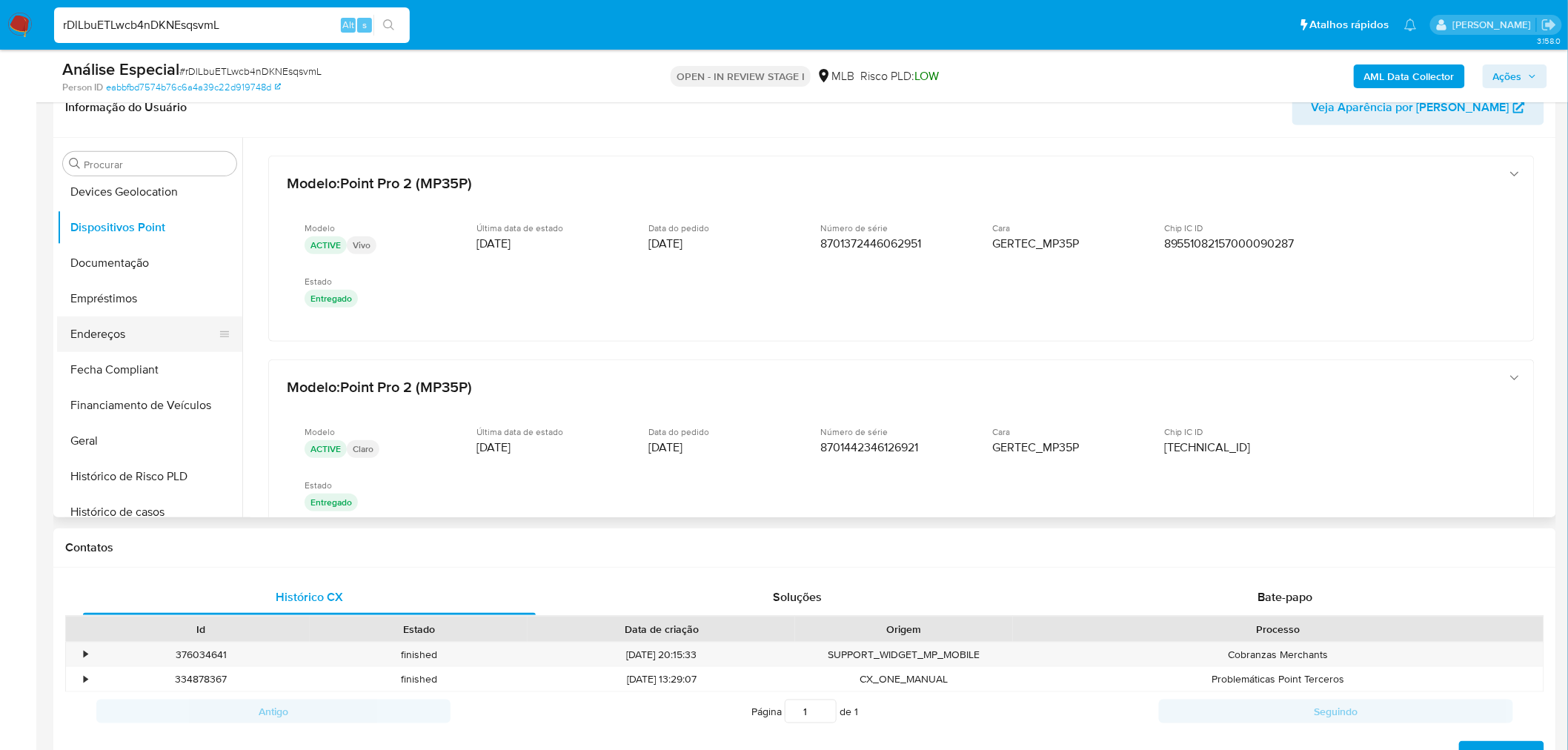
scroll to position [286, 0]
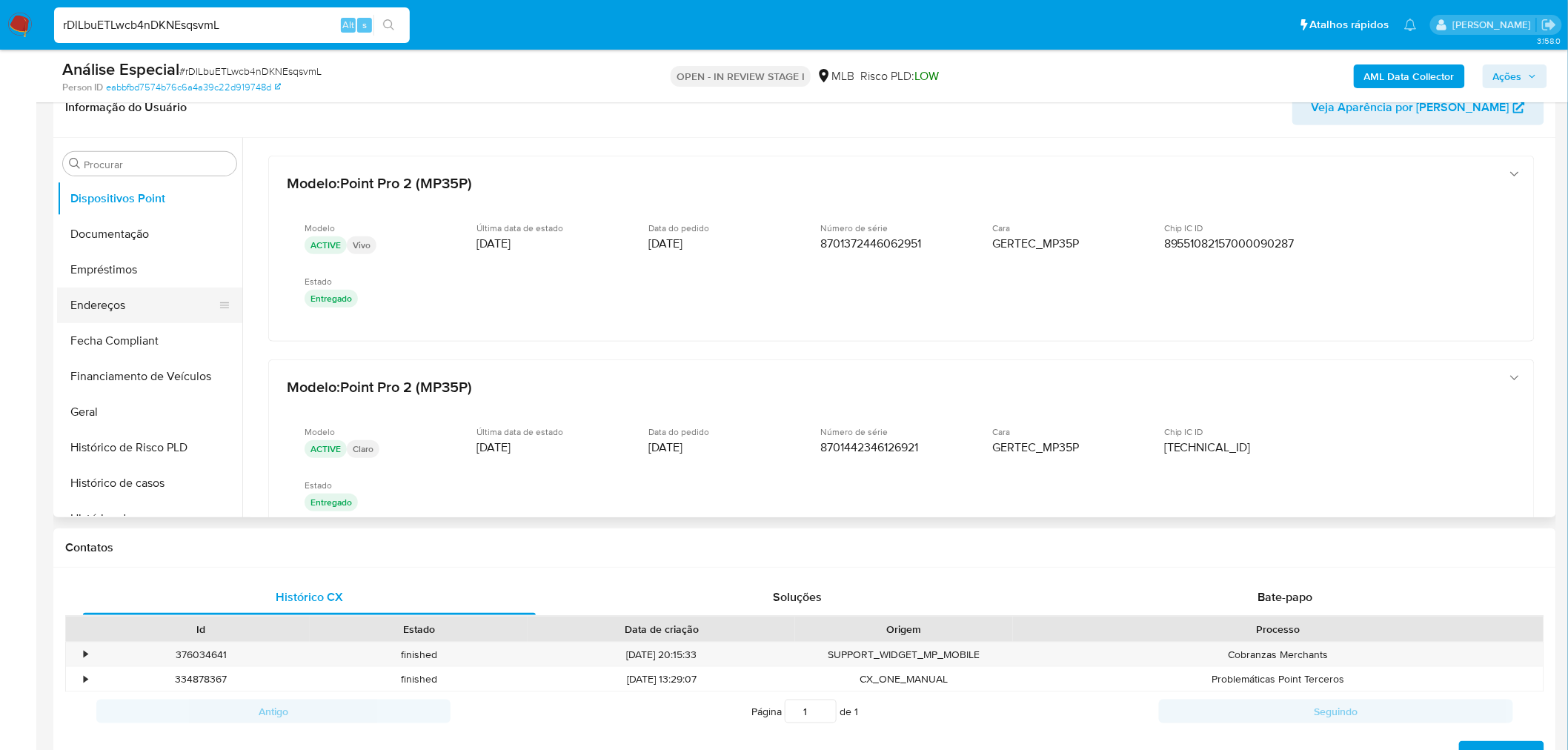
click at [109, 306] on button "Endereços" at bounding box center [143, 305] width 173 height 36
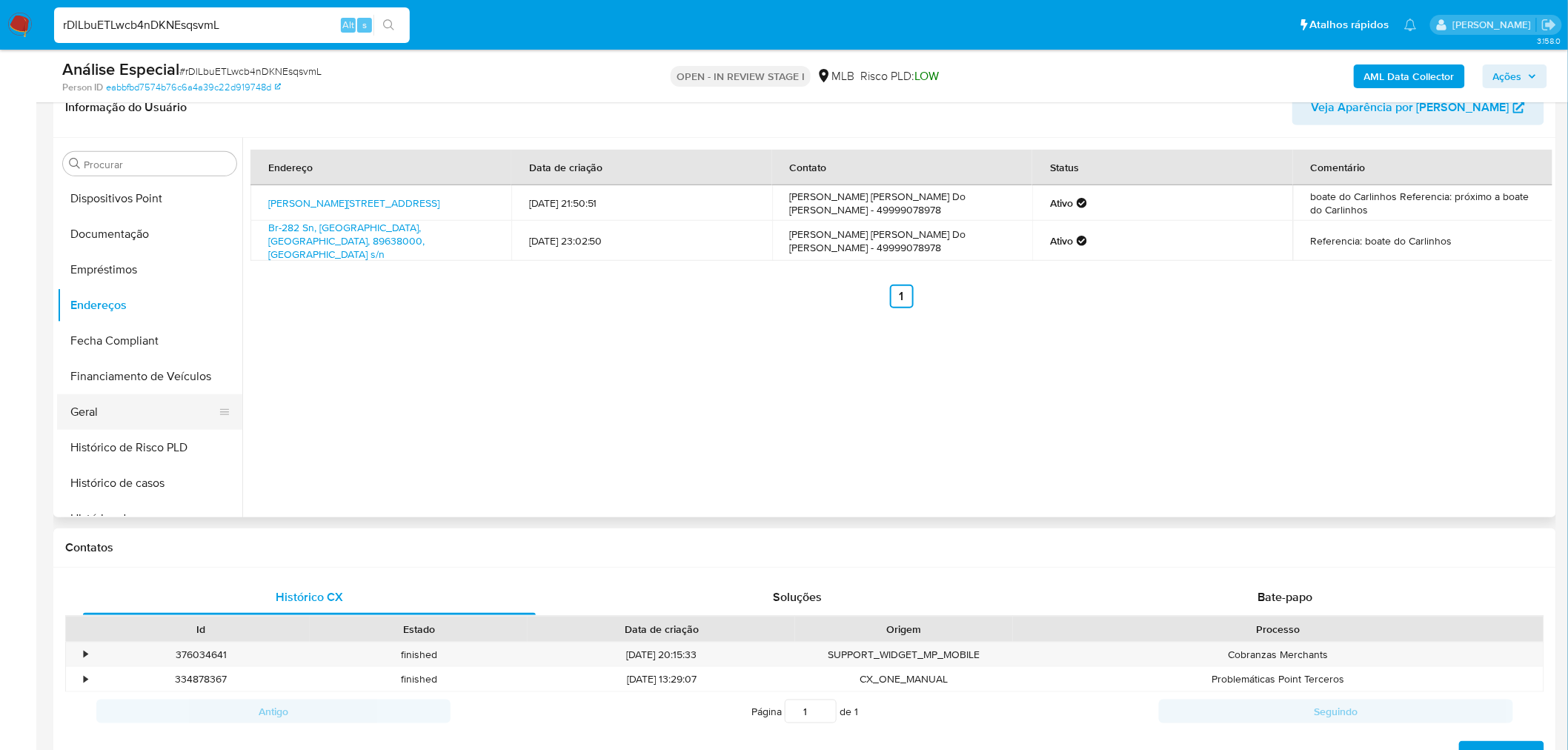
drag, startPoint x: 70, startPoint y: 408, endPoint x: 97, endPoint y: 417, distance: 28.5
click at [70, 408] on button "Geral" at bounding box center [143, 412] width 173 height 36
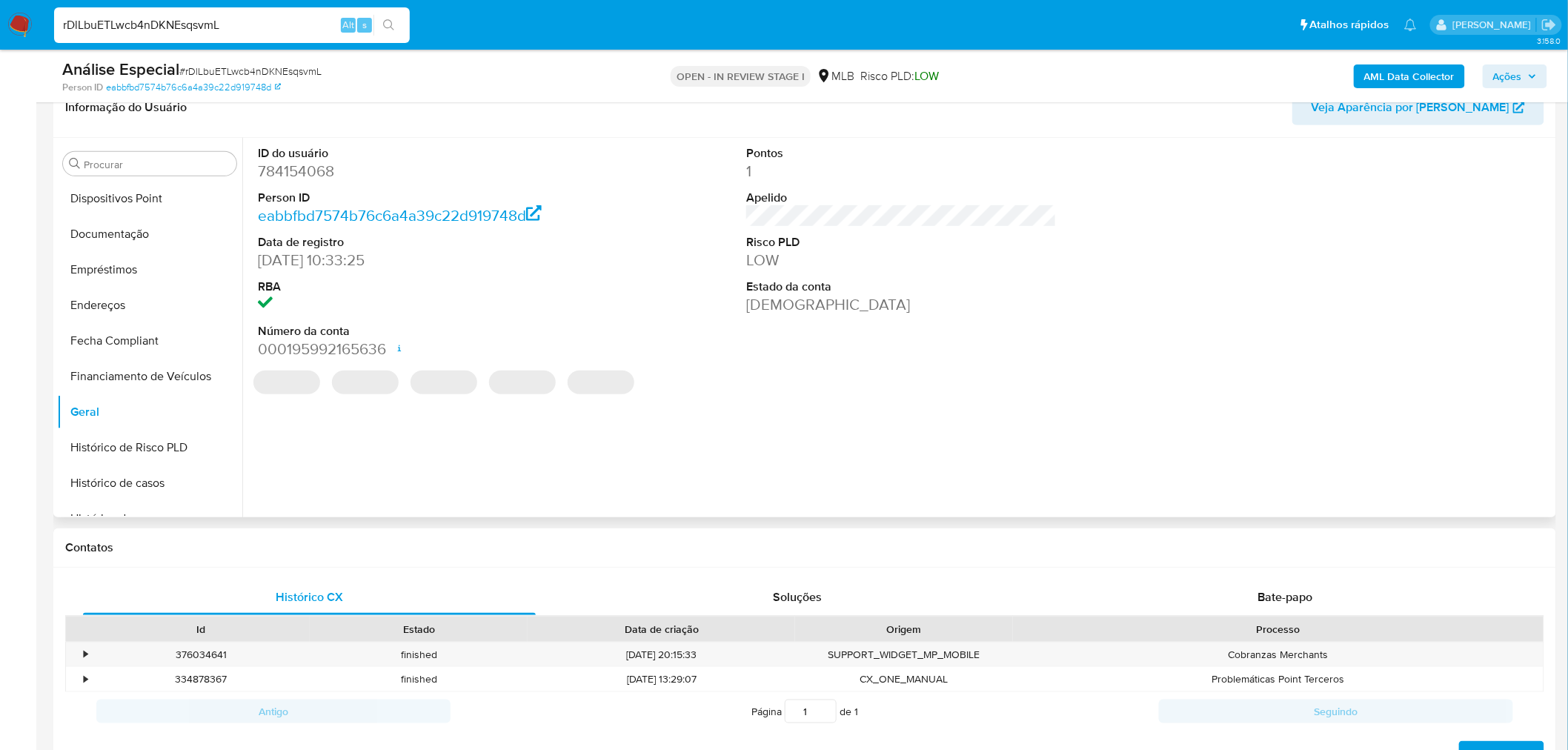
click at [298, 179] on dd "784154068" at bounding box center [413, 171] width 311 height 21
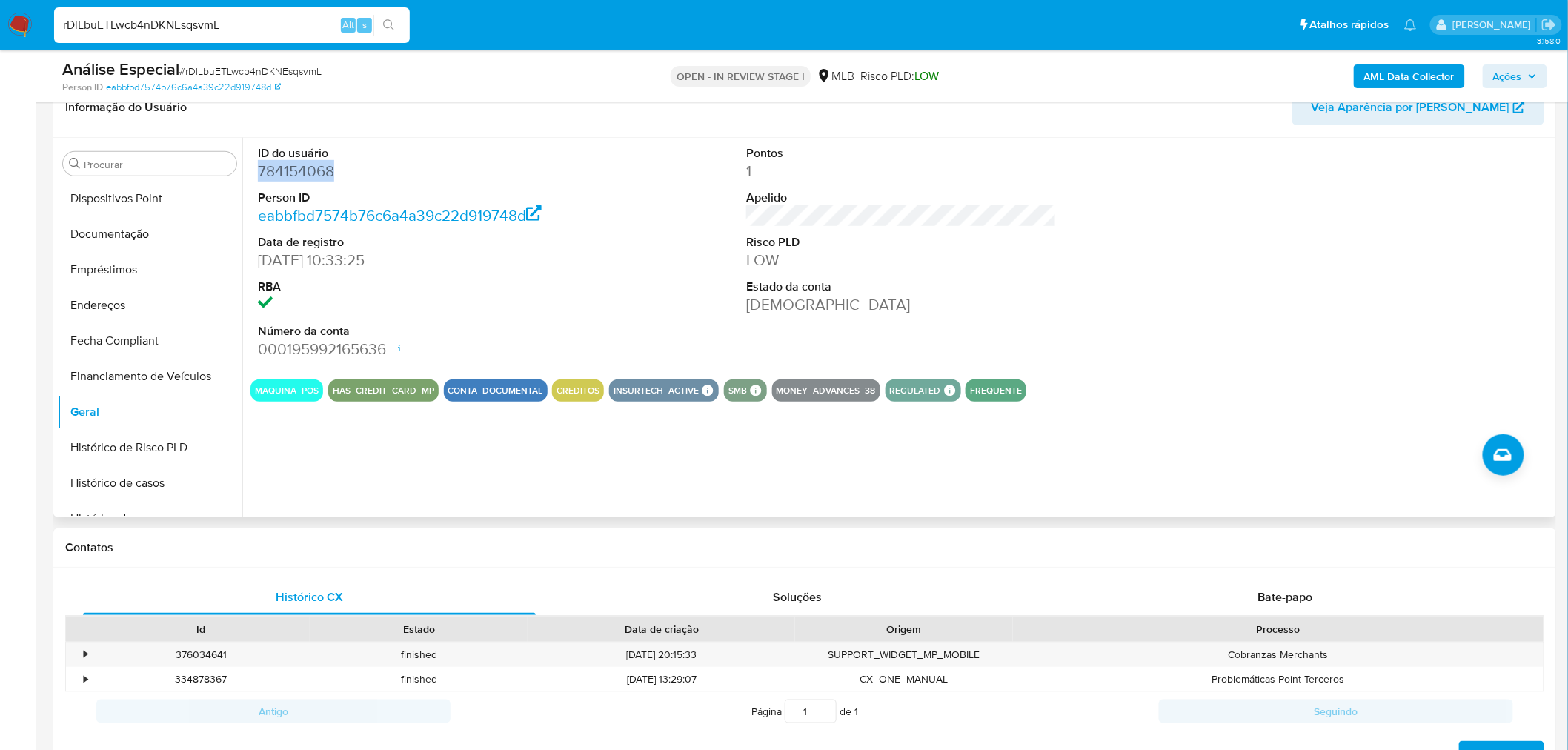
copy dd "784154068"
click at [112, 361] on button "KYC" at bounding box center [143, 368] width 173 height 36
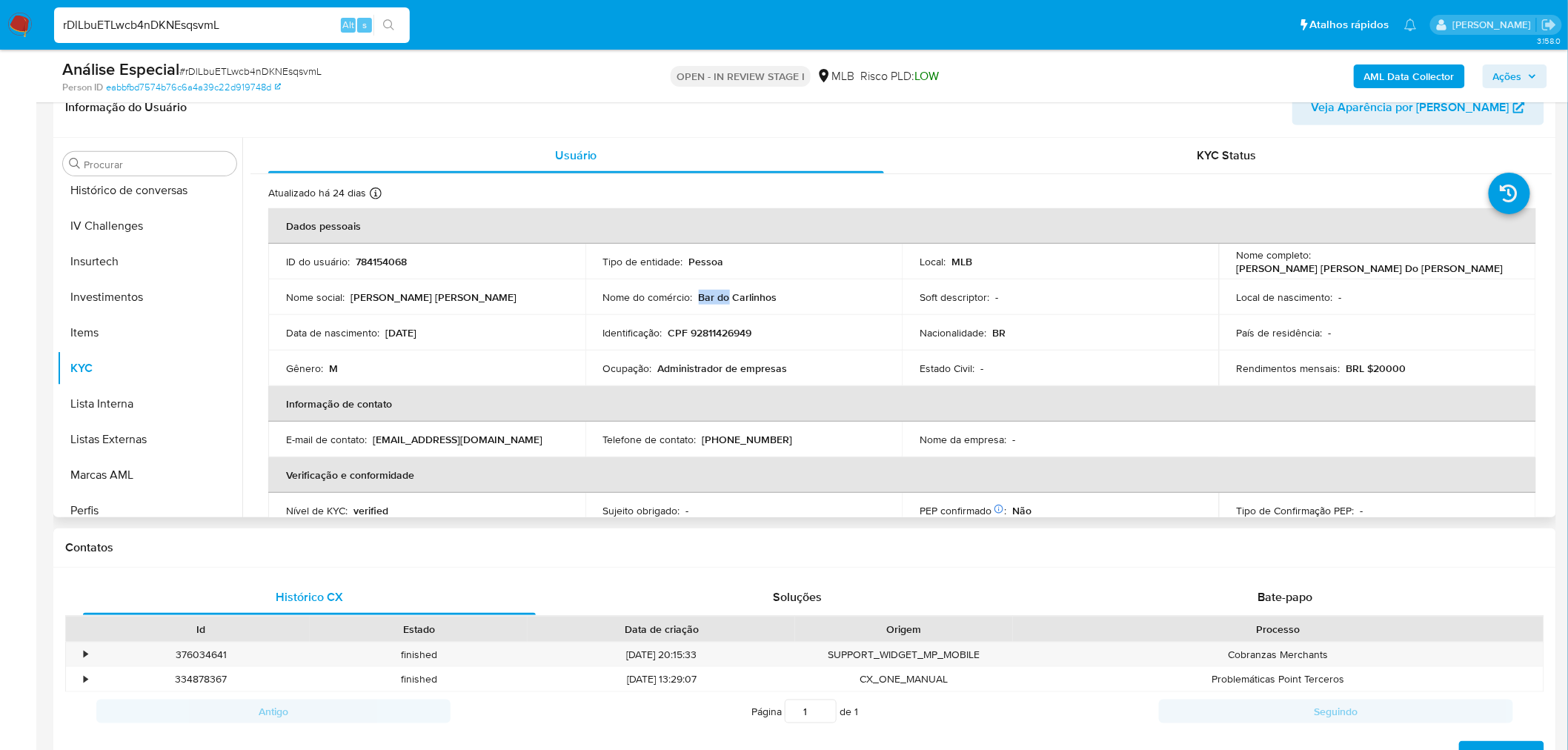
drag, startPoint x: 697, startPoint y: 297, endPoint x: 762, endPoint y: 292, distance: 65.2
click at [751, 292] on p "Bar do Carlinhos" at bounding box center [738, 297] width 79 height 13
copy p "Bar do Carlinhos"
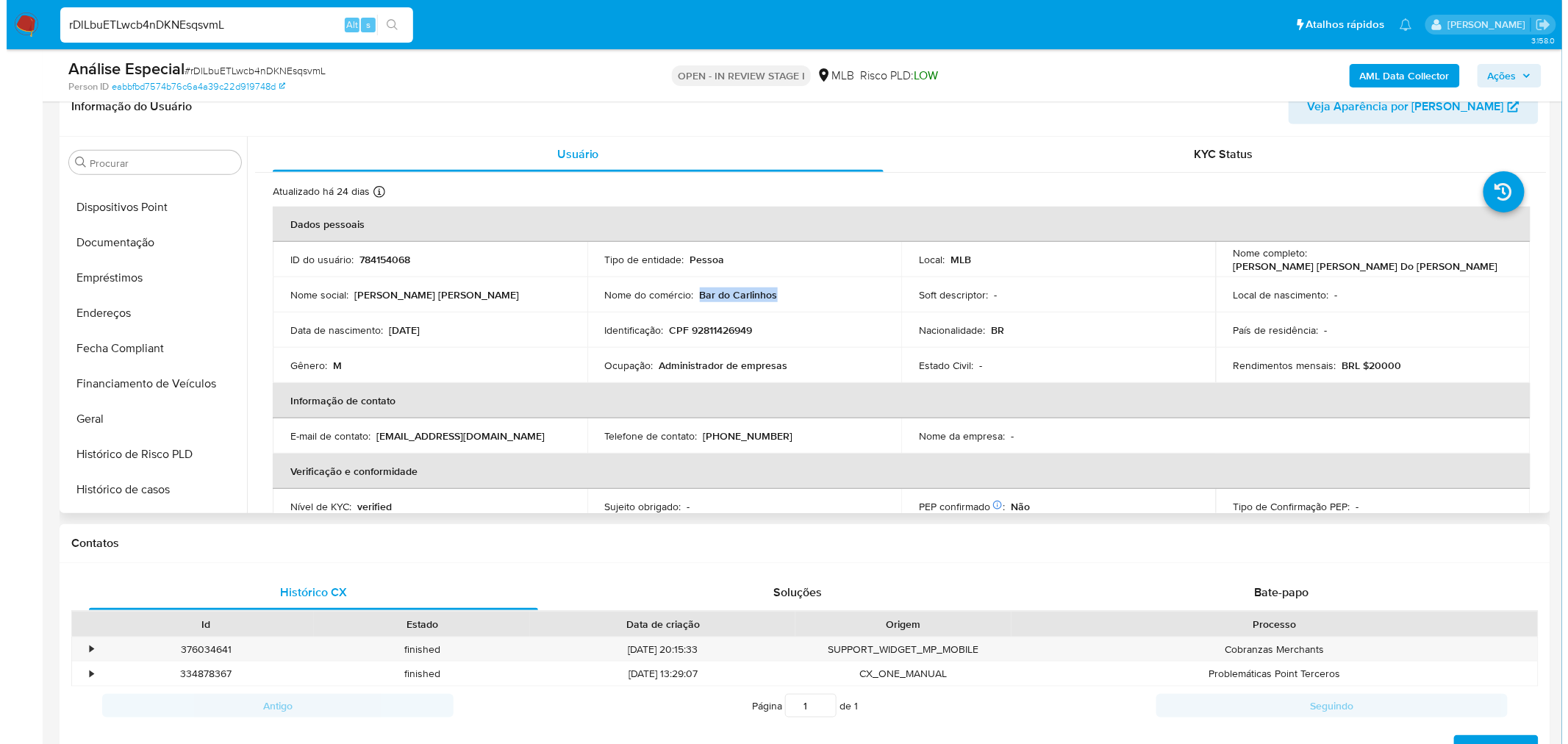
scroll to position [0, 0]
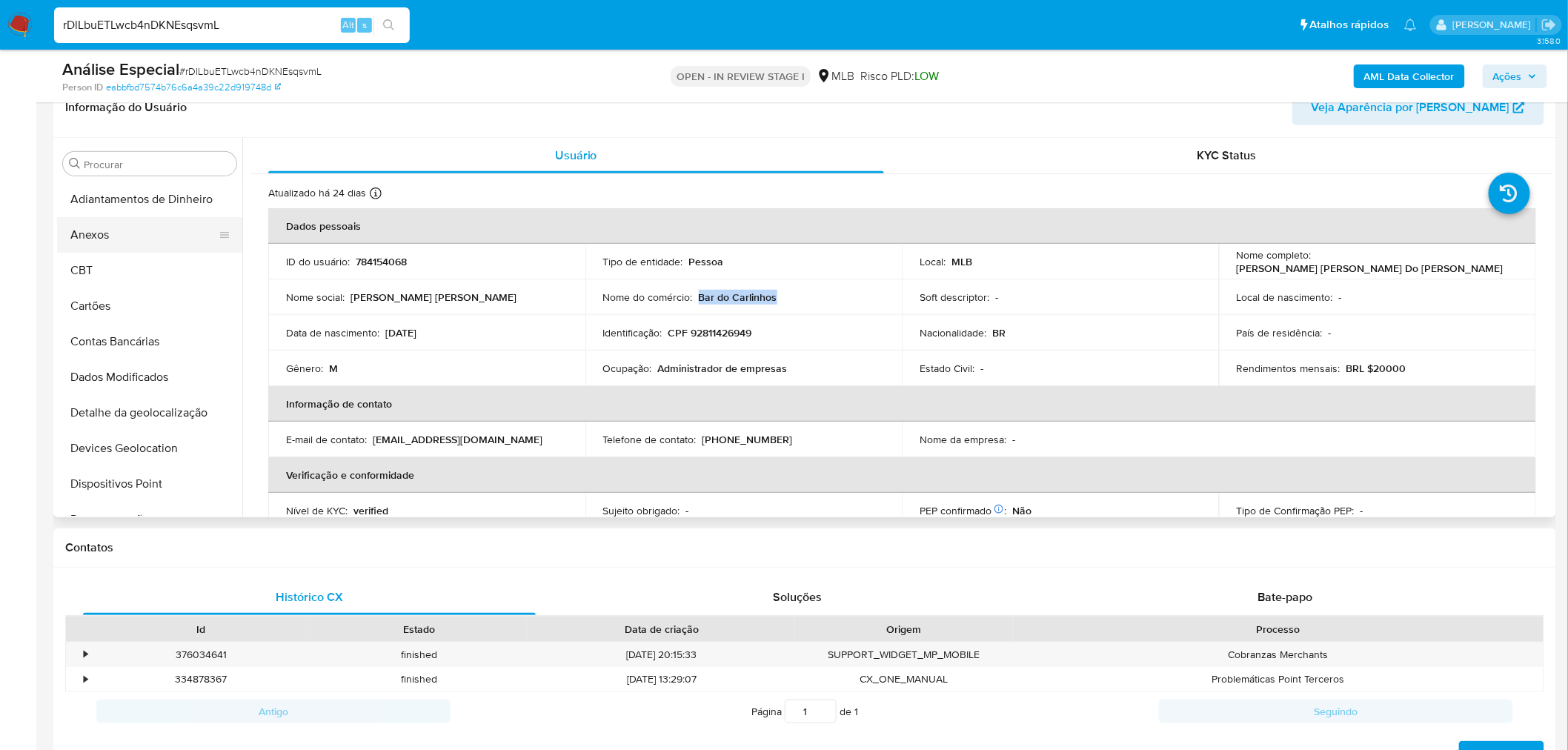
click at [154, 246] on button "Anexos" at bounding box center [143, 235] width 173 height 36
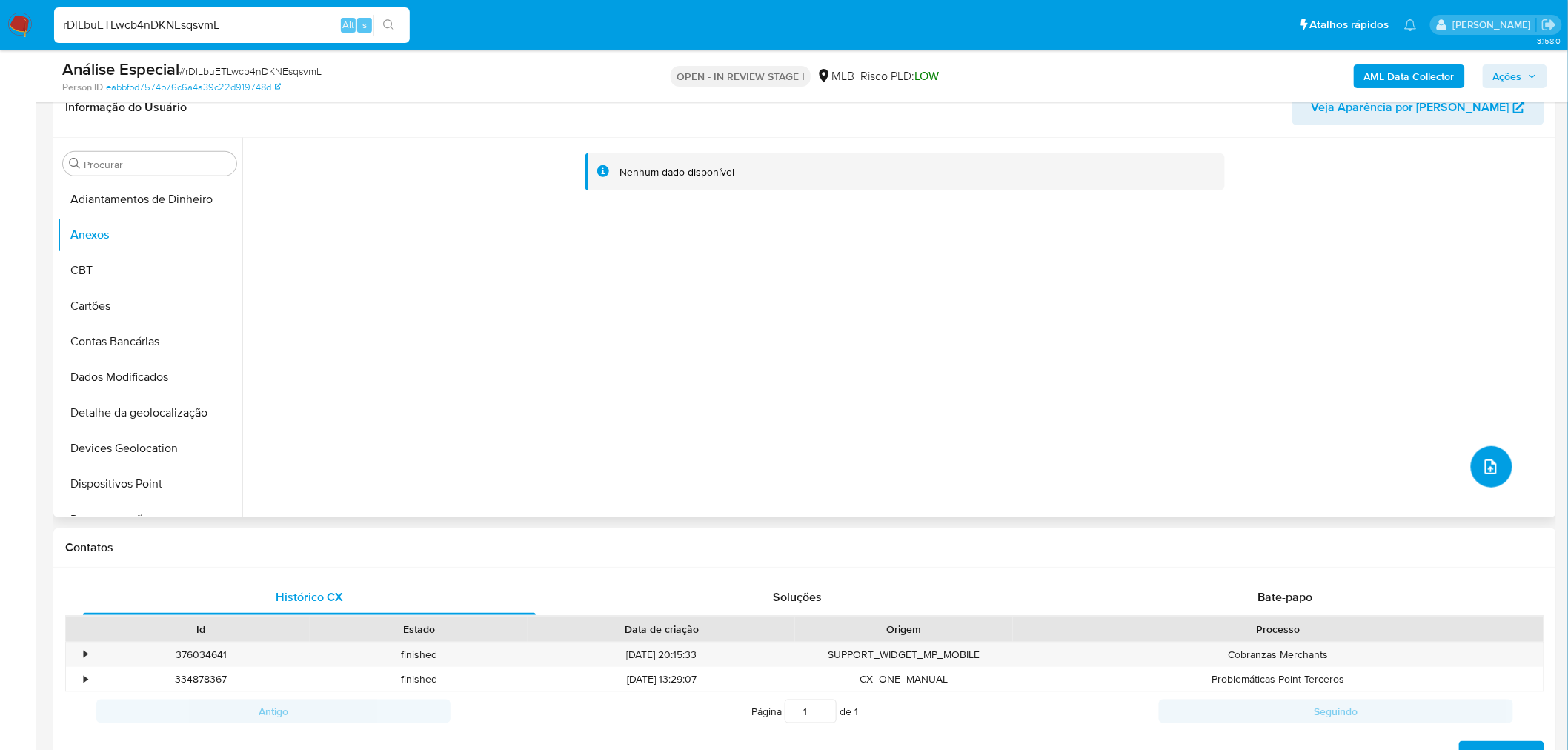
click at [1482, 462] on icon "upload-file" at bounding box center [1490, 466] width 18 height 18
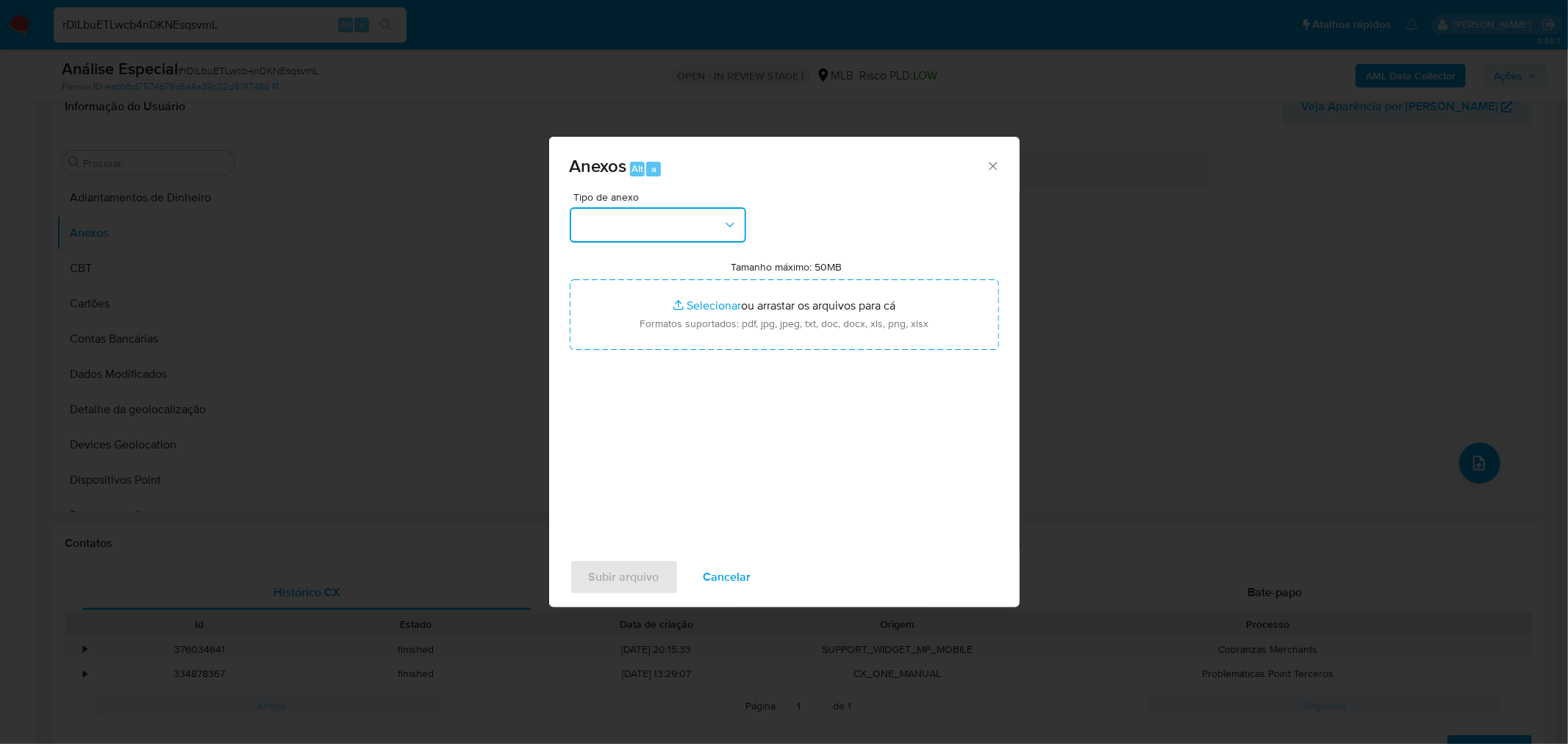
click at [689, 220] on button "button" at bounding box center [658, 225] width 176 height 35
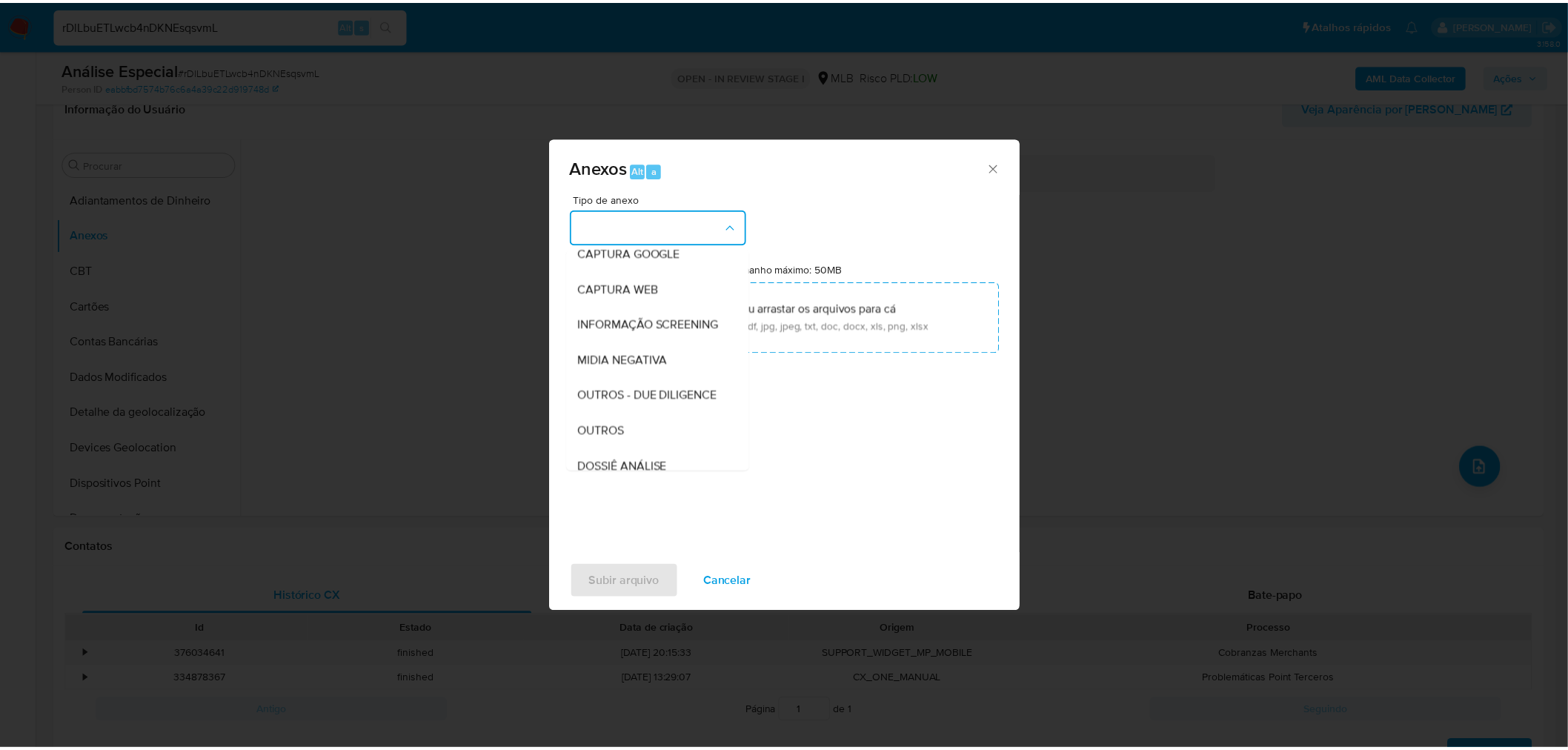
scroll to position [228, 0]
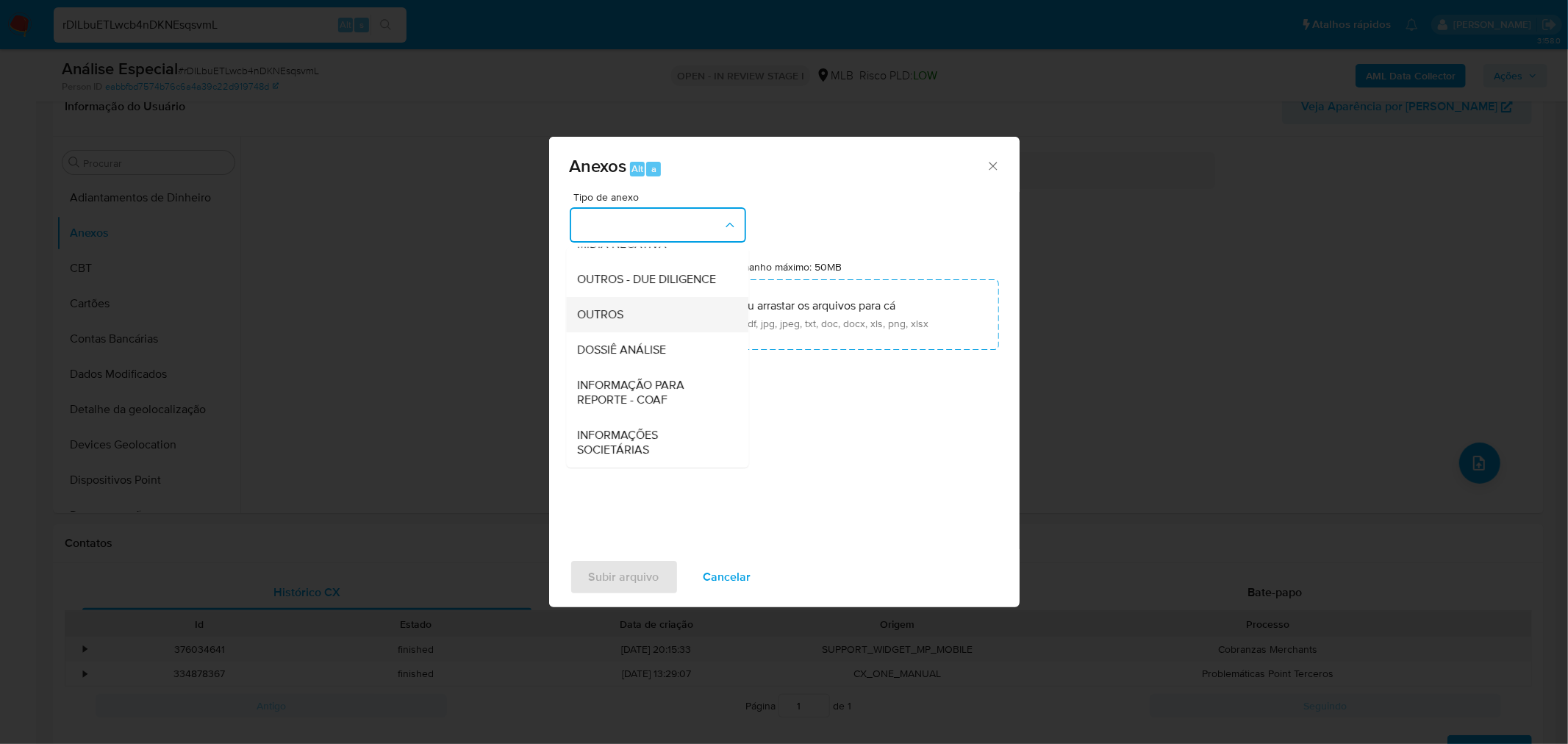
click at [623, 310] on span "OUTROS" at bounding box center [601, 314] width 46 height 15
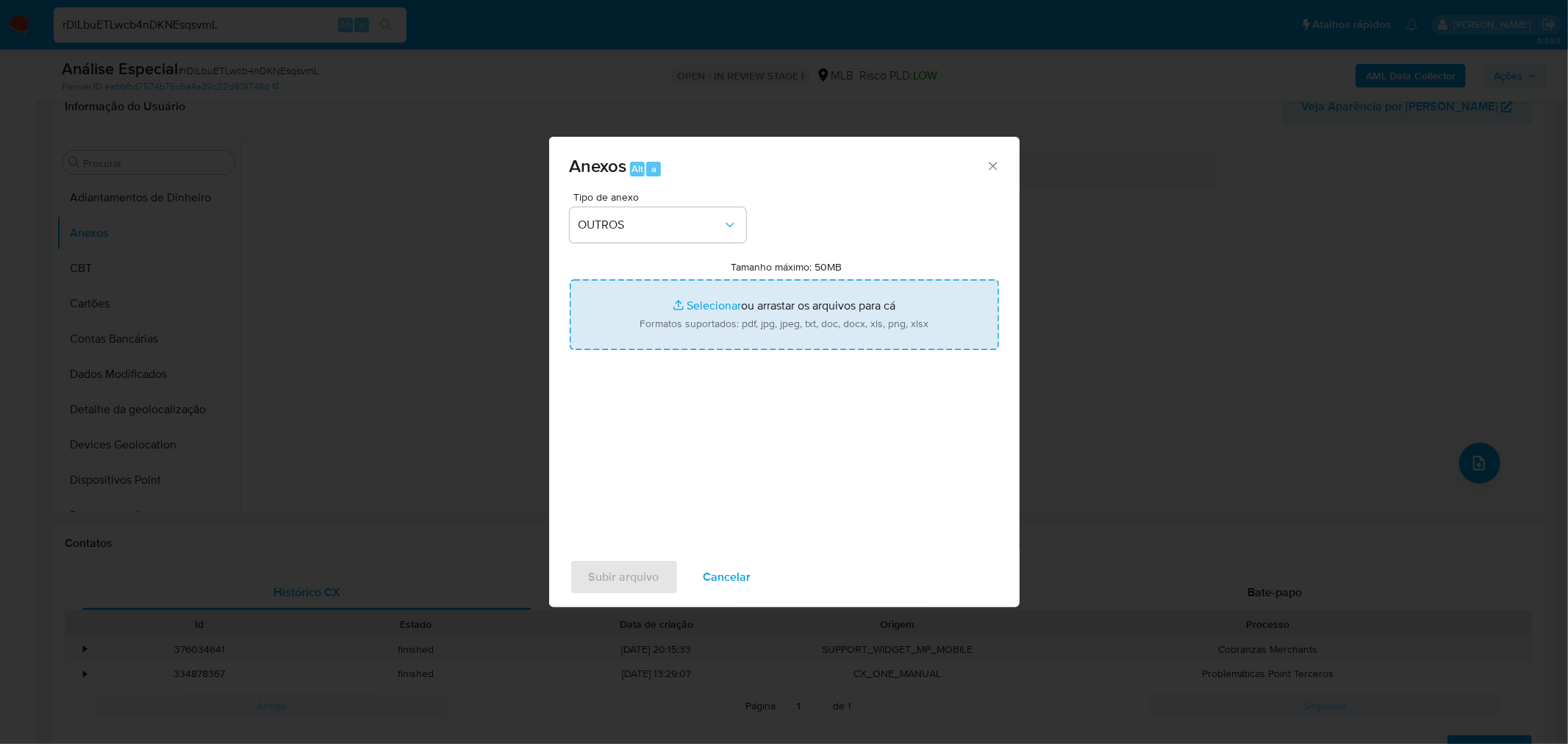
type input "C:\fakepath\Mulan 784154068_2025_09_12_08_16_23 CARLOS ANTONIO DO PRADO.pdf"
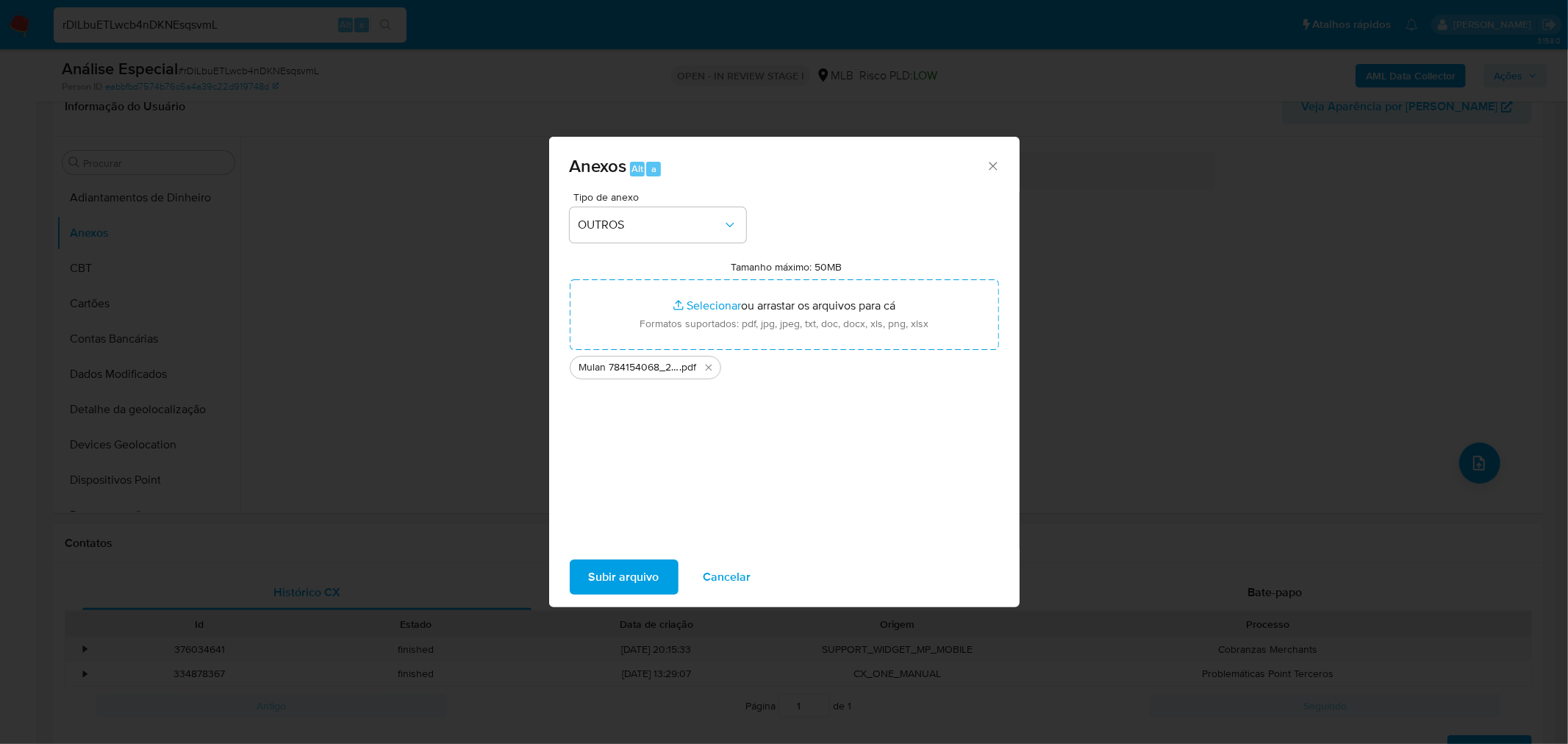
click at [634, 573] on span "Subir arquivo" at bounding box center [624, 577] width 71 height 33
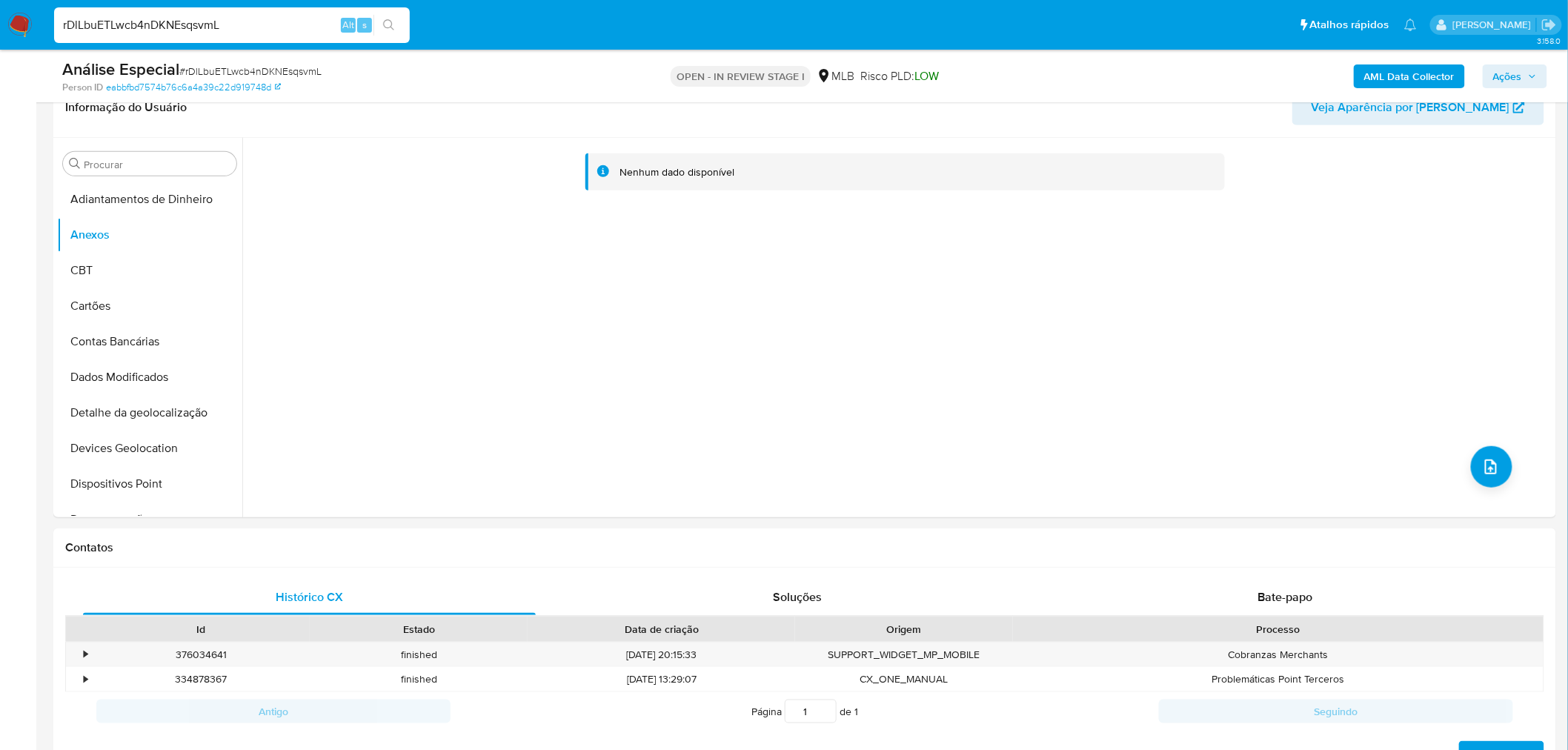
click at [1426, 70] on b "AML Data Collector" at bounding box center [1409, 76] width 91 height 23
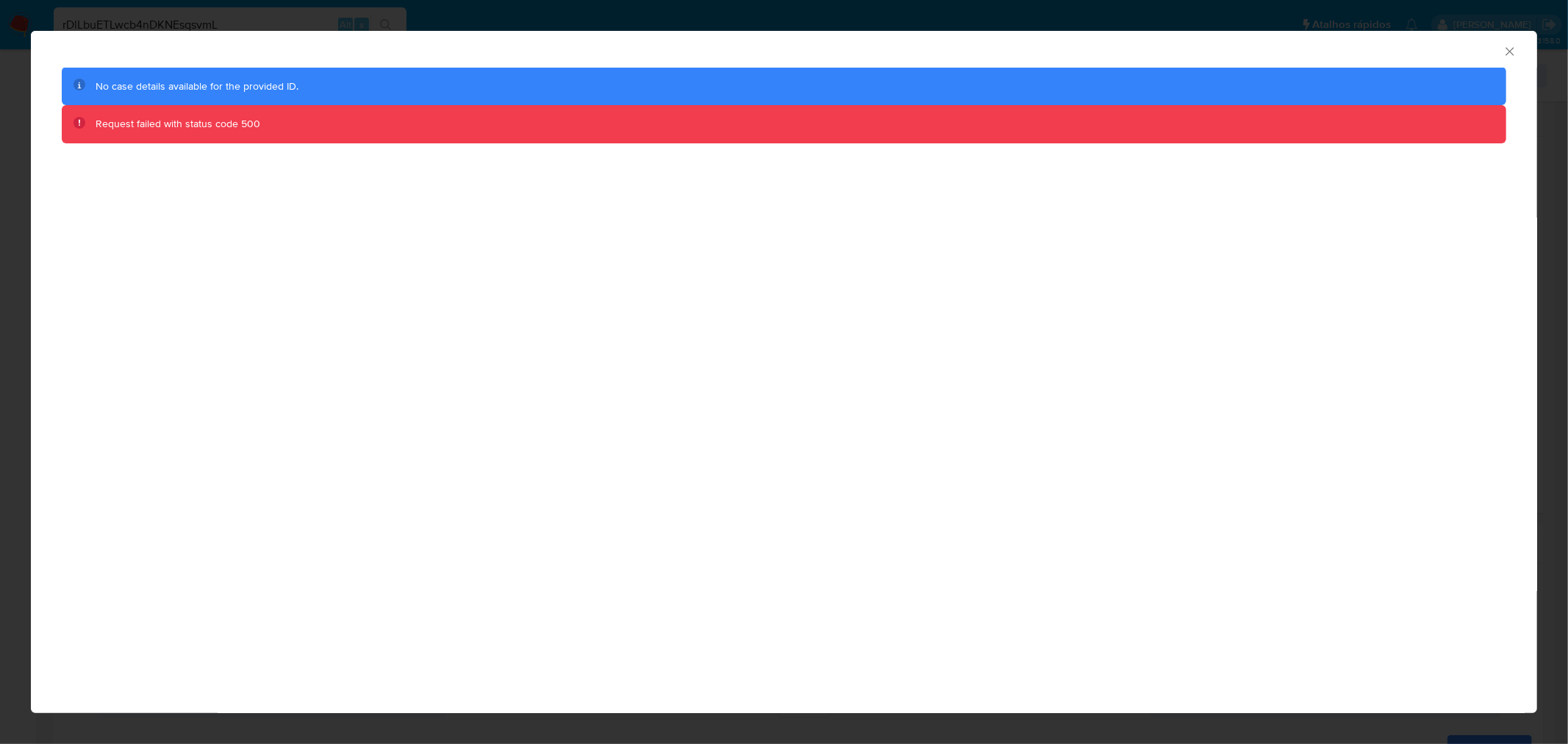
click at [998, 18] on div "AML Data Collector No case details available for the provided ID. Request faile…" at bounding box center [784, 372] width 1568 height 744
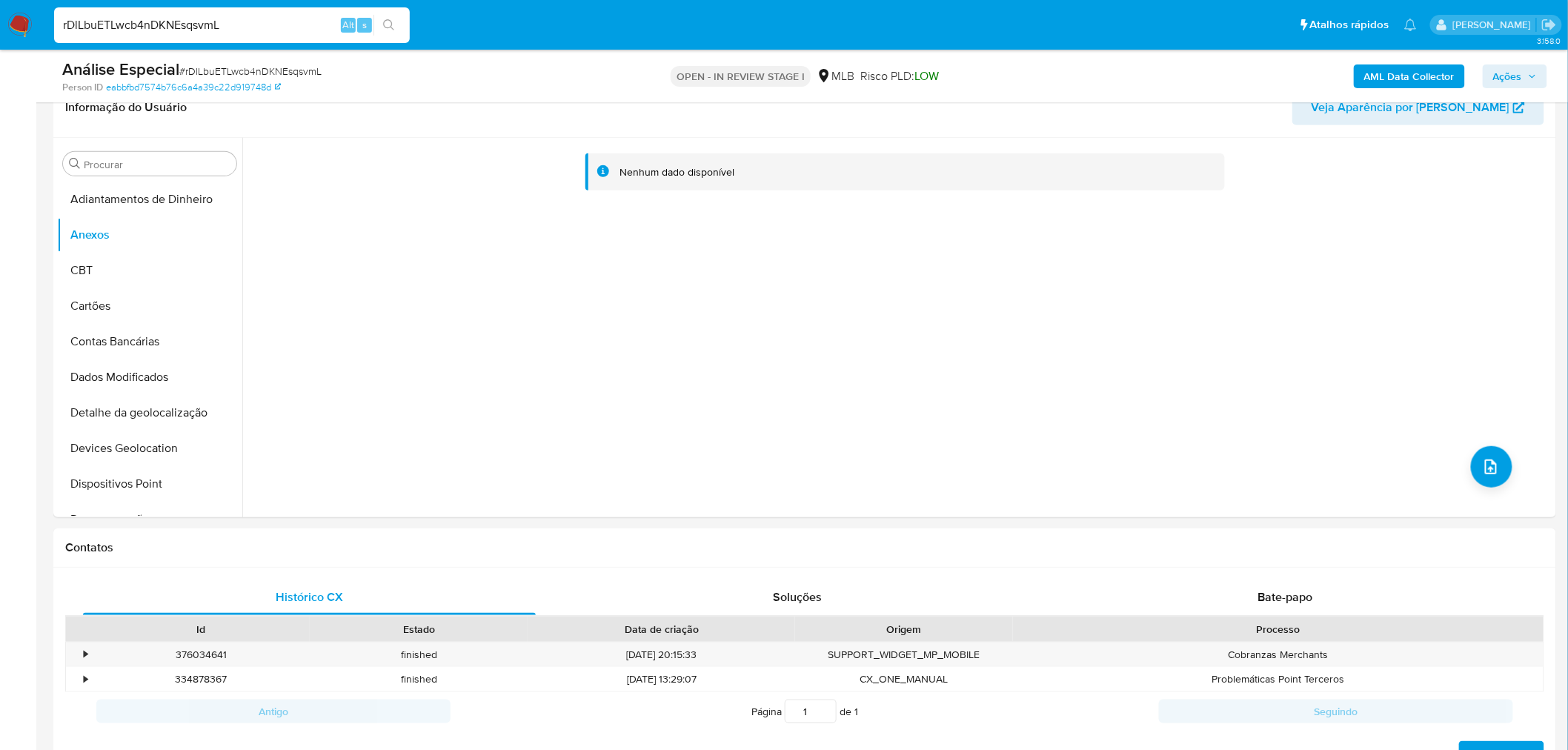
click at [1374, 71] on b "AML Data Collector" at bounding box center [1409, 76] width 91 height 23
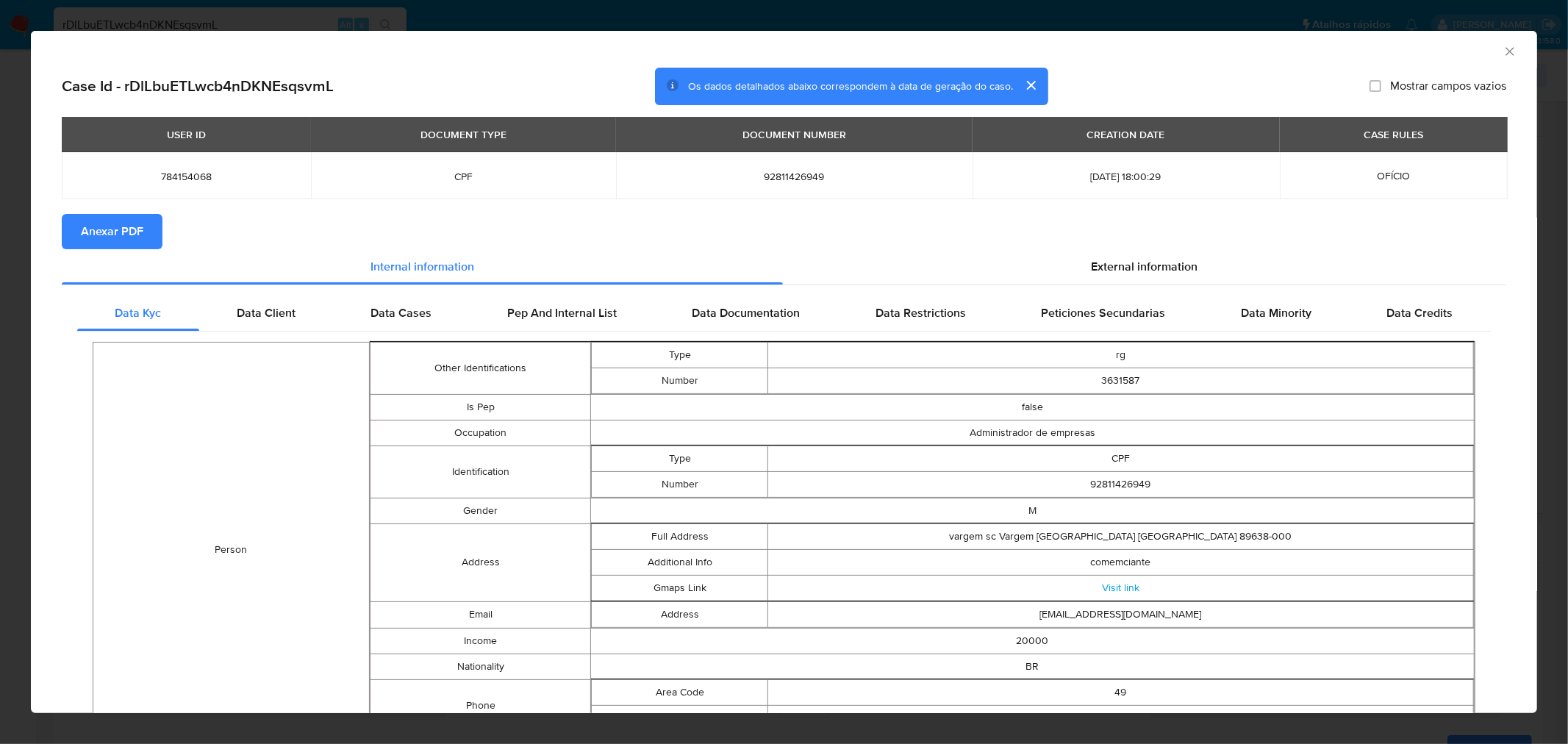
click at [108, 241] on span "Anexar PDF" at bounding box center [111, 231] width 62 height 33
click at [1503, 47] on icon "Fechar a janela" at bounding box center [1510, 51] width 15 height 15
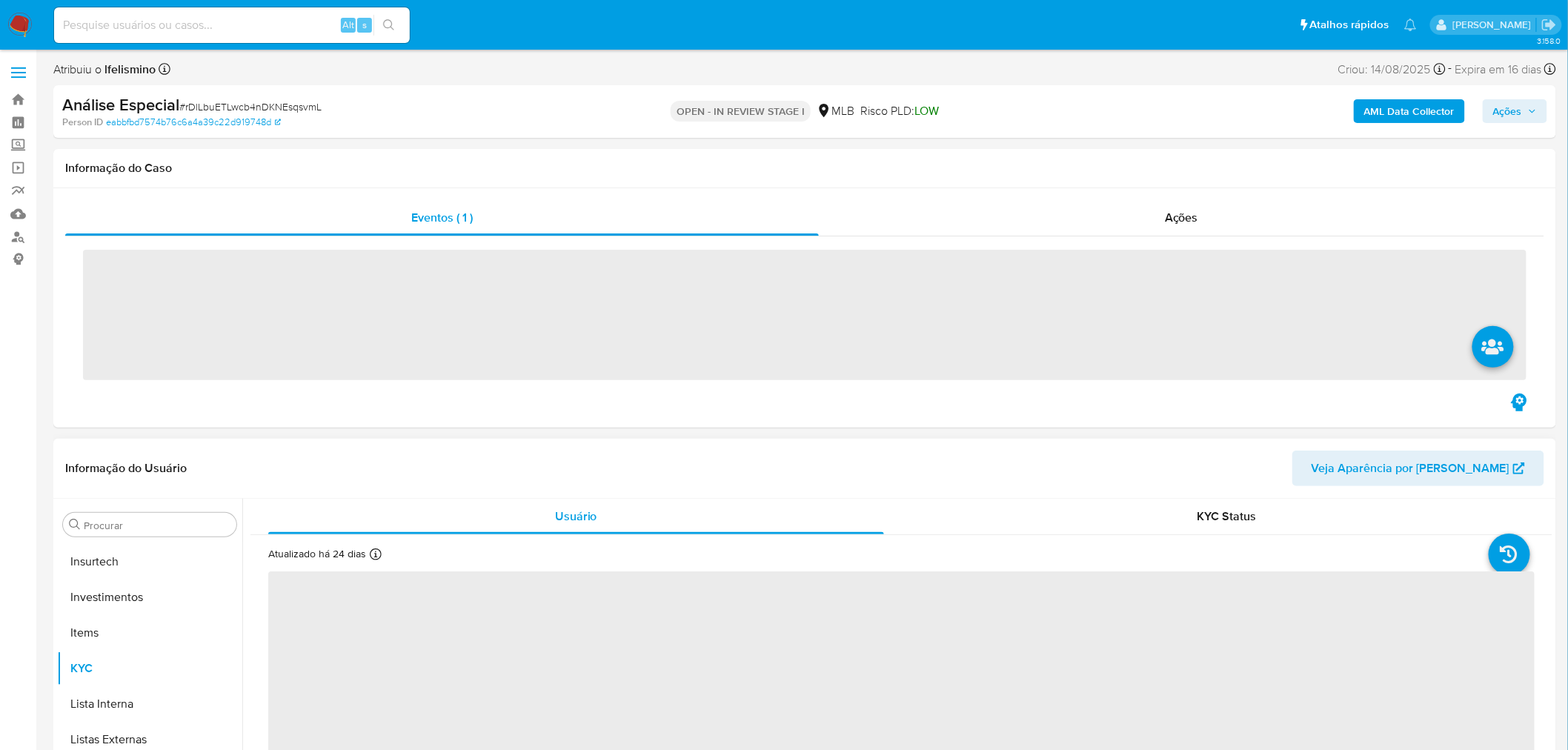
scroll to position [697, 0]
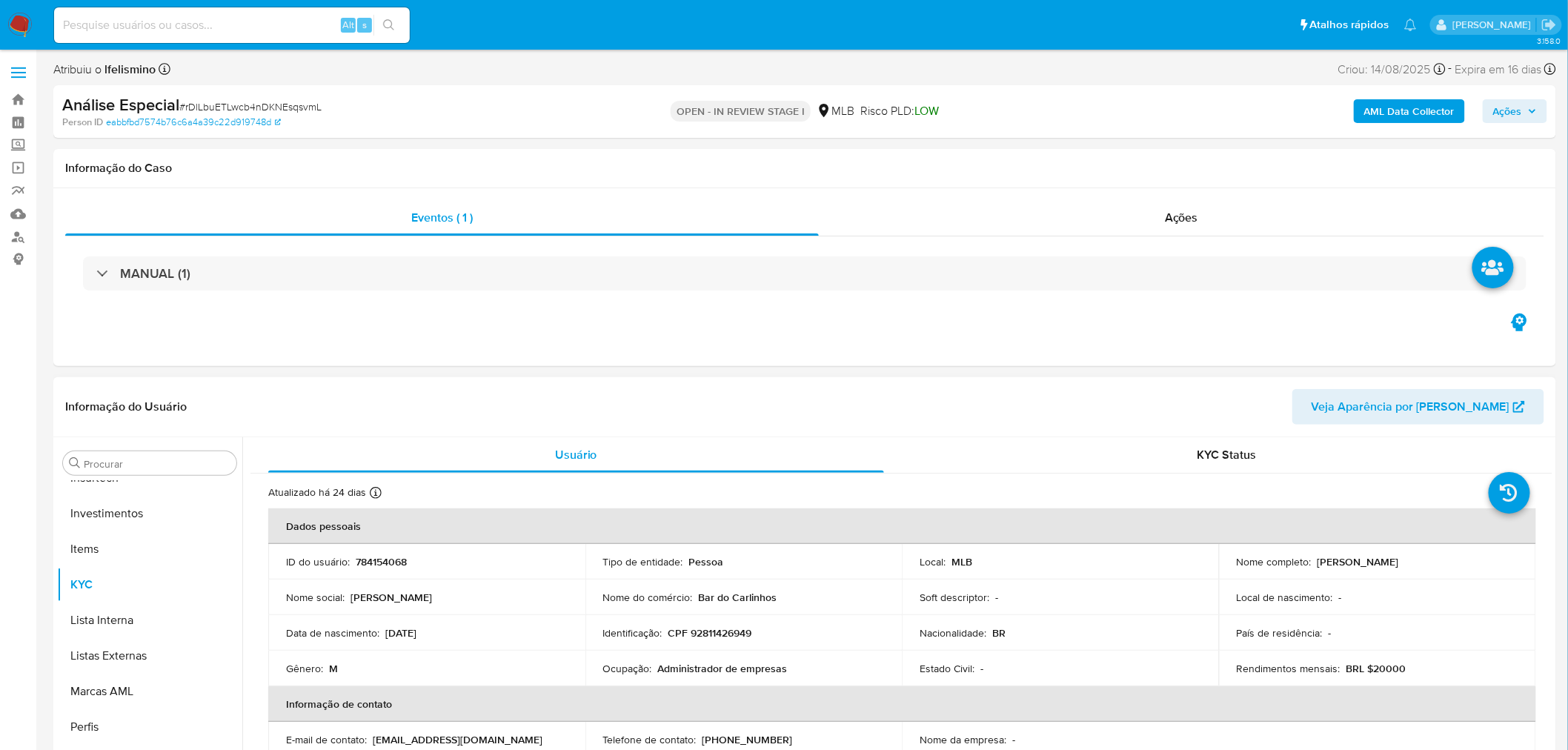
select select "10"
click at [1191, 189] on div "Informação do Caso Eventos ( 1 ) Ações MANUAL (1)" at bounding box center [804, 257] width 1502 height 217
click at [1177, 202] on div "Ações" at bounding box center [1181, 218] width 725 height 36
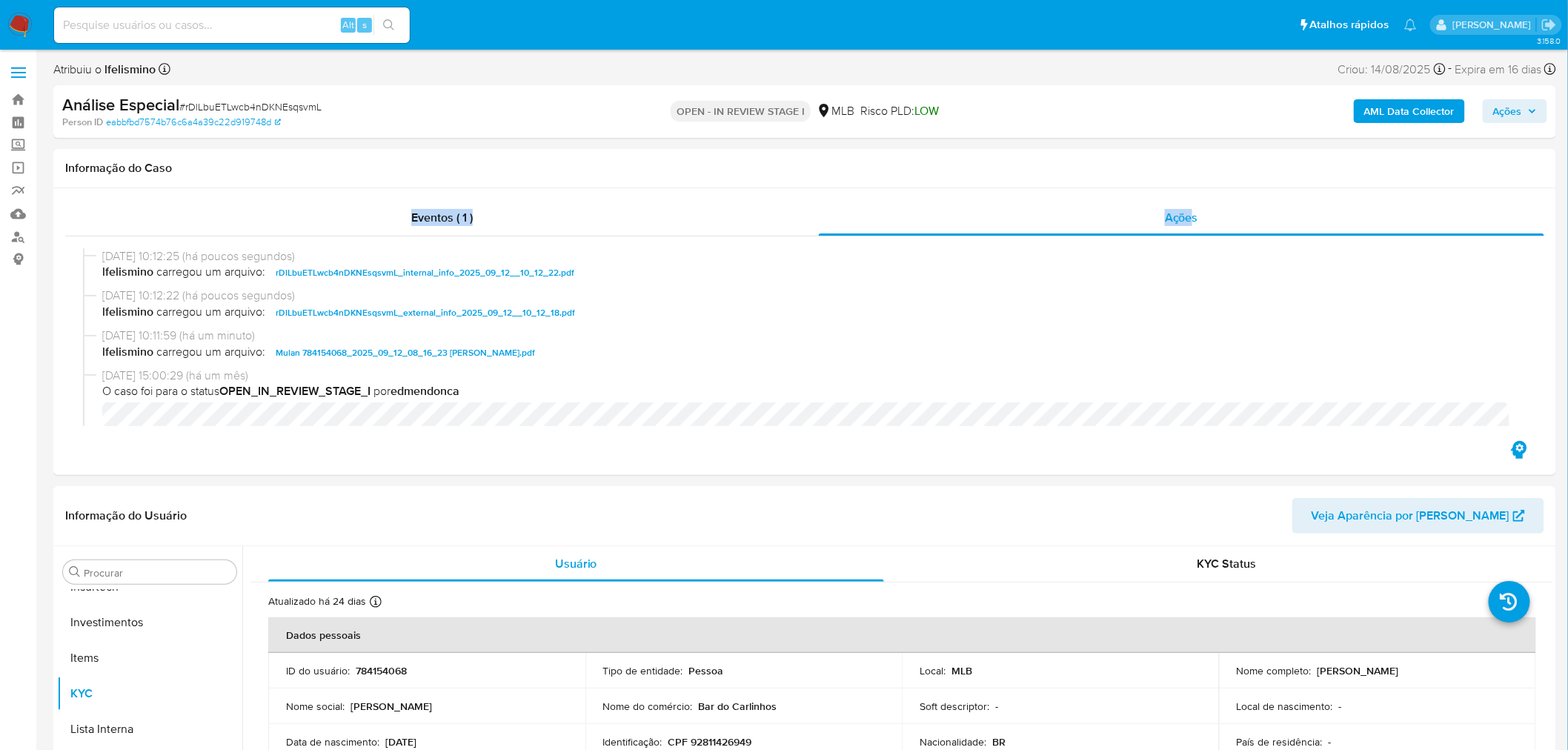
click at [315, 28] on input at bounding box center [232, 25] width 356 height 20
paste input "mphDzJEAfl6G2PkPbItRvYOs"
type input "mphDzJEAfl6G2PkPbItRvYOs"
click at [396, 23] on button "search-icon" at bounding box center [388, 25] width 30 height 21
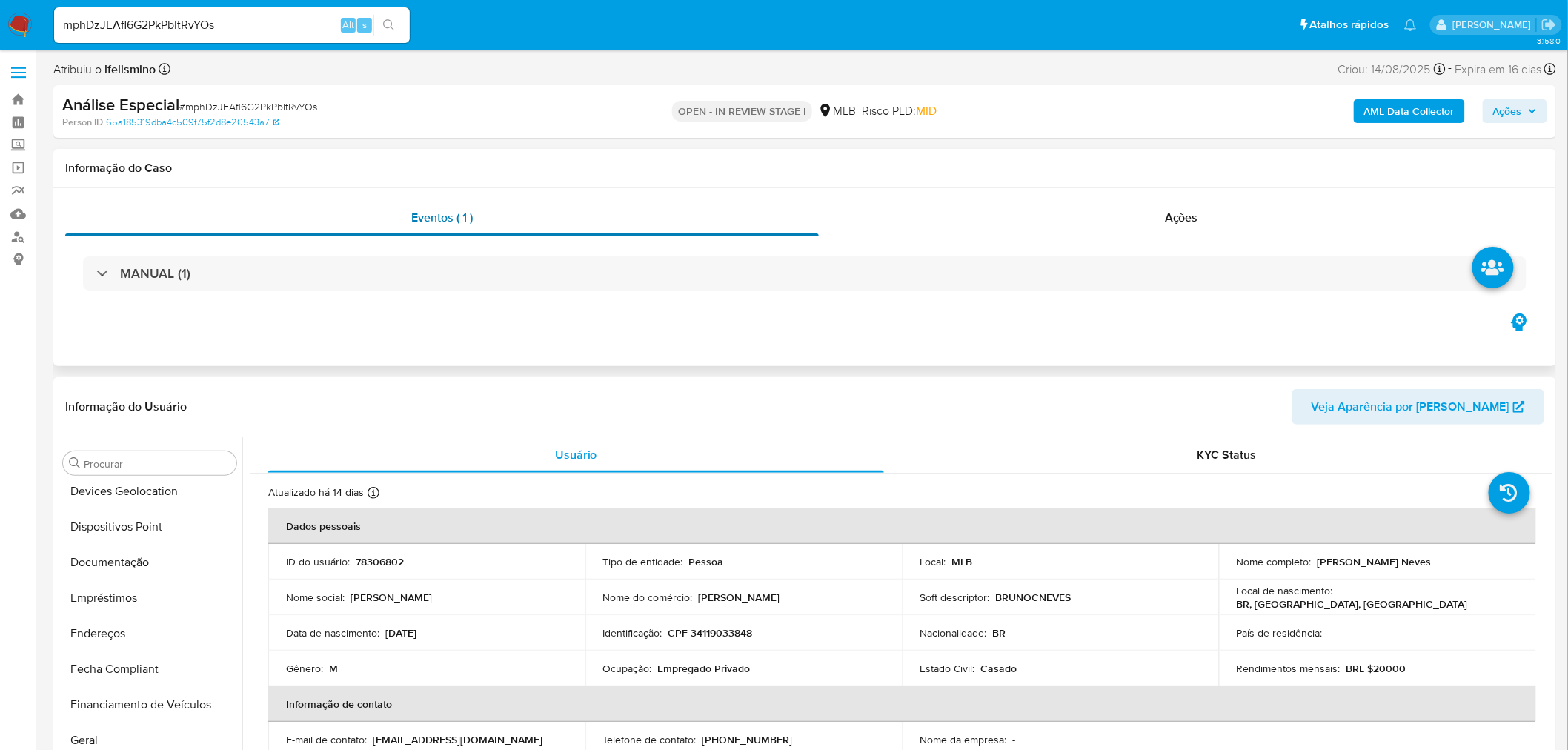
select select "10"
drag, startPoint x: 132, startPoint y: 582, endPoint x: 105, endPoint y: 649, distance: 72.2
click at [131, 581] on button "Histórico de conversas" at bounding box center [150, 572] width 185 height 36
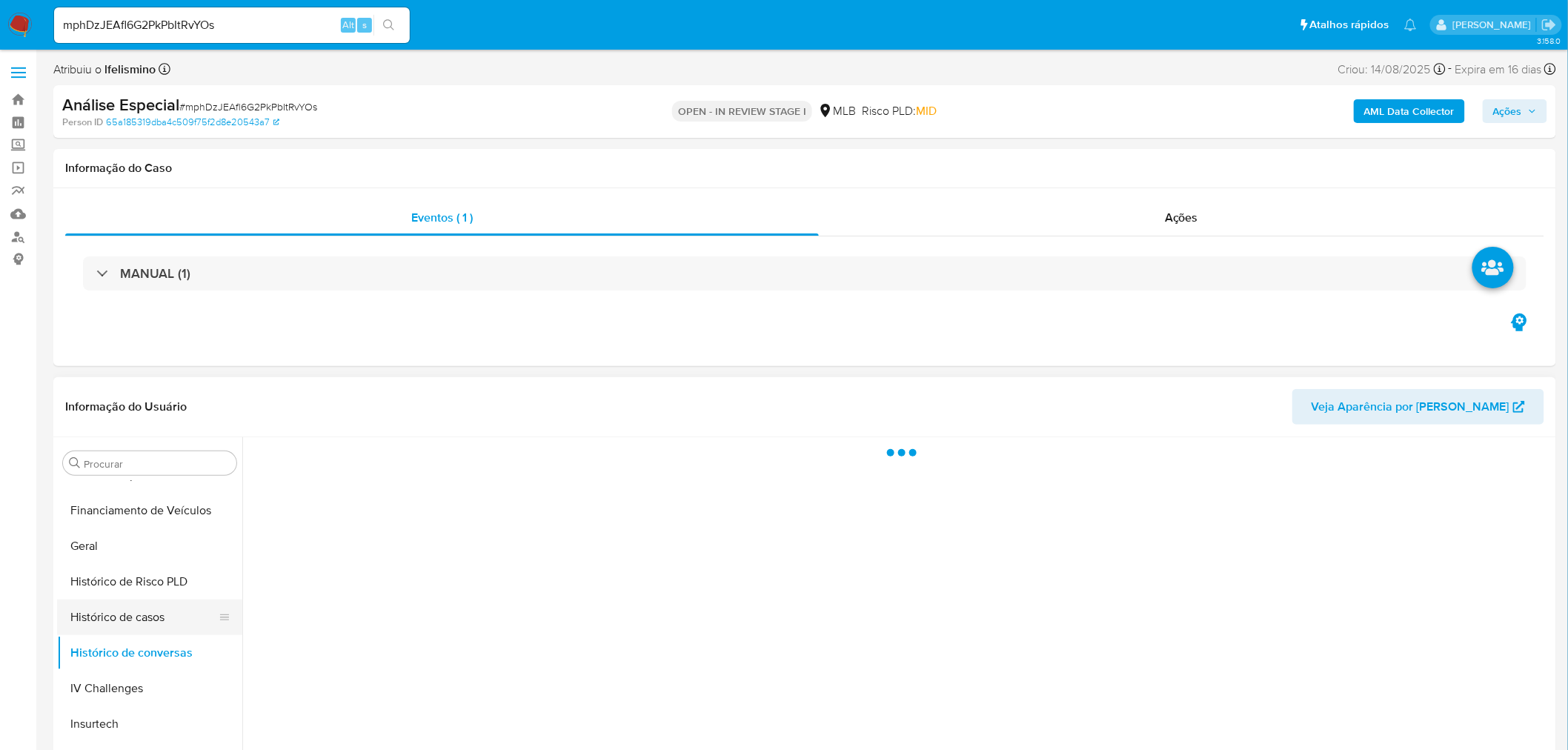
scroll to position [449, 0]
click at [123, 543] on button "Geral" at bounding box center [143, 547] width 173 height 36
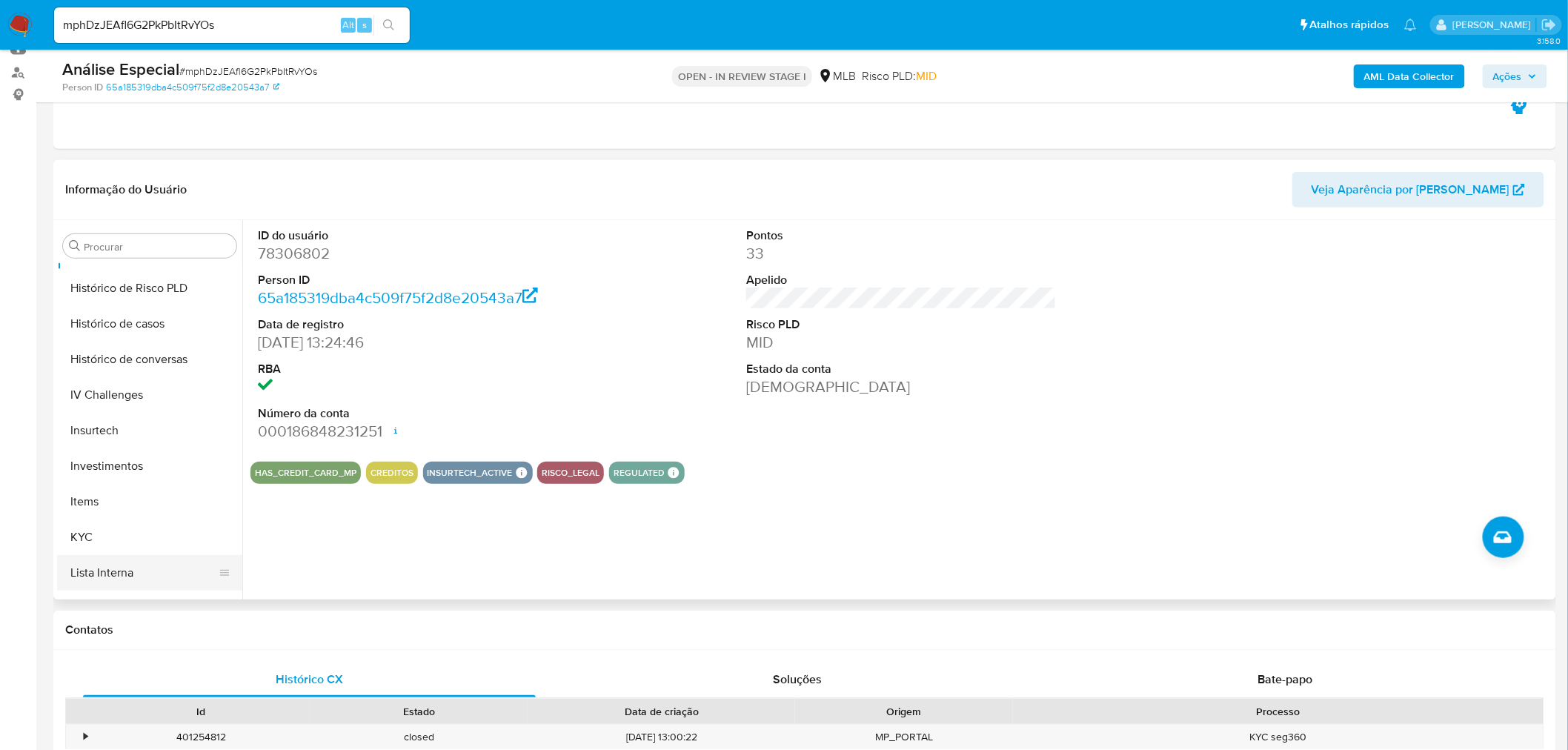
scroll to position [615, 0]
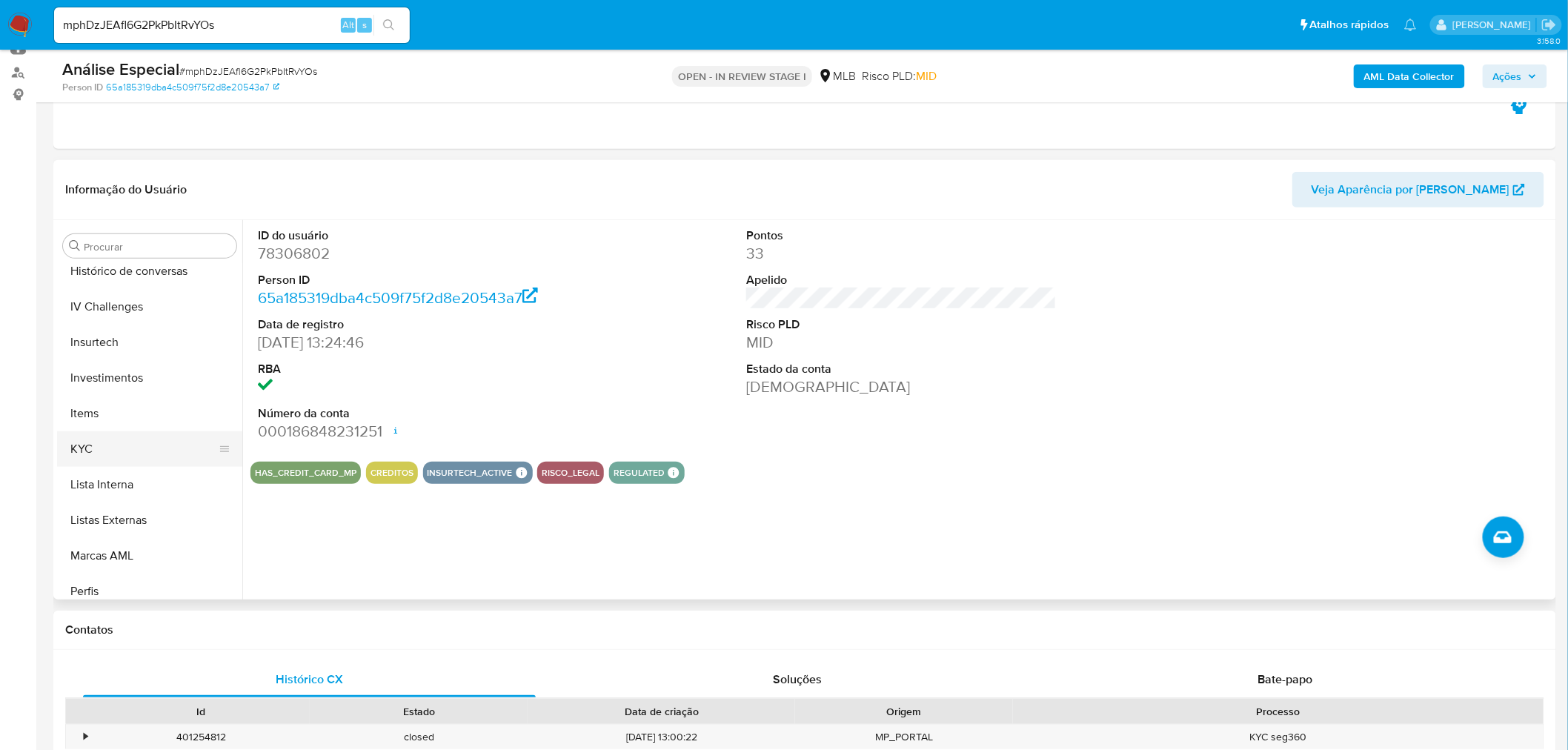
click at [110, 439] on button "KYC" at bounding box center [143, 449] width 173 height 36
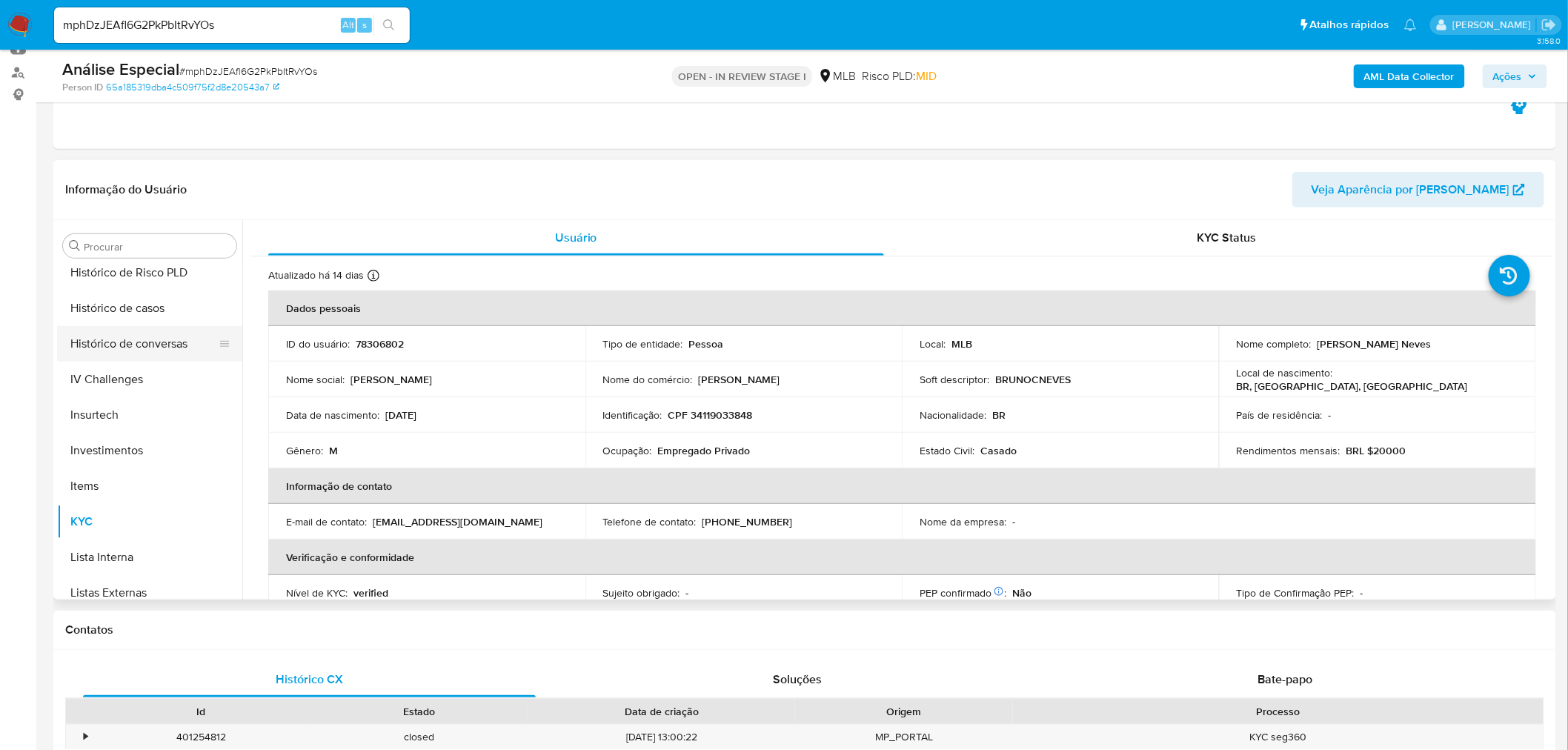
scroll to position [449, 0]
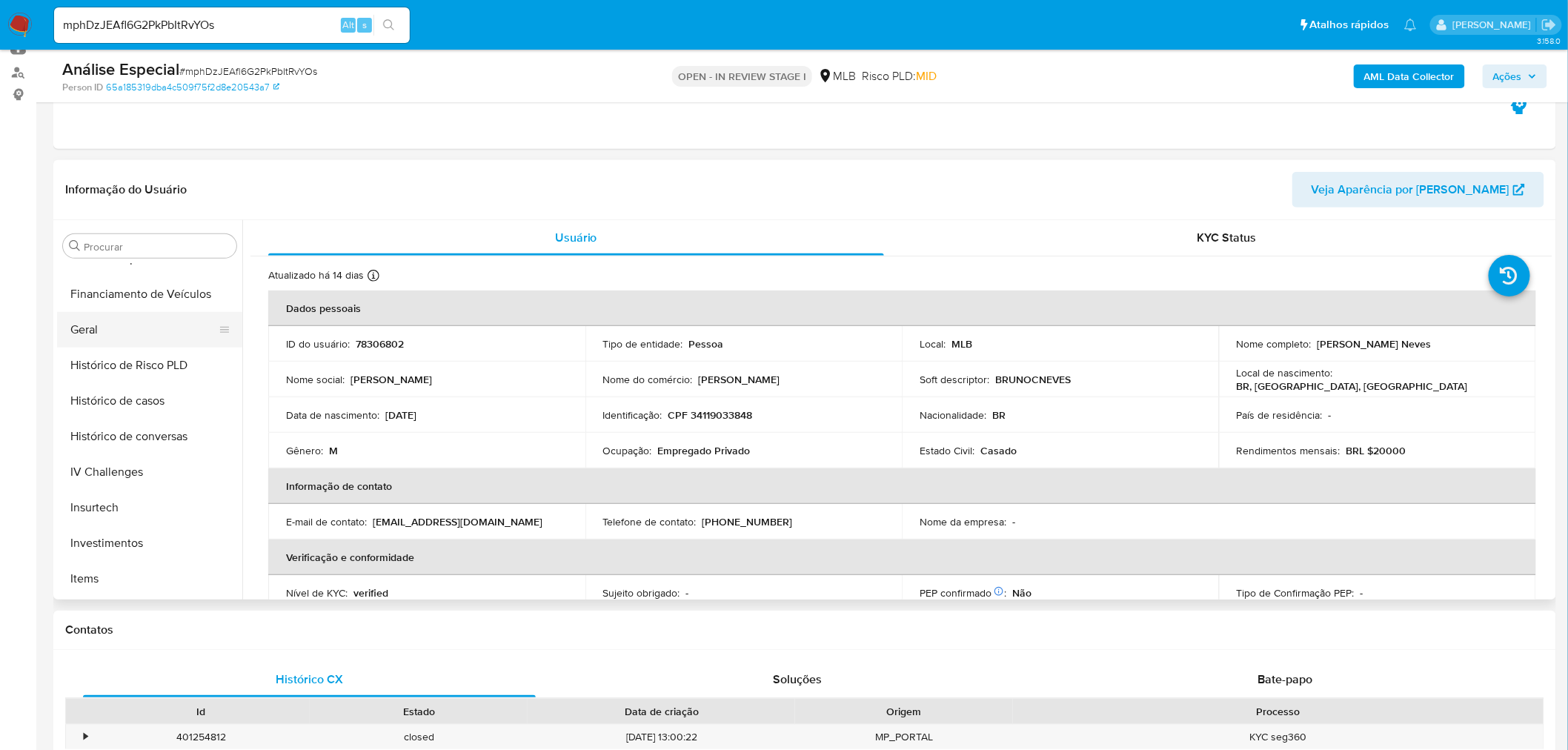
click at [121, 343] on button "Geral" at bounding box center [143, 330] width 173 height 36
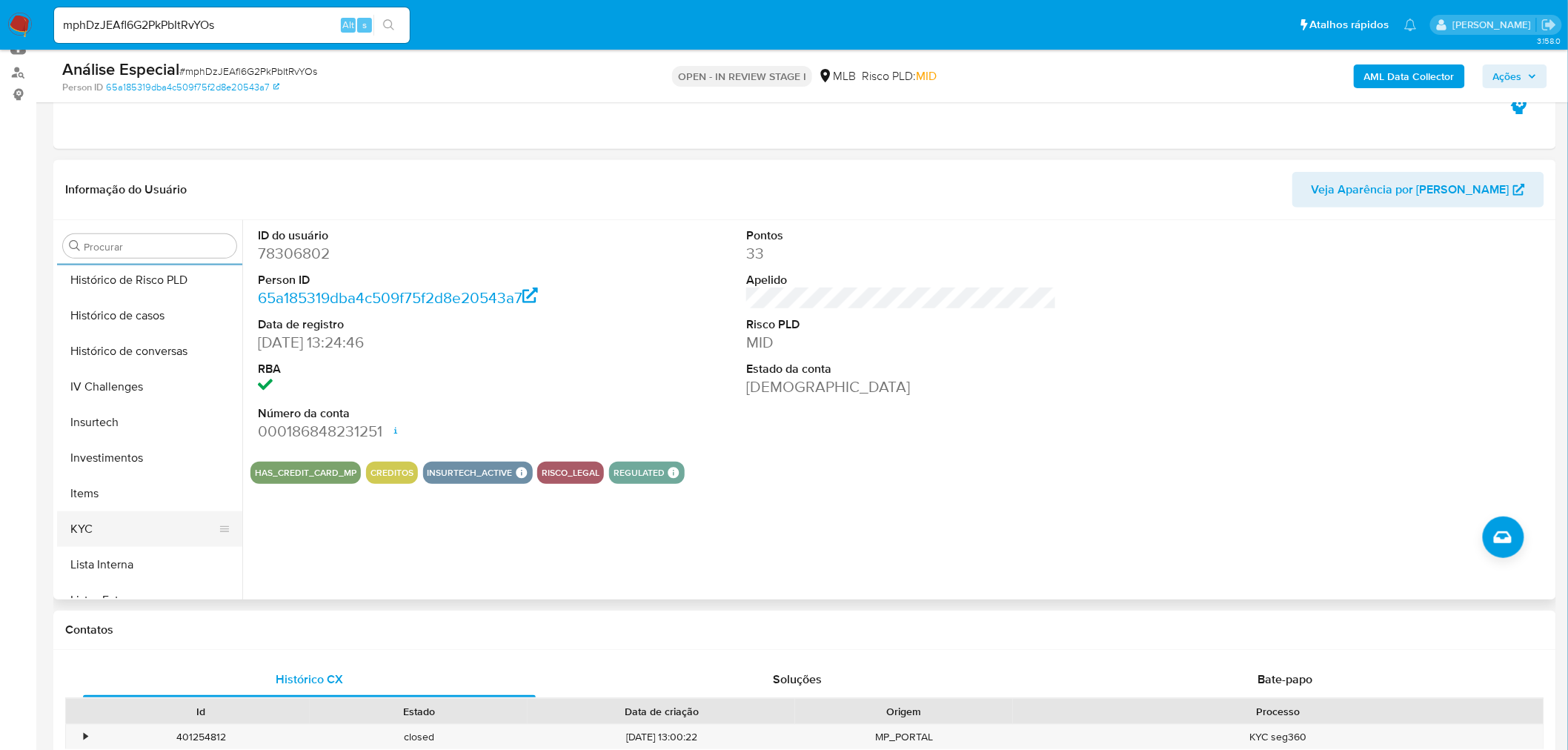
scroll to position [615, 0]
drag, startPoint x: 129, startPoint y: 435, endPoint x: 34, endPoint y: 439, distance: 95.1
click at [129, 435] on button "KYC" at bounding box center [150, 449] width 185 height 36
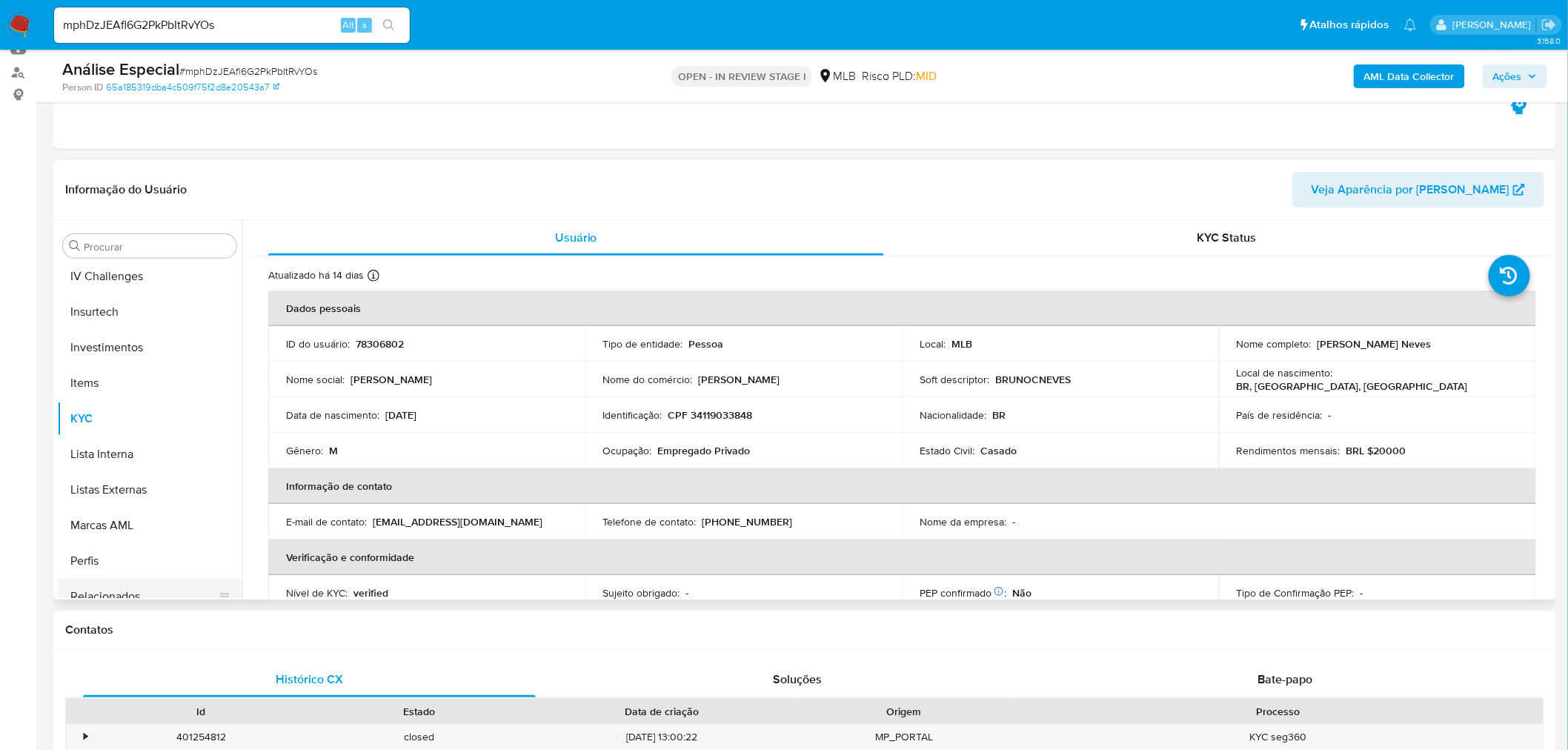
scroll to position [698, 0]
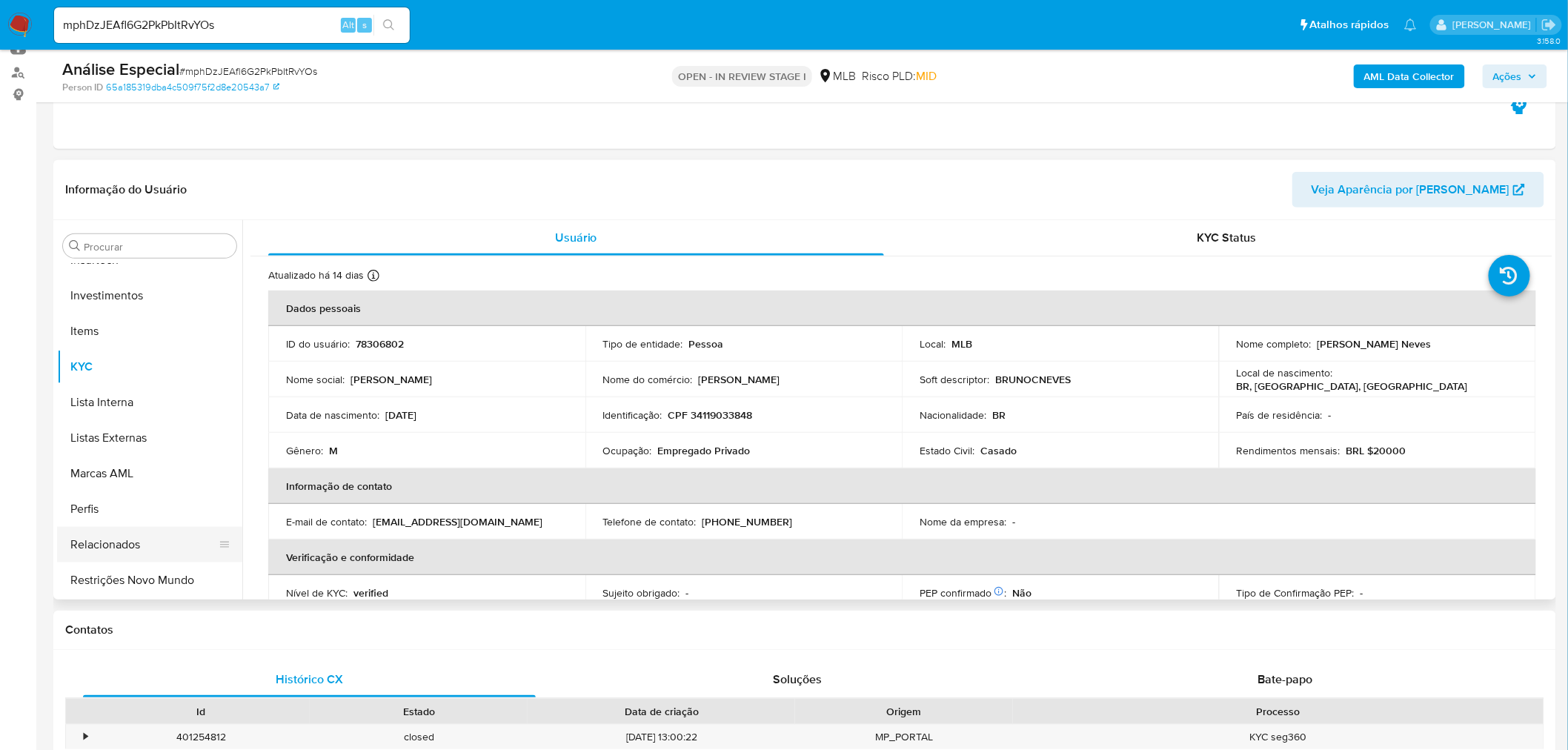
click at [172, 581] on button "Restrições Novo Mundo" at bounding box center [150, 581] width 185 height 36
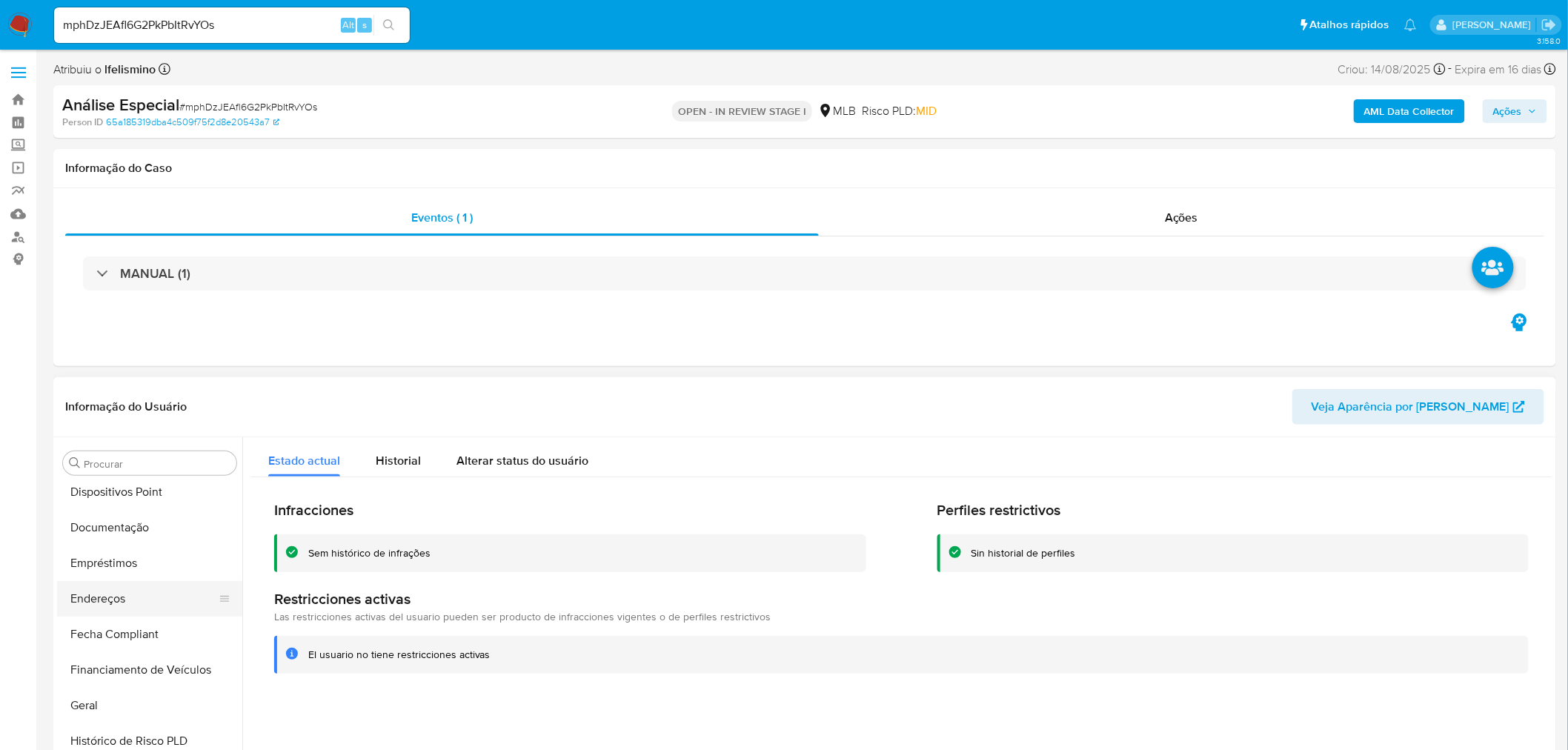
scroll to position [286, 0]
drag, startPoint x: 140, startPoint y: 526, endPoint x: 414, endPoint y: 501, distance: 275.1
click at [142, 523] on button "Documentação" at bounding box center [150, 534] width 185 height 36
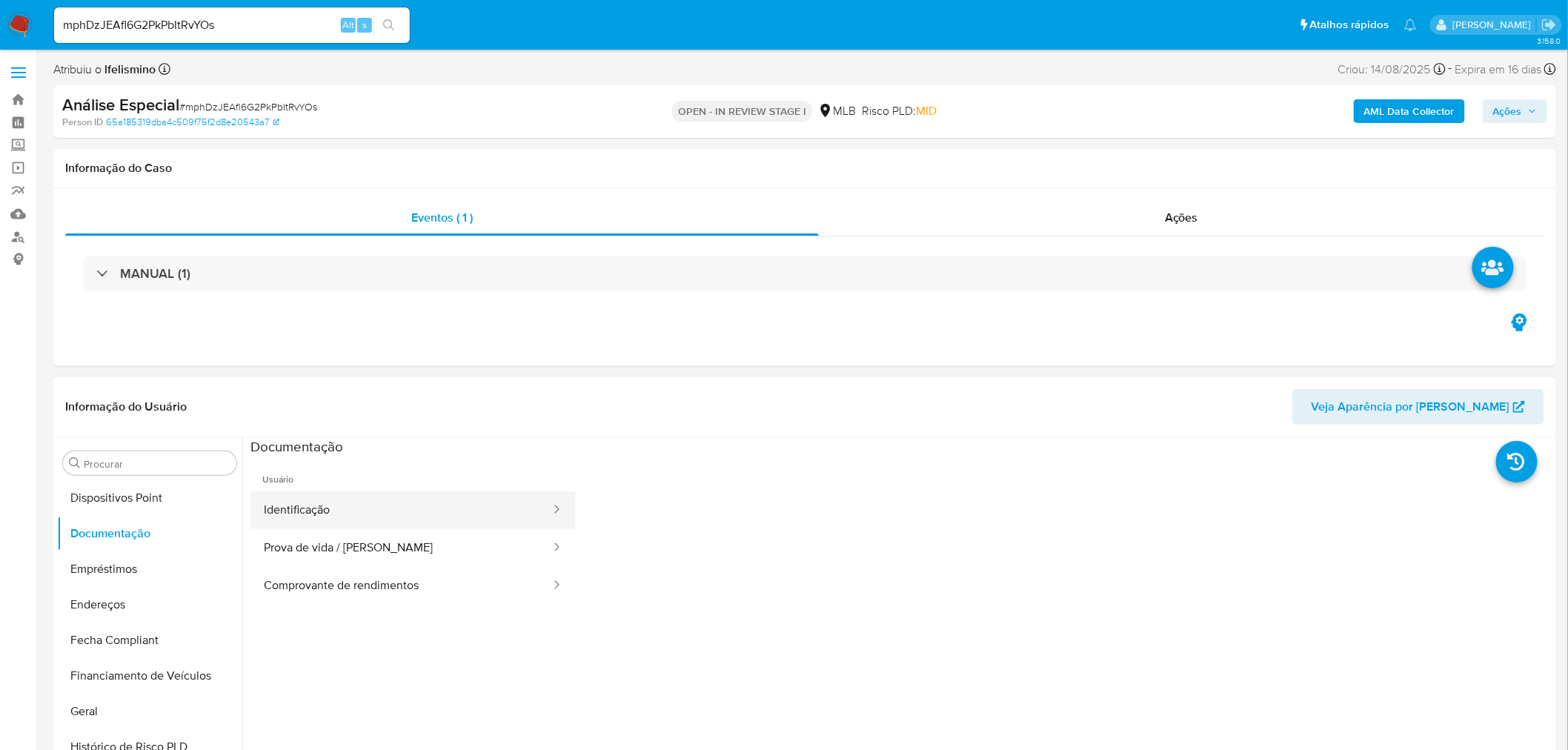
click at [389, 497] on button "Identificação" at bounding box center [402, 510] width 301 height 37
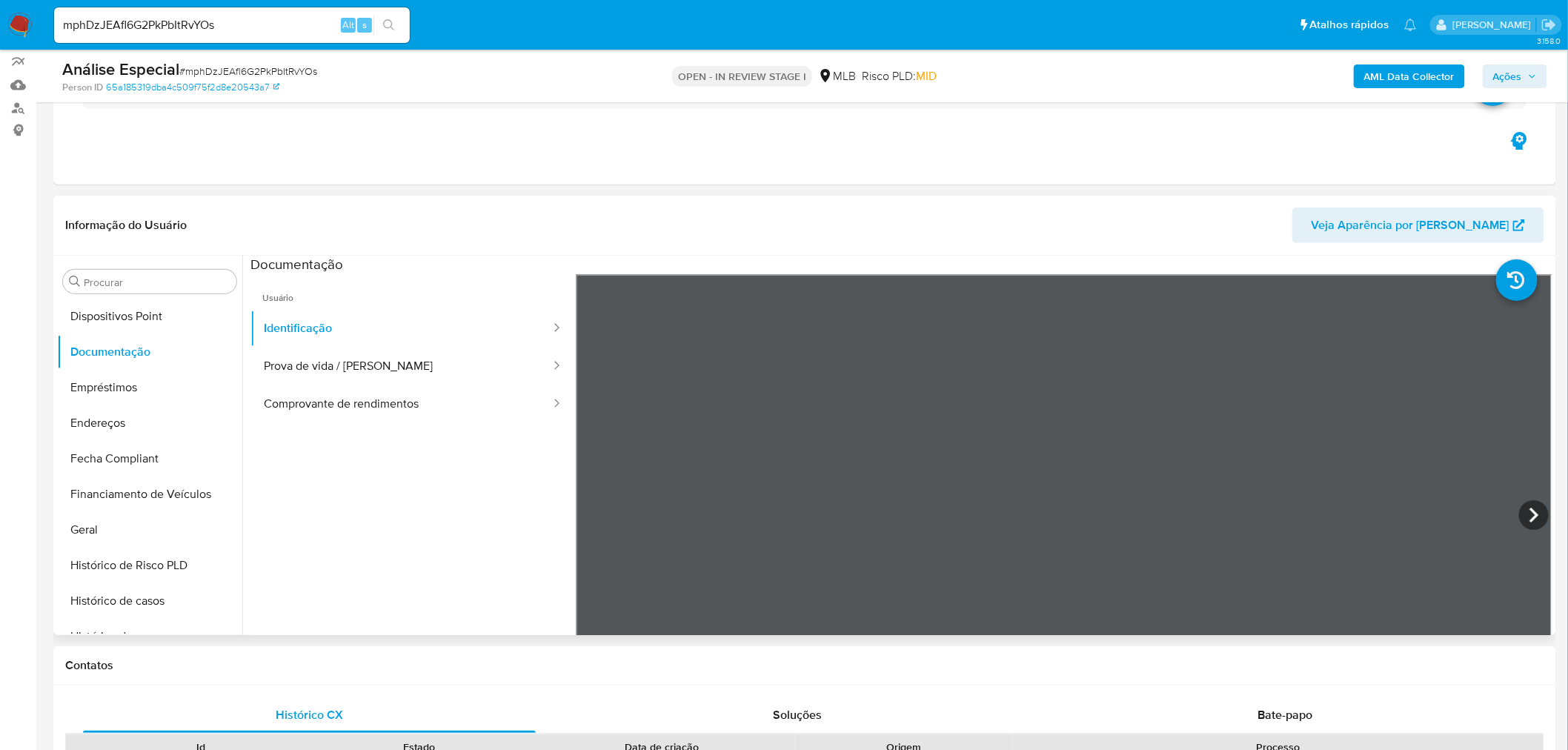
scroll to position [247, 0]
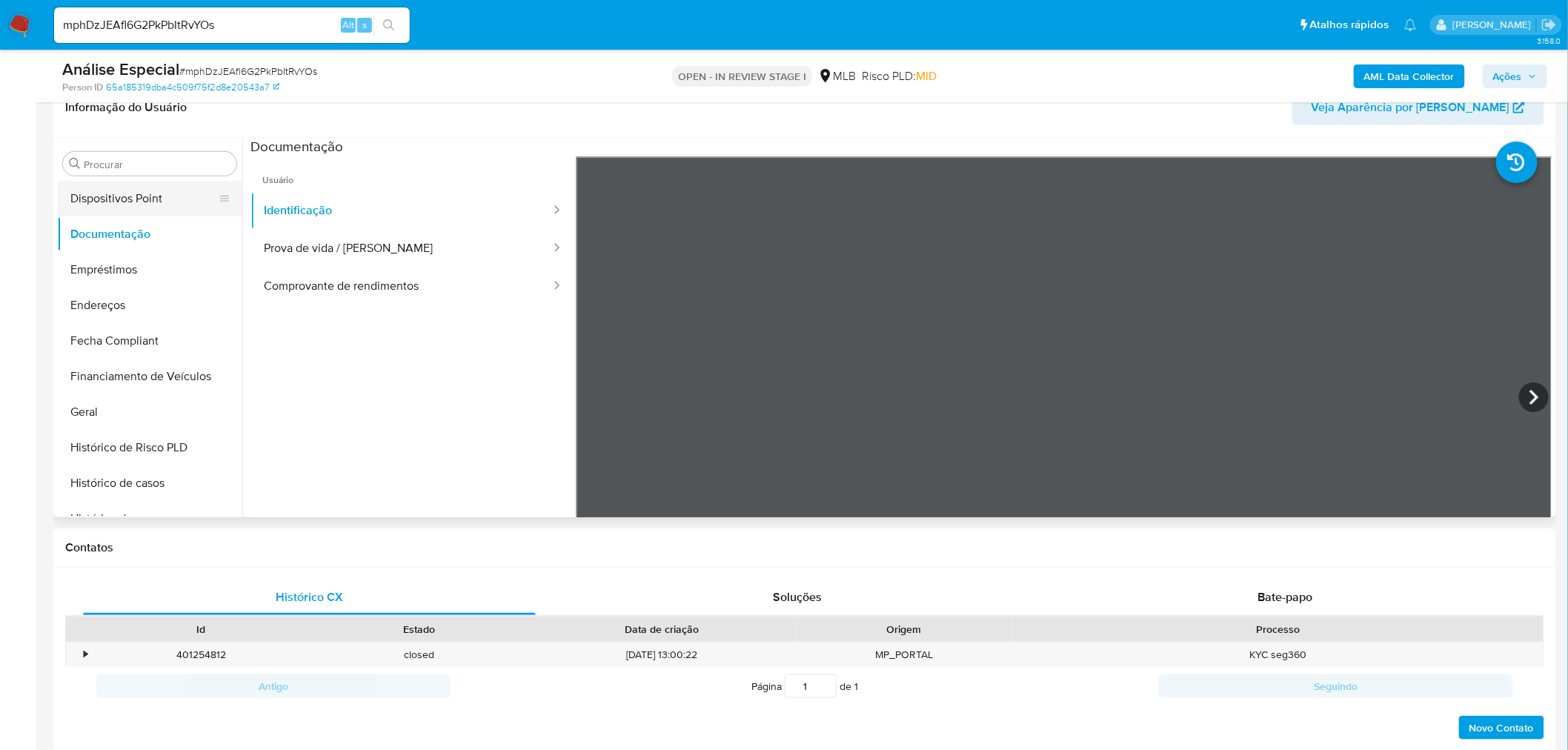
click at [126, 198] on button "Dispositivos Point" at bounding box center [143, 199] width 173 height 36
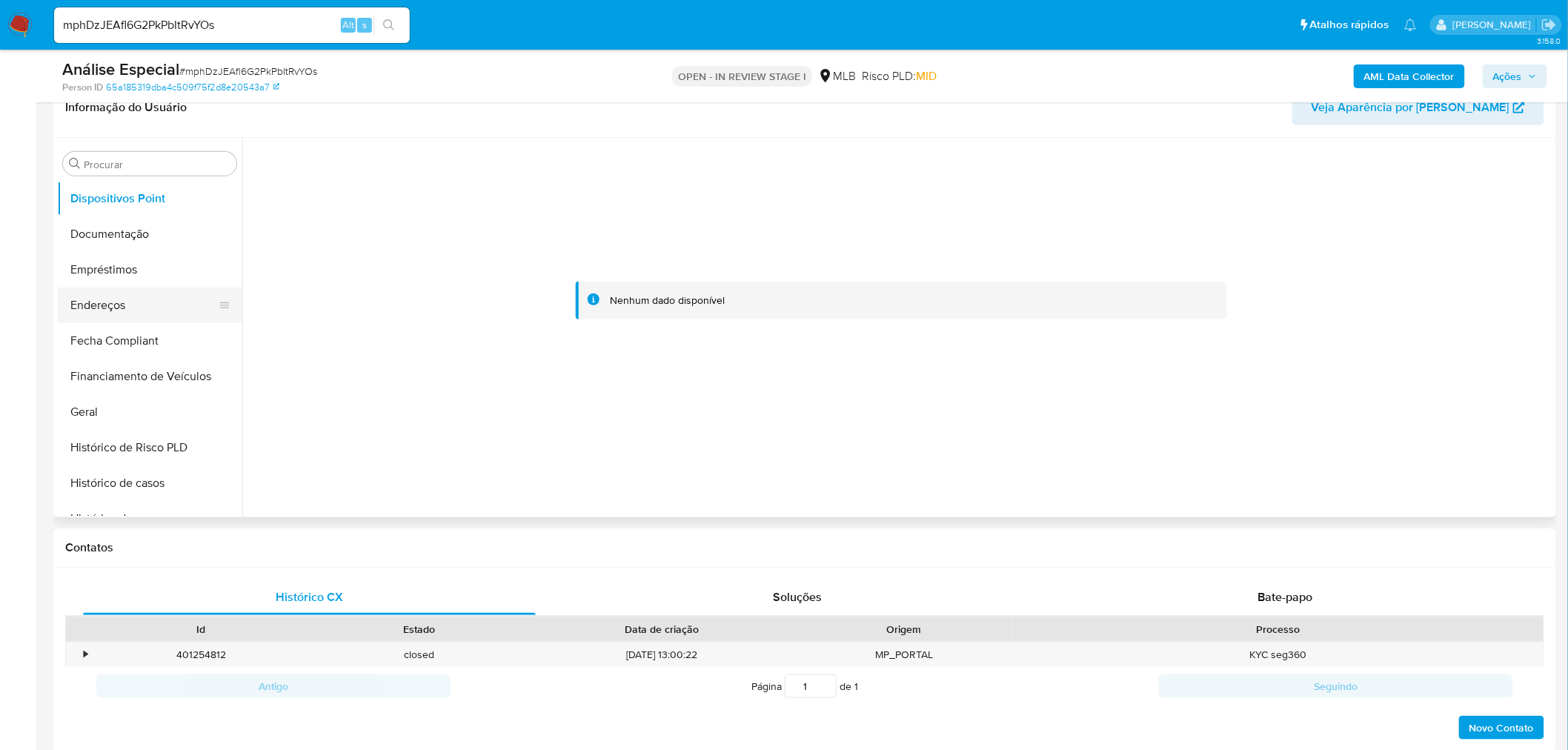
click at [159, 289] on button "Endereços" at bounding box center [143, 305] width 173 height 36
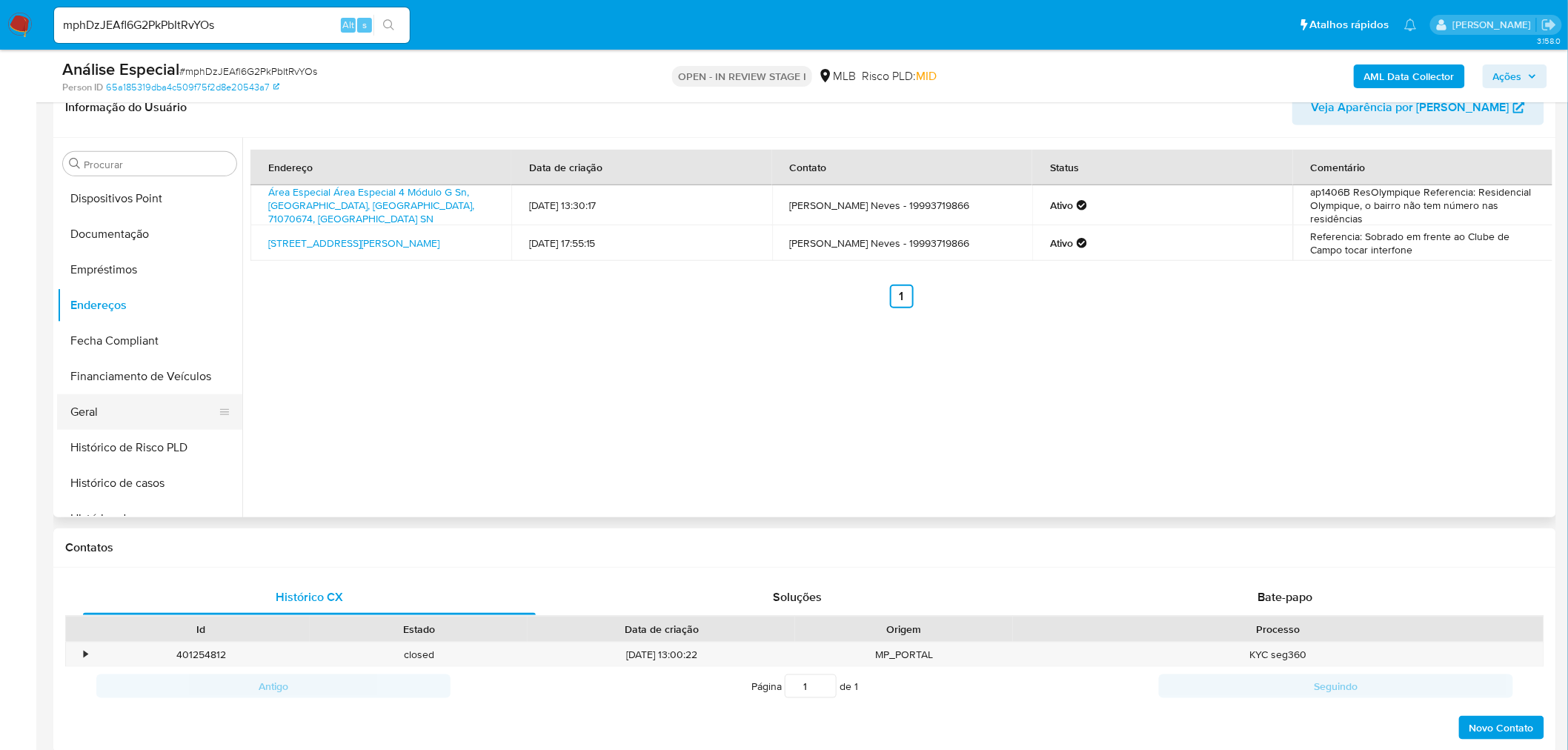
click at [145, 413] on button "Geral" at bounding box center [143, 412] width 173 height 36
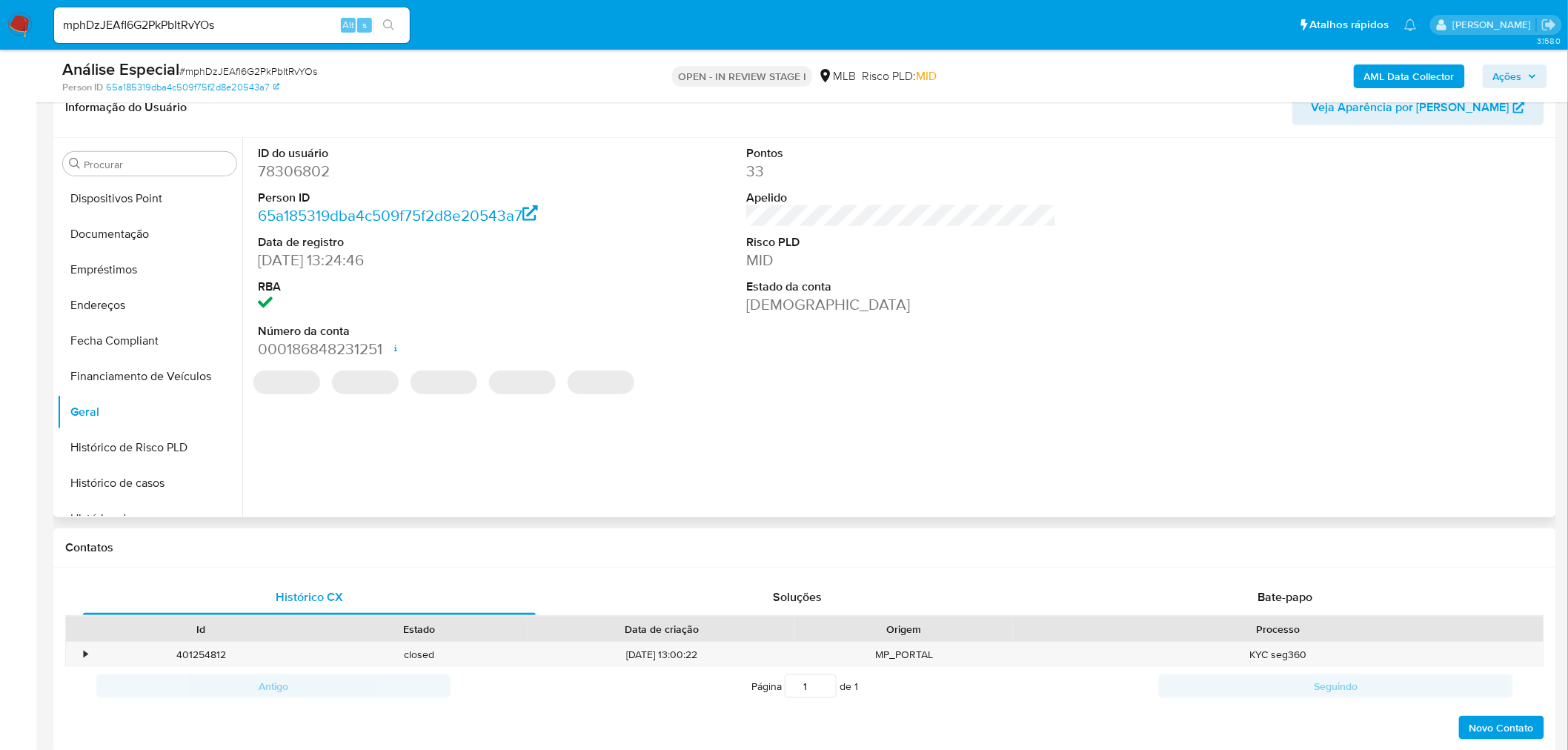
click at [297, 165] on dd "78306802" at bounding box center [413, 171] width 311 height 21
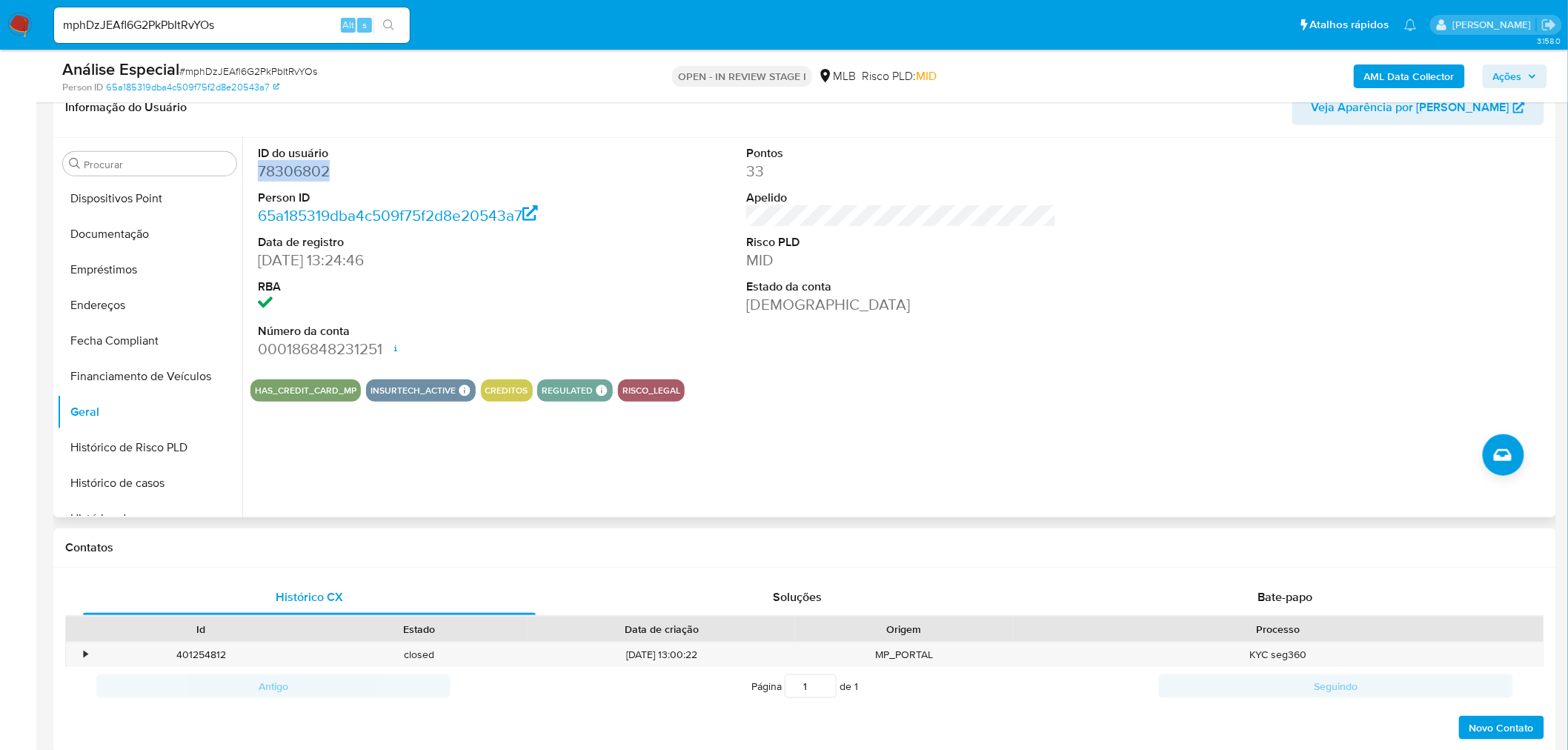
copy dd "78306802"
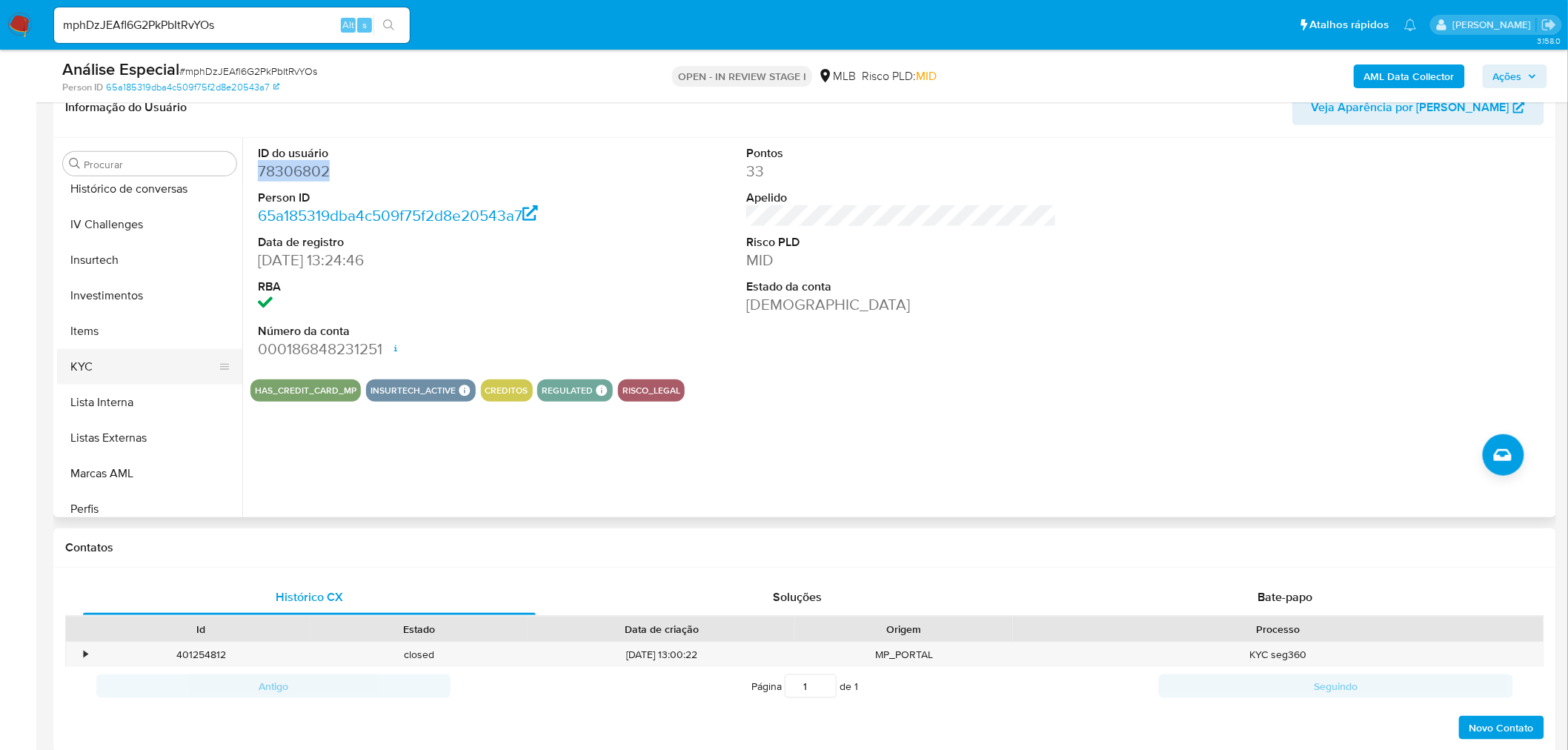
click at [126, 378] on button "KYC" at bounding box center [143, 367] width 173 height 36
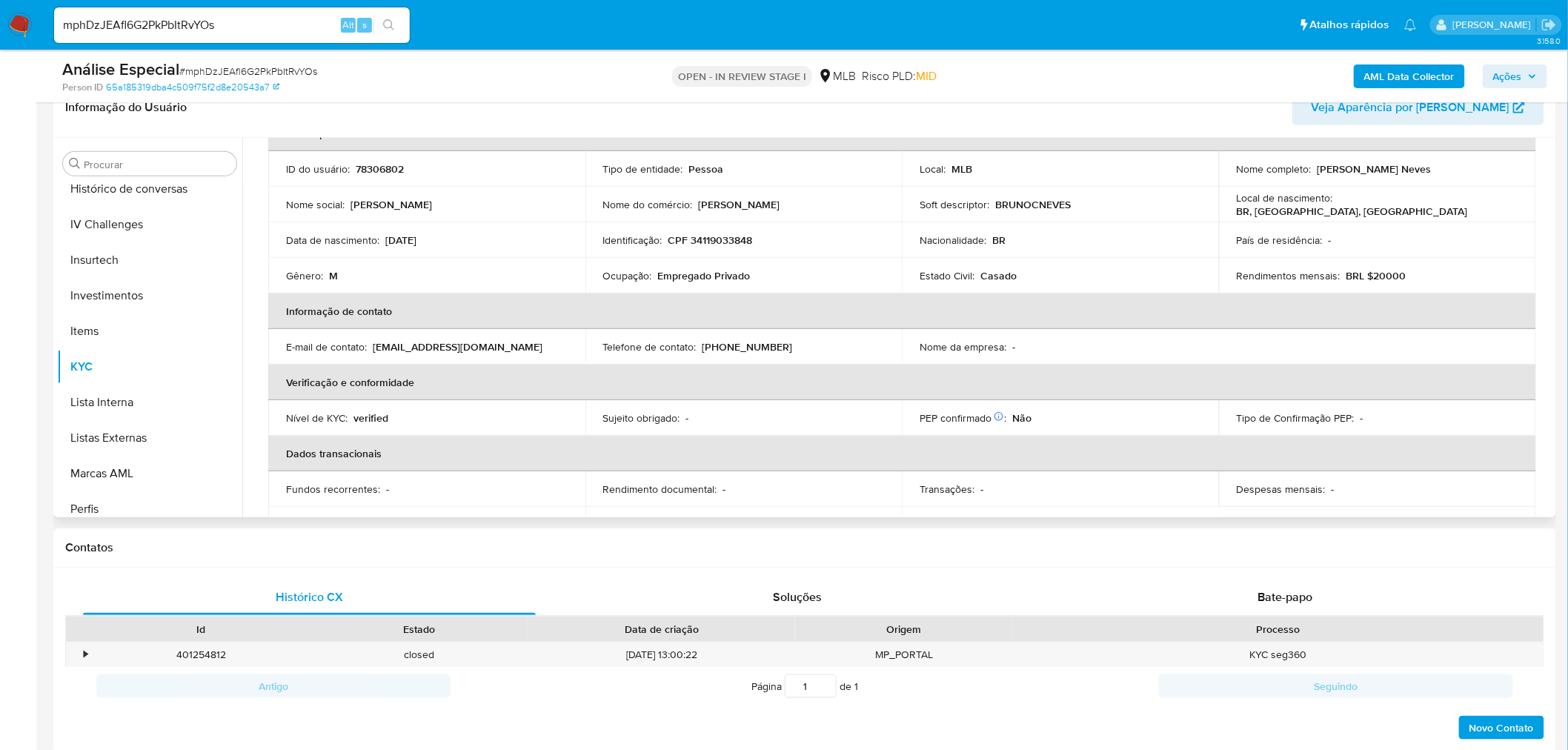
scroll to position [40, 0]
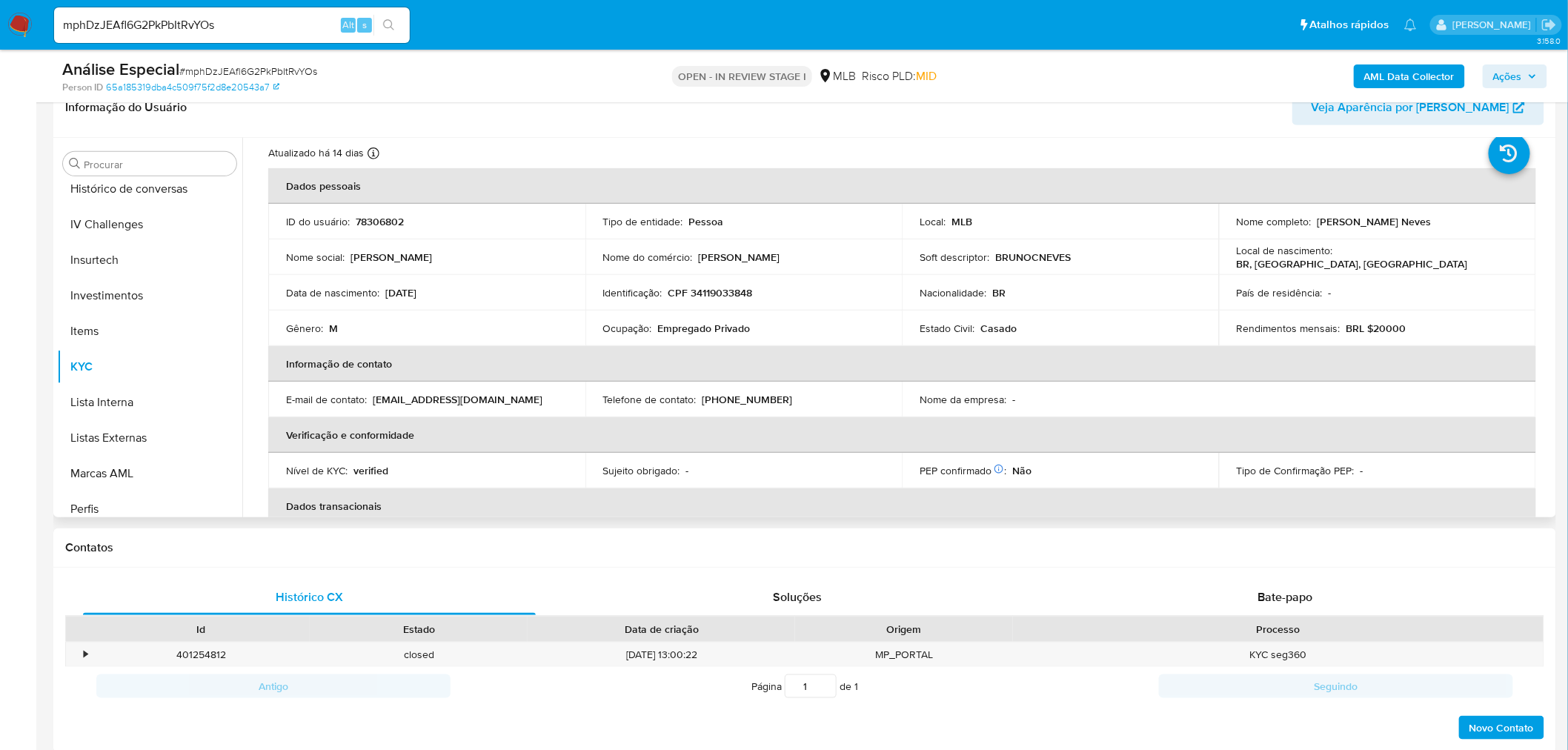
click at [689, 297] on p "CPF 34119033848" at bounding box center [711, 293] width 84 height 13
click at [689, 295] on p "CPF 34119033848" at bounding box center [711, 293] width 84 height 13
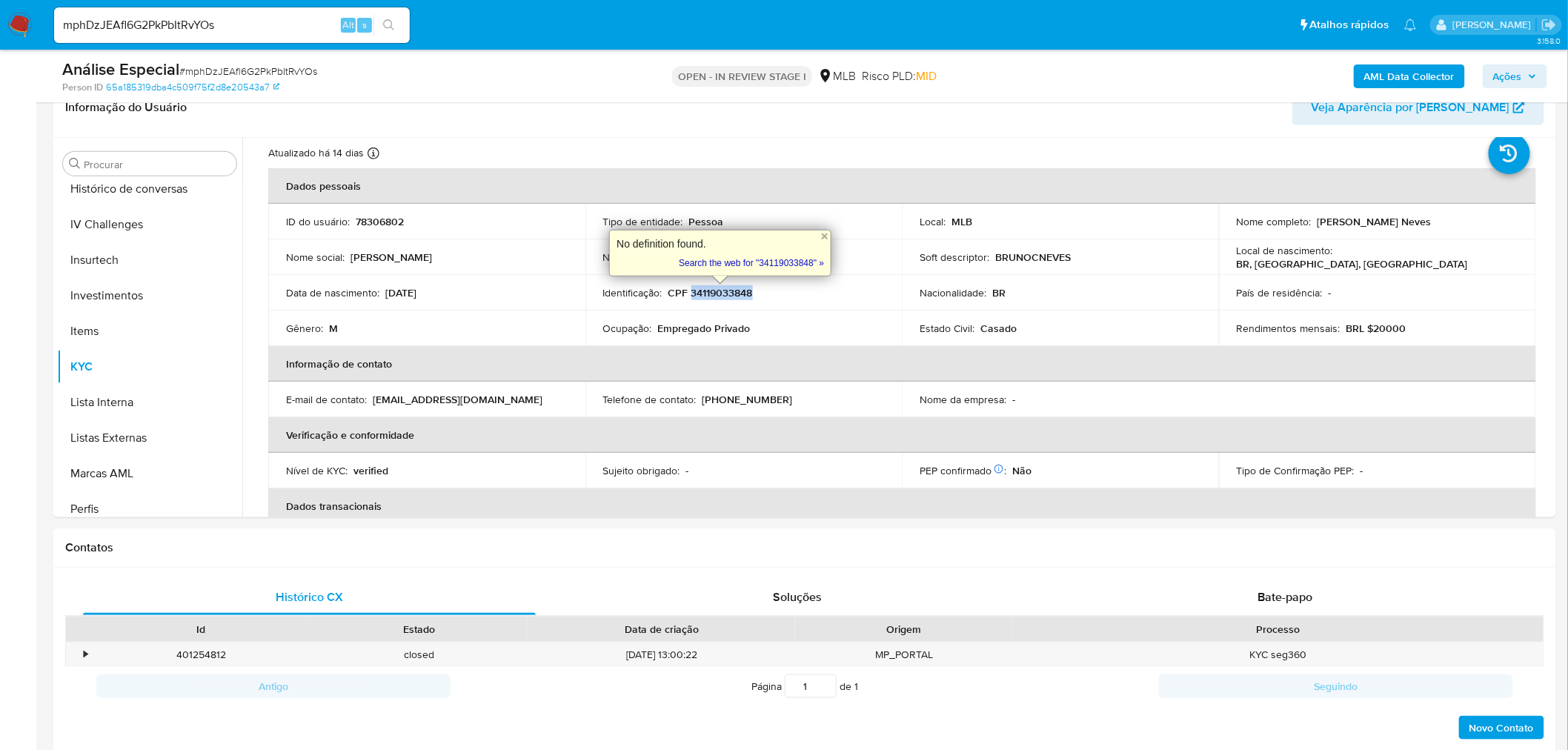
copy p "34119033848"
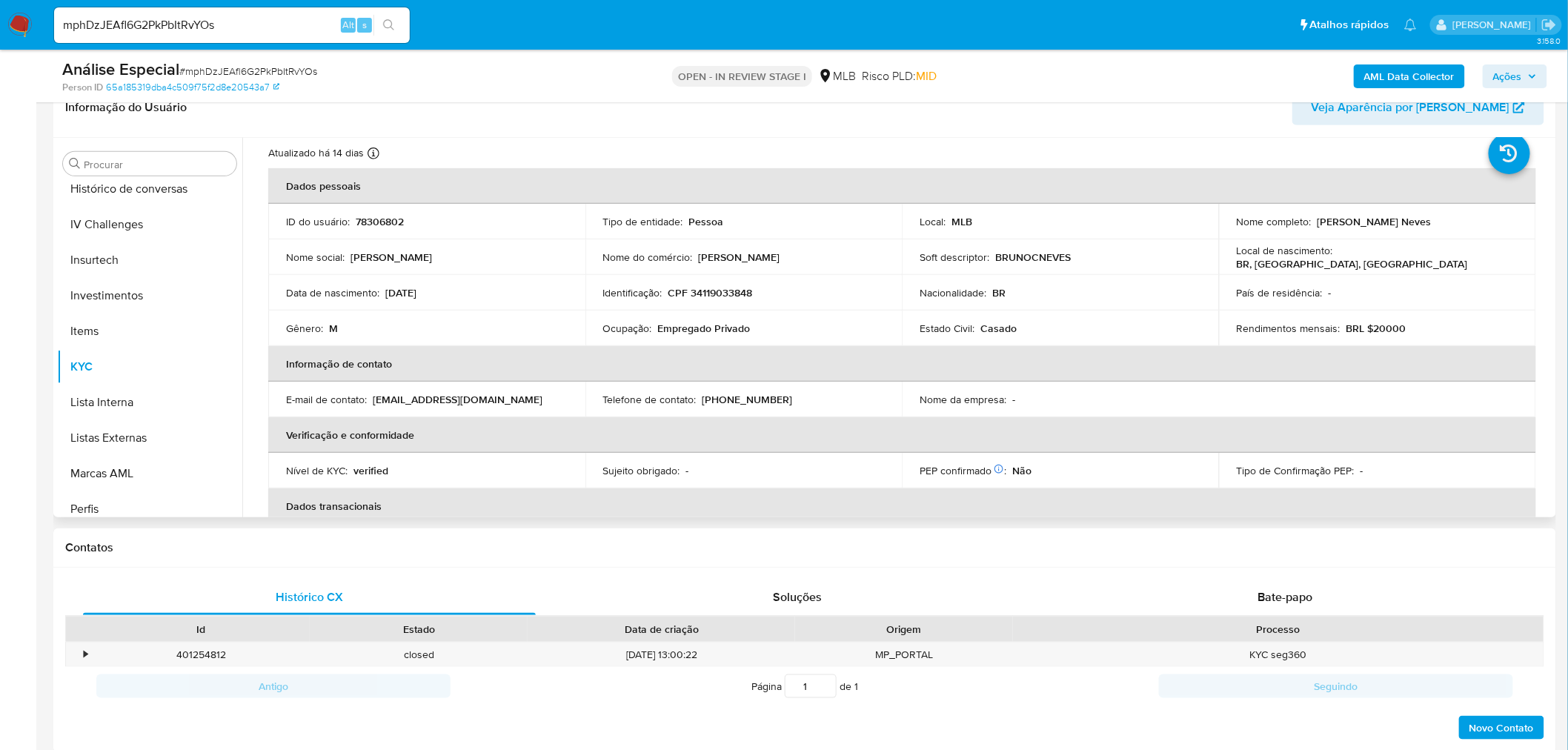
drag, startPoint x: 745, startPoint y: 284, endPoint x: 720, endPoint y: 291, distance: 26.0
click at [720, 291] on p "CPF 34119033848" at bounding box center [711, 293] width 84 height 13
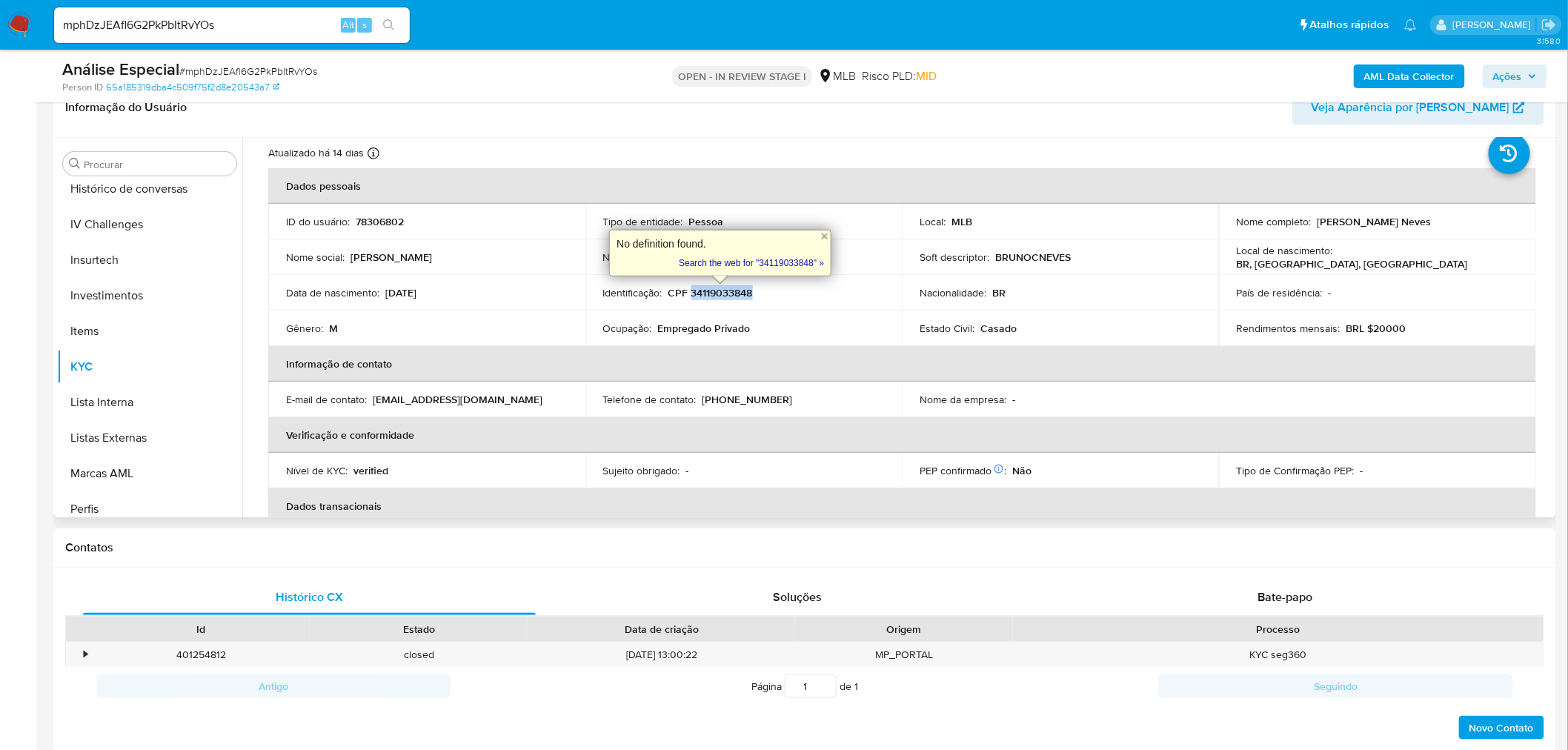
copy p "34119033848"
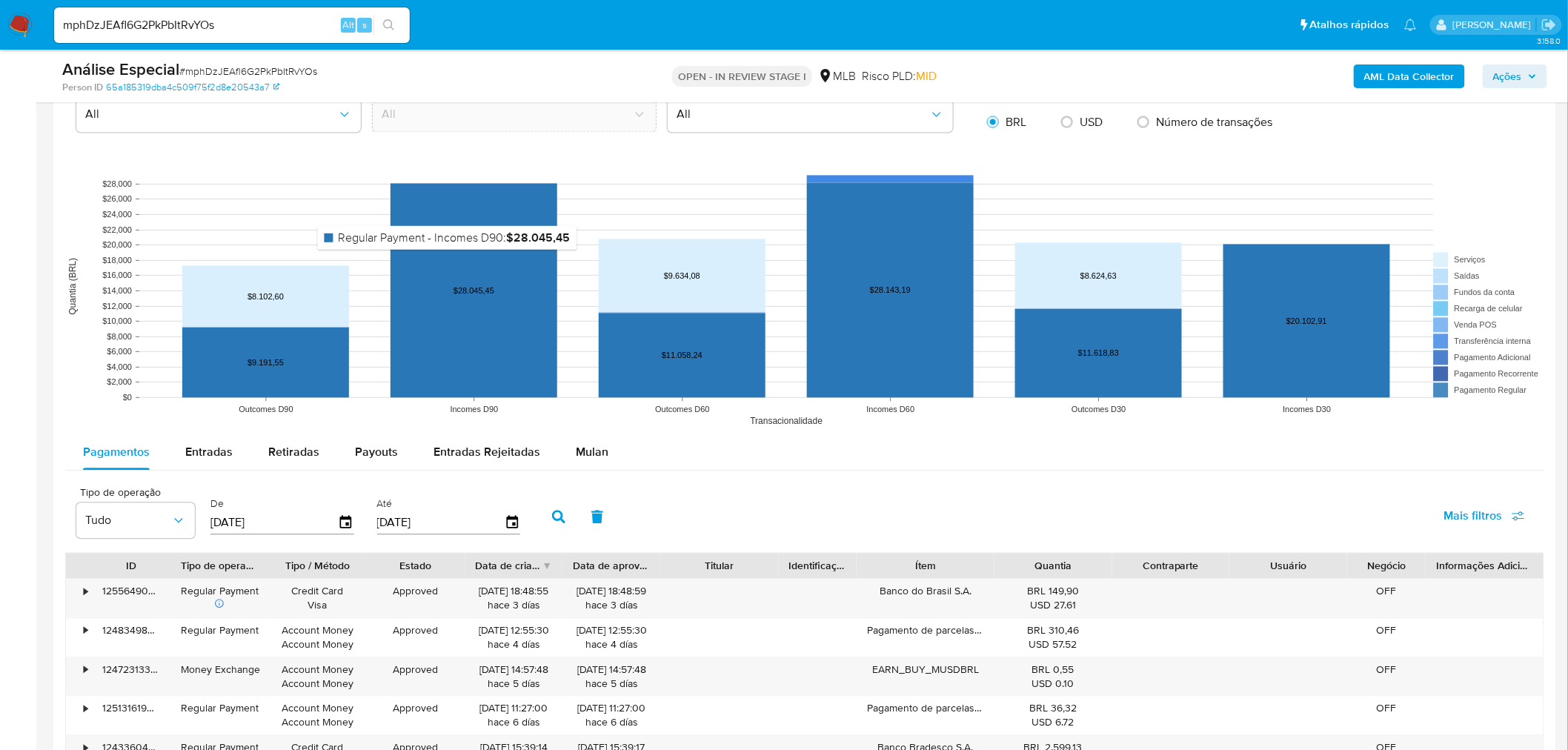
scroll to position [1317, 0]
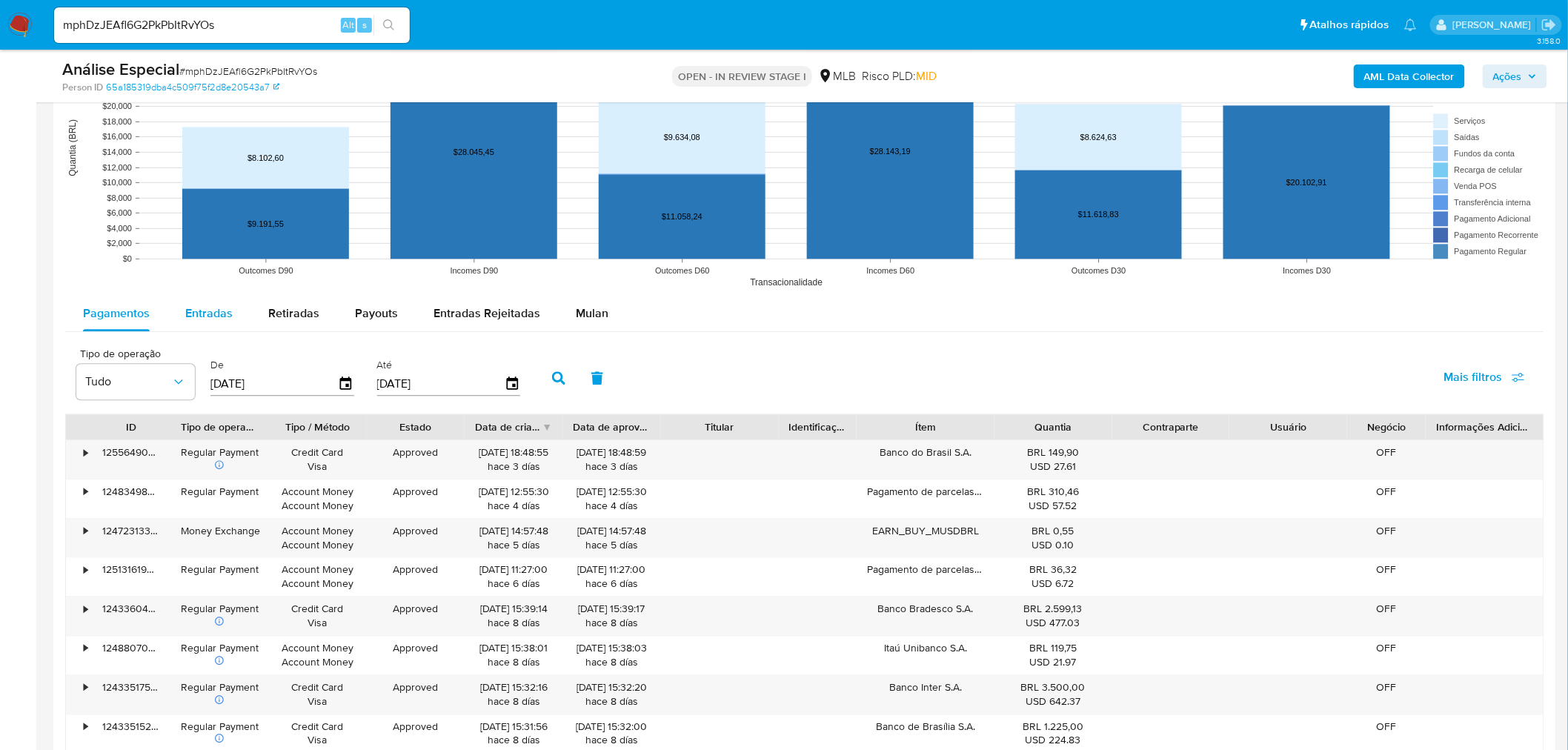
click at [188, 320] on span "Entradas" at bounding box center [209, 313] width 48 height 17
select select "10"
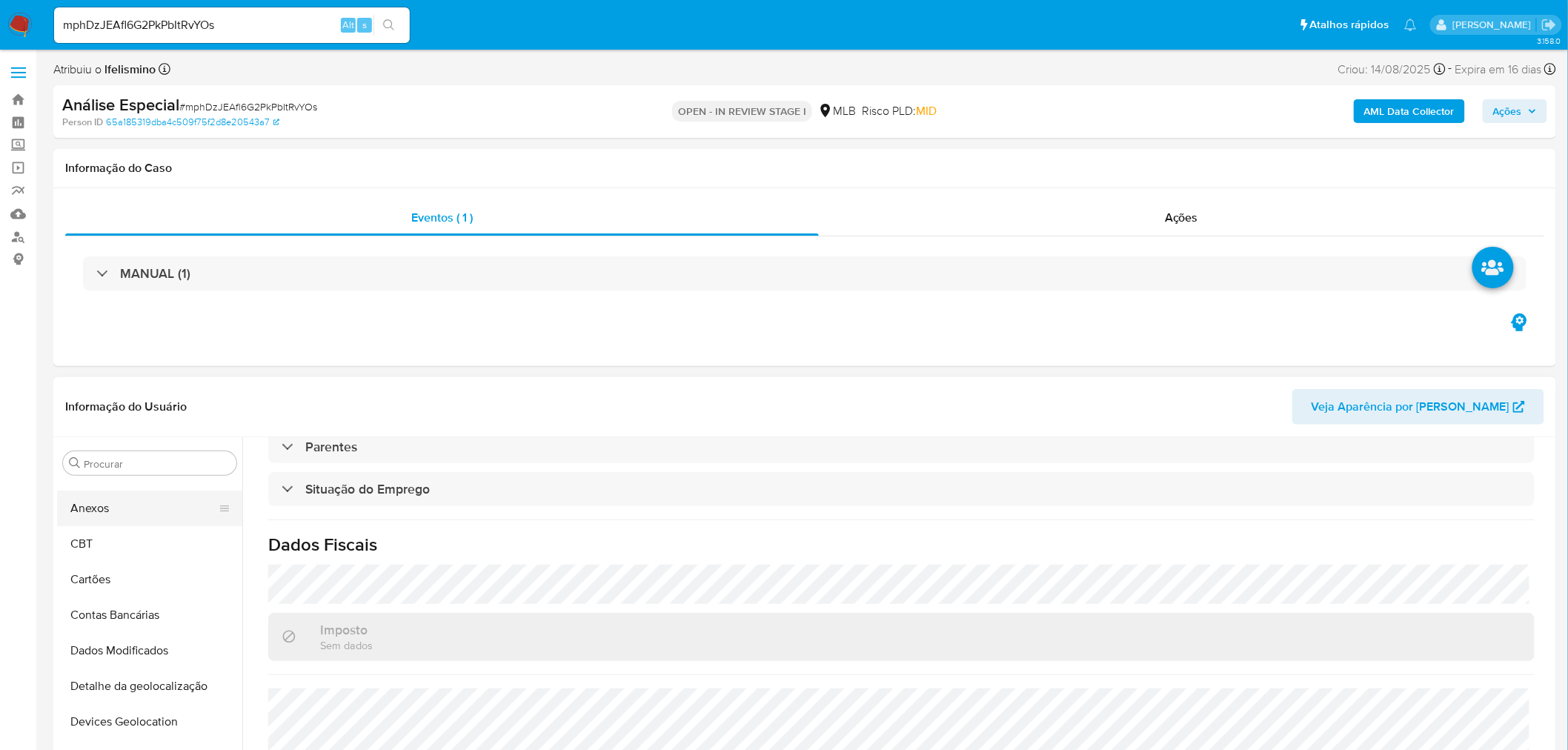
scroll to position [0, 0]
click at [154, 521] on button "Anexos" at bounding box center [143, 535] width 173 height 36
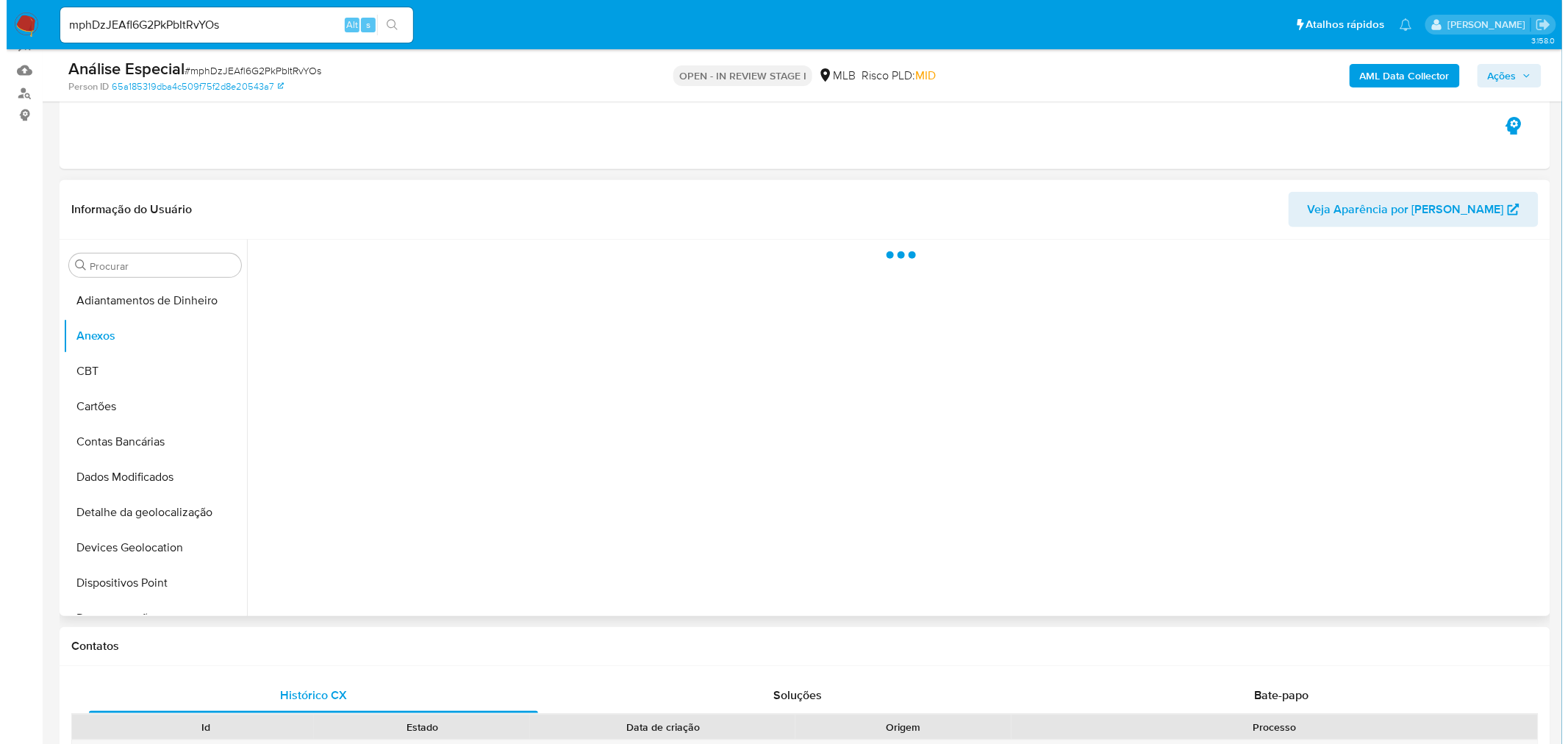
scroll to position [163, 0]
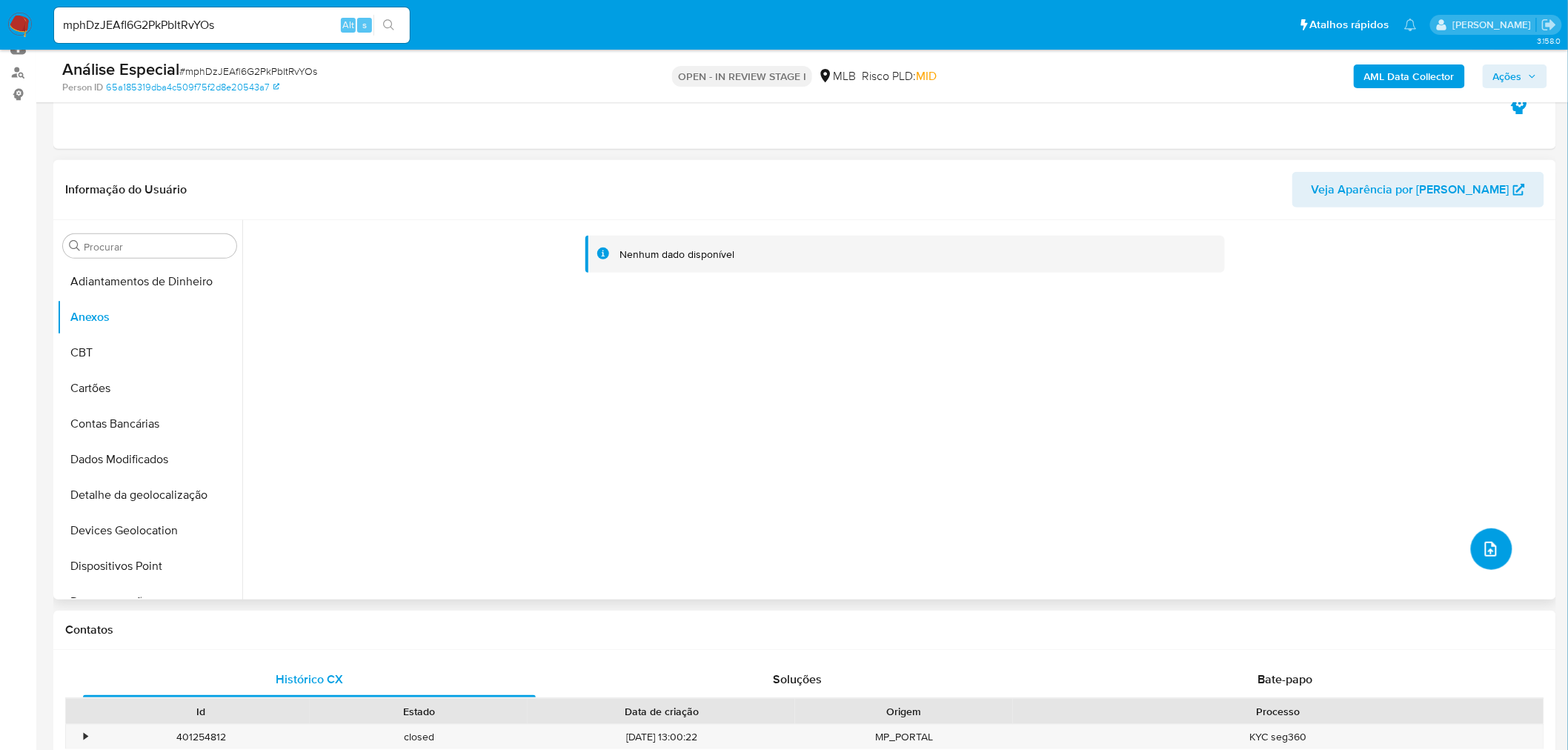
click at [1482, 542] on icon "upload-file" at bounding box center [1490, 549] width 18 height 18
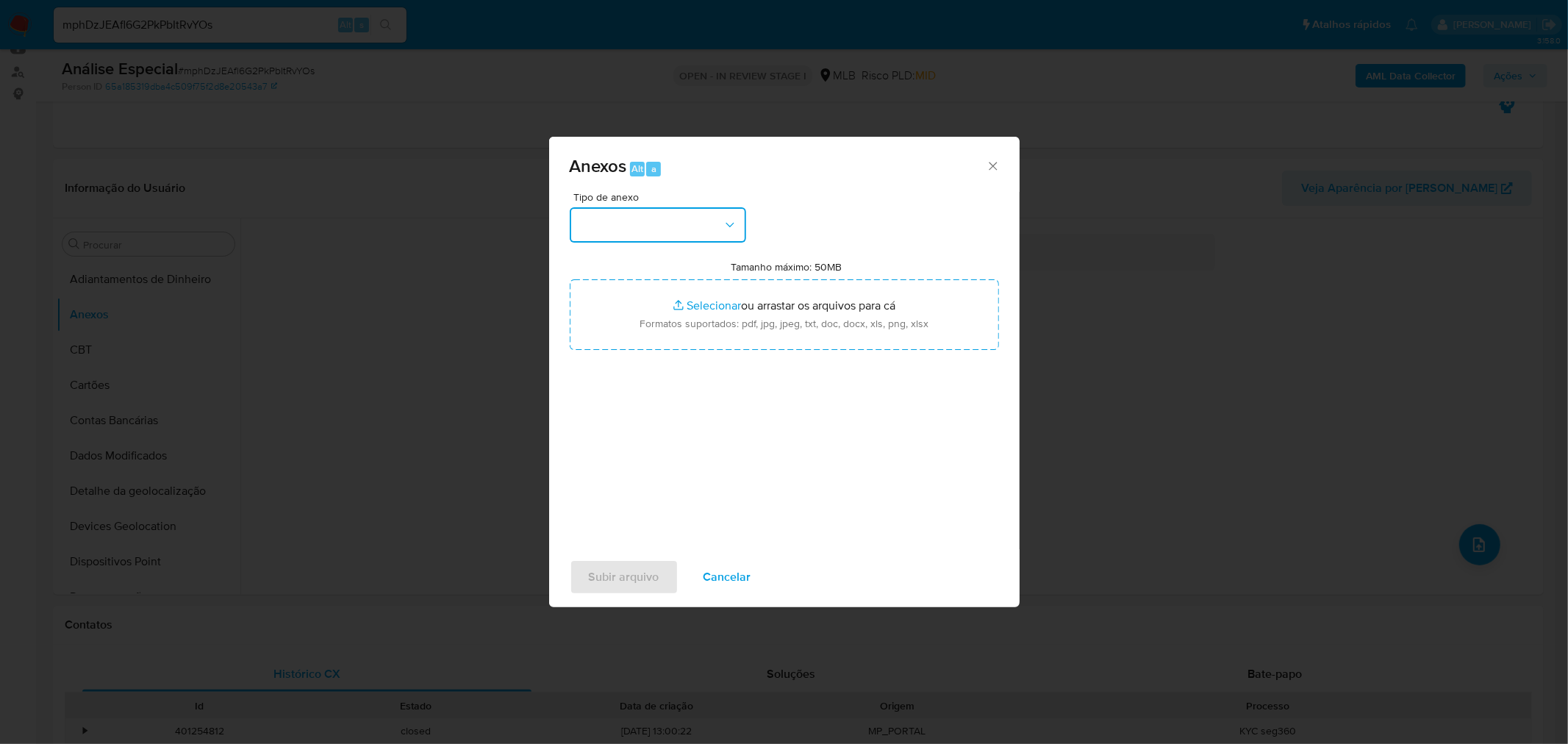
click at [644, 235] on button "button" at bounding box center [658, 225] width 176 height 35
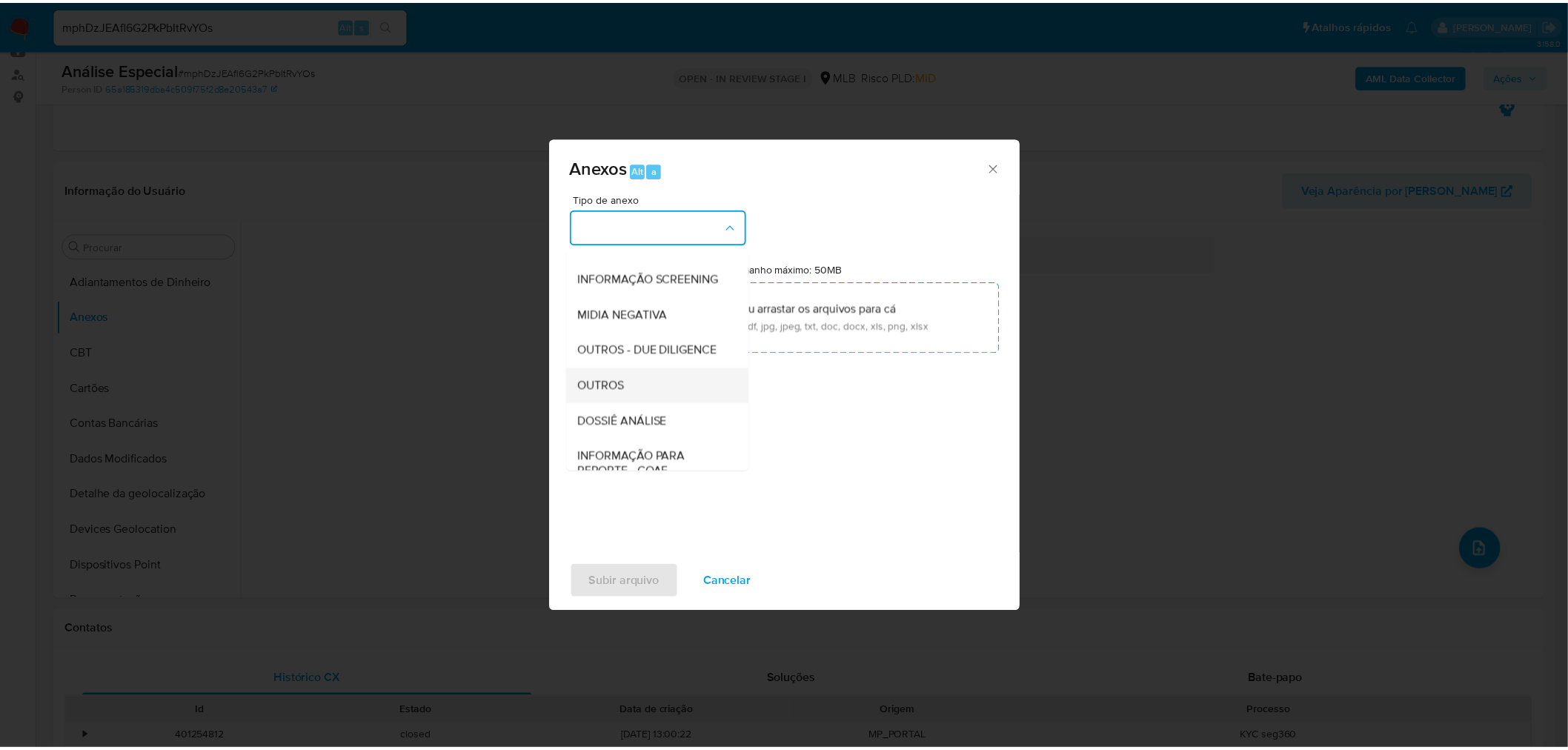
scroll to position [228, 0]
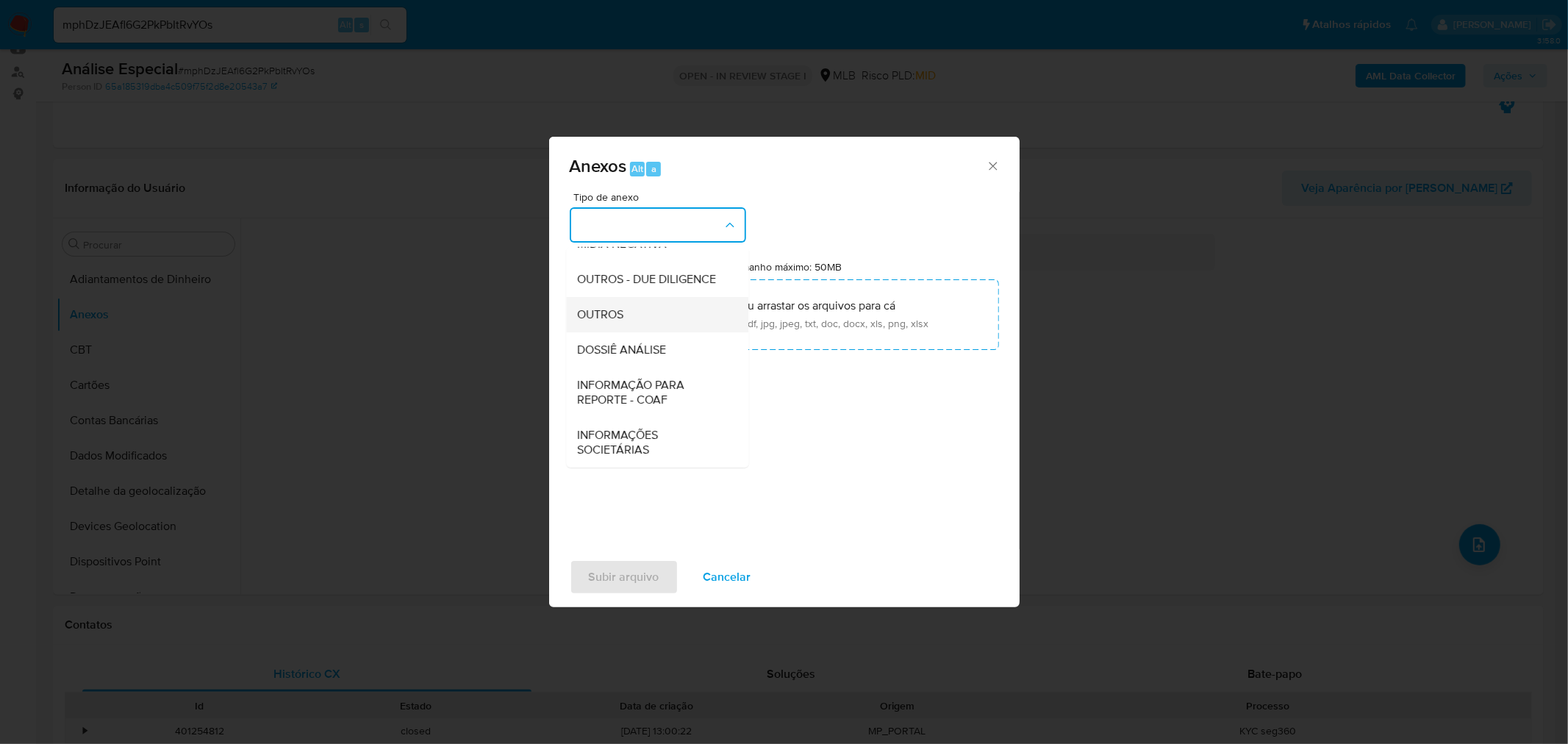
click at [619, 322] on div "OUTROS" at bounding box center [652, 314] width 150 height 35
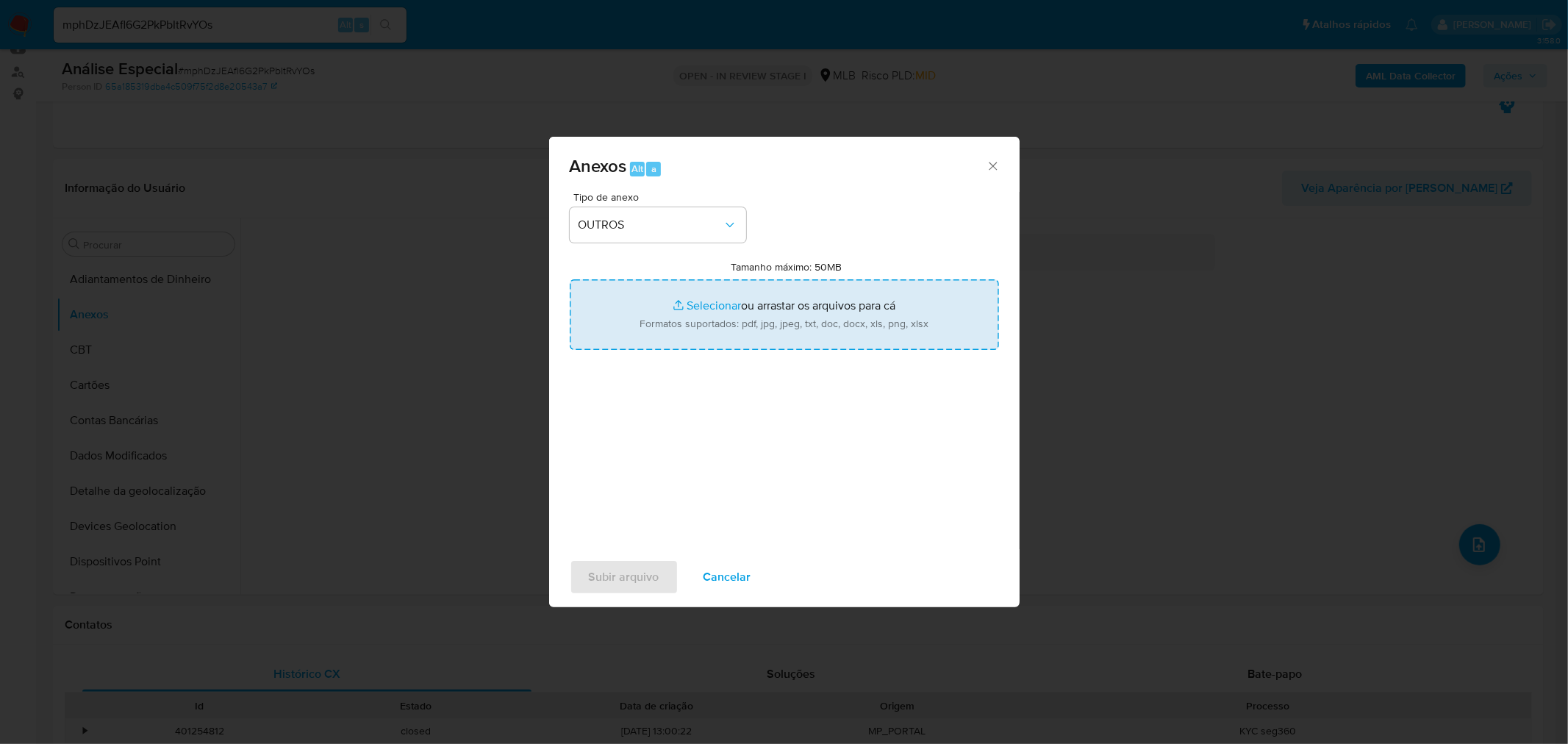
type input "C:\fakepath\Mulan 78306802_2025_09_12_08_17_01 Bruno Casagranda Neves .pdf"
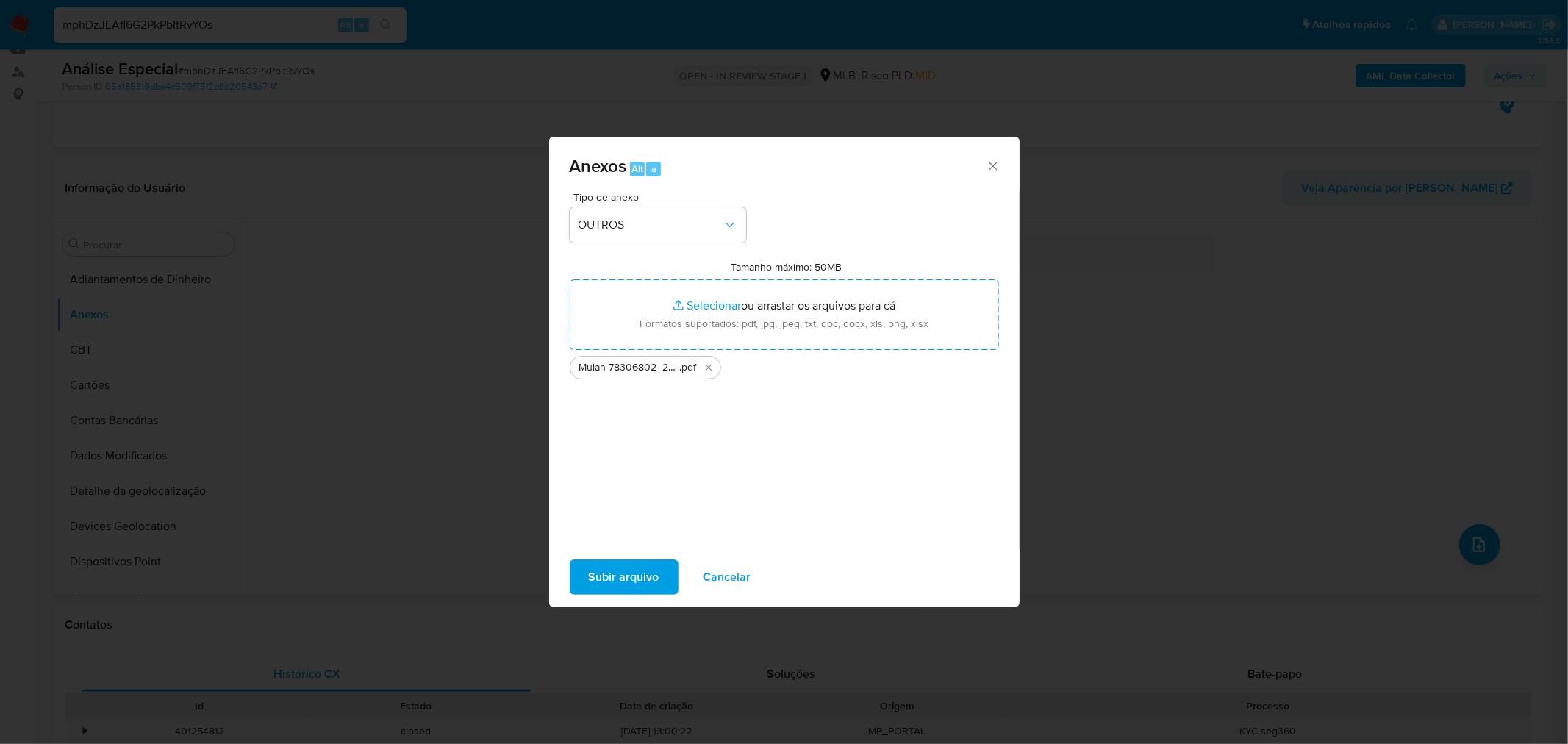
click at [584, 571] on button "Subir arquivo" at bounding box center [623, 577] width 109 height 35
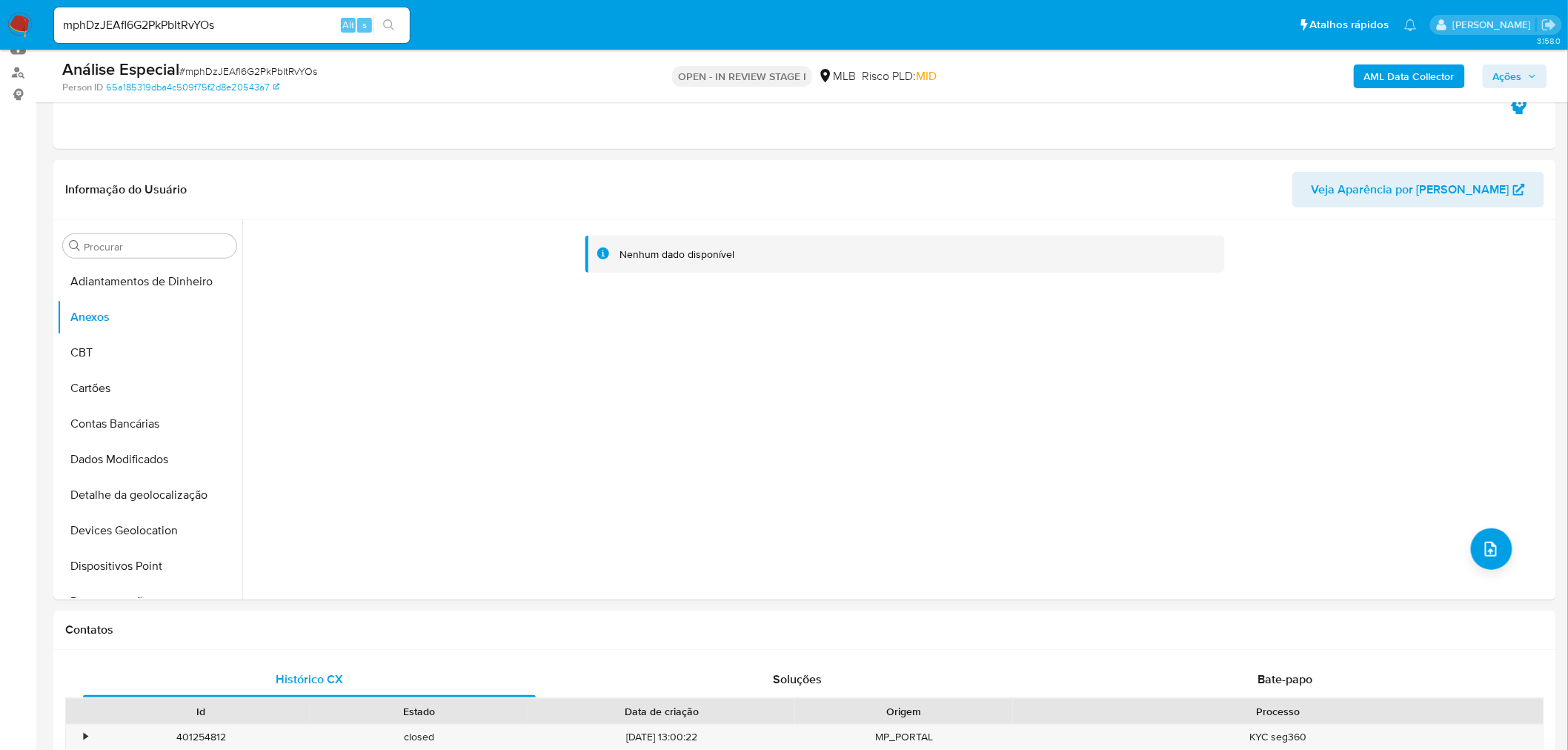
click at [1421, 68] on b "AML Data Collector" at bounding box center [1409, 76] width 91 height 23
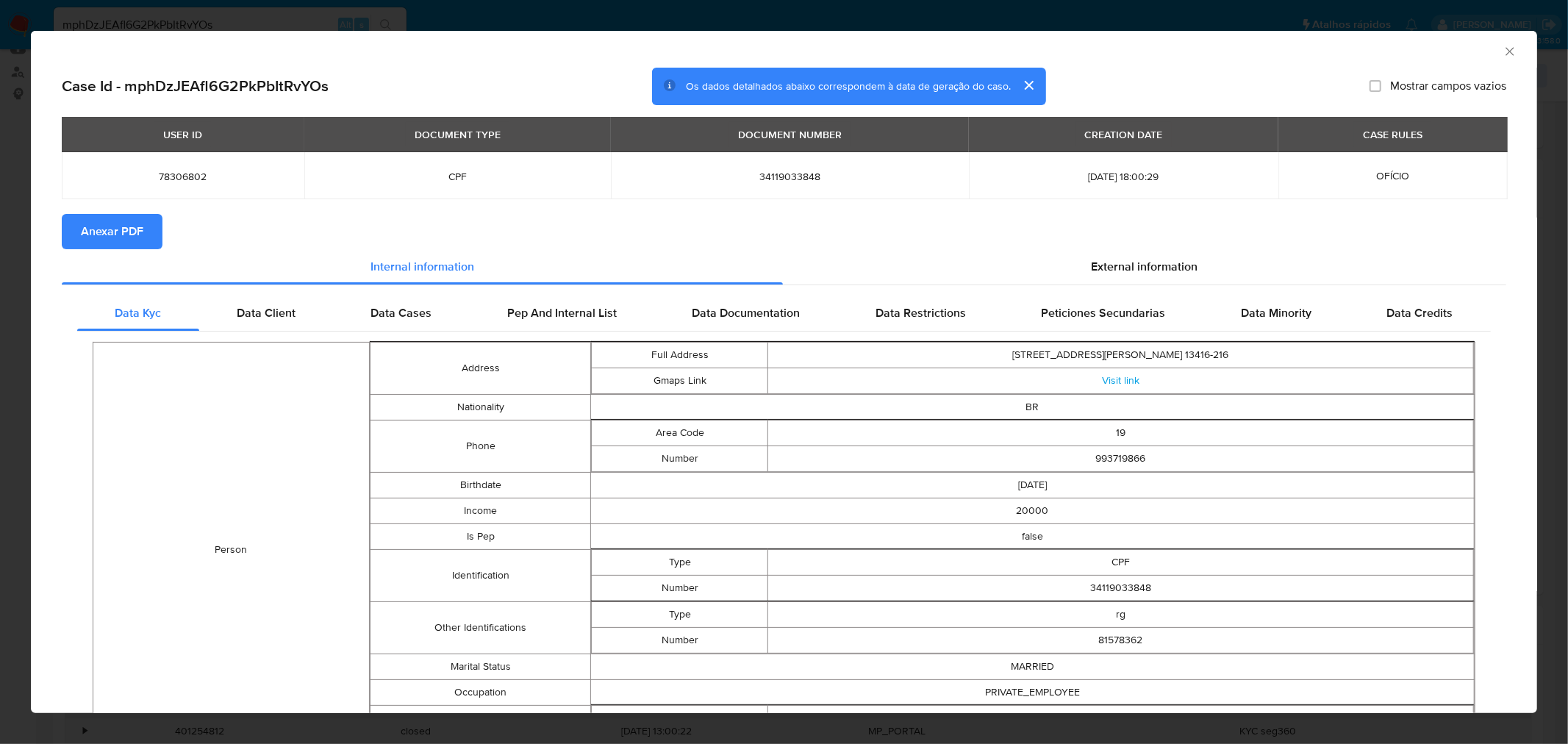
click at [118, 228] on span "Anexar PDF" at bounding box center [111, 231] width 62 height 33
click at [317, 16] on div "AML Data Collector Case Id - mphDzJEAfl6G2PkPbItRvYOs Os dados detalhados abaix…" at bounding box center [784, 372] width 1568 height 744
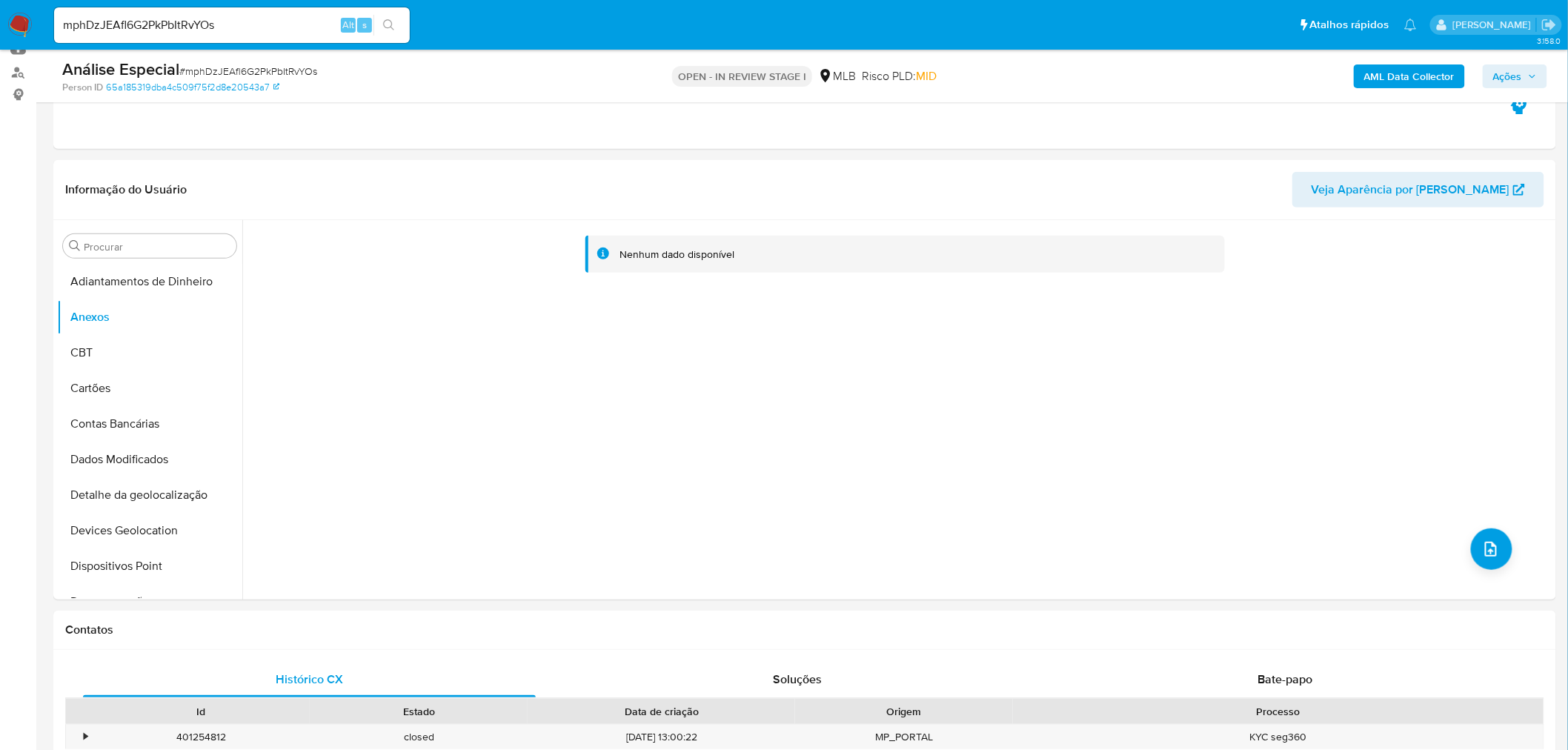
click at [178, 24] on input "mphDzJEAfl6G2PkPbItRvYOs" at bounding box center [232, 25] width 356 height 20
paste input "iHM8vyfELNLRjI1LhQ6G427L"
type input "iHM8vyfELNLRjI1LhQ6G427L"
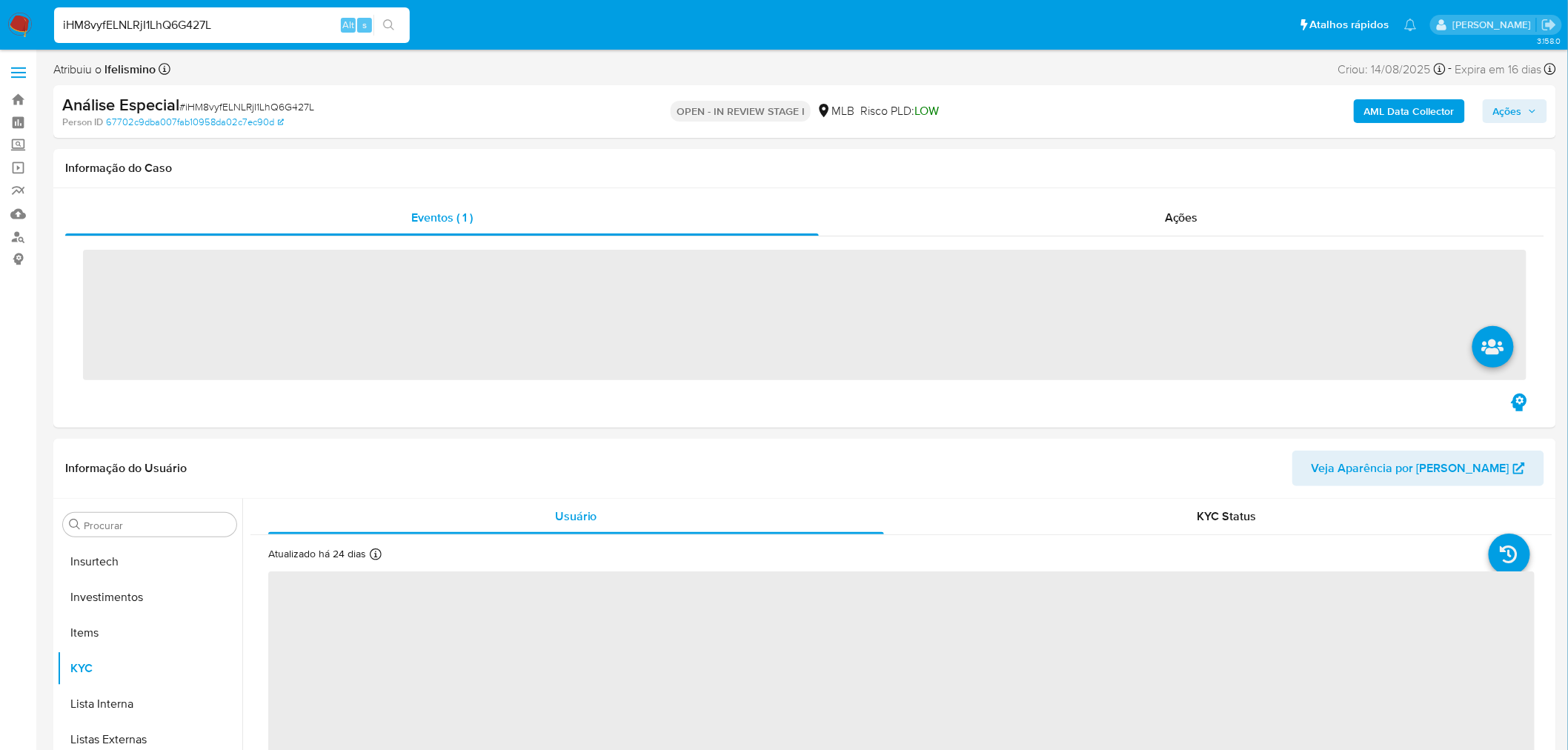
scroll to position [697, 0]
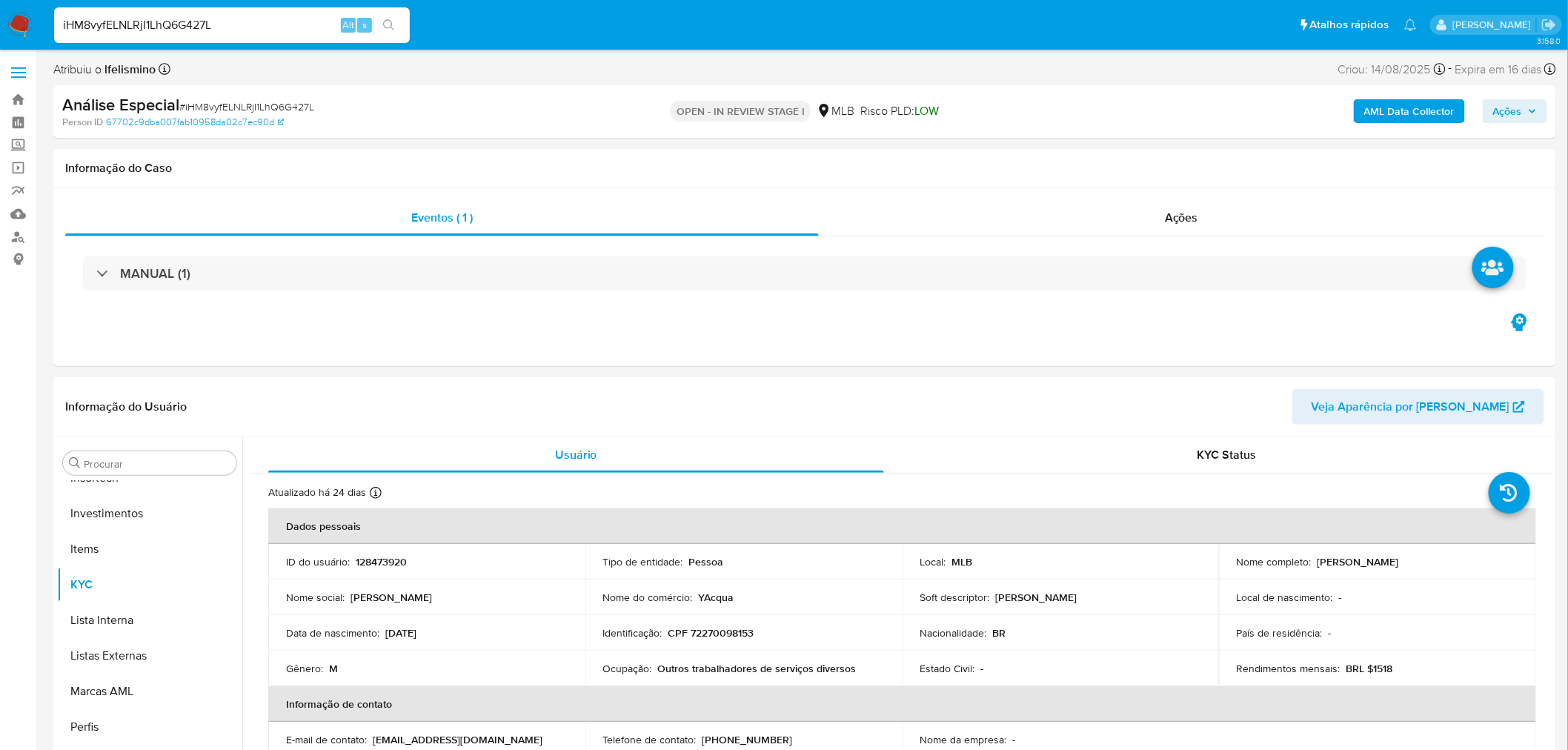
select select "10"
click at [108, 551] on button "Geral" at bounding box center [143, 548] width 173 height 36
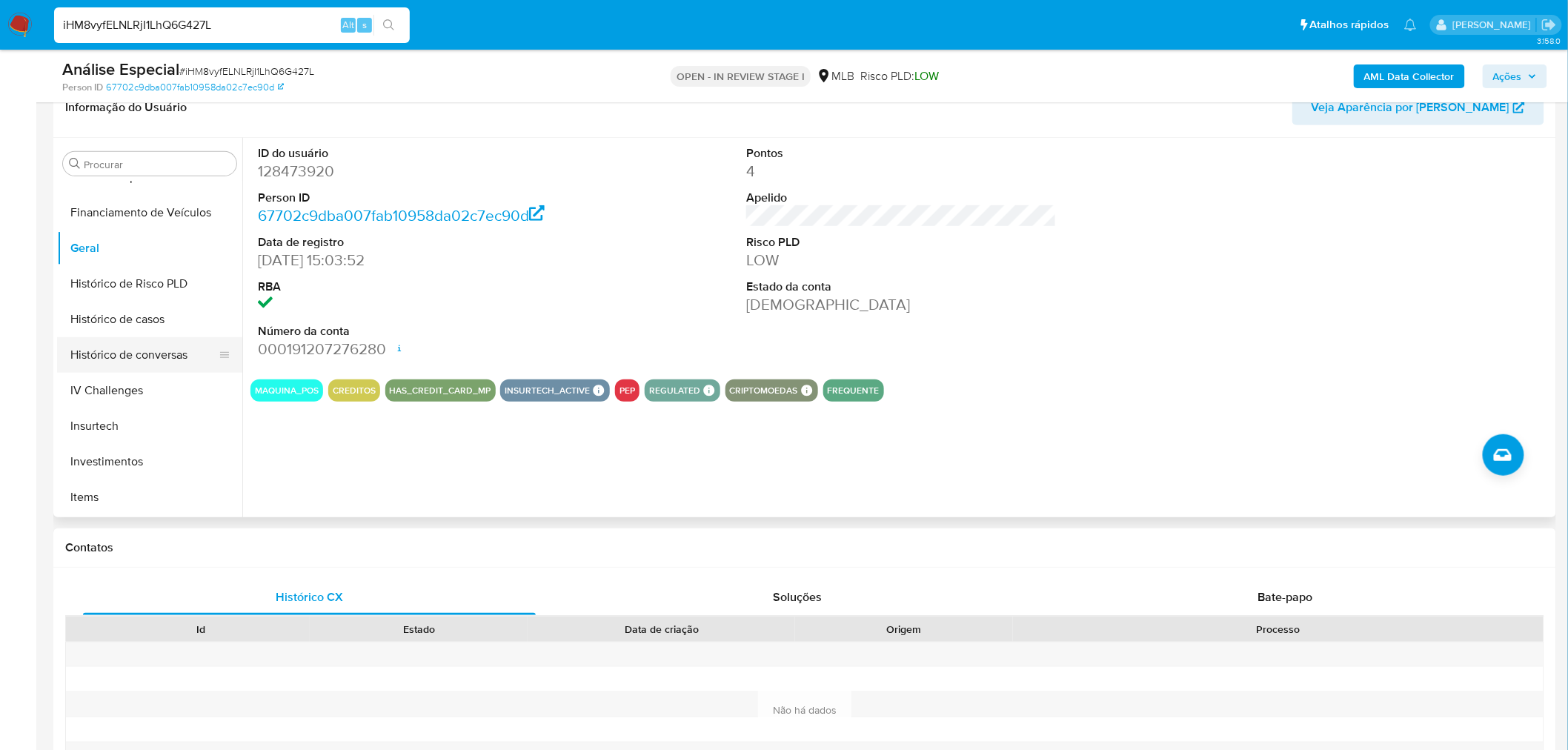
scroll to position [120, 0]
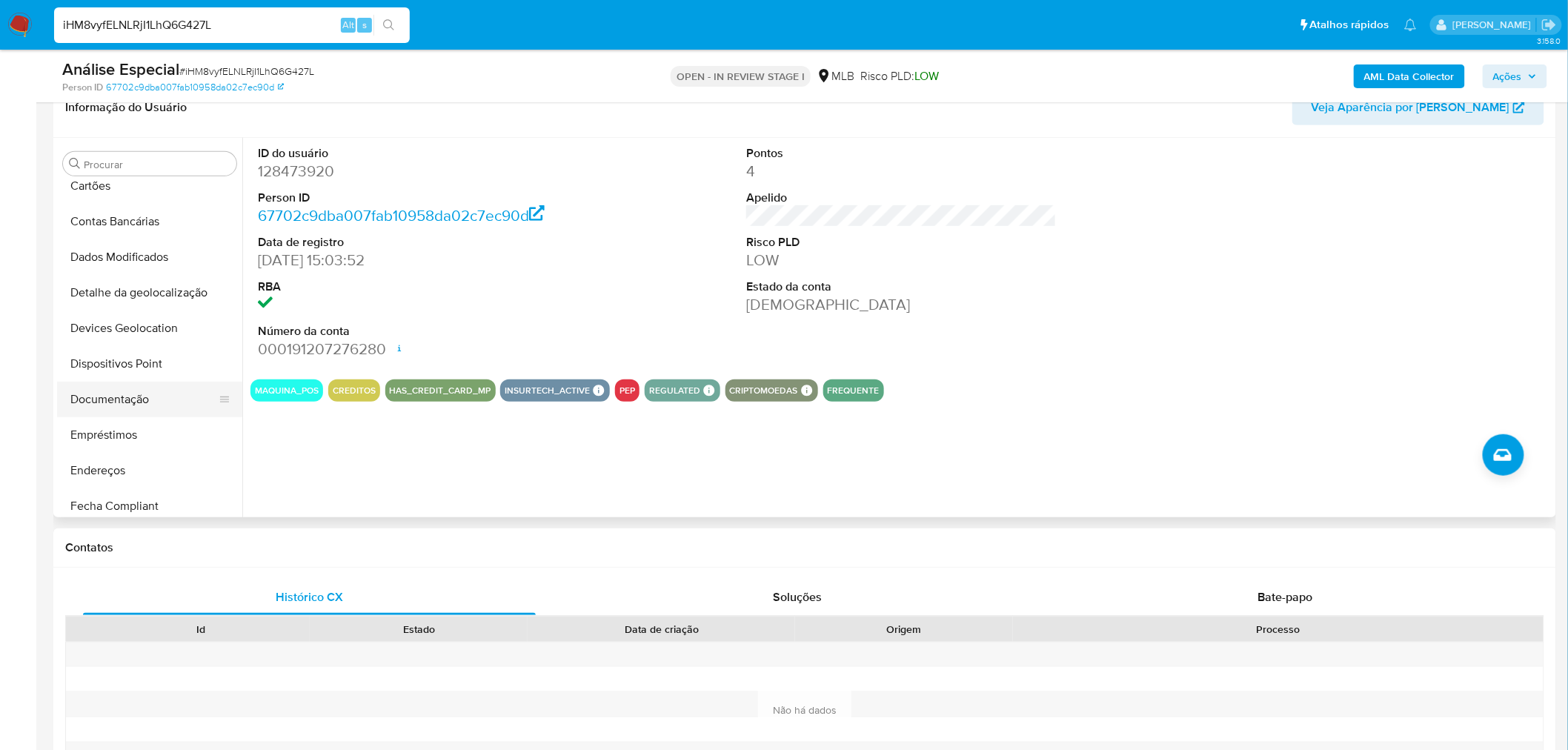
click at [157, 398] on button "Documentação" at bounding box center [143, 400] width 173 height 36
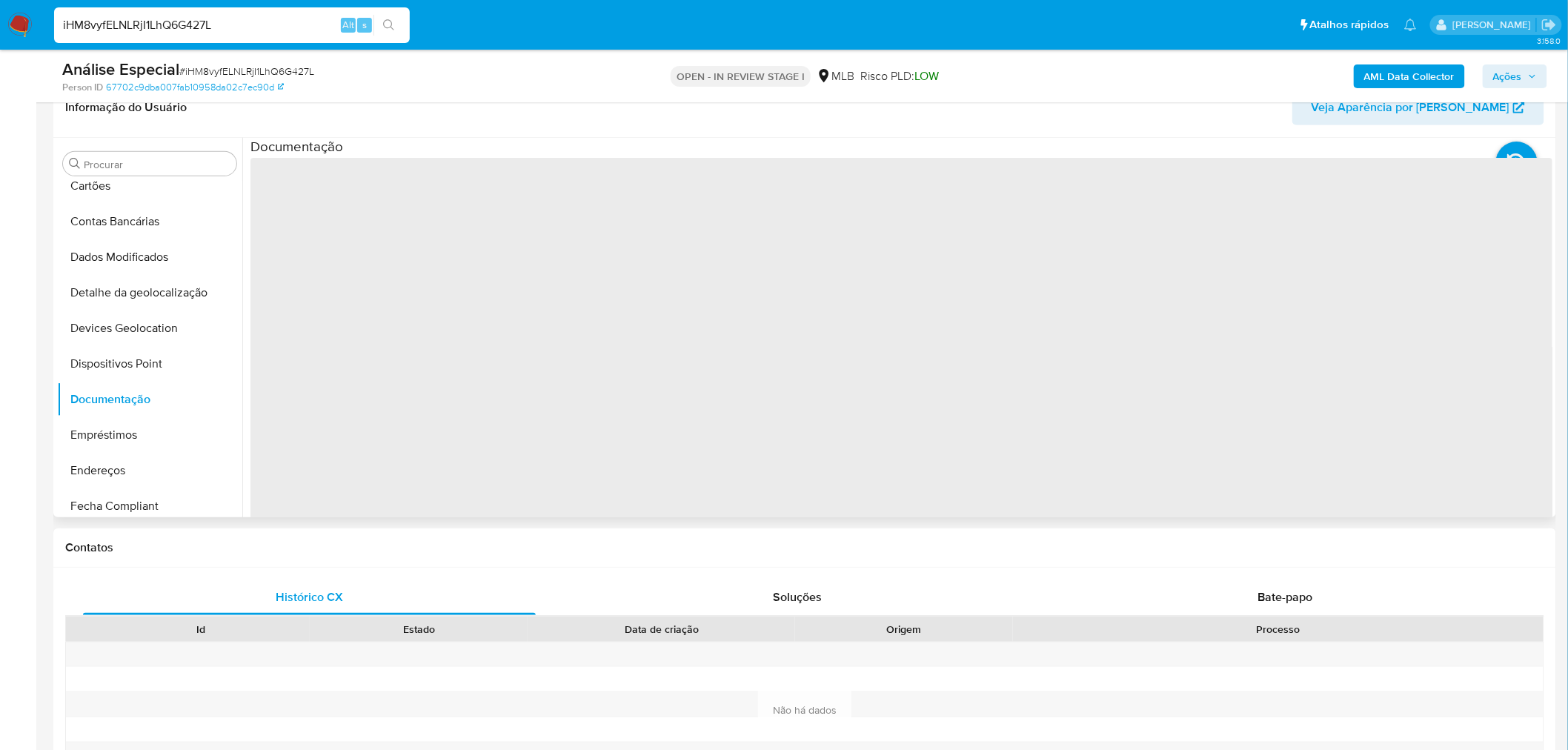
click at [382, 184] on span "‌" at bounding box center [901, 395] width 1302 height 475
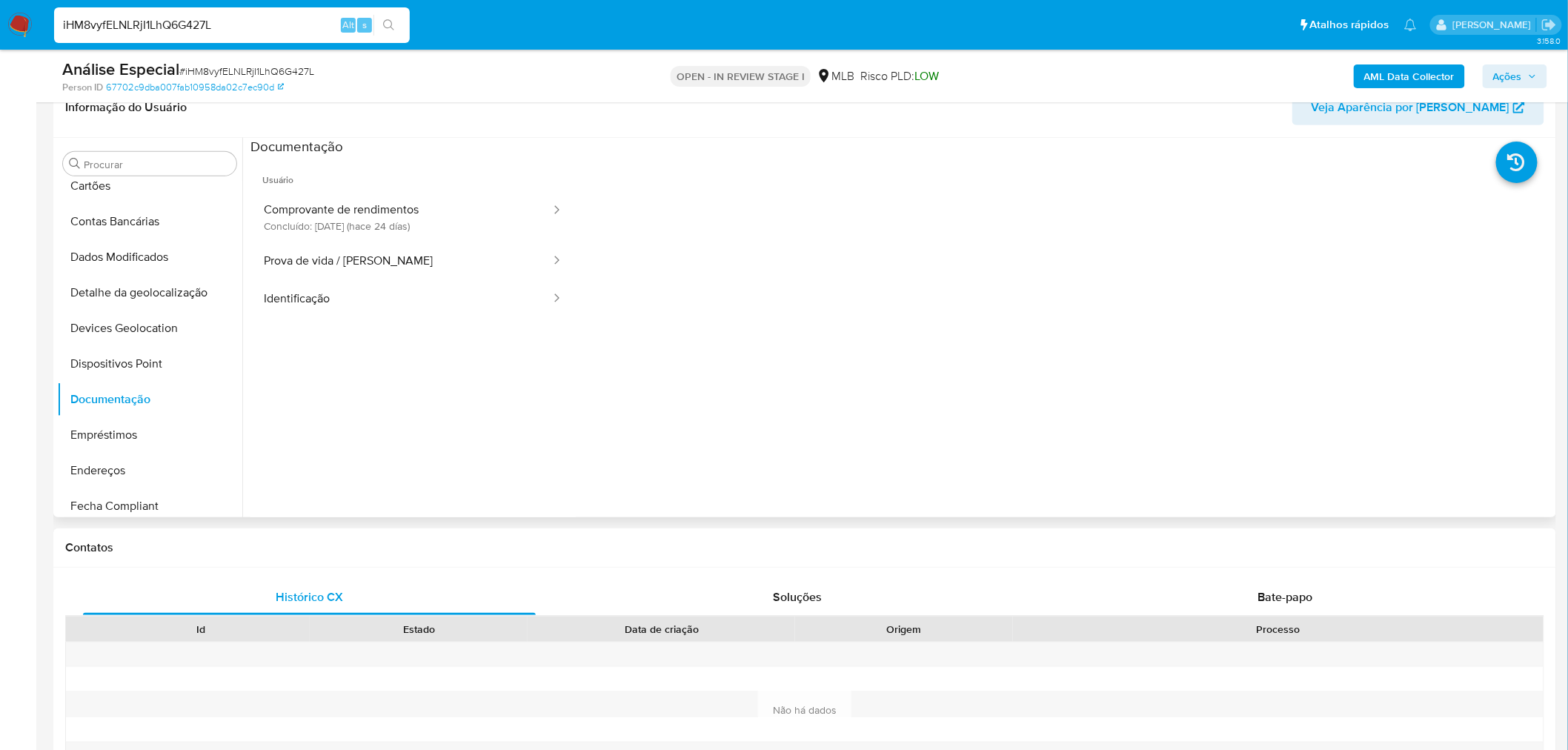
click at [379, 208] on button "Comprovante de rendimentos Concluído: 19/08/2025 (hace 24 días)" at bounding box center [402, 217] width 301 height 51
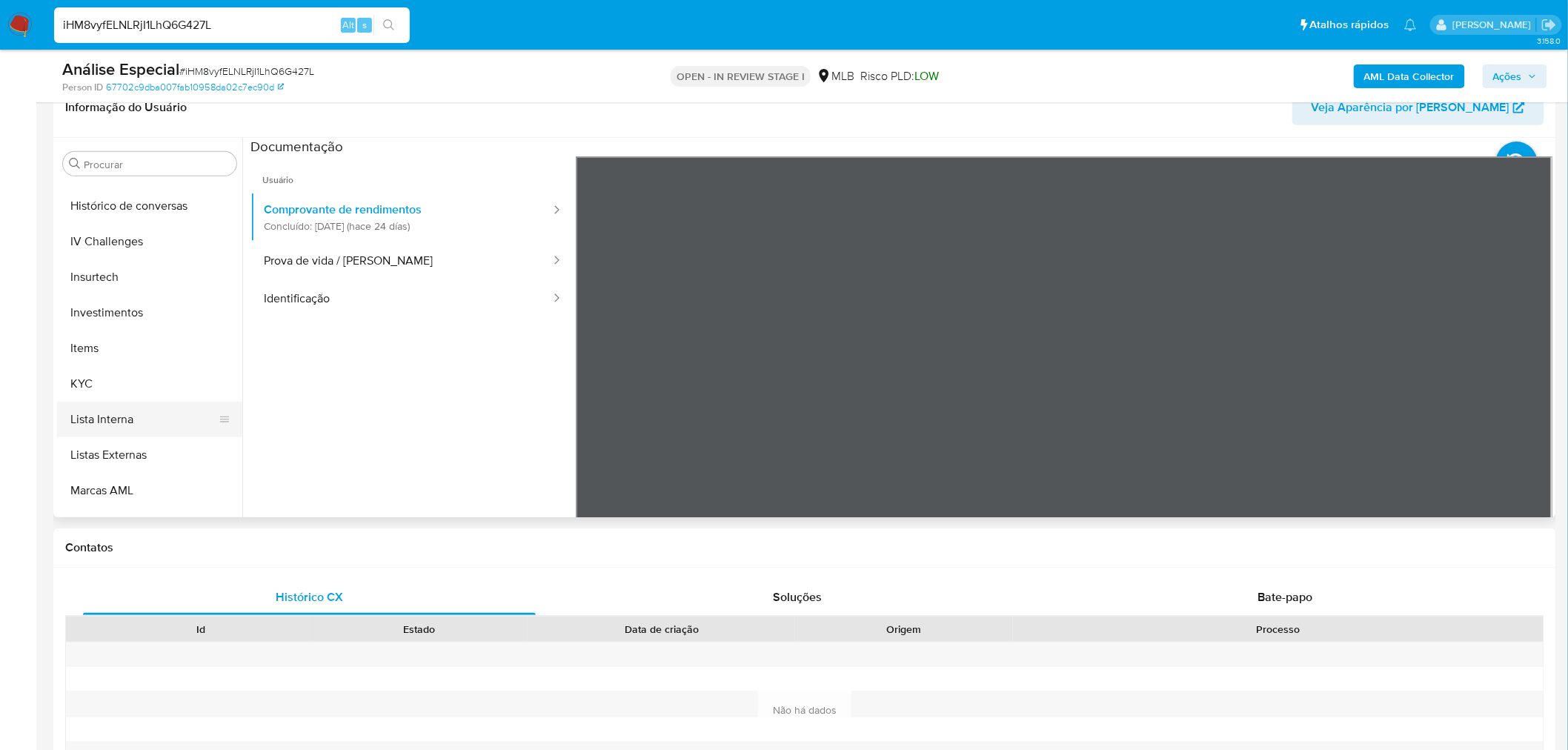
scroll to position [613, 0]
click at [137, 366] on button "KYC" at bounding box center [143, 368] width 173 height 36
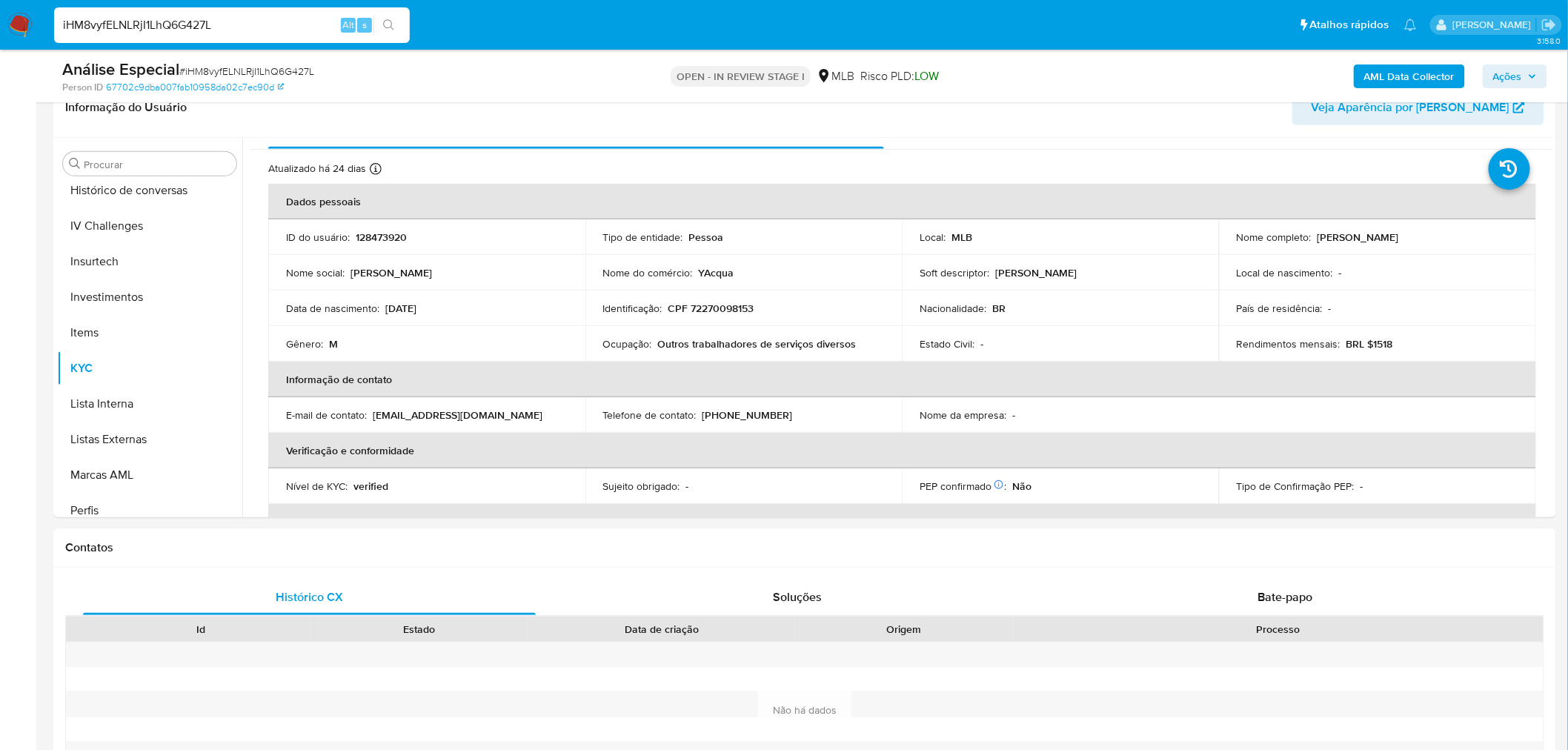
scroll to position [0, 0]
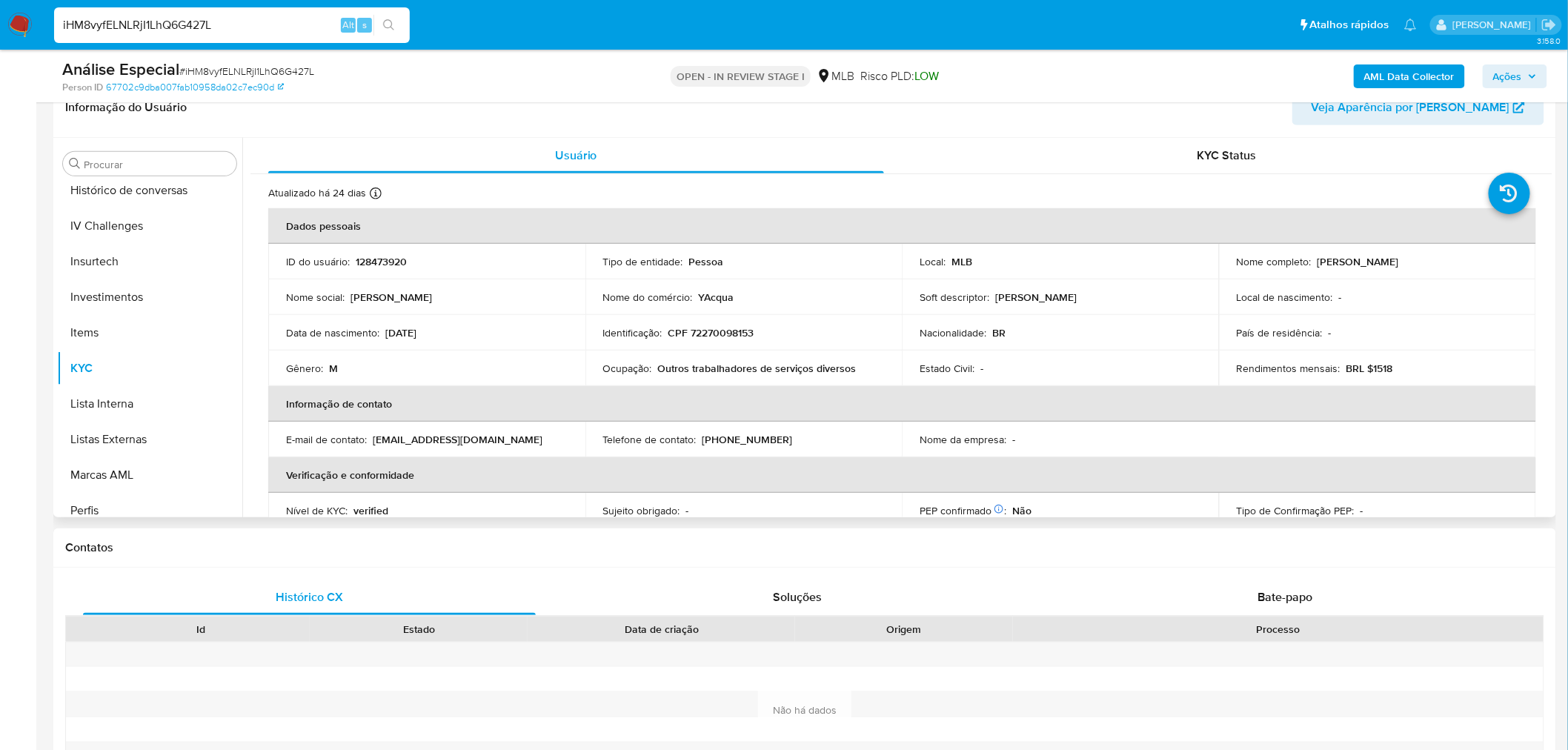
click at [721, 342] on td "Identificação : CPF 72270098153" at bounding box center [743, 332] width 317 height 36
click at [724, 336] on p "CPF 72270098153" at bounding box center [711, 332] width 86 height 13
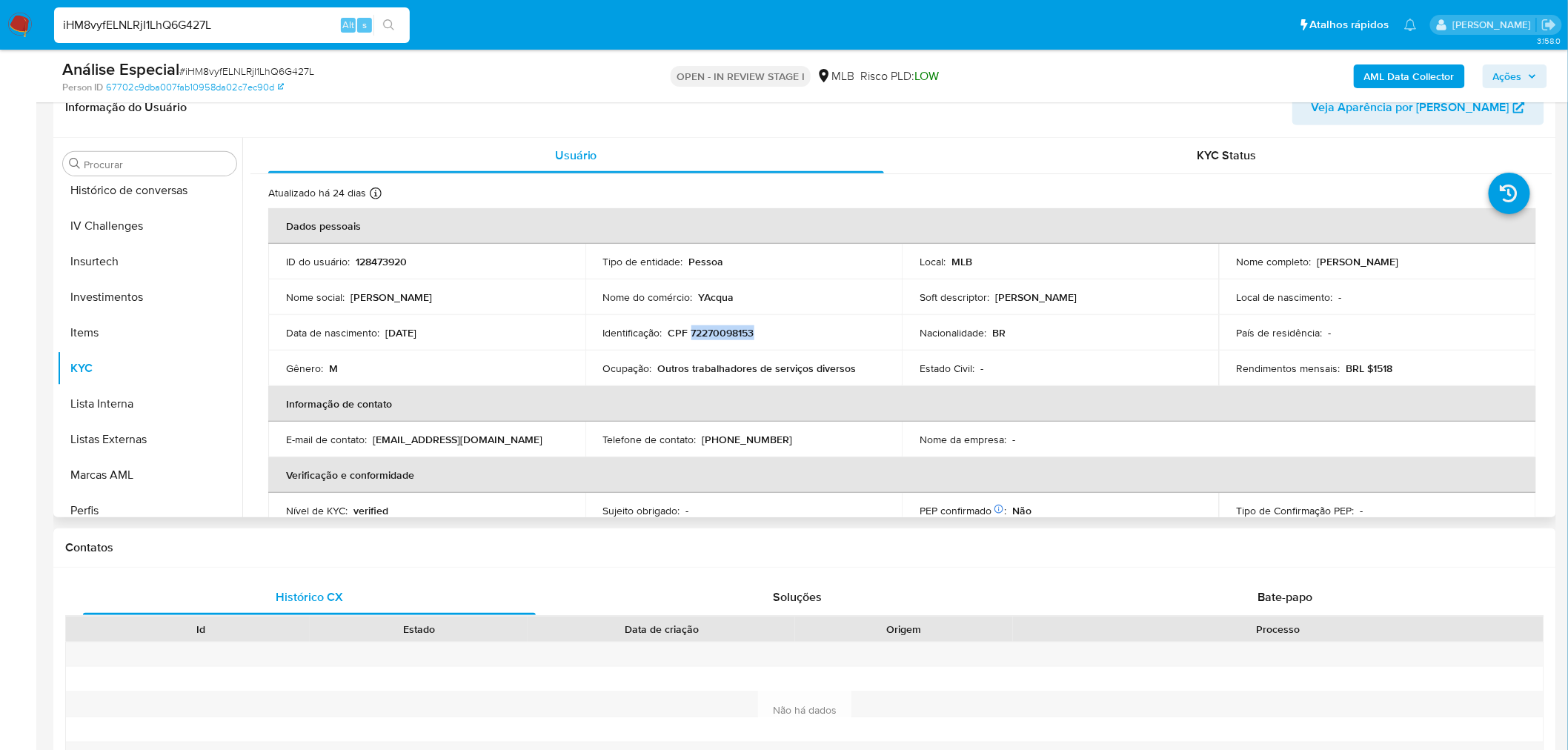
copy p "72270098153"
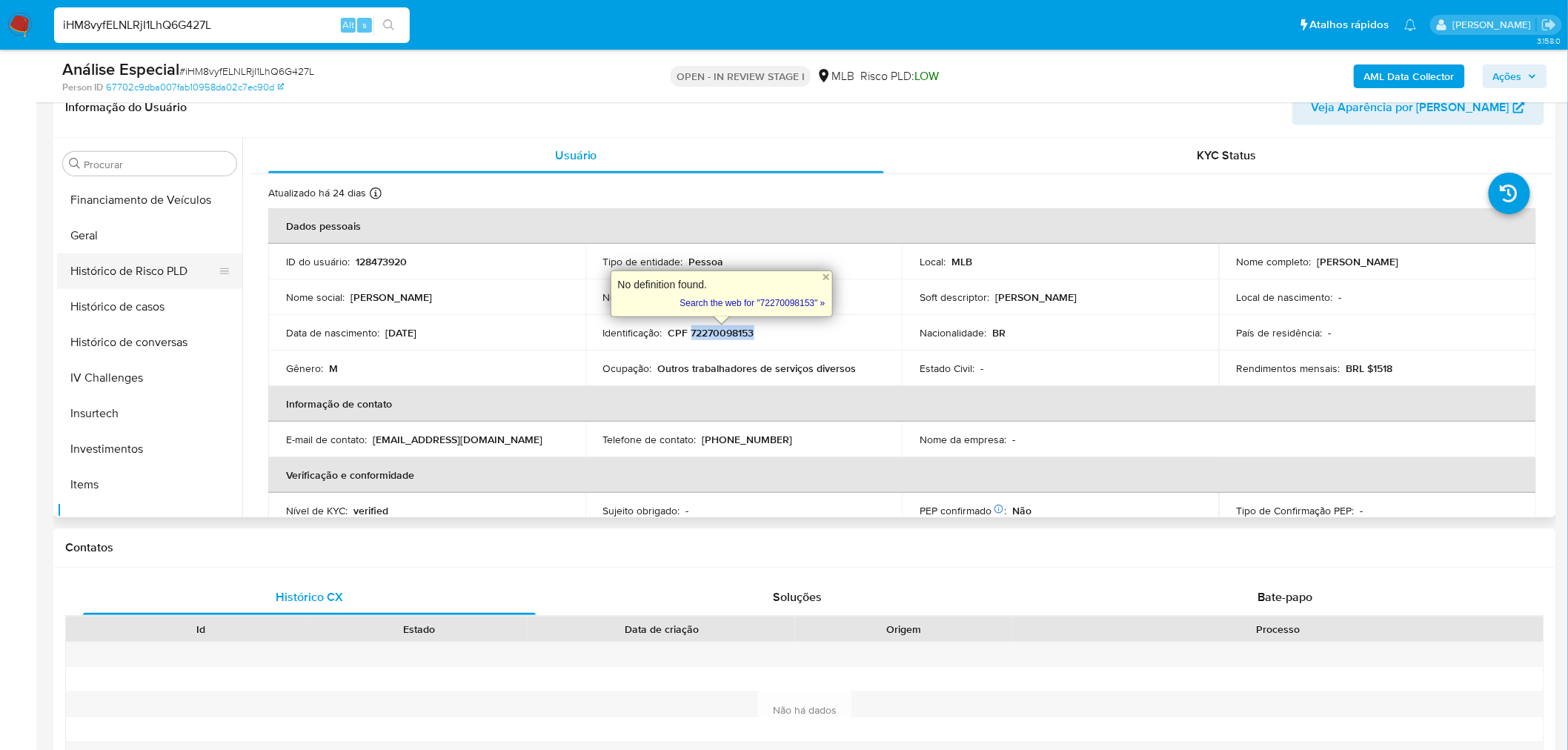
scroll to position [449, 0]
click at [151, 241] on button "Geral" at bounding box center [143, 248] width 173 height 36
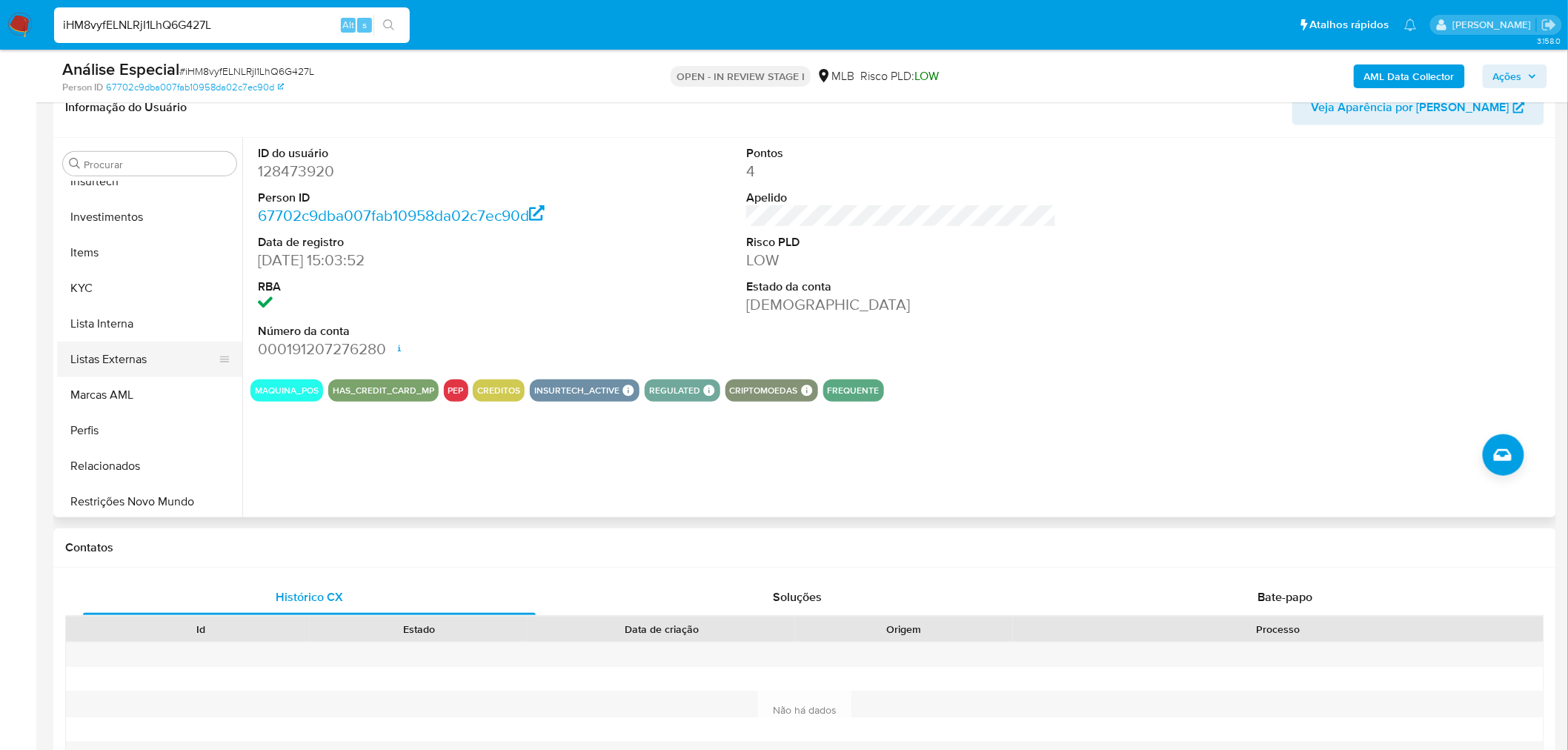
scroll to position [695, 0]
drag, startPoint x: 99, startPoint y: 283, endPoint x: 41, endPoint y: 304, distance: 61.7
click at [81, 295] on button "KYC" at bounding box center [150, 287] width 185 height 36
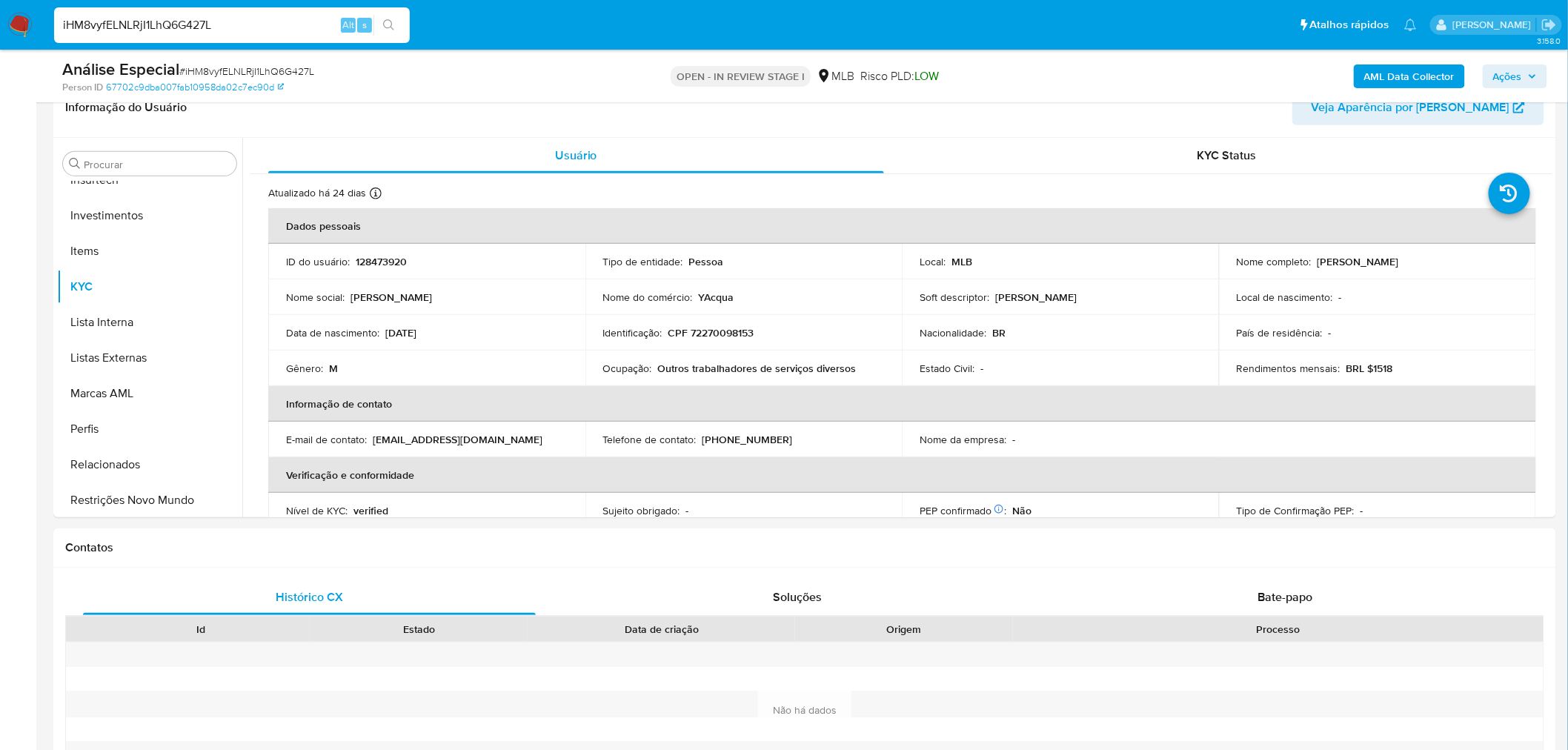
drag, startPoint x: 95, startPoint y: 499, endPoint x: 37, endPoint y: 503, distance: 58.1
click at [95, 499] on button "Restrições Novo Mundo" at bounding box center [150, 500] width 185 height 36
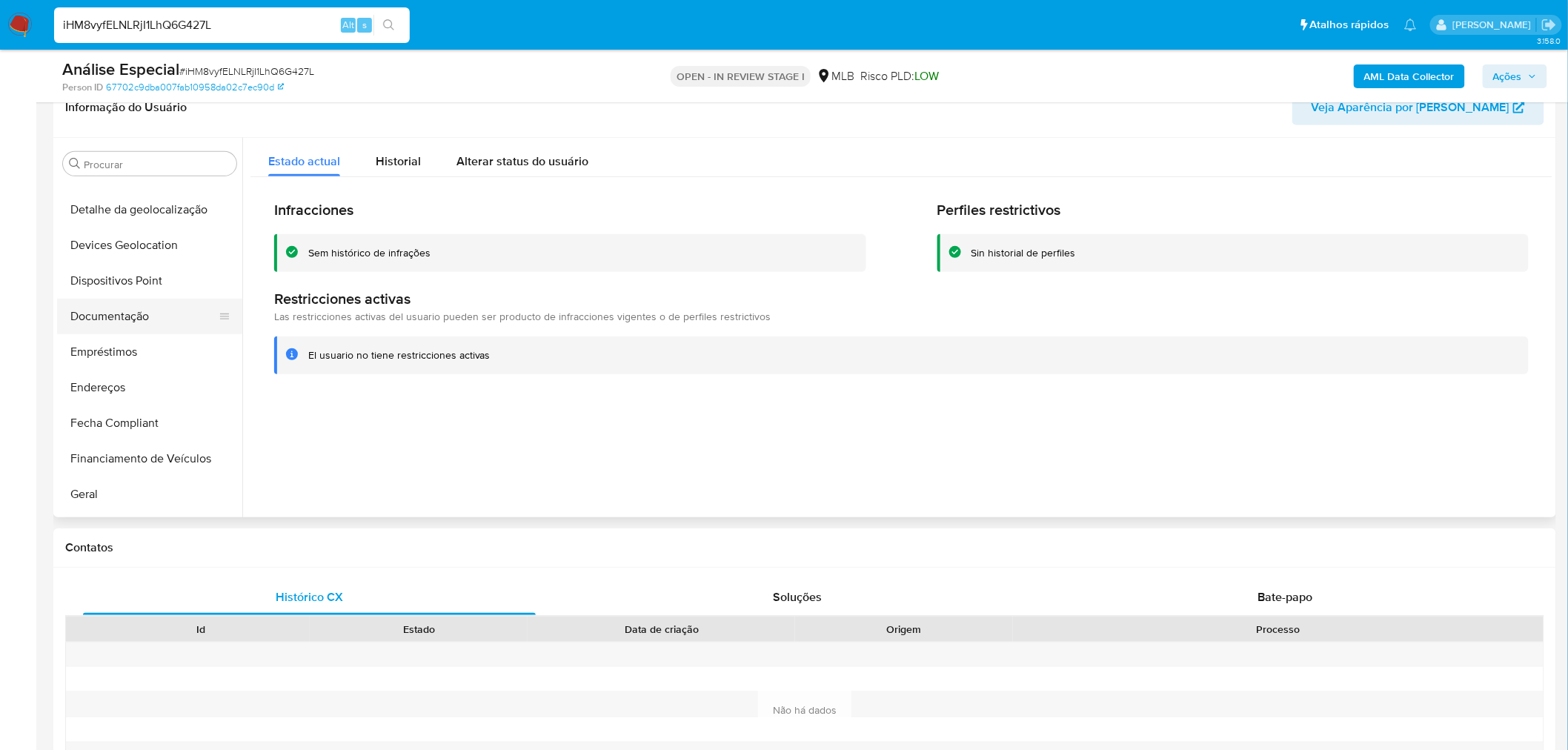
scroll to position [201, 0]
drag, startPoint x: 144, startPoint y: 292, endPoint x: 63, endPoint y: 290, distance: 81.0
click at [144, 292] on button "Dispositivos Point" at bounding box center [143, 283] width 173 height 36
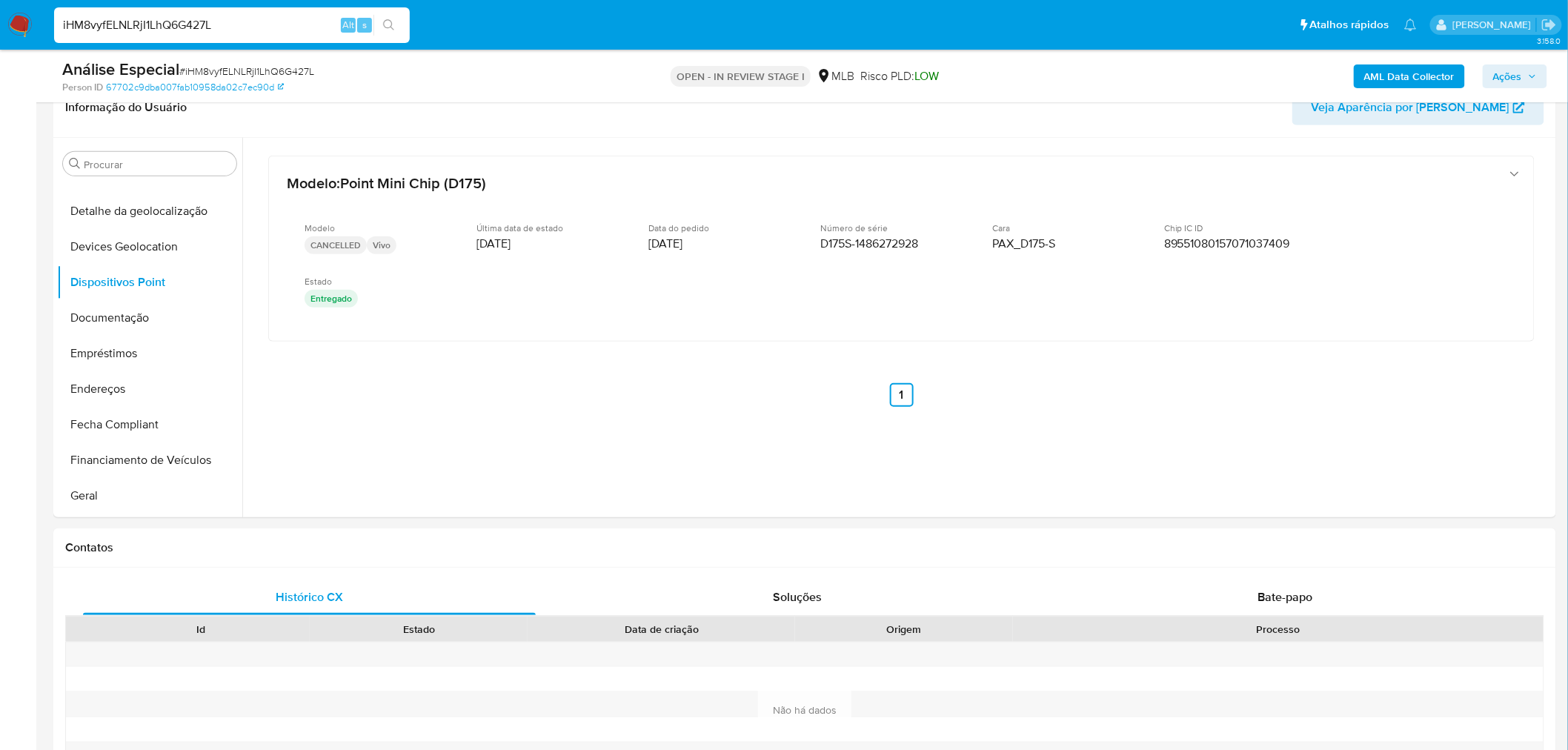
drag, startPoint x: 171, startPoint y: 384, endPoint x: 12, endPoint y: 396, distance: 159.5
click at [166, 384] on button "Endereços" at bounding box center [150, 390] width 185 height 36
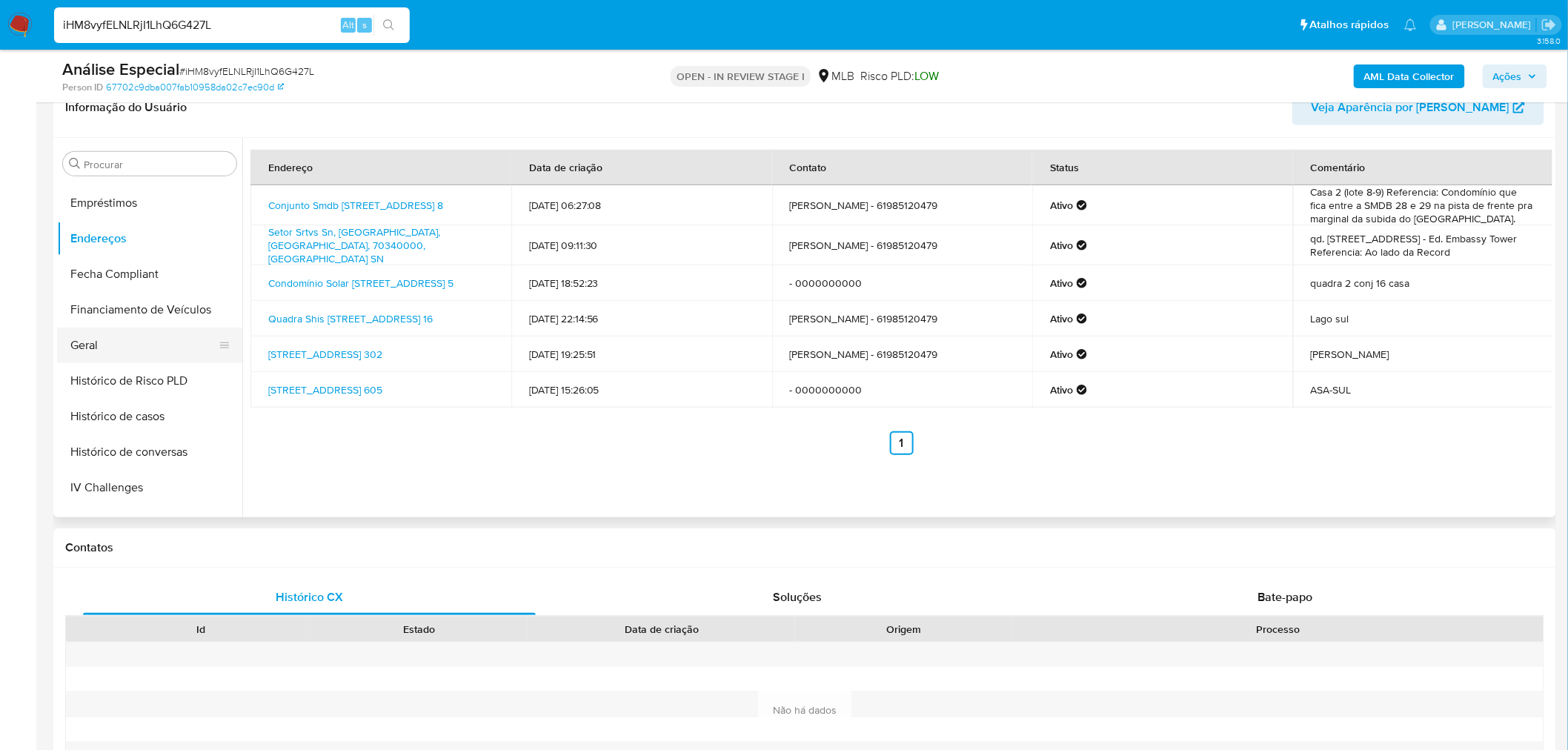
scroll to position [366, 0]
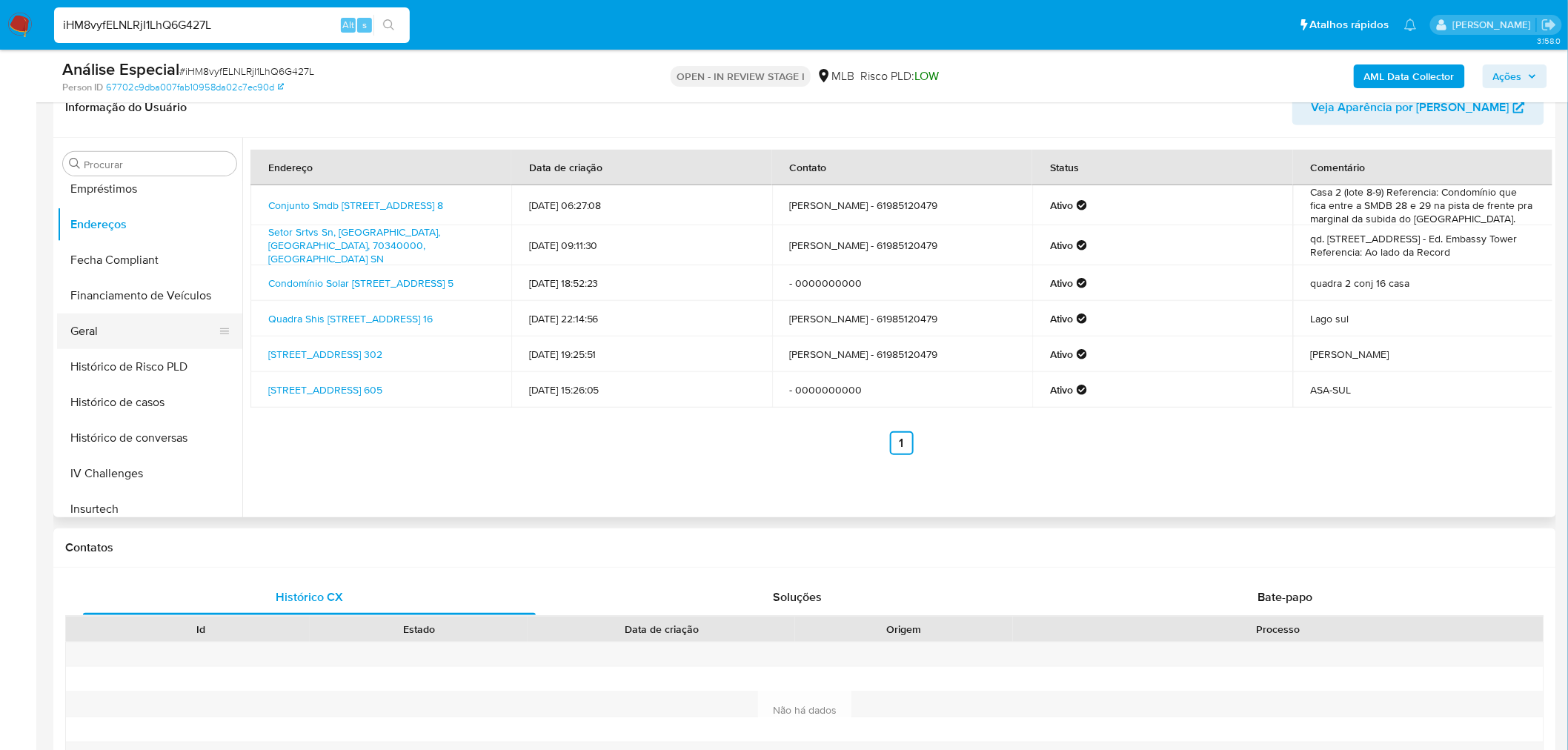
click at [109, 336] on button "Geral" at bounding box center [143, 331] width 173 height 36
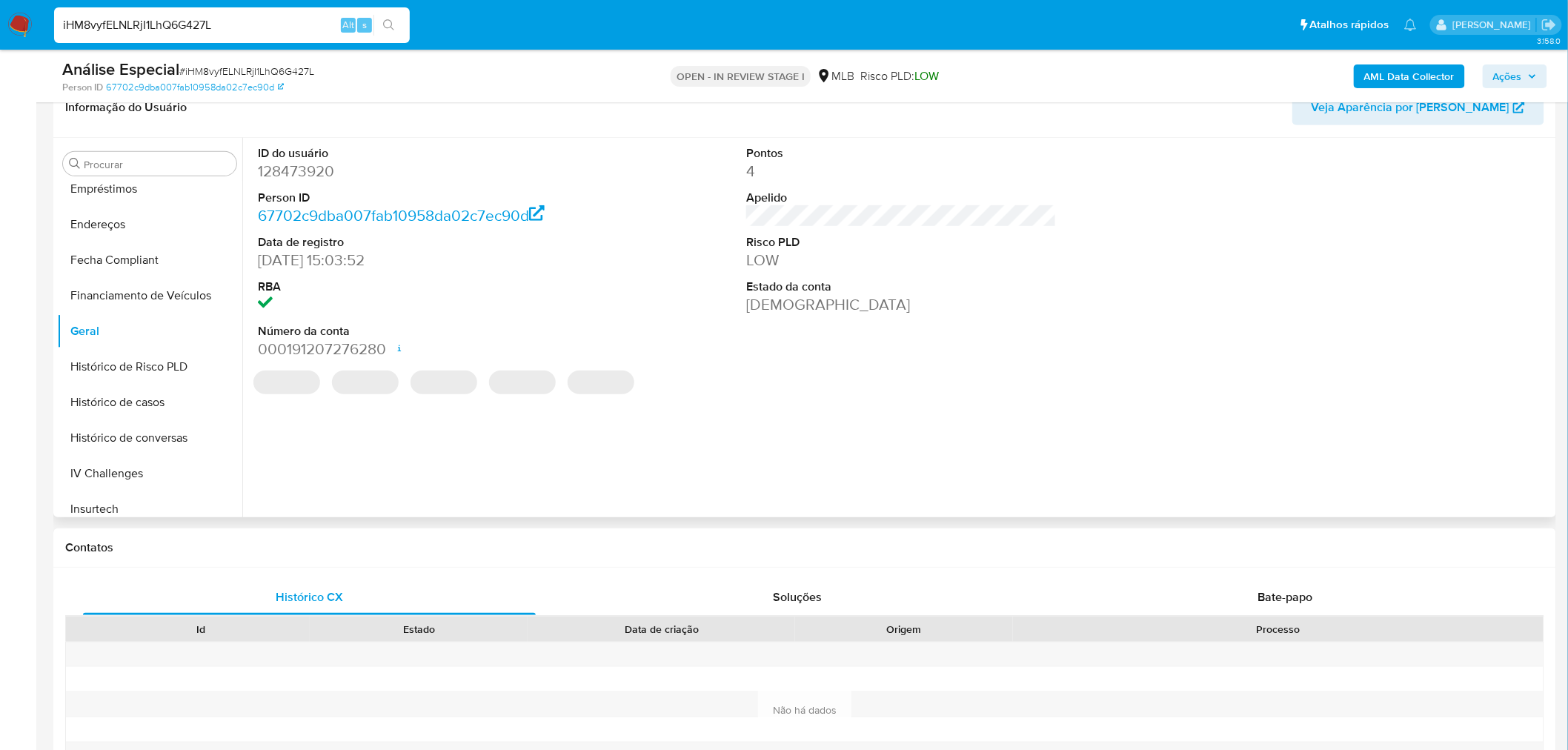
click at [300, 176] on dd "128473920" at bounding box center [413, 171] width 311 height 21
copy dd "128473920"
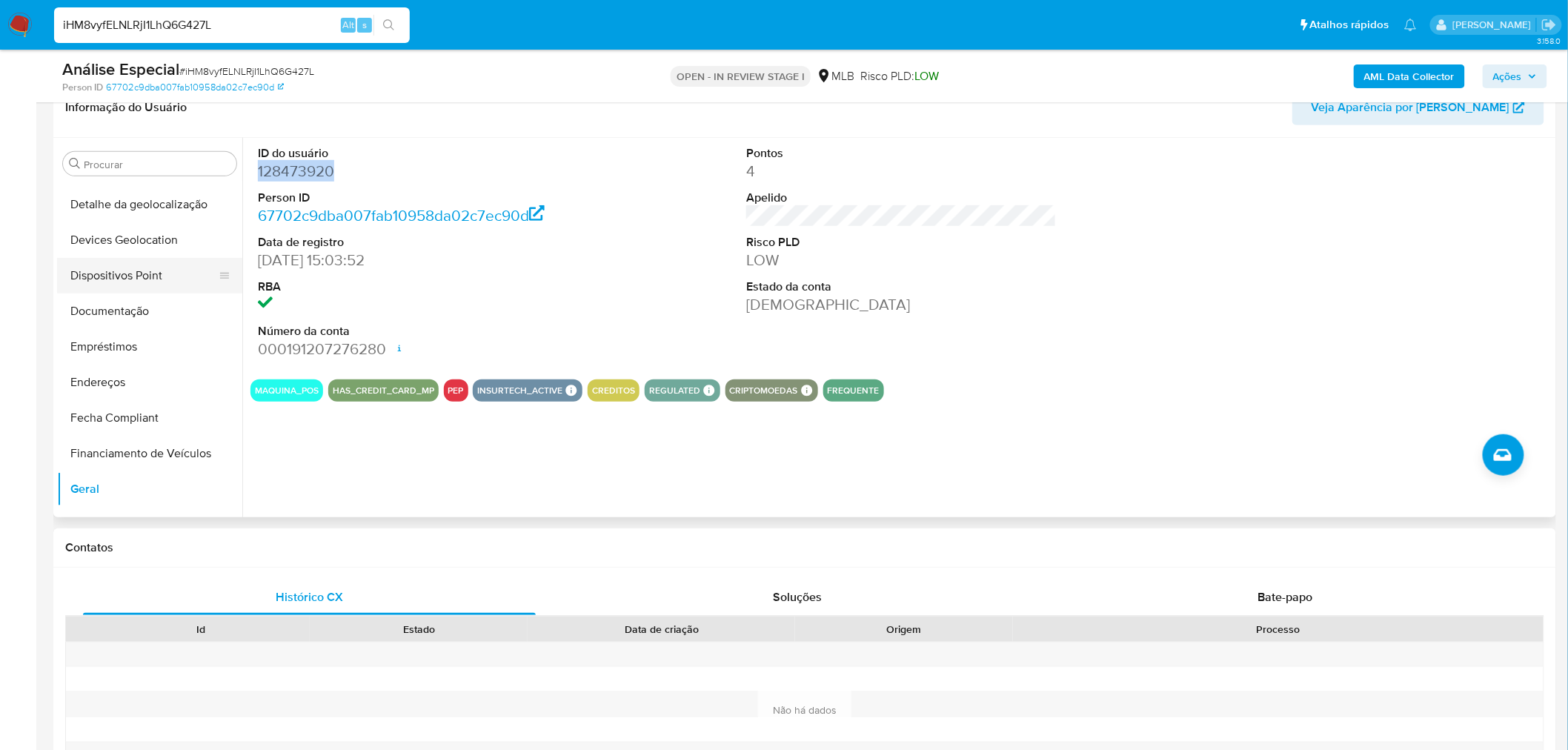
scroll to position [201, 0]
click at [139, 318] on button "Documentação" at bounding box center [150, 318] width 185 height 36
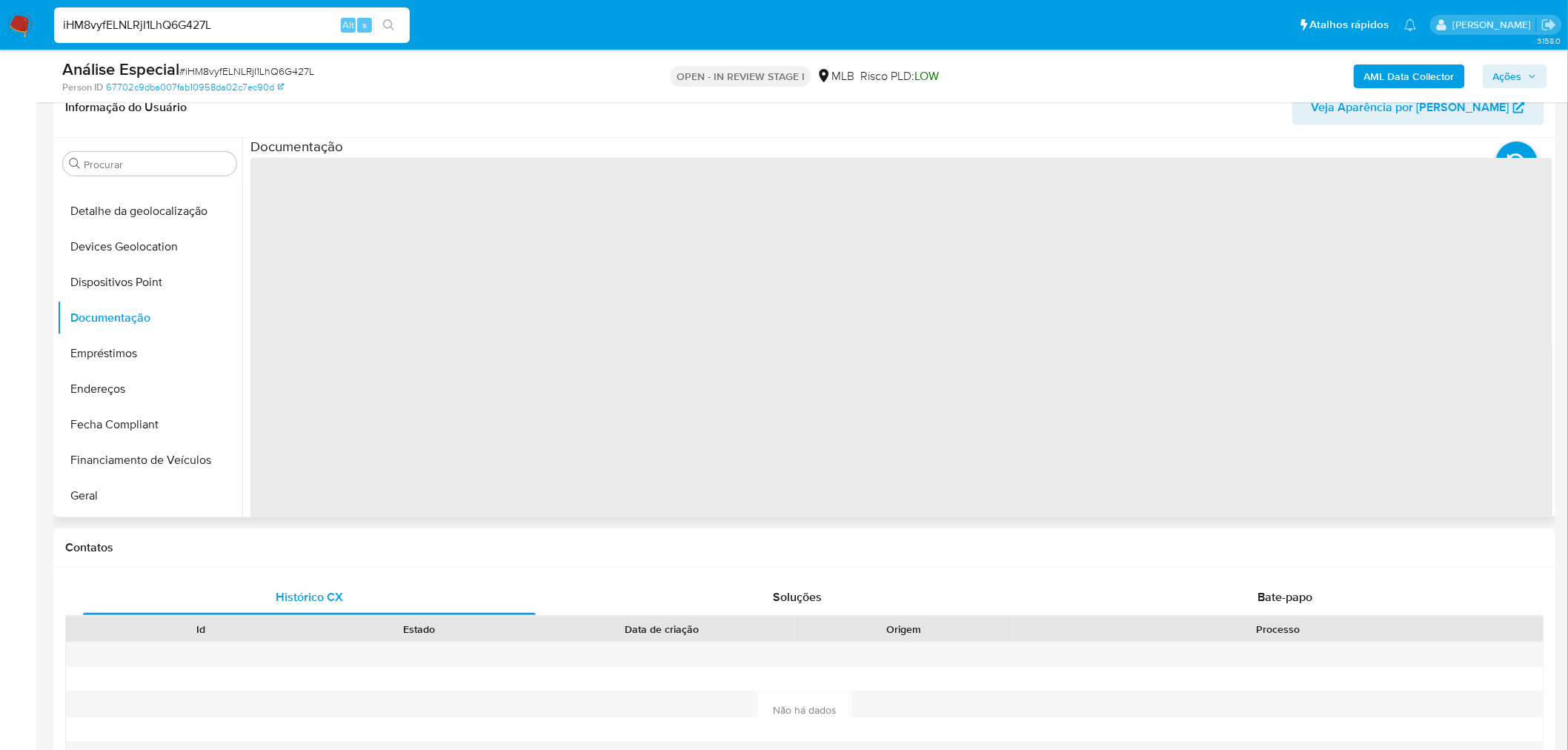
click at [363, 228] on span "‌" at bounding box center [901, 395] width 1302 height 475
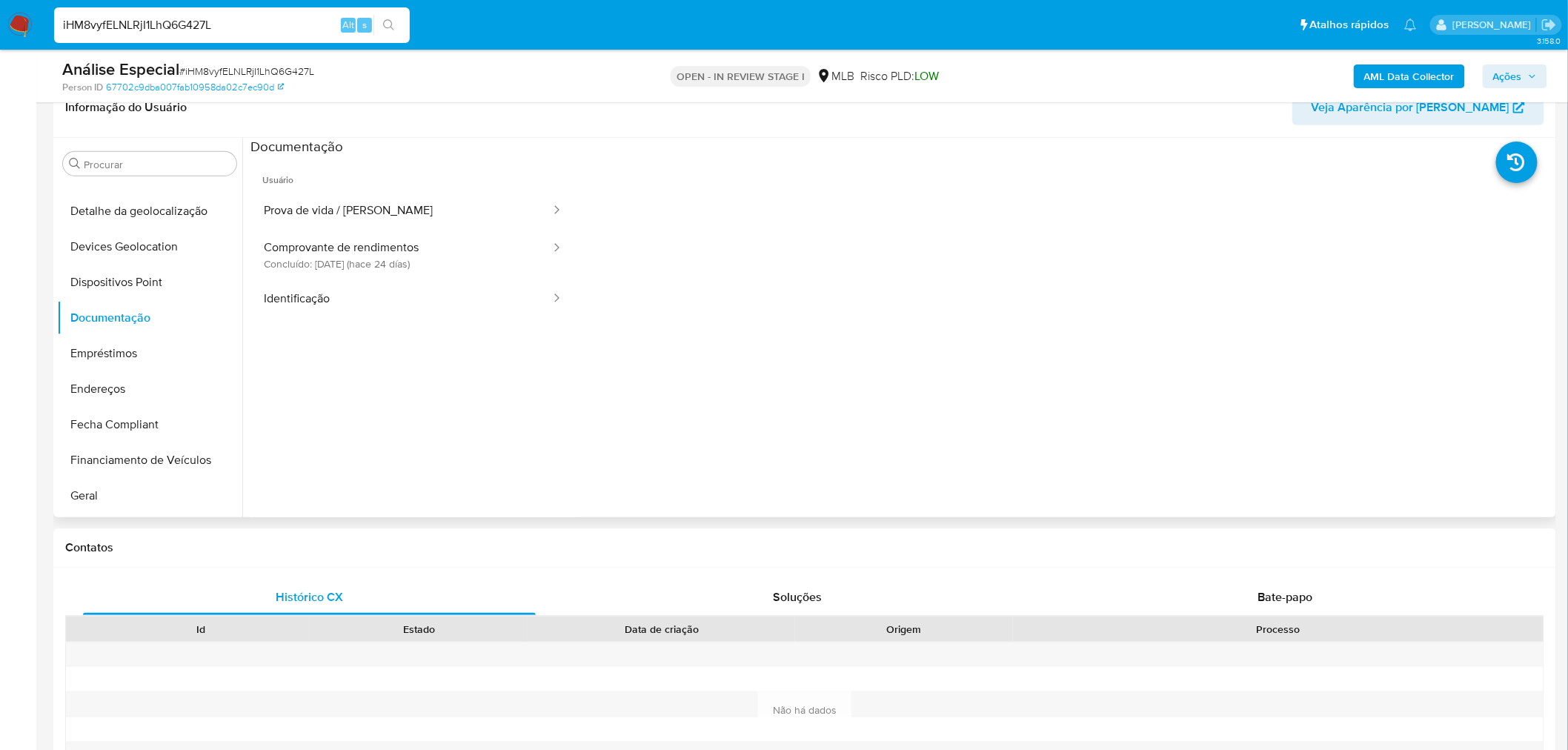
click at [363, 229] on button "Comprovante de rendimentos Concluído: 19/08/2025 (hace 24 días)" at bounding box center [402, 255] width 301 height 51
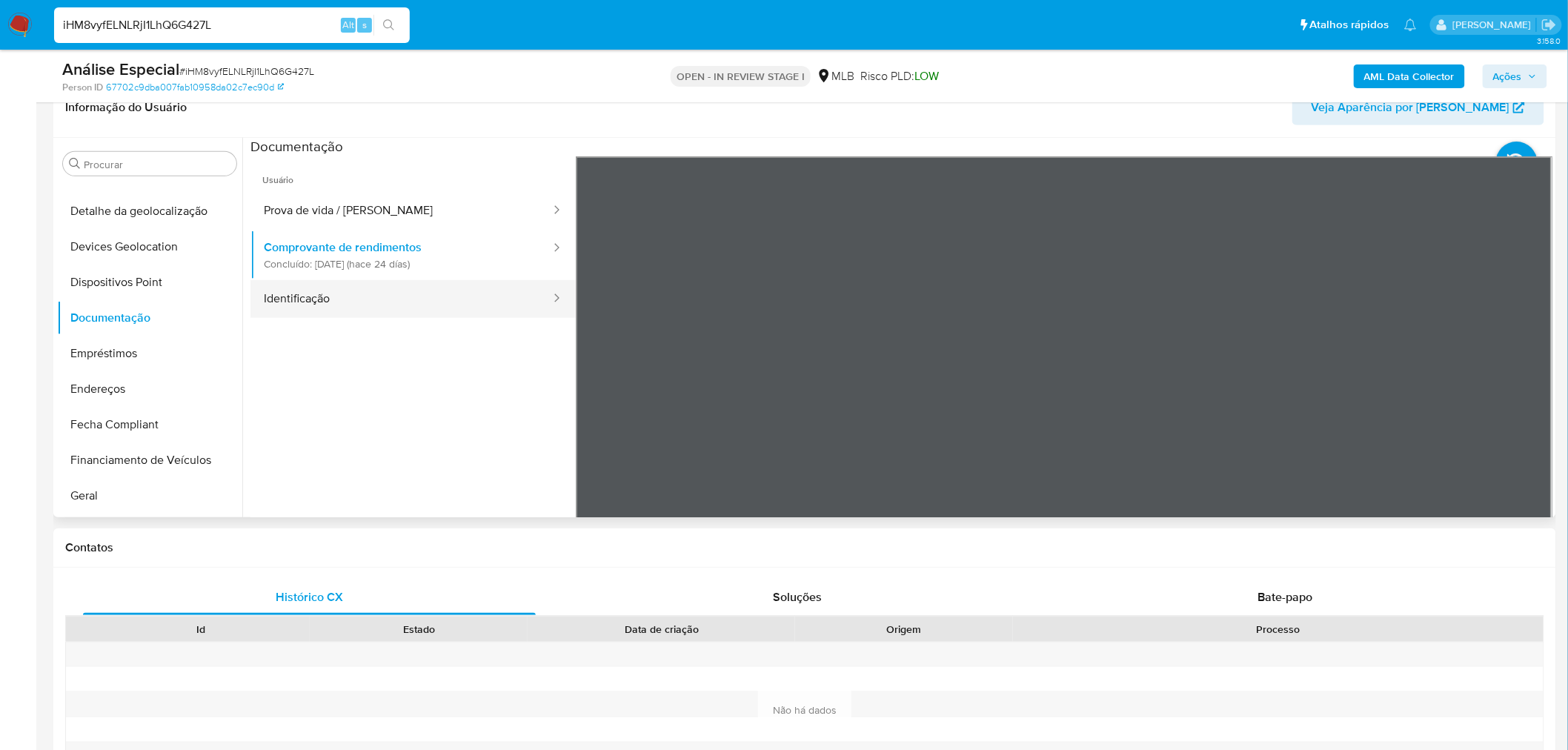
click at [325, 305] on button "Identificação" at bounding box center [402, 299] width 301 height 37
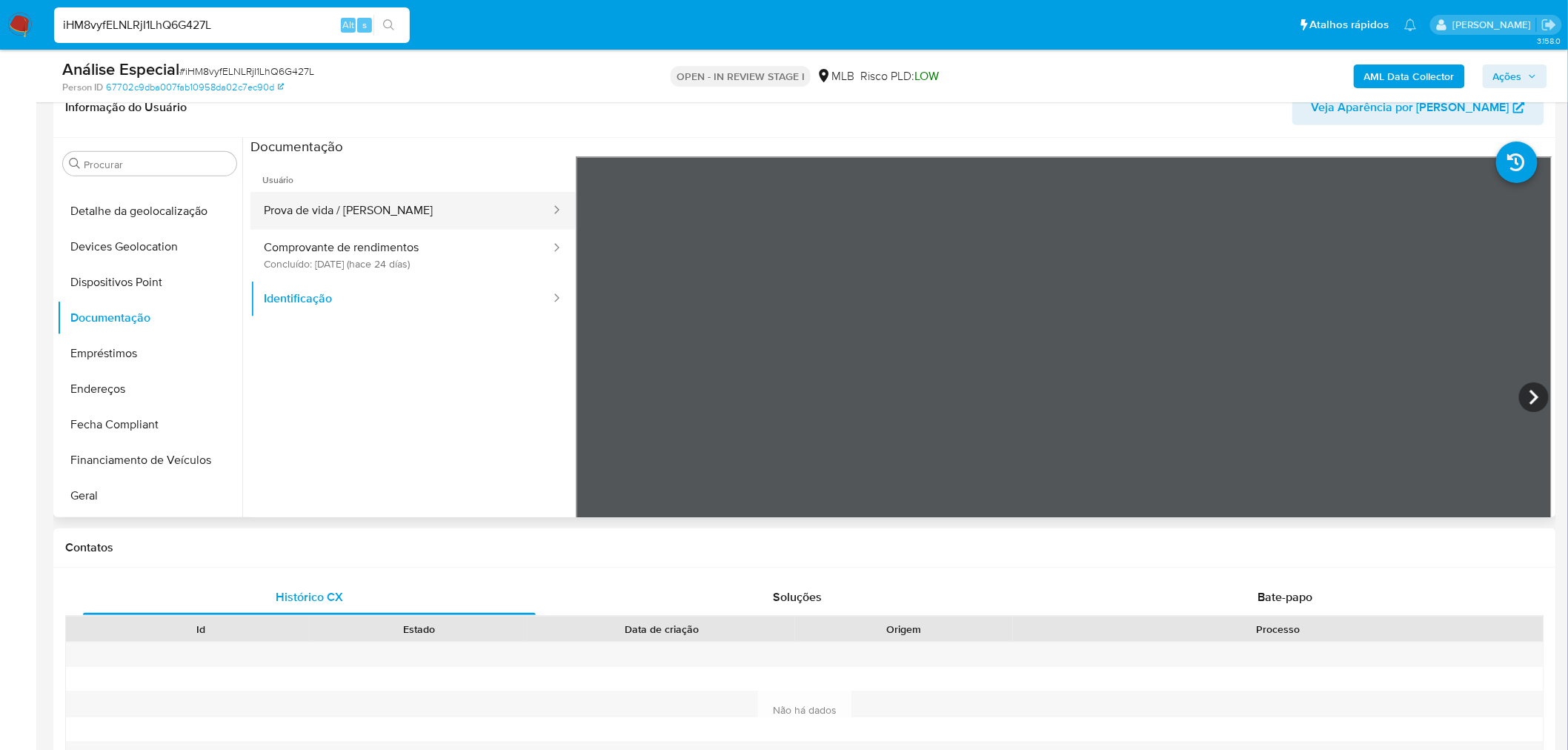
click at [412, 208] on button "Prova de vida / [PERSON_NAME]" at bounding box center [402, 211] width 301 height 37
drag, startPoint x: 428, startPoint y: 218, endPoint x: 373, endPoint y: 289, distance: 89.8
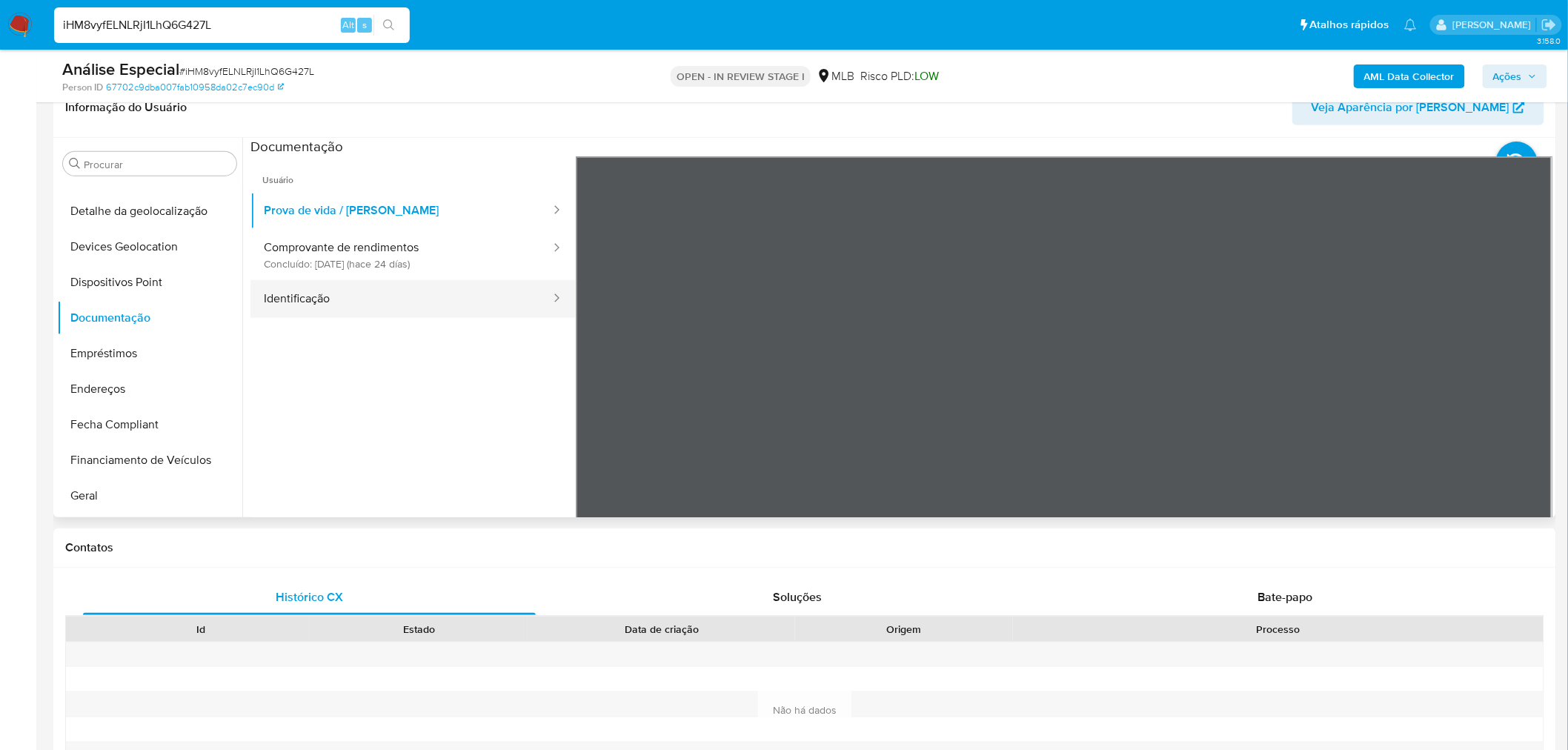
click at [425, 218] on button "Prova de vida / [PERSON_NAME]" at bounding box center [402, 211] width 301 height 37
click at [364, 302] on button "Identificação" at bounding box center [402, 299] width 301 height 37
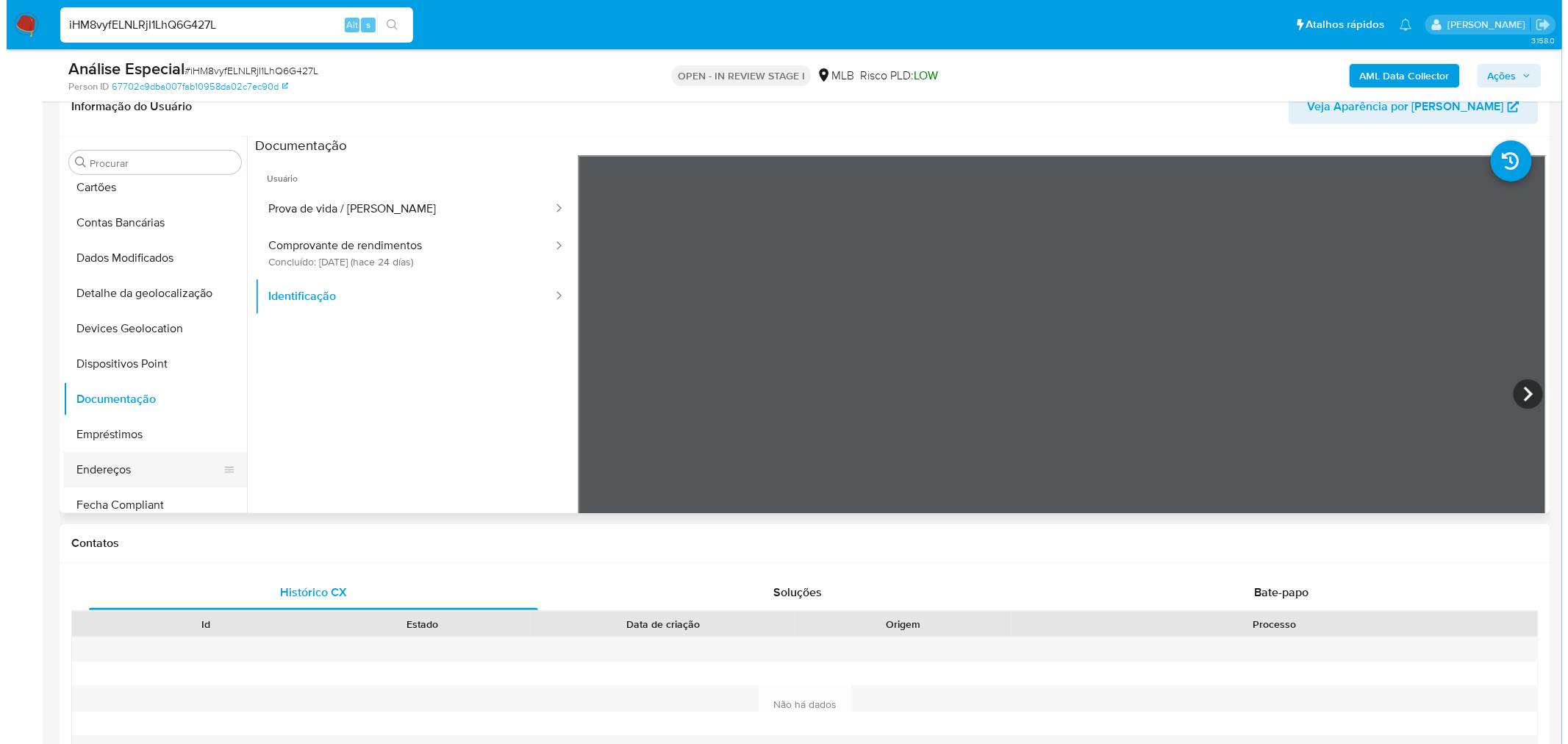
scroll to position [0, 0]
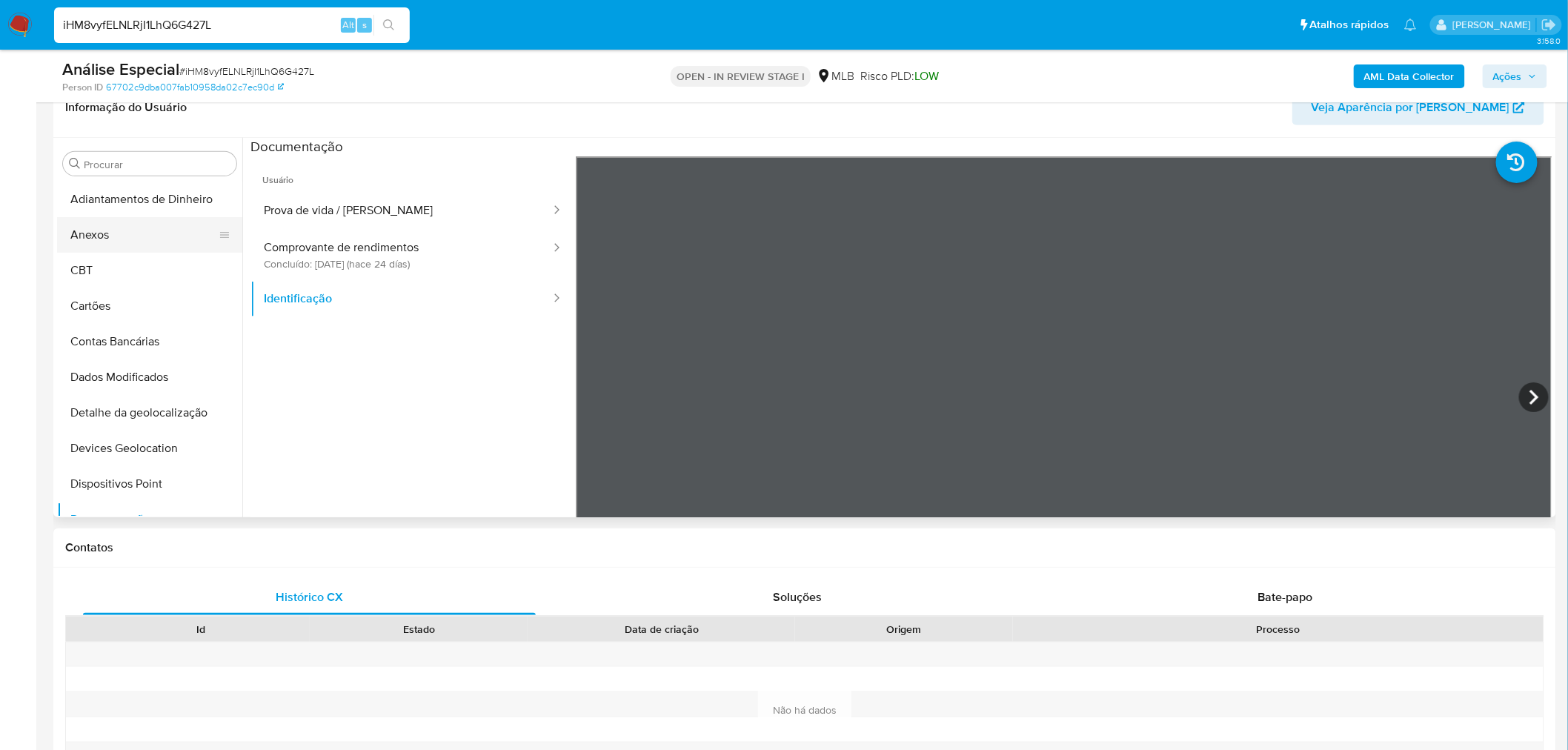
click at [148, 236] on button "Anexos" at bounding box center [143, 235] width 173 height 36
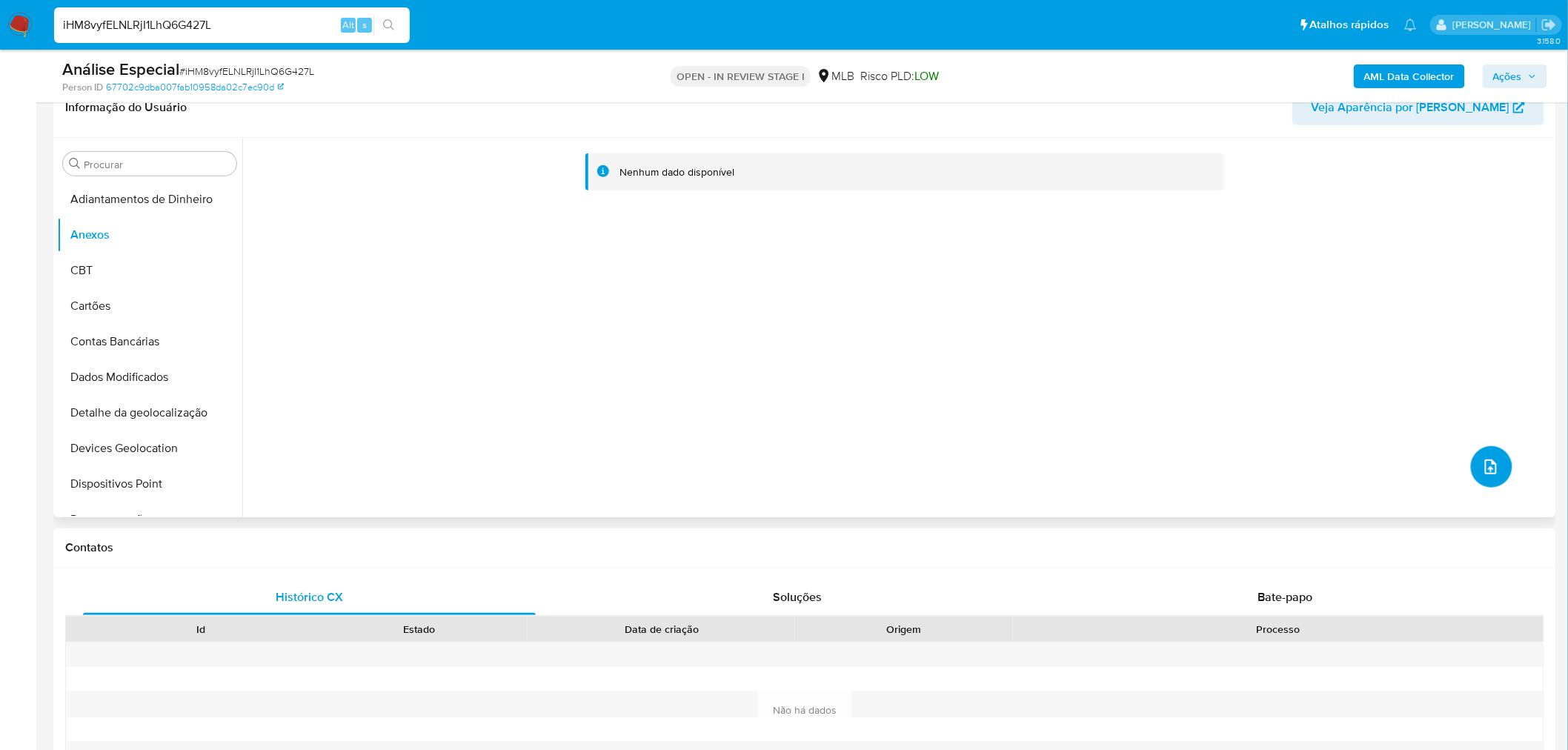
click at [1489, 463] on icon "upload-file" at bounding box center [1490, 467] width 12 height 15
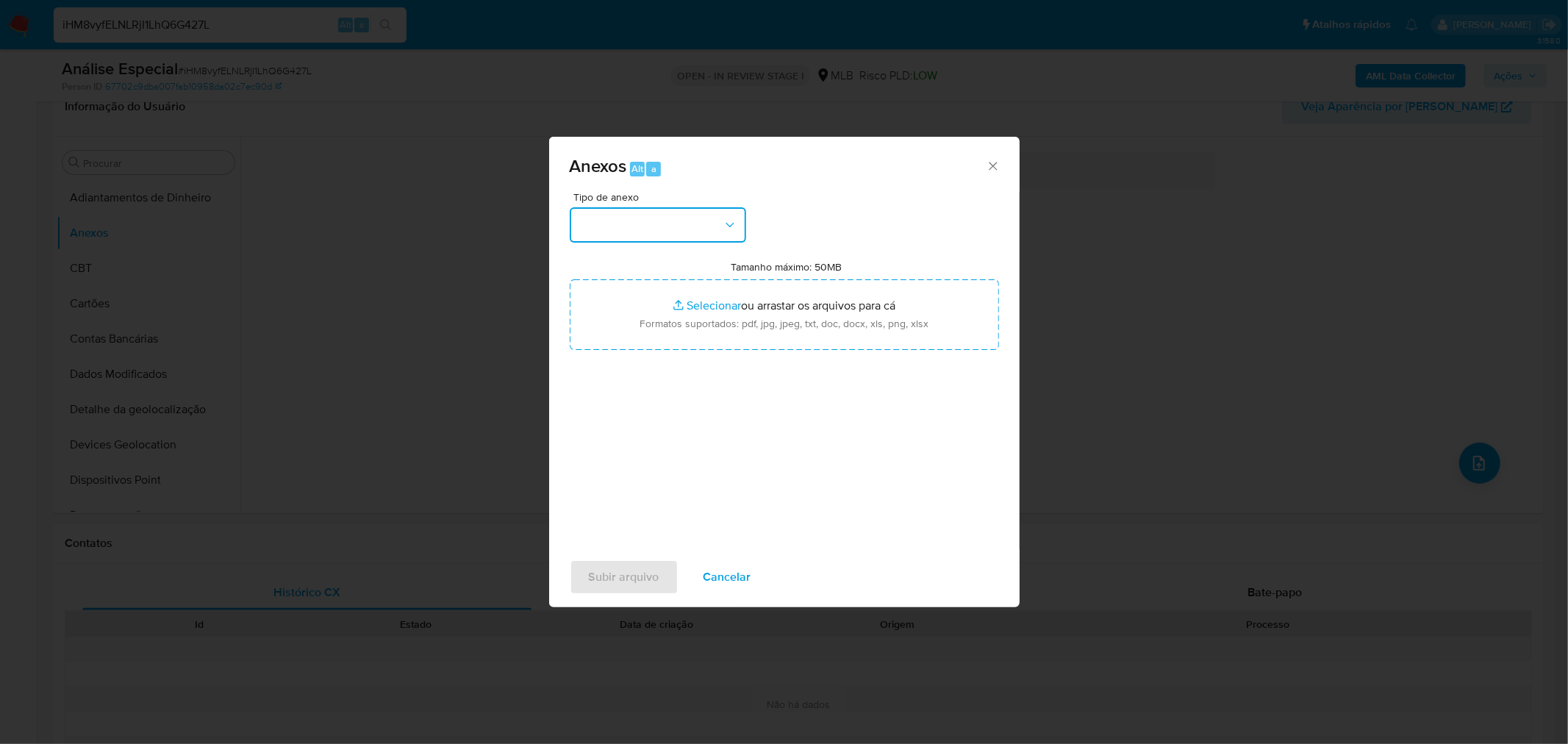
click at [703, 221] on button "button" at bounding box center [658, 225] width 176 height 35
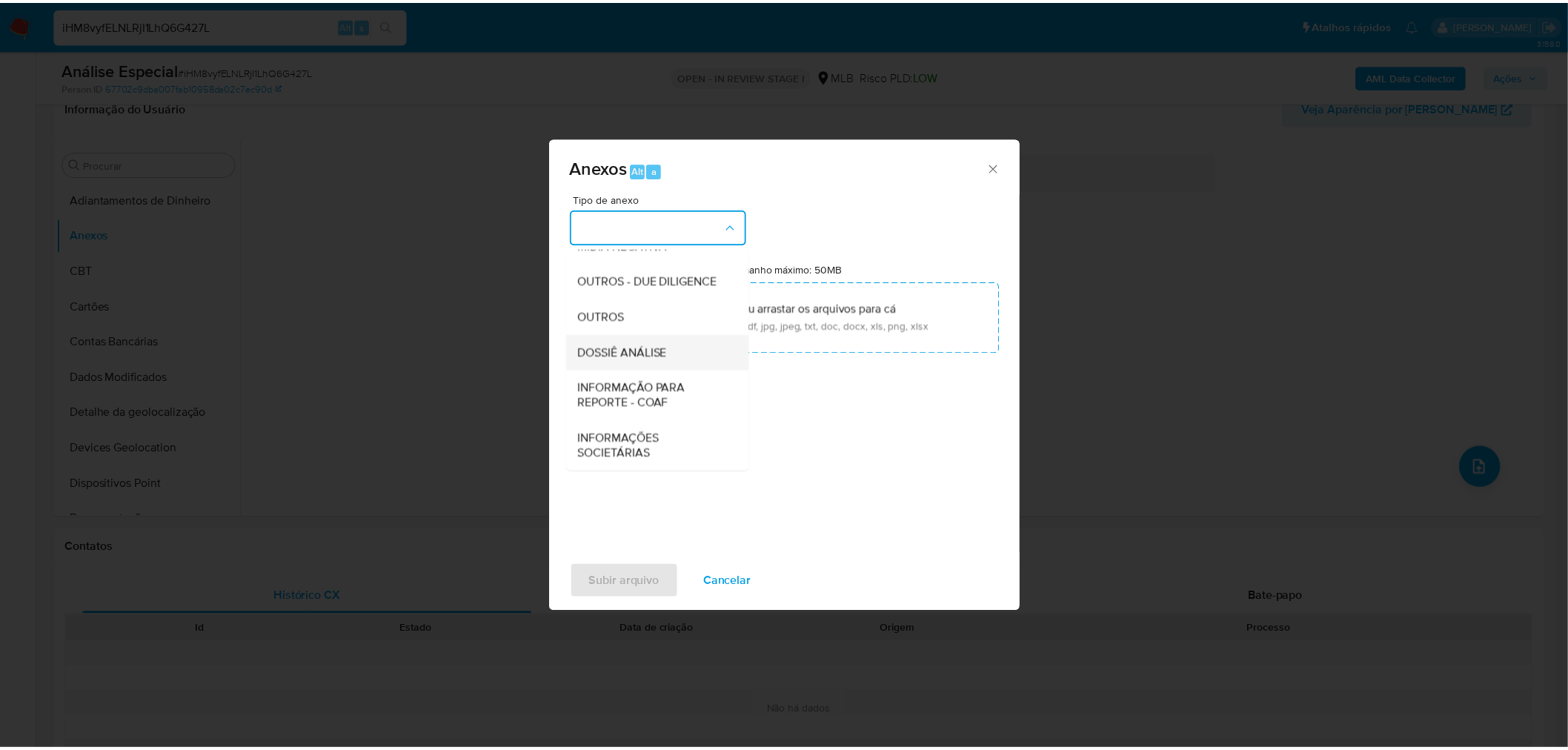
scroll to position [228, 0]
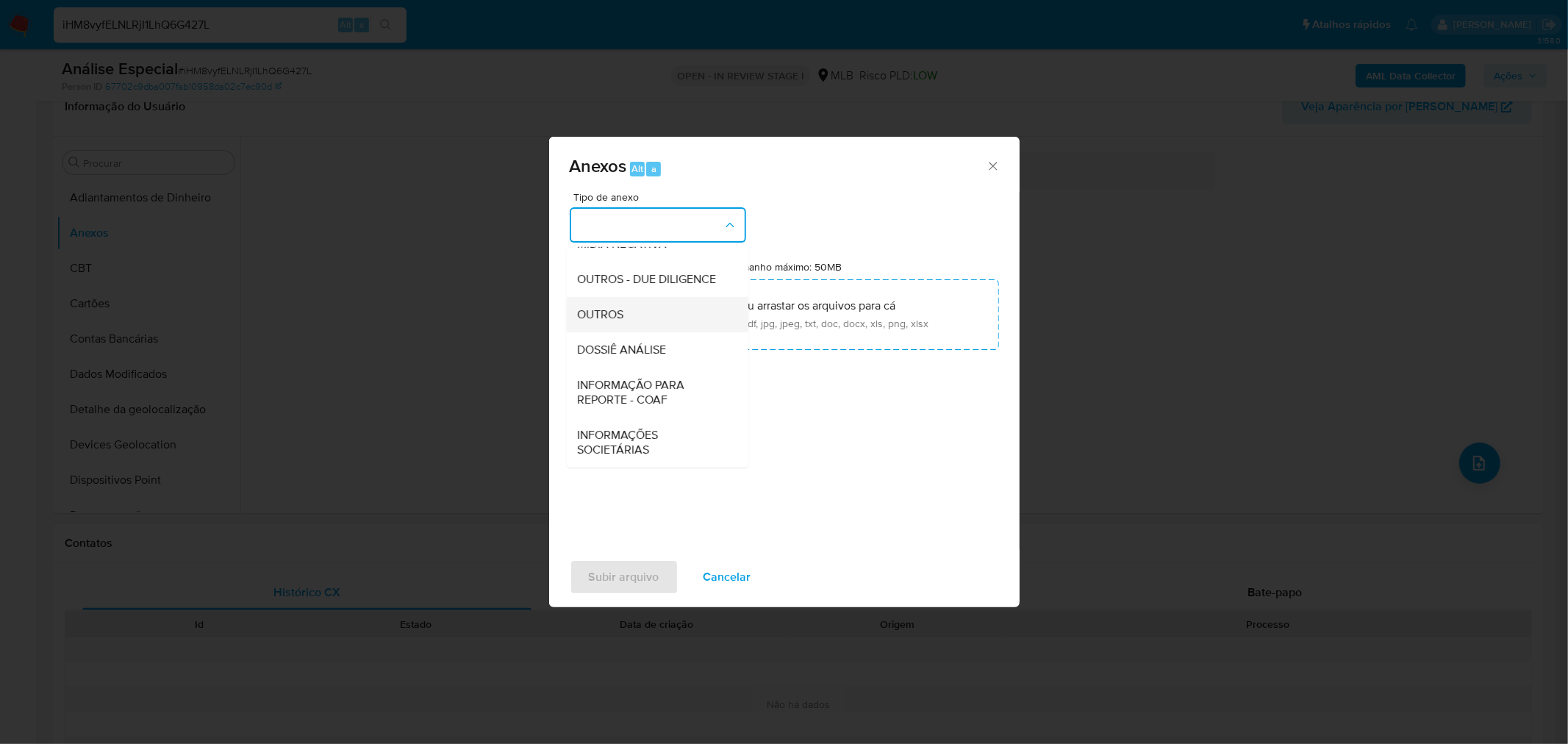
click at [636, 319] on div "OUTROS" at bounding box center [652, 314] width 150 height 35
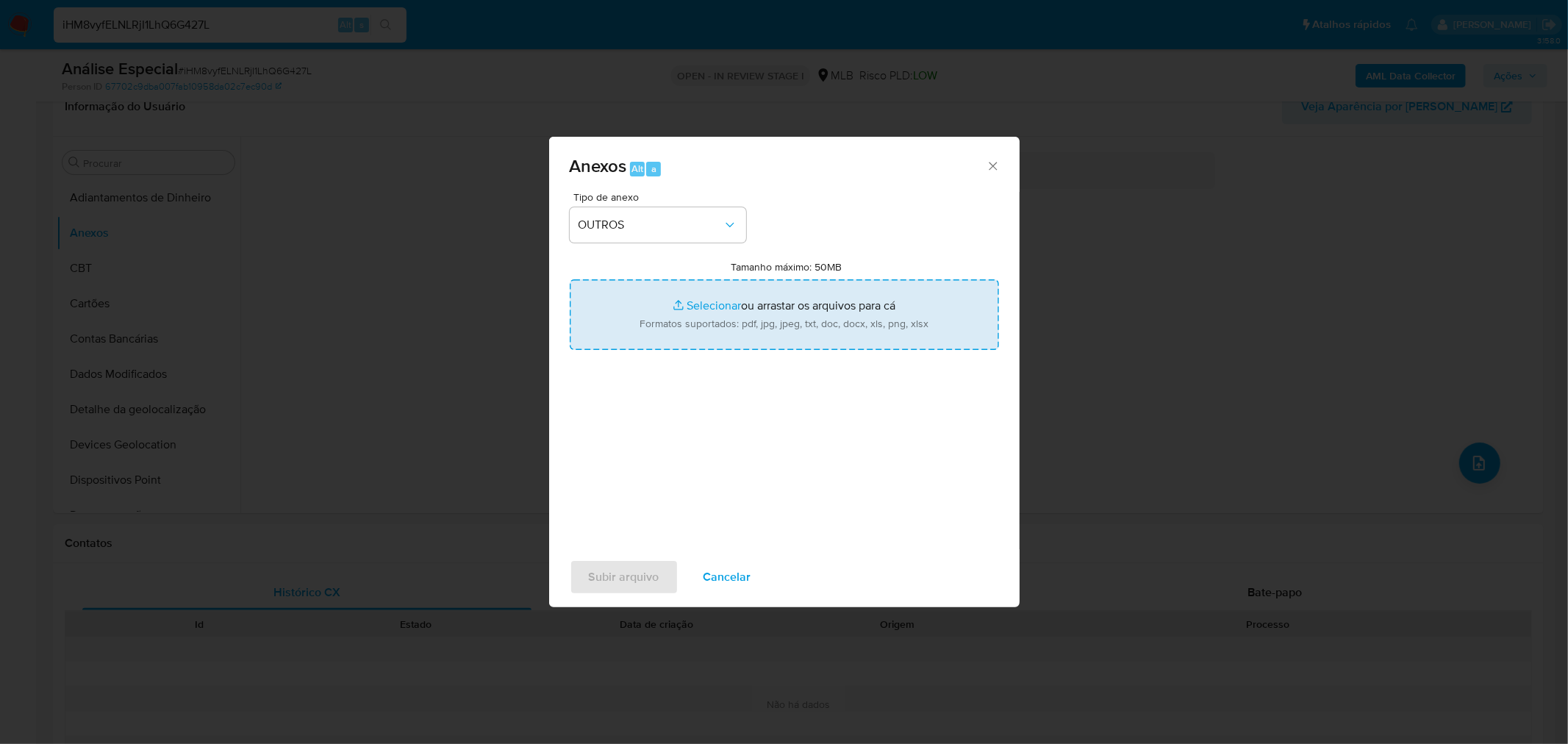
type input "C:\fakepath\Mulan 128473920_2025_09_12_08_16_37 MARCOS VINICIUS ROLIM DA SILVA.…"
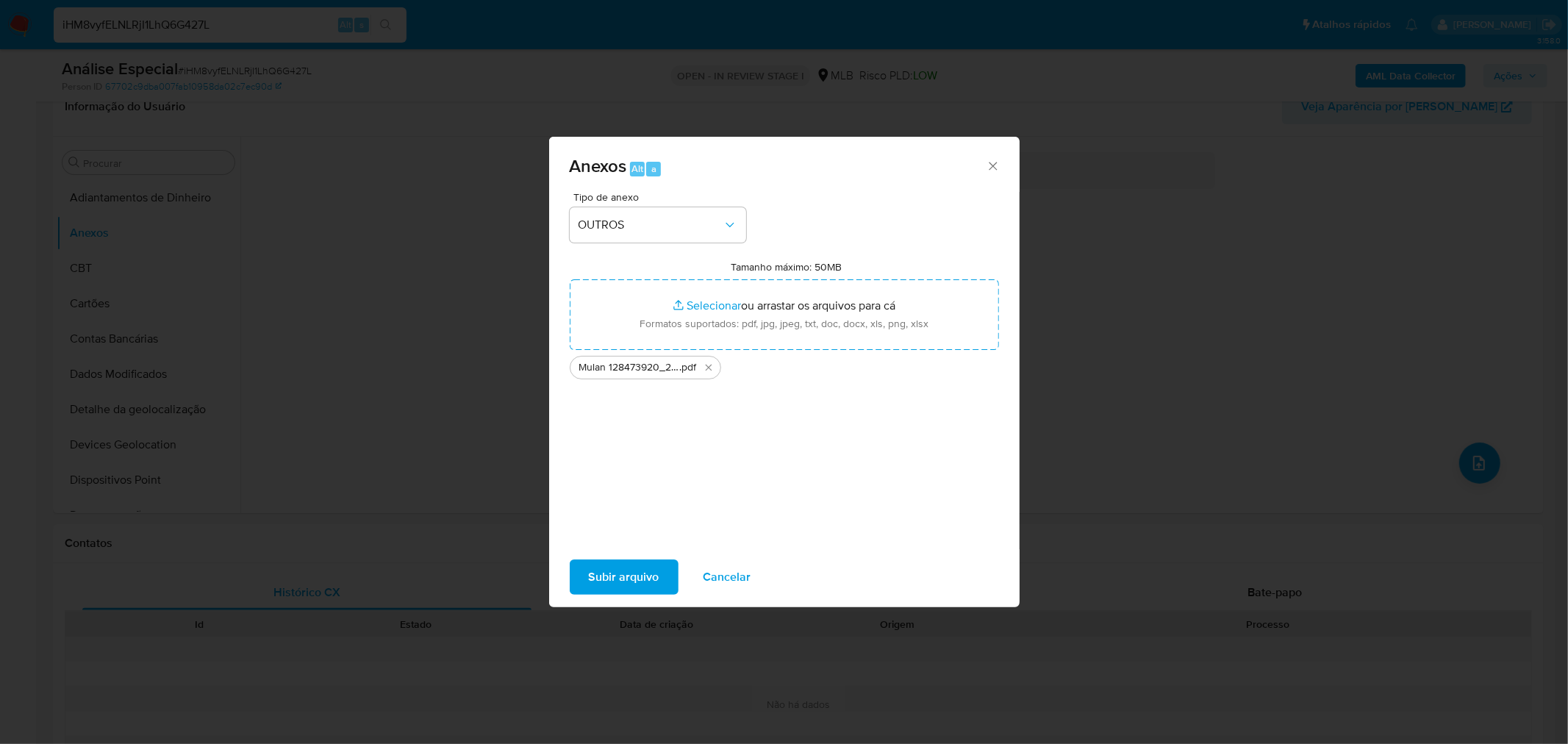
click at [640, 574] on span "Subir arquivo" at bounding box center [624, 577] width 71 height 33
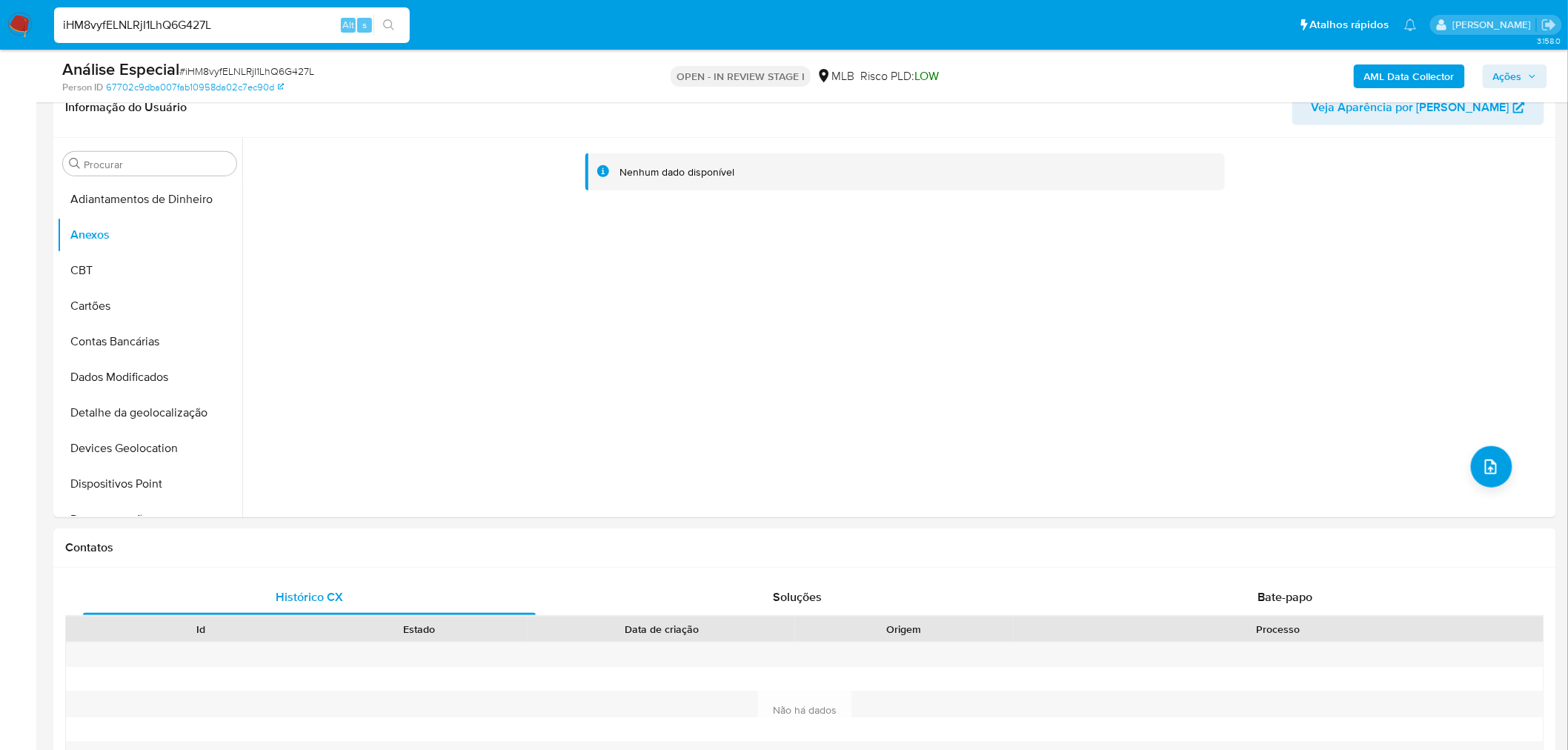
click at [1364, 77] on button "AML Data Collector" at bounding box center [1409, 76] width 111 height 23
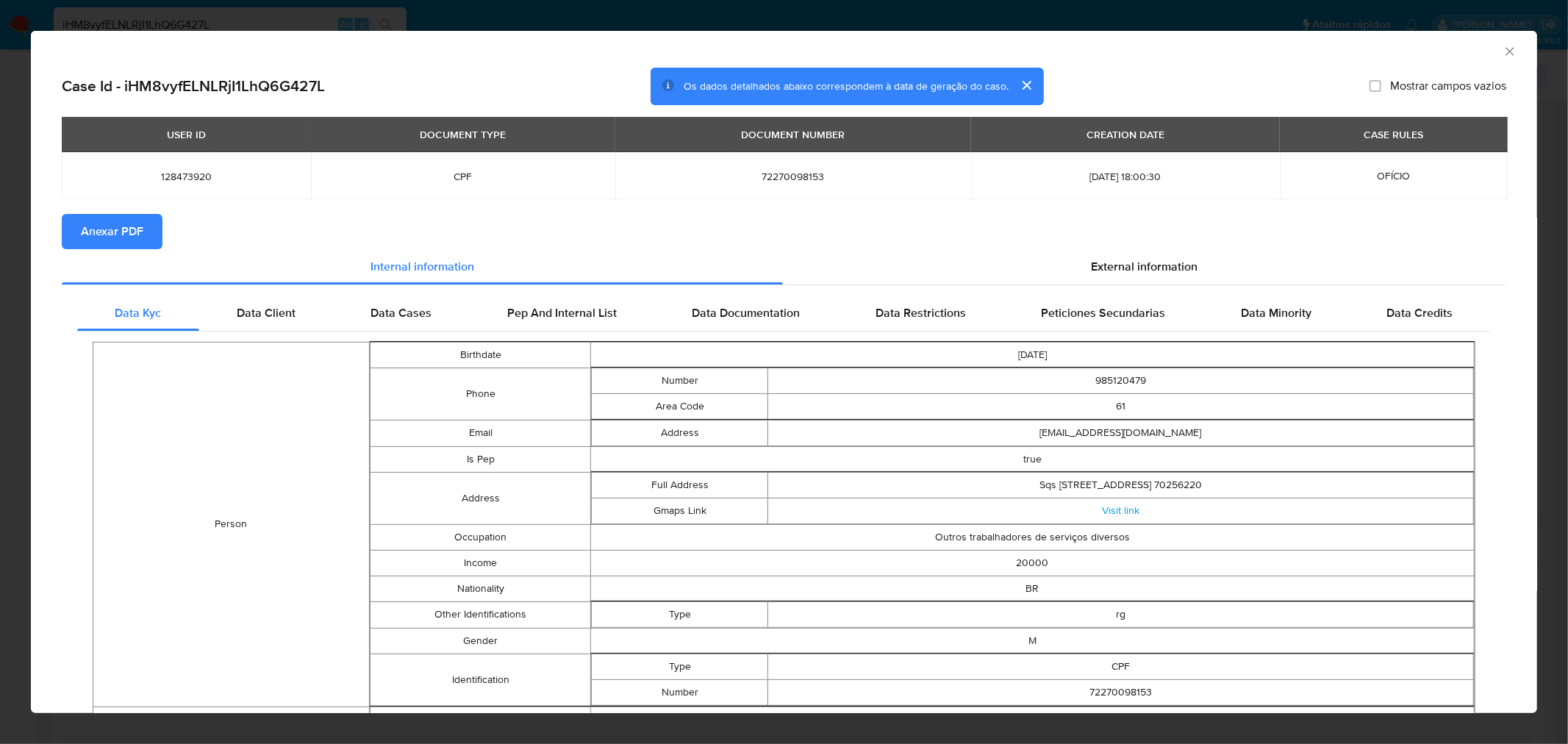
click at [85, 230] on span "Anexar PDF" at bounding box center [111, 231] width 62 height 33
click at [827, 6] on div "AML Data Collector Case Id - iHM8vyfELNLRjI1LhQ6G427L Os dados detalhados abaix…" at bounding box center [784, 372] width 1568 height 744
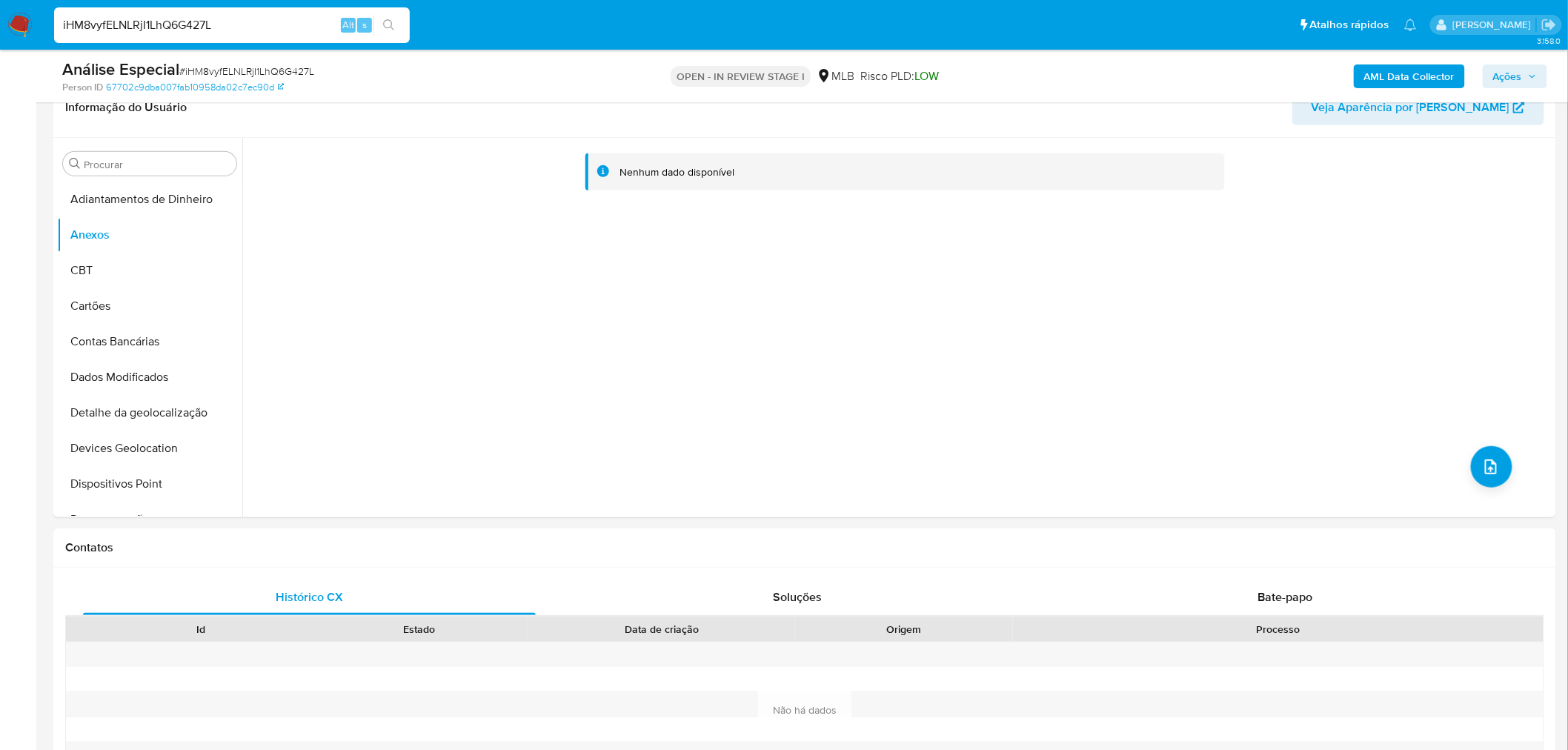
click at [245, 59] on div "Análise Especial # iHM8vyfELNLRjI1LhQ6G427L" at bounding box center [306, 70] width 490 height 22
copy span "iHM8vyfELNLRjI1LhQ6G427L"
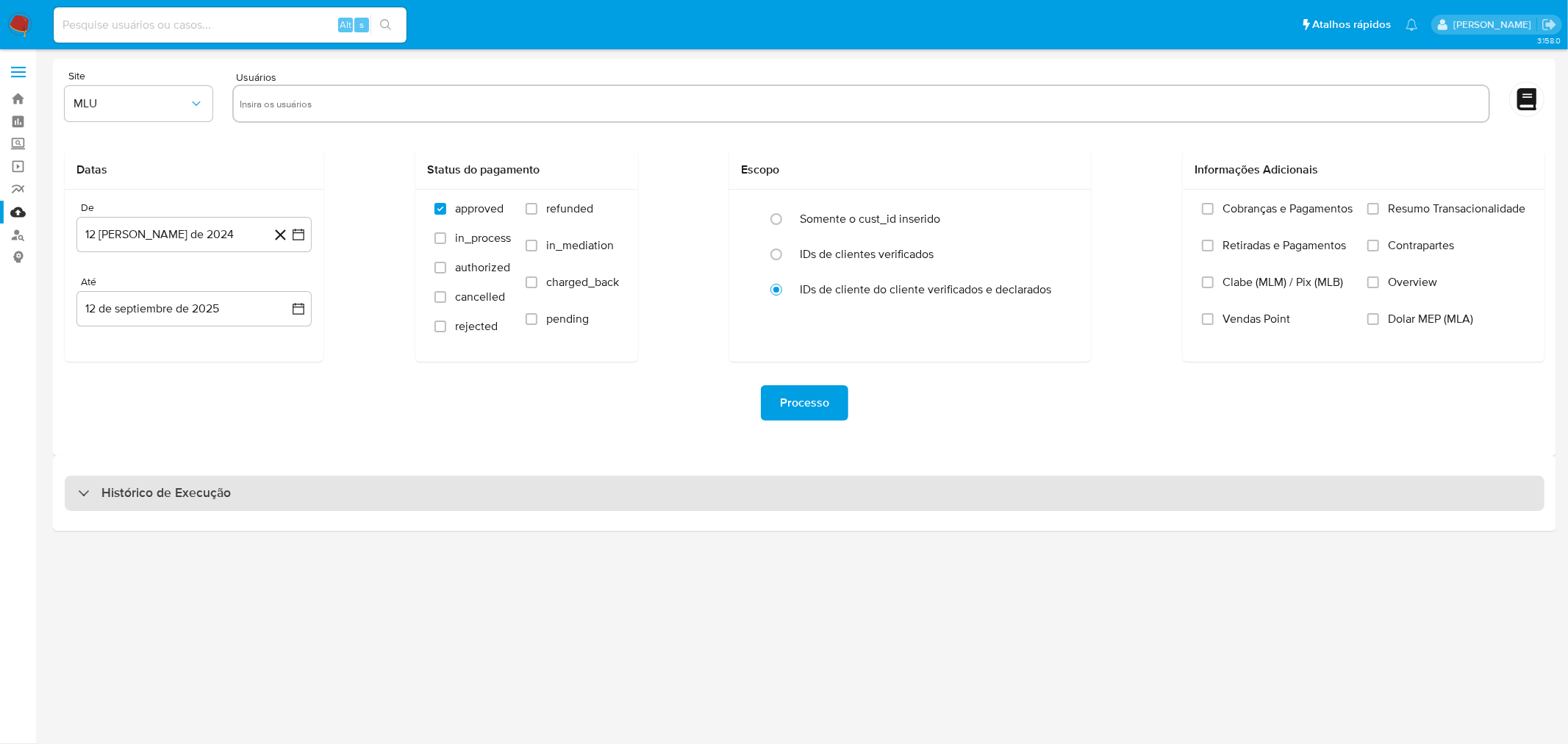
click at [311, 497] on div "Histórico de Execução" at bounding box center [804, 493] width 1480 height 35
select select "10"
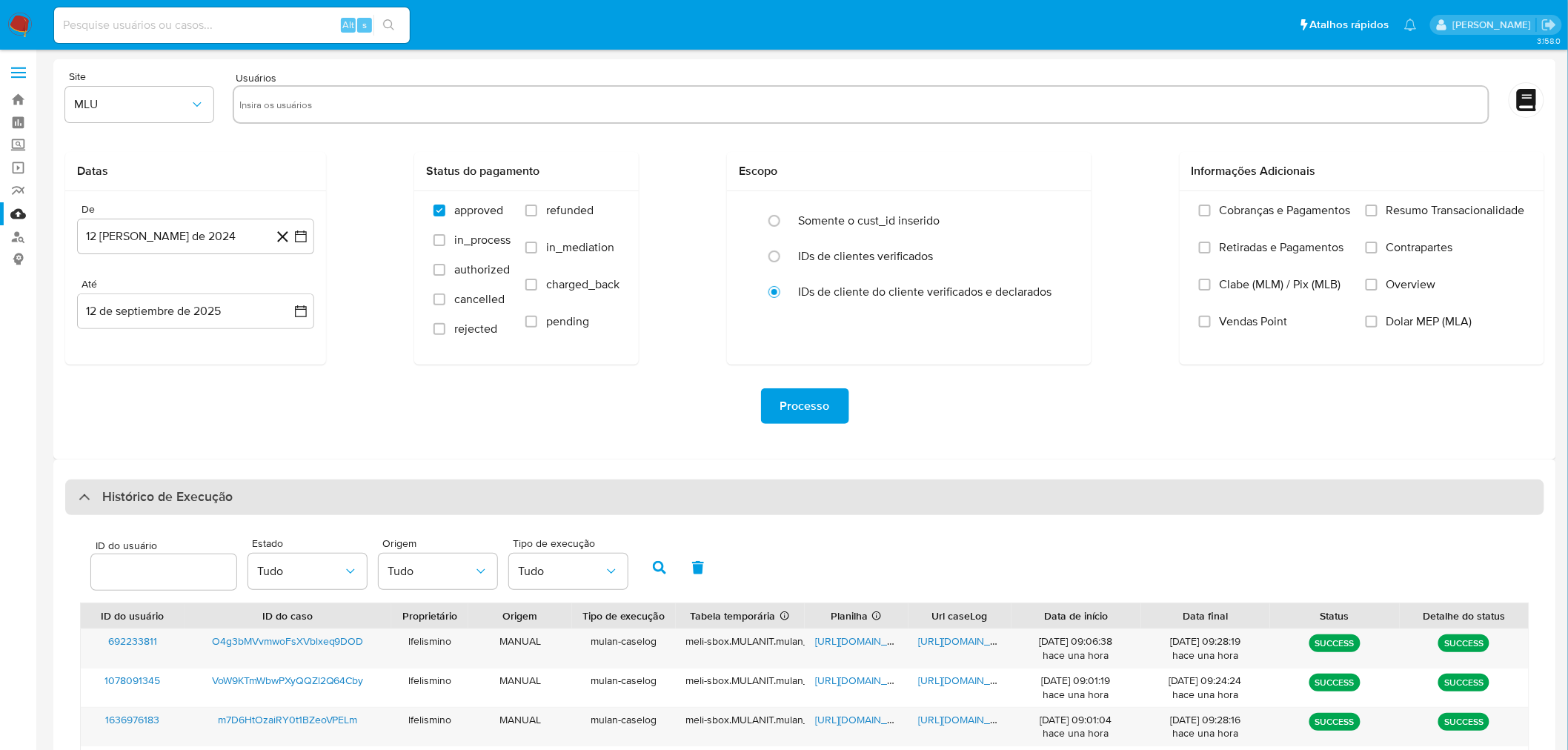
scroll to position [408, 0]
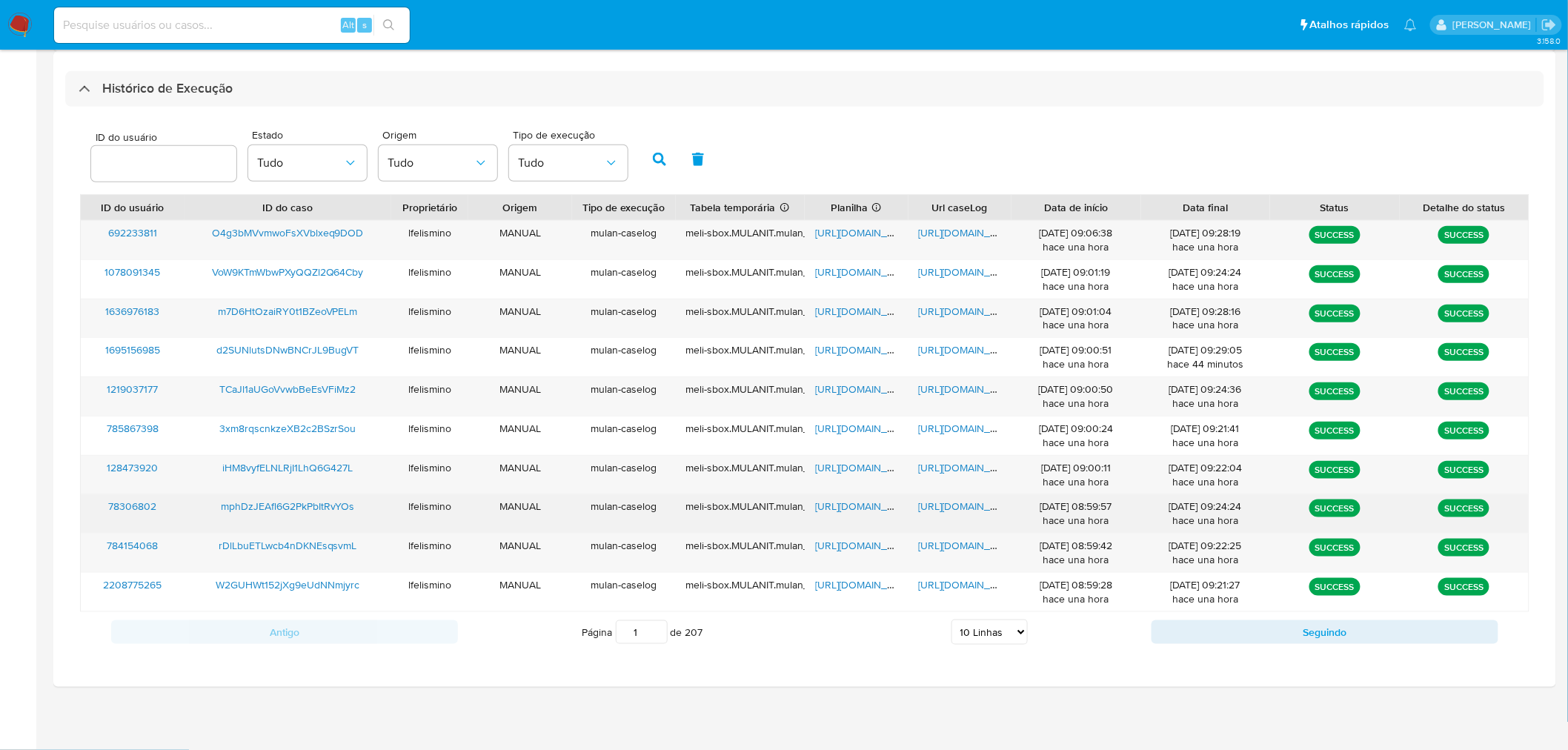
click at [937, 502] on span "[URL][DOMAIN_NAME]" at bounding box center [969, 507] width 102 height 15
click at [815, 503] on span "[URL][DOMAIN_NAME]" at bounding box center [866, 507] width 102 height 15
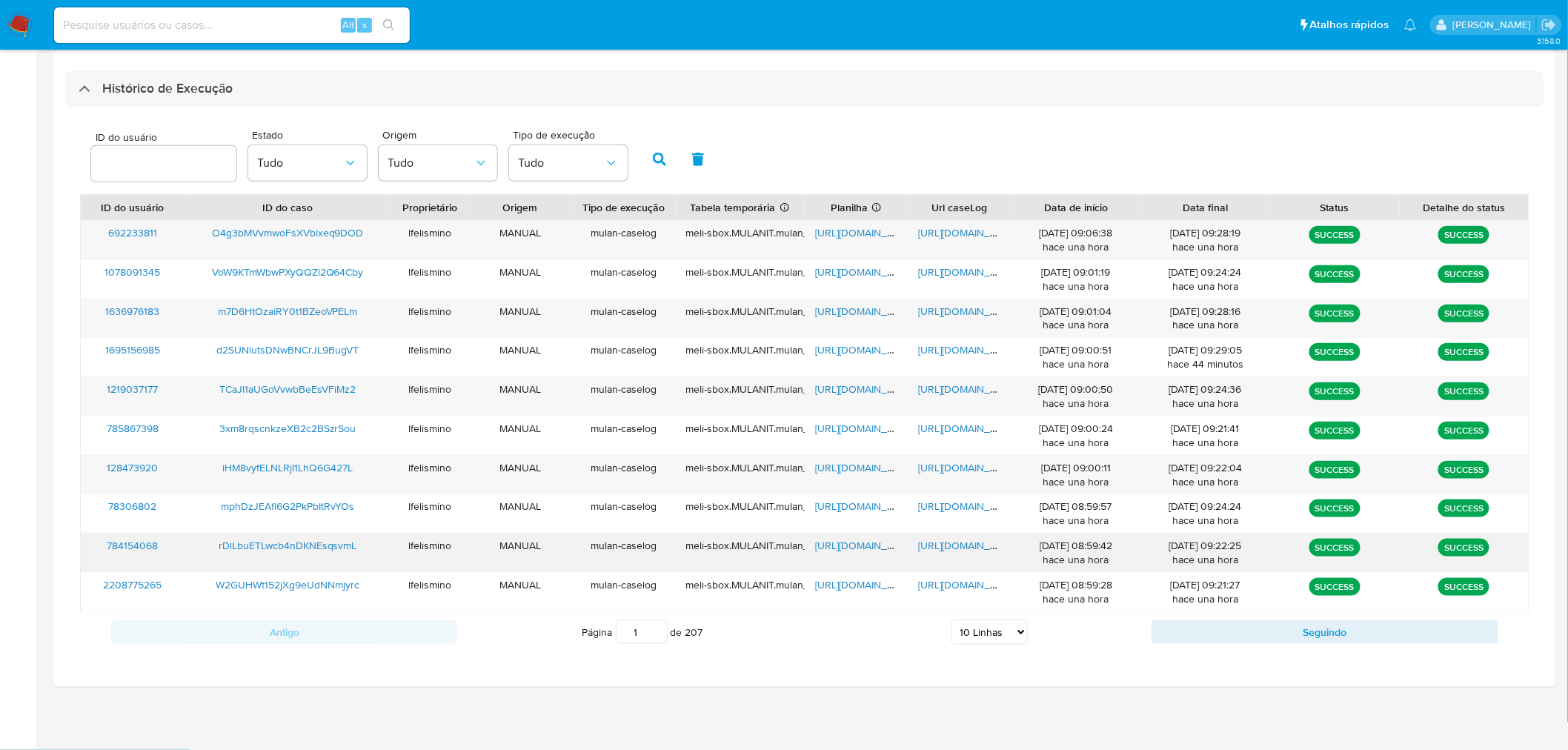
click at [933, 542] on span "[URL][DOMAIN_NAME]" at bounding box center [969, 546] width 102 height 15
click at [969, 467] on span "[URL][DOMAIN_NAME]" at bounding box center [969, 468] width 102 height 15
click at [833, 467] on span "[URL][DOMAIN_NAME]" at bounding box center [866, 468] width 102 height 15
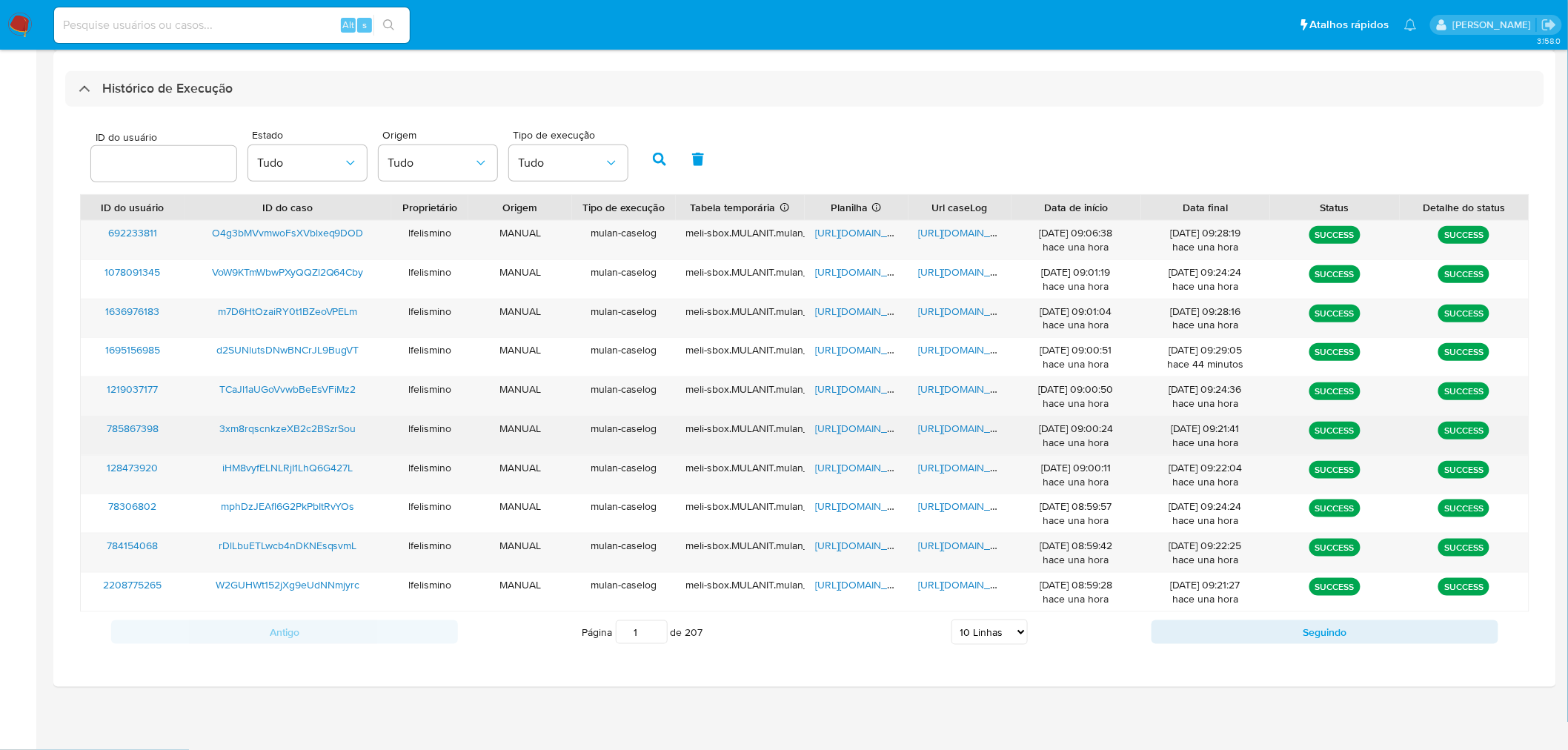
click at [942, 432] on span "[URL][DOMAIN_NAME]" at bounding box center [969, 429] width 102 height 15
click at [828, 434] on span "[URL][DOMAIN_NAME]" at bounding box center [866, 429] width 102 height 15
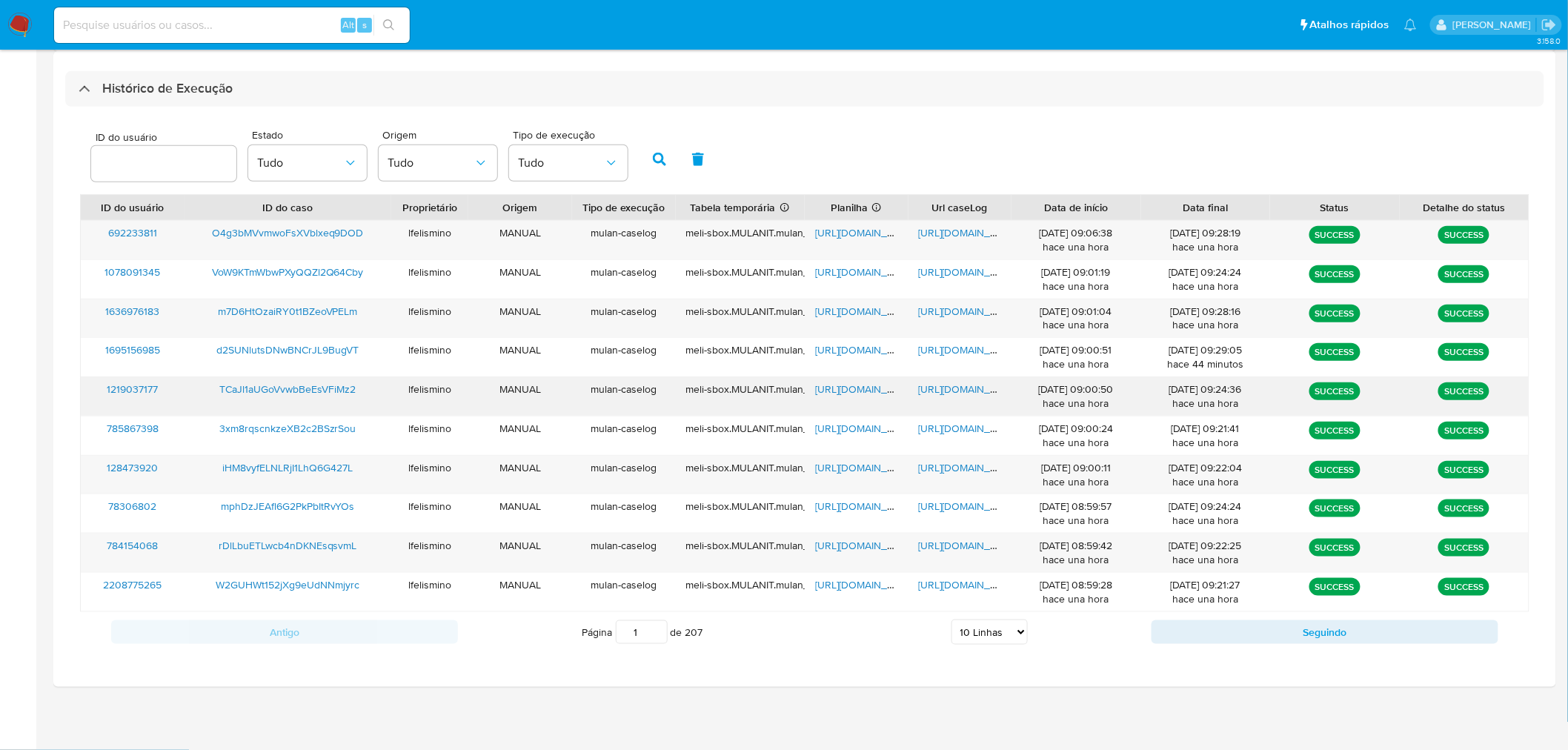
click at [943, 395] on span "[URL][DOMAIN_NAME]" at bounding box center [969, 390] width 102 height 15
click at [836, 386] on span "[URL][DOMAIN_NAME]" at bounding box center [866, 390] width 102 height 15
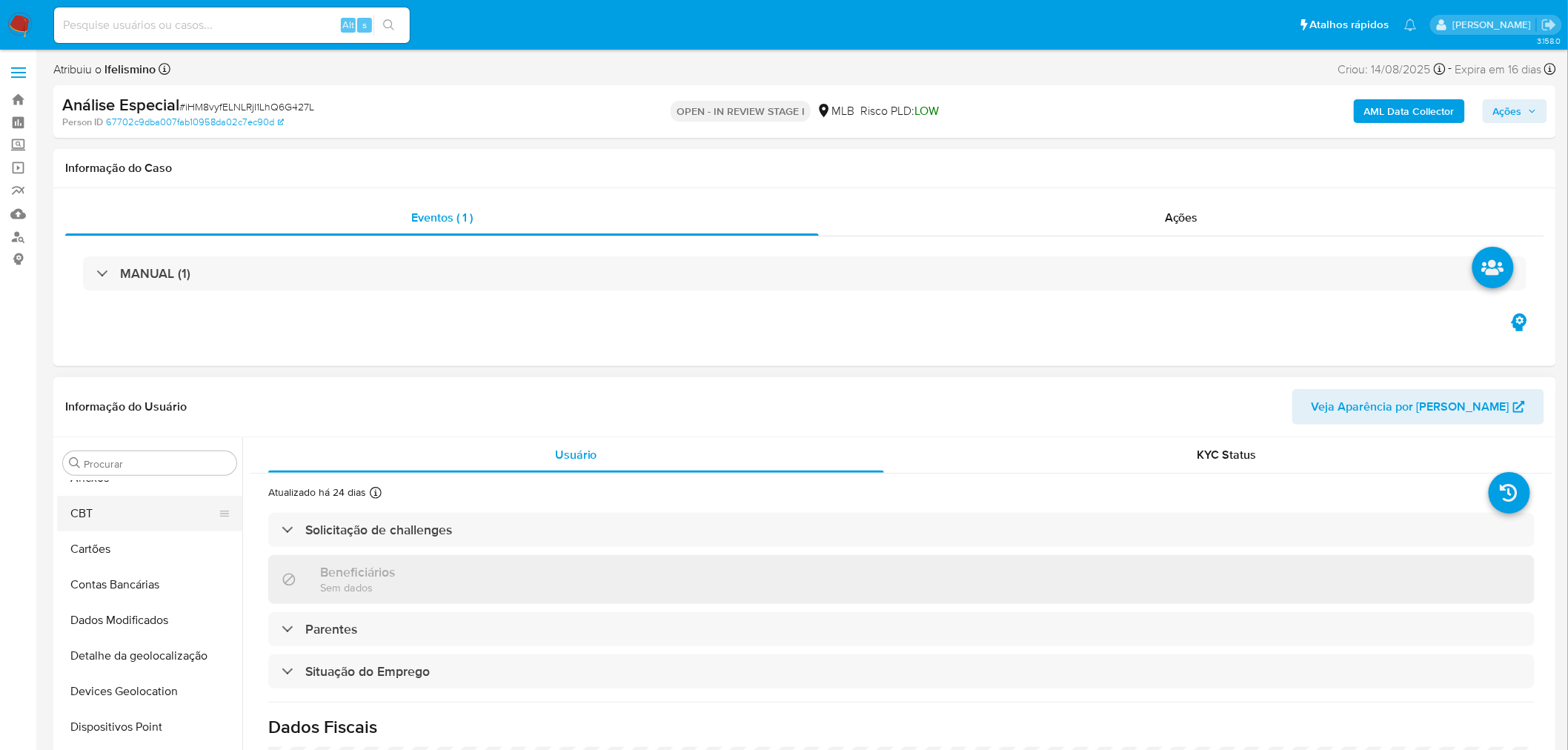
scroll to position [37, 0]
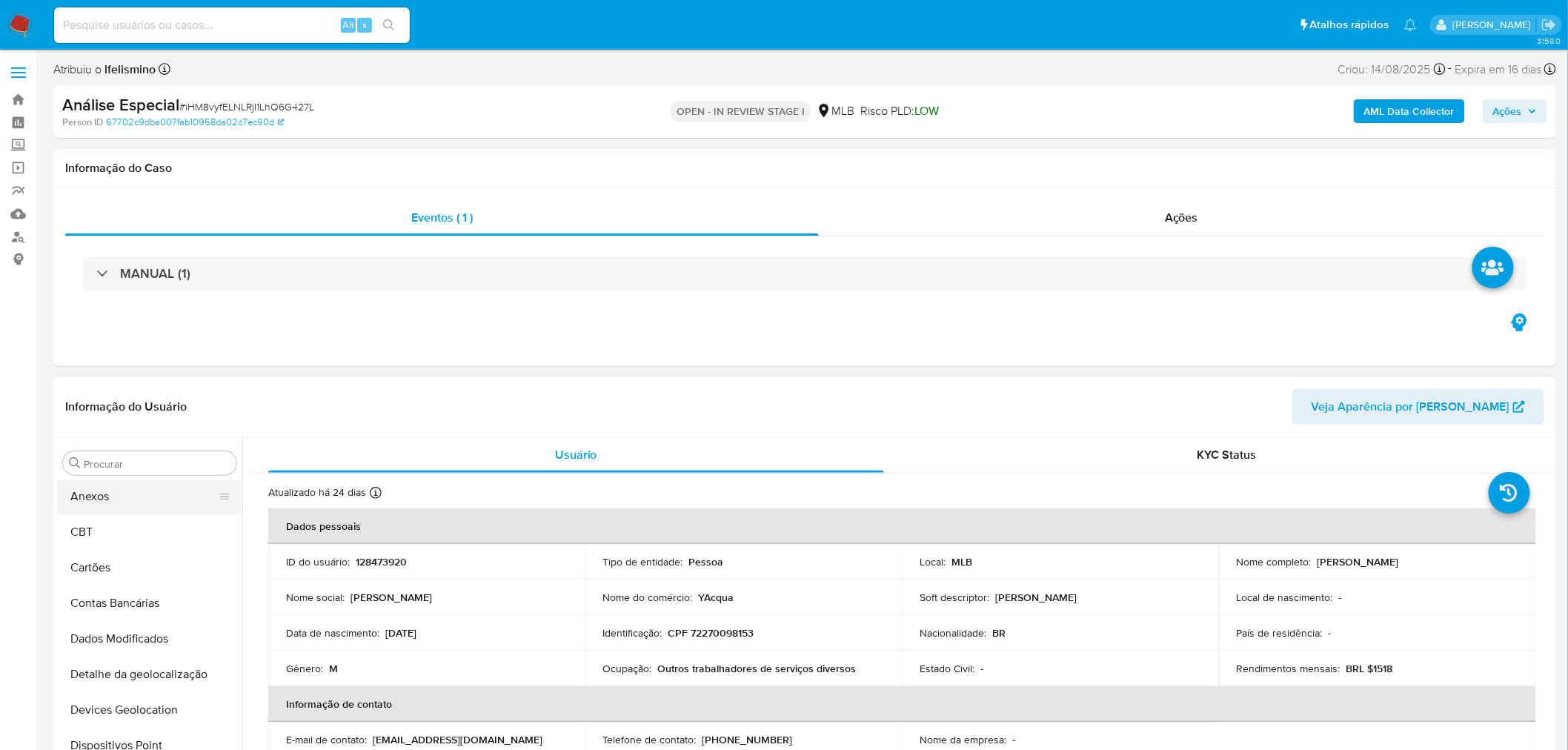
select select "10"
click at [132, 507] on button "Anexos" at bounding box center [143, 496] width 173 height 36
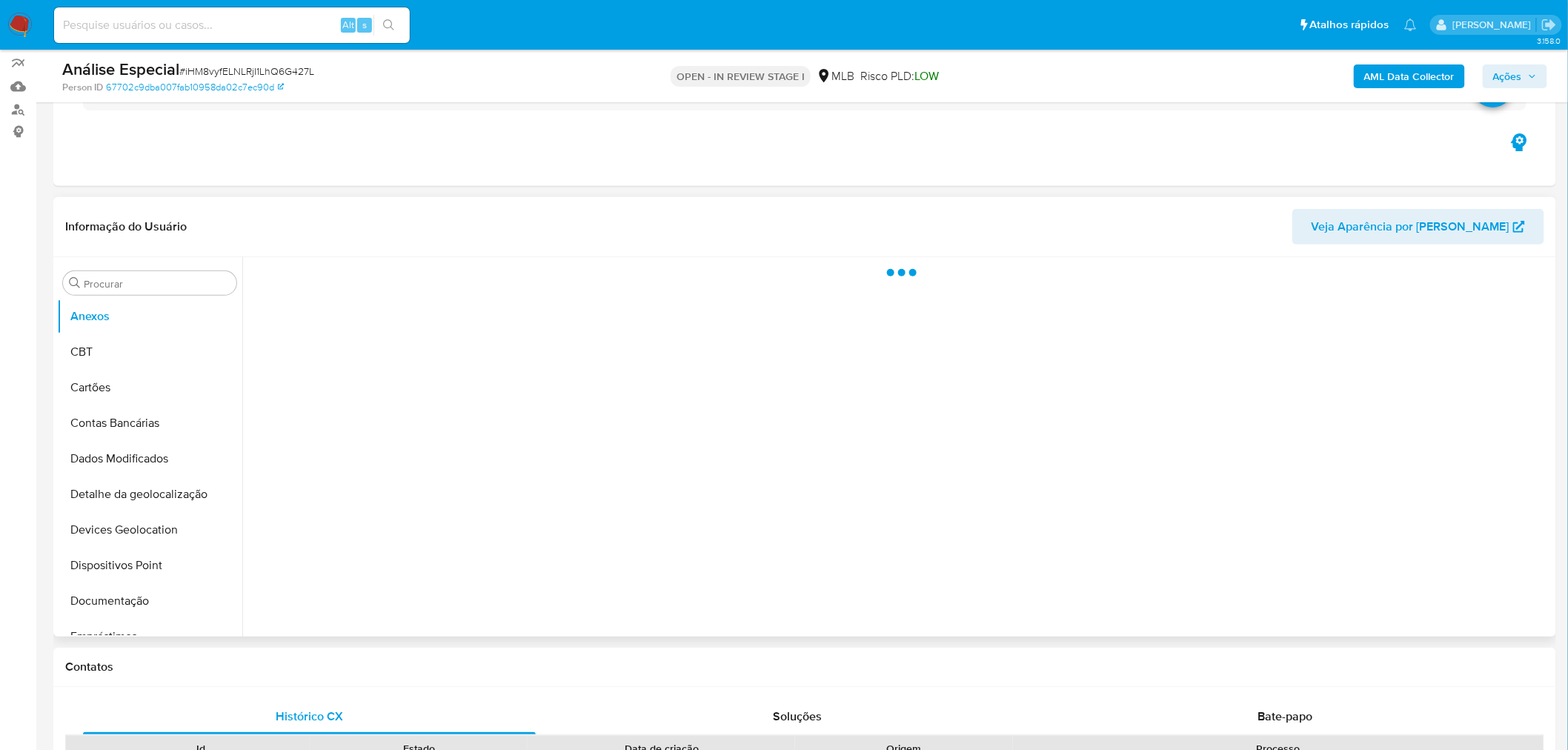
scroll to position [165, 0]
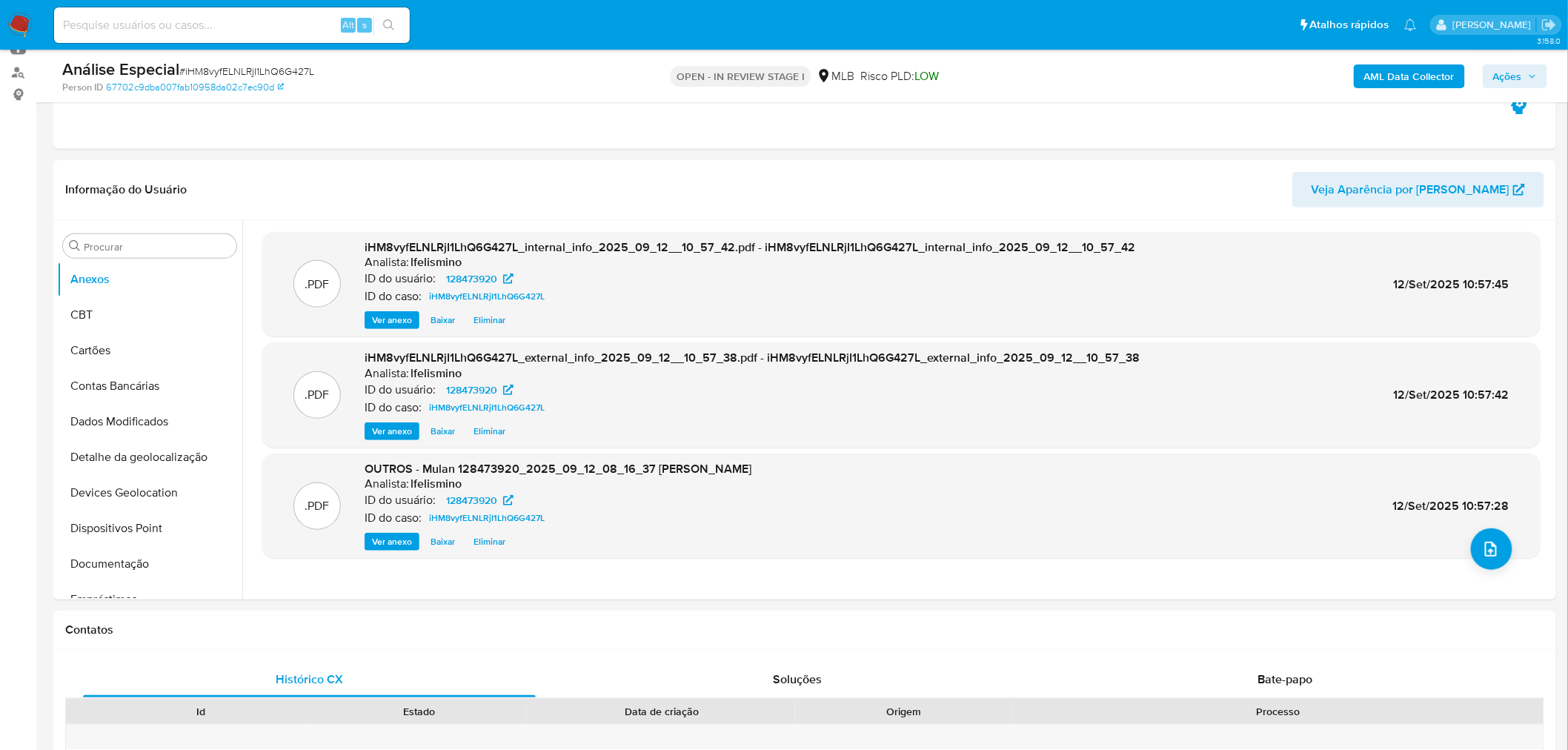
click at [241, 37] on div "Alt s" at bounding box center [232, 25] width 356 height 36
paste input "3xm8rqscnkzeXB2c2BSzrSou"
click at [253, 27] on input at bounding box center [232, 25] width 356 height 20
type input "3xm8rqscnkzeXB2c2BSzrSou"
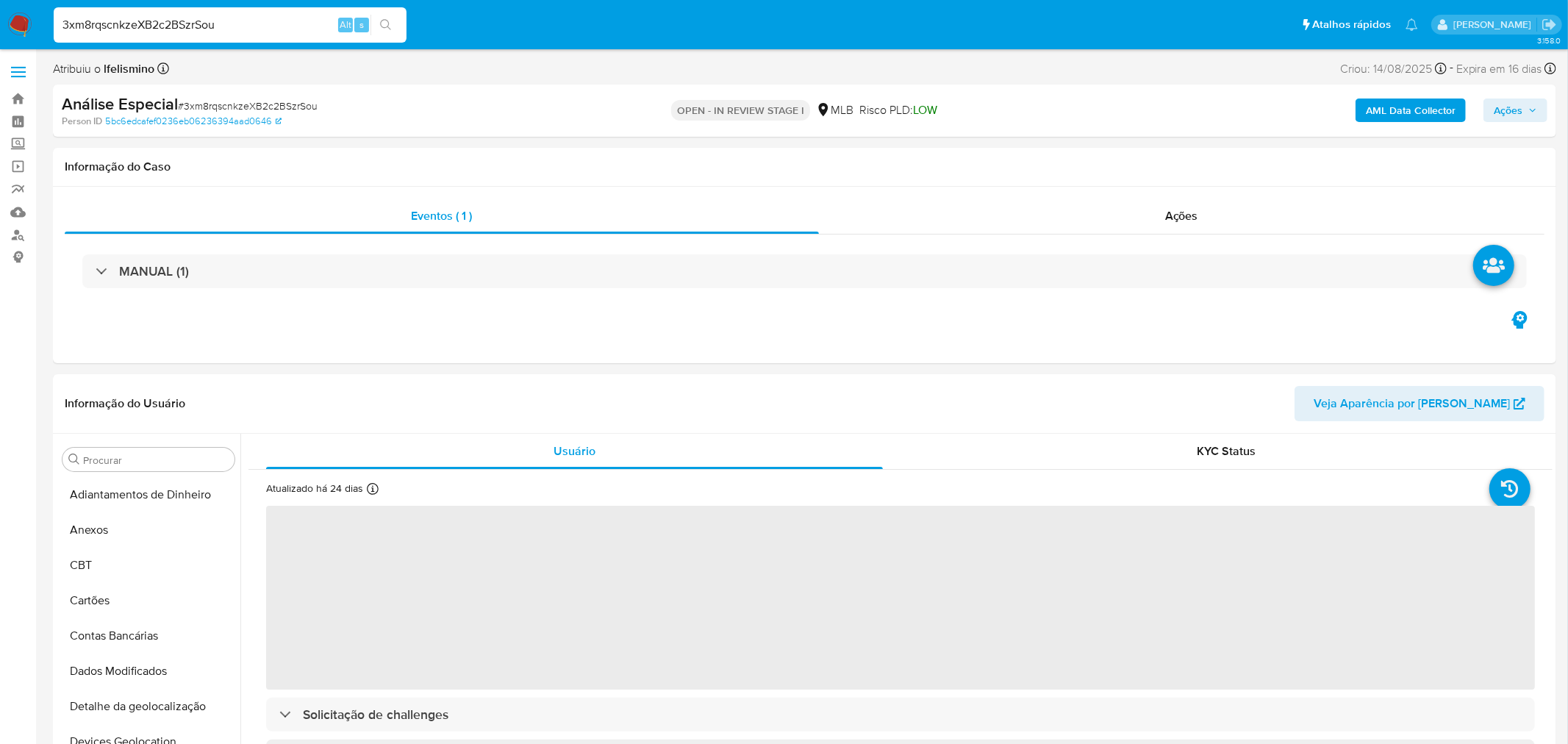
select select "10"
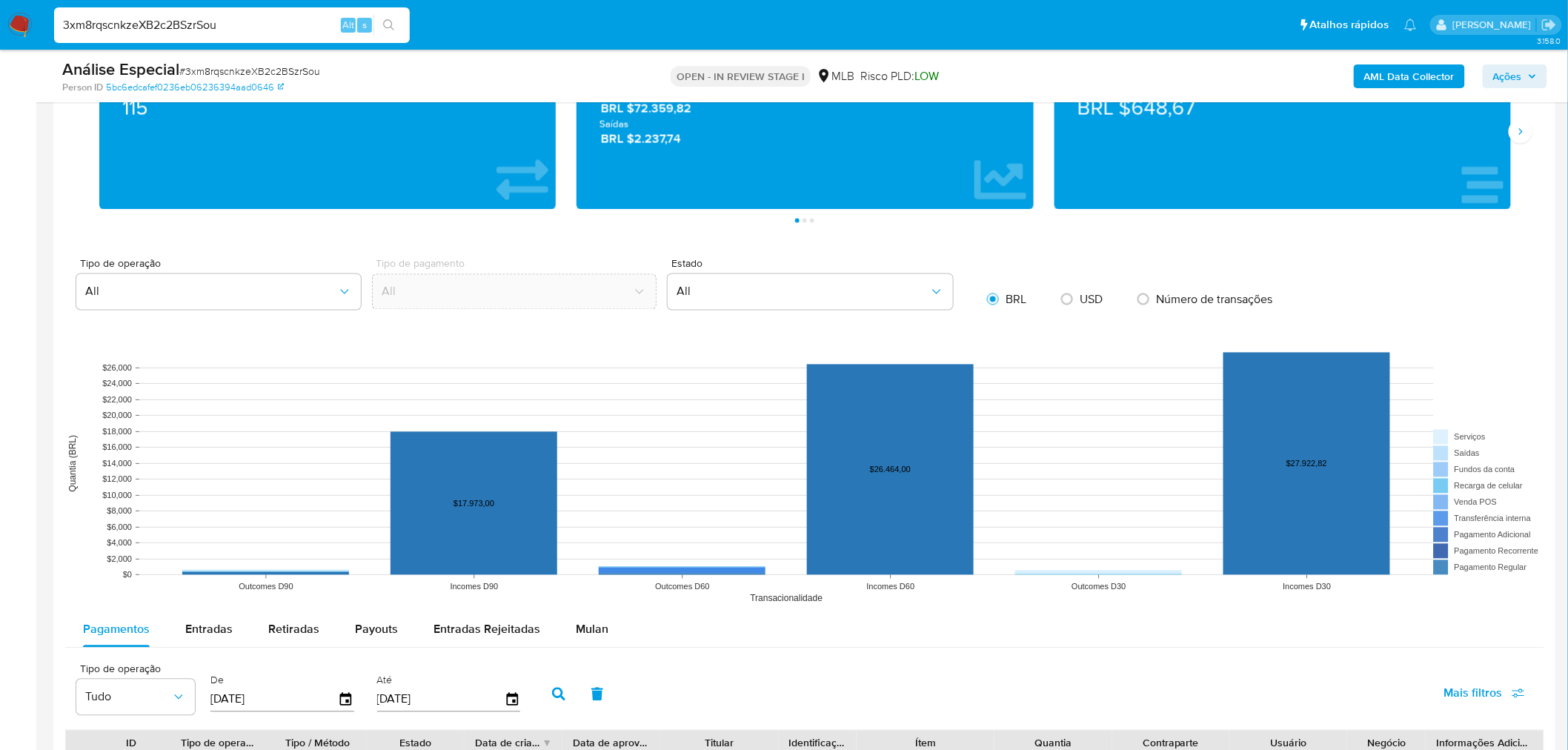
scroll to position [1153, 0]
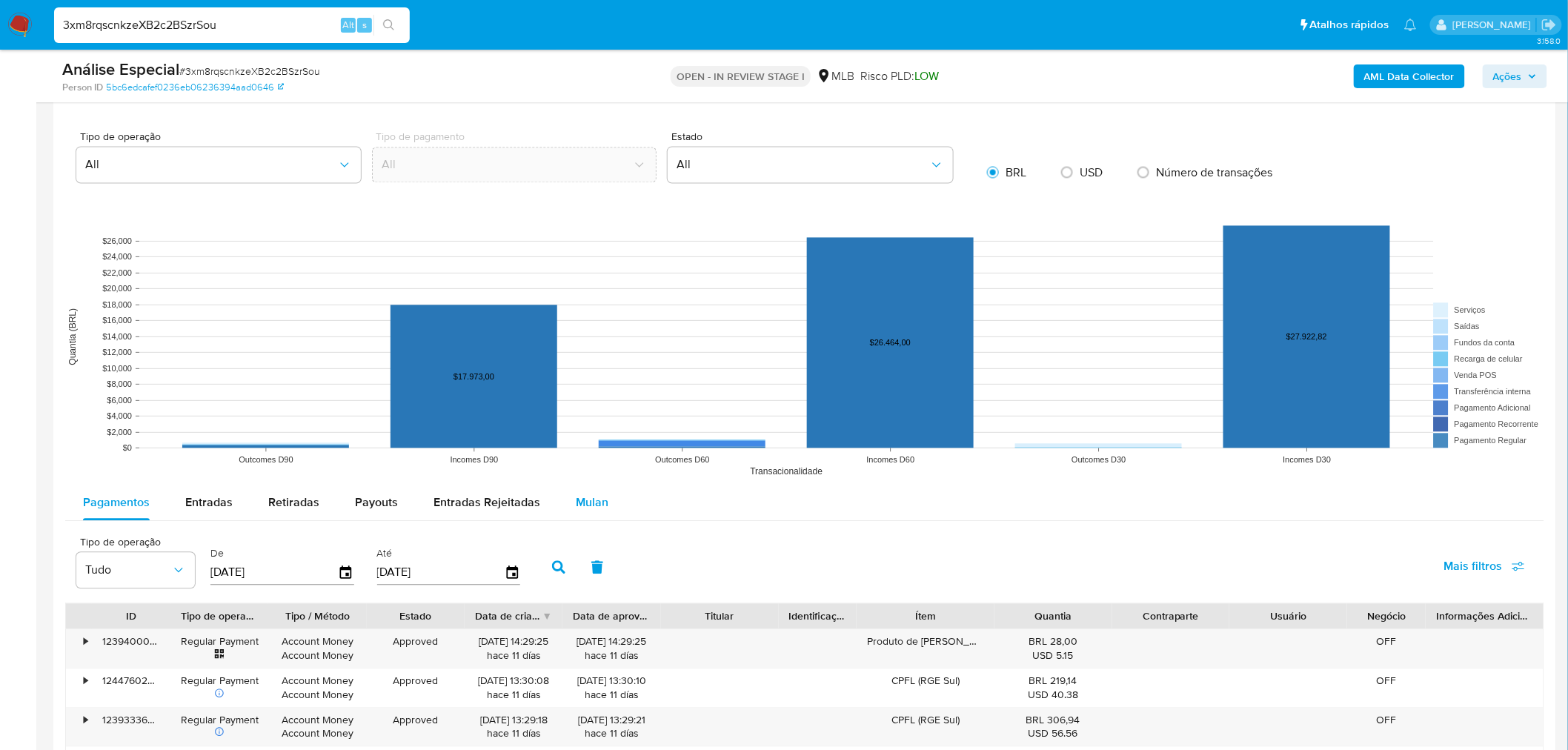
click at [576, 512] on div "Mulan" at bounding box center [592, 503] width 33 height 36
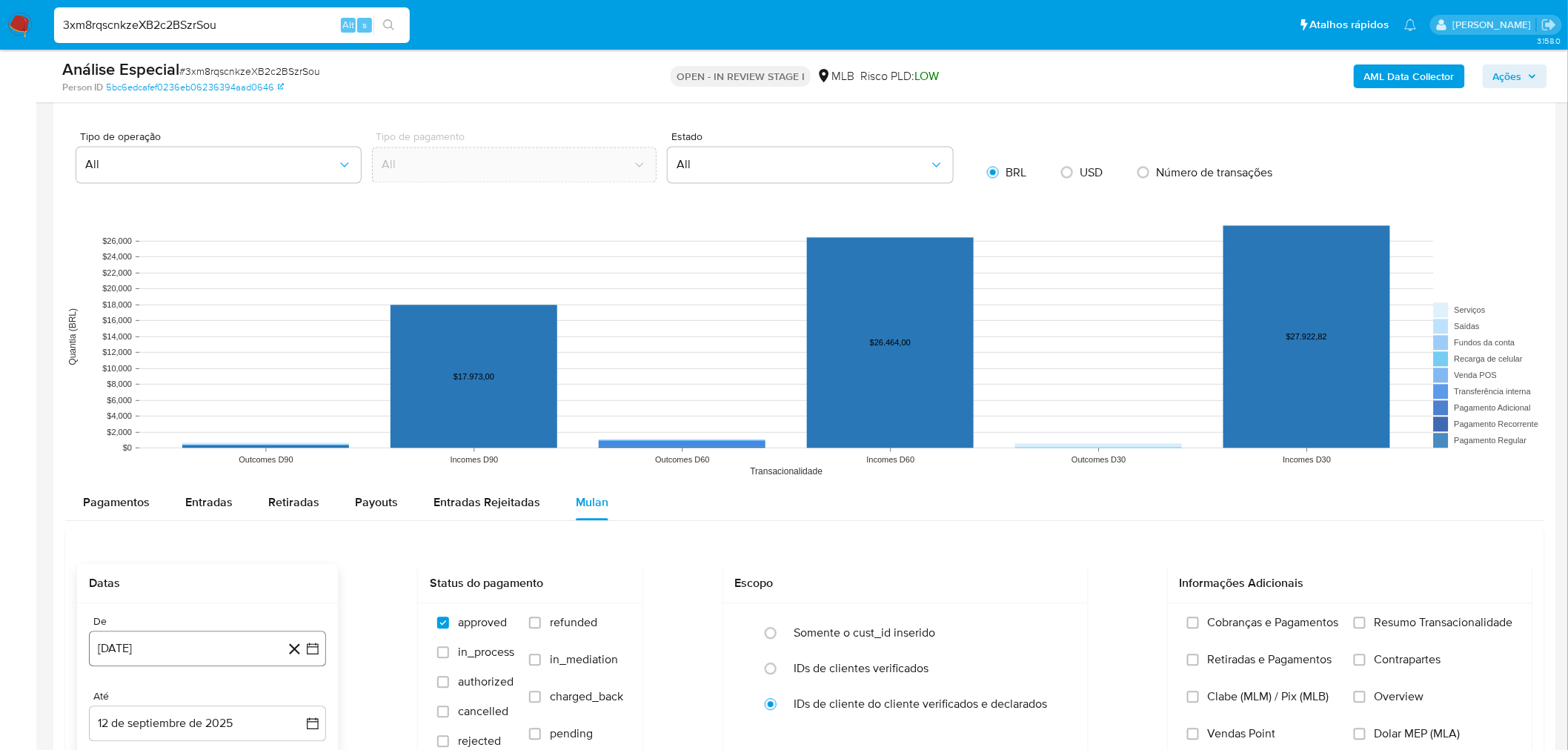
click at [166, 647] on button "[DATE]" at bounding box center [207, 649] width 237 height 36
click at [221, 431] on span "agosto 2024" at bounding box center [200, 424] width 67 height 15
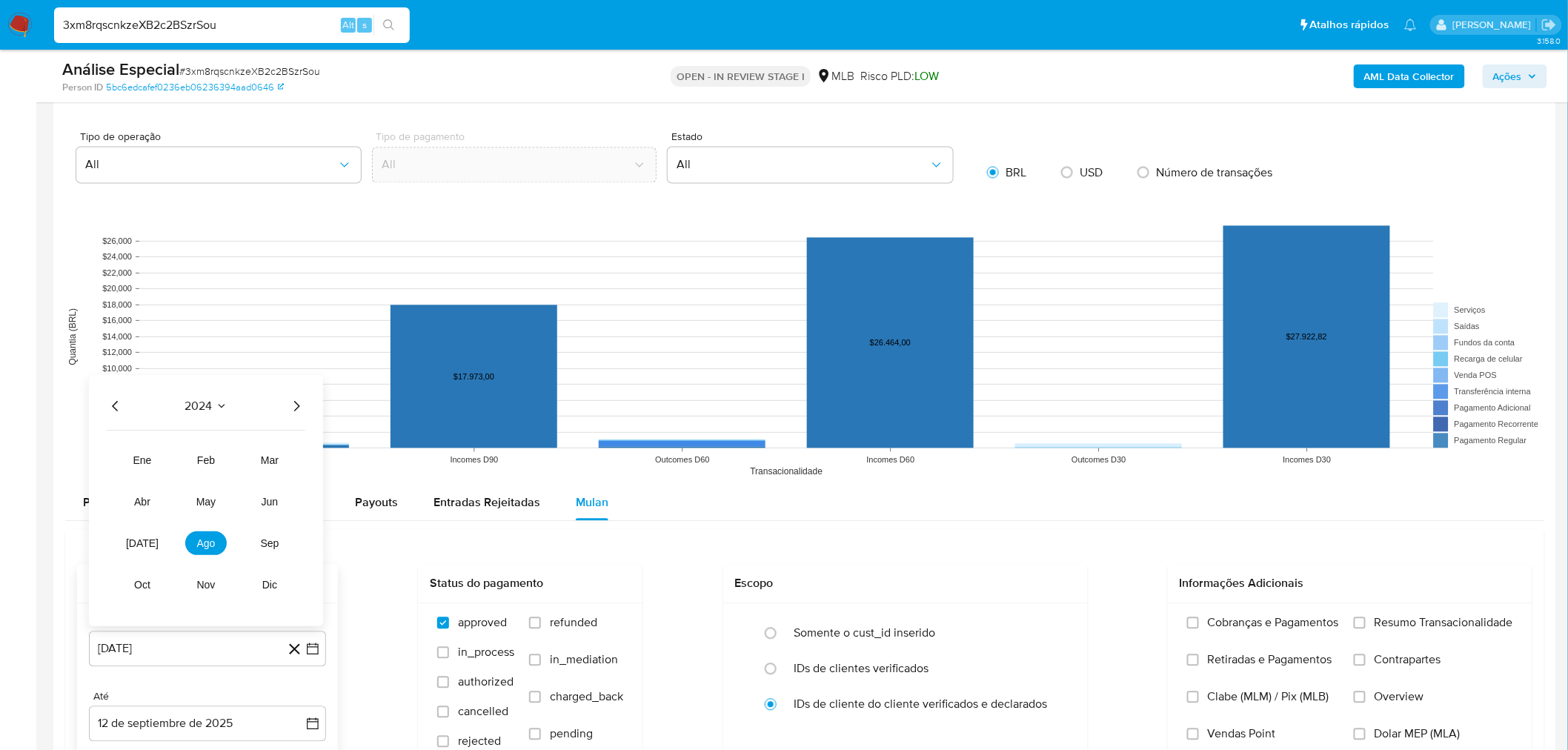
click at [287, 408] on div "2024" at bounding box center [206, 406] width 198 height 18
click at [290, 409] on icon "Año siguiente" at bounding box center [296, 406] width 18 height 18
click at [151, 460] on span "ene" at bounding box center [142, 461] width 19 height 12
click at [182, 478] on button "1" at bounding box center [177, 478] width 23 height 23
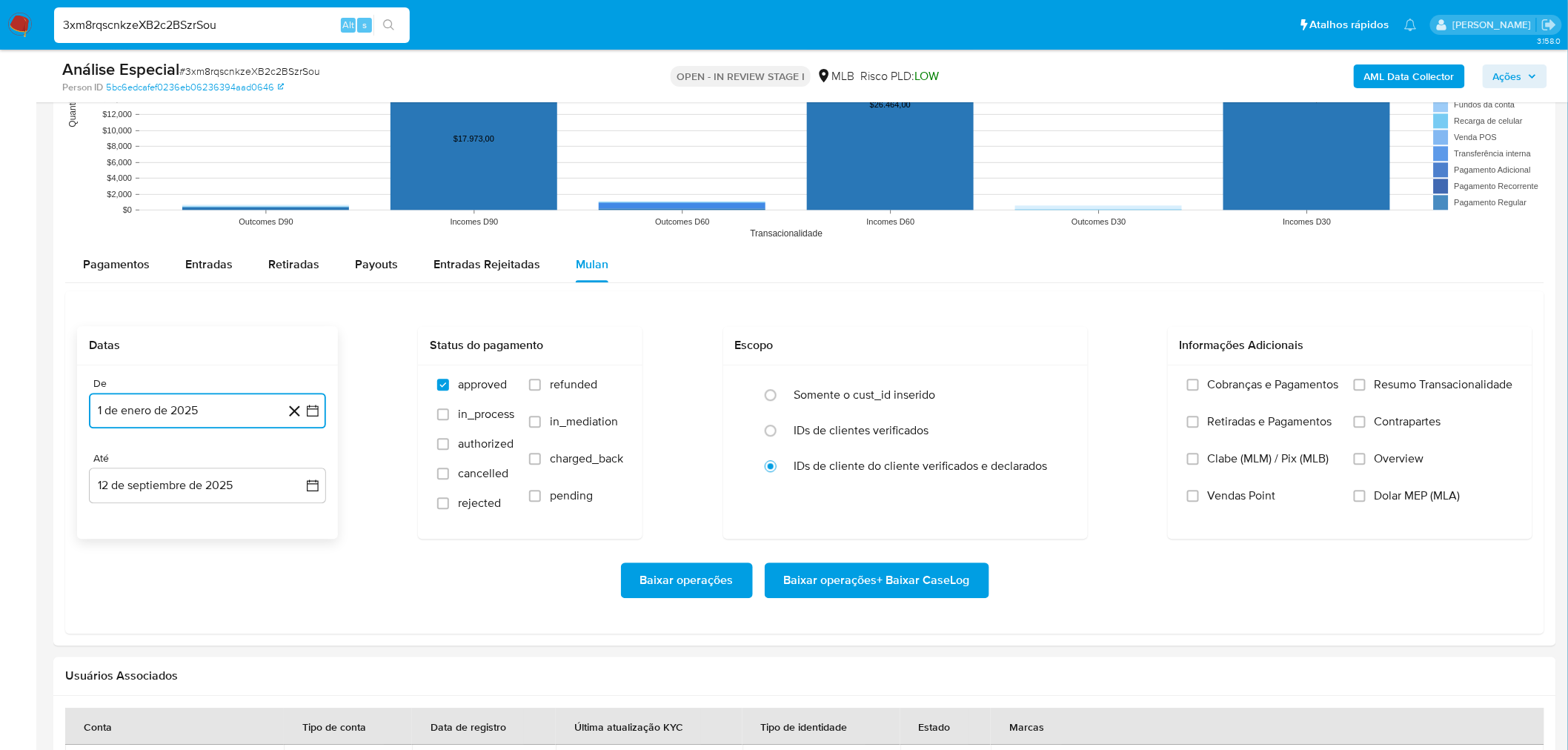
scroll to position [1399, 0]
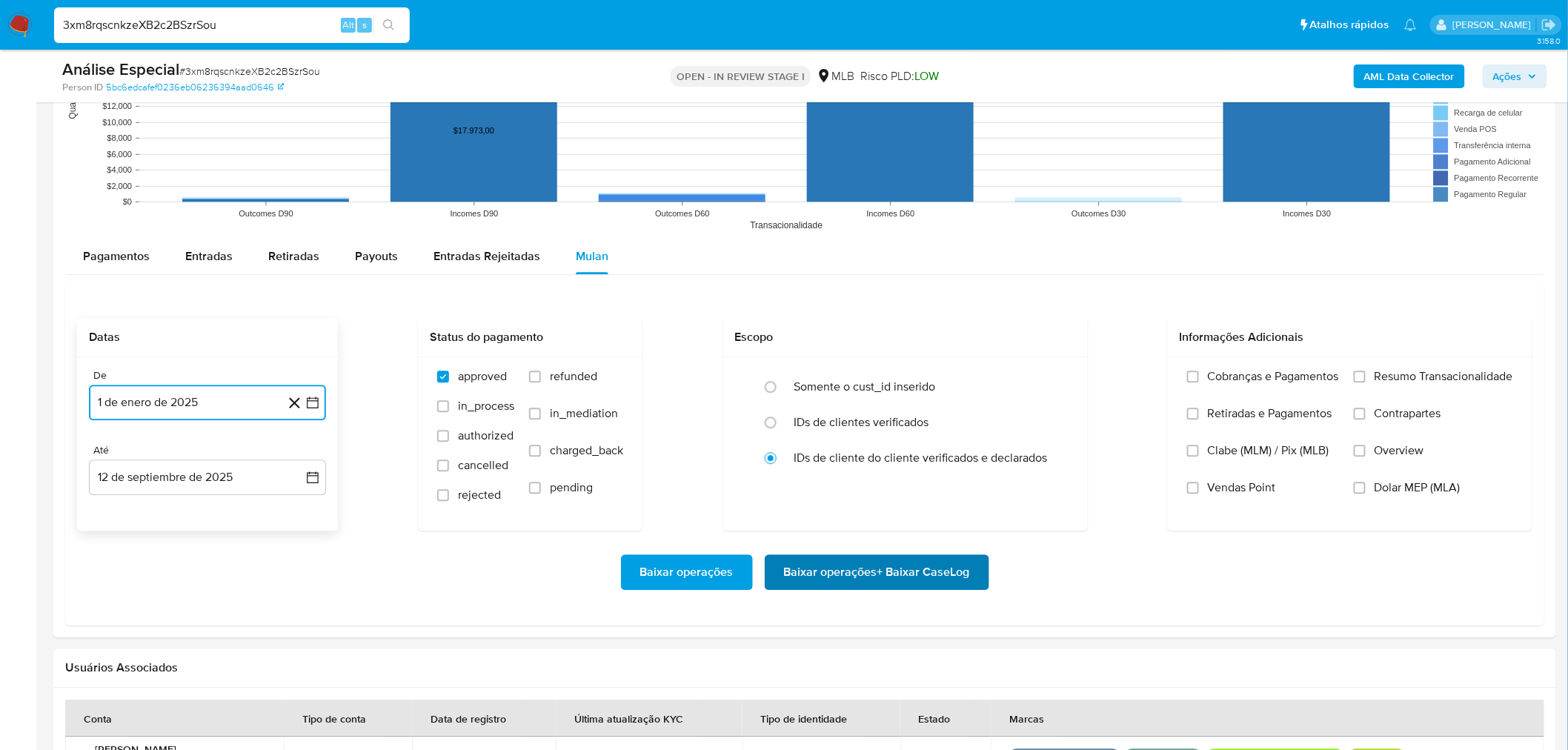
click at [870, 572] on span "Baixar operações + Baixar CaseLog" at bounding box center [876, 572] width 186 height 33
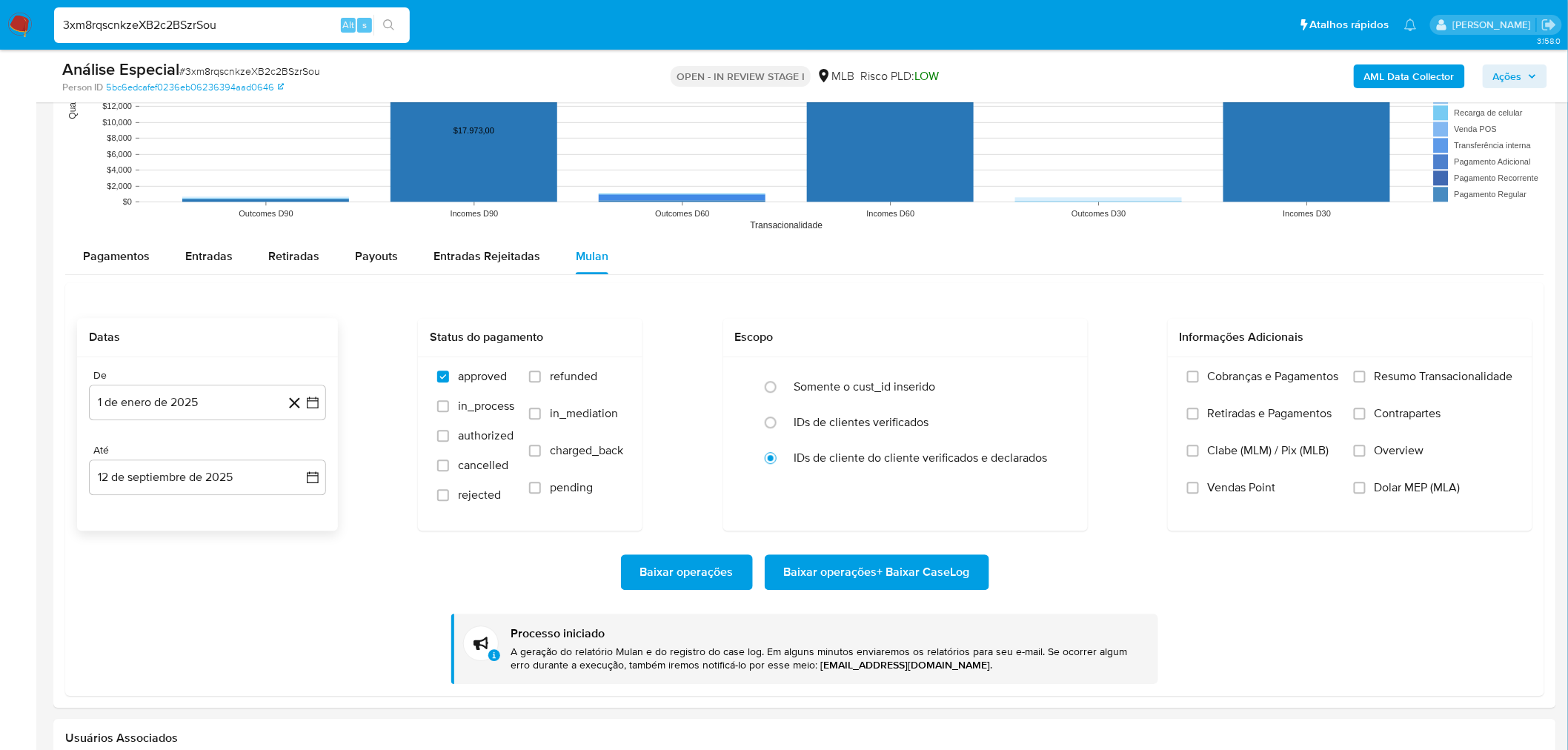
click at [212, 26] on input "3xm8rqscnkzeXB2c2BSzrSou" at bounding box center [232, 25] width 356 height 20
paste input "TCaJl1aUGoVvwbBeEsVFiMz2"
type input "TCaJl1aUGoVvwbBeEsVFiMz2"
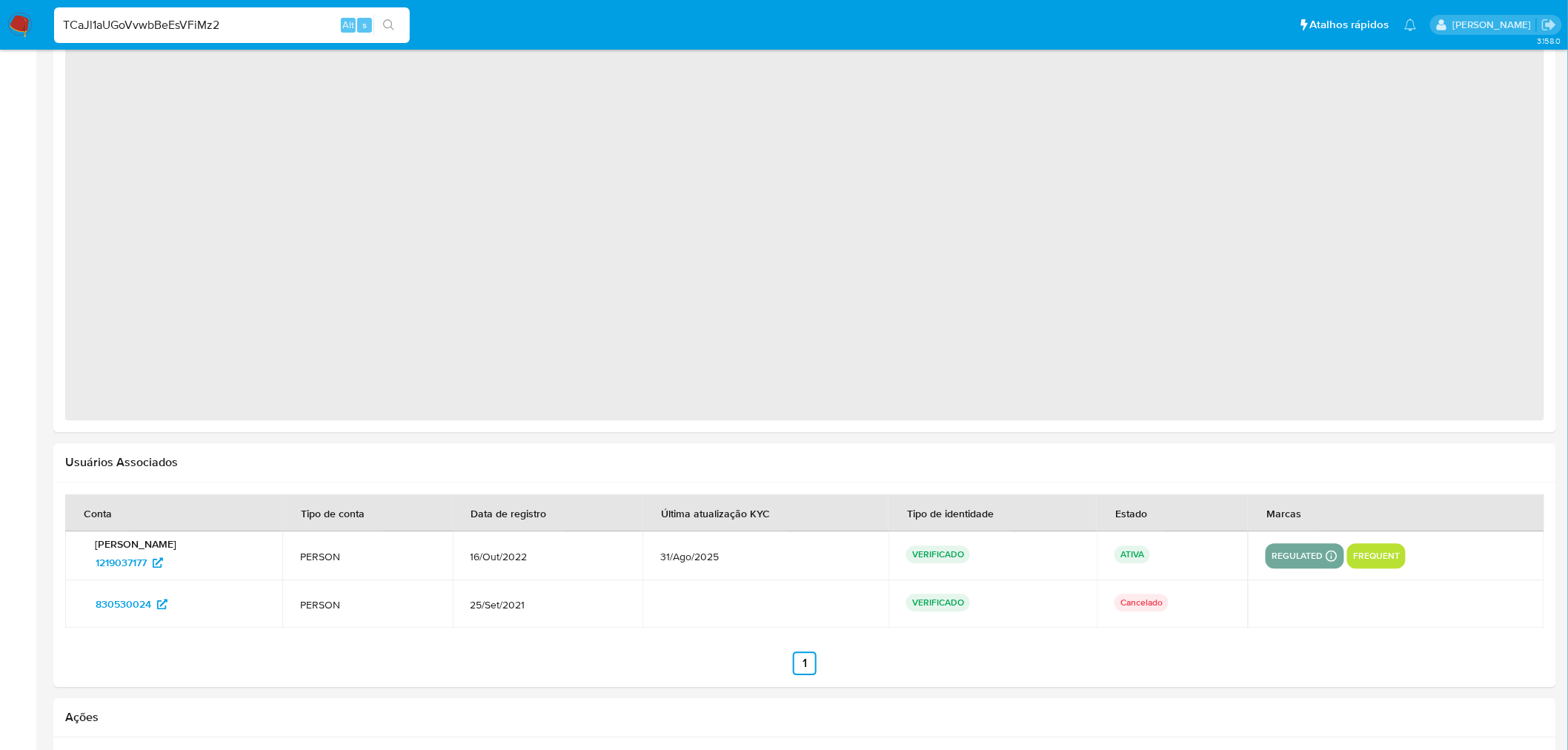
select select "10"
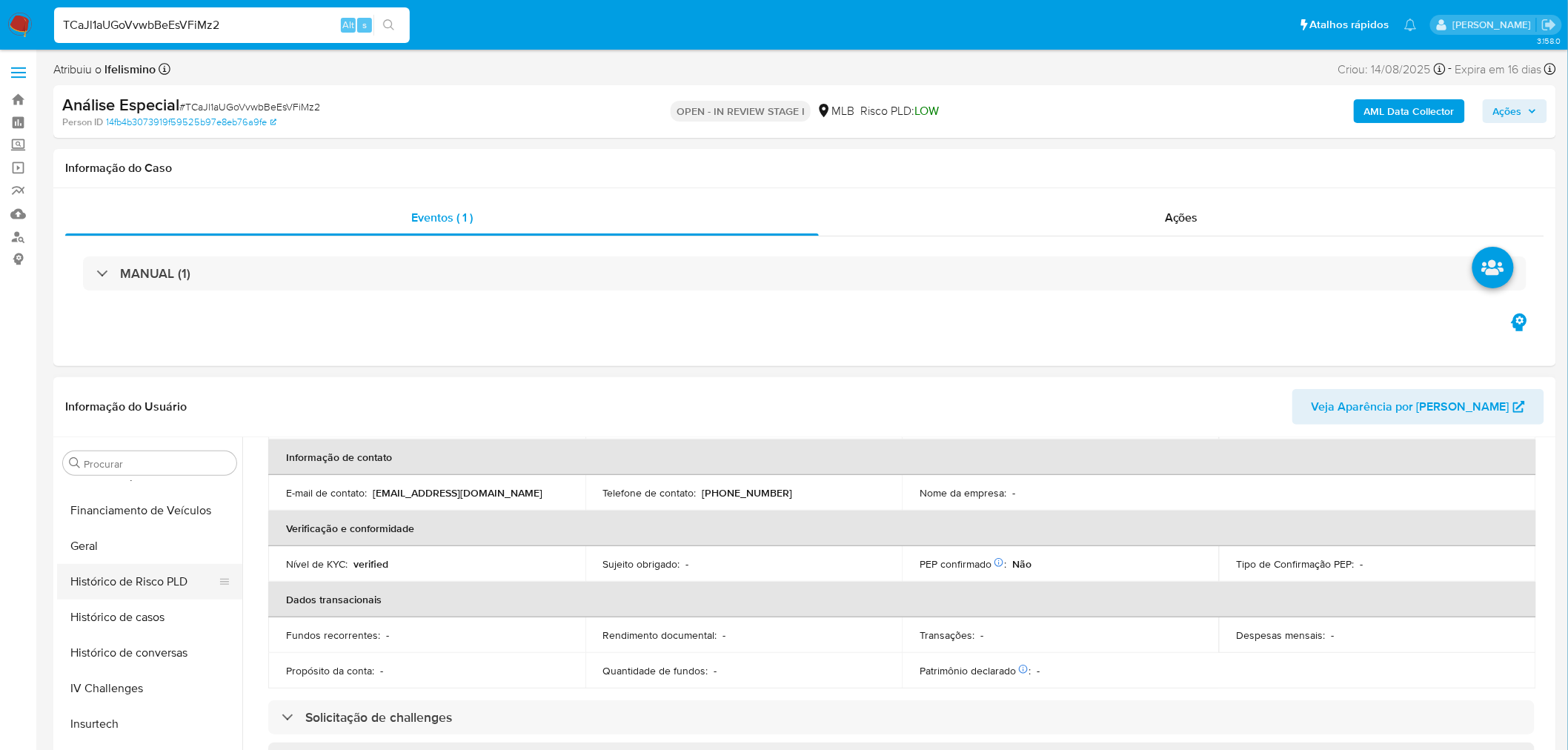
scroll to position [449, 0]
click at [147, 551] on button "Geral" at bounding box center [143, 548] width 173 height 36
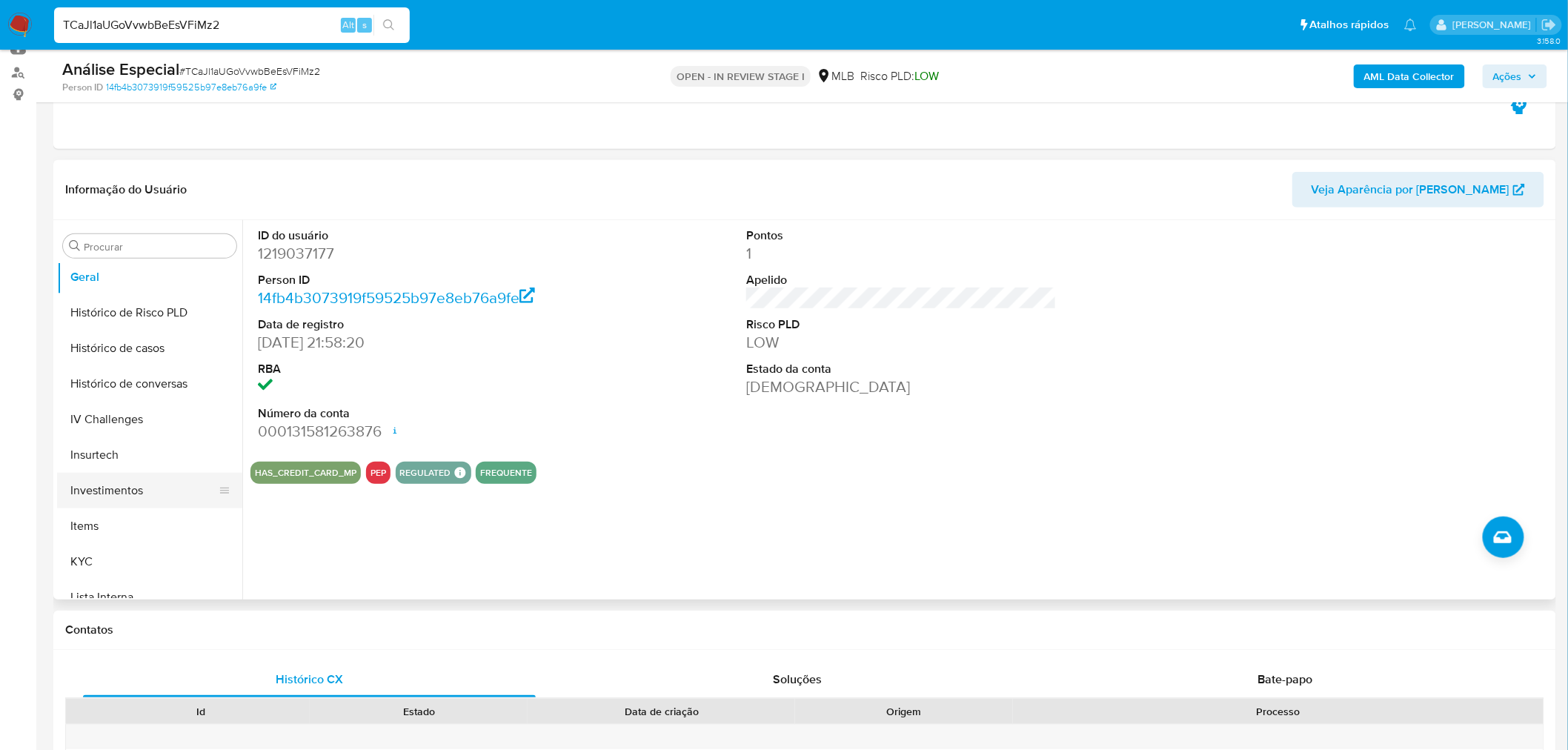
scroll to position [532, 0]
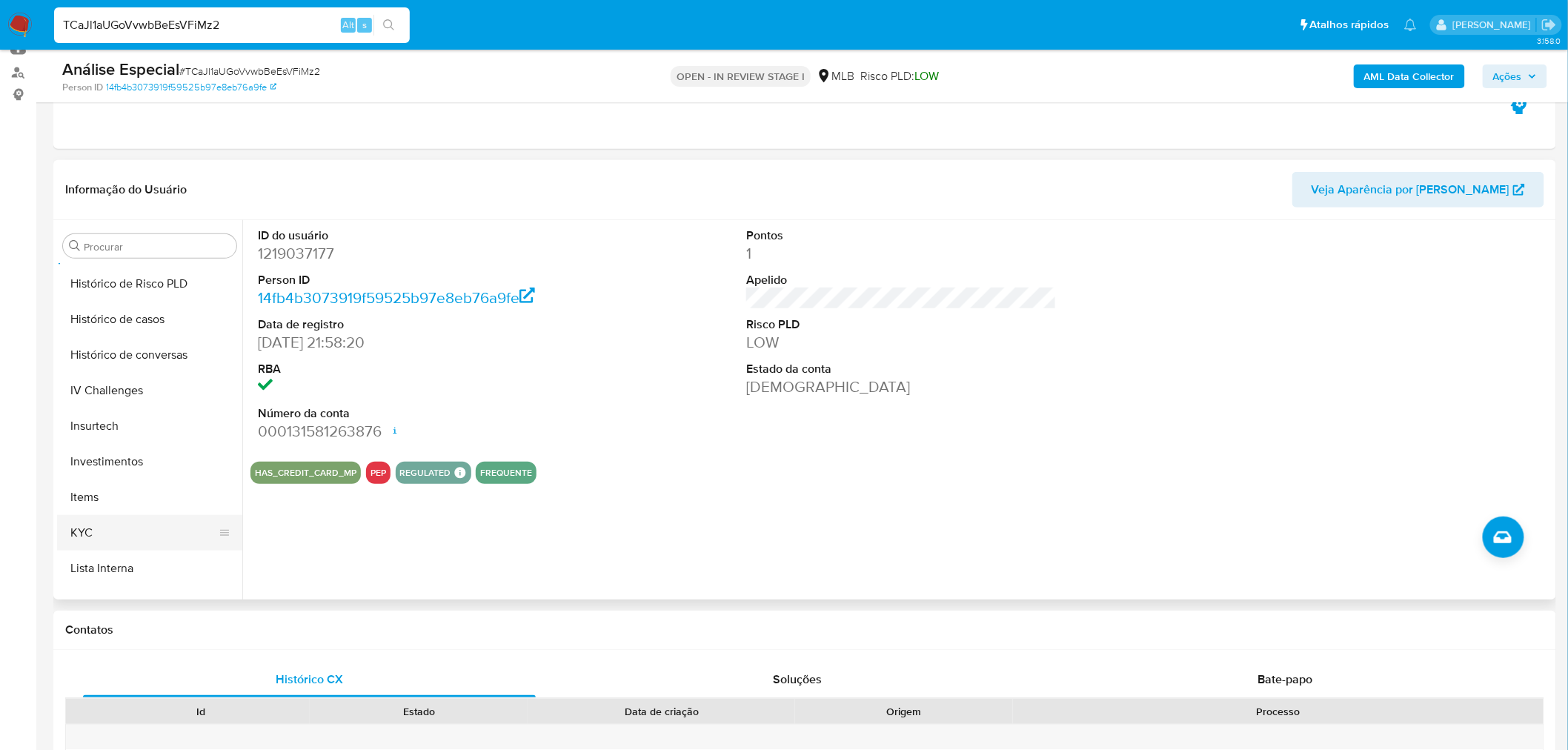
click at [82, 522] on button "KYC" at bounding box center [143, 533] width 173 height 36
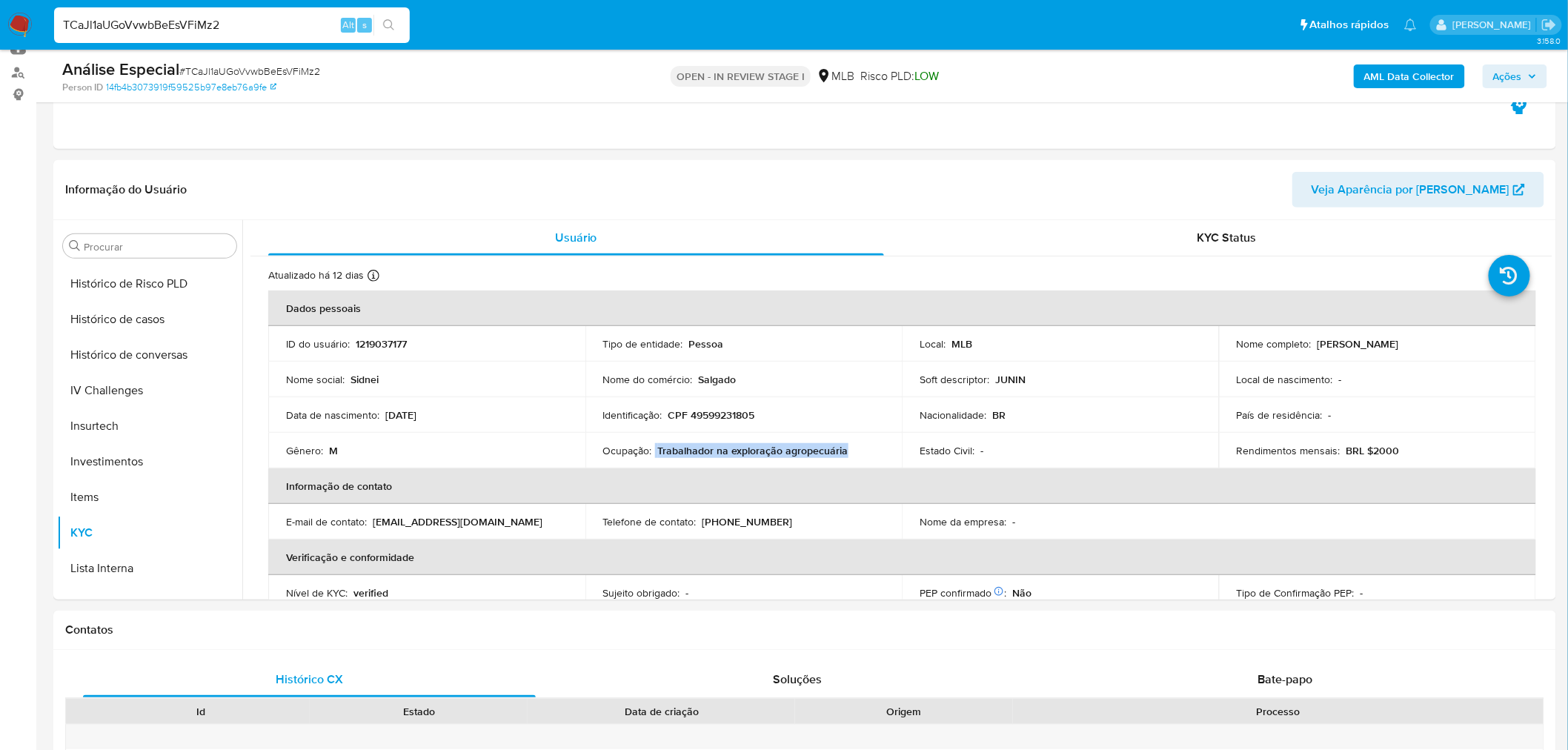
drag, startPoint x: 855, startPoint y: 449, endPoint x: 653, endPoint y: 447, distance: 202.0
click at [653, 447] on div "Ocupação : Trabalhador na exploração agropecuária" at bounding box center [743, 450] width 282 height 13
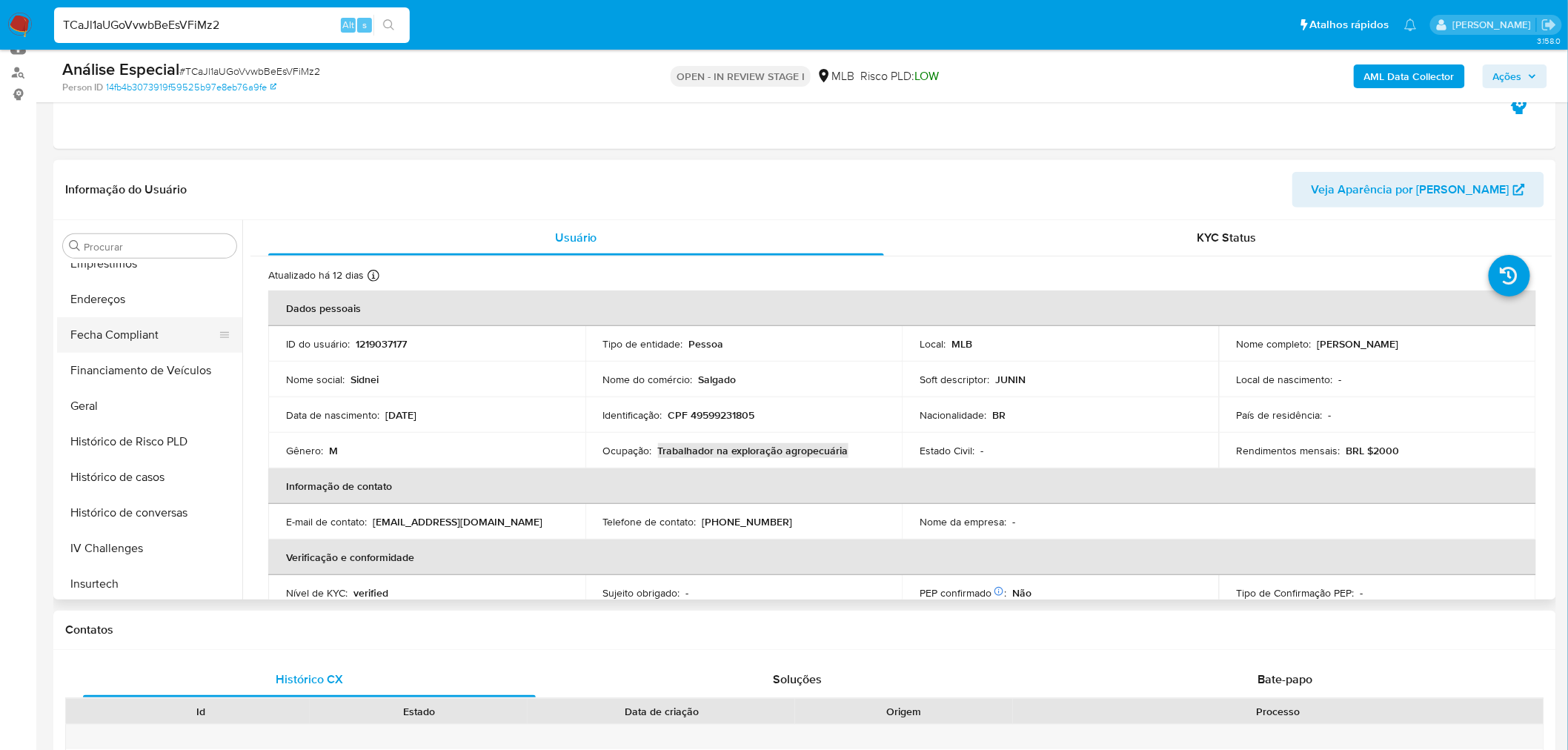
scroll to position [367, 0]
click at [125, 344] on button "Fecha Compliant" at bounding box center [143, 342] width 173 height 36
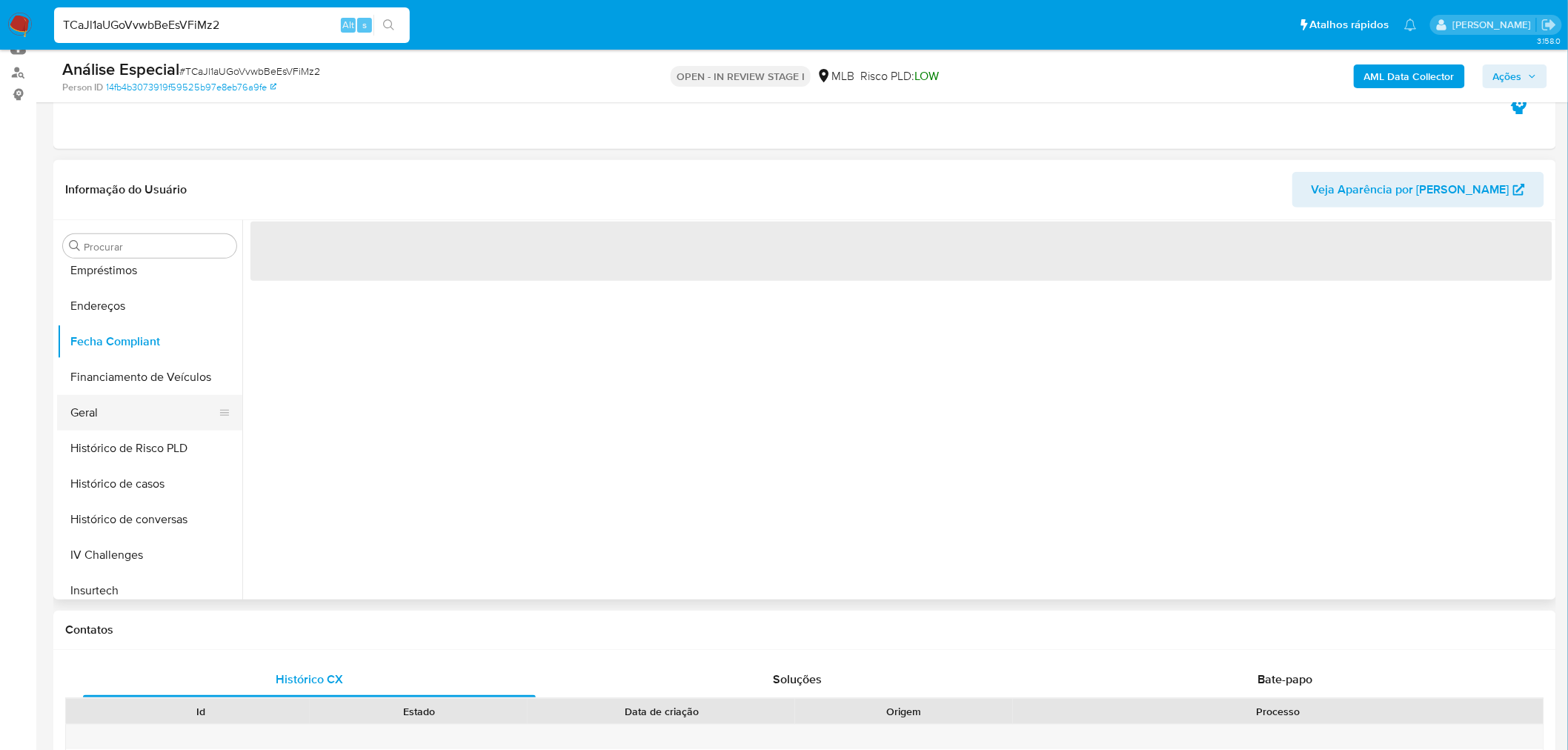
click at [112, 399] on button "Geral" at bounding box center [143, 413] width 173 height 36
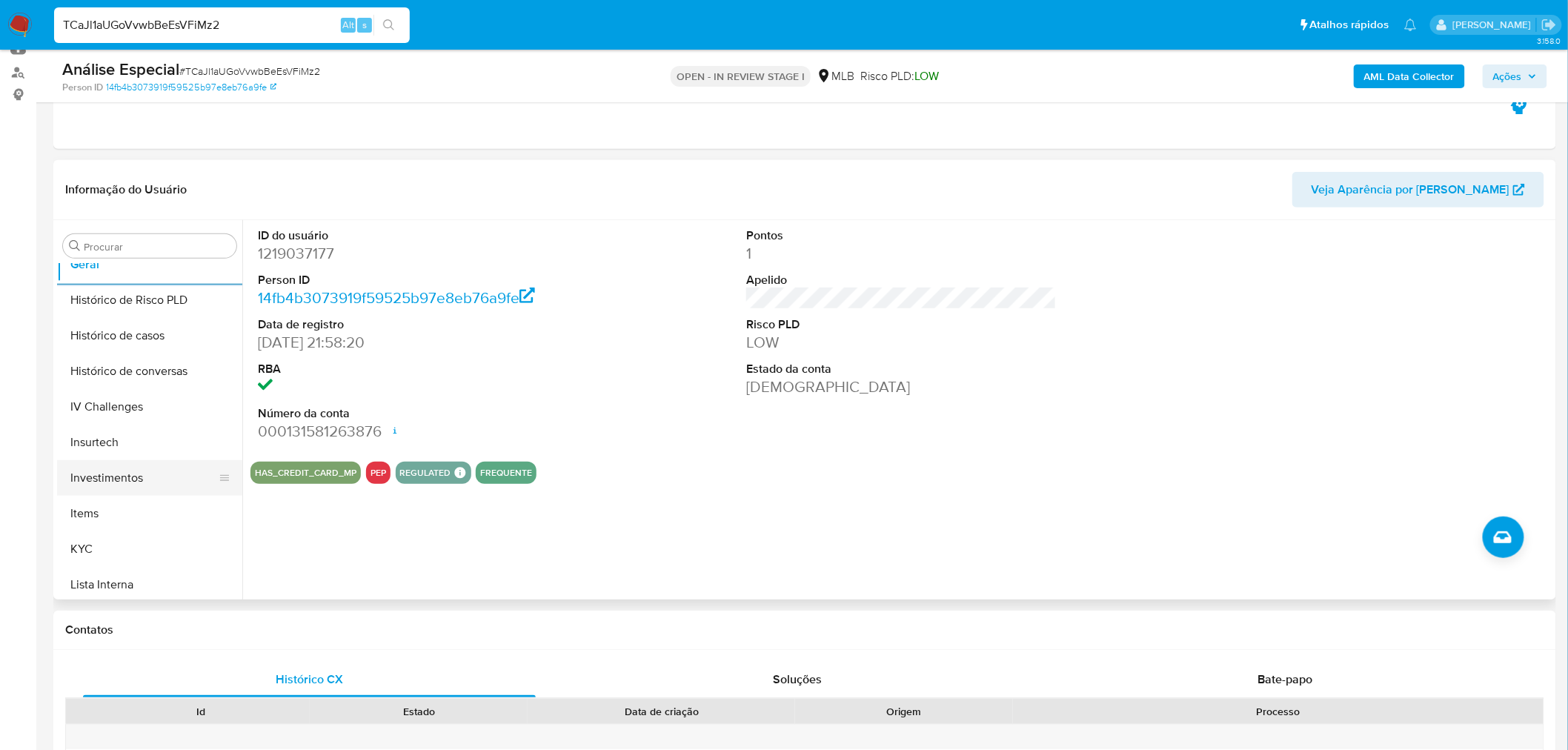
scroll to position [532, 0]
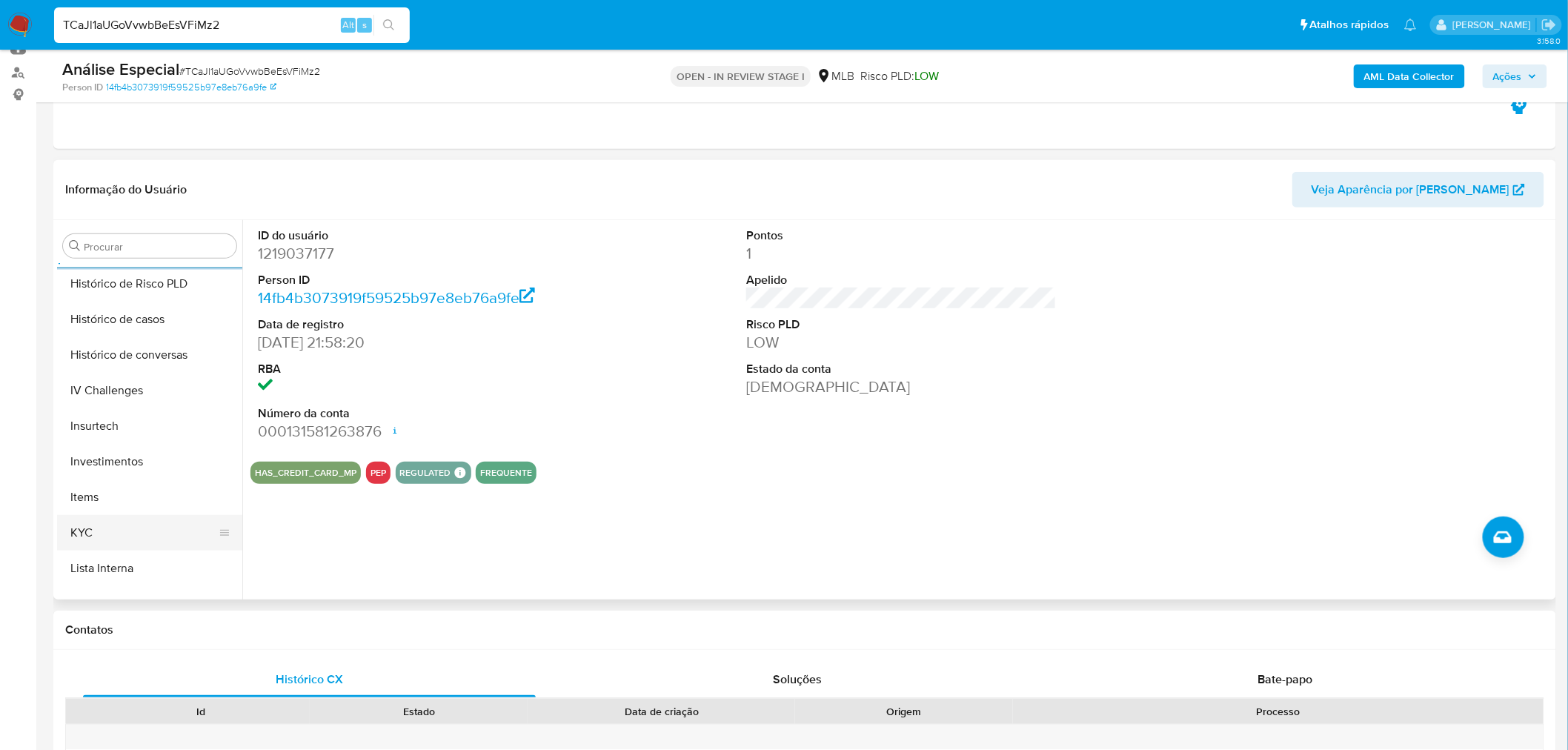
click at [80, 534] on button "KYC" at bounding box center [143, 533] width 173 height 36
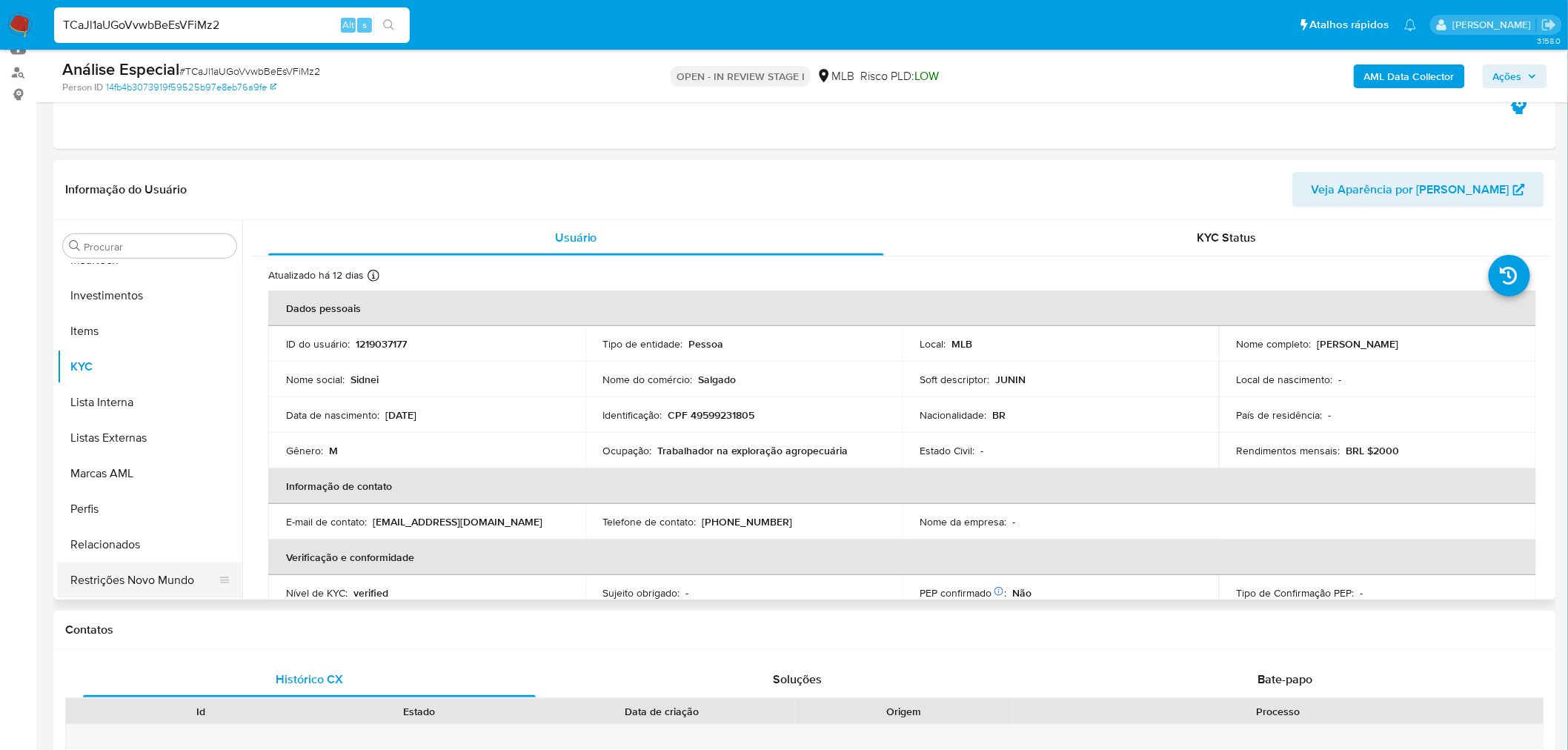
click at [104, 583] on button "Restrições Novo Mundo" at bounding box center [143, 581] width 173 height 36
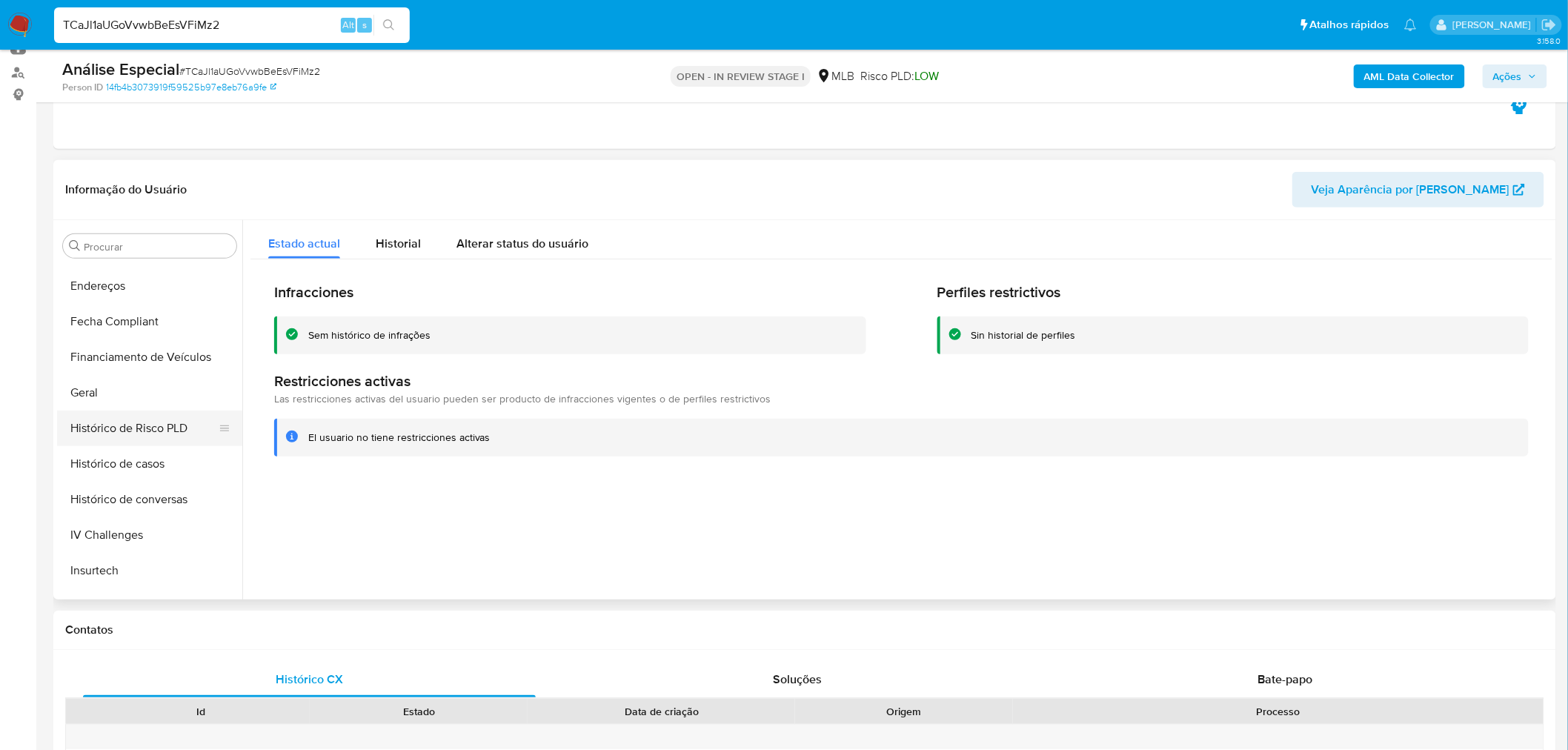
scroll to position [286, 0]
click at [144, 317] on button "Documentação" at bounding box center [143, 316] width 173 height 36
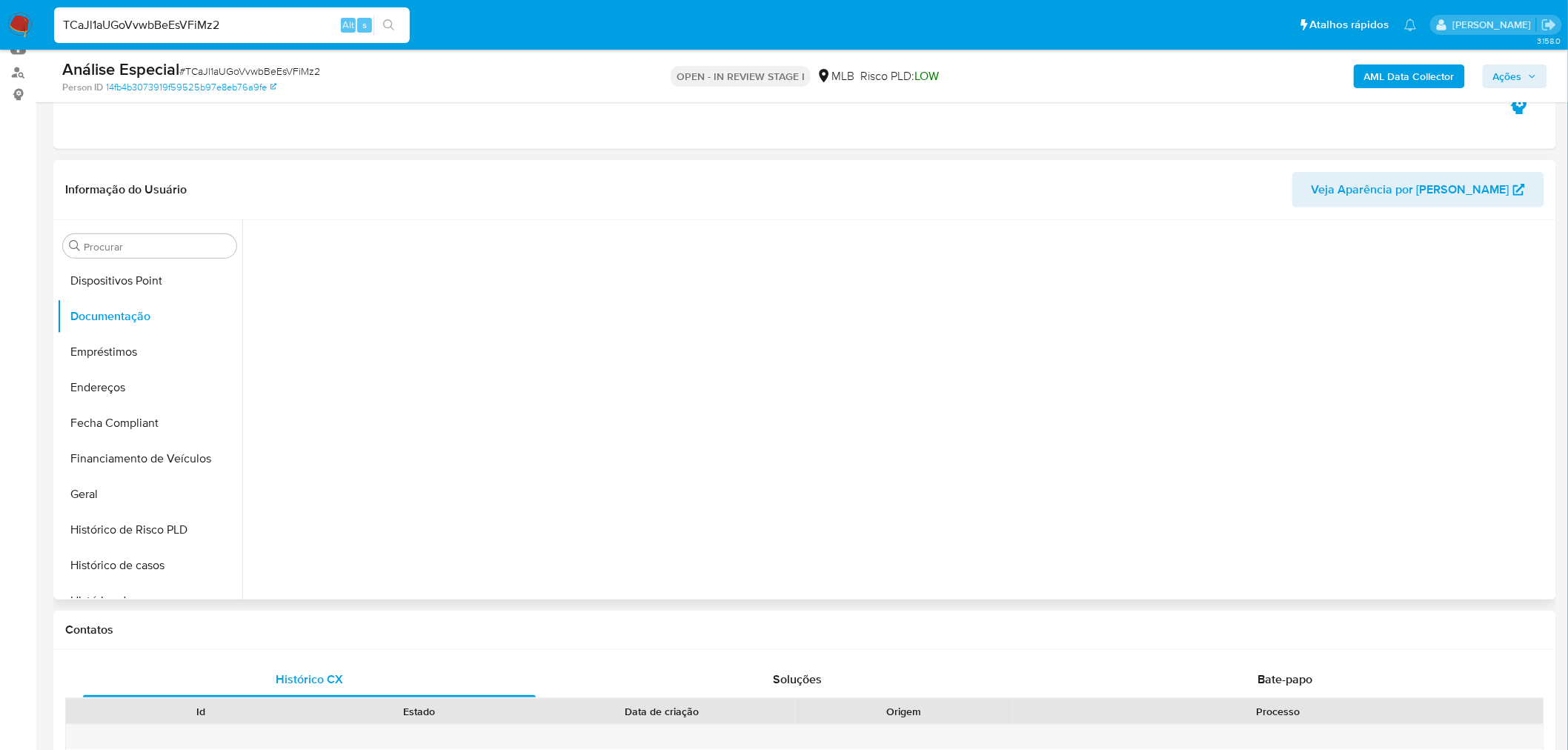
click at [330, 220] on section at bounding box center [901, 220] width 1302 height 0
click at [332, 283] on button "Prova de vida / [PERSON_NAME]" at bounding box center [402, 293] width 301 height 37
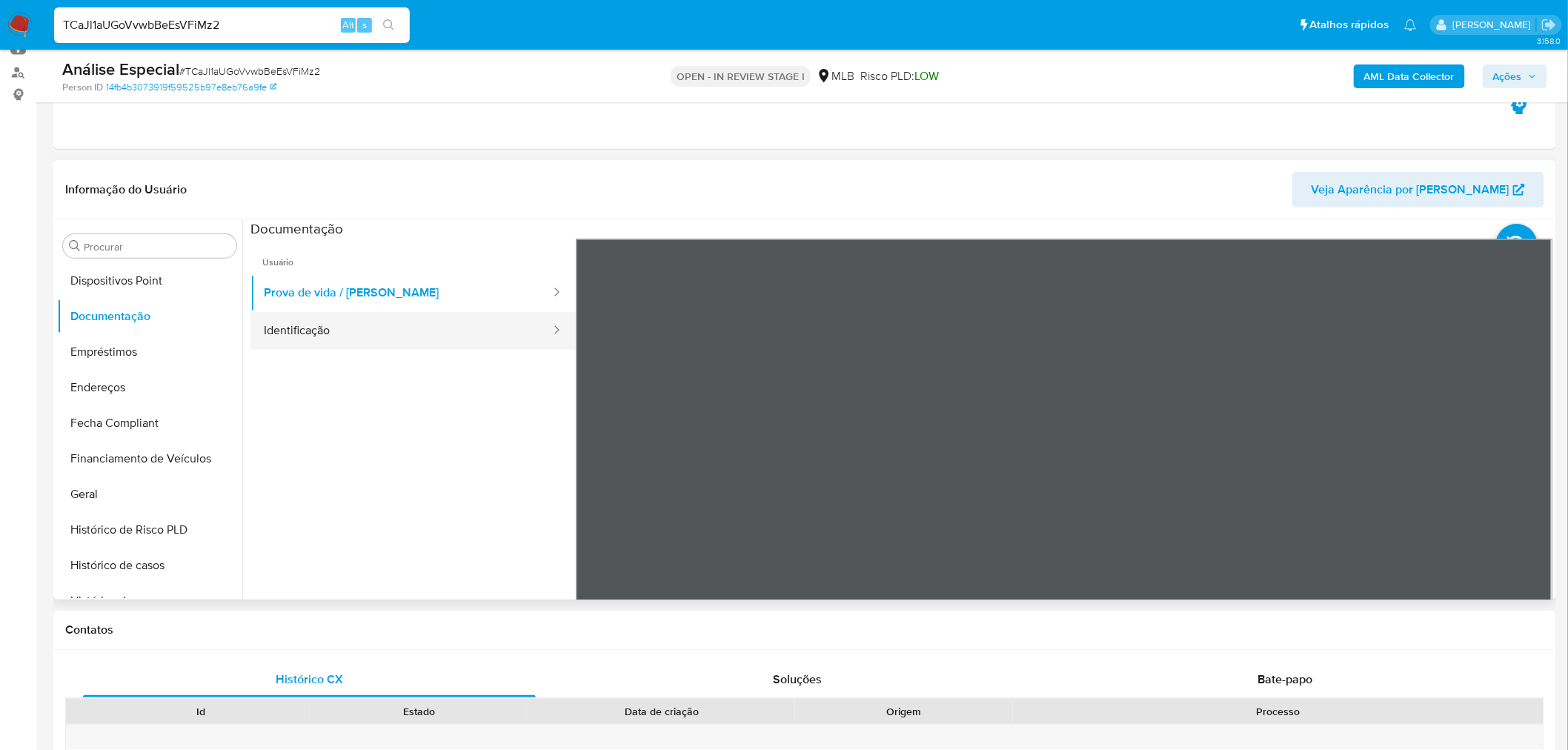
click at [290, 315] on button "Identificação" at bounding box center [402, 331] width 301 height 37
drag, startPoint x: 161, startPoint y: 286, endPoint x: 26, endPoint y: 313, distance: 137.7
click at [160, 285] on button "Dispositivos Point" at bounding box center [150, 281] width 185 height 36
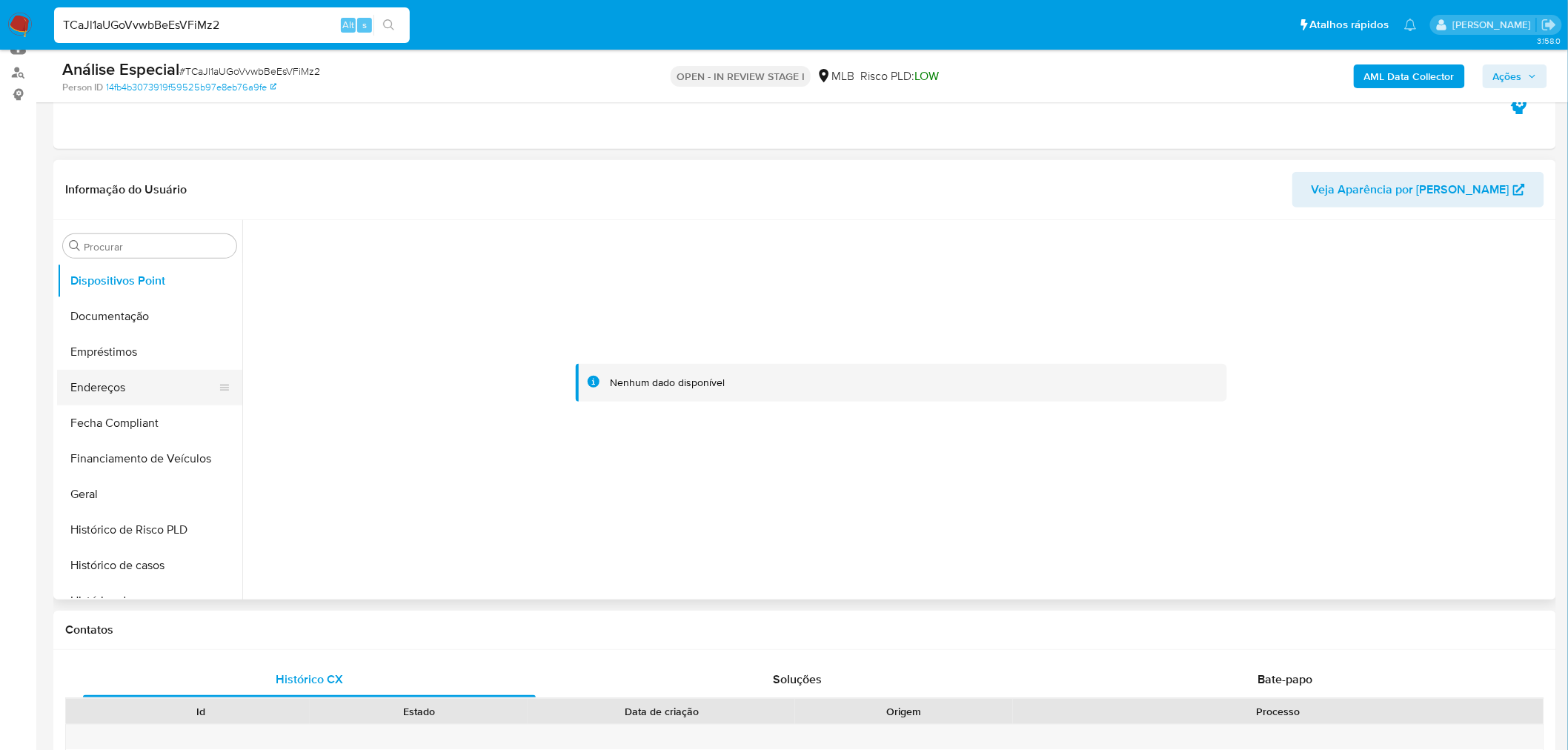
click at [133, 379] on button "Endereços" at bounding box center [143, 388] width 173 height 36
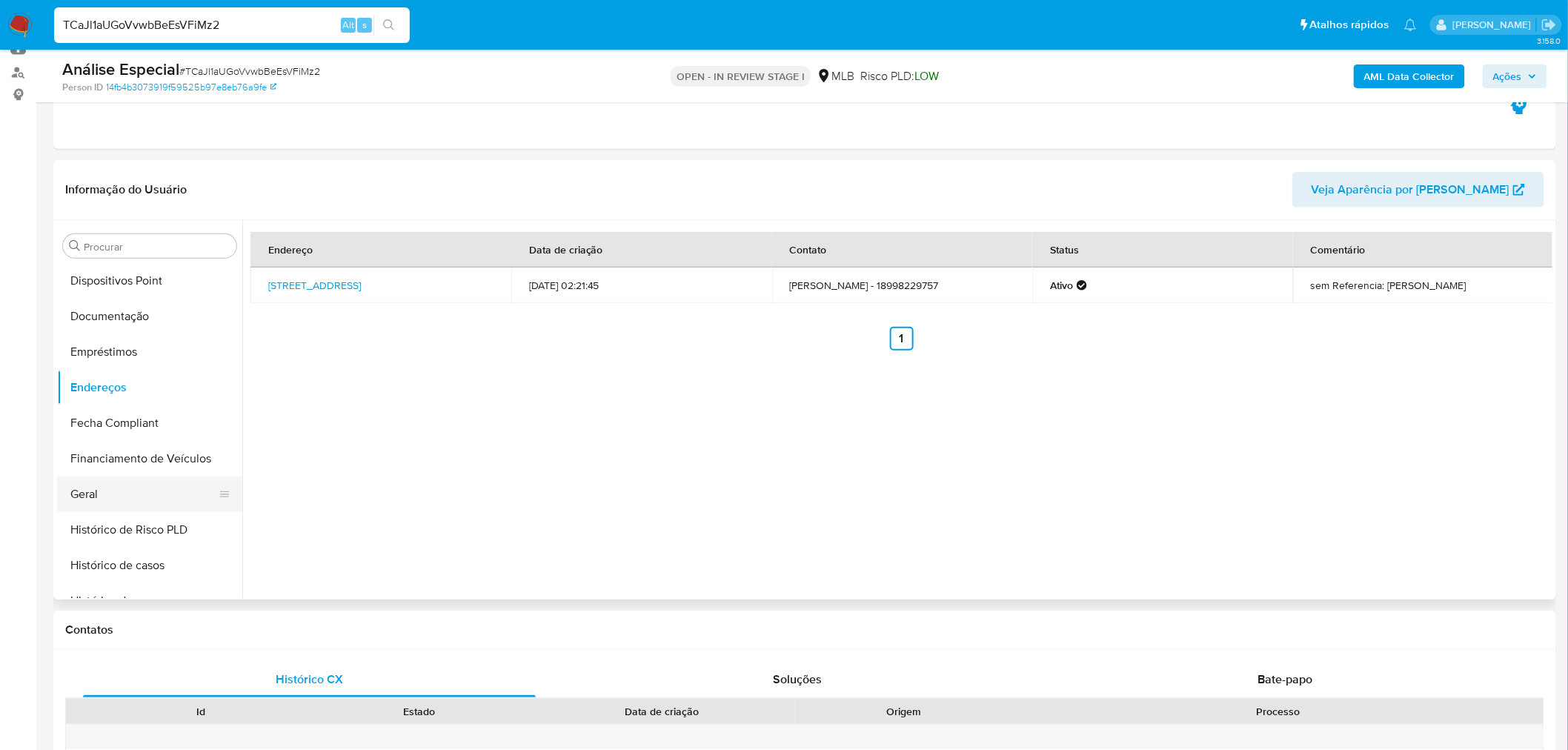
click at [143, 487] on button "Geral" at bounding box center [143, 494] width 173 height 36
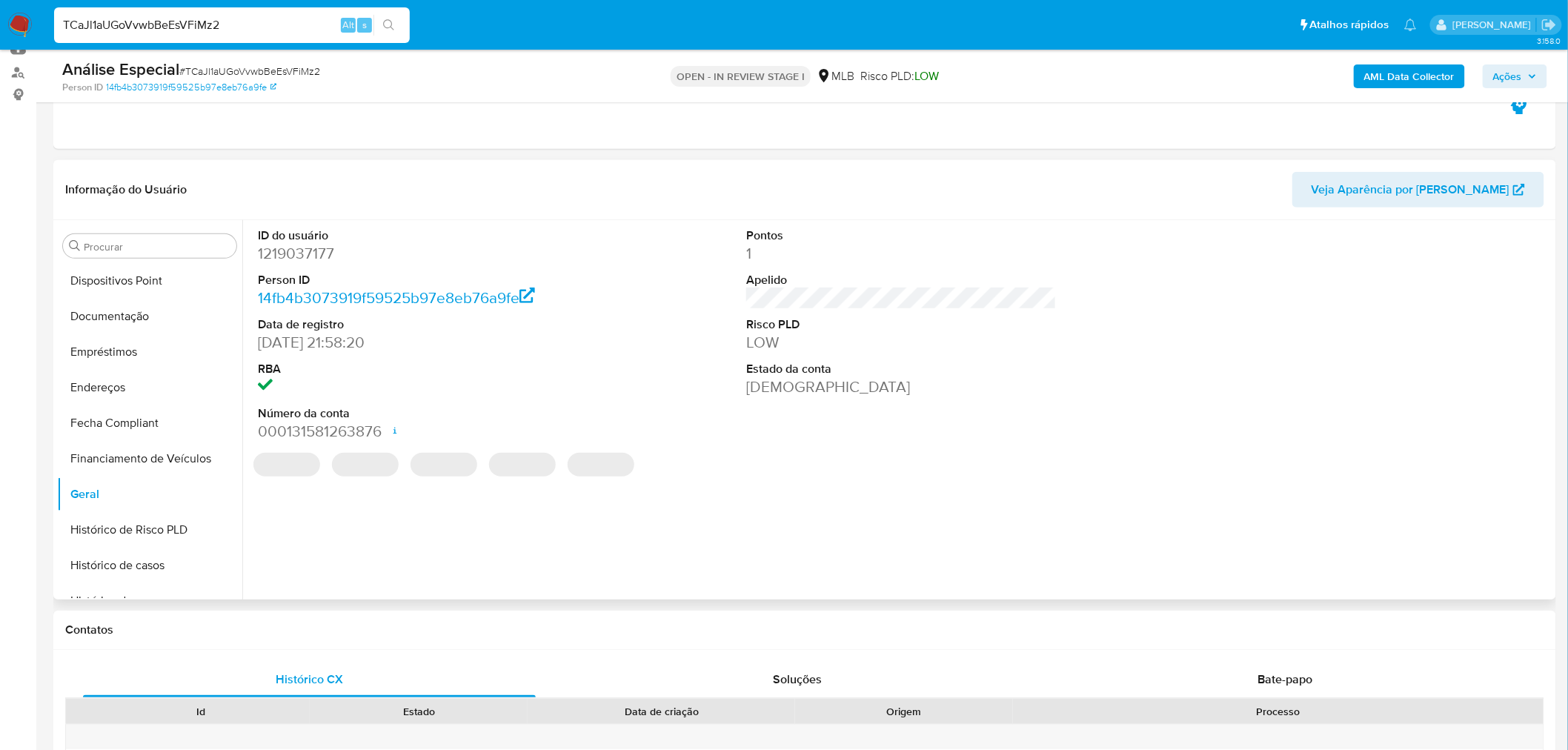
click at [312, 243] on dd "1219037177" at bounding box center [413, 254] width 311 height 21
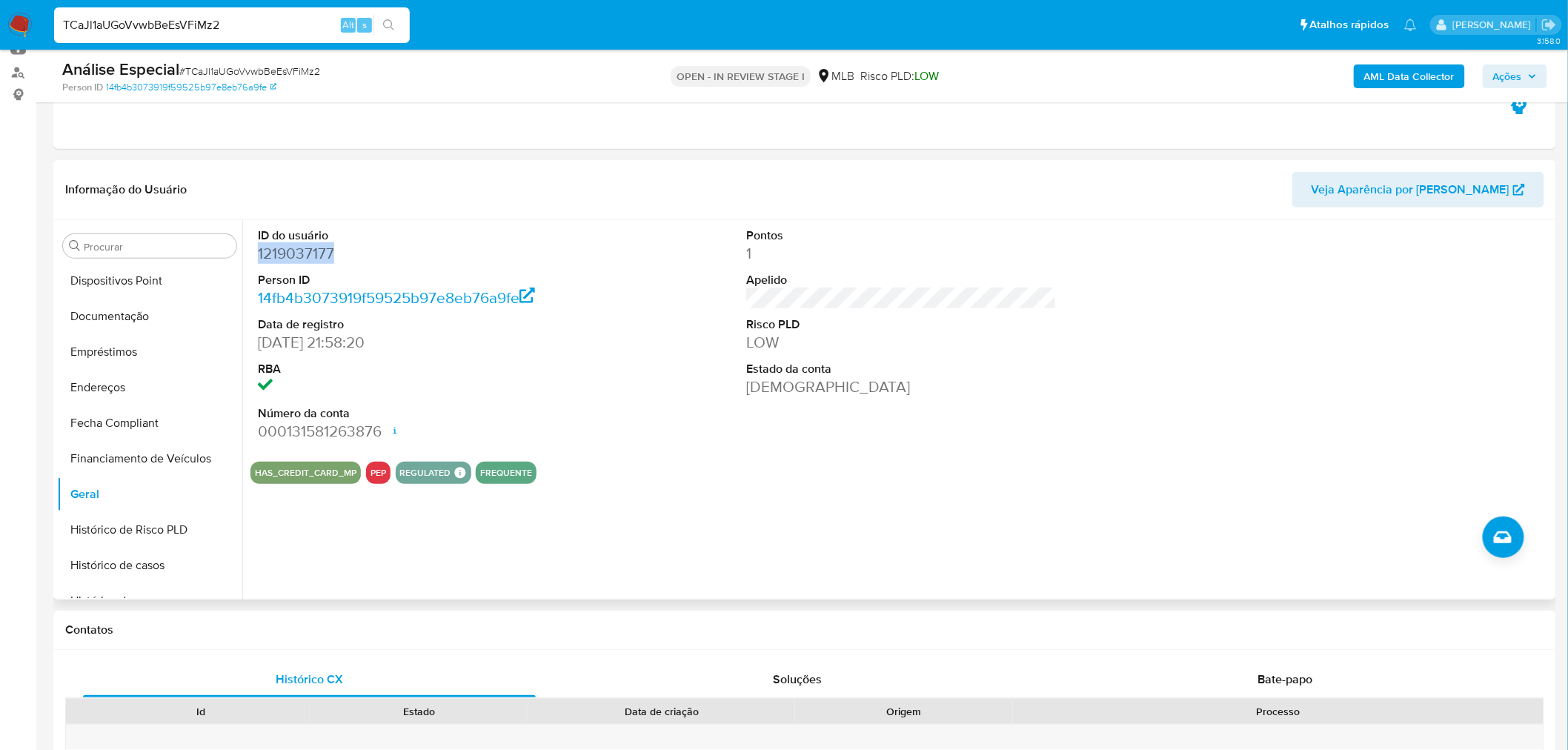
copy dd "1219037177"
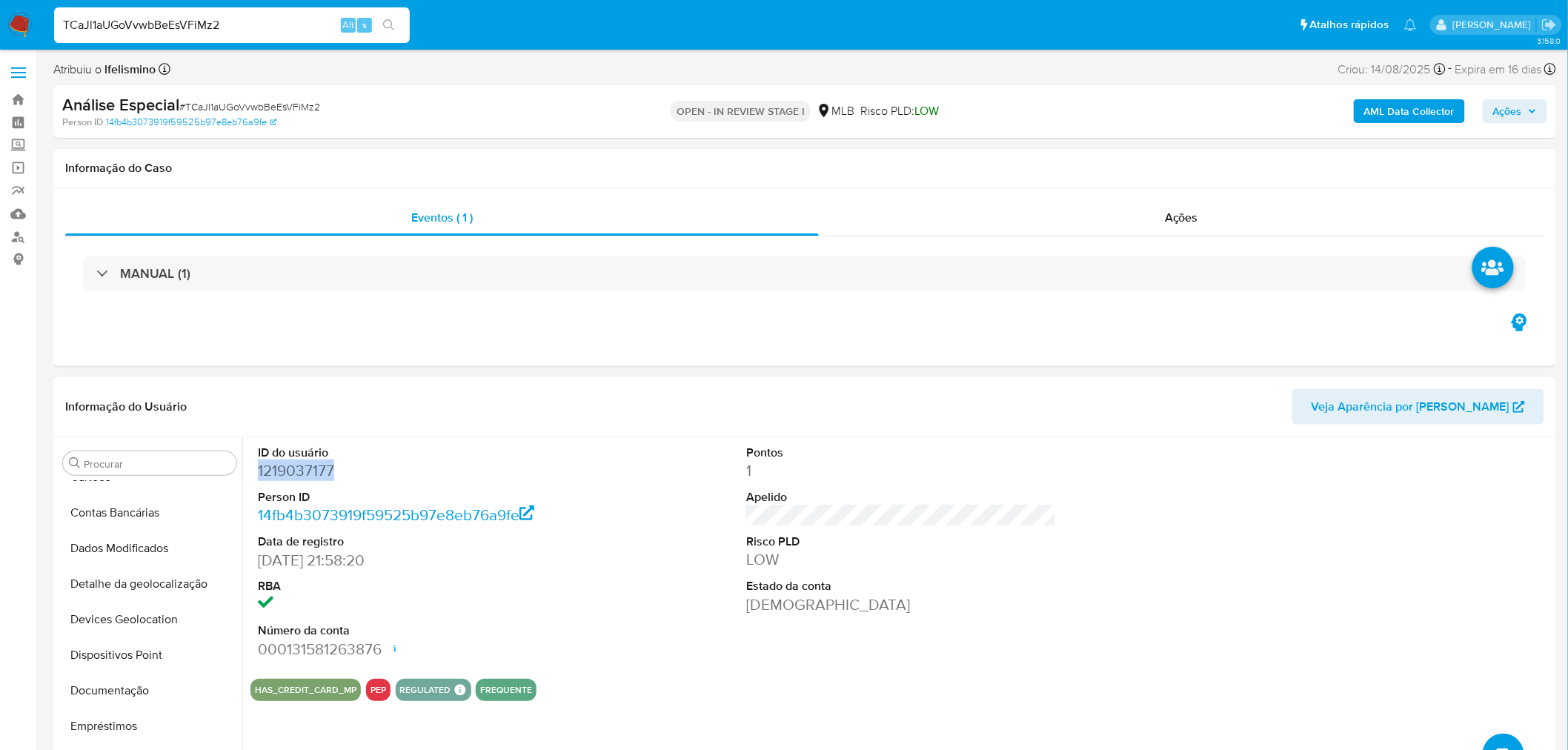
scroll to position [0, 0]
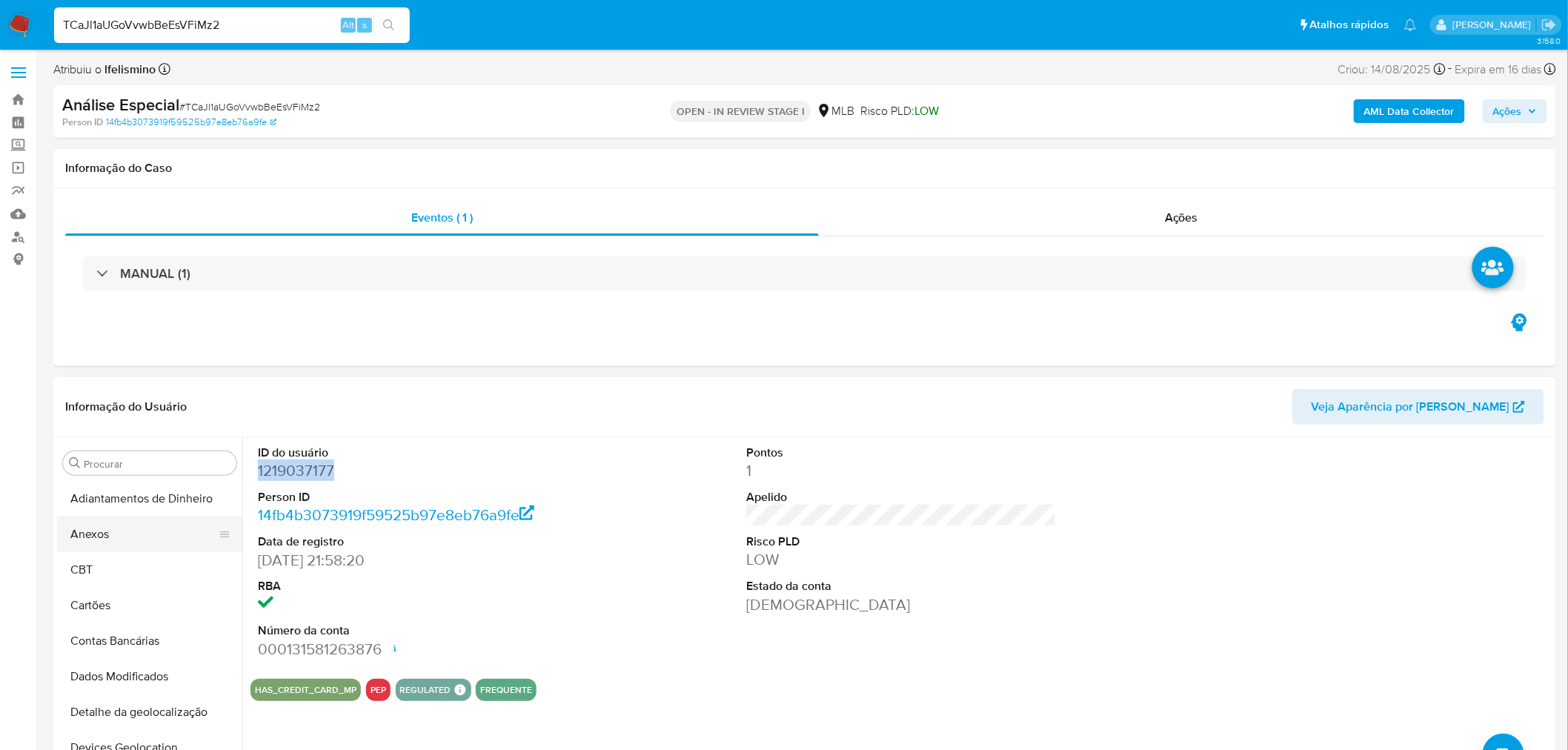
click at [93, 536] on button "Anexos" at bounding box center [143, 535] width 173 height 36
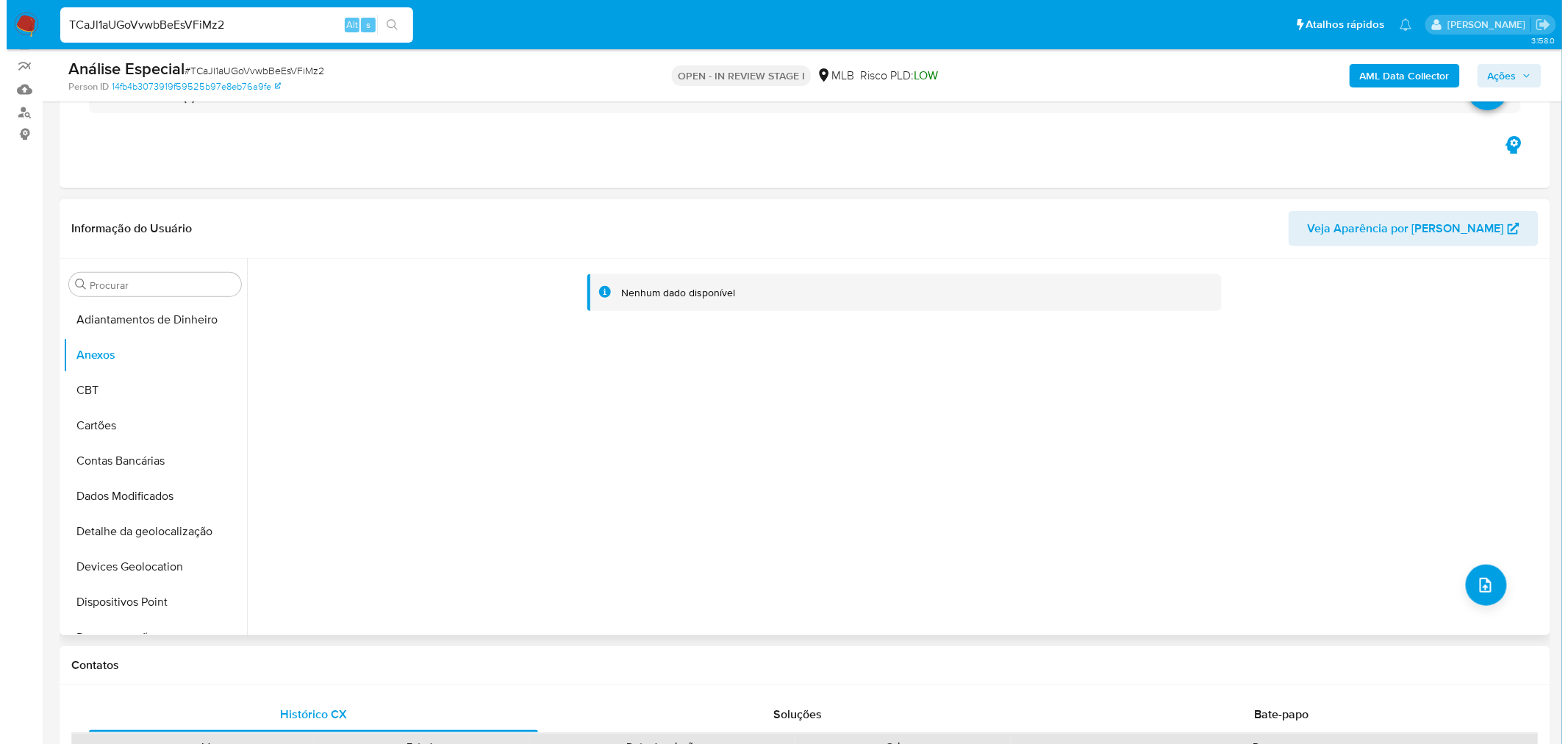
scroll to position [163, 0]
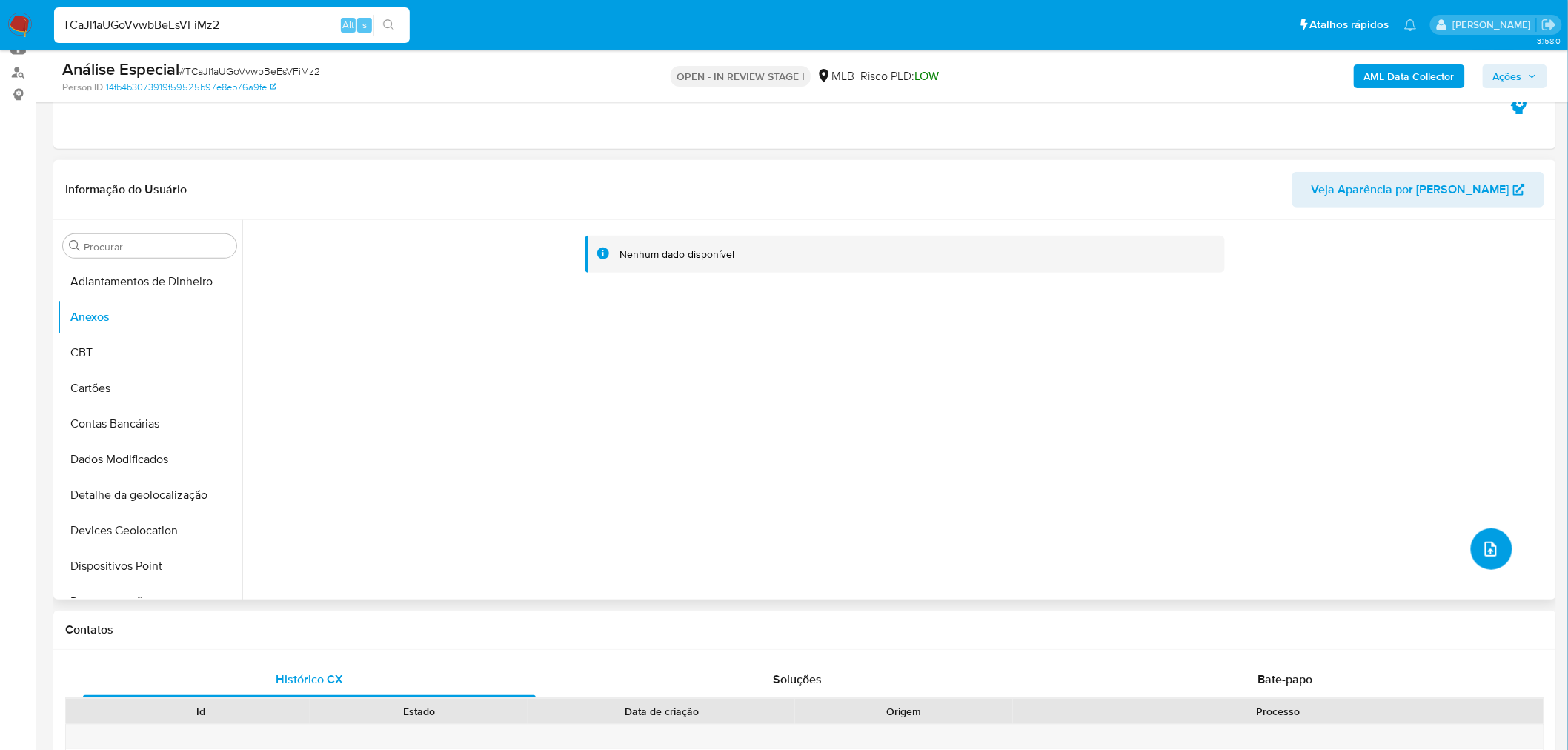
click at [1482, 549] on icon "upload-file" at bounding box center [1490, 549] width 18 height 18
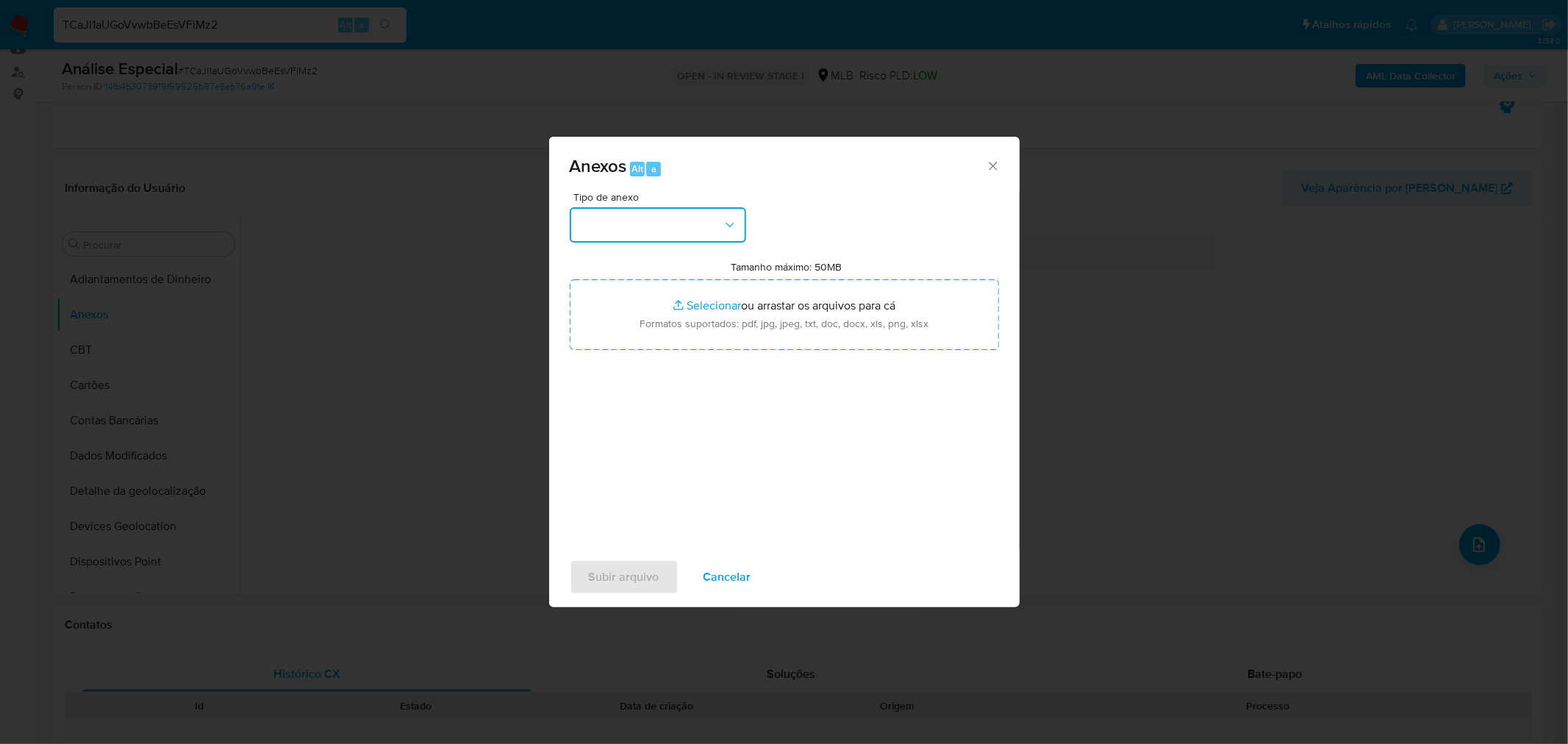
click at [658, 232] on button "button" at bounding box center [658, 225] width 176 height 35
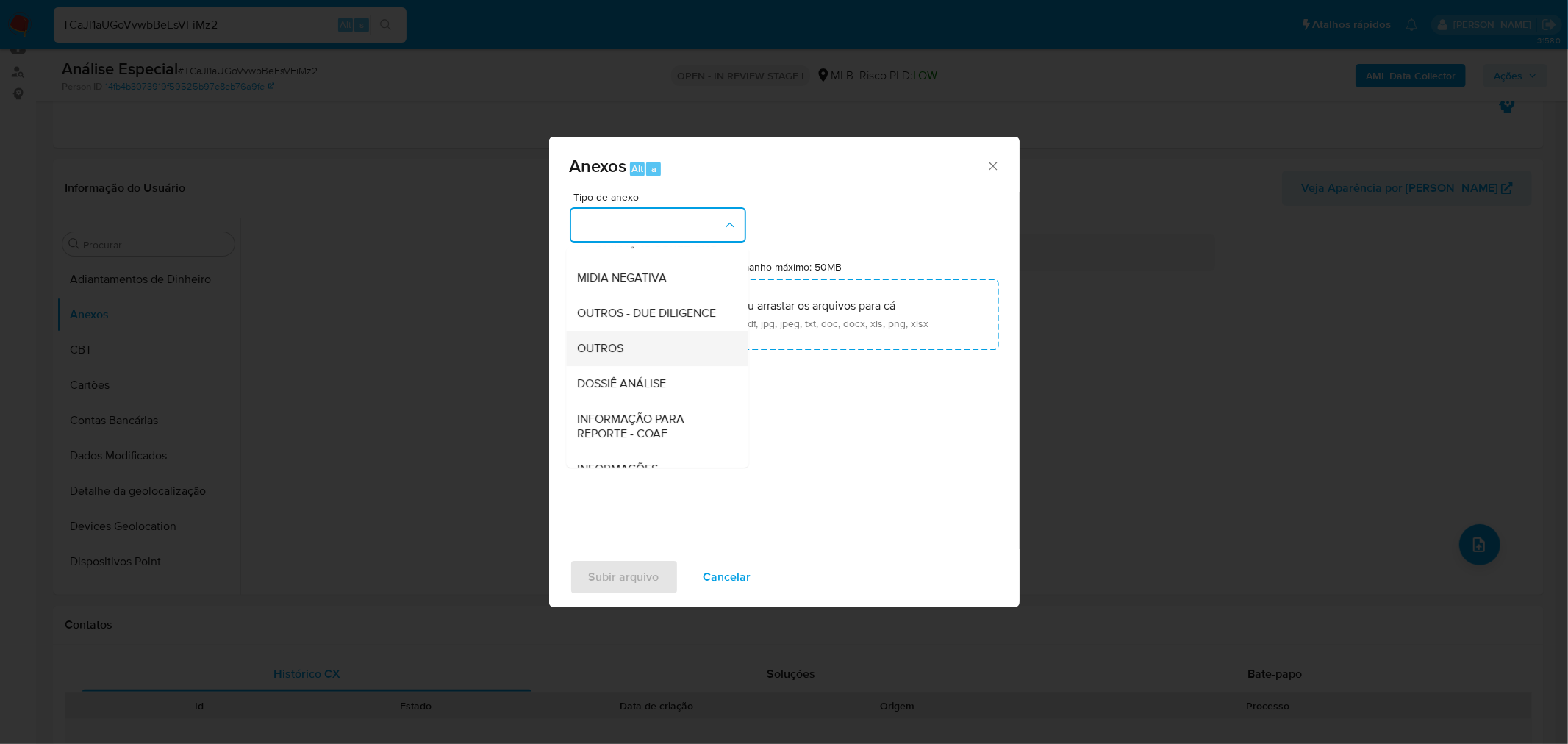
click at [631, 363] on div "OUTROS" at bounding box center [652, 347] width 150 height 35
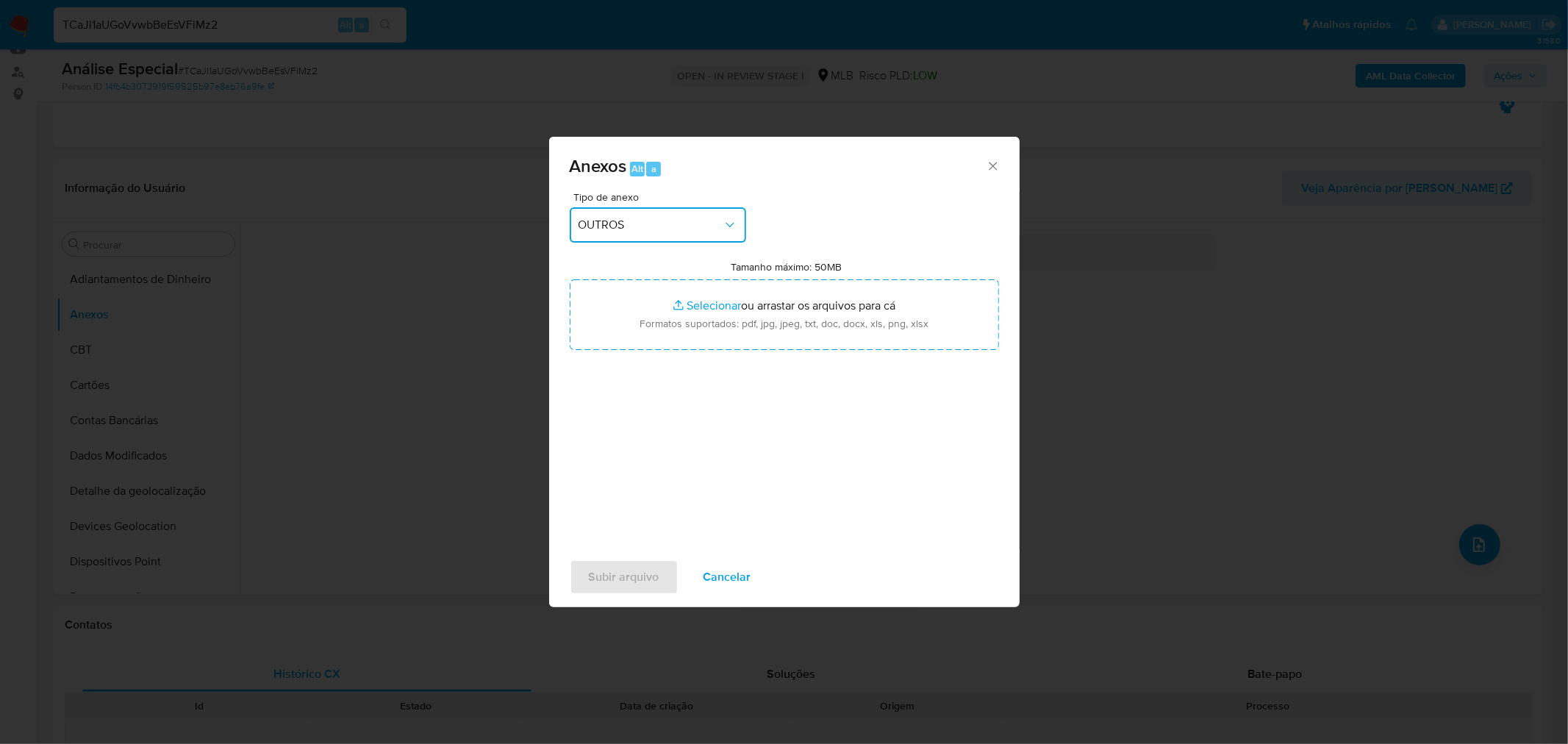
click at [686, 71] on div "Anexos Alt a Tipo de anexo OUTROS Tamanho máximo: 50MB Selecionar arquivos Sele…" at bounding box center [784, 372] width 1568 height 744
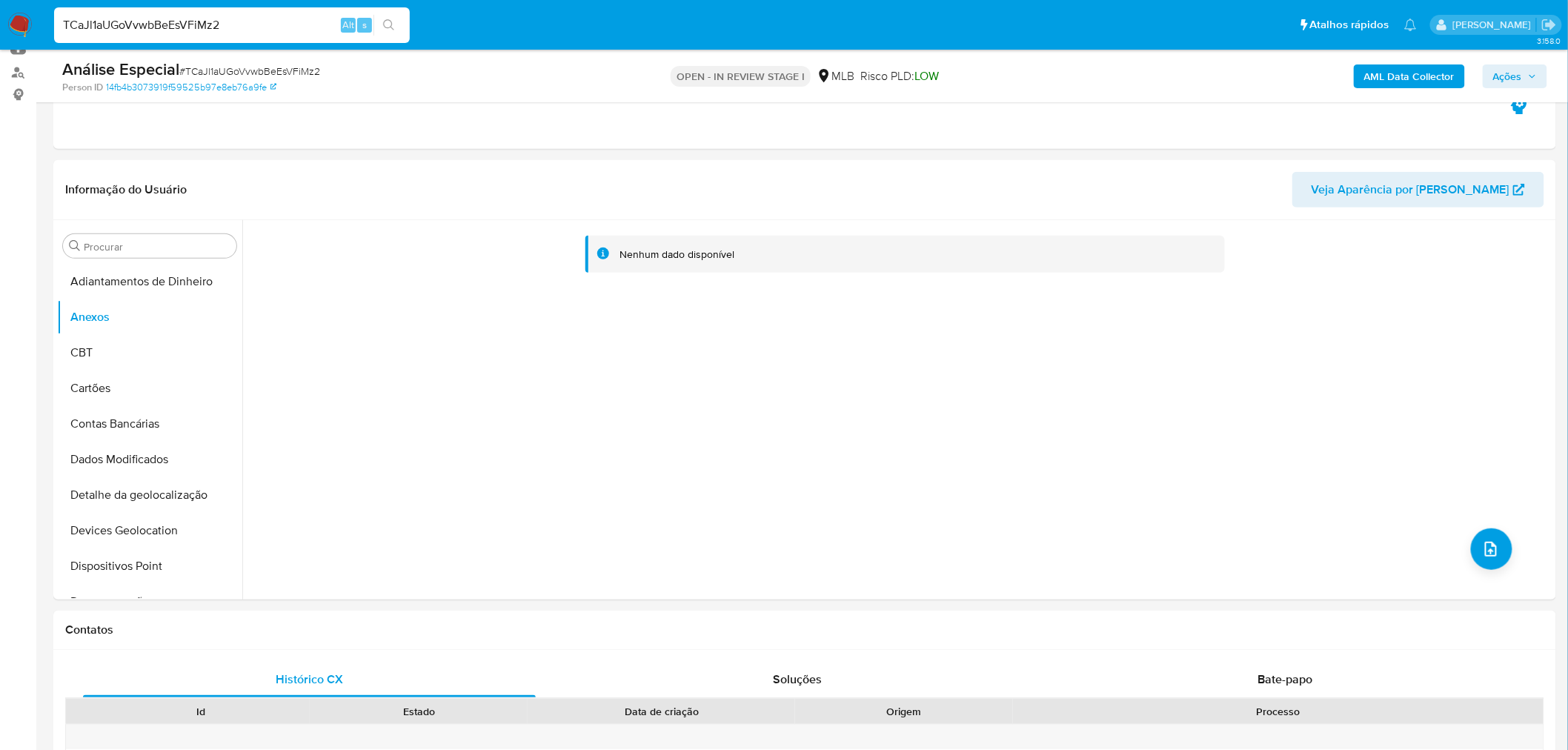
click at [1382, 66] on b "AML Data Collector" at bounding box center [1409, 76] width 91 height 23
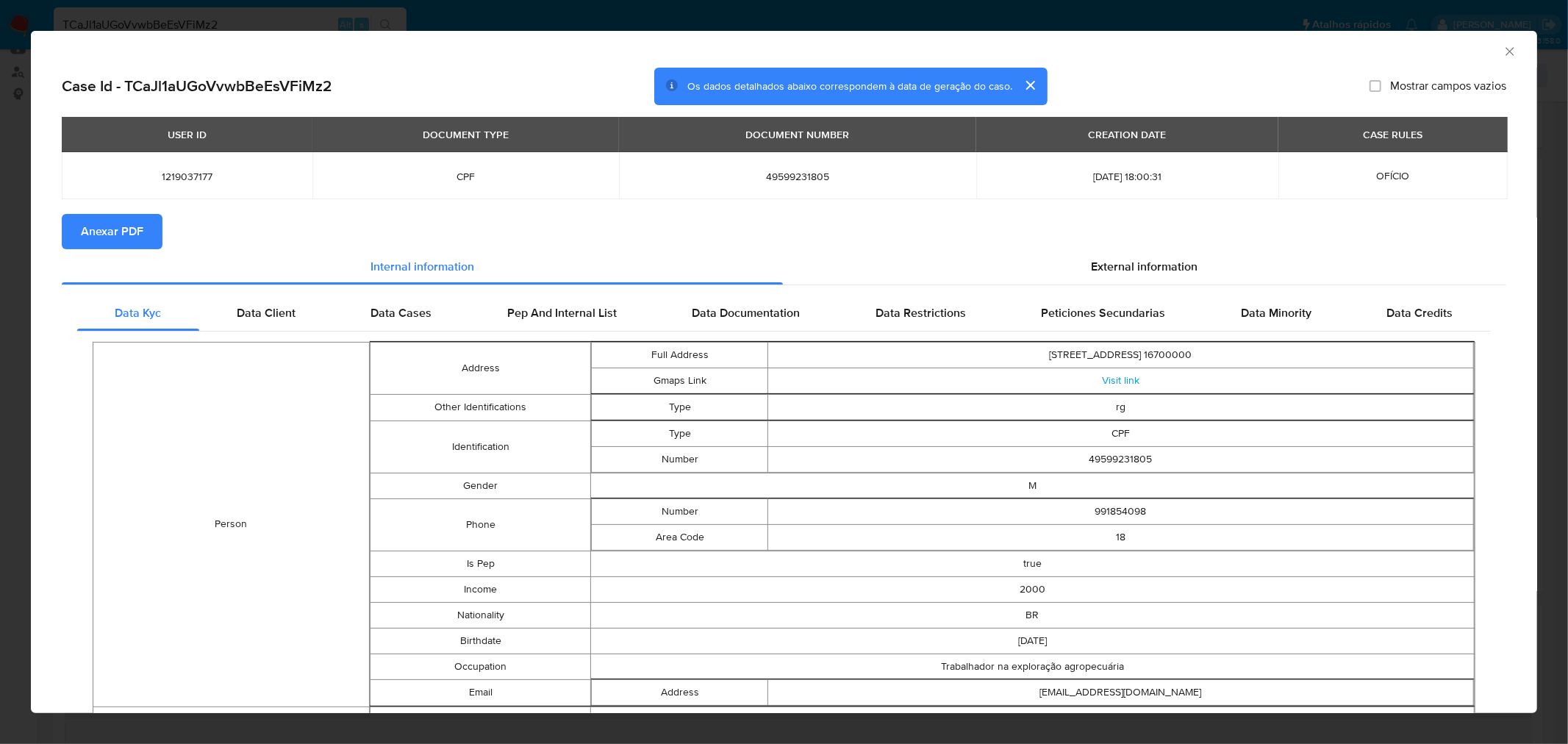
click at [100, 228] on span "Anexar PDF" at bounding box center [111, 231] width 62 height 33
click at [605, 28] on div "AML Data Collector Case Id - TCaJl1aUGoVvwbBeEsVFiMz2 Os dados detalhados abaix…" at bounding box center [784, 372] width 1568 height 744
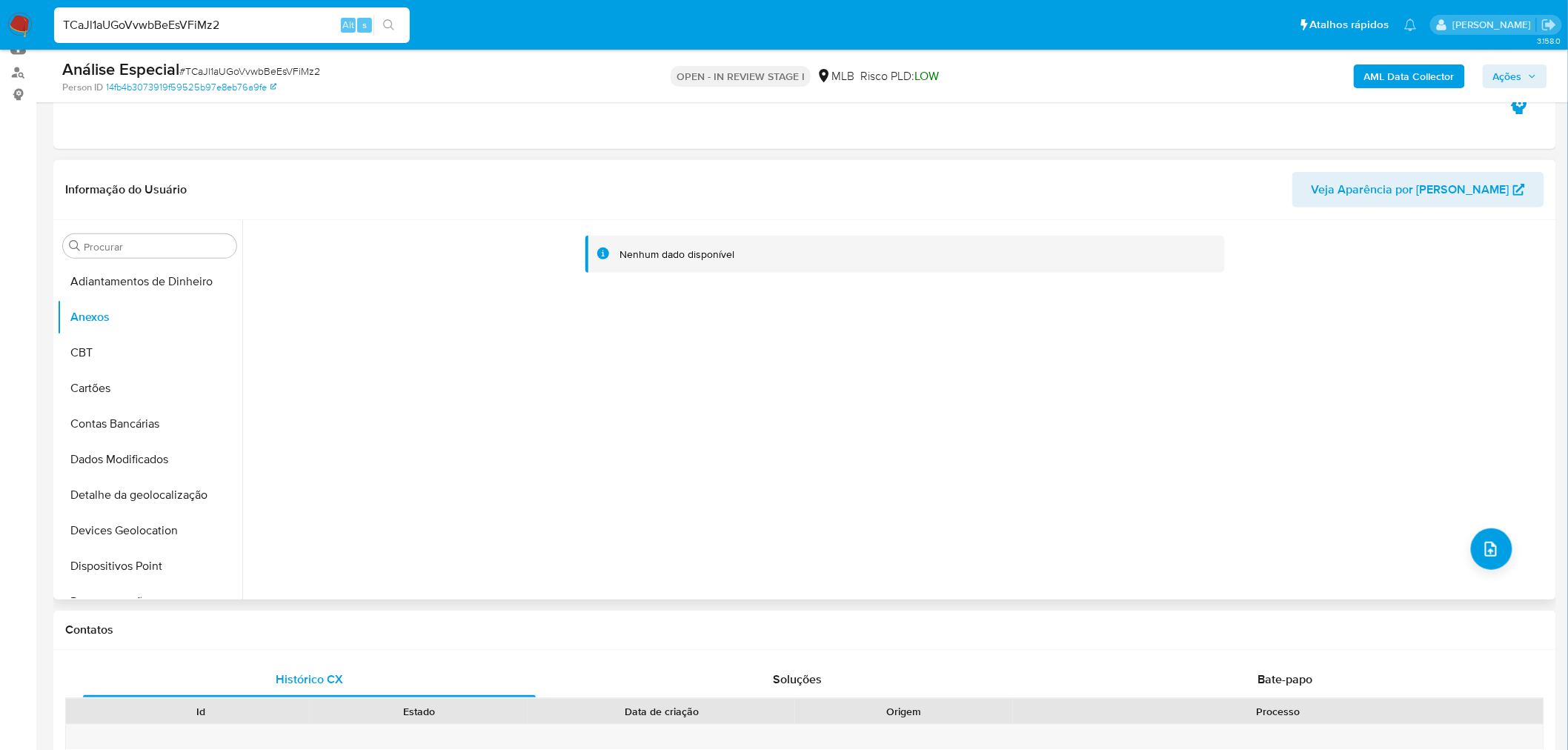
click at [1508, 553] on div "Nenhum dado disponível" at bounding box center [897, 409] width 1310 height 379
click at [1485, 550] on icon "upload-file" at bounding box center [1490, 550] width 12 height 15
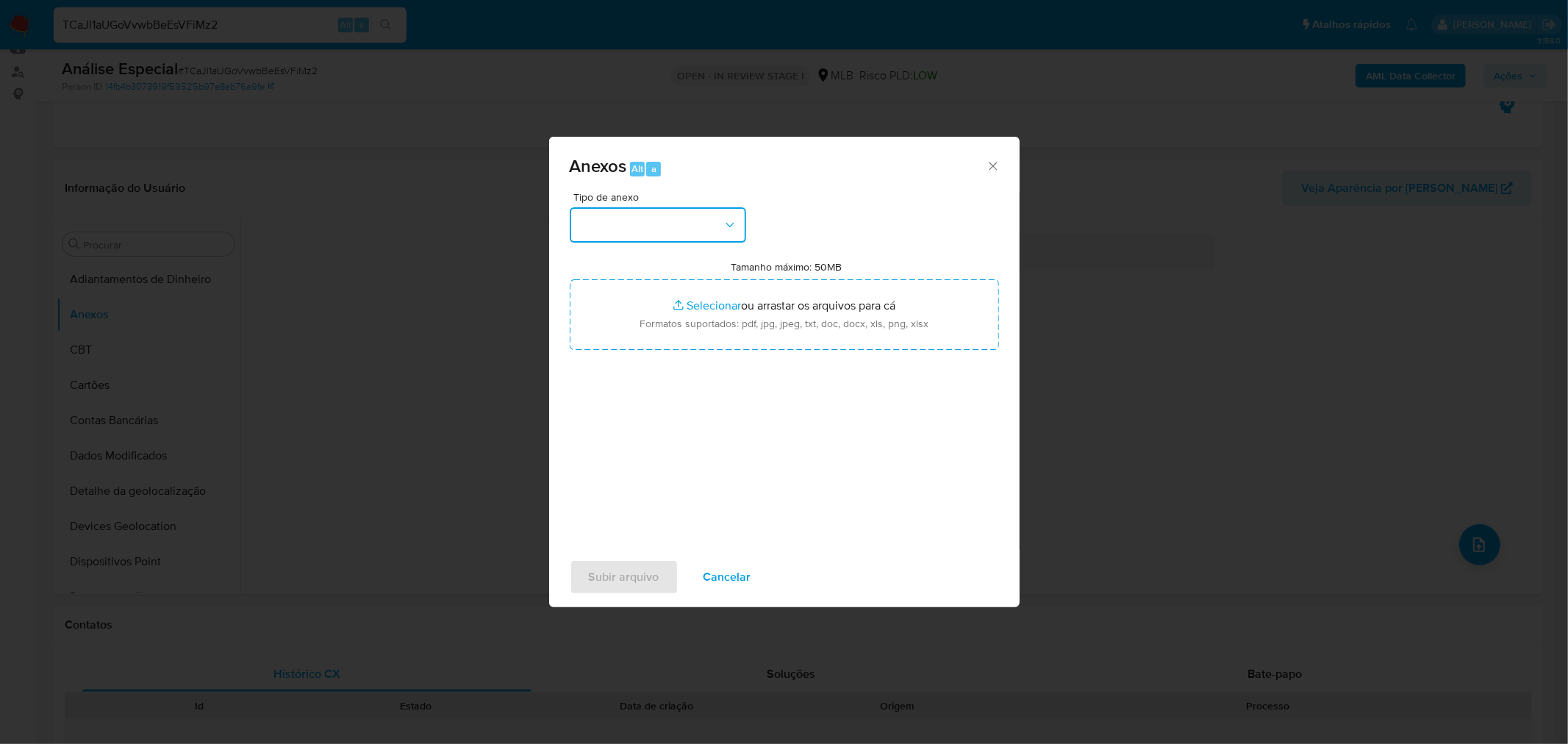
click at [703, 214] on button "button" at bounding box center [658, 225] width 176 height 35
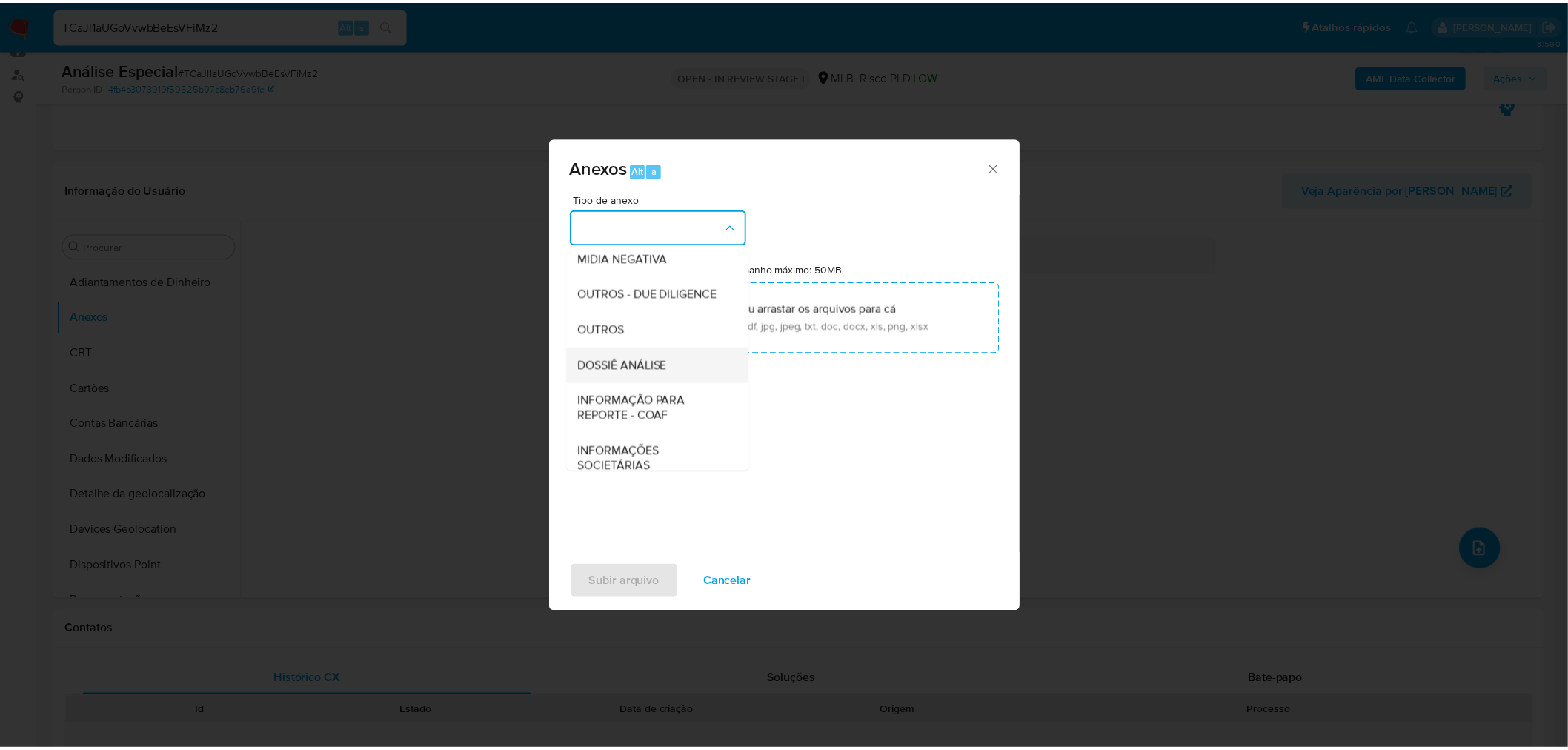
scroll to position [228, 0]
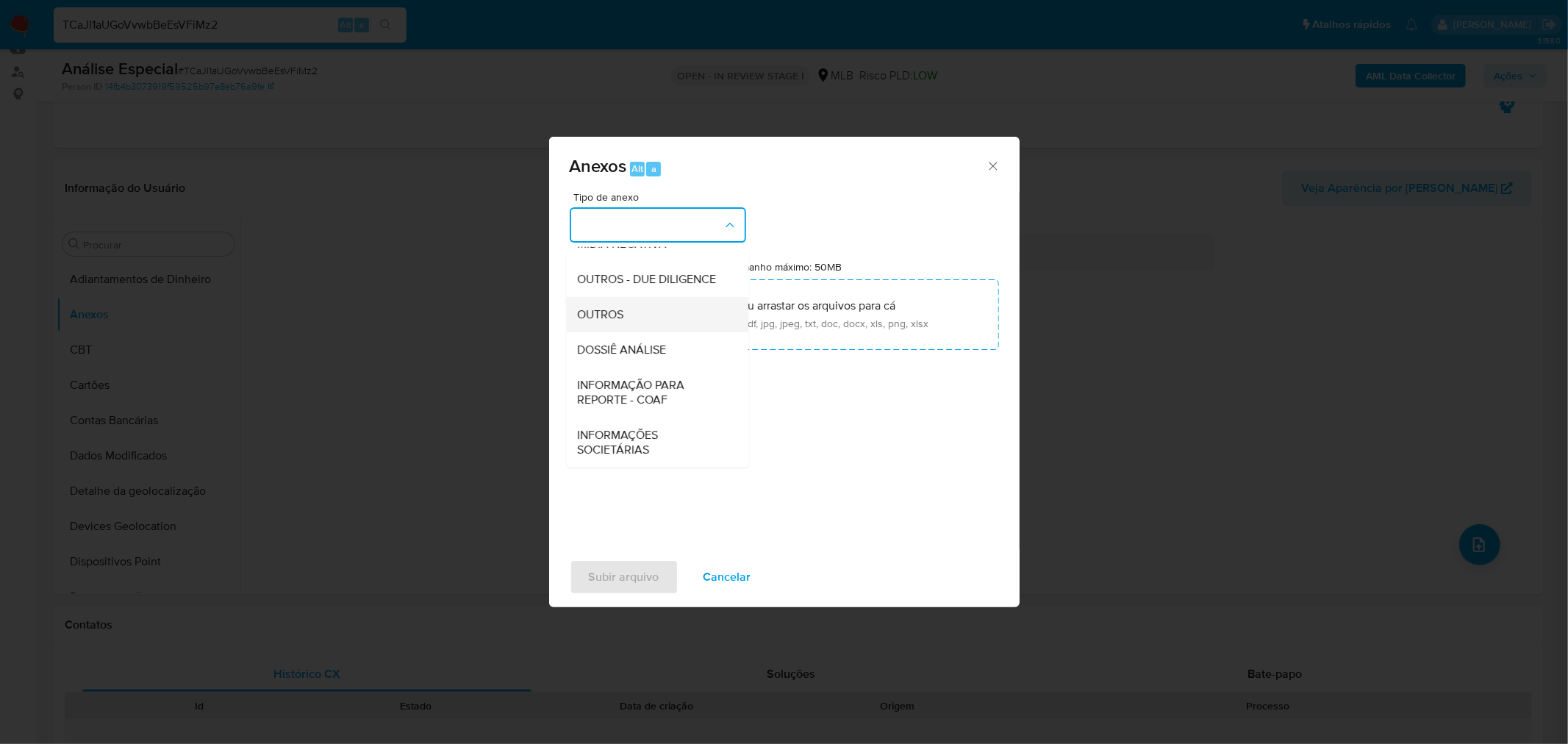
click at [640, 317] on div "OUTROS" at bounding box center [652, 314] width 150 height 35
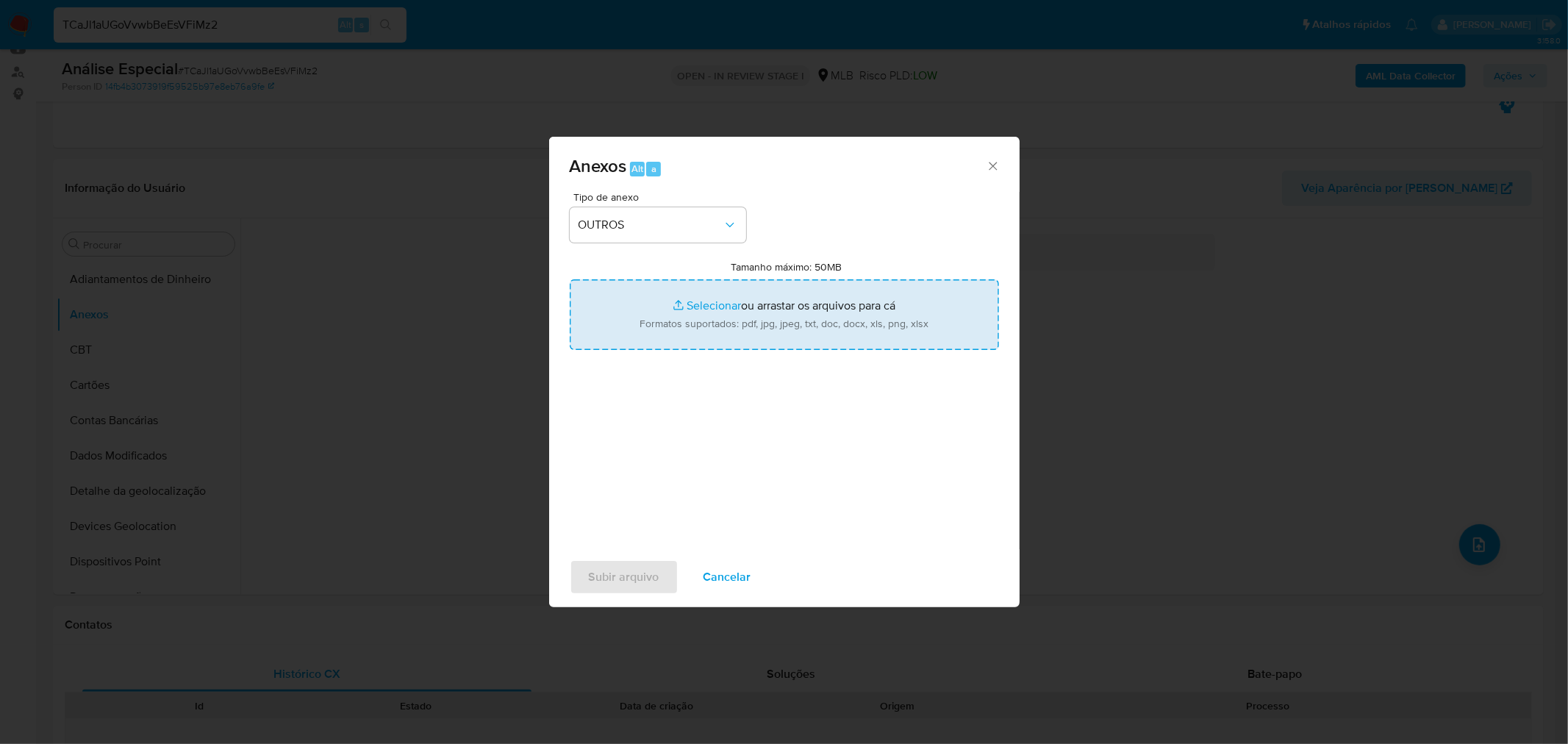
type input "C:\fakepath\Mulan 1219037177_2025_09_12_08_17_26 SIDNEI TEIXEIRA JUNIOR.pdf"
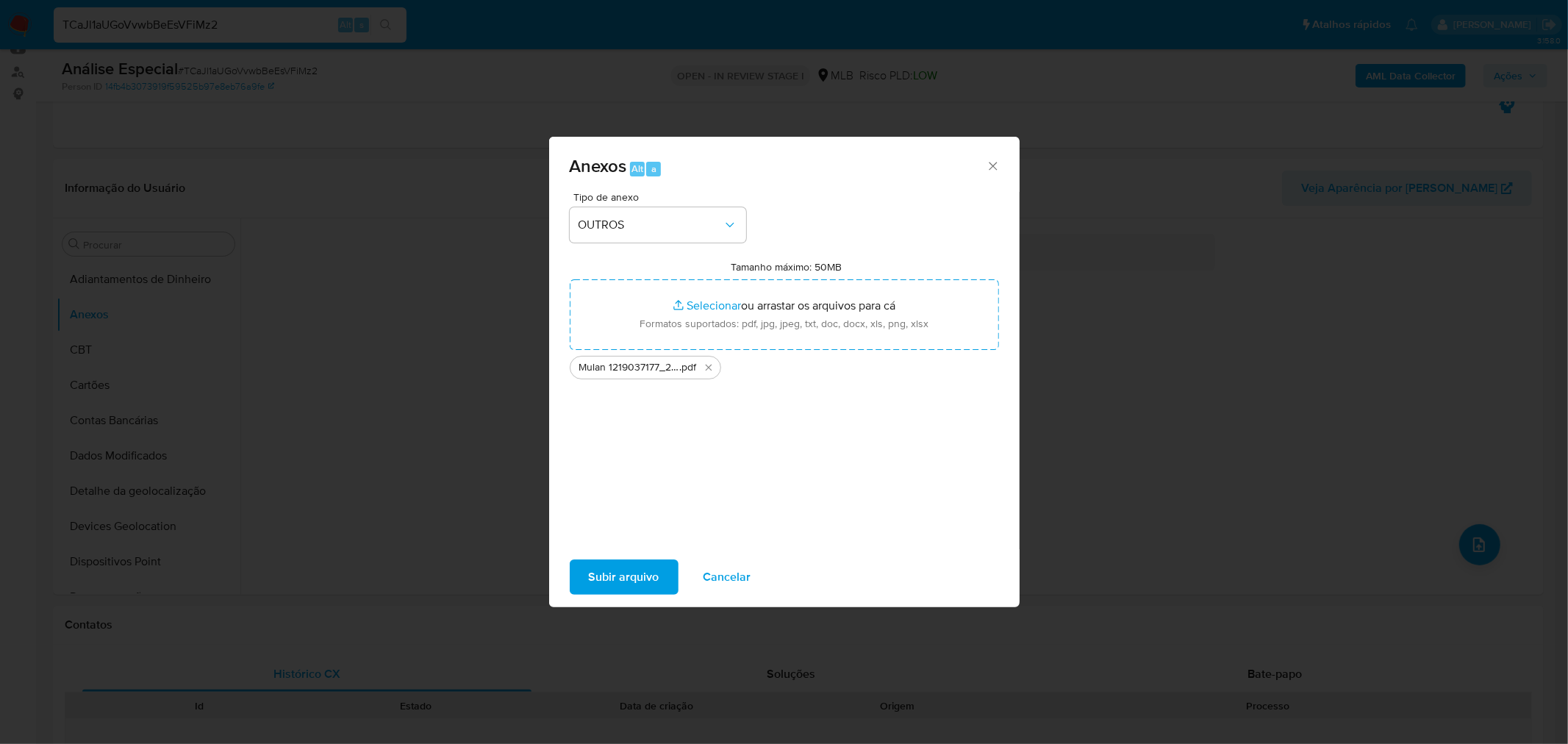
click at [613, 571] on span "Subir arquivo" at bounding box center [624, 577] width 71 height 33
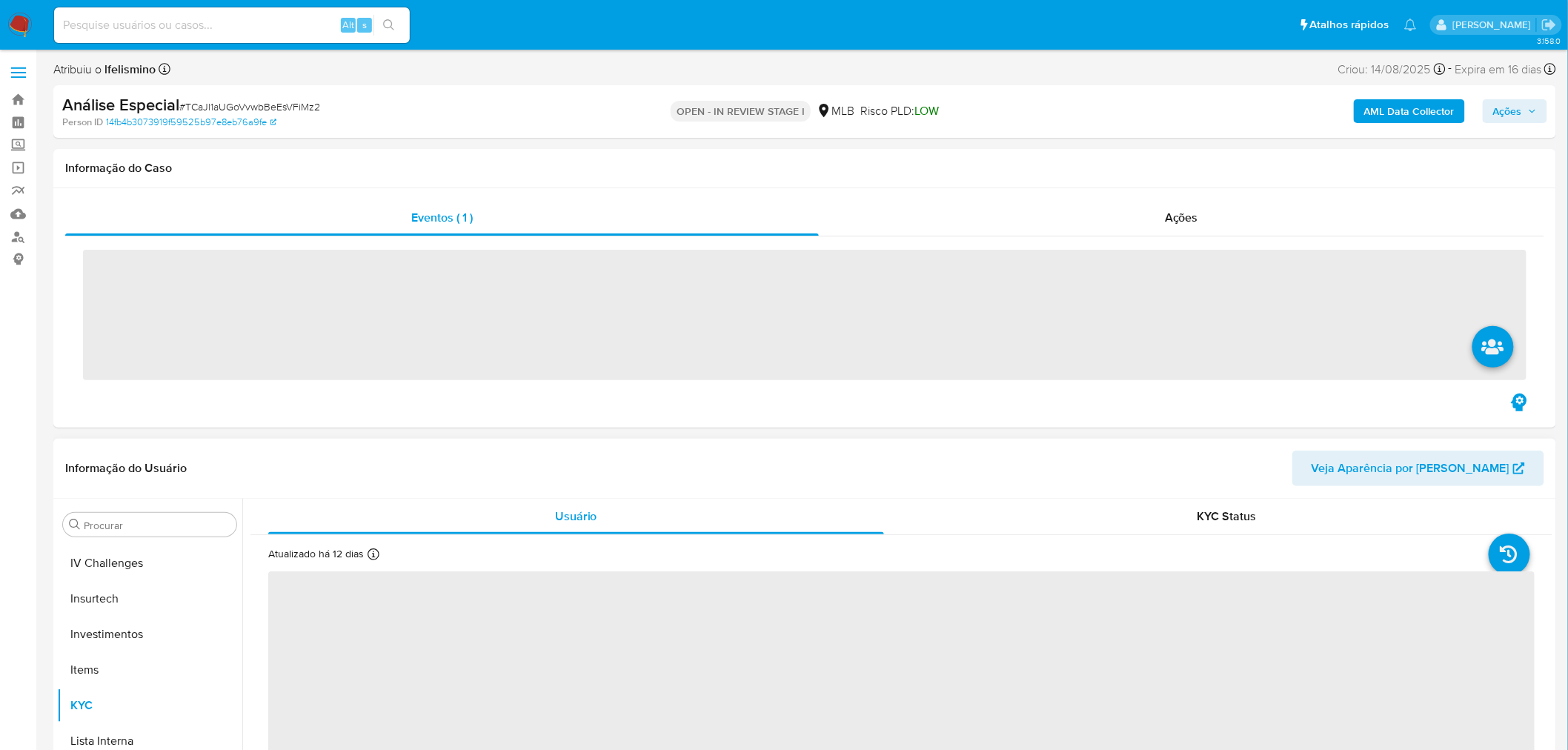
scroll to position [697, 0]
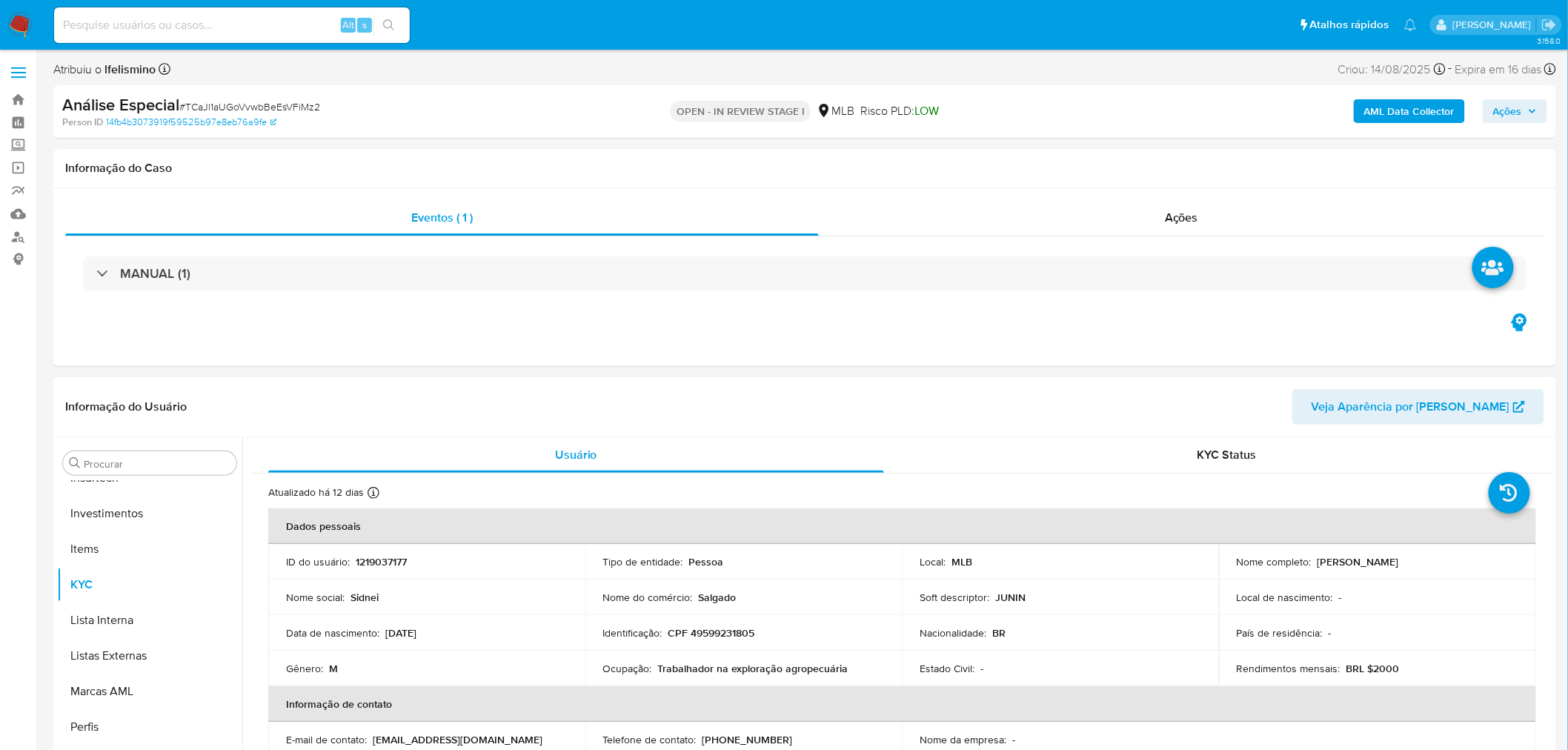
select select "10"
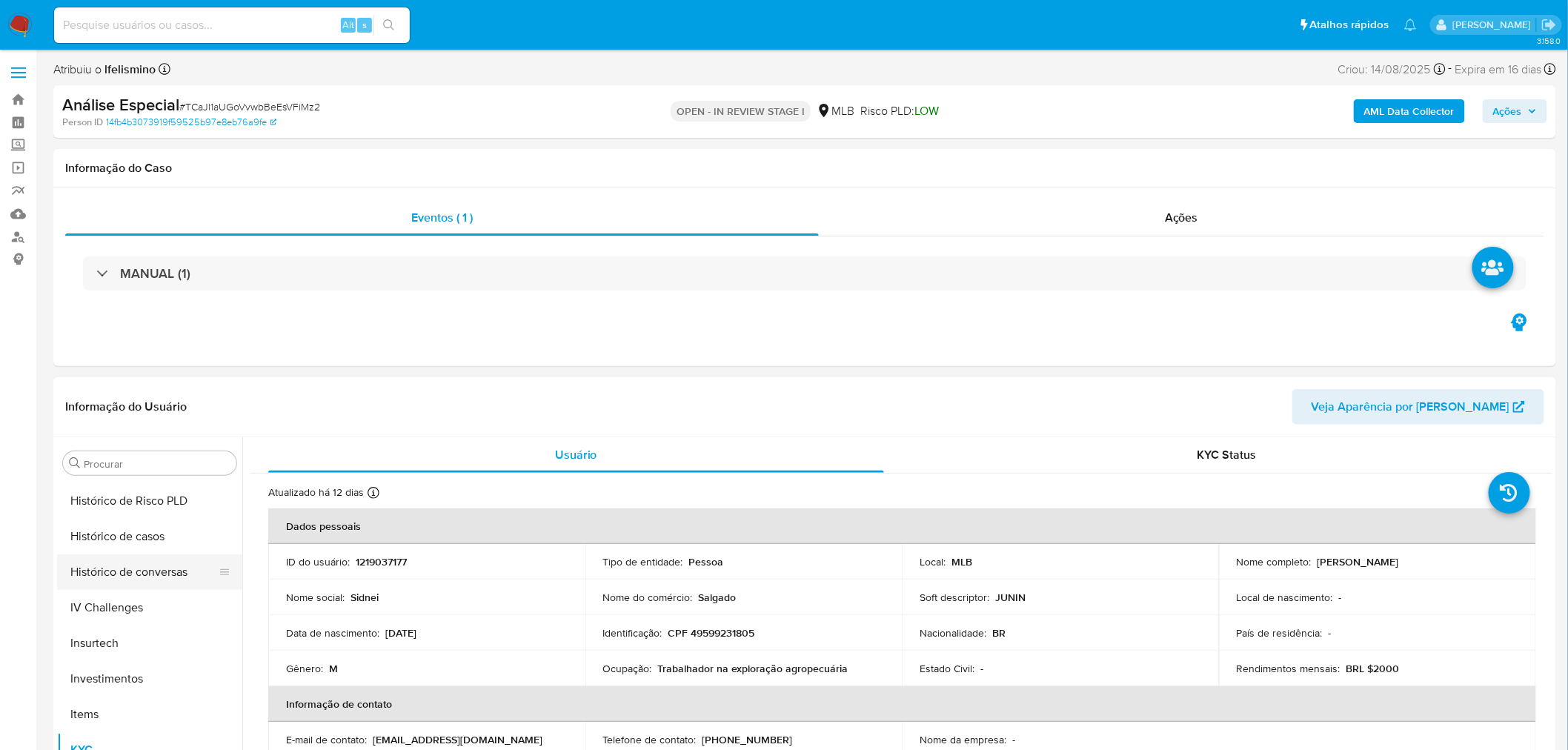
scroll to position [37, 0]
click at [139, 508] on button "Anexos" at bounding box center [143, 496] width 173 height 36
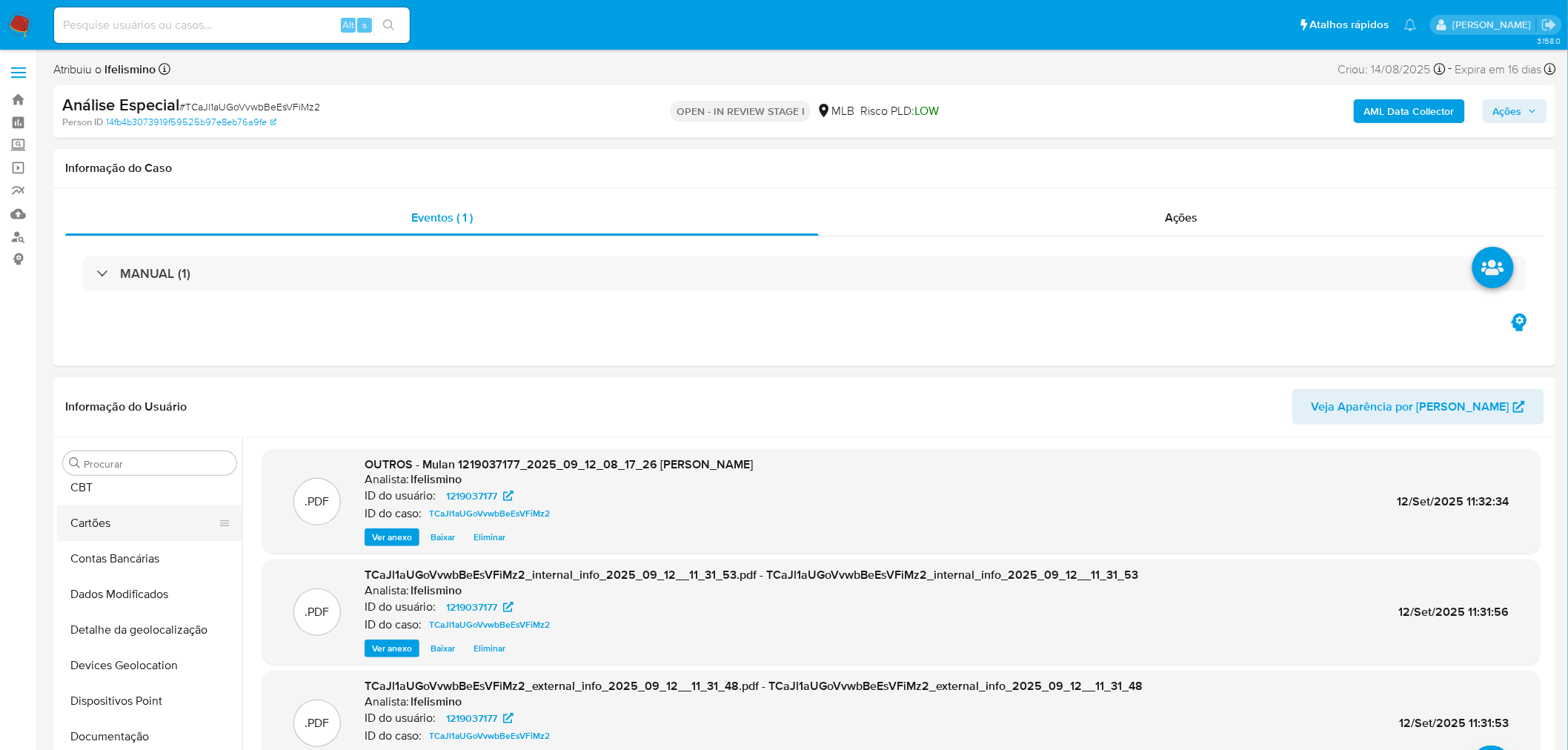
scroll to position [201, 0]
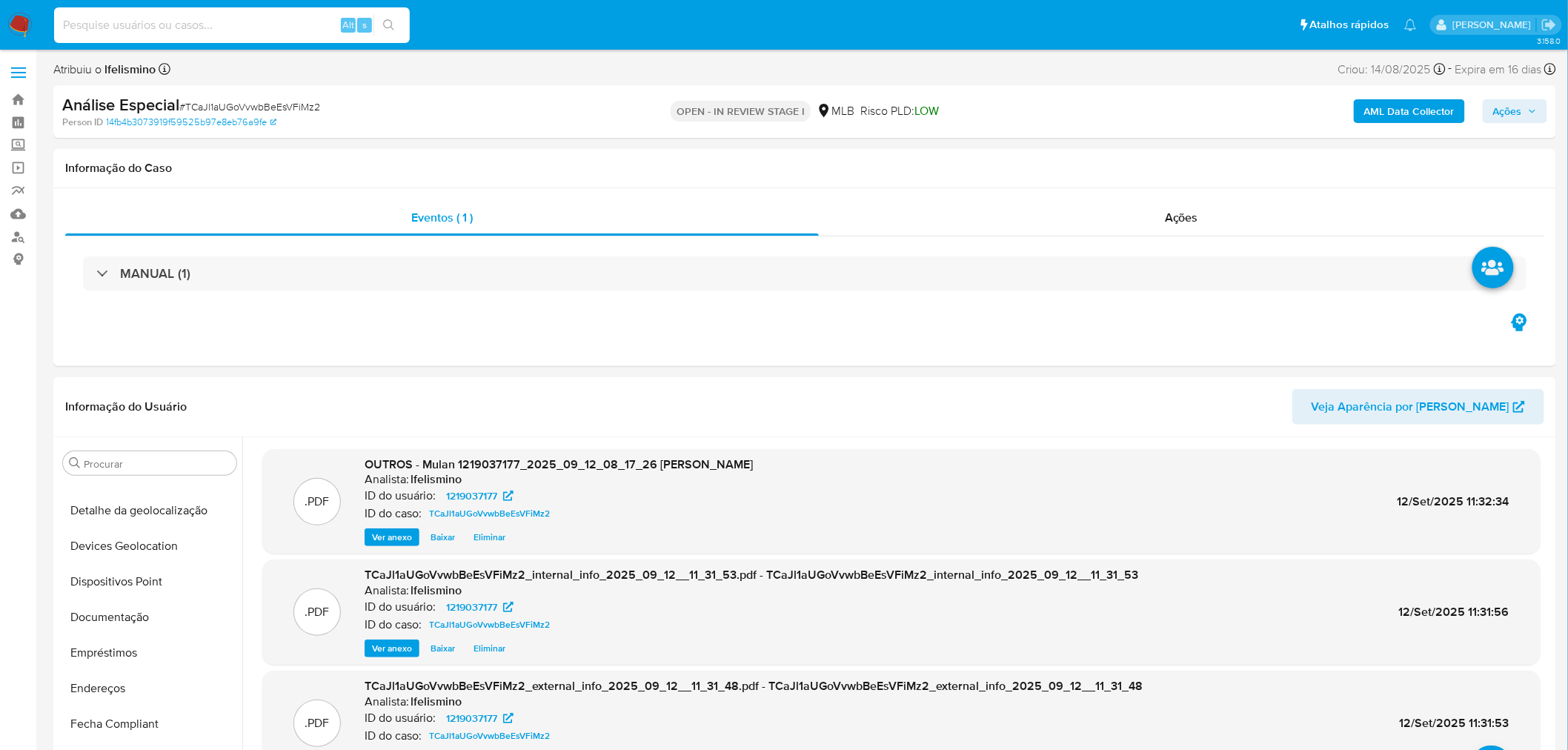
paste input "d2SUNlutsDNwBNCrJL9BugVT"
type input "d2SUNlutsDNwBNCrJL9BugVT"
drag, startPoint x: 382, startPoint y: 16, endPoint x: 346, endPoint y: 4, distance: 37.9
click at [382, 16] on button "search-icon" at bounding box center [388, 25] width 30 height 21
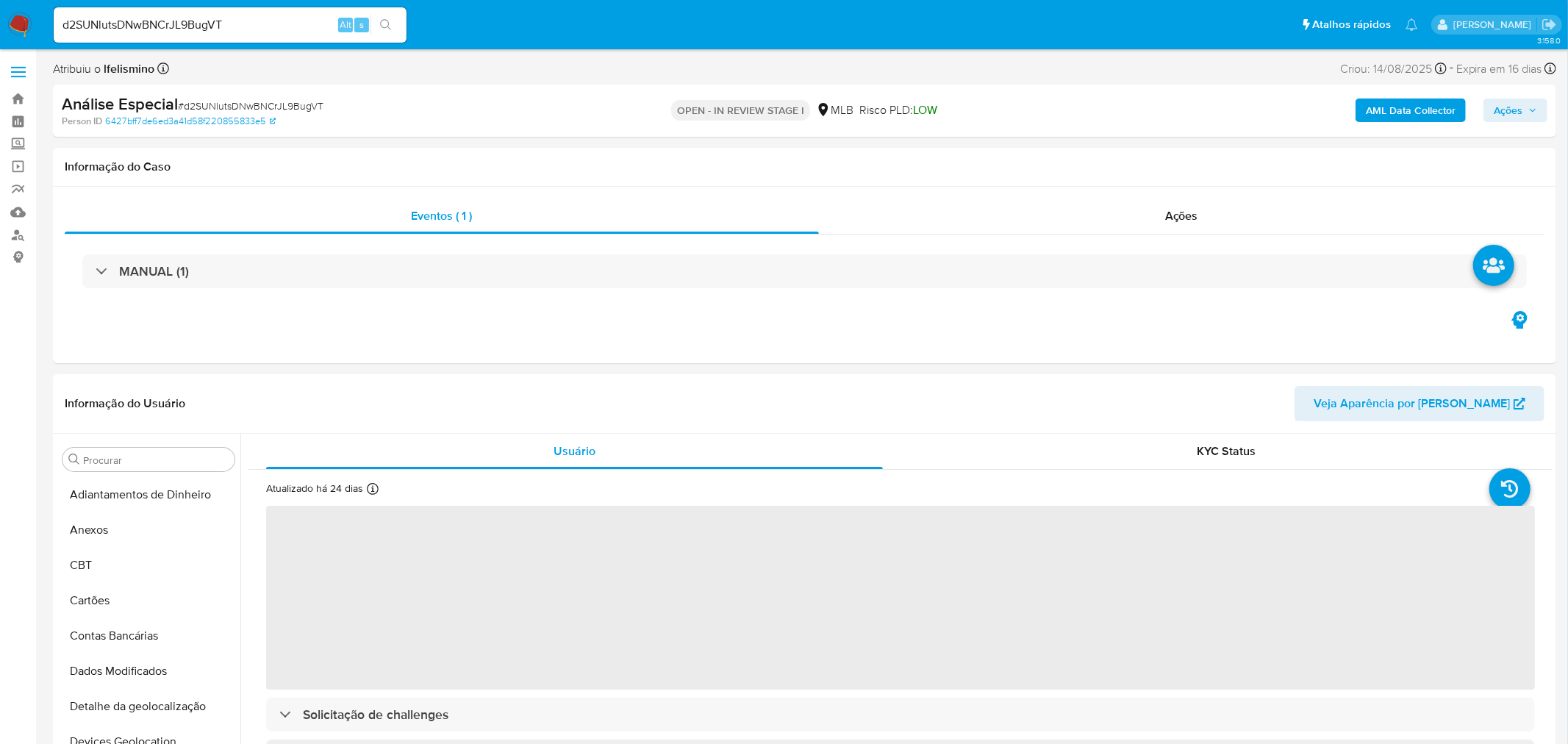
select select "10"
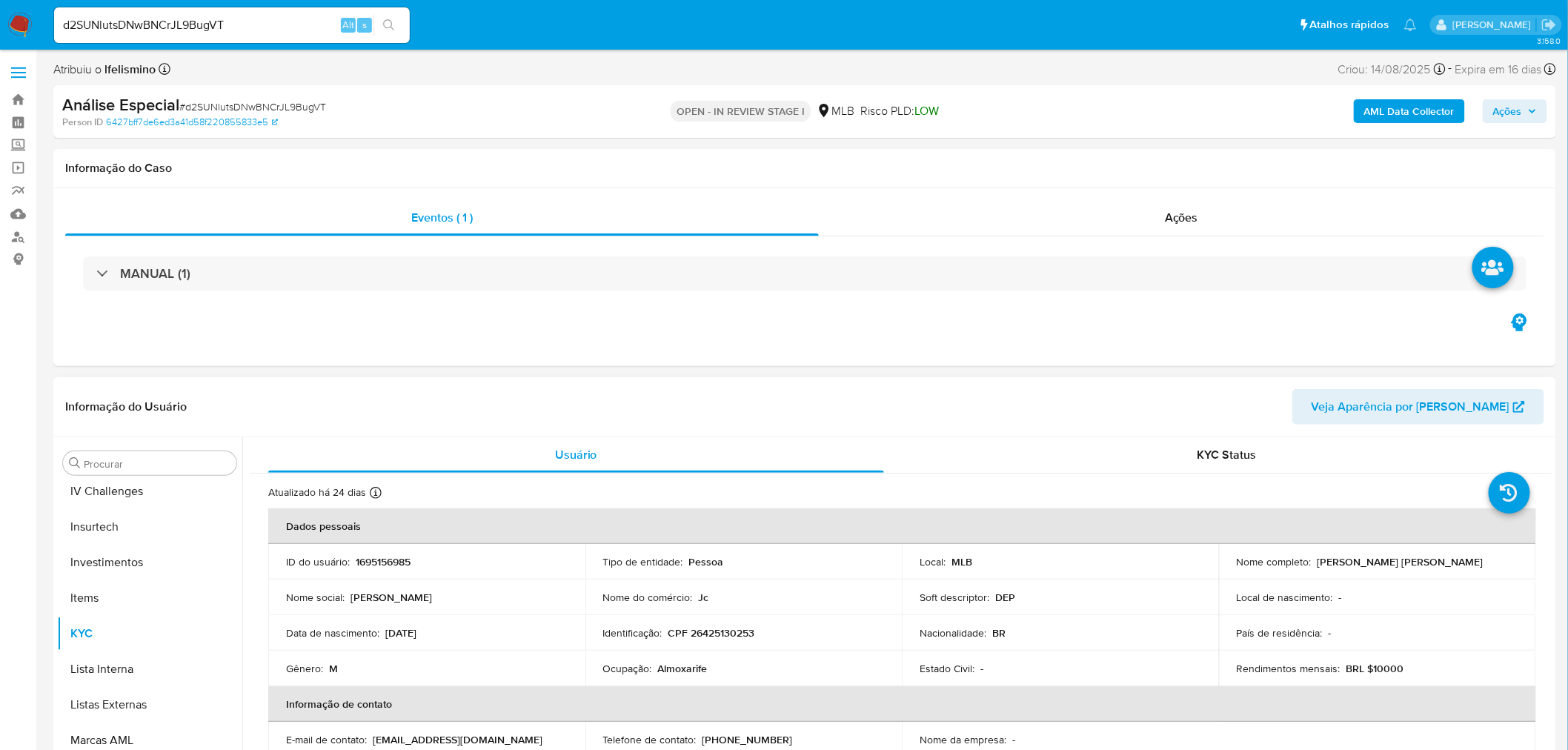
scroll to position [449, 0]
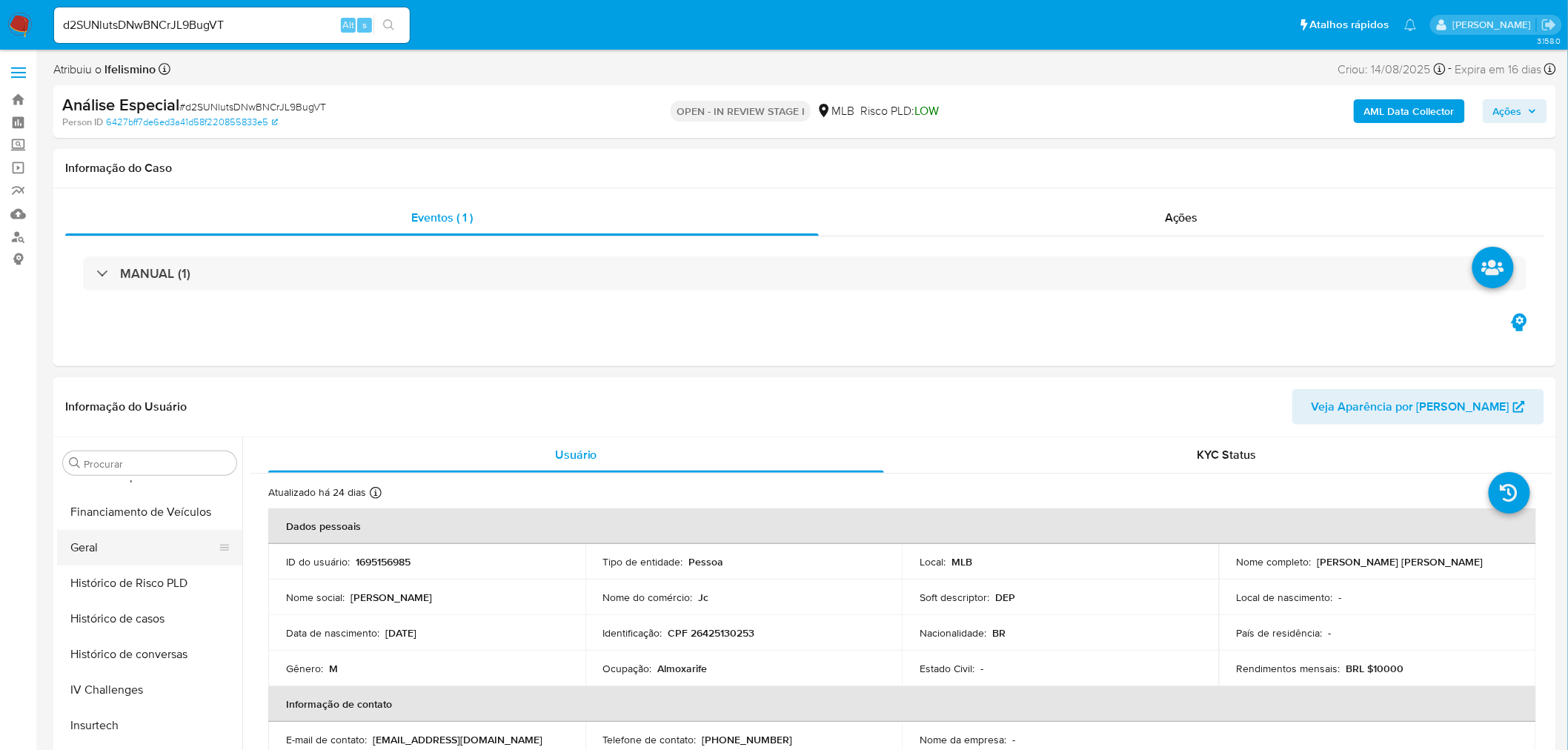
click at [133, 550] on button "Geral" at bounding box center [143, 548] width 173 height 36
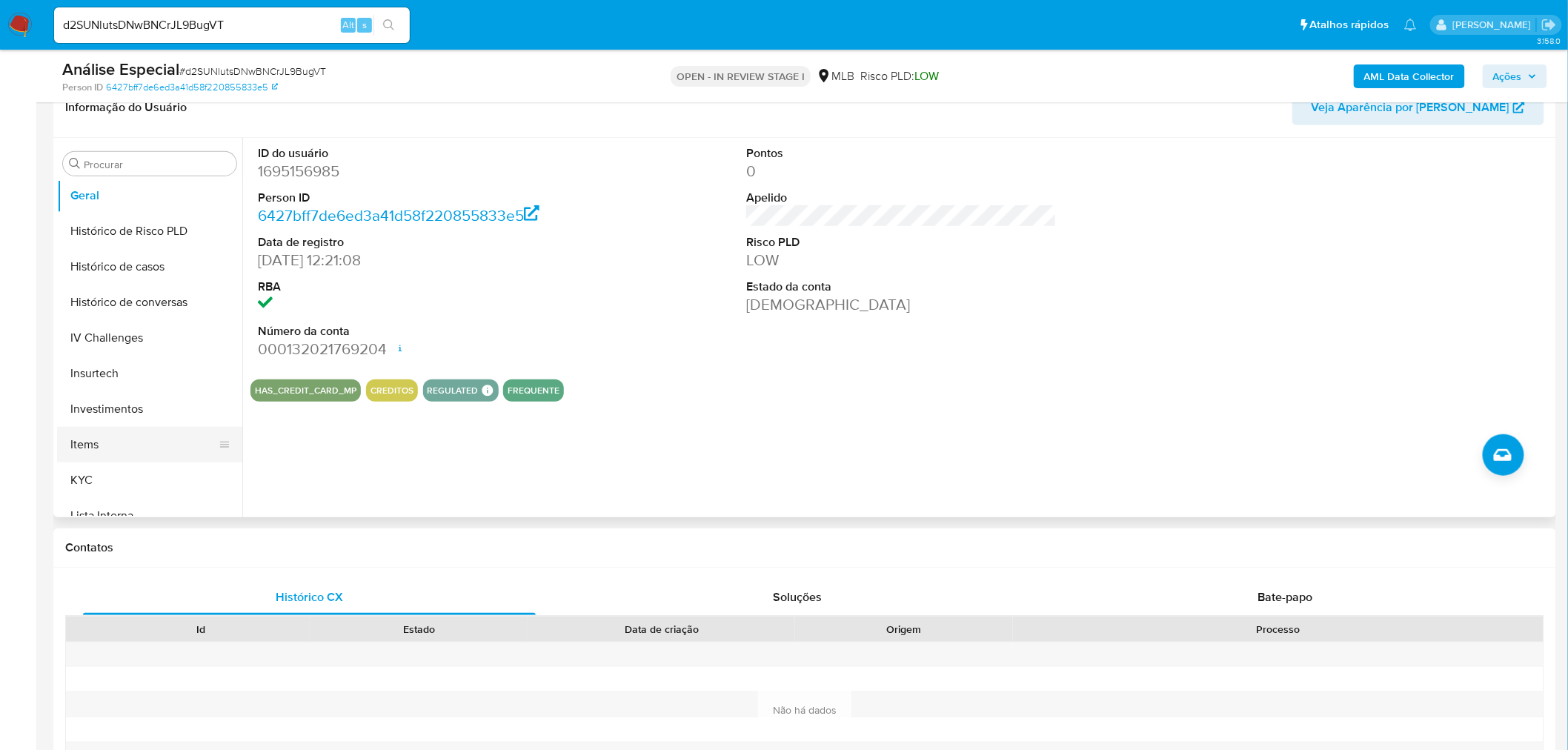
scroll to position [532, 0]
click at [80, 458] on button "KYC" at bounding box center [143, 450] width 173 height 36
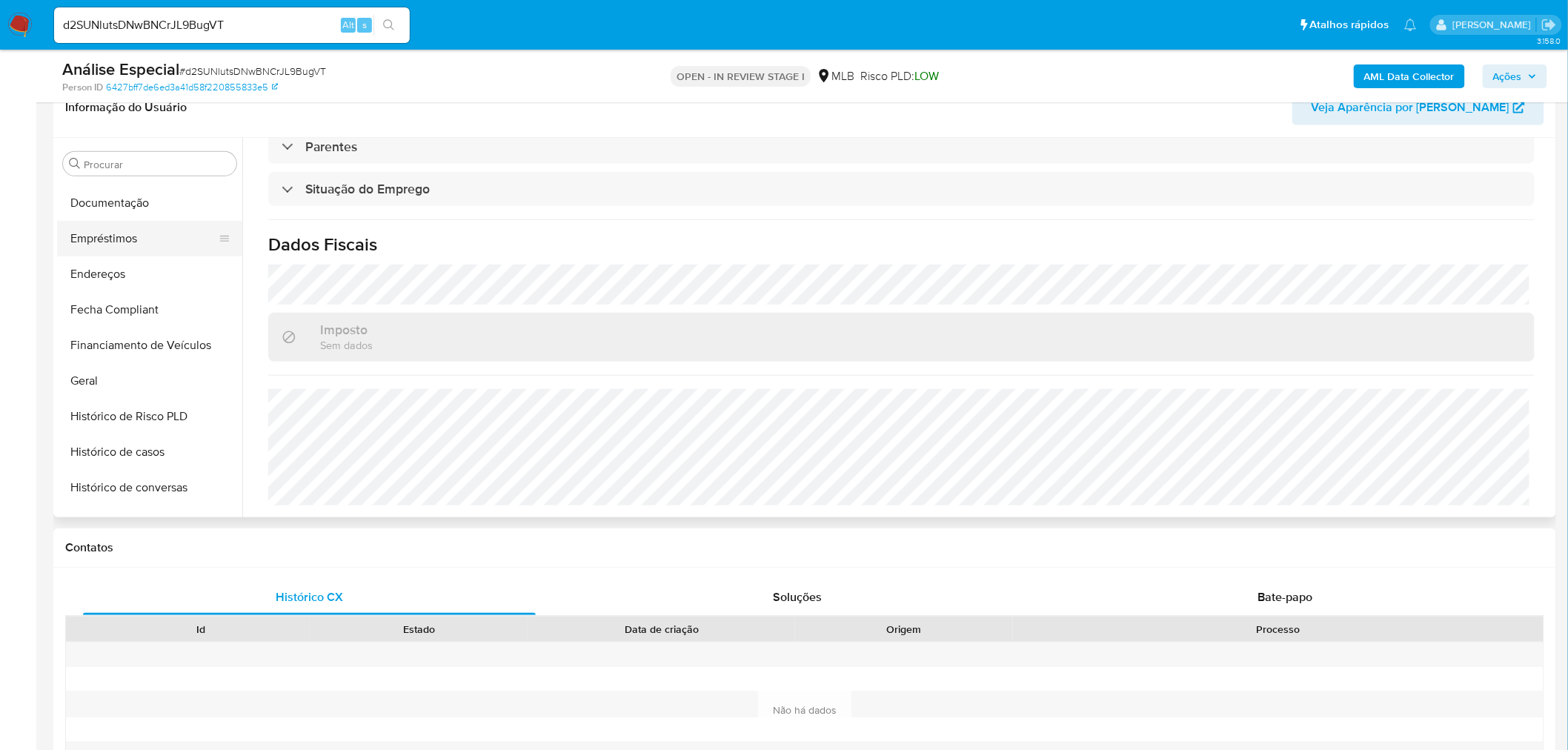
scroll to position [285, 0]
click at [125, 236] on button "Documentação" at bounding box center [143, 235] width 173 height 36
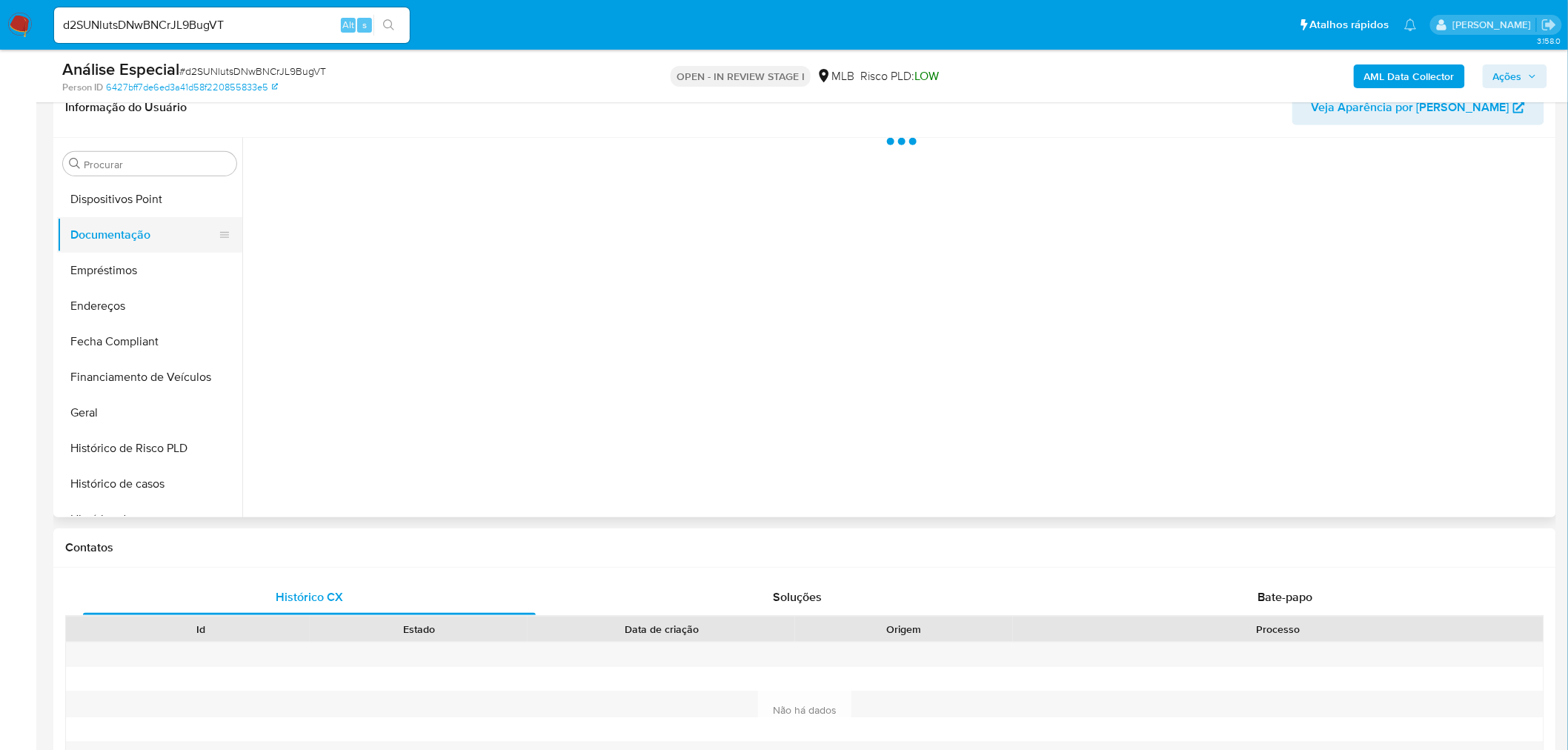
scroll to position [0, 0]
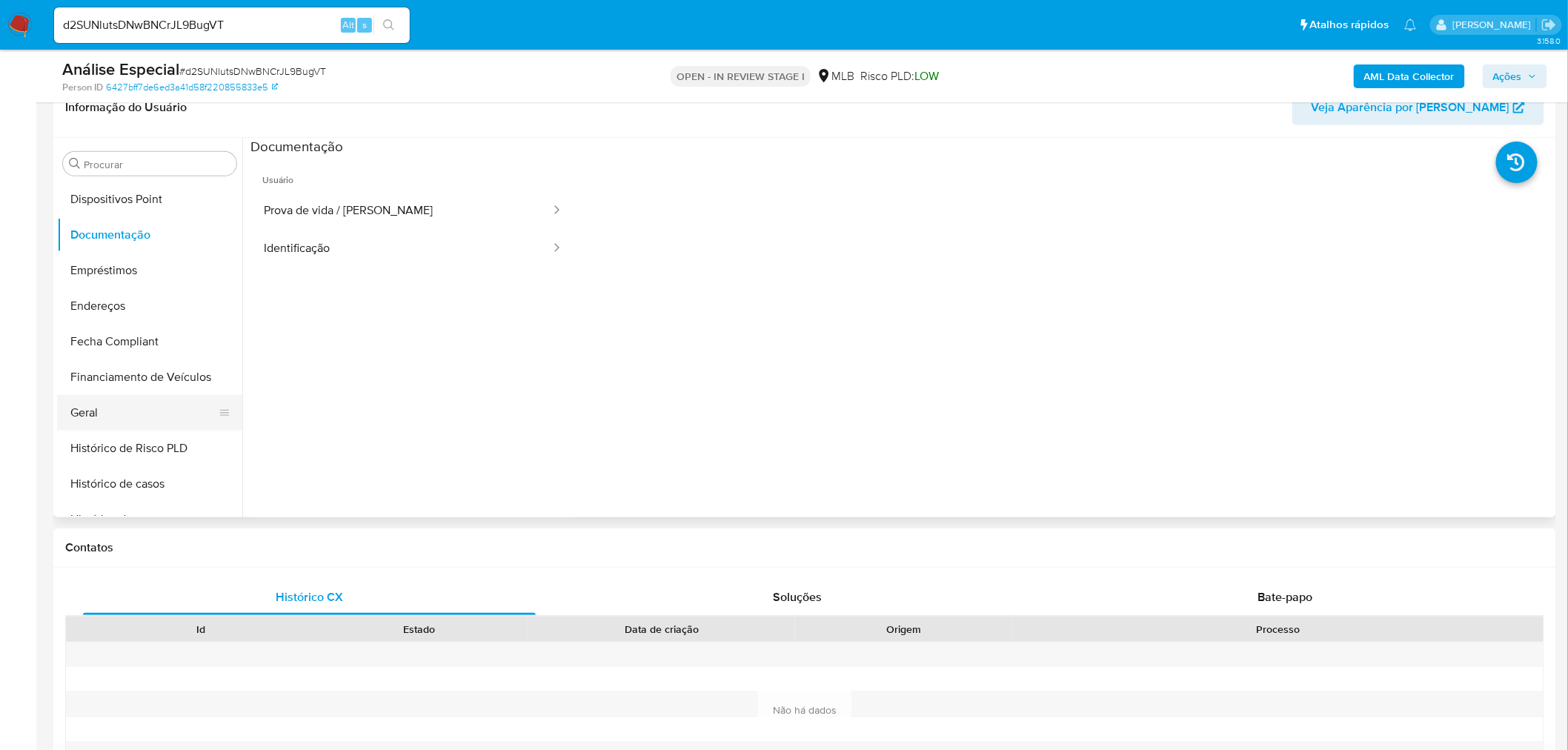
click at [154, 424] on button "Geral" at bounding box center [143, 413] width 173 height 36
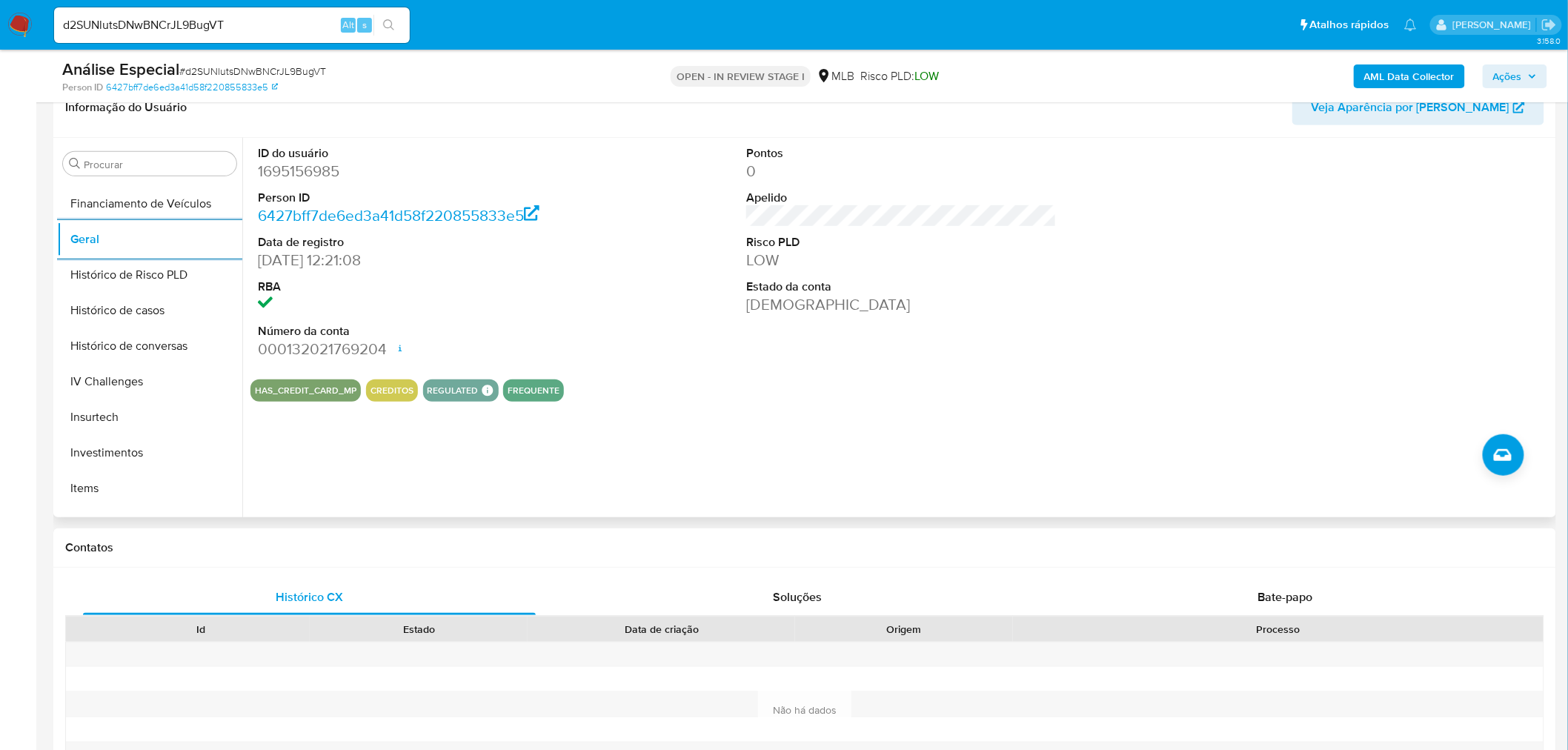
scroll to position [613, 0]
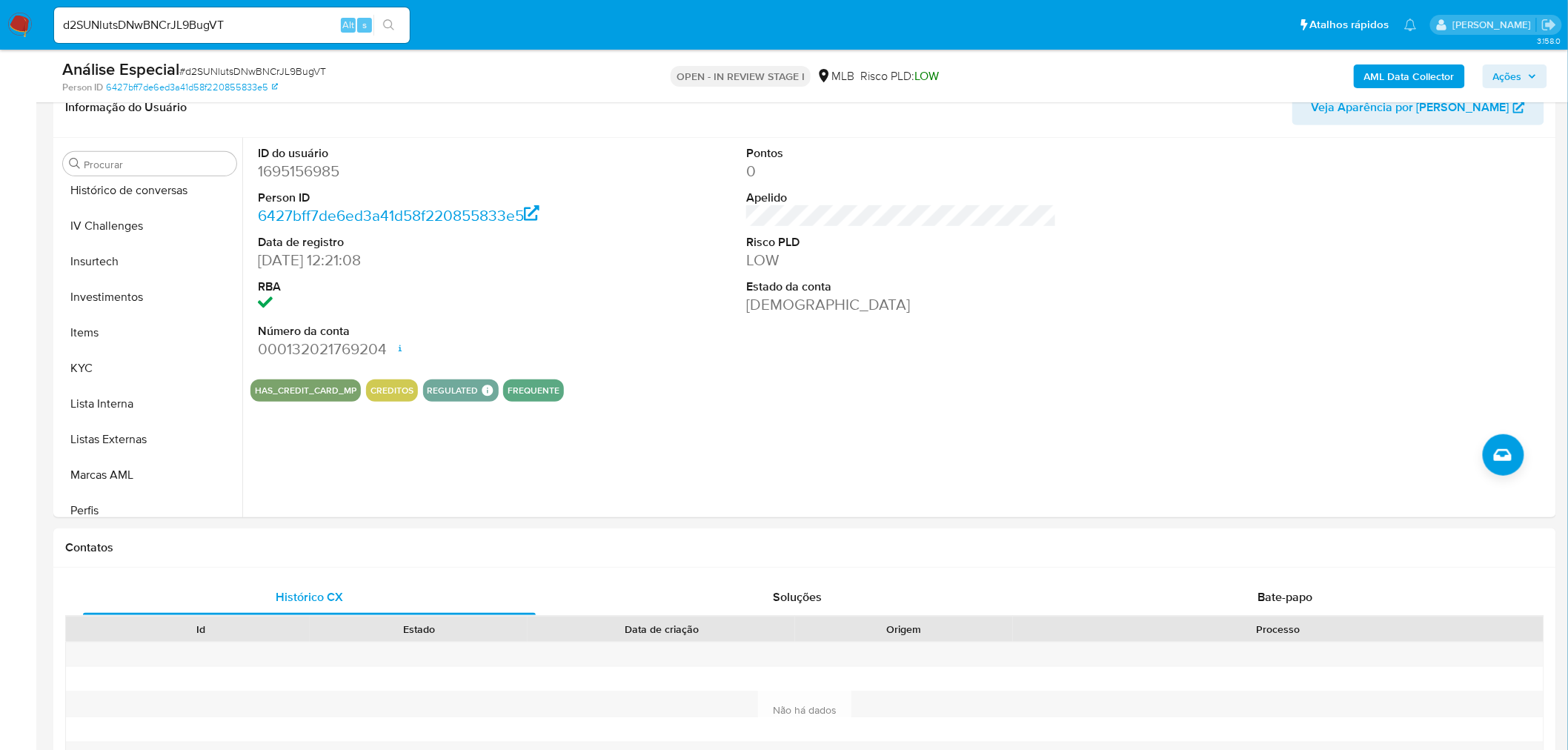
drag, startPoint x: 105, startPoint y: 375, endPoint x: 26, endPoint y: 379, distance: 79.1
click at [107, 374] on button "KYC" at bounding box center [150, 368] width 185 height 36
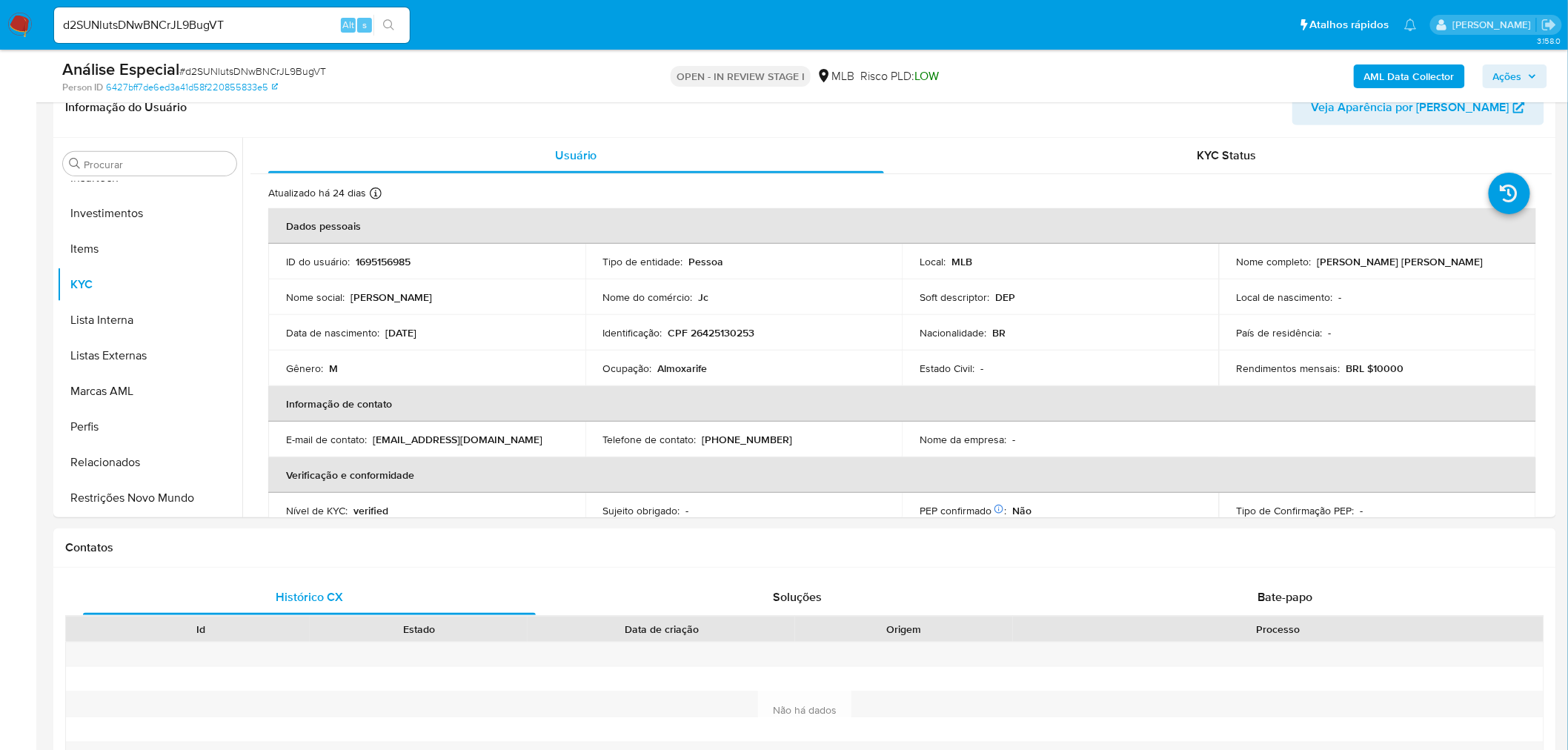
drag, startPoint x: 109, startPoint y: 499, endPoint x: 26, endPoint y: 499, distance: 83.0
click at [109, 499] on button "Restrições Novo Mundo" at bounding box center [150, 498] width 185 height 36
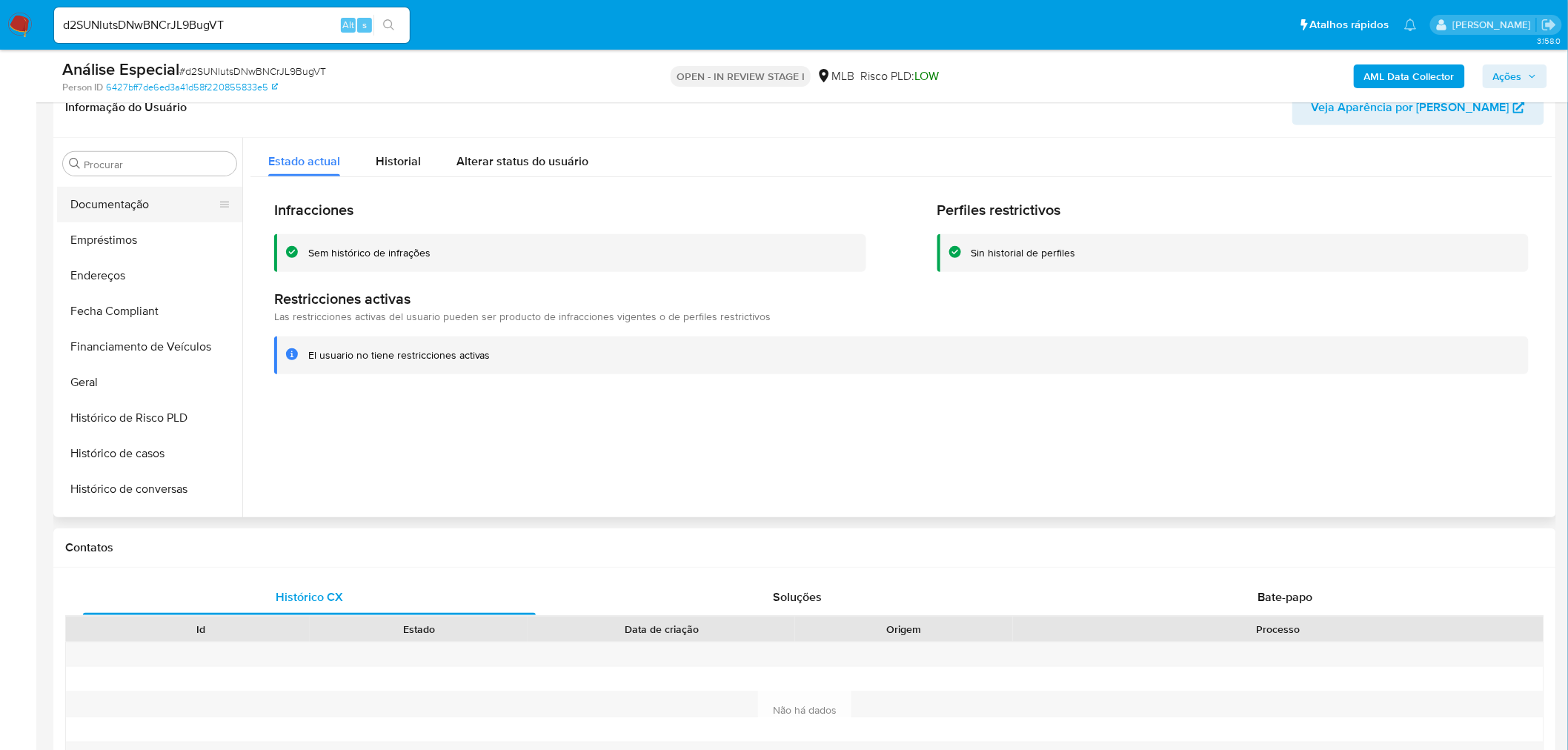
scroll to position [286, 0]
click at [145, 242] on button "Documentação" at bounding box center [143, 234] width 173 height 36
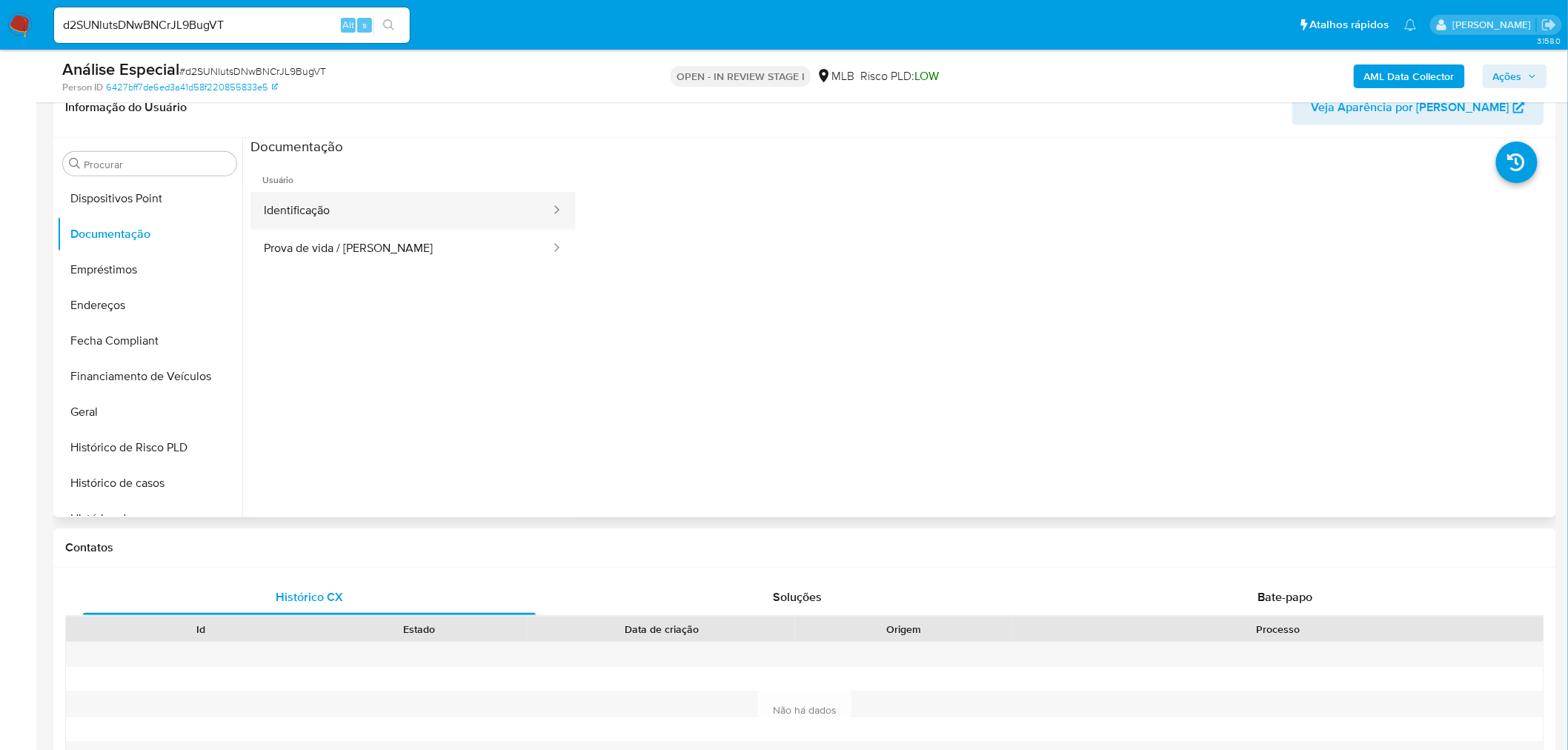
click at [402, 204] on button "Identificação" at bounding box center [402, 211] width 301 height 37
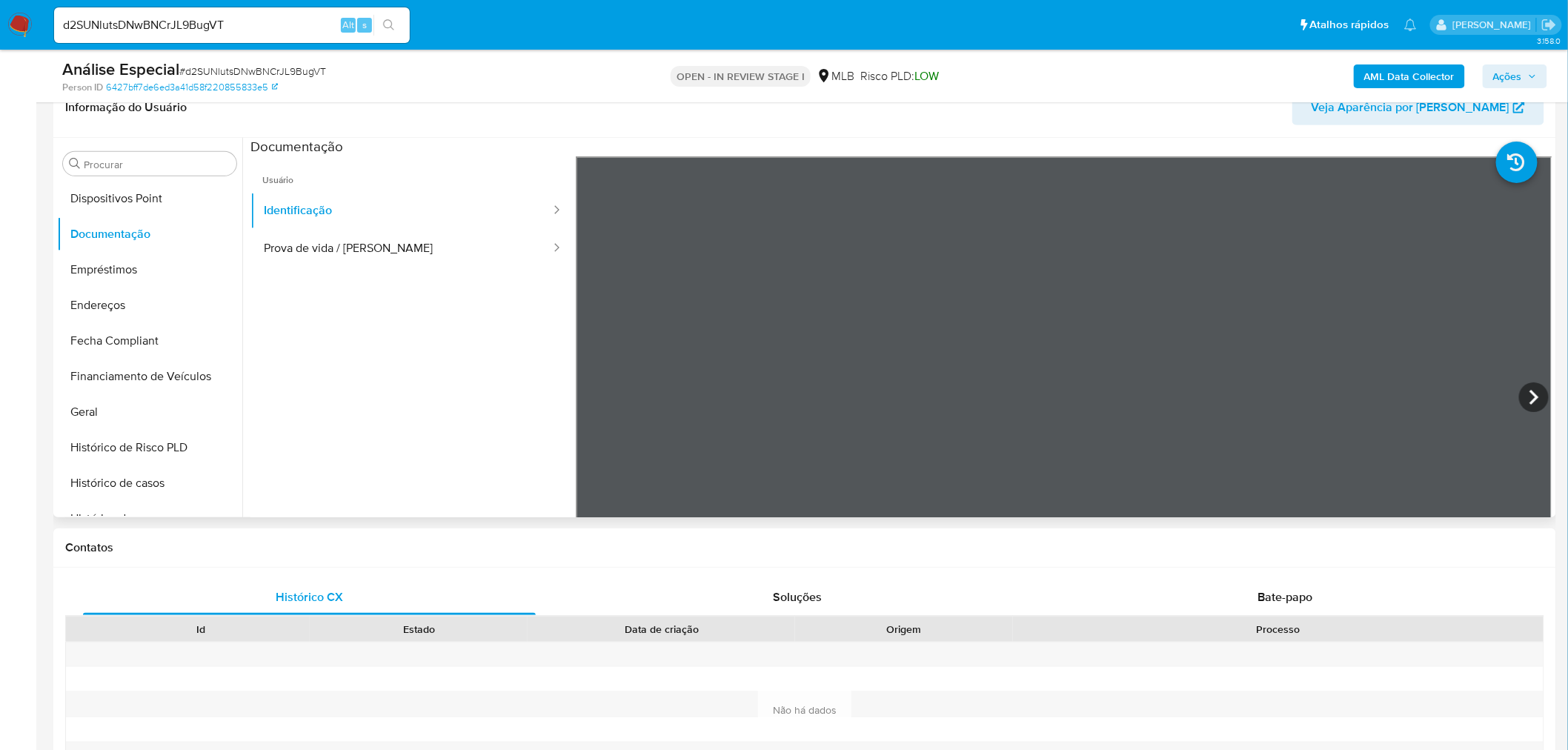
click at [458, 270] on ul "Usuário Identificação Prova de vida / Selfie" at bounding box center [413, 370] width 325 height 427
click at [335, 255] on button "Prova de vida / Selfie" at bounding box center [402, 248] width 301 height 37
click at [154, 202] on button "Dispositivos Point" at bounding box center [143, 199] width 173 height 36
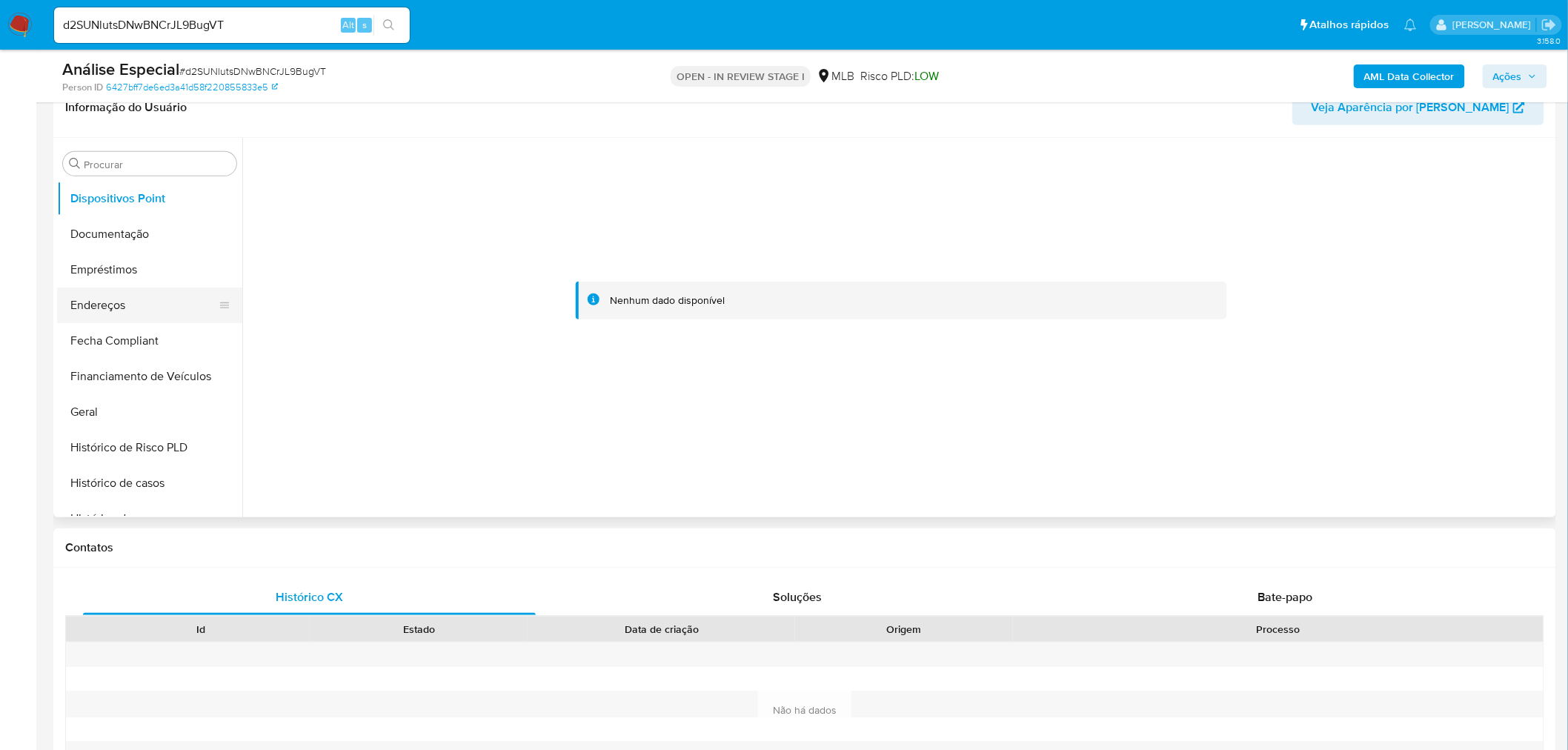
click at [138, 305] on button "Endereços" at bounding box center [143, 305] width 173 height 36
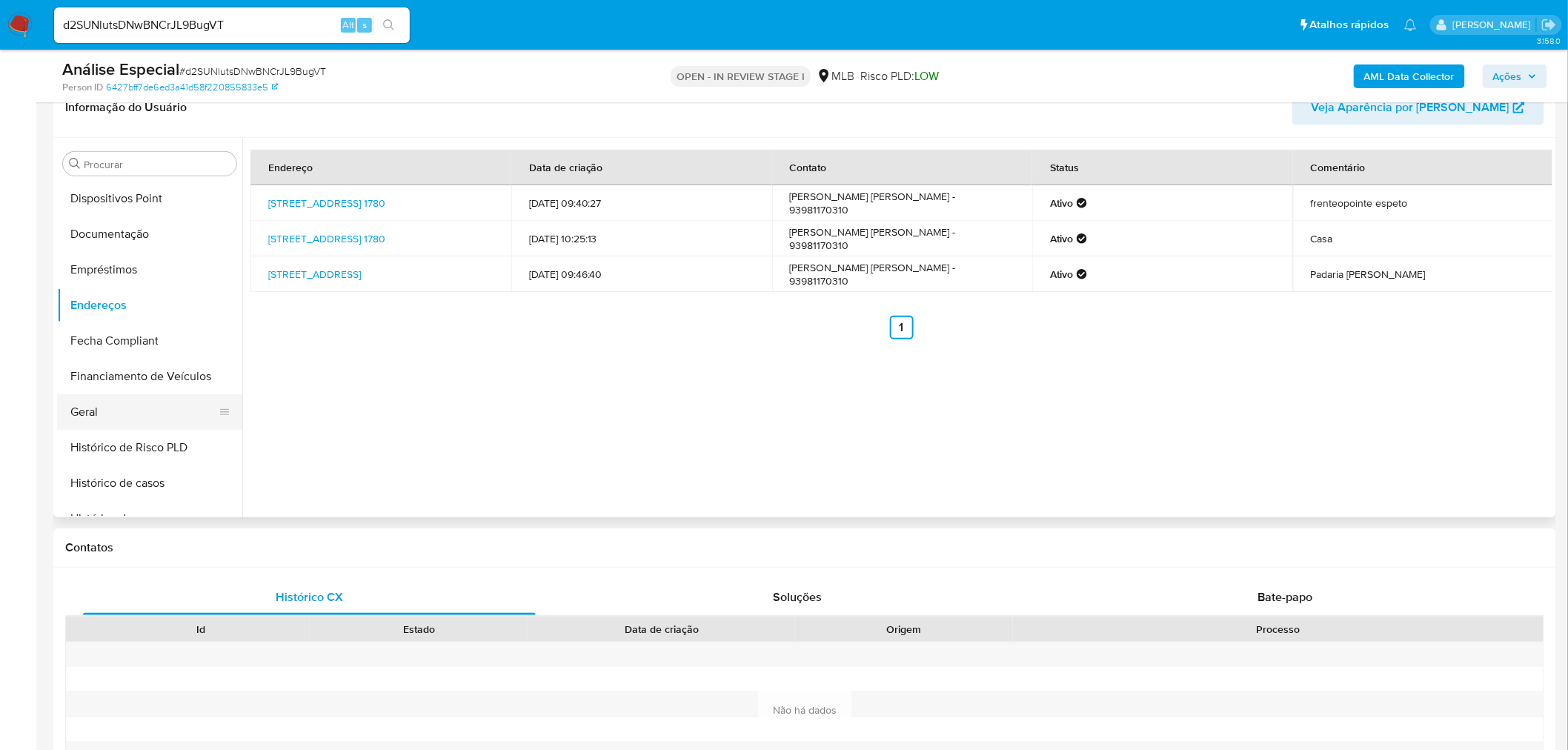
drag, startPoint x: 127, startPoint y: 398, endPoint x: 114, endPoint y: 414, distance: 20.6
click at [127, 398] on button "Geral" at bounding box center [143, 412] width 173 height 36
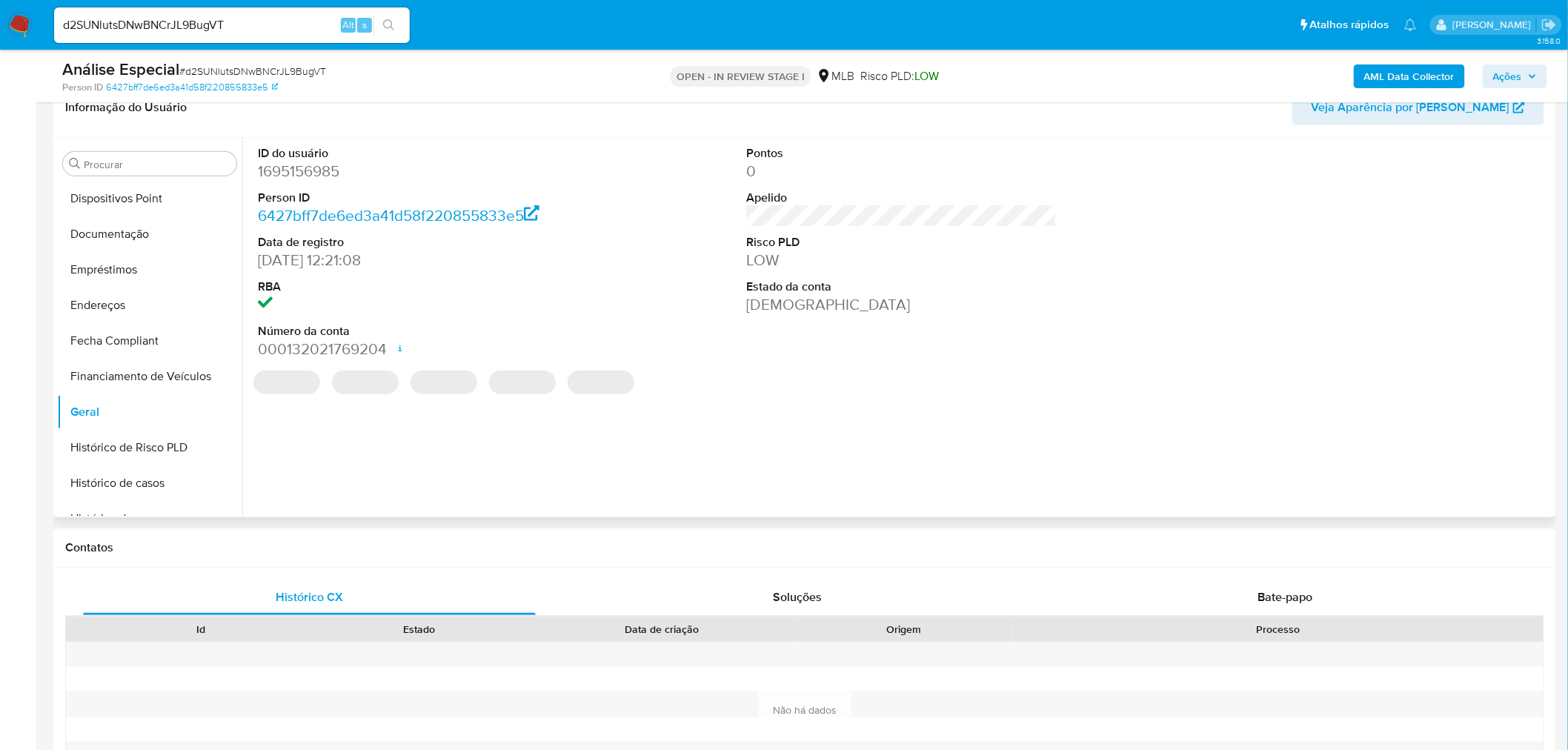
click at [300, 169] on dd "1695156985" at bounding box center [413, 171] width 311 height 21
click at [300, 171] on dd "1695156985" at bounding box center [413, 171] width 311 height 21
copy dd "1695156985"
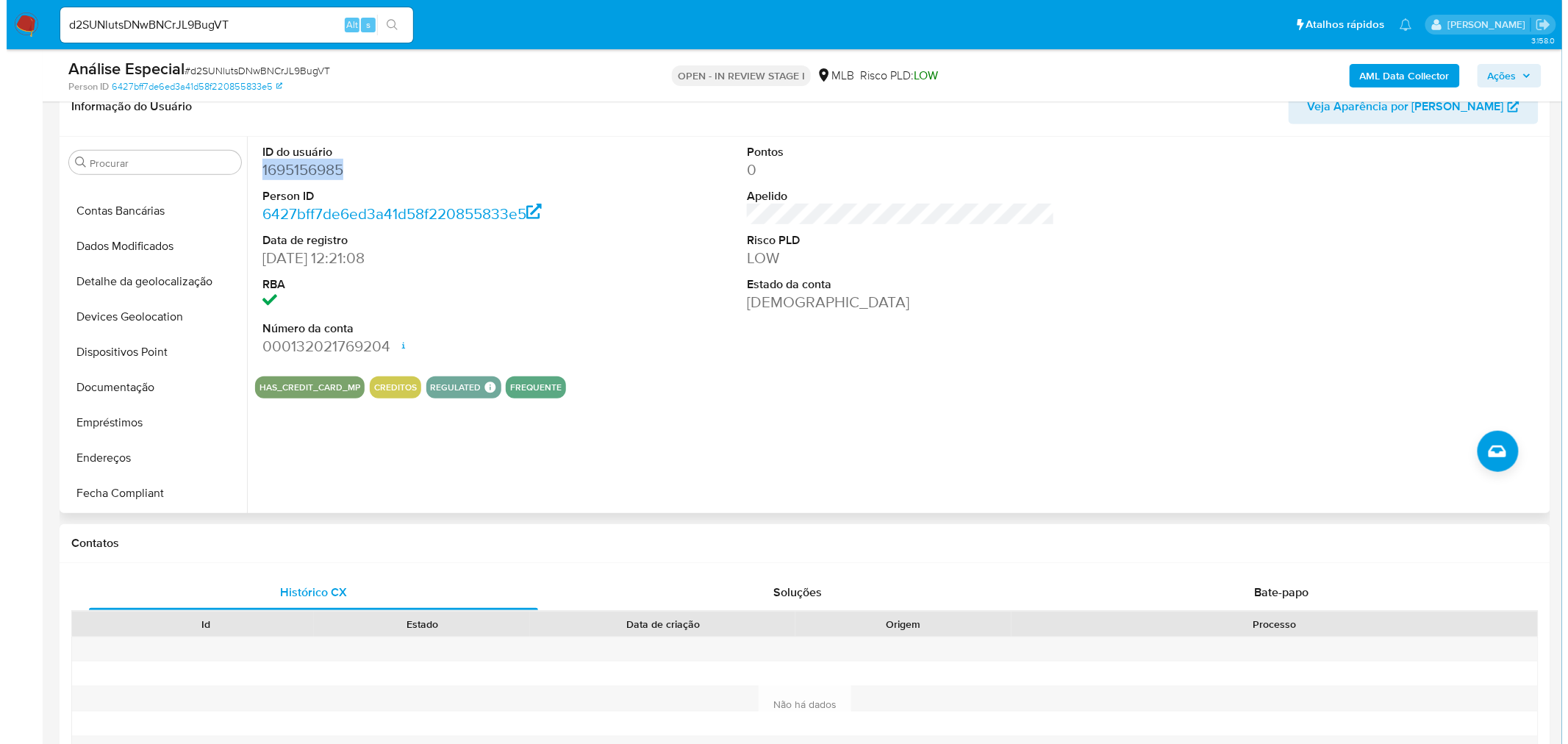
scroll to position [0, 0]
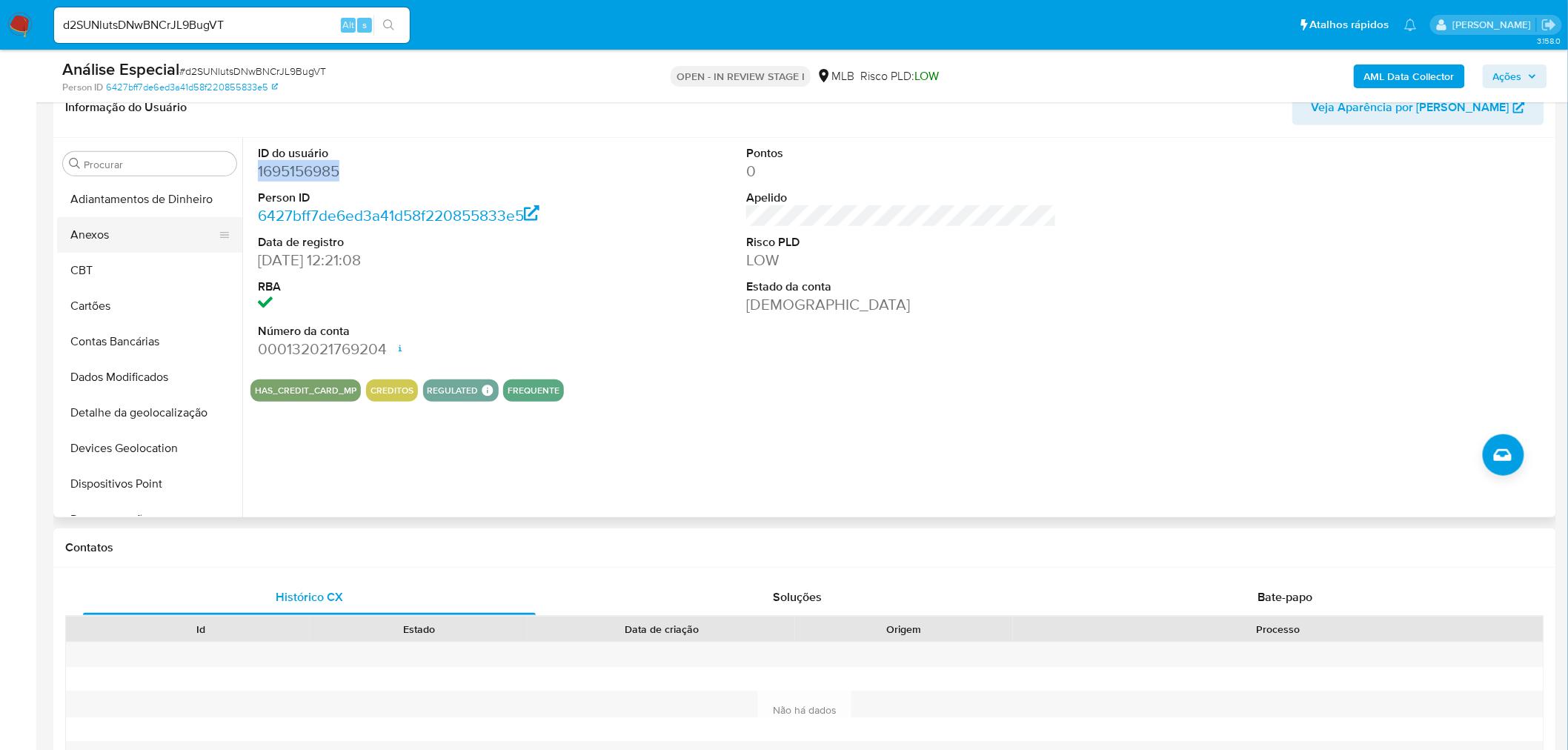
click at [120, 228] on button "Anexos" at bounding box center [143, 235] width 173 height 36
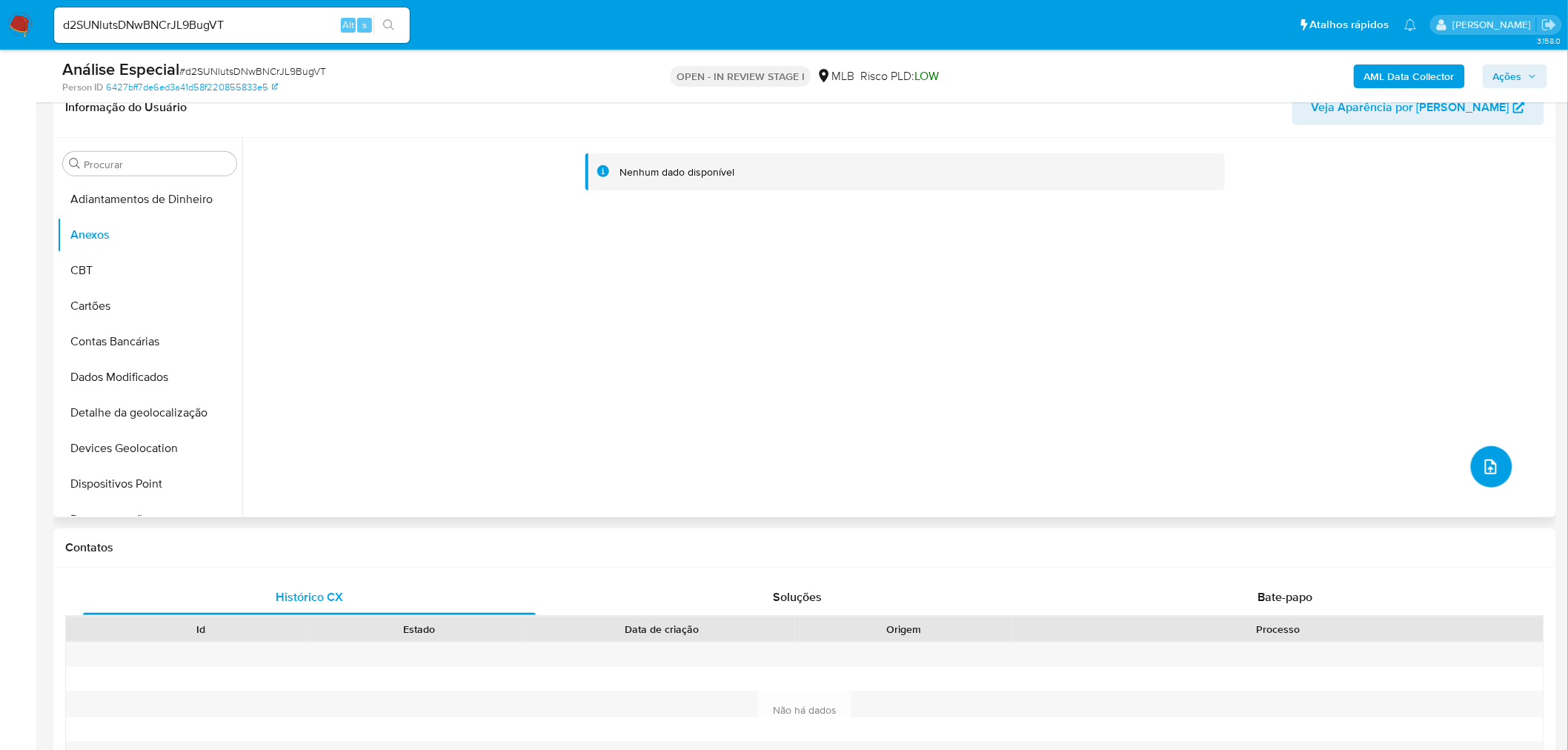
click at [1497, 475] on button "upload-file" at bounding box center [1491, 466] width 41 height 41
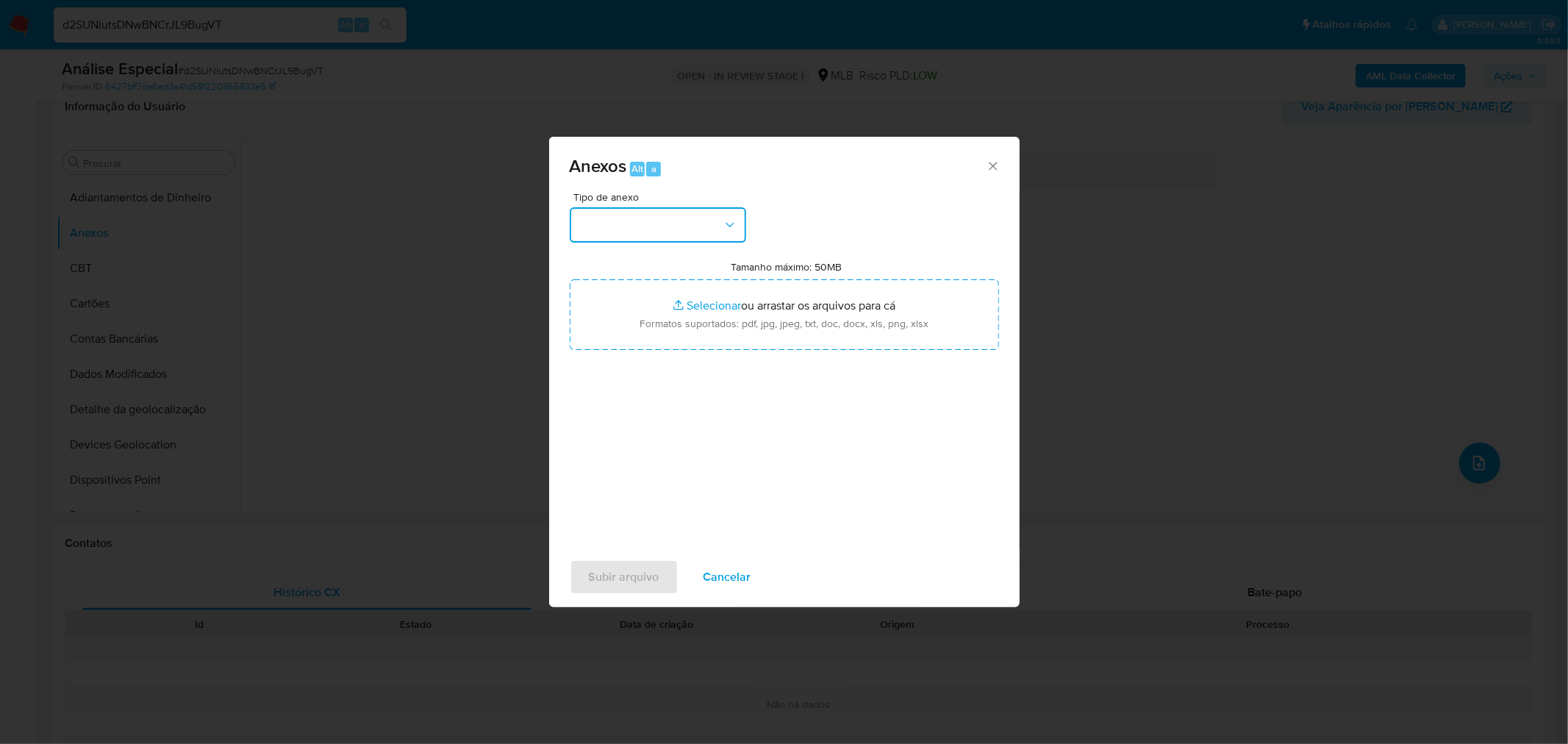
click at [660, 231] on button "button" at bounding box center [658, 225] width 176 height 35
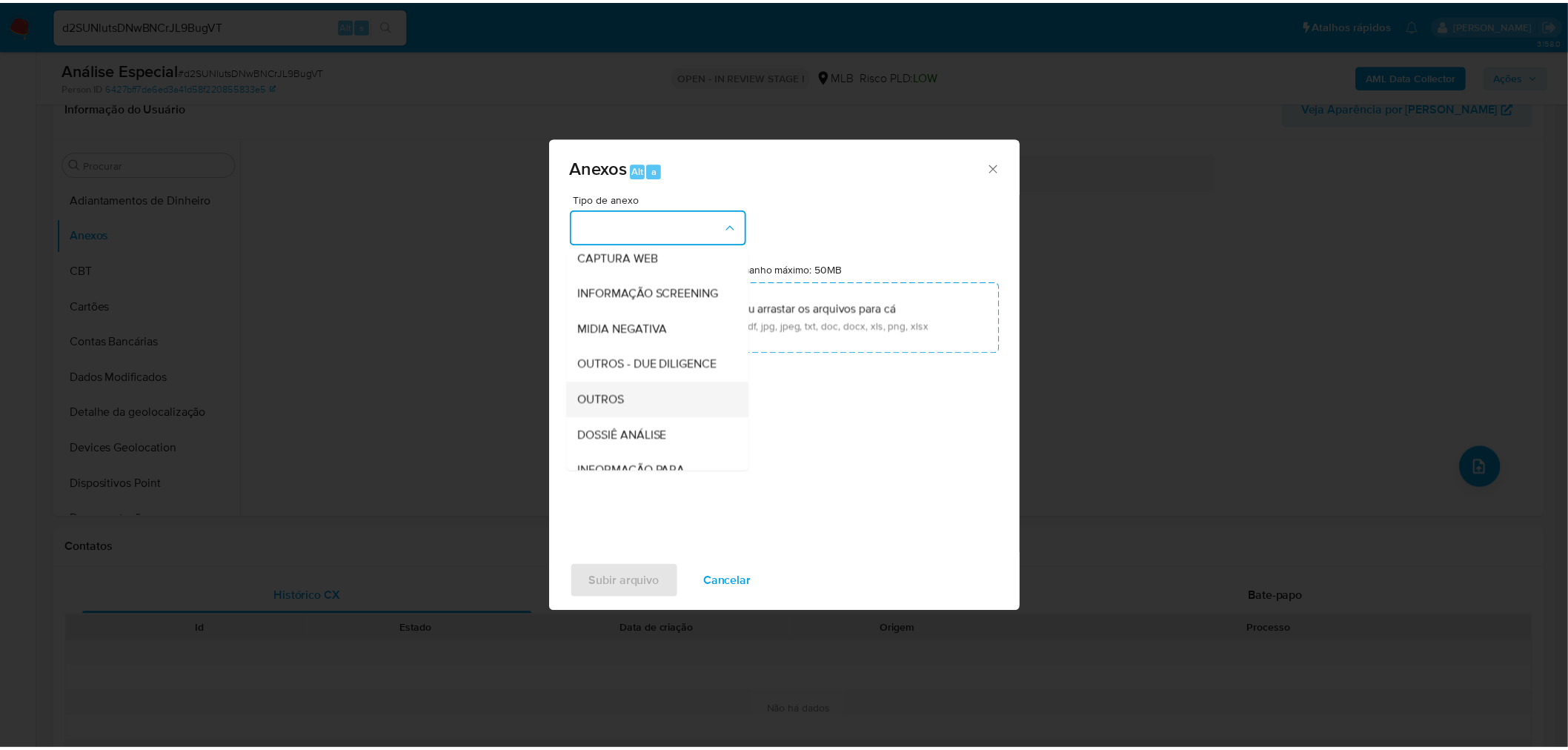
scroll to position [228, 0]
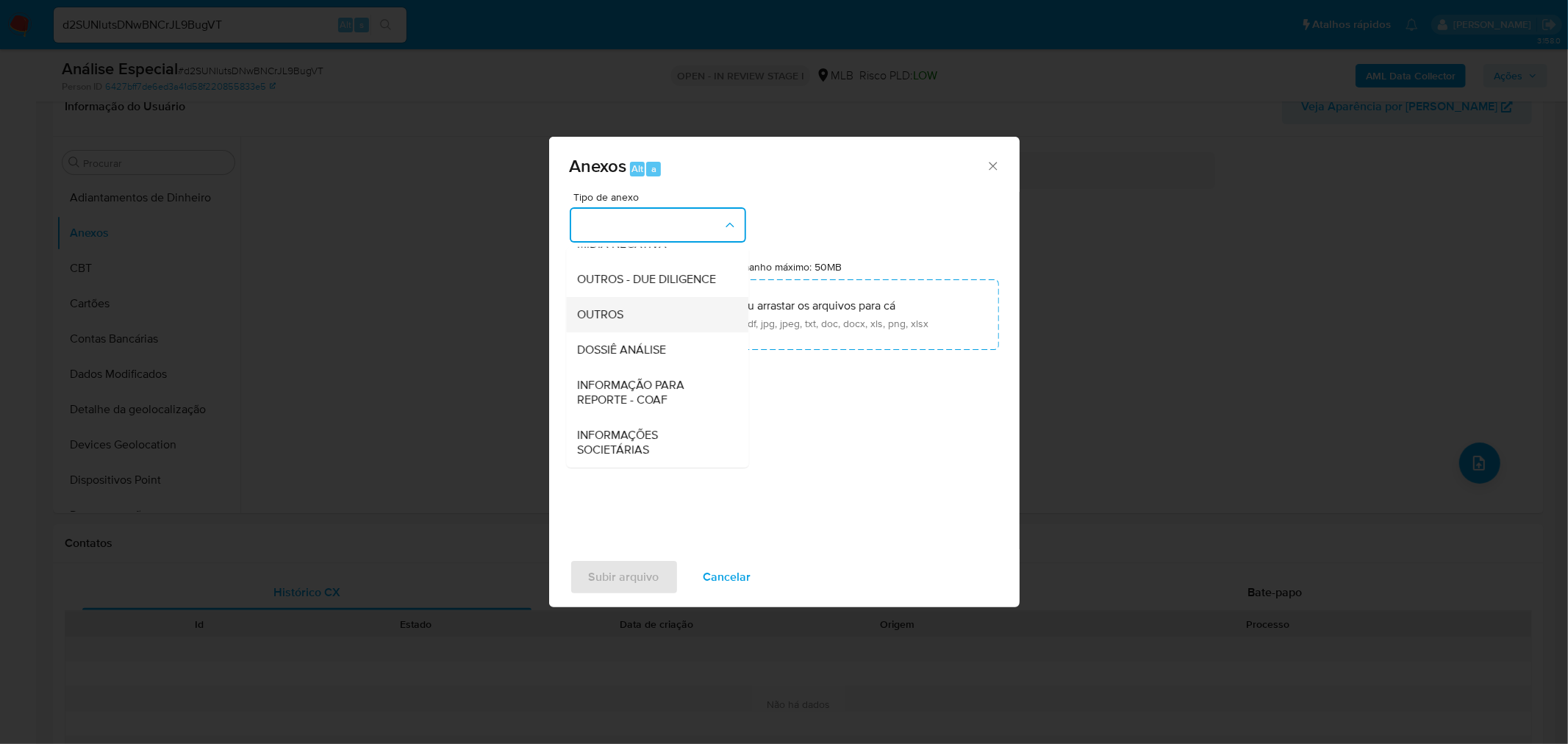
click at [615, 317] on span "OUTROS" at bounding box center [601, 314] width 46 height 15
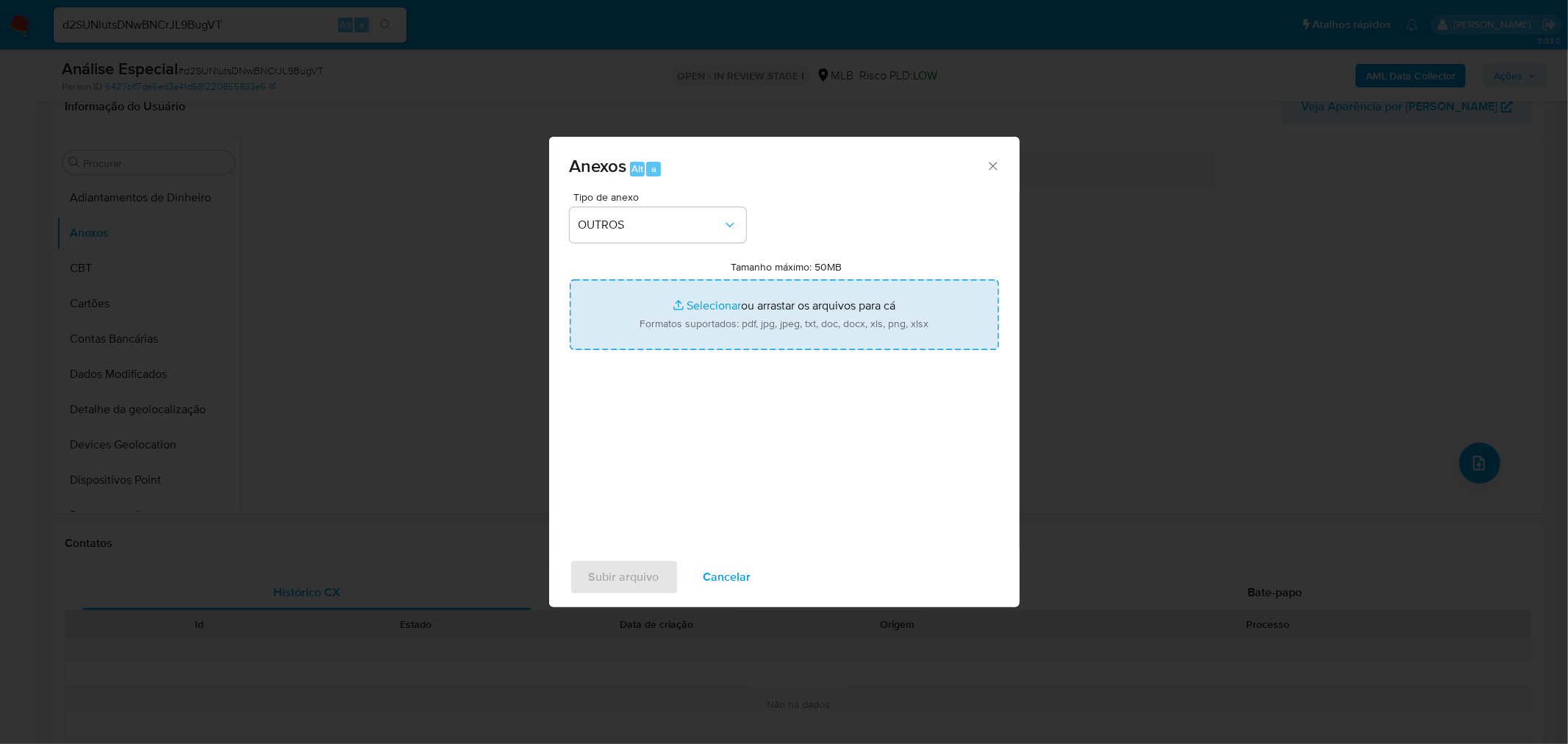
type input "C:\fakepath\Mulan 1695156985_2025_09_12_08_19_01 JOÃO OLIVEIRA DA CRUZ.pdf"
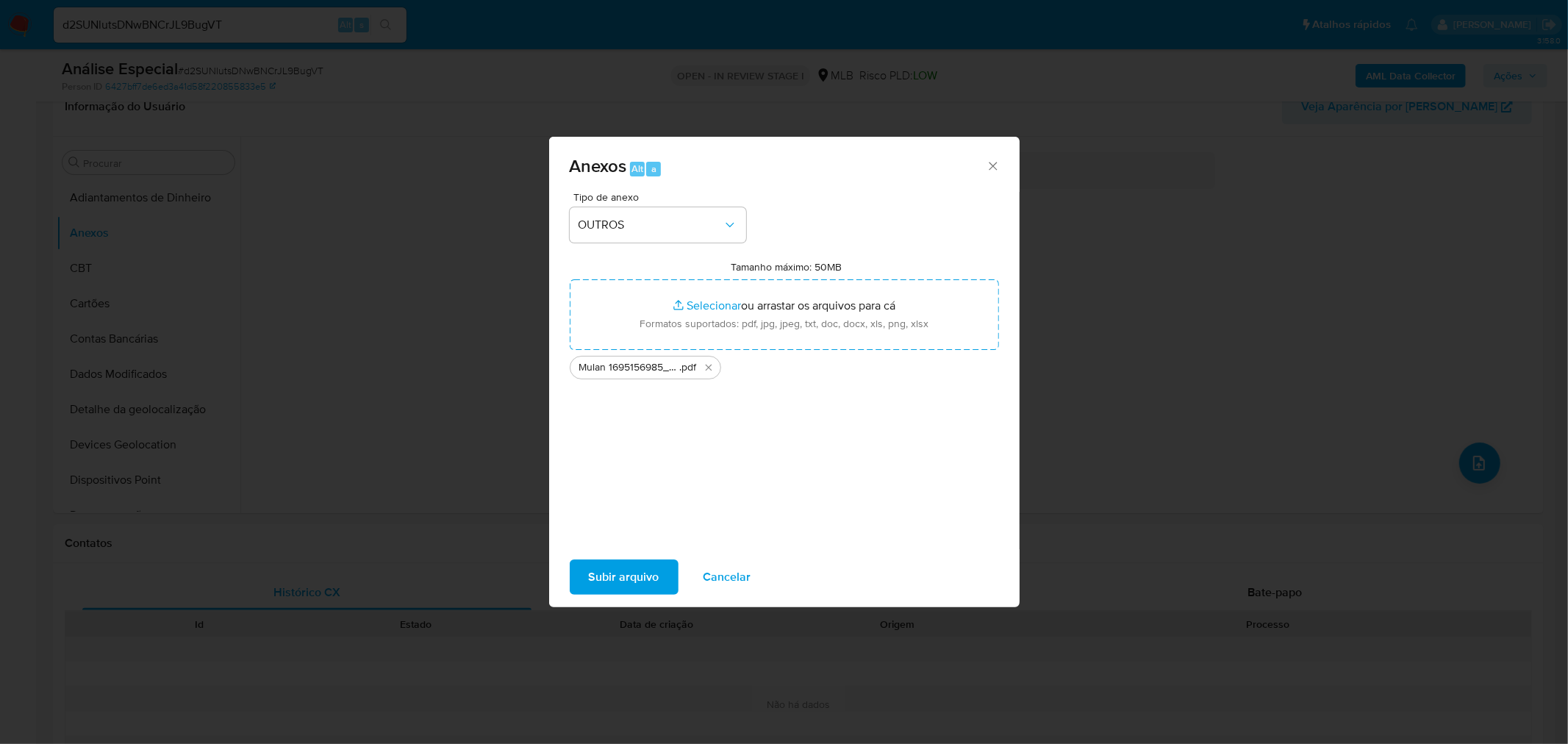
click at [612, 590] on span "Subir arquivo" at bounding box center [624, 577] width 71 height 33
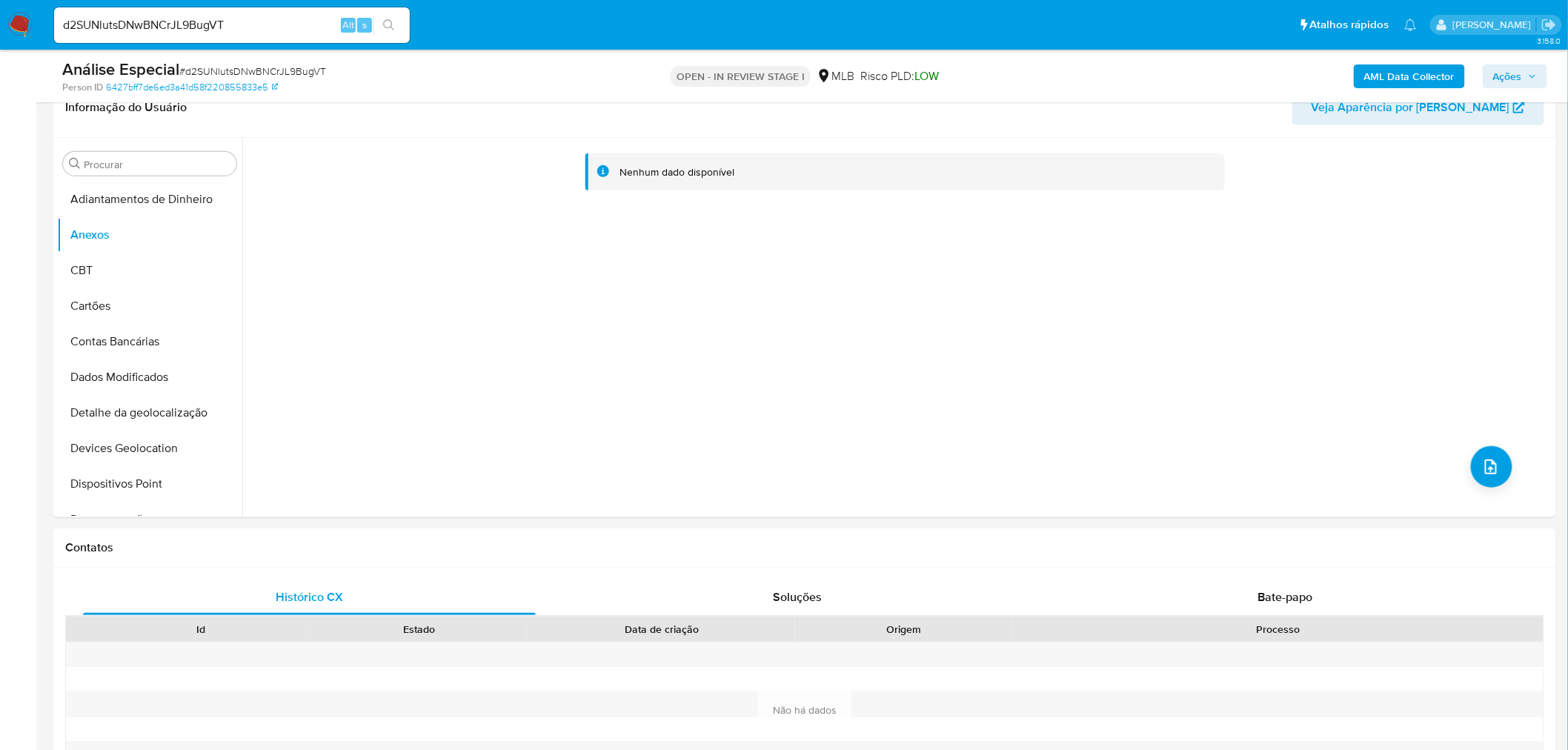
click at [308, 81] on div "Person ID 6427bff7de6ed3a41d58f220855833e5" at bounding box center [307, 87] width 491 height 13
click at [312, 71] on span "# d2SUNlutsDNwBNCrJL9BugVT" at bounding box center [253, 71] width 147 height 15
click at [312, 70] on span "# d2SUNlutsDNwBNCrJL9BugVT" at bounding box center [253, 71] width 147 height 15
copy span "d2SUNlutsDNwBNCrJL9BugVT"
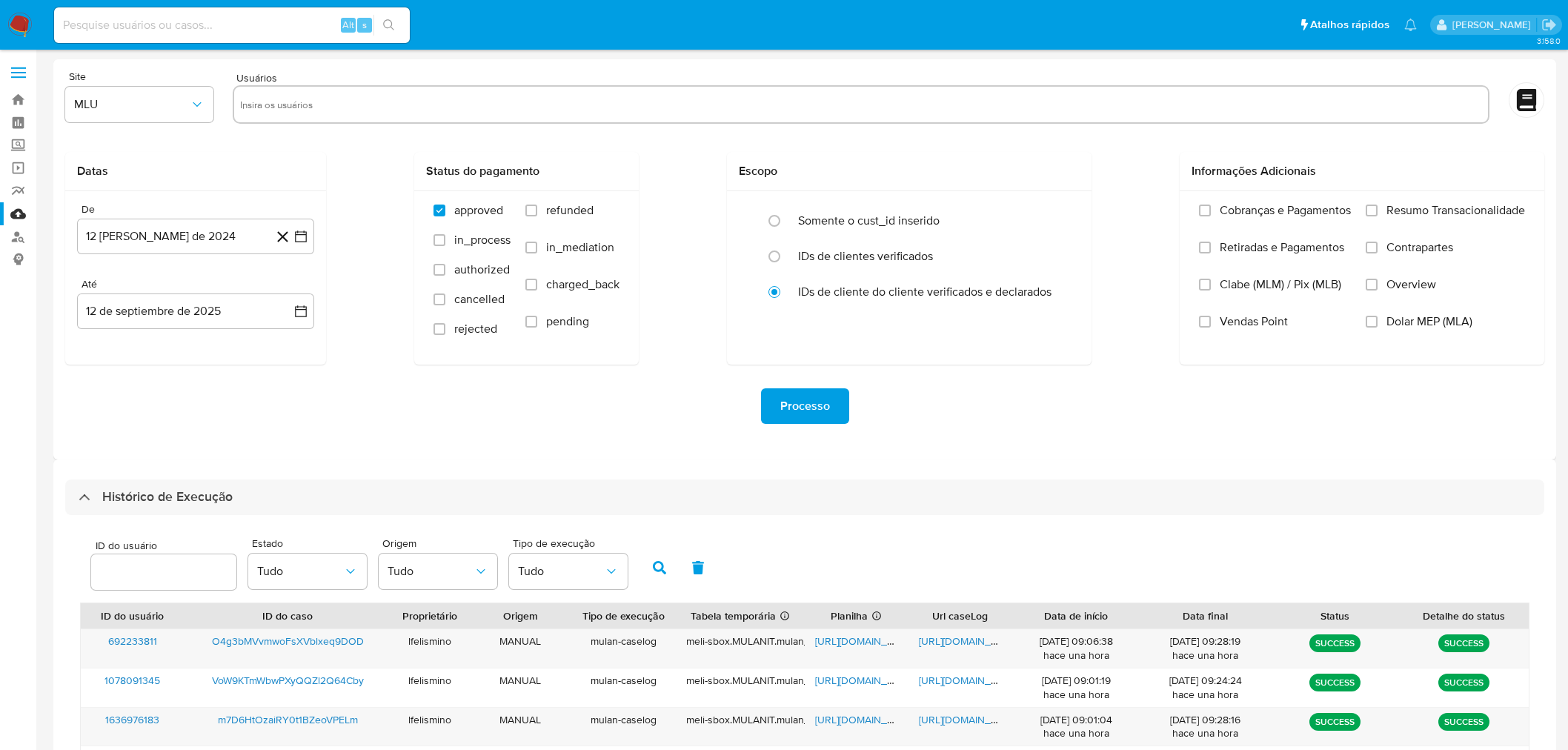
select select "10"
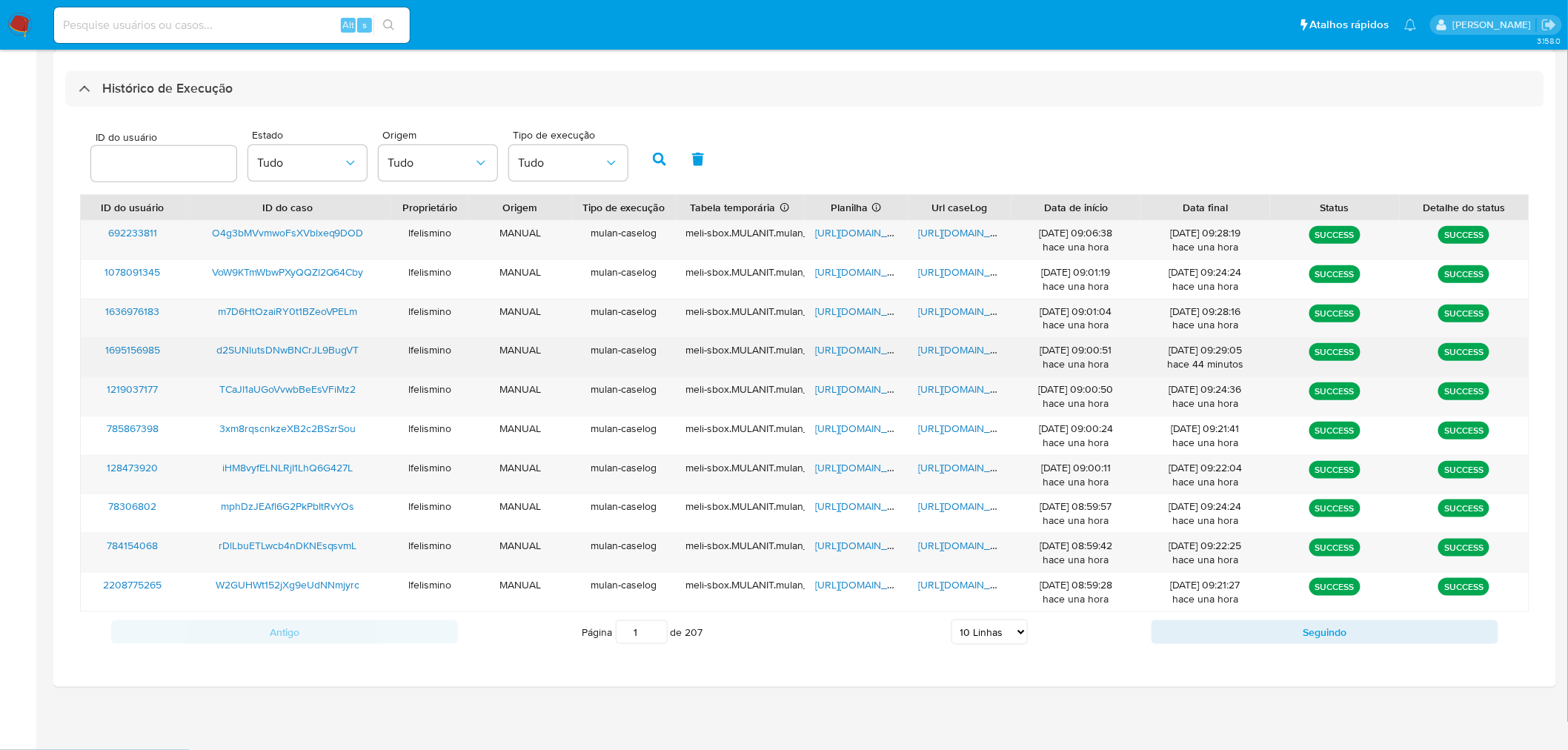
click at [954, 346] on span "[URL][DOMAIN_NAME]" at bounding box center [969, 350] width 102 height 15
click at [851, 354] on span "https://docs.google.com/spreadsheets/d/1L3wxg-9ZX6zhnxqo9dw433eWSgCV__Qj15MFEb0…" at bounding box center [866, 350] width 102 height 15
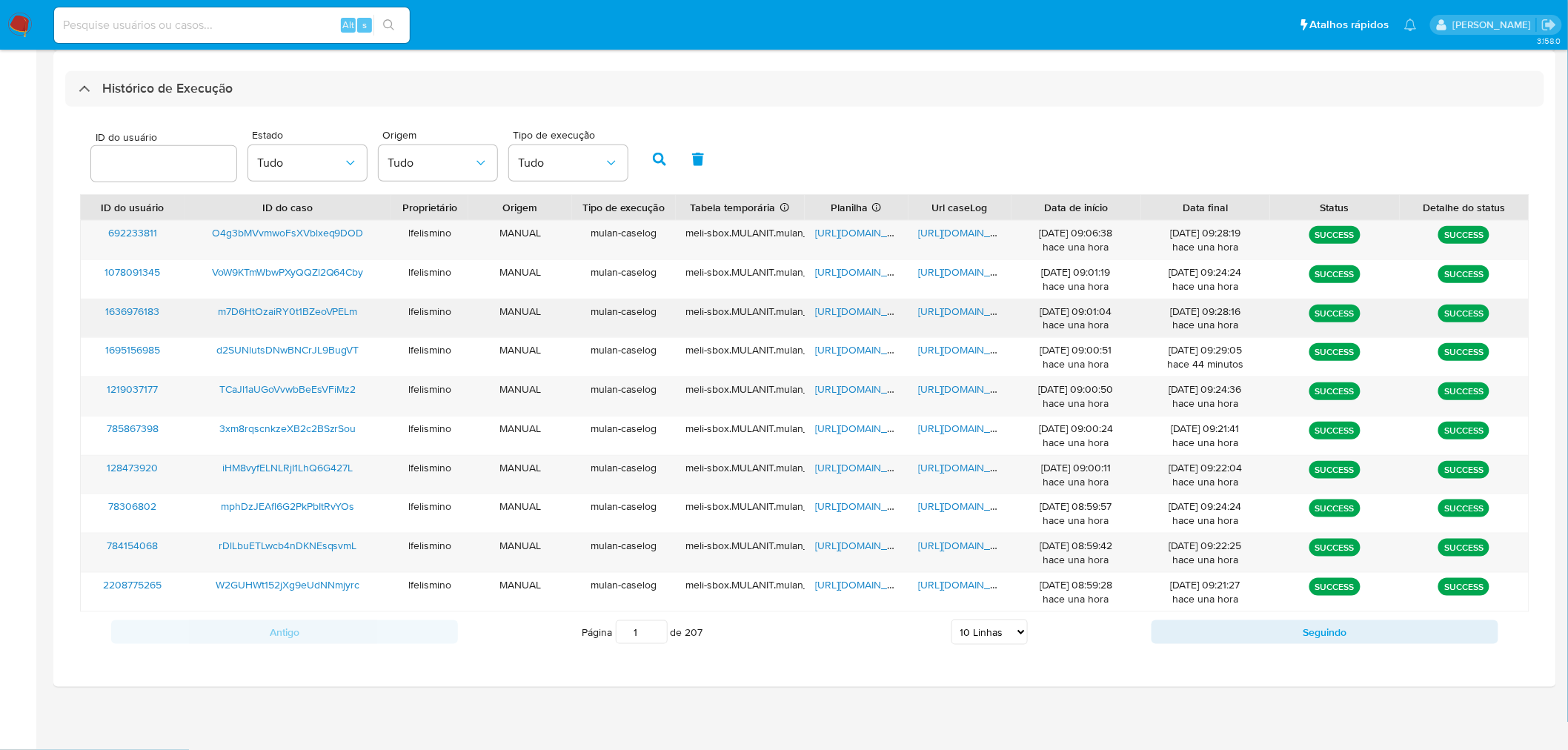
click at [972, 317] on span "https://docs.google.com/document/d/1c17b8SjI0WteGUfIc25MTALDyxOTjtip0CDom9xbFSk…" at bounding box center [969, 312] width 102 height 15
click at [857, 315] on span "https://docs.google.com/spreadsheets/d/131-iGAjgfrwhbp6uXuQris6hjLaapuN3dztImR1…" at bounding box center [866, 312] width 102 height 15
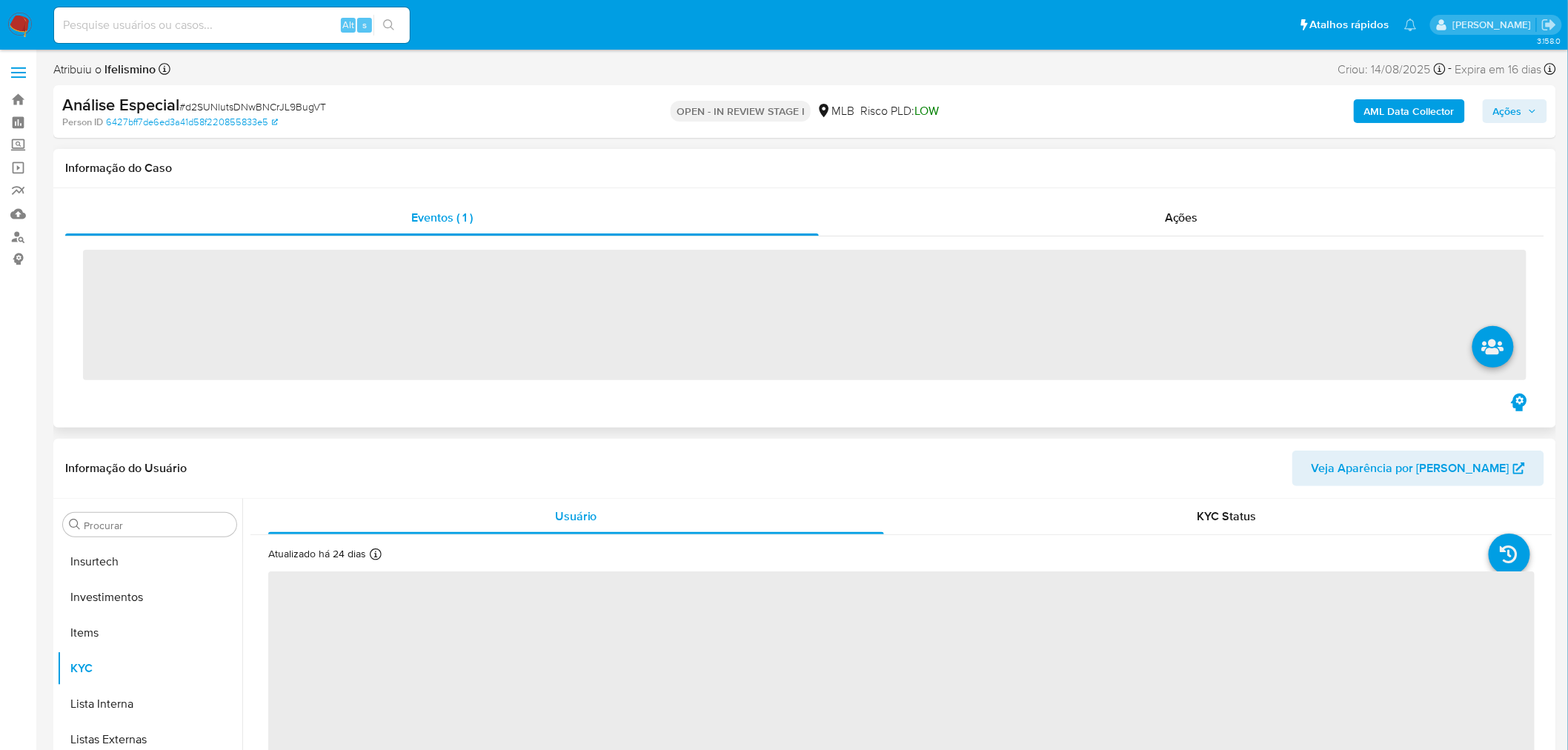
scroll to position [697, 0]
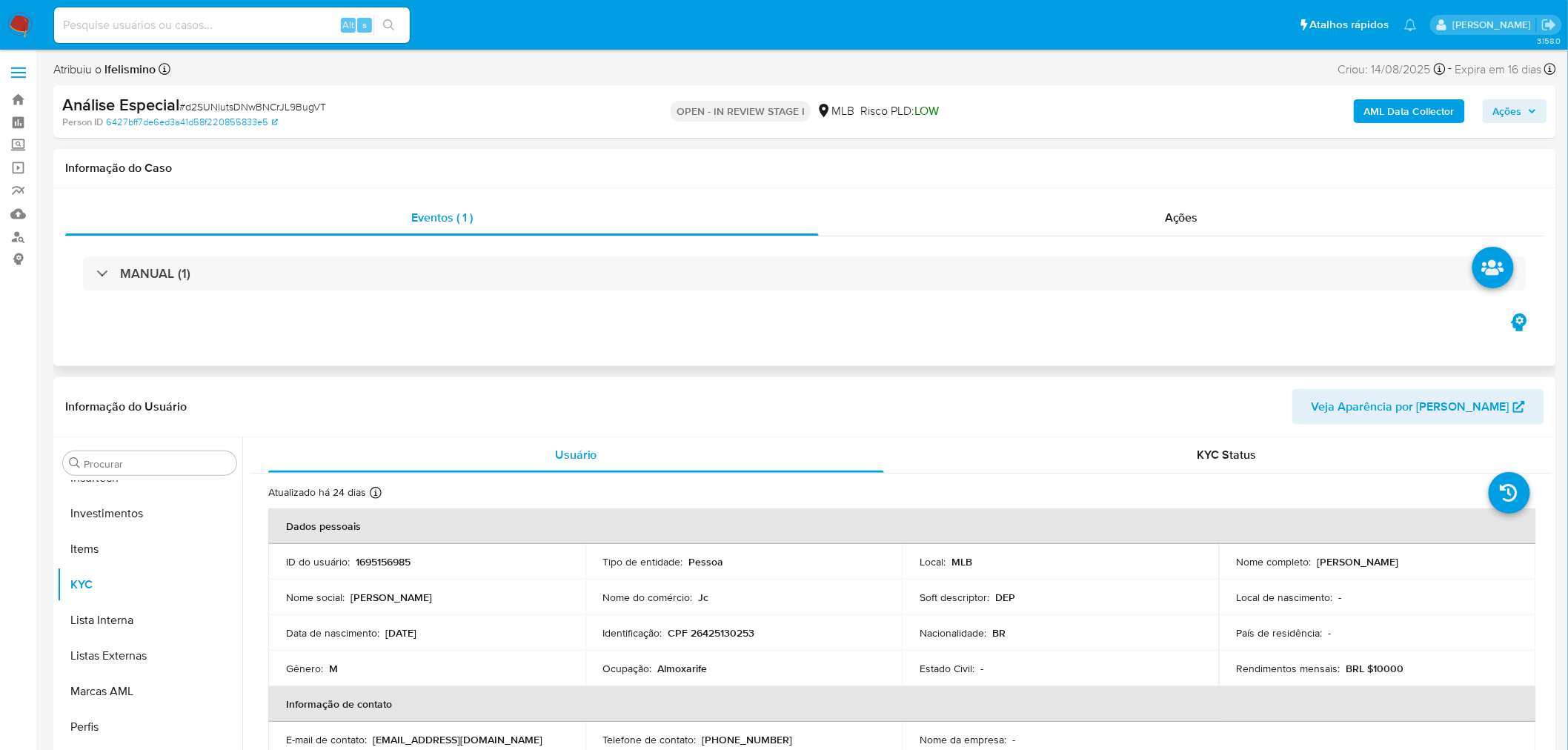
select select "10"
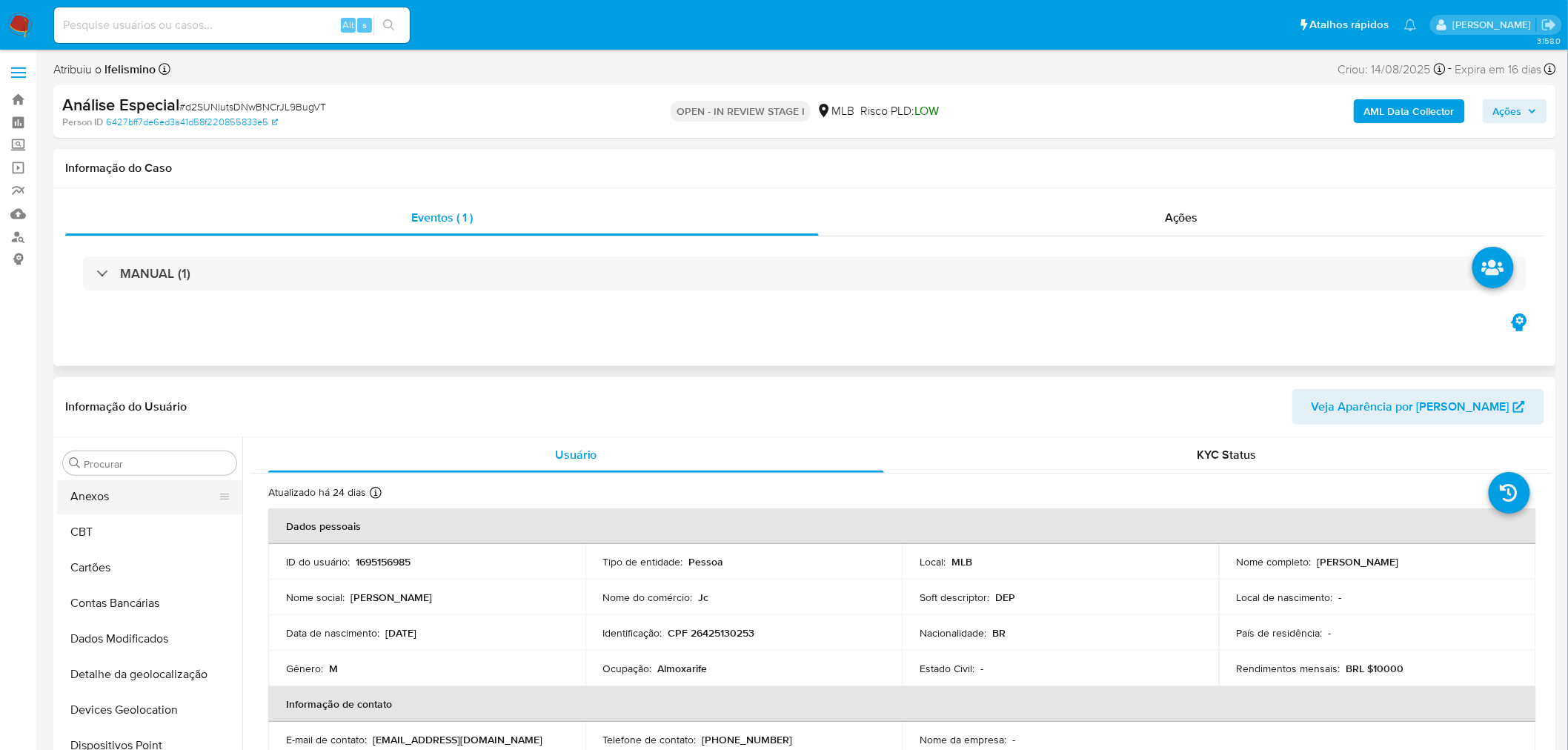
click at [139, 493] on button "Anexos" at bounding box center [143, 496] width 173 height 36
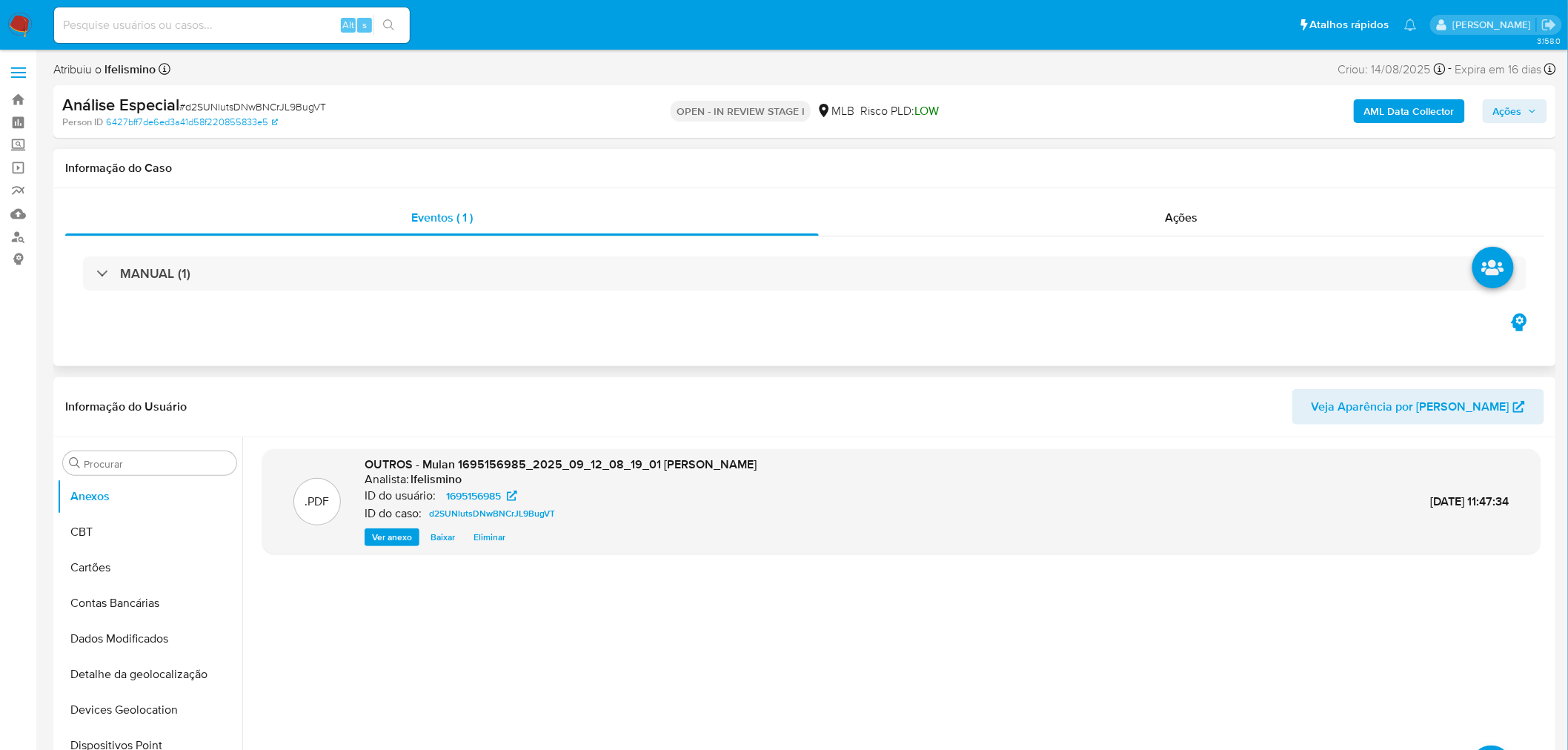
click at [1385, 117] on b "AML Data Collector" at bounding box center [1409, 110] width 91 height 23
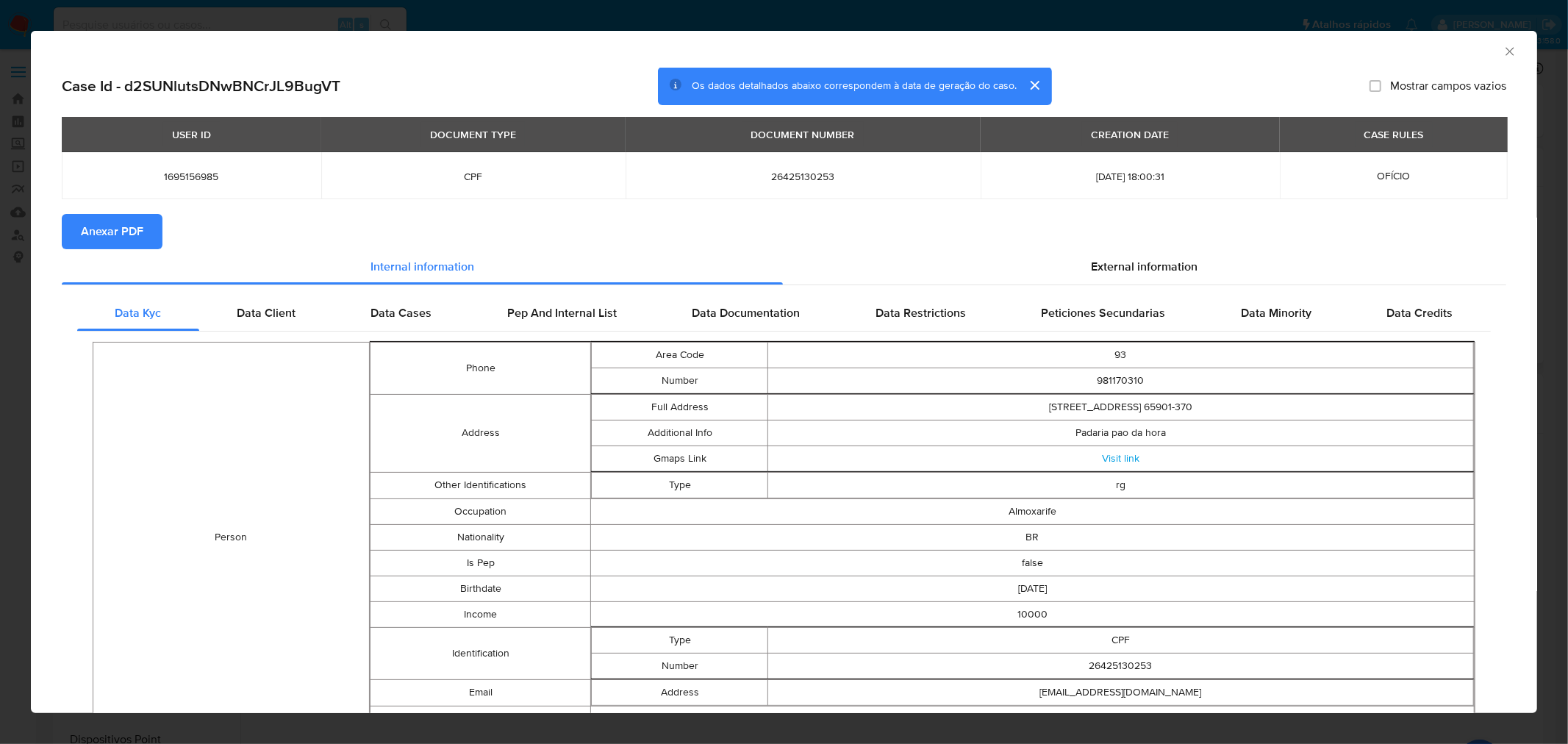
click at [120, 237] on span "Anexar PDF" at bounding box center [111, 231] width 62 height 33
click at [490, 25] on div "AML Data Collector Case Id - d2SUNlutsDNwBNCrJL9BugVT Os dados detalhados abaix…" at bounding box center [784, 372] width 1568 height 744
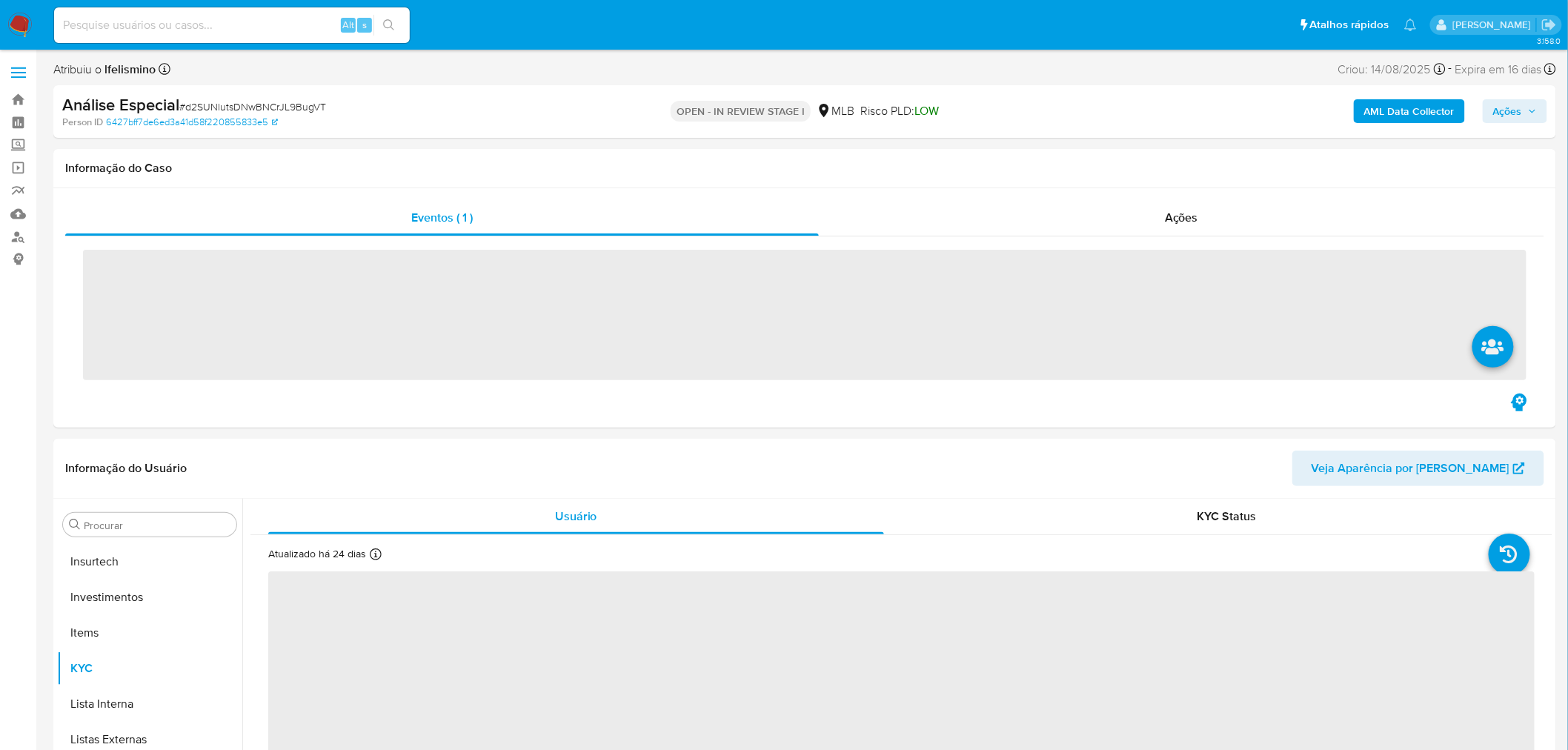
scroll to position [697, 0]
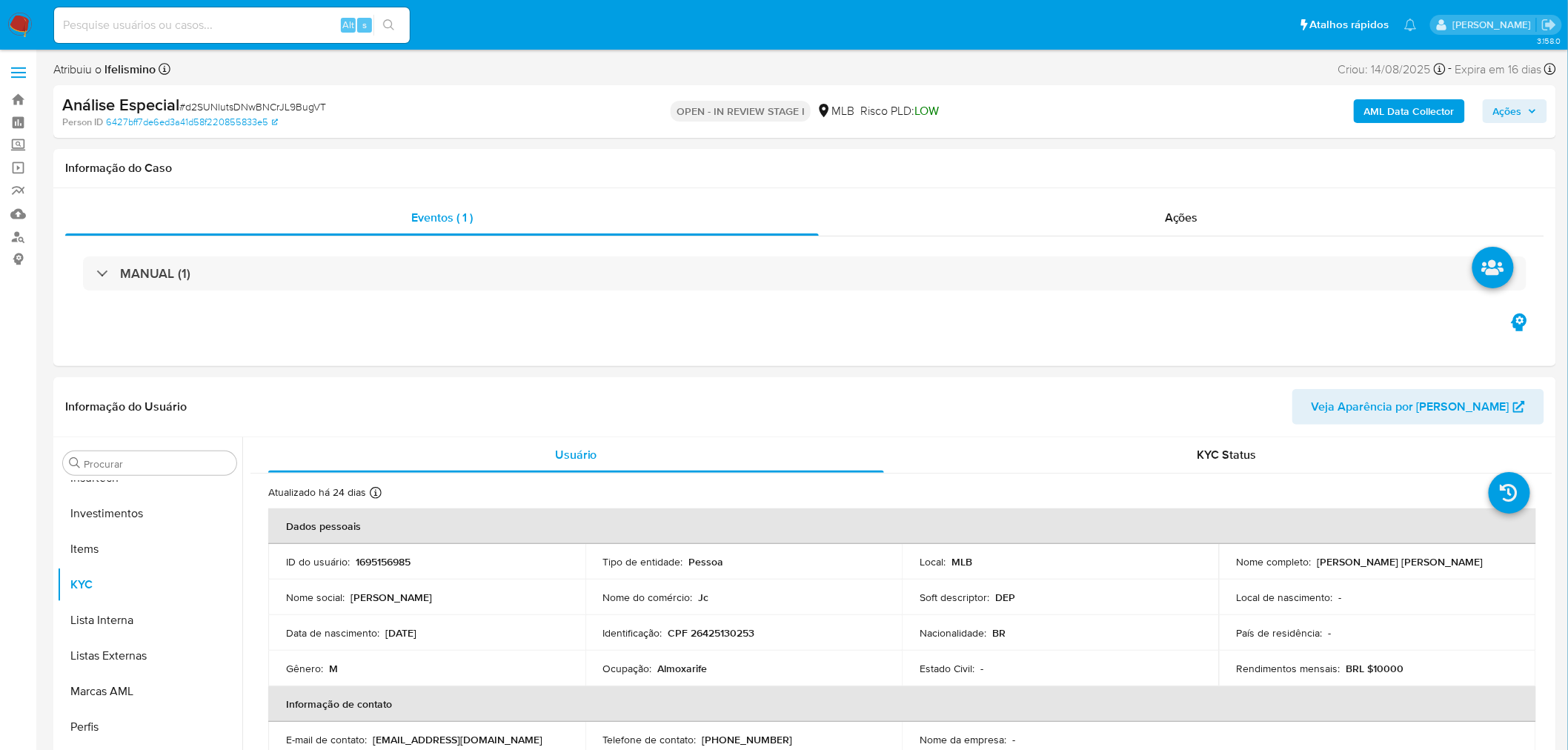
select select "10"
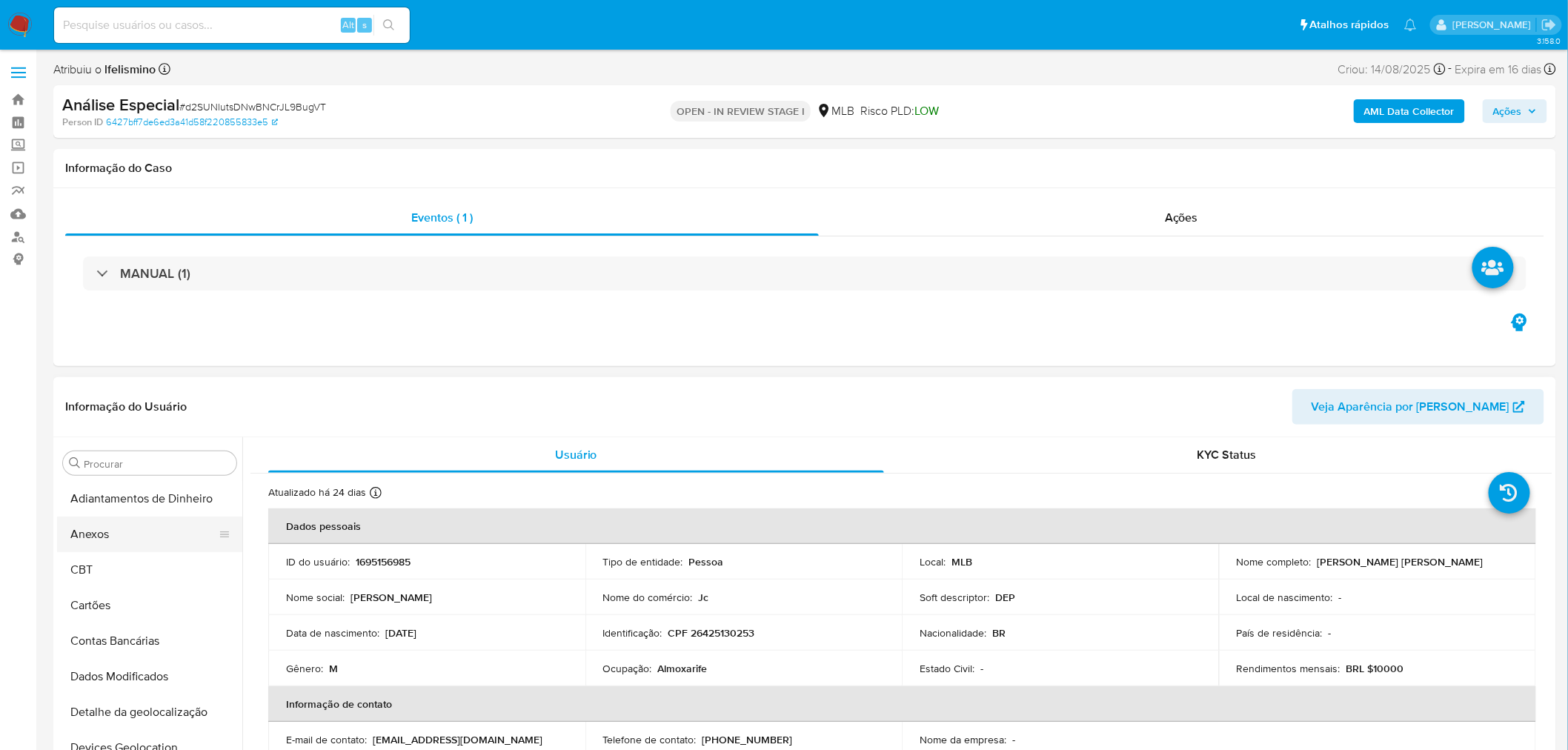
drag, startPoint x: 110, startPoint y: 537, endPoint x: 96, endPoint y: 535, distance: 14.1
click at [110, 537] on button "Anexos" at bounding box center [143, 535] width 173 height 36
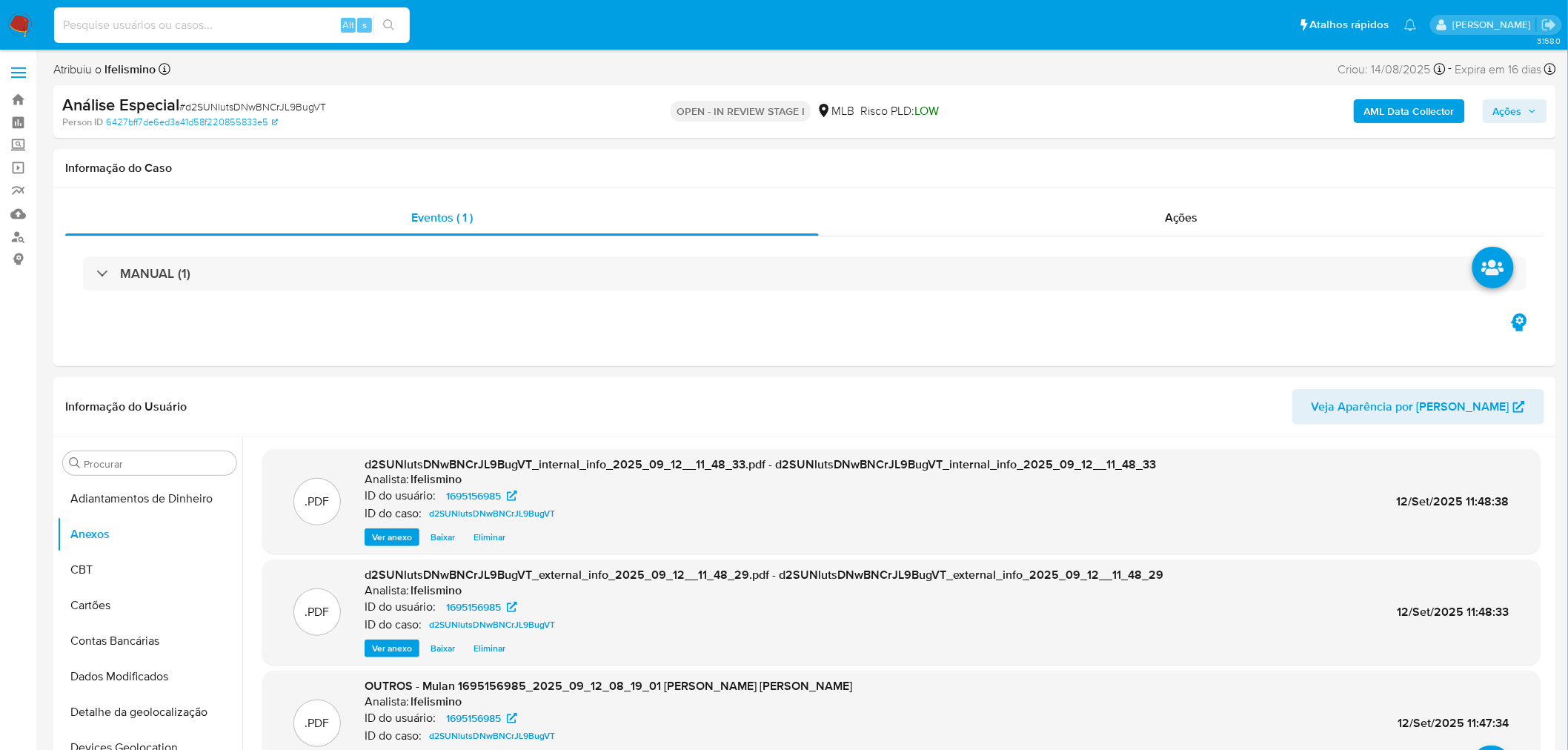
click at [180, 31] on input at bounding box center [232, 25] width 356 height 20
paste input "m7D6HtOzaiRY0t1BZeoVPELm"
type input "m7D6HtOzaiRY0t1BZeoVPELm"
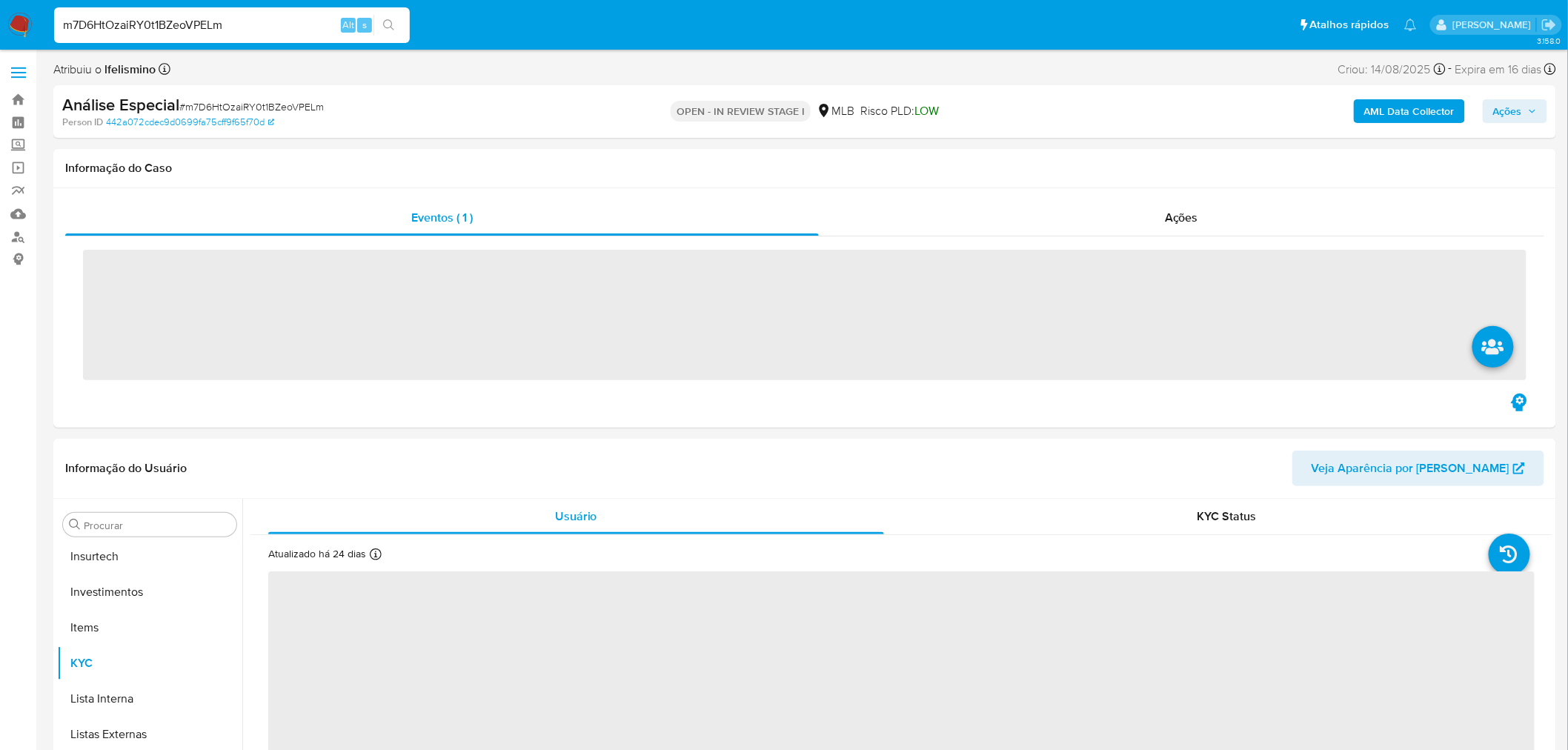
scroll to position [697, 0]
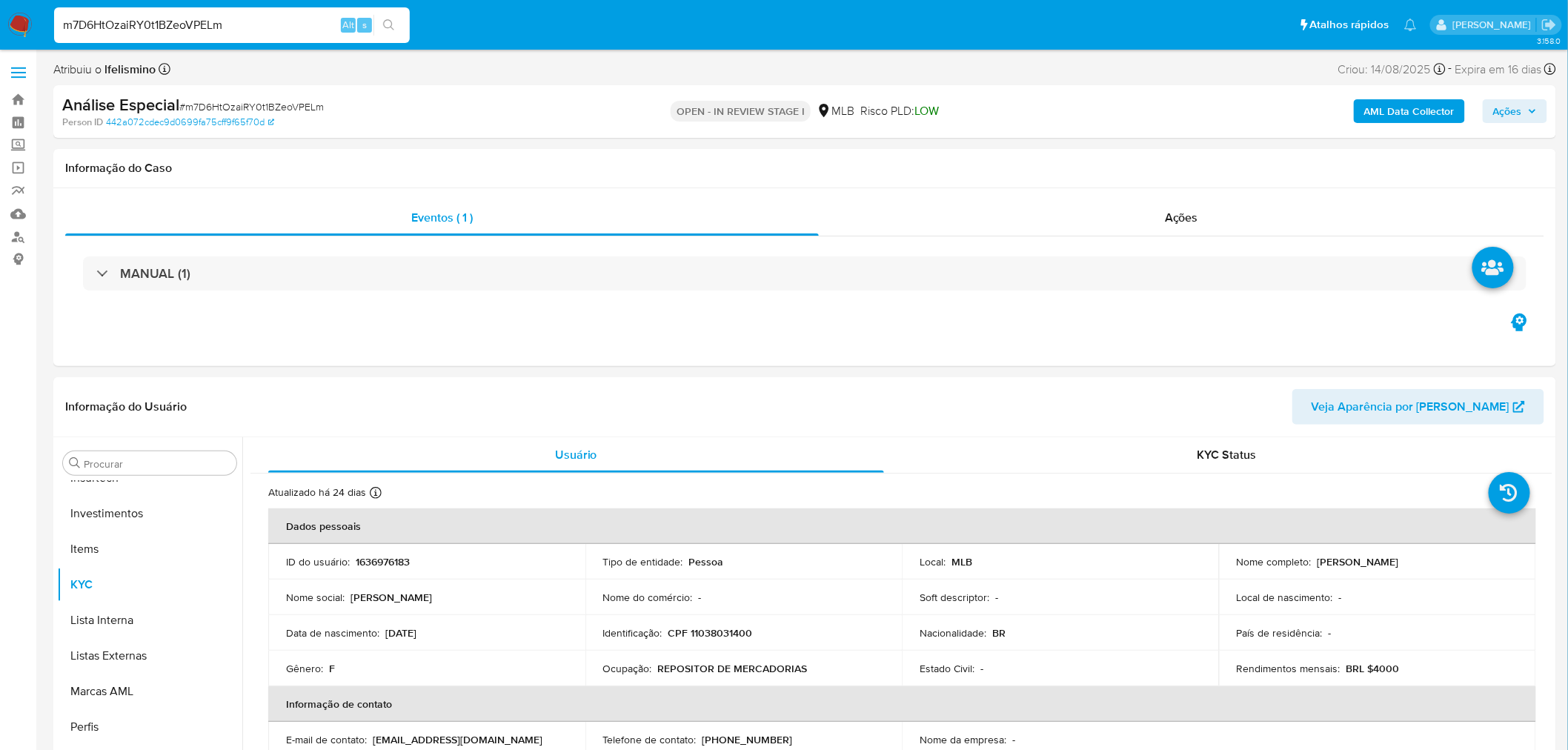
select select "10"
click at [256, 106] on span "# m7D6HtOzaiRY0t1BZeoVPELm" at bounding box center [252, 107] width 144 height 15
copy span "m7D6HtOzaiRY0t1BZeoVPELm"
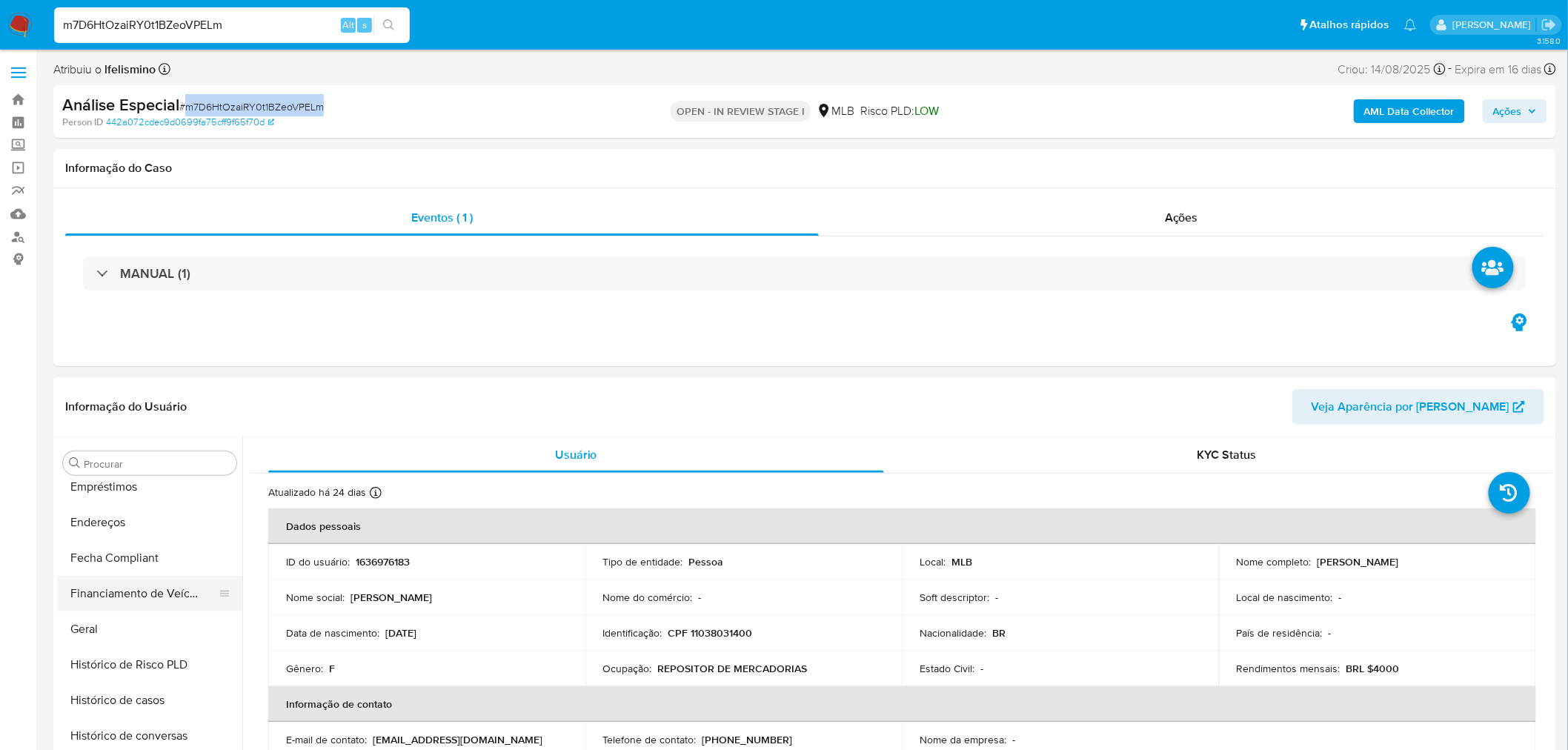
scroll to position [367, 0]
click at [142, 617] on button "Geral" at bounding box center [143, 630] width 173 height 36
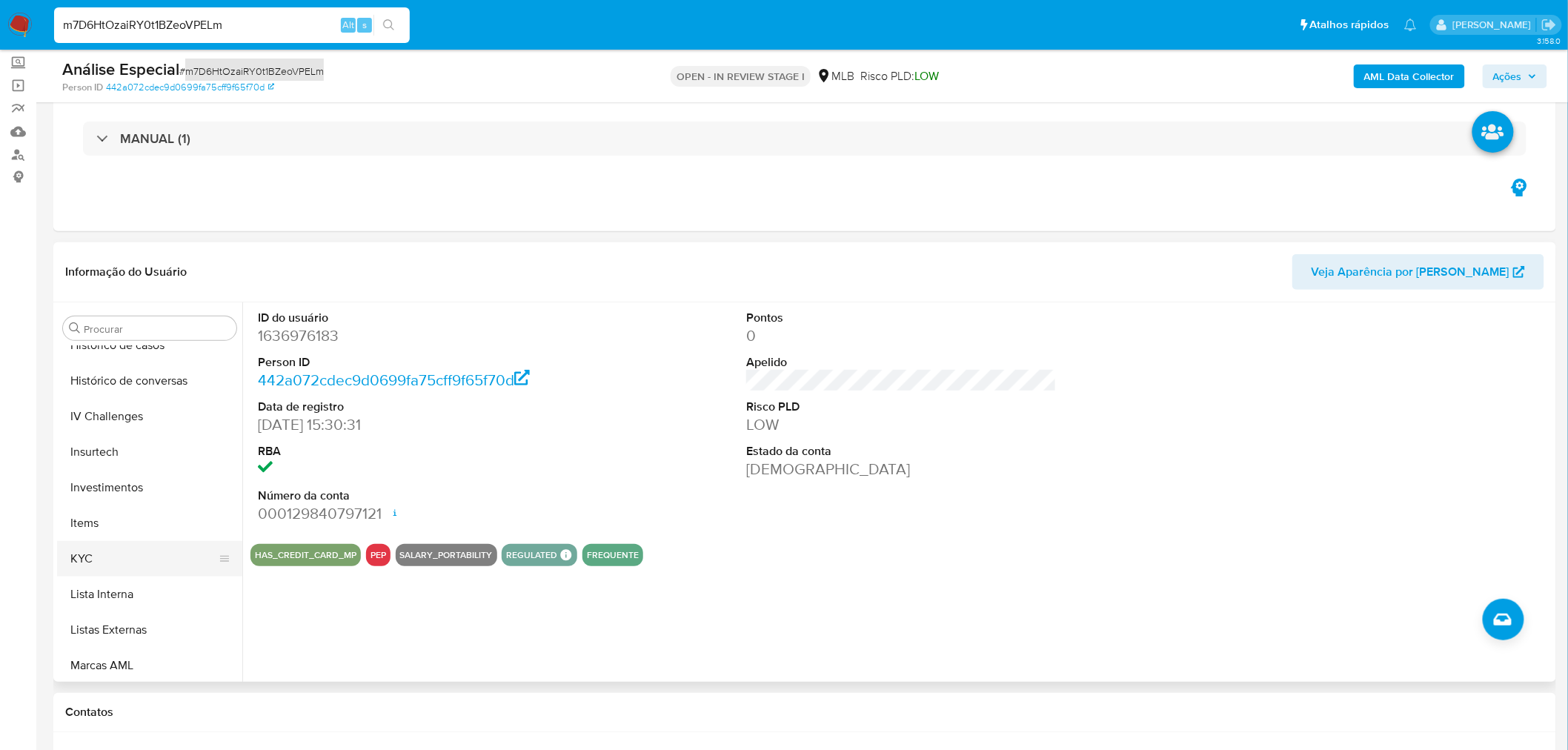
scroll to position [613, 0]
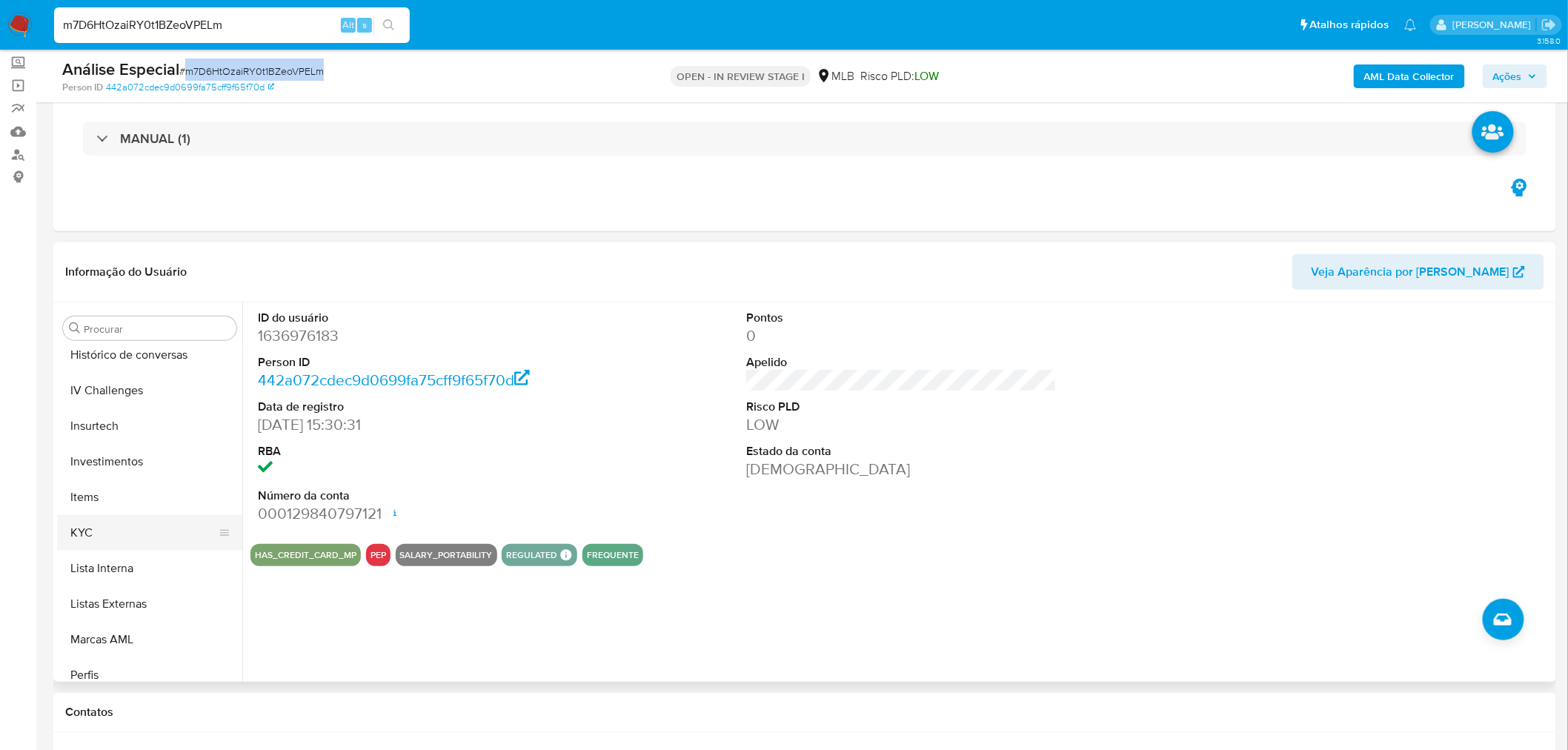
click at [116, 535] on button "KYC" at bounding box center [143, 533] width 173 height 36
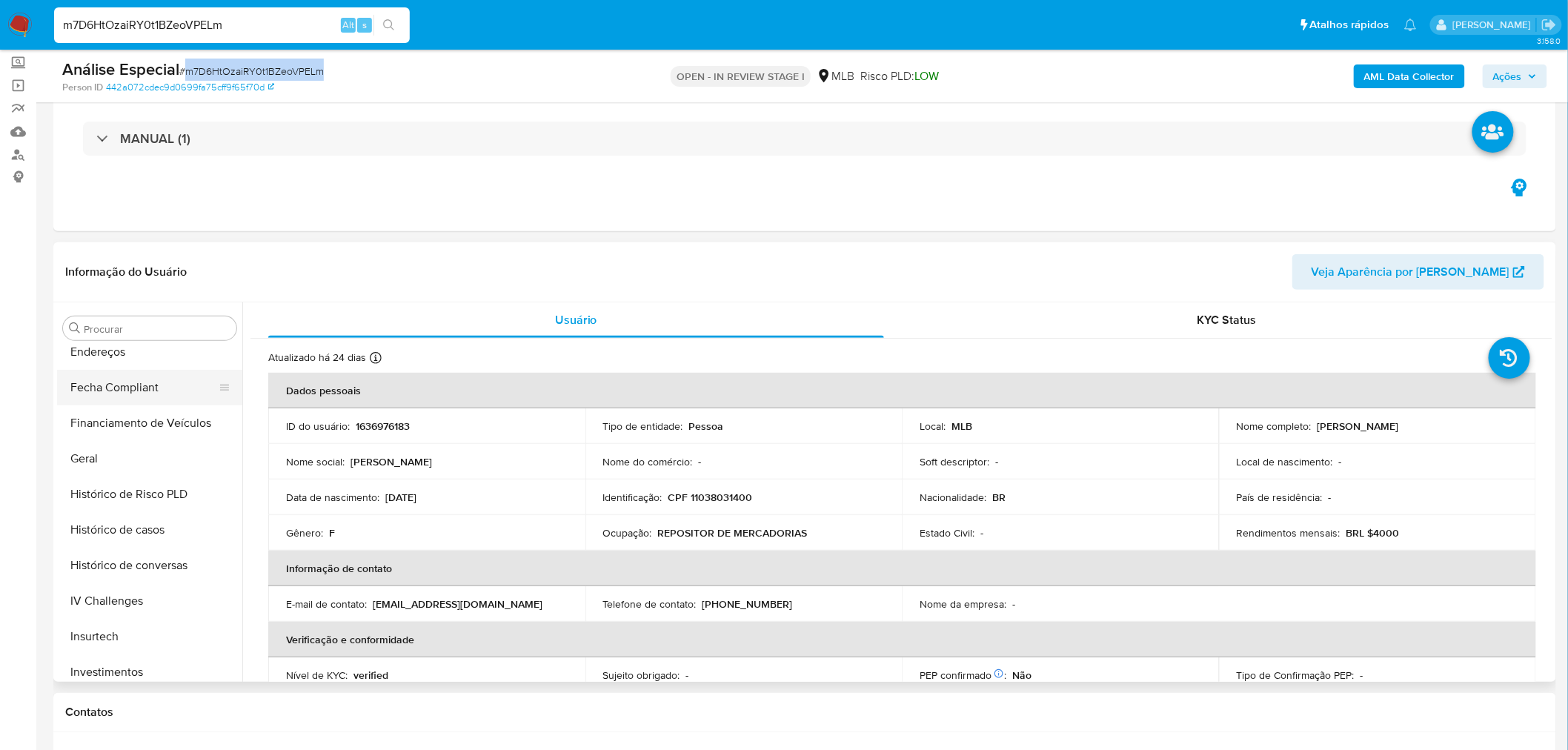
scroll to position [285, 0]
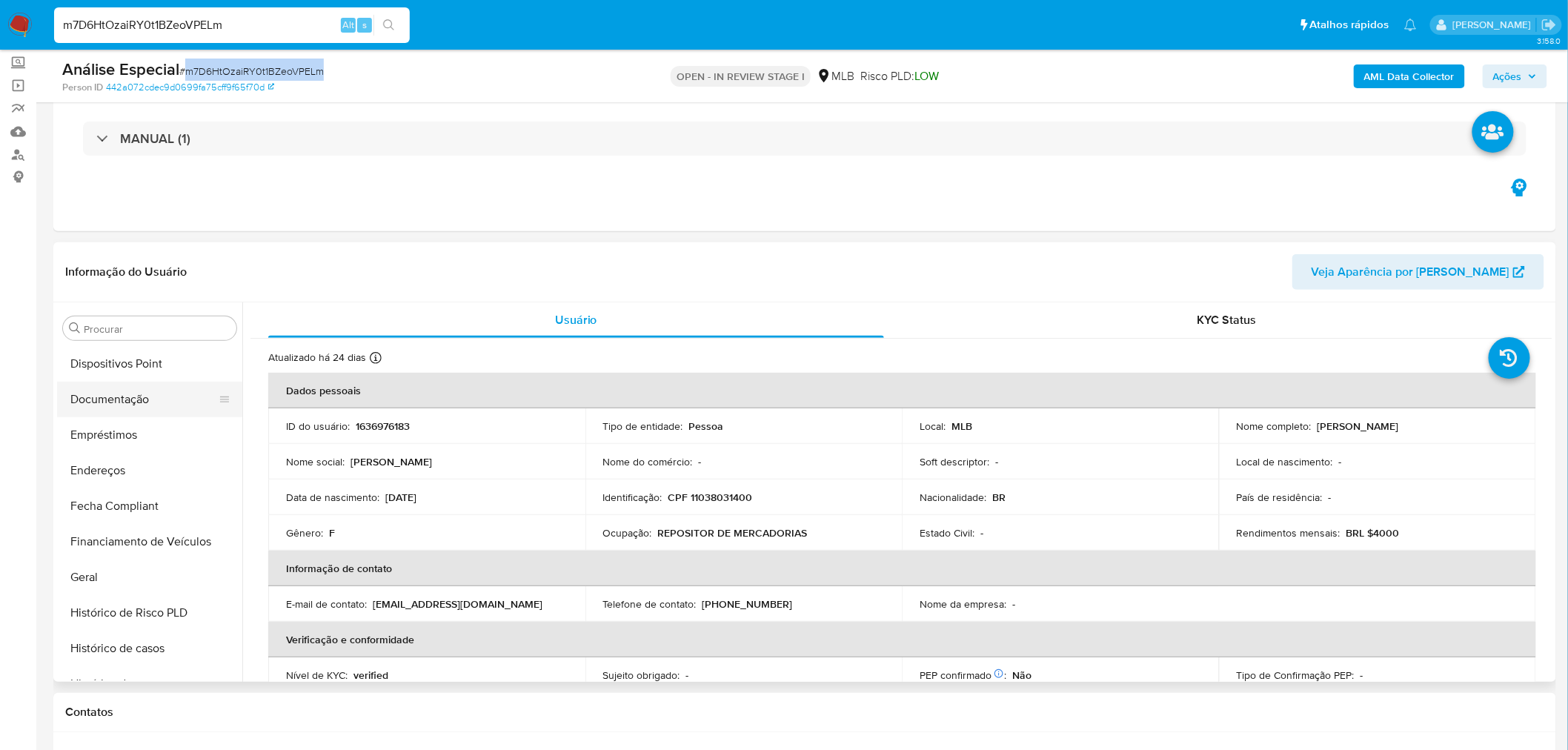
click at [121, 407] on button "Documentação" at bounding box center [143, 400] width 173 height 36
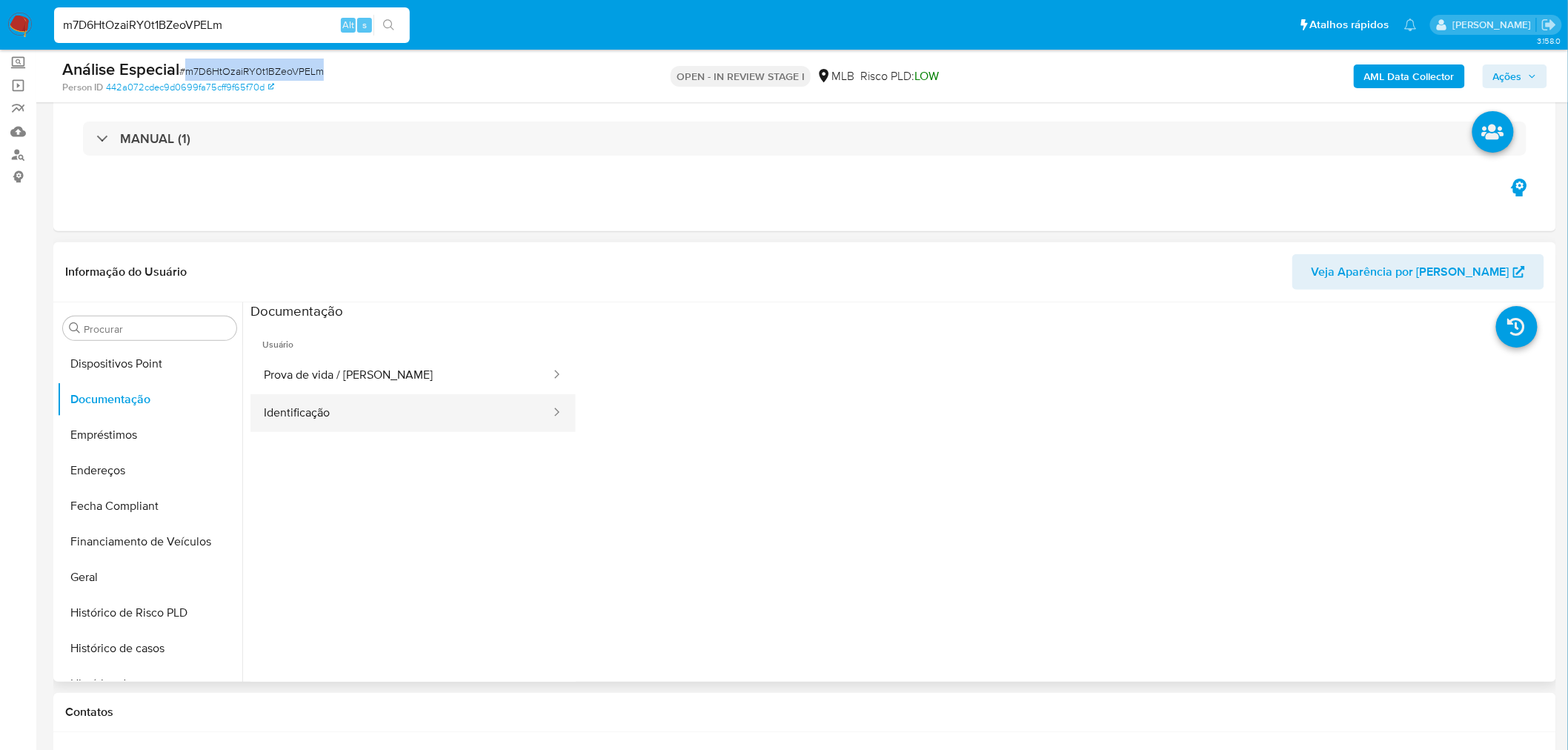
click at [275, 398] on button "Identificação" at bounding box center [402, 413] width 301 height 37
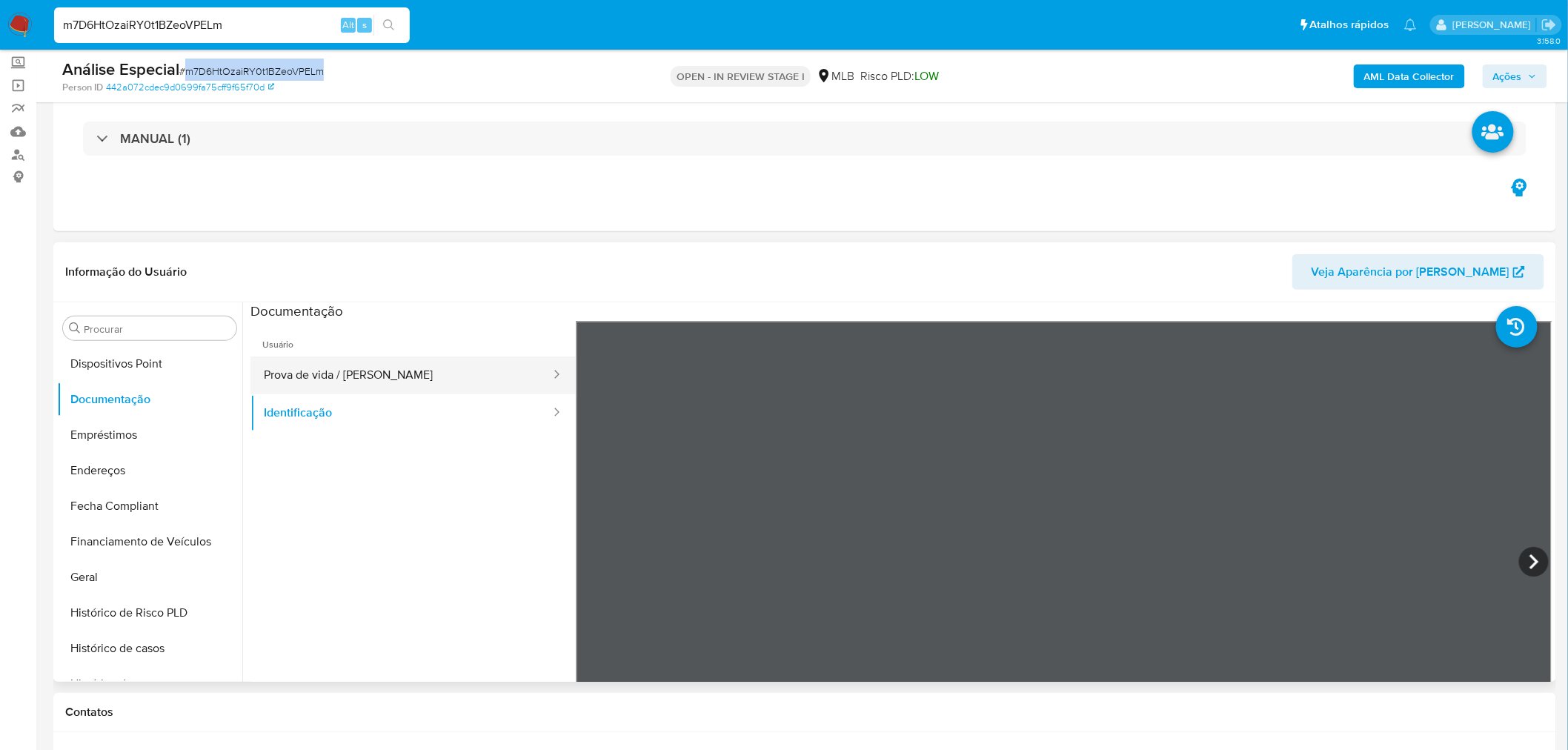
click at [338, 378] on button "Prova de vida / [PERSON_NAME]" at bounding box center [402, 375] width 301 height 37
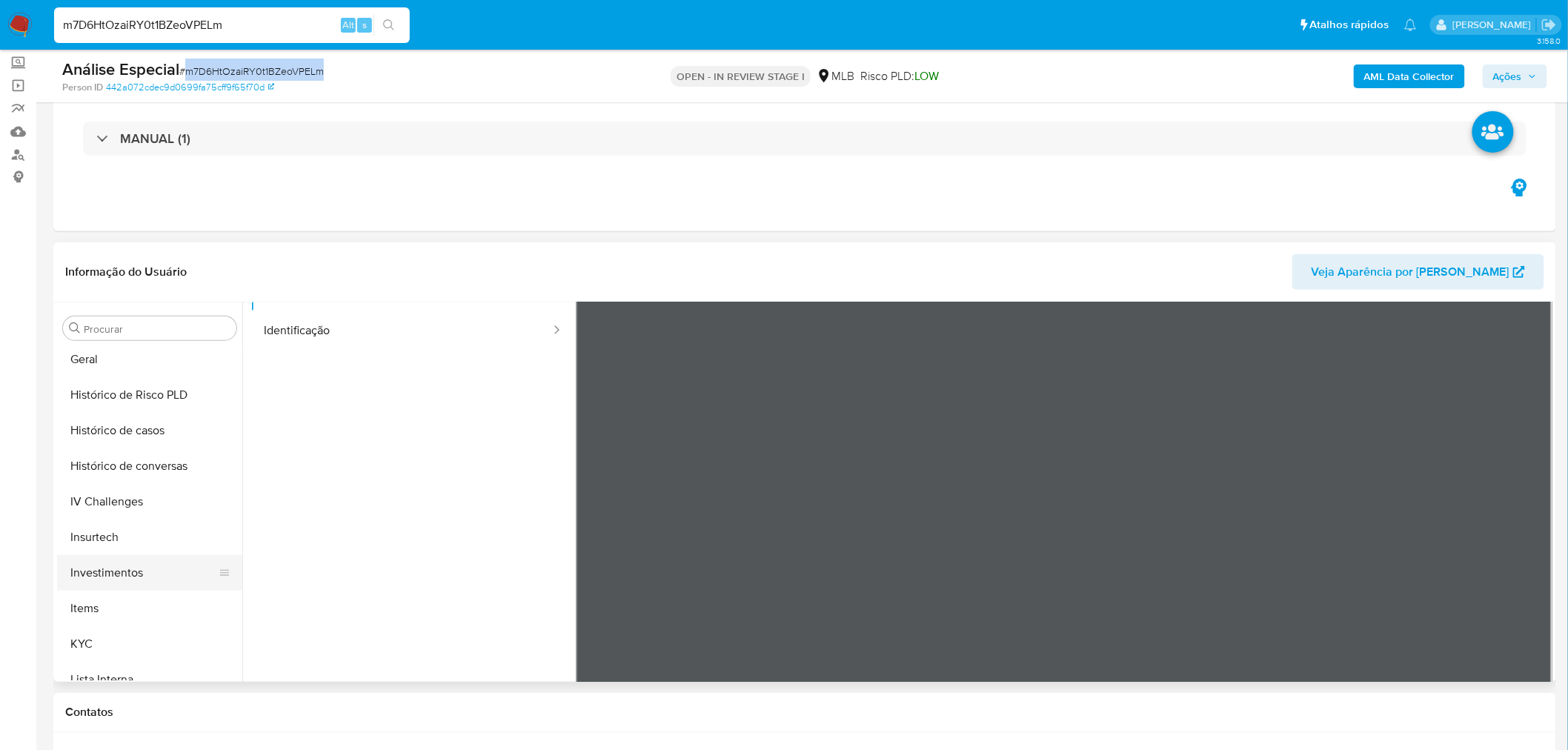
scroll to position [532, 0]
click at [106, 613] on button "KYC" at bounding box center [143, 615] width 173 height 36
